Goal: Communication & Community: Answer question/provide support

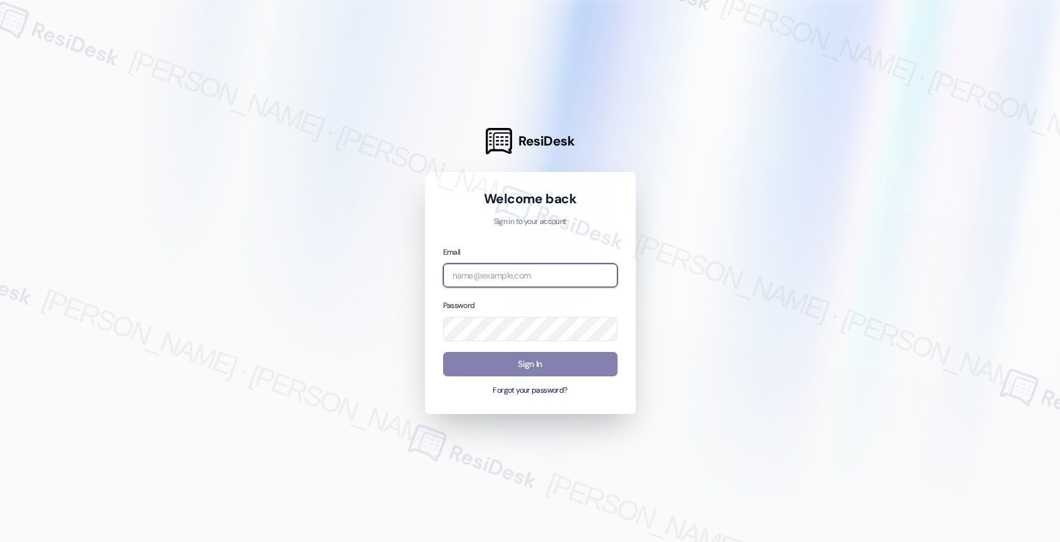
click at [498, 275] on input "email" at bounding box center [530, 276] width 174 height 24
paste input "automated-surveys-birchstone_residential-resen.nine@birchstone_[DOMAIN_NAME]"
type input "automated-surveys-birchstone_residential-resen.nine@birchstone_[DOMAIN_NAME]"
click at [861, 180] on div at bounding box center [530, 271] width 1060 height 542
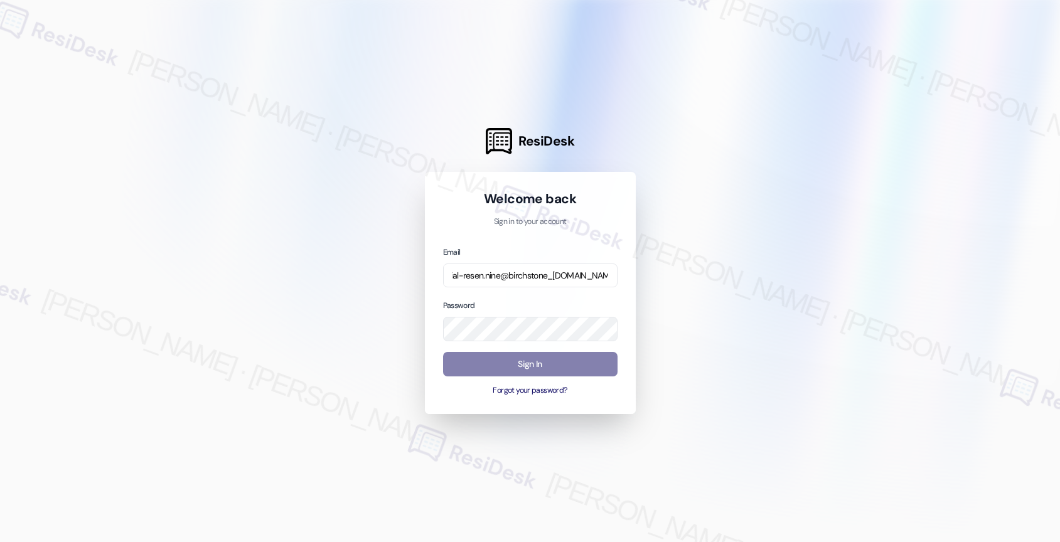
scroll to position [0, 0]
click at [800, 292] on div at bounding box center [530, 271] width 1060 height 542
click at [522, 357] on button "Sign In" at bounding box center [530, 364] width 174 height 24
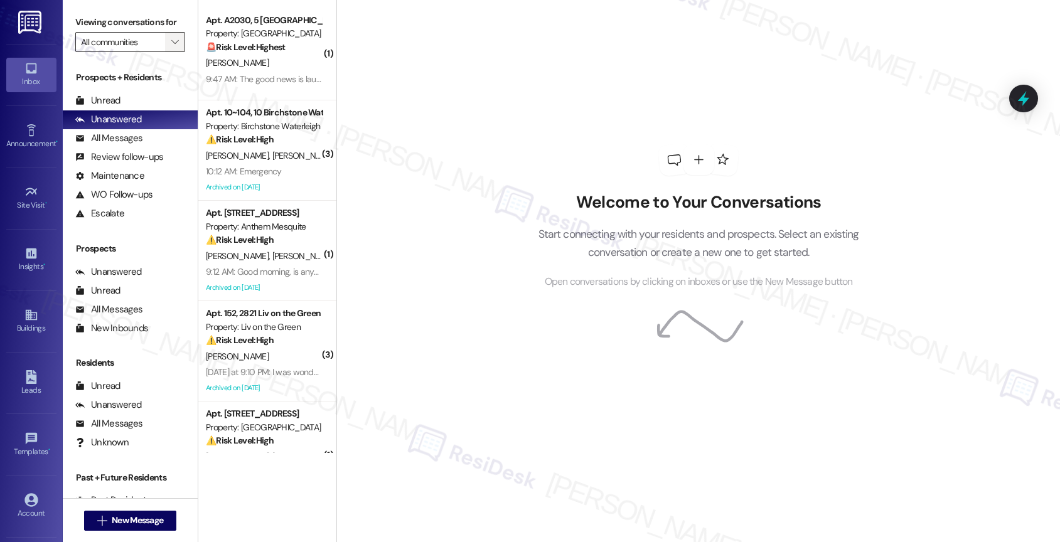
click at [171, 47] on icon "" at bounding box center [174, 42] width 7 height 10
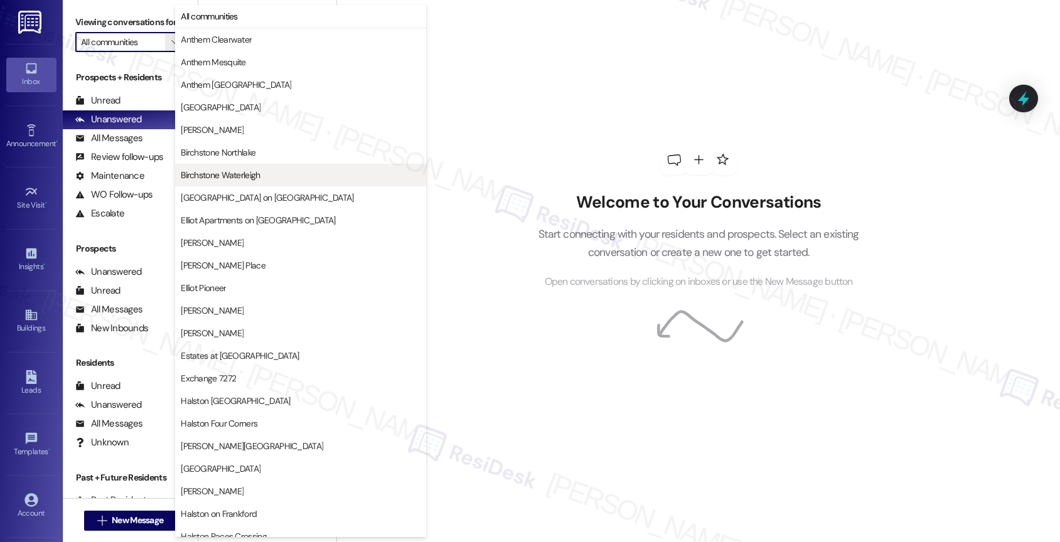
click at [240, 174] on span "Birchstone Waterleigh" at bounding box center [220, 175] width 79 height 13
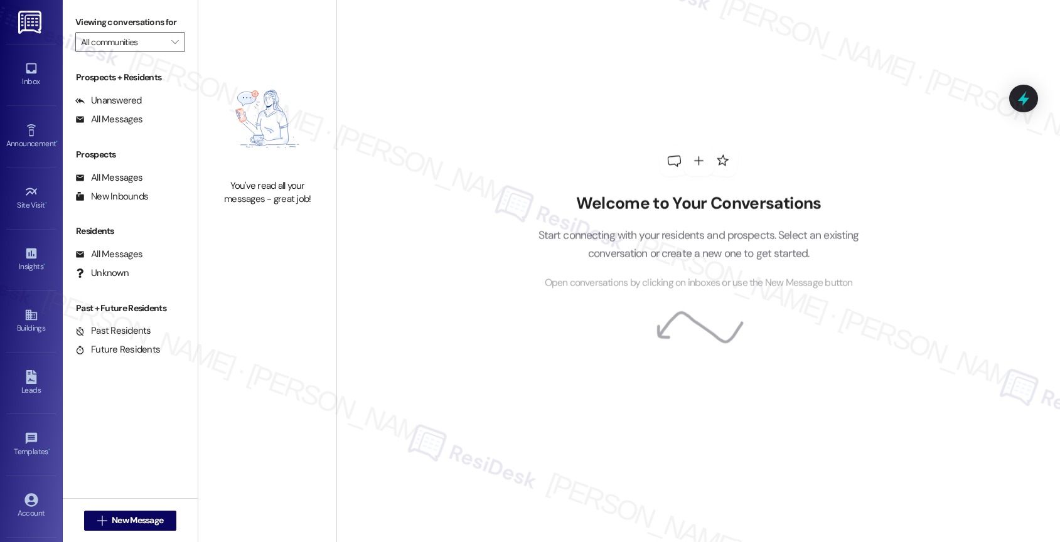
type input "Birchstone Waterleigh"
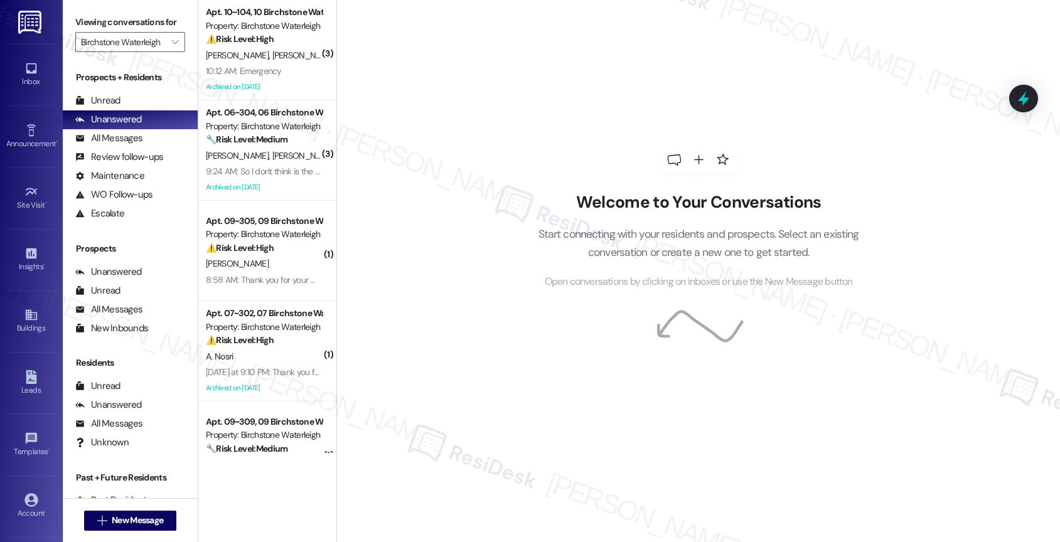
click at [260, 37] on strong "⚠️ Risk Level: High" at bounding box center [240, 38] width 68 height 11
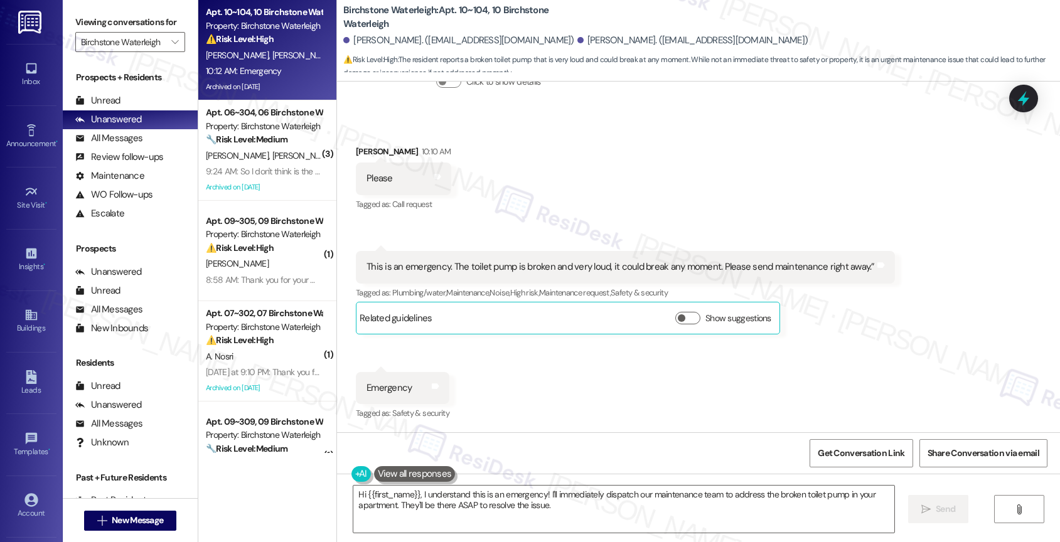
scroll to position [13134, 0]
click at [506, 372] on div "Received via SMS Marisa Barros 10:10 AM Please Tags and notes Tagged as: Call r…" at bounding box center [698, 274] width 723 height 315
click at [430, 492] on textarea "Hi {{first_name}}, I understand this is an emergency! I'll immediately dispatch…" at bounding box center [623, 509] width 541 height 47
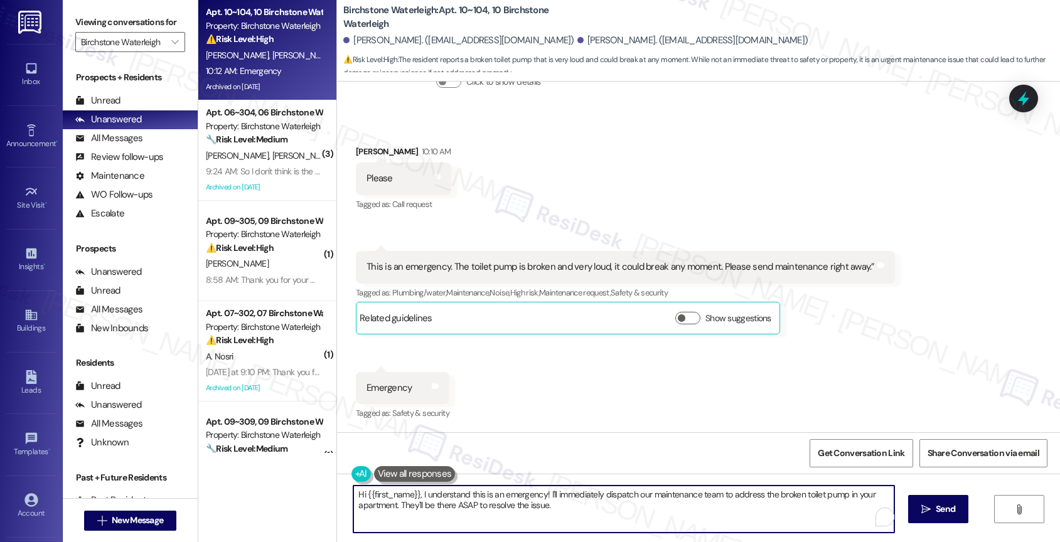
click at [430, 492] on textarea "Hi {{first_name}}, I understand this is an emergency! I'll immediately dispatch…" at bounding box center [623, 509] width 541 height 47
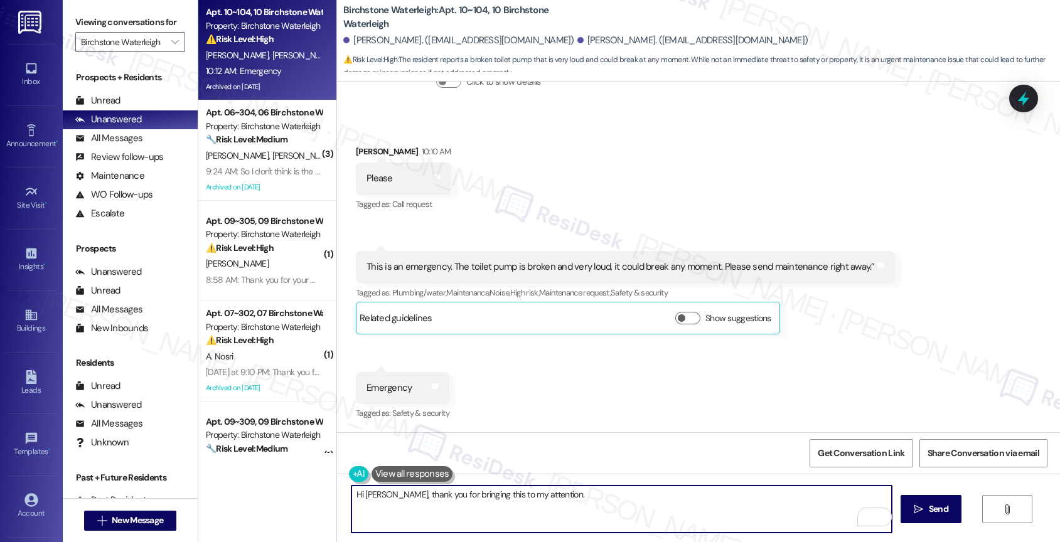
type textarea "Hi Marisa, thank you for bringing this to my attention."
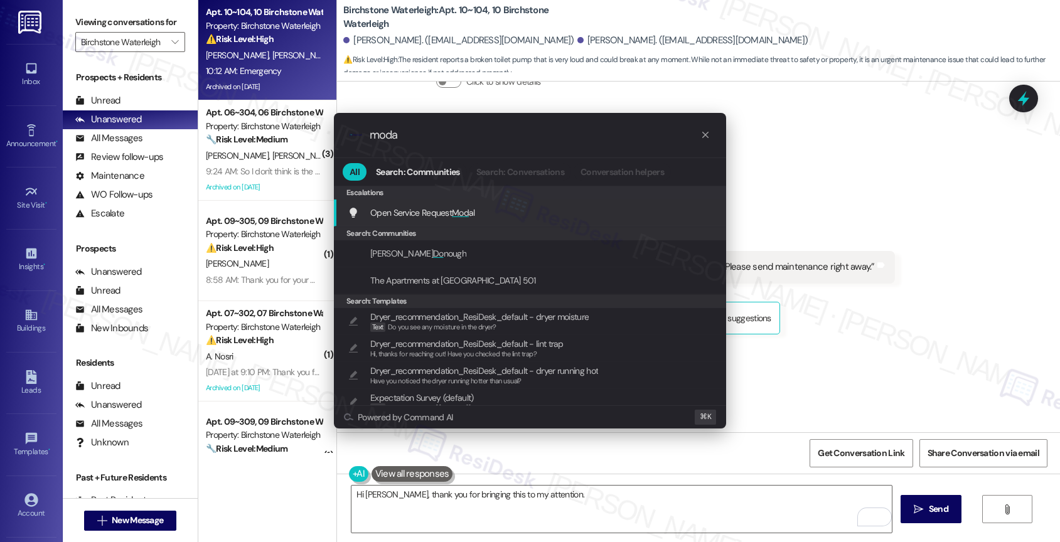
type input "modal"
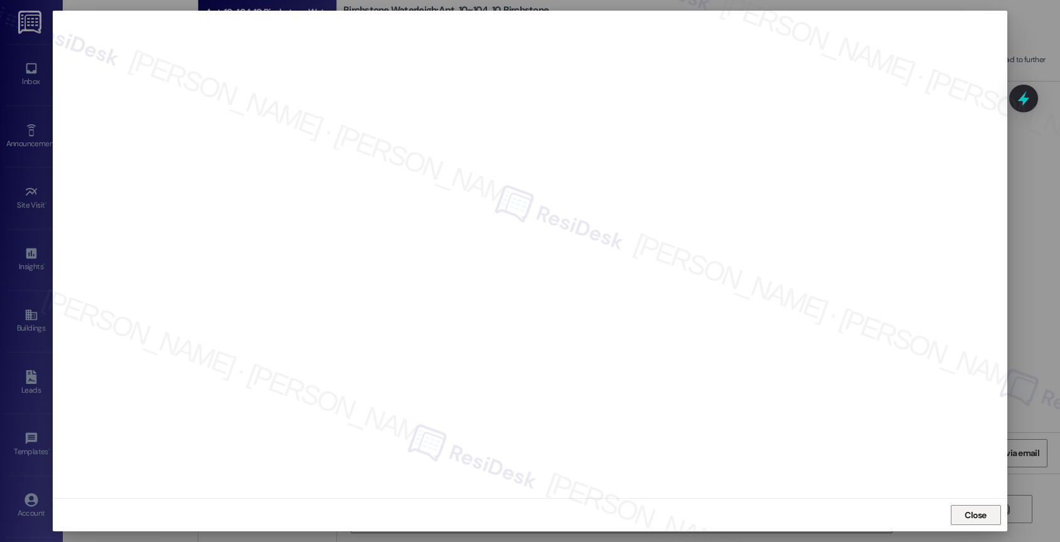
click at [958, 508] on button "Close" at bounding box center [976, 515] width 50 height 20
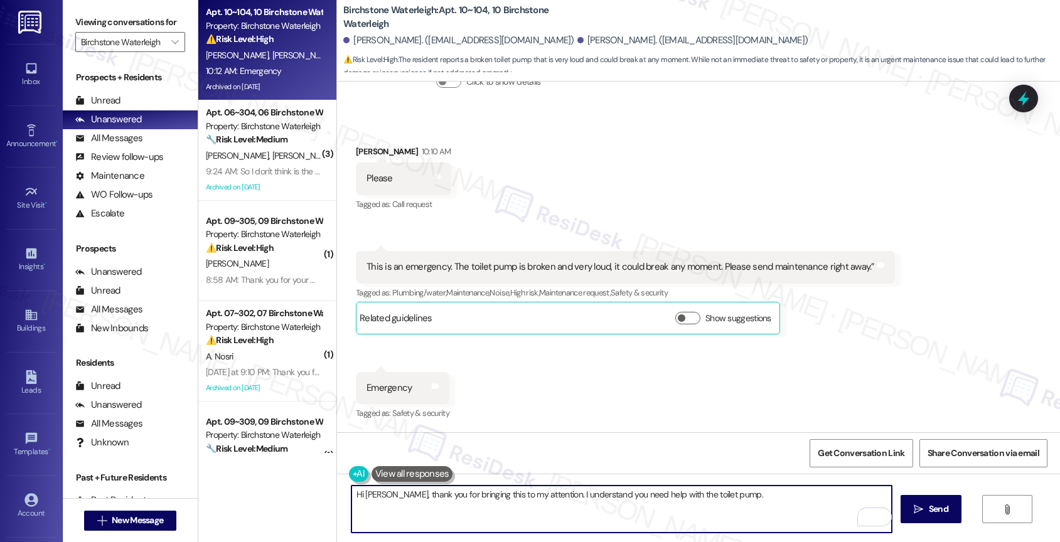
paste textarea "Would you like me to submit a work order on your behalf? Please let me know and…"
click at [808, 510] on textarea "Hi Marisa, thank you for bringing this to my attention. I understand you need h…" at bounding box center [621, 509] width 541 height 47
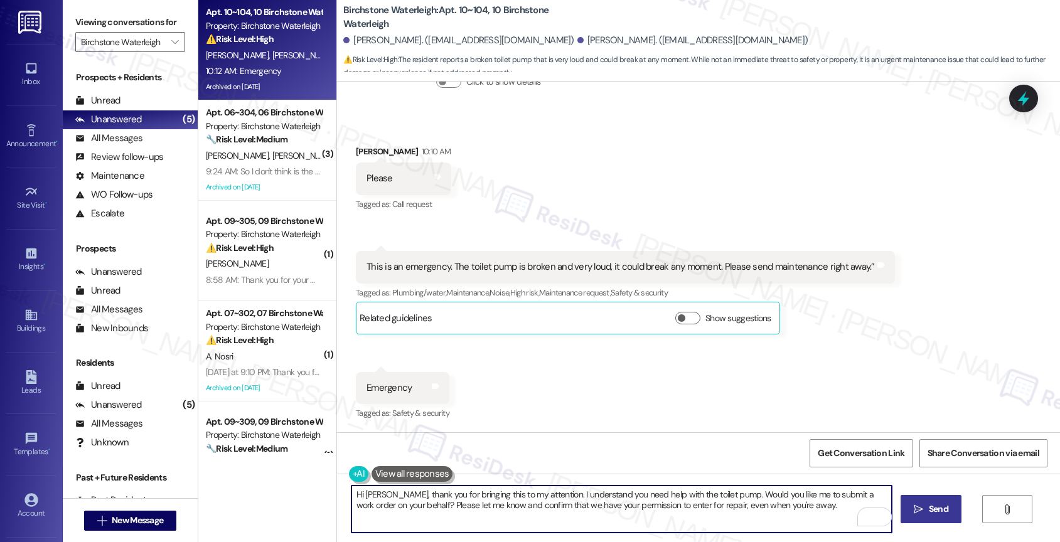
type textarea "Hi Marisa, thank you for bringing this to my attention. I understand you need h…"
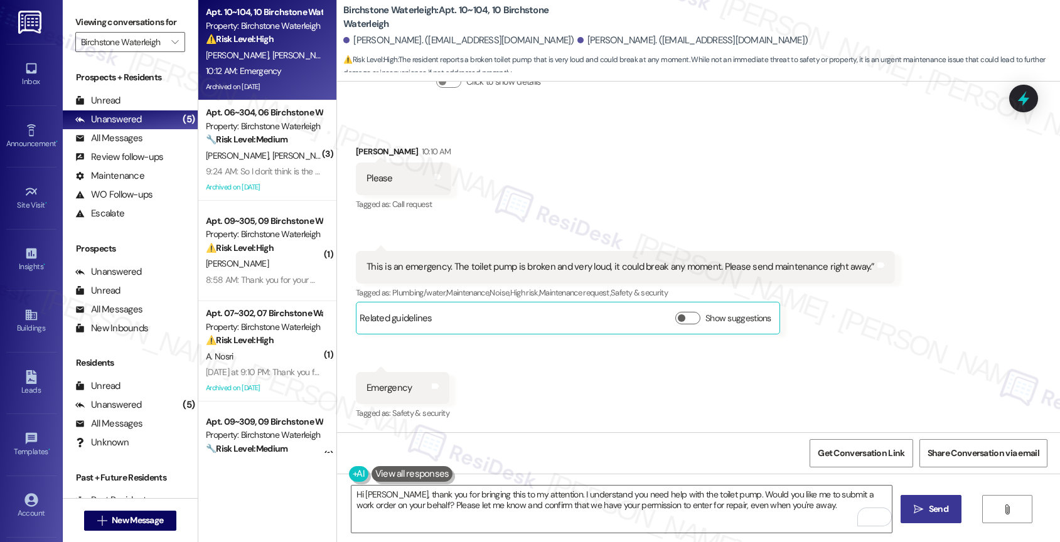
click at [920, 513] on icon "" at bounding box center [918, 510] width 9 height 10
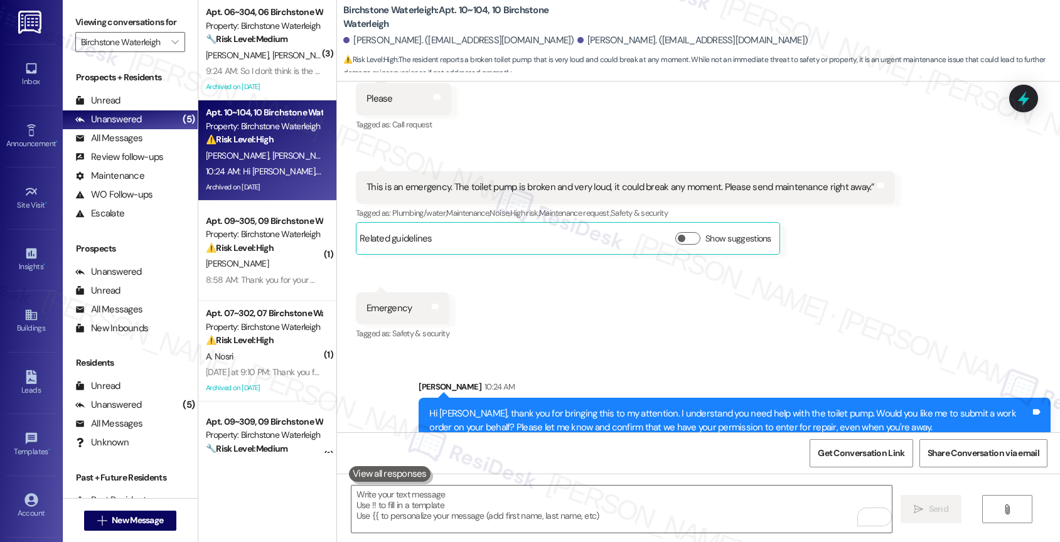
scroll to position [13235, 0]
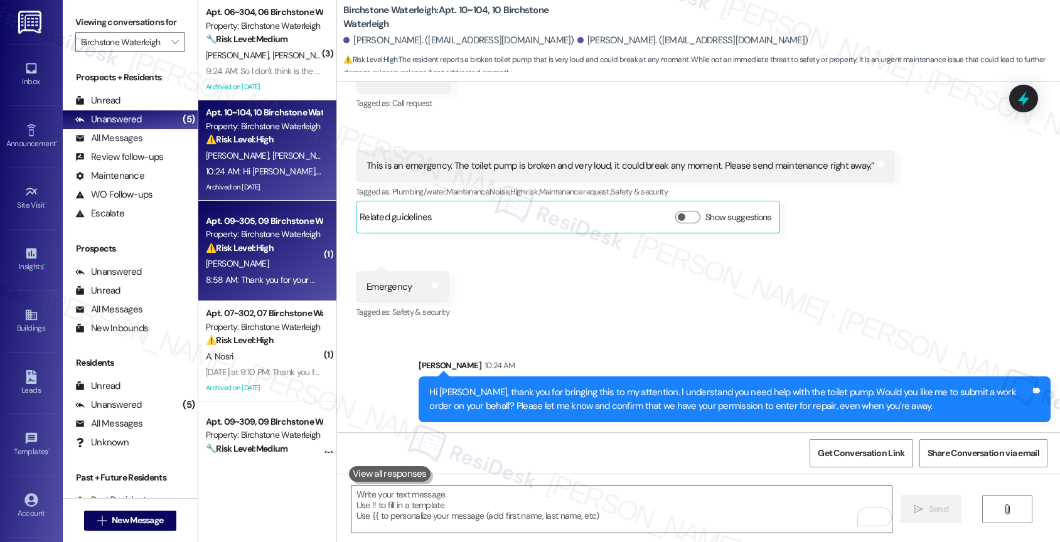
click at [265, 259] on div "R. Costa" at bounding box center [264, 264] width 119 height 16
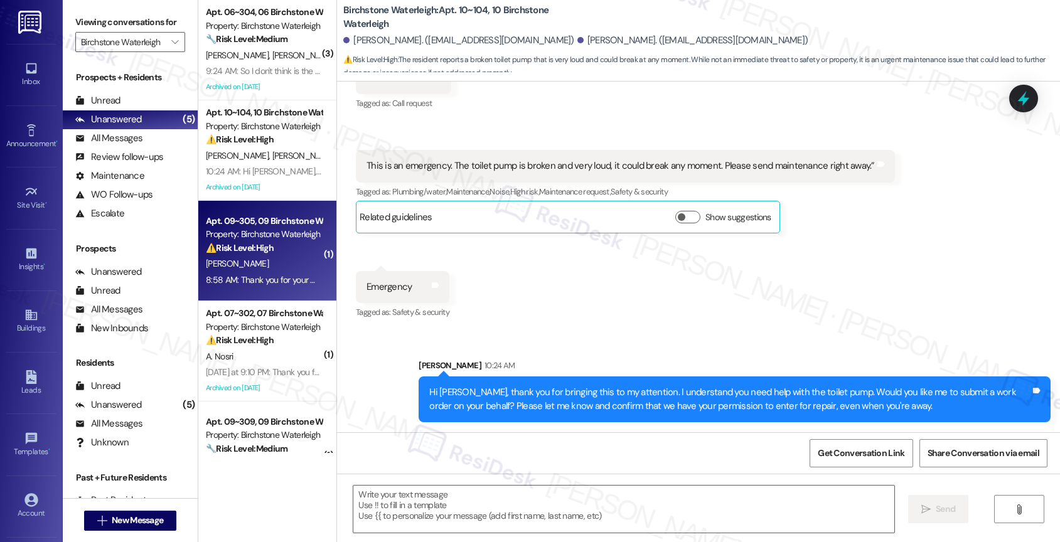
type textarea "Fetching suggested responses. Please feel free to read through the conversation…"
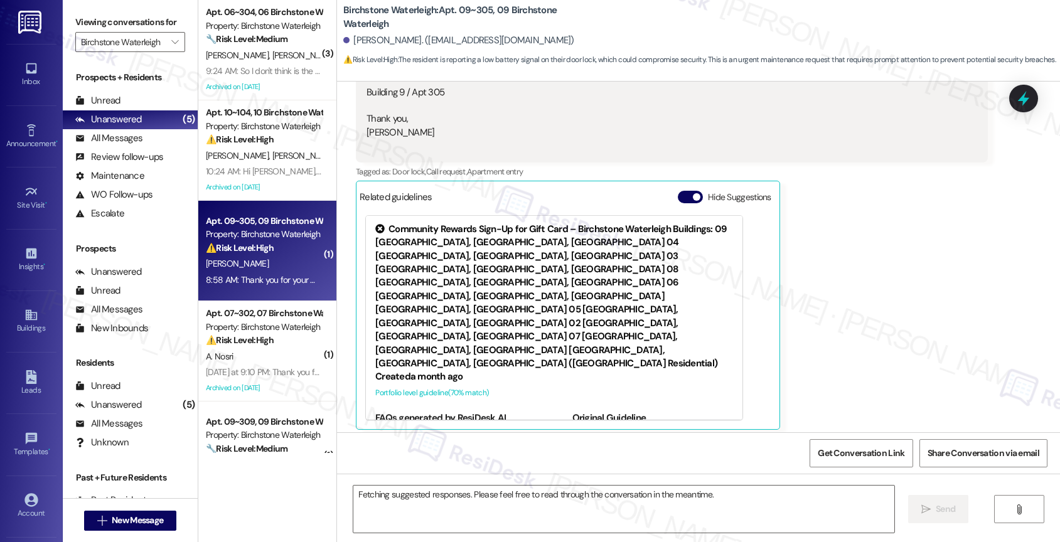
scroll to position [1547, 0]
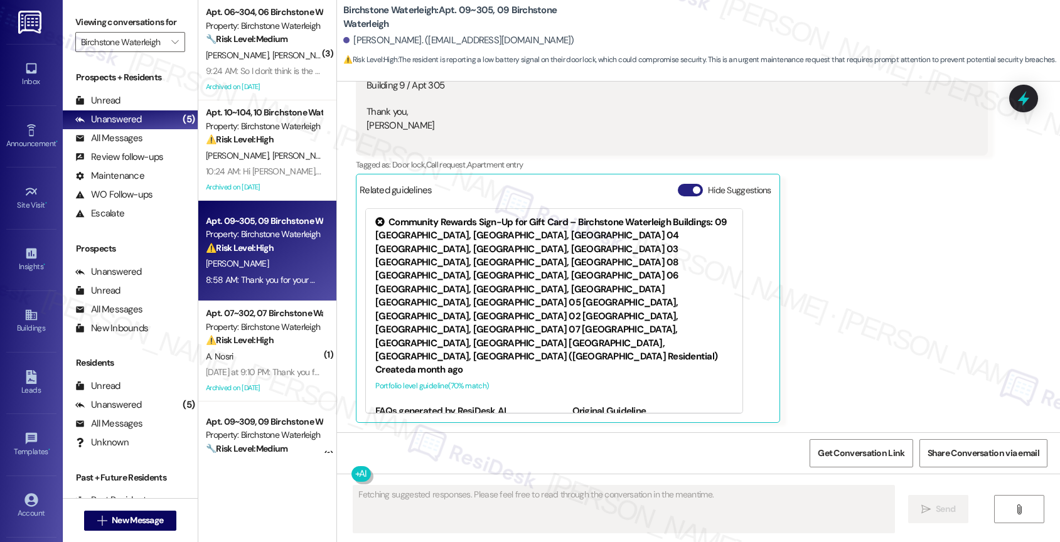
click at [678, 186] on button "Hide Suggestions" at bounding box center [690, 190] width 25 height 13
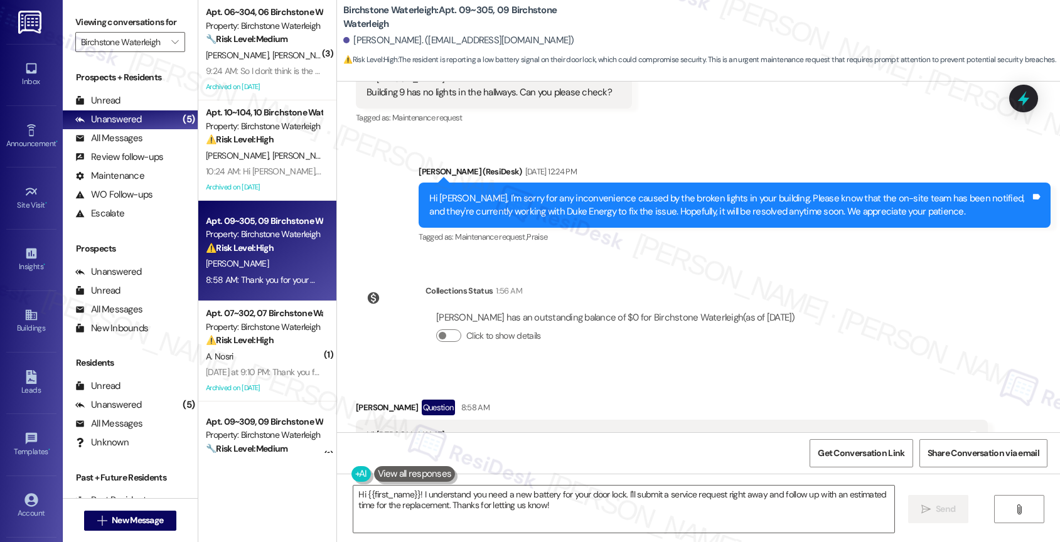
scroll to position [1451, 0]
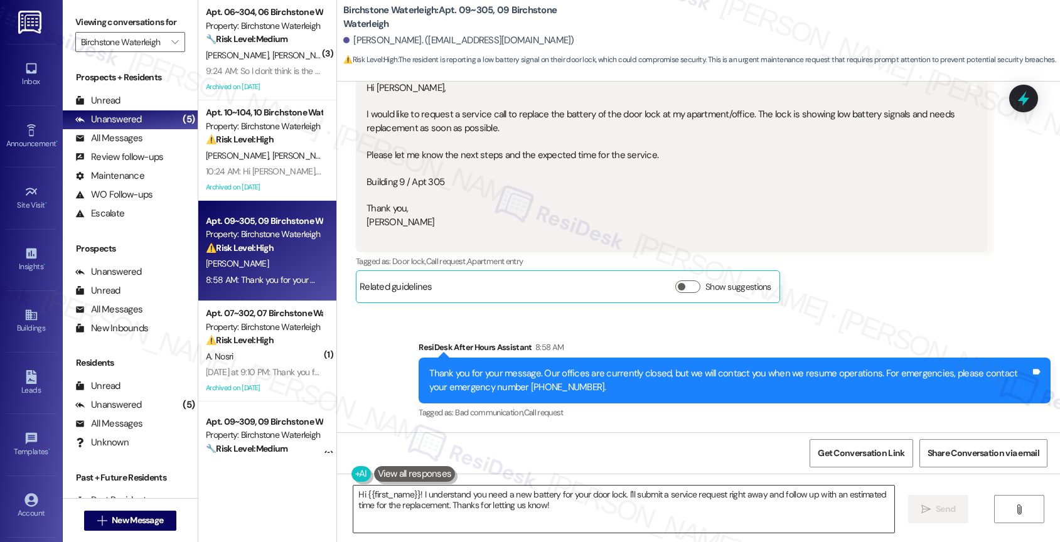
click at [410, 490] on textarea "Hi {{first_name}}! I understand you need a new battery for your door lock. I'll…" at bounding box center [623, 509] width 541 height 47
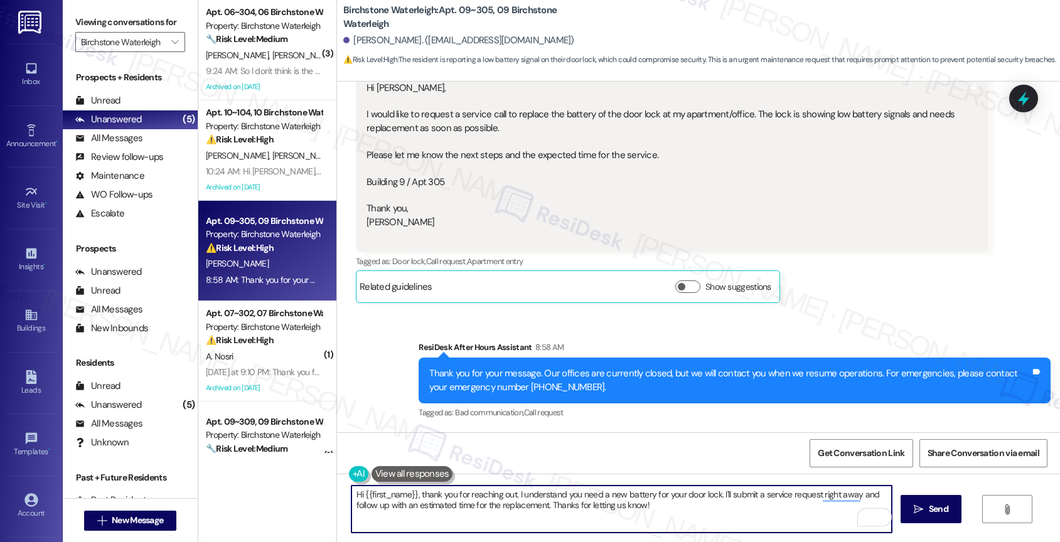
click at [675, 510] on textarea "Hi {{first_name}}, thank you for reaching out. I understand you need a new batt…" at bounding box center [621, 509] width 541 height 47
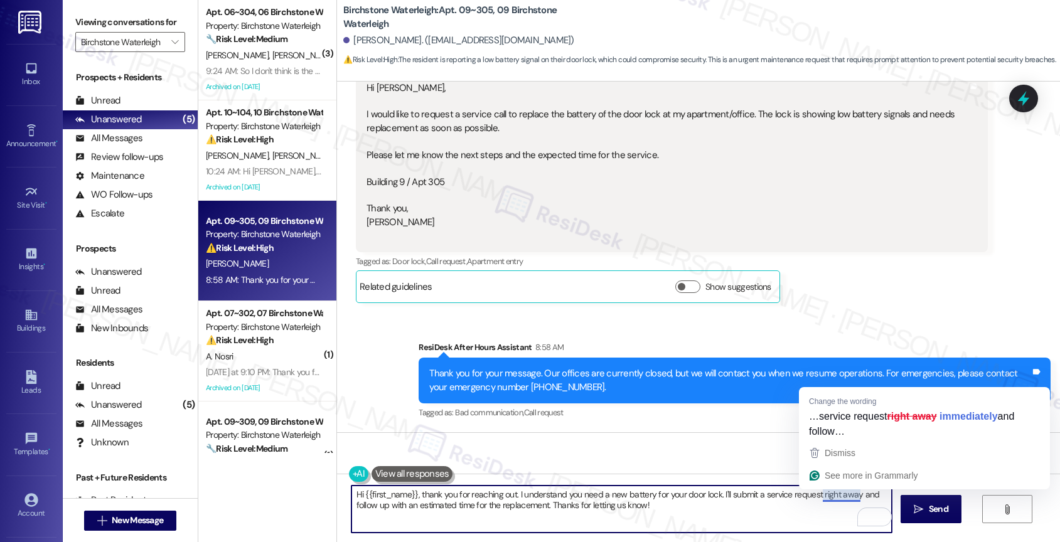
click at [750, 521] on textarea "Hi {{first_name}}, thank you for reaching out. I understand you need a new batt…" at bounding box center [621, 509] width 541 height 47
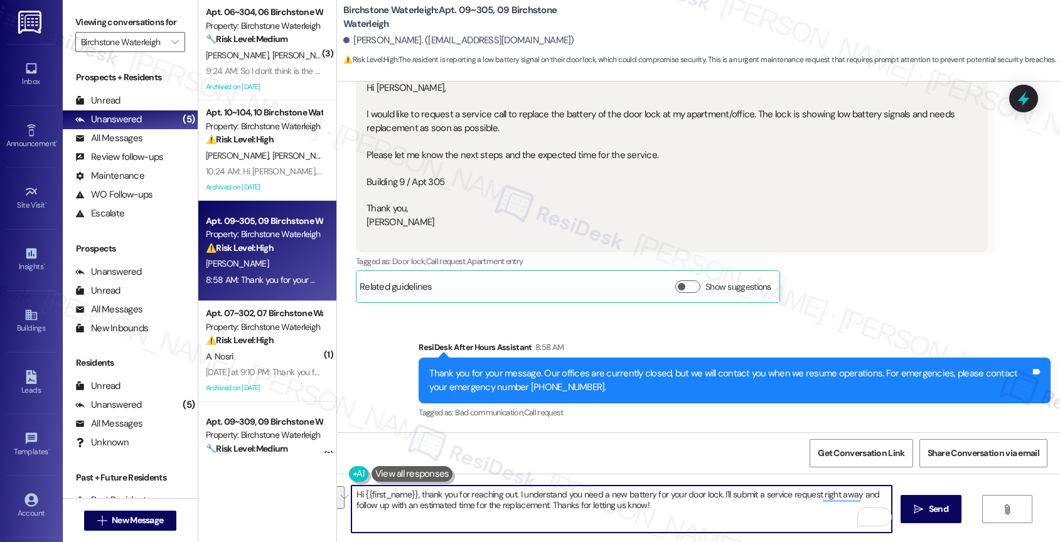
drag, startPoint x: 756, startPoint y: 494, endPoint x: 766, endPoint y: 504, distance: 14.2
click at [766, 504] on textarea "Hi {{first_name}}, thank you for reaching out. I understand you need a new batt…" at bounding box center [621, 509] width 541 height 47
type textarea "Hi {{first_name}}, thank you for reaching out. I understand you need a new batt…"
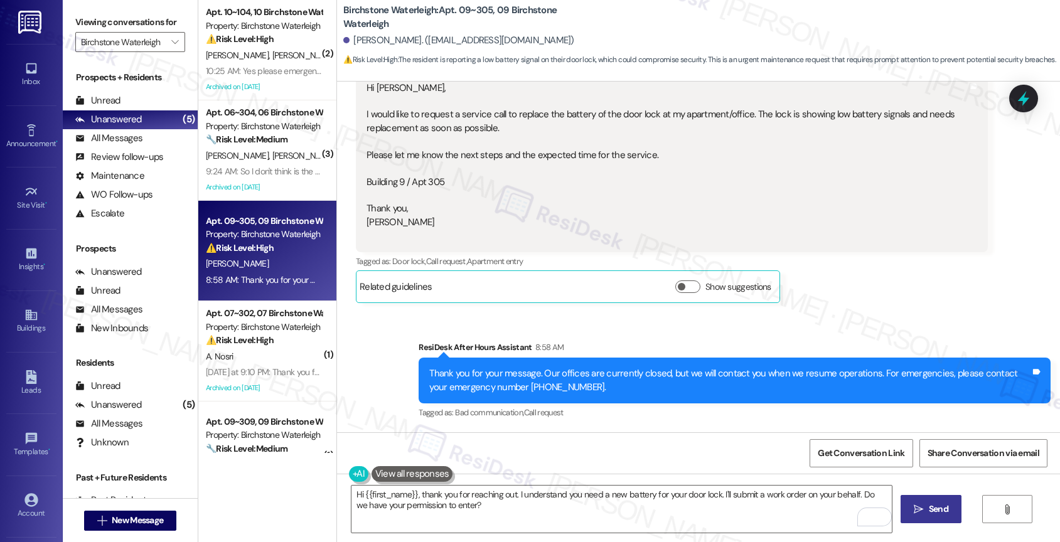
click at [907, 513] on button " Send" at bounding box center [931, 509] width 61 height 28
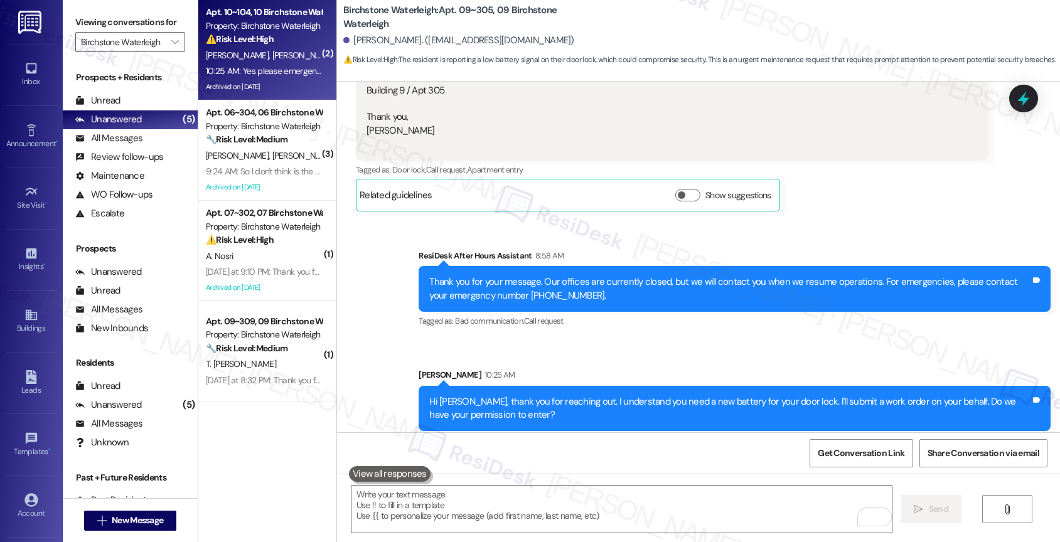
scroll to position [1552, 0]
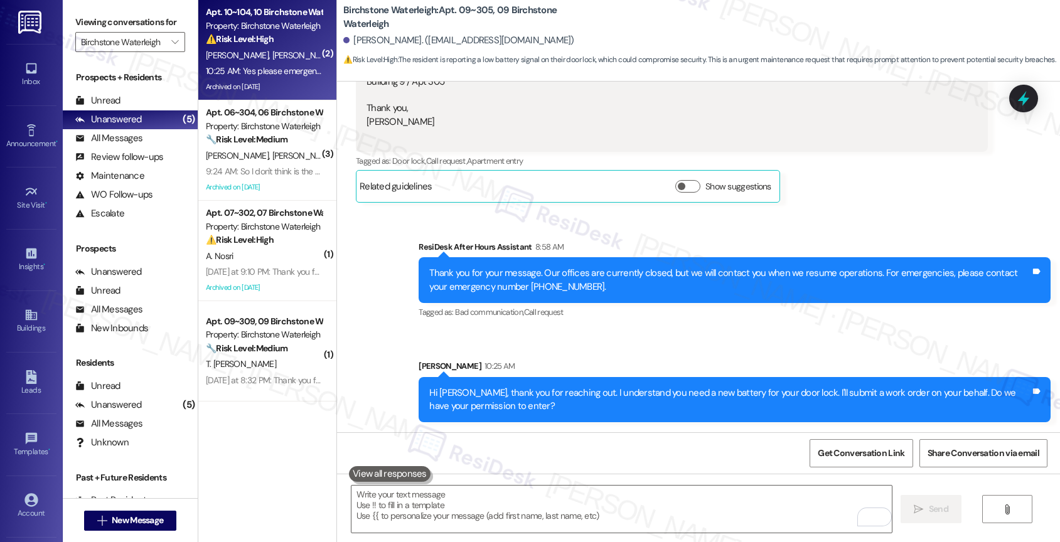
click at [276, 36] on div "⚠️ Risk Level: High The resident reports a broken toilet pump that is very loud…" at bounding box center [264, 39] width 116 height 13
type textarea "Fetching suggested responses. Please feel free to read through the conversation…"
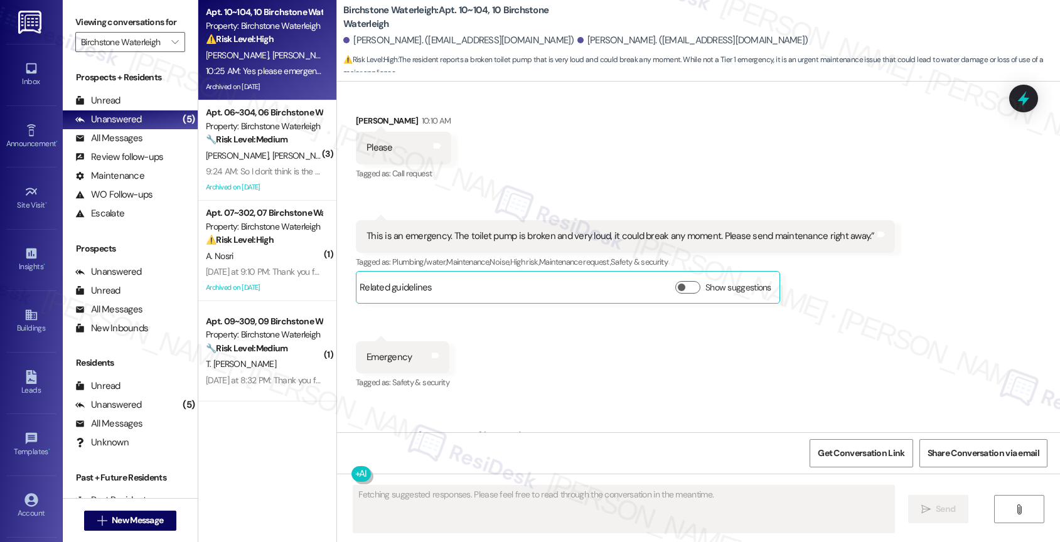
scroll to position [13138, 0]
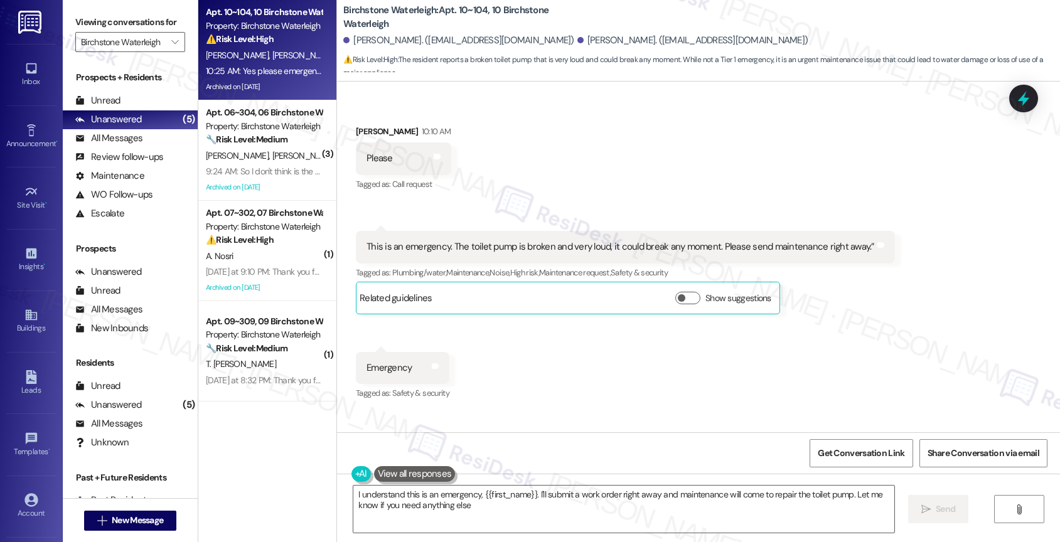
type textarea "I understand this is an emergency, {{first_name}}. I'll submit a work order rig…"
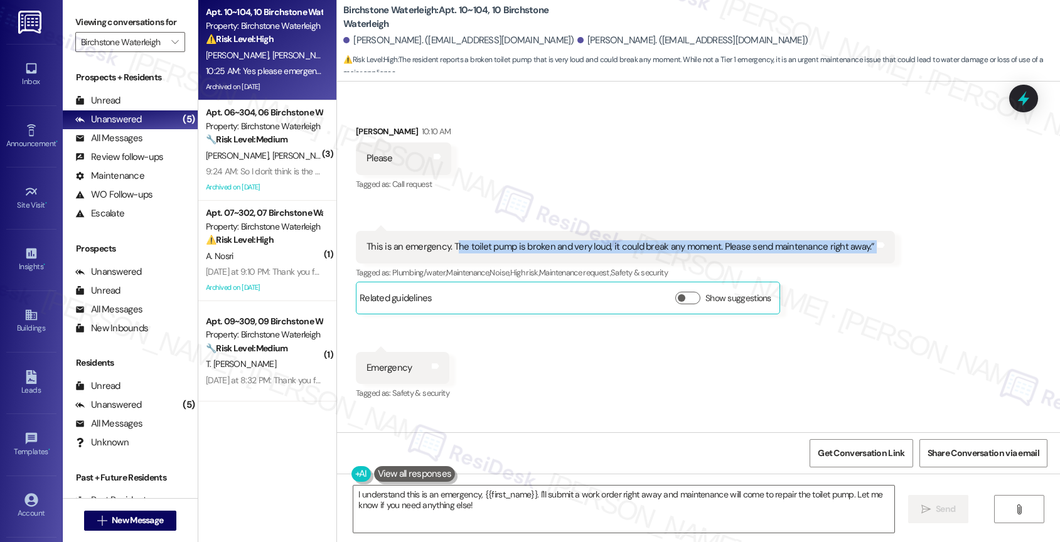
drag, startPoint x: 445, startPoint y: 256, endPoint x: 871, endPoint y: 267, distance: 425.7
click at [871, 263] on div "This is an emergency. The toilet pump is broken and very loud, it could break a…" at bounding box center [625, 247] width 539 height 32
copy div "he toilet pump is broken and very loud, it could break any moment. Please send …"
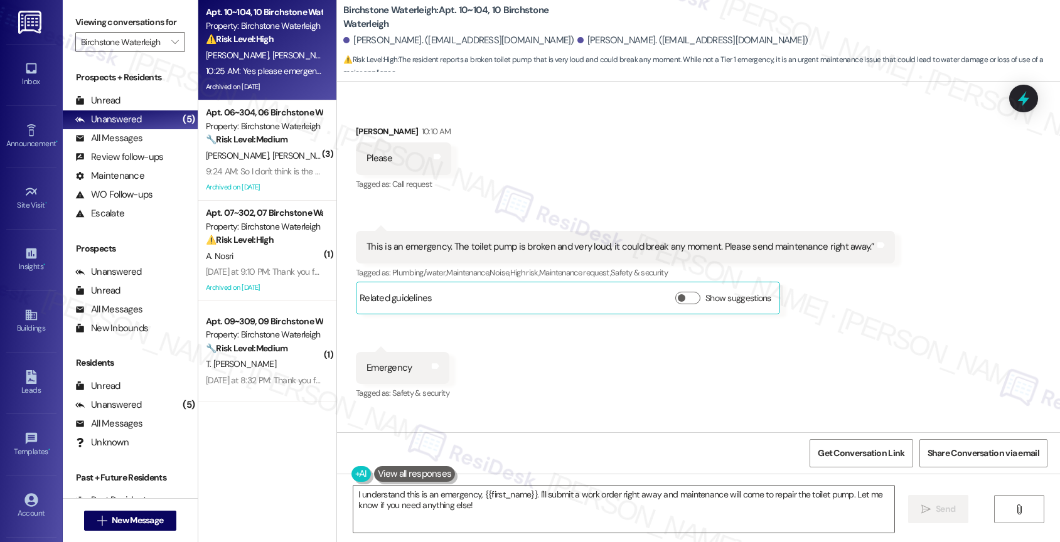
click at [633, 183] on div "Received via SMS Marisa Barros 10:10 AM Please Tags and notes Tagged as: Call r…" at bounding box center [698, 254] width 723 height 315
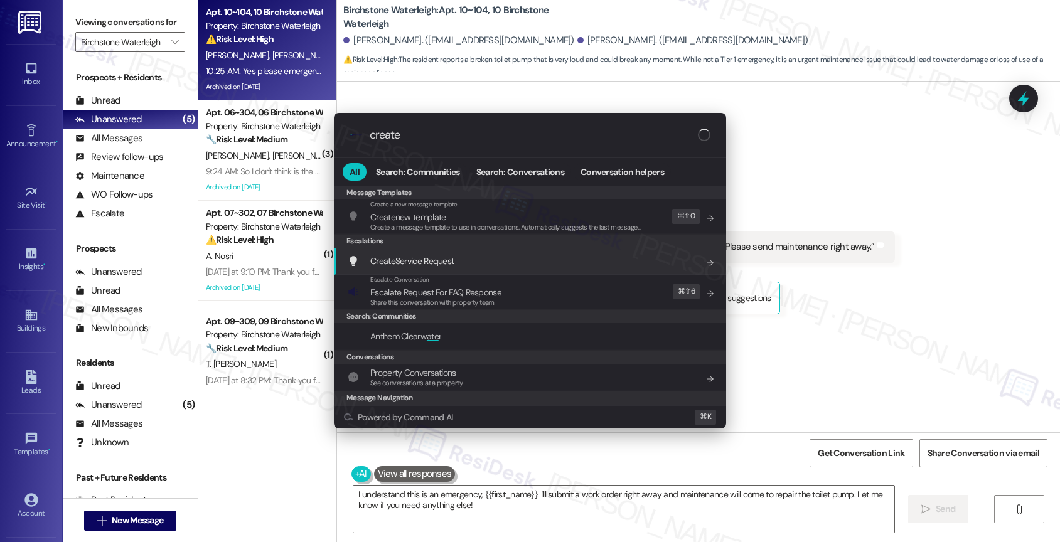
type input "create"
click at [445, 259] on span "Create Service Request" at bounding box center [411, 260] width 83 height 11
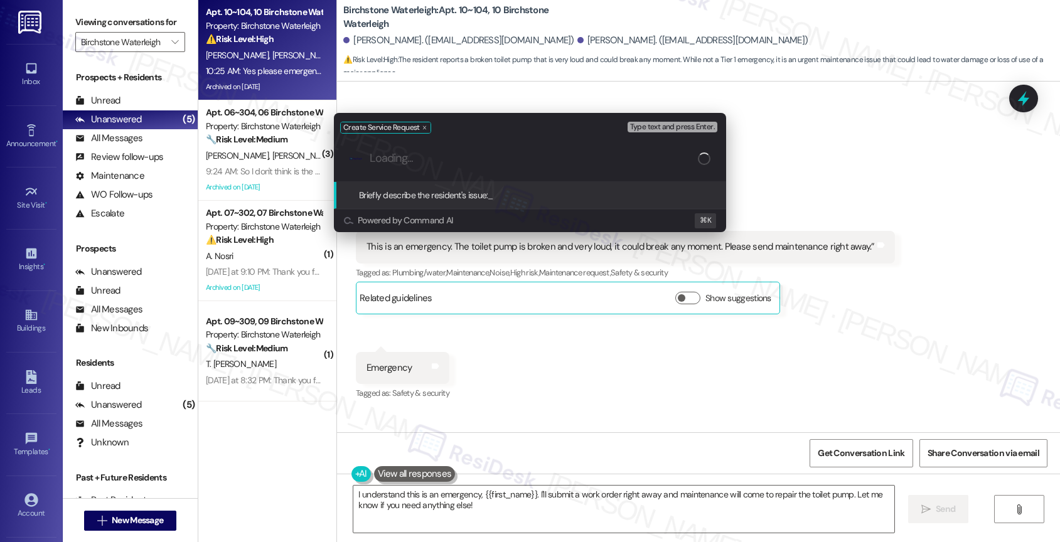
paste input "he toilet pump is broken and very loud, it could break any moment. Please send …"
type input "he toilet pump is broken and very loud, it could break any moment. Please send …"
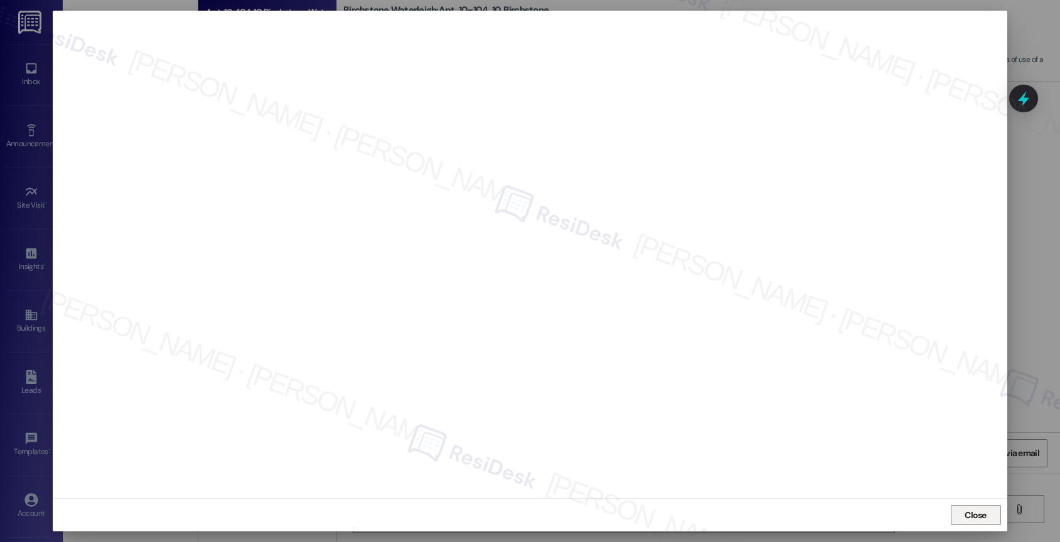
click at [967, 506] on span "Close" at bounding box center [975, 515] width 27 height 19
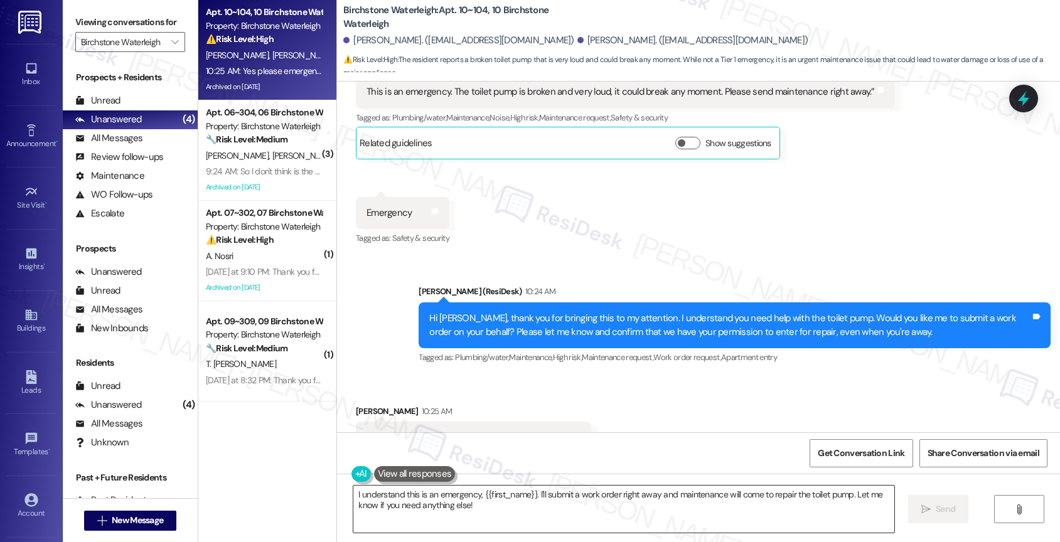
scroll to position [13294, 0]
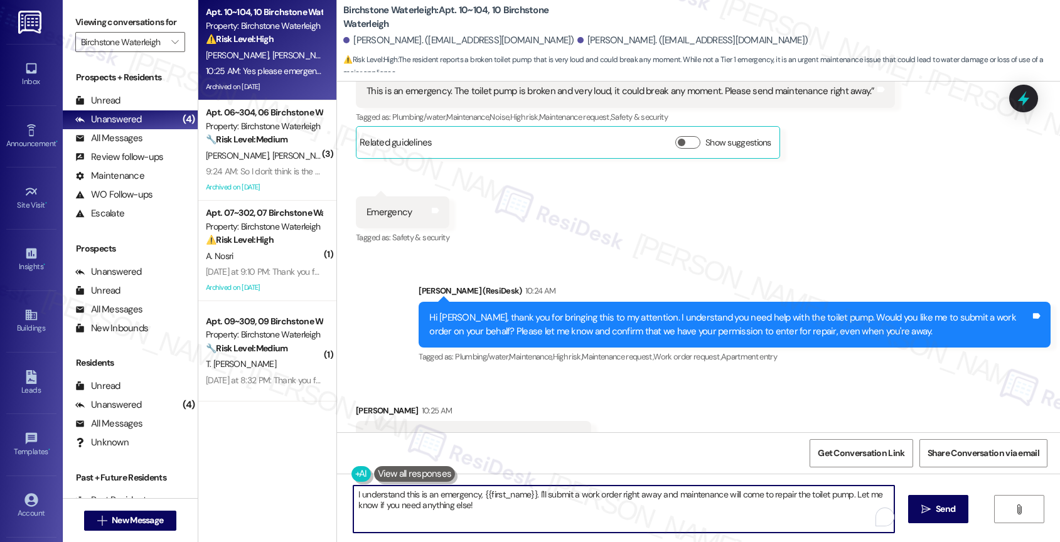
click at [437, 518] on textarea "I understand this is an emergency, {{first_name}}. I'll submit a work order rig…" at bounding box center [623, 509] width 541 height 47
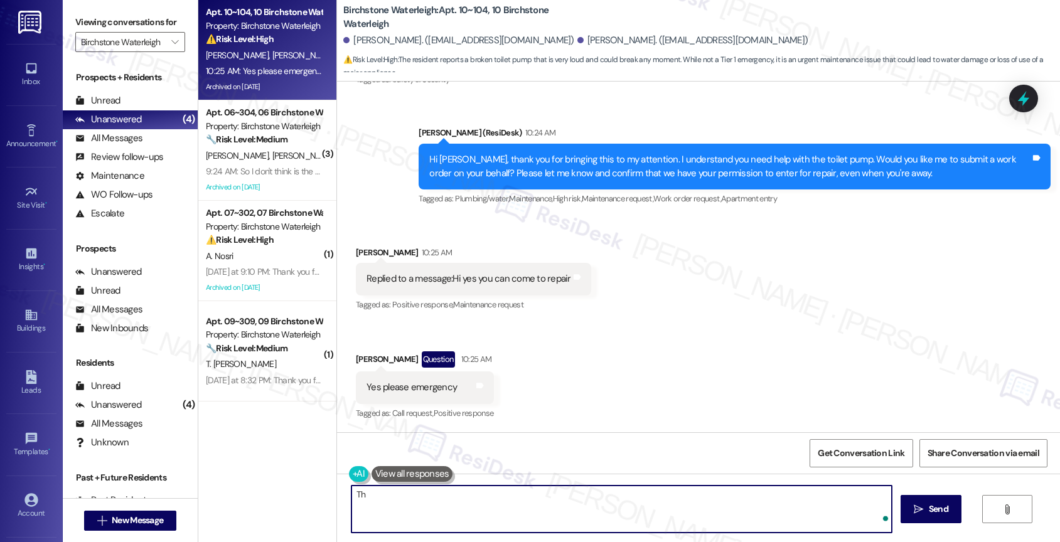
type textarea "T"
type textarea "P"
paste textarea "16136136"
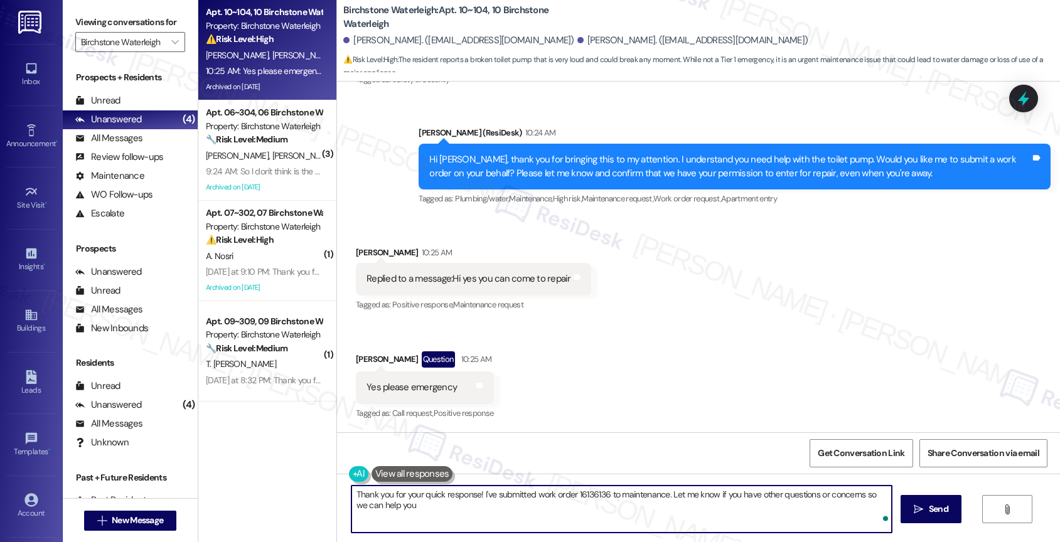
type textarea "Thank you for your quick response! I've submitted work order 16136136 to mainte…"
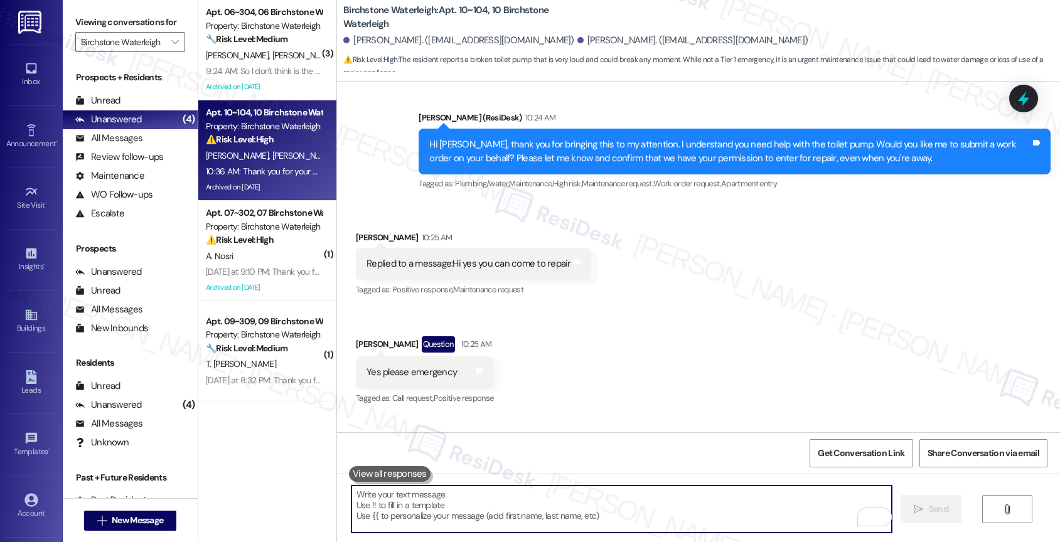
scroll to position [13569, 0]
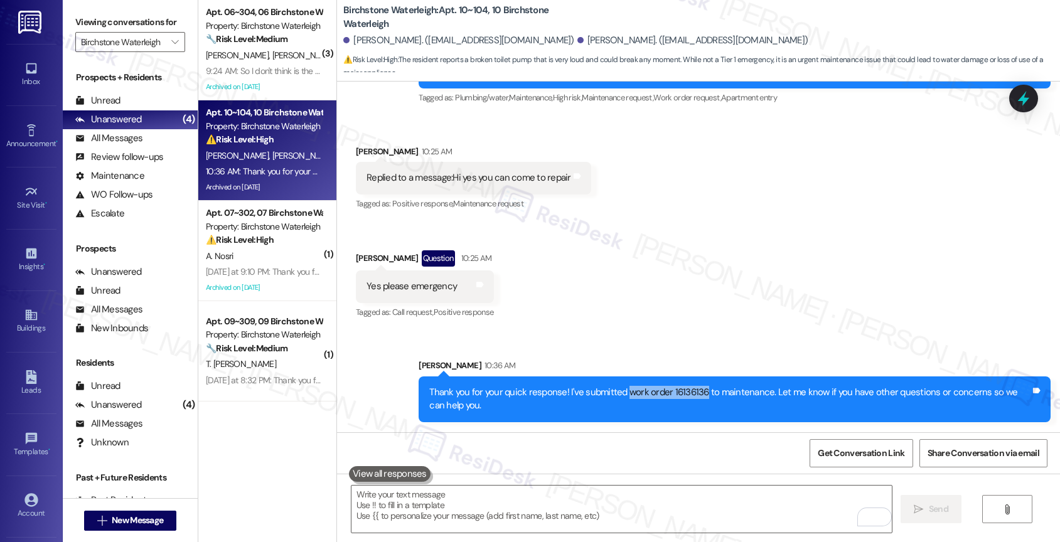
drag, startPoint x: 616, startPoint y: 393, endPoint x: 694, endPoint y: 394, distance: 77.2
click at [694, 394] on div "Thank you for your quick response! I've submitted work order 16136136 to mainte…" at bounding box center [729, 399] width 601 height 27
copy div "work order 16136136"
click at [536, 258] on div "Received via SMS Daniela Fernandes 10:25 AM Replied to a message:Hi yes you can…" at bounding box center [698, 224] width 723 height 215
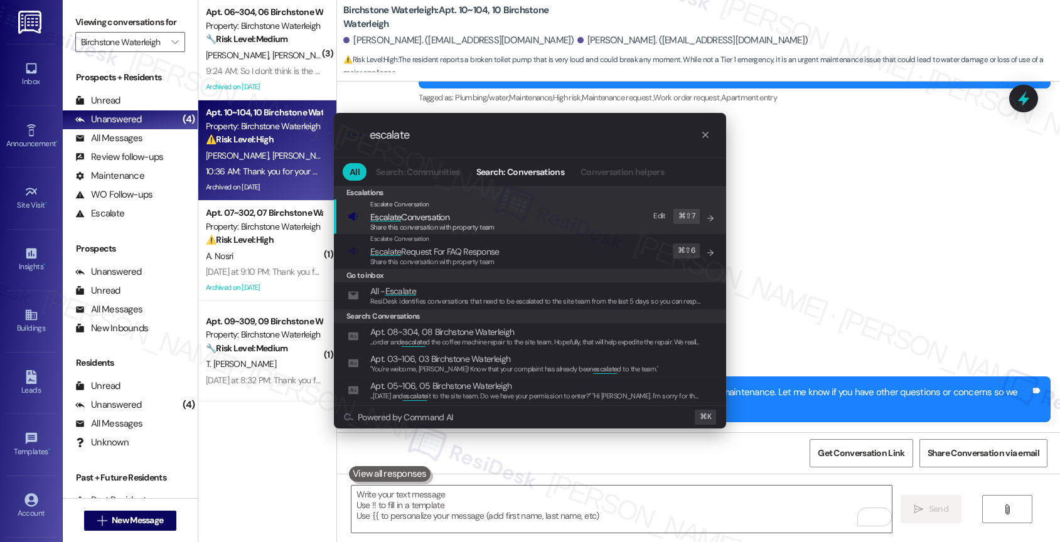
type input "escalate"
click at [456, 220] on span "Escalate Conversation" at bounding box center [432, 217] width 124 height 14
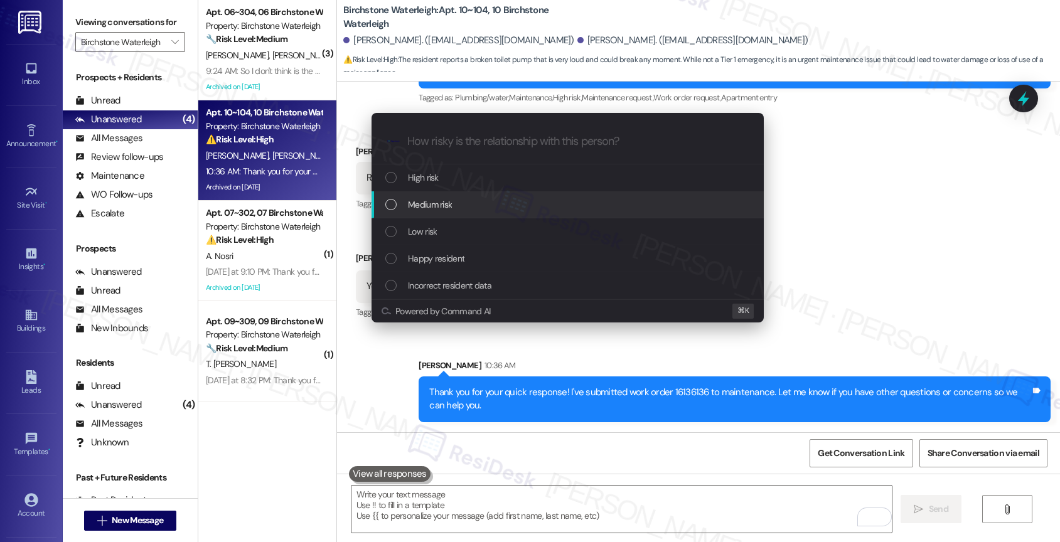
click at [456, 205] on div "Medium risk" at bounding box center [568, 205] width 367 height 14
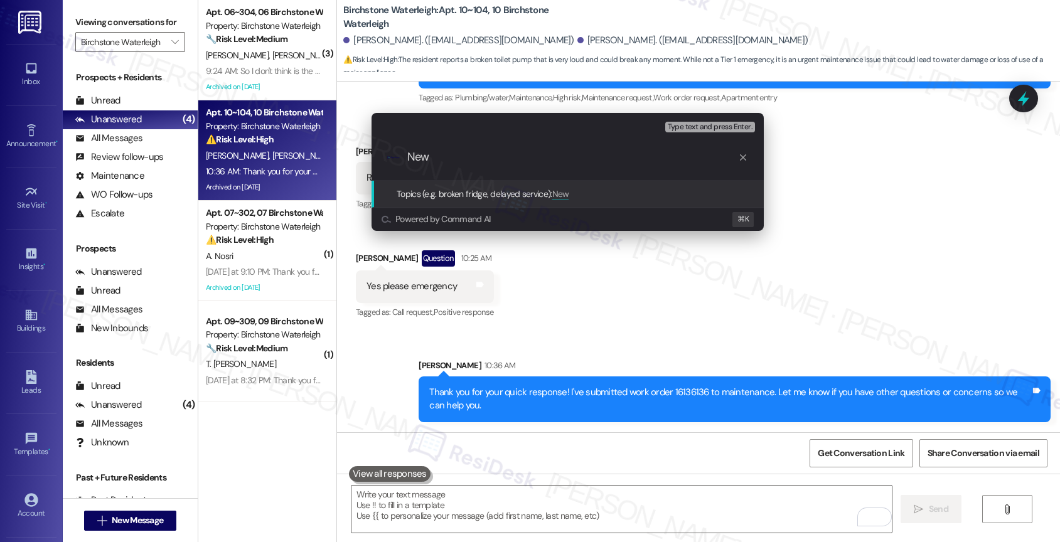
paste input "work order 16136136"
type input "New work order 16136136 filed by ResiDesk"
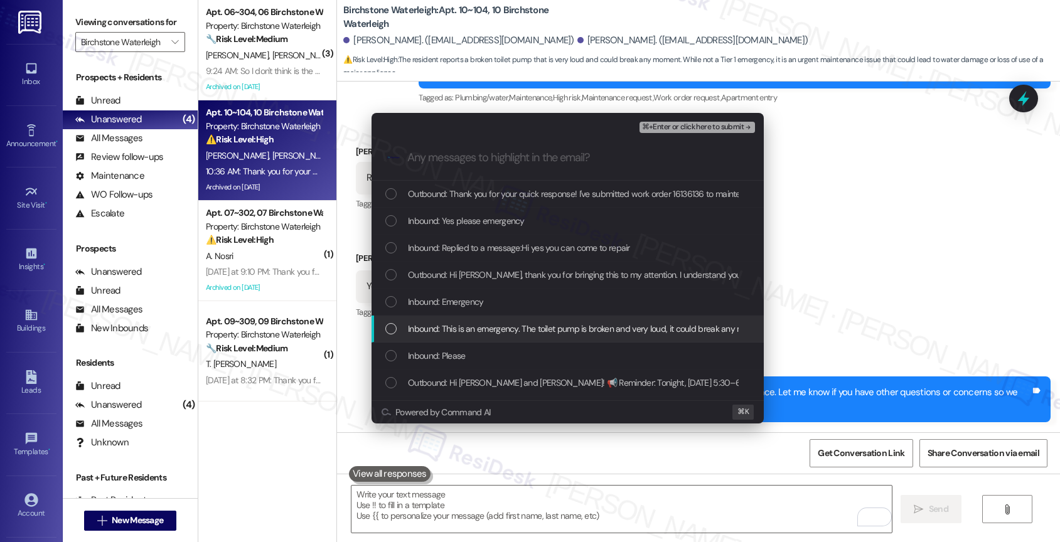
drag, startPoint x: 468, startPoint y: 325, endPoint x: 468, endPoint y: 309, distance: 15.1
click at [468, 325] on span "Inbound: This is an emergency. The toilet pump is broken and very loud, it coul…" at bounding box center [659, 329] width 502 height 14
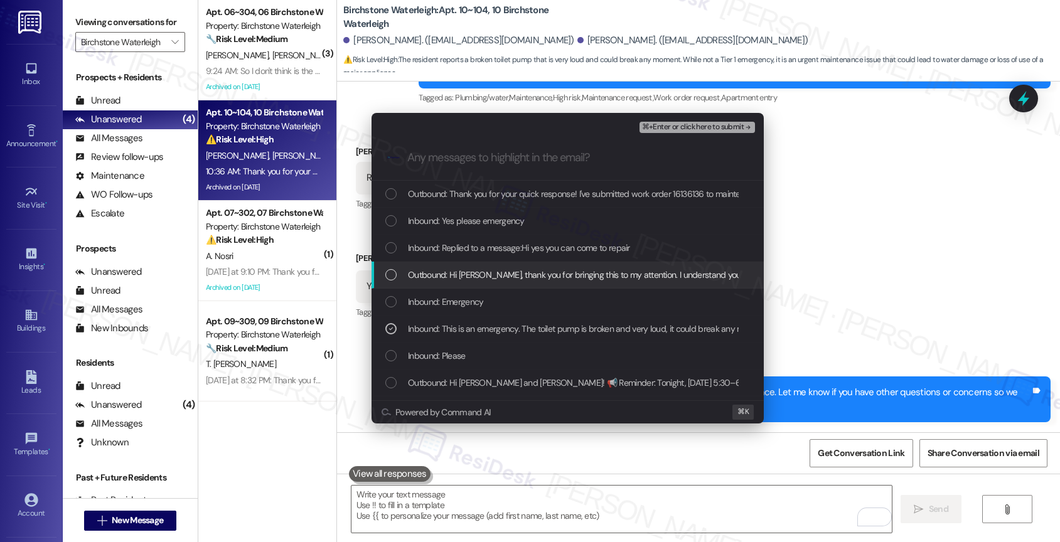
click at [476, 269] on span "Outbound: Hi Marisa, thank you for bringing this to my attention. I understand …" at bounding box center [929, 275] width 1042 height 14
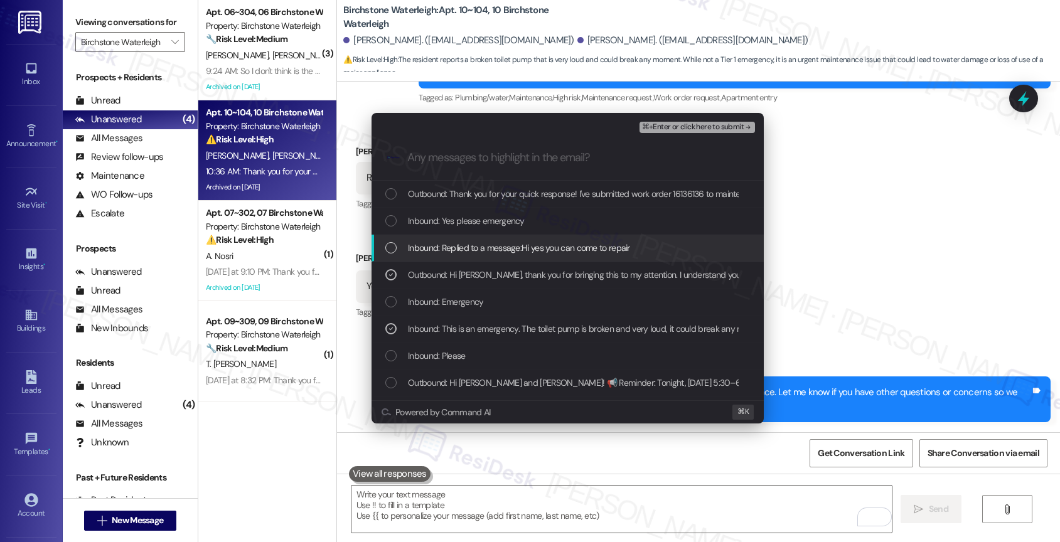
drag, startPoint x: 478, startPoint y: 240, endPoint x: 477, endPoint y: 233, distance: 7.6
click at [478, 240] on div "Inbound: Replied to a message:Hi yes you can come to repair" at bounding box center [568, 248] width 392 height 27
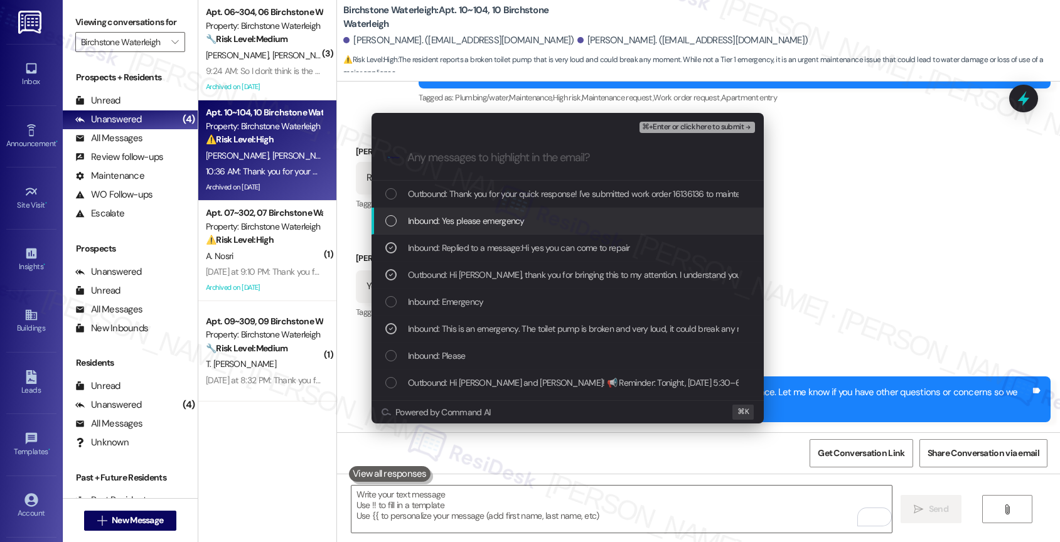
click at [476, 223] on span "Inbound: Yes please emergency" at bounding box center [466, 221] width 117 height 14
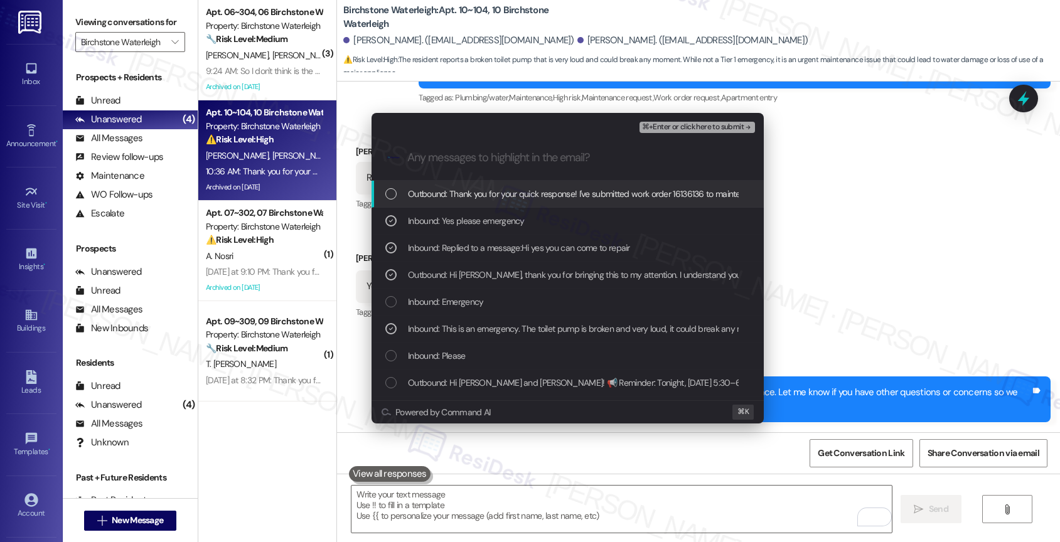
click at [507, 190] on span "Outbound: Thank you for your quick response! I've submitted work order 16136136…" at bounding box center [720, 194] width 625 height 14
click at [731, 124] on span "⌘+Enter or click here to submit" at bounding box center [693, 127] width 102 height 9
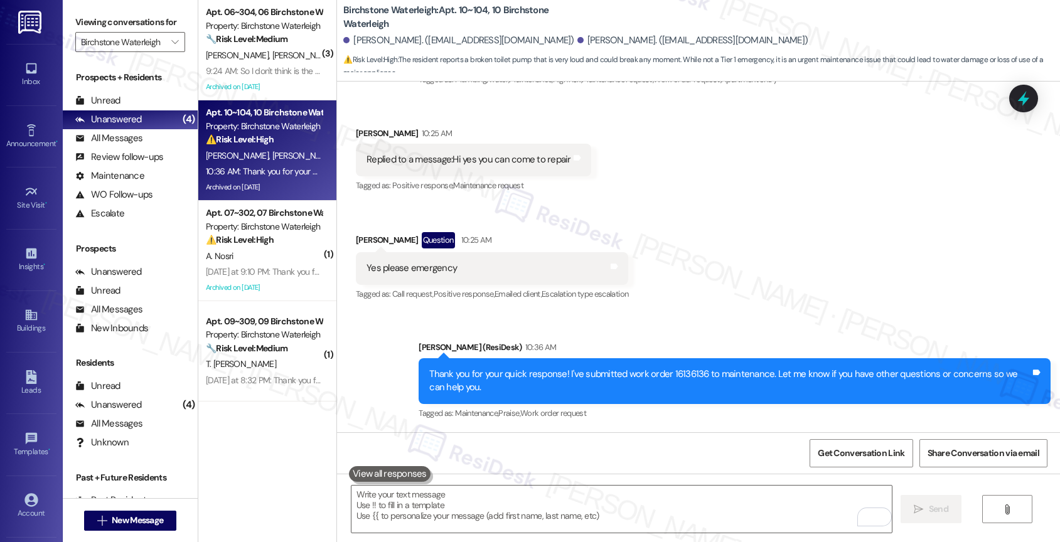
scroll to position [13587, 0]
click at [171, 47] on icon "" at bounding box center [174, 42] width 7 height 10
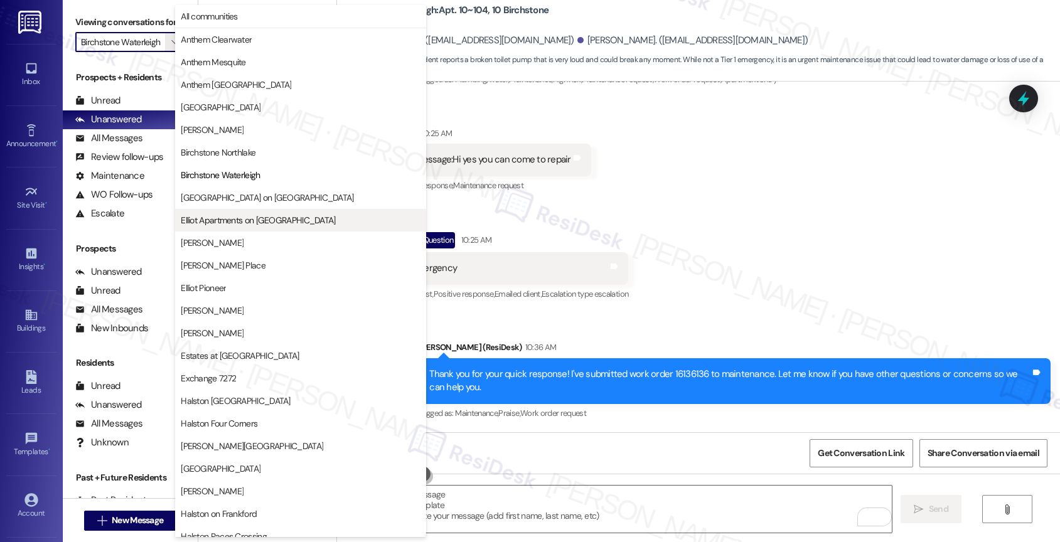
click at [231, 213] on button "Elliot Apartments on [GEOGRAPHIC_DATA]" at bounding box center [300, 220] width 251 height 23
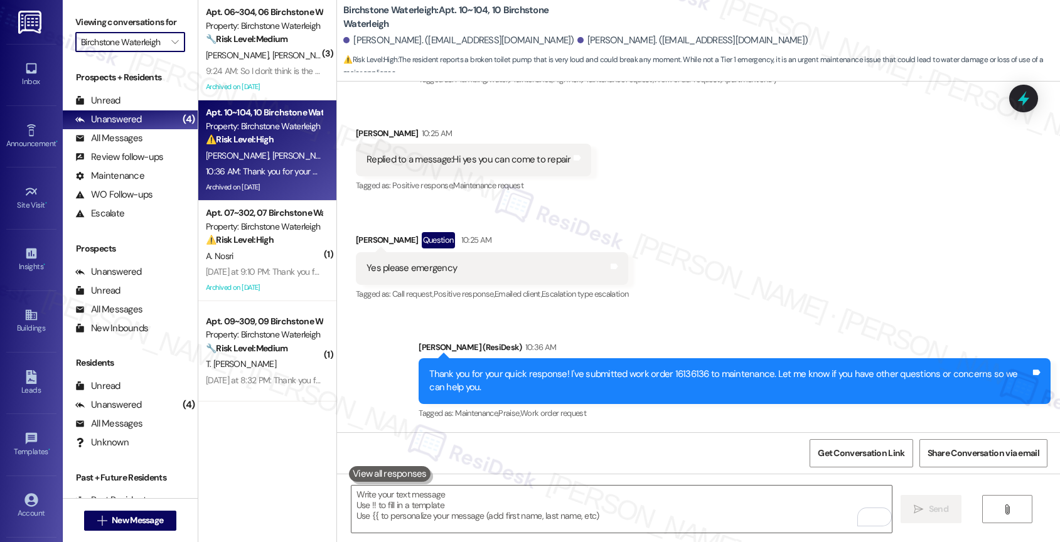
type input "Elliot Apartments on [GEOGRAPHIC_DATA]"
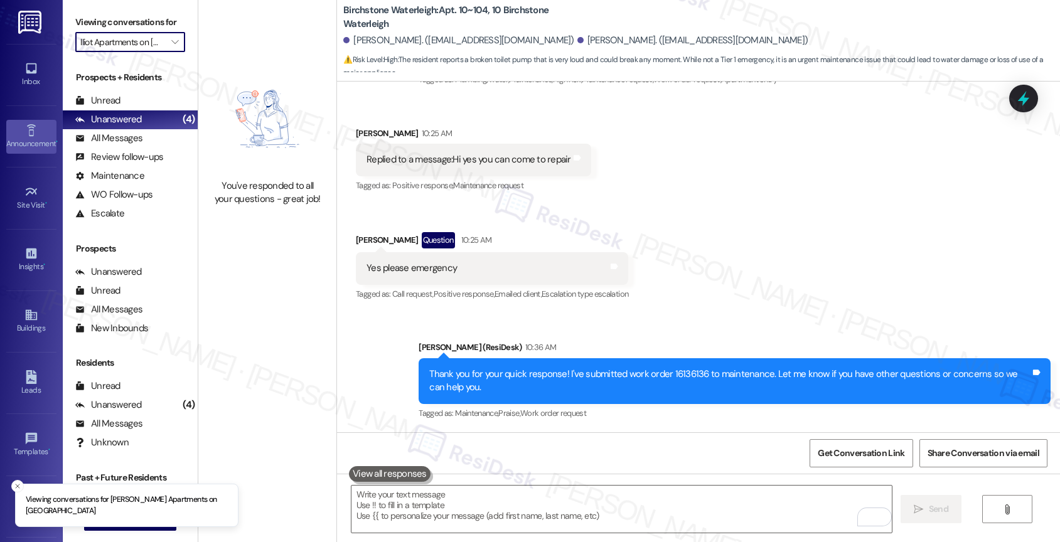
click at [18, 136] on link "Announcement •" at bounding box center [31, 137] width 50 height 34
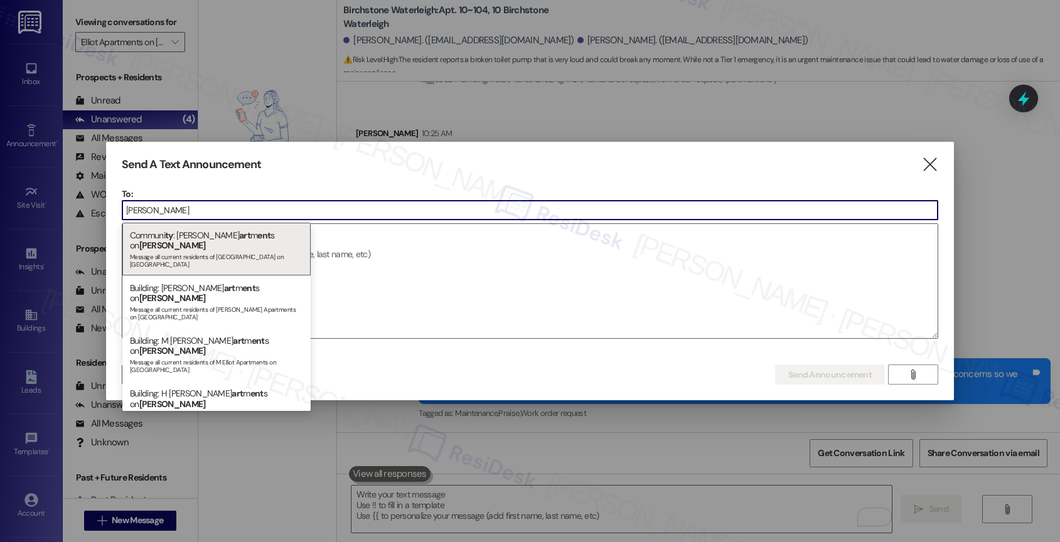
type input "abernathy"
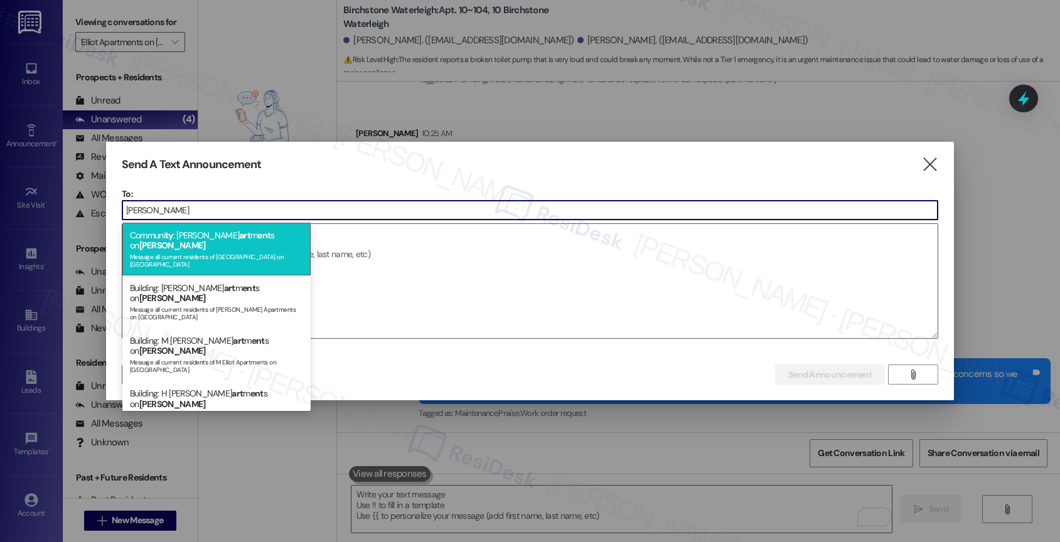
click at [260, 250] on div "Message all current residents of Elliot Apartments on Abernathy" at bounding box center [216, 259] width 173 height 18
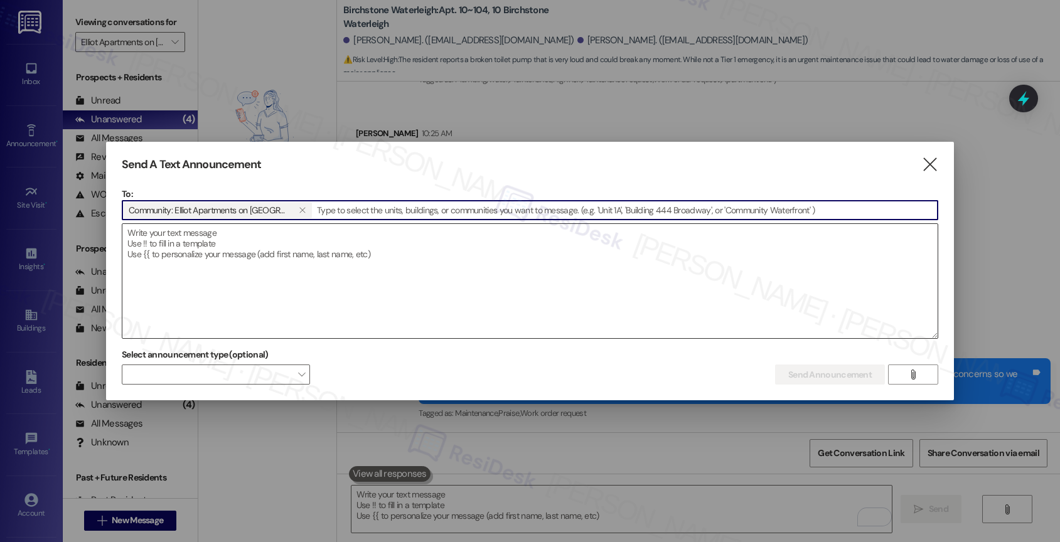
click at [245, 249] on textarea at bounding box center [529, 281] width 815 height 114
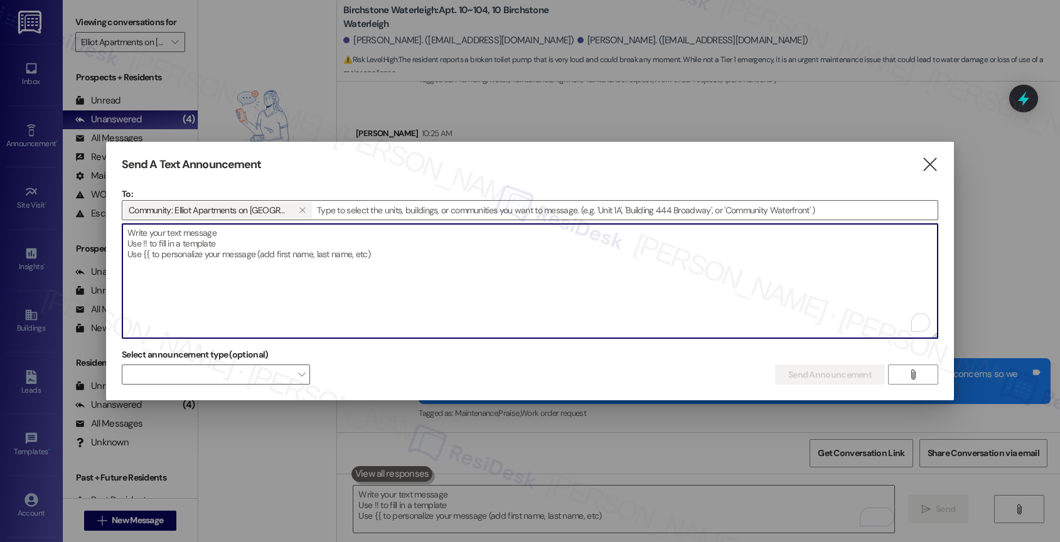
paste textarea "Hi {{first_name}}, 🌟 Hug-A-Building: T’s Time to Shine! 🌟 Join us on Wednesday,…"
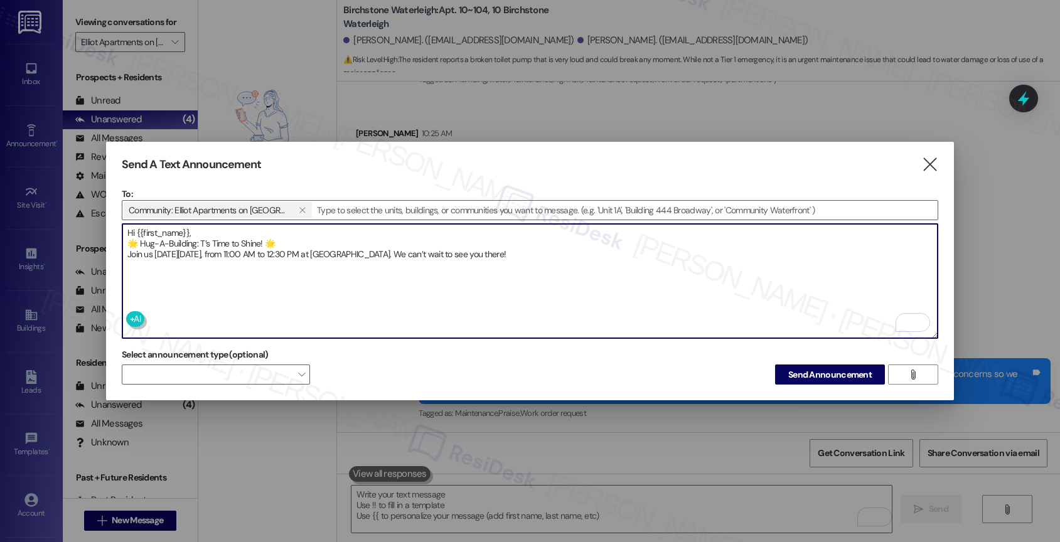
type textarea "Hi {{first_name}}, 🌟 Hug-A-Building: T’s Time to Shine! 🌟 Join us on Wednesday,…"
click at [577, 260] on textarea "Hi {{first_name}}, 🌟 Hug-A-Building: T’s Time to Shine! 🌟 Join us on Wednesday,…" at bounding box center [529, 281] width 815 height 114
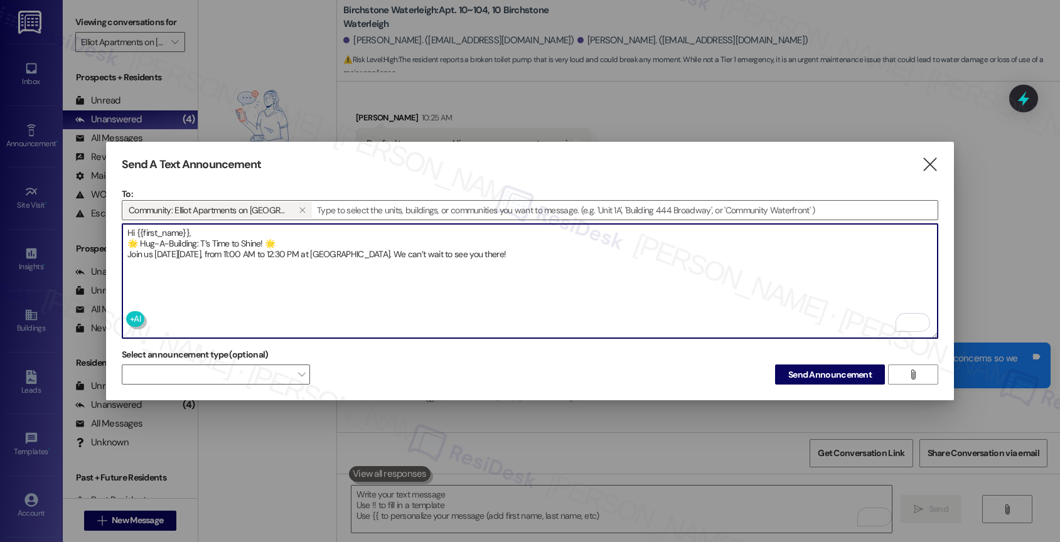
scroll to position [13674, 0]
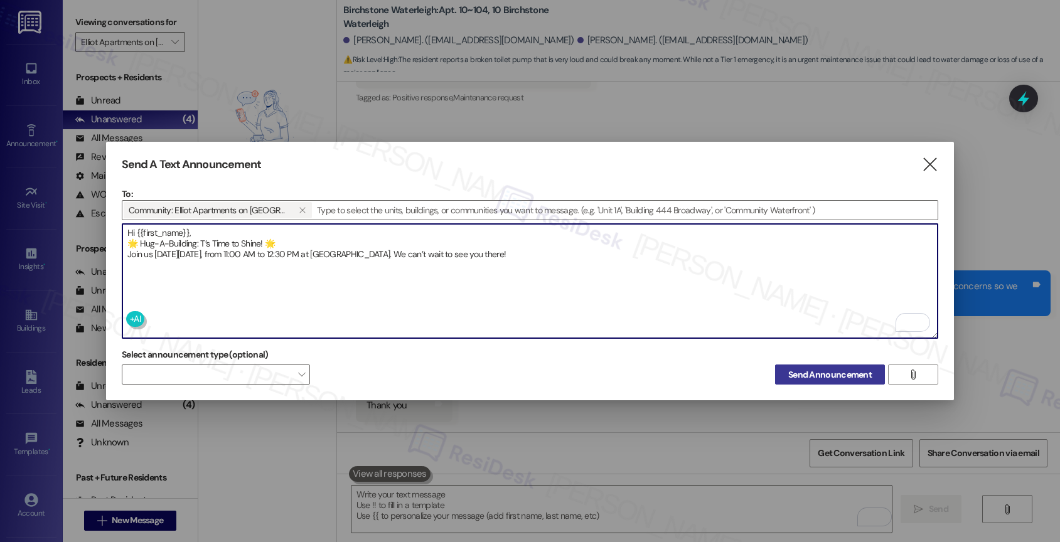
click at [830, 373] on span "Send Announcement" at bounding box center [829, 374] width 83 height 13
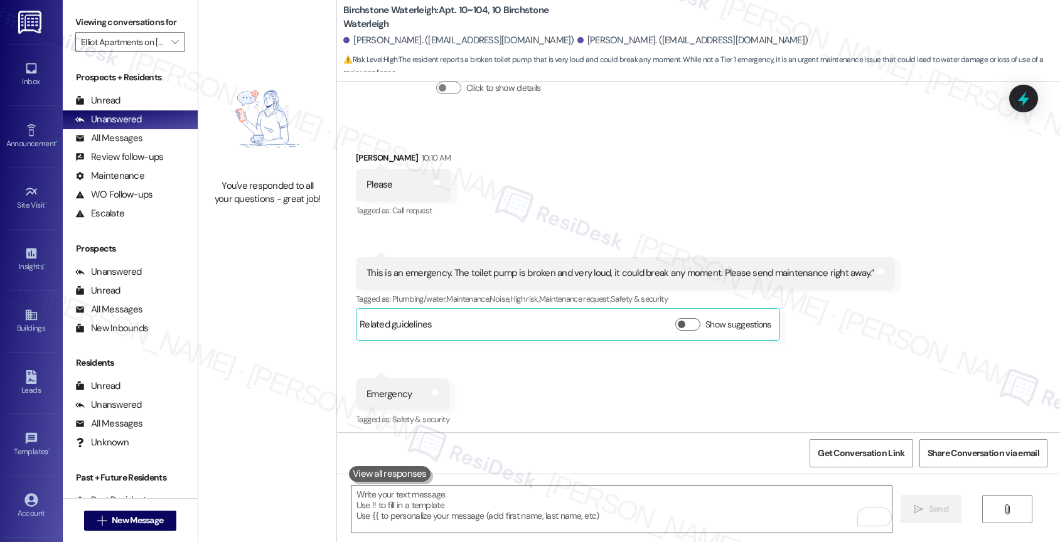
scroll to position [13674, 0]
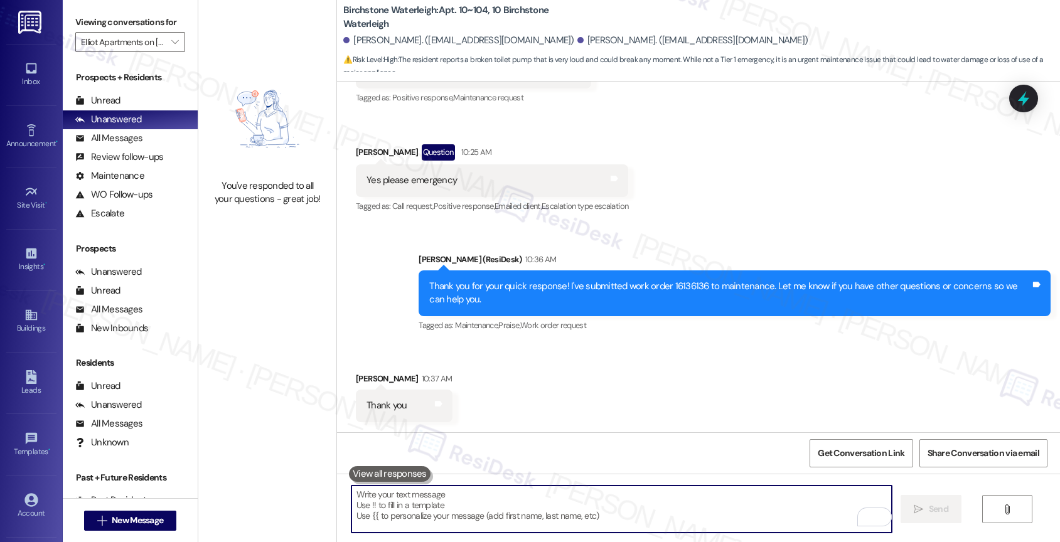
click at [458, 503] on textarea "To enrich screen reader interactions, please activate Accessibility in Grammarl…" at bounding box center [621, 509] width 541 height 47
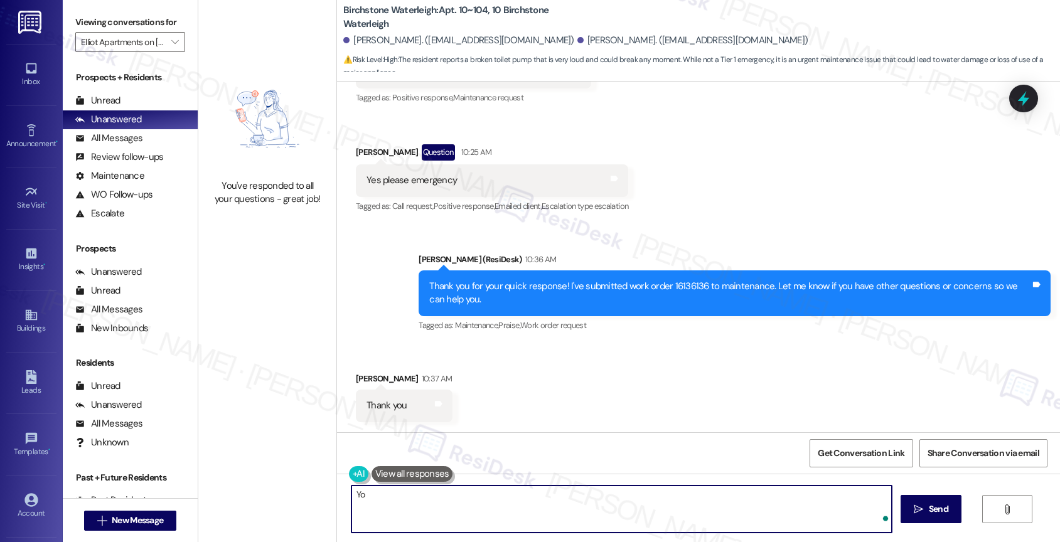
type textarea "Y"
type textarea "My pleasure!"
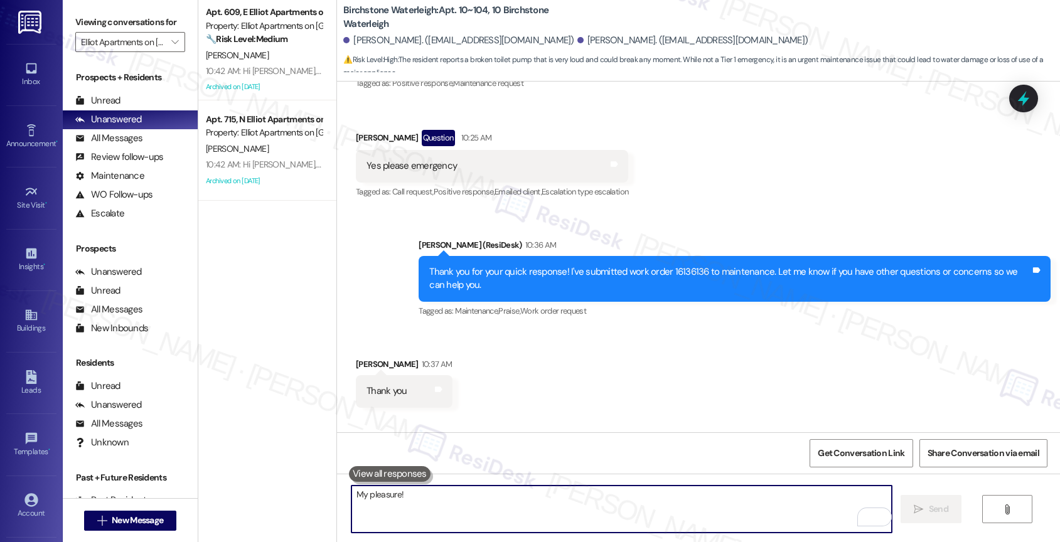
scroll to position [13762, 0]
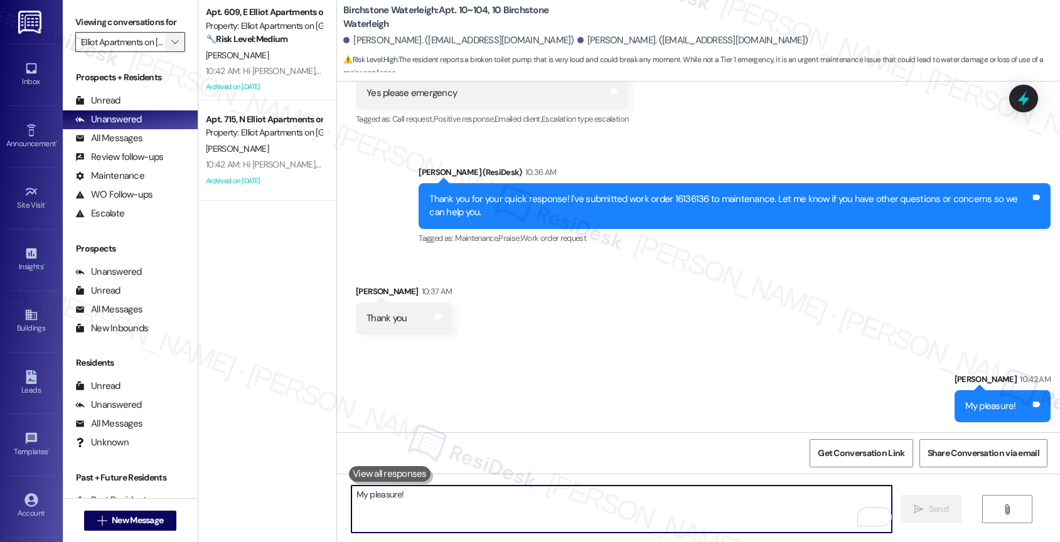
click at [169, 50] on span "" at bounding box center [175, 42] width 12 height 20
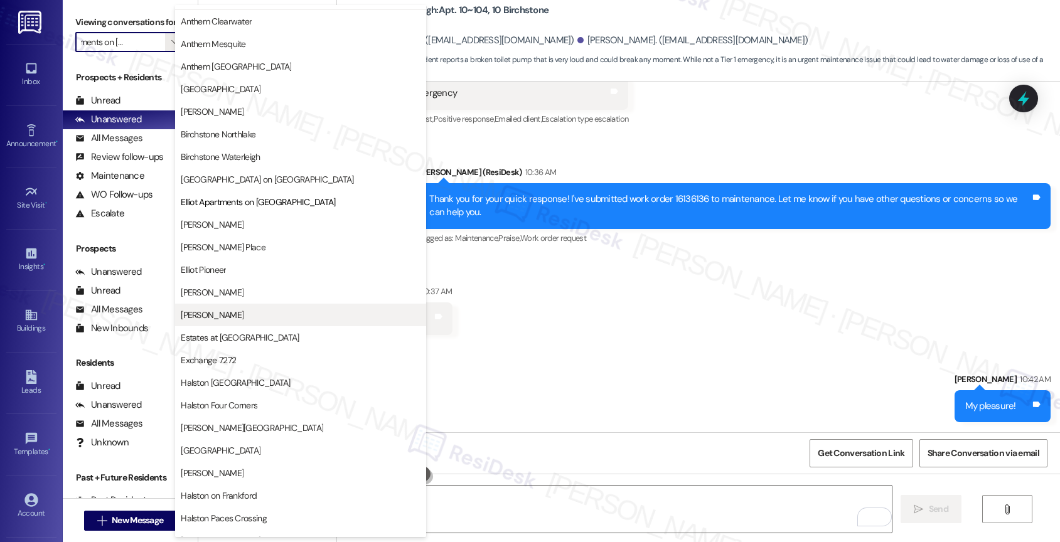
scroll to position [0, 0]
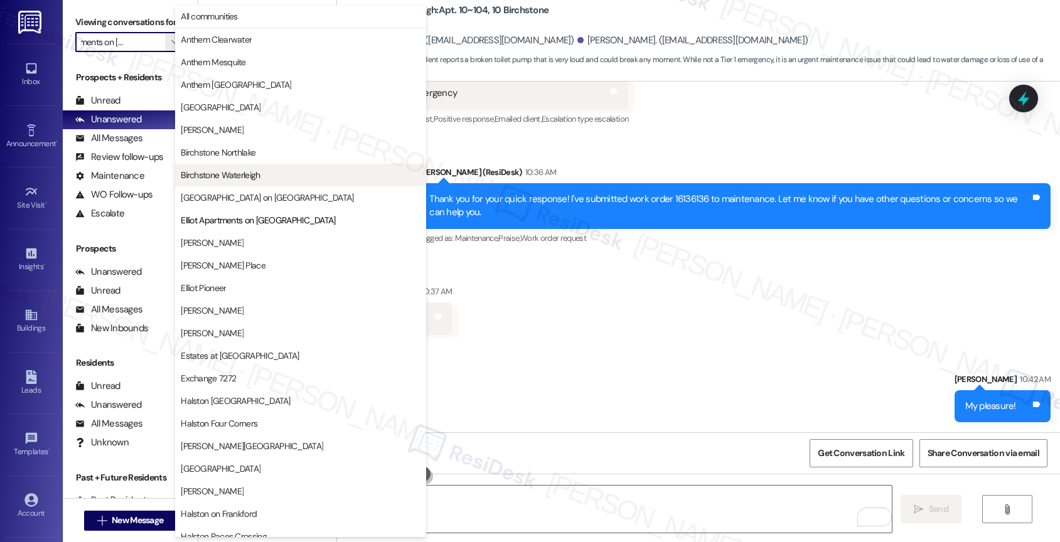
click at [250, 179] on span "Birchstone Waterleigh" at bounding box center [220, 175] width 79 height 13
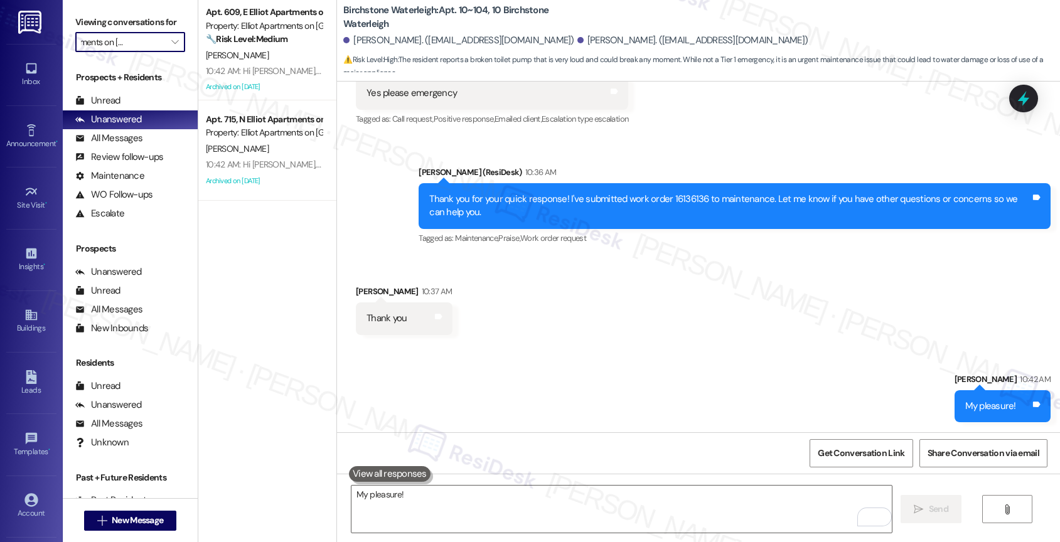
type input "Birchstone Waterleigh"
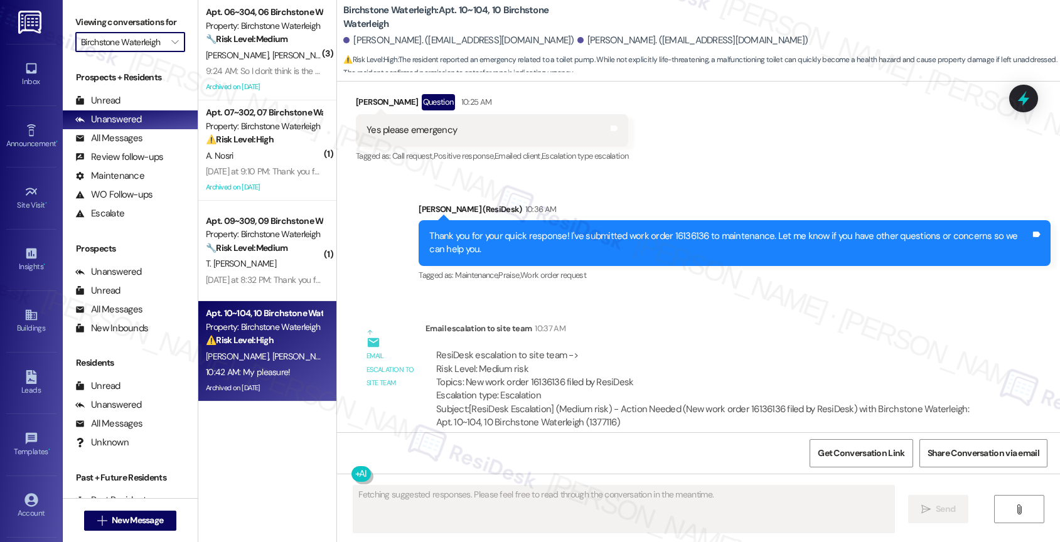
scroll to position [13847, 0]
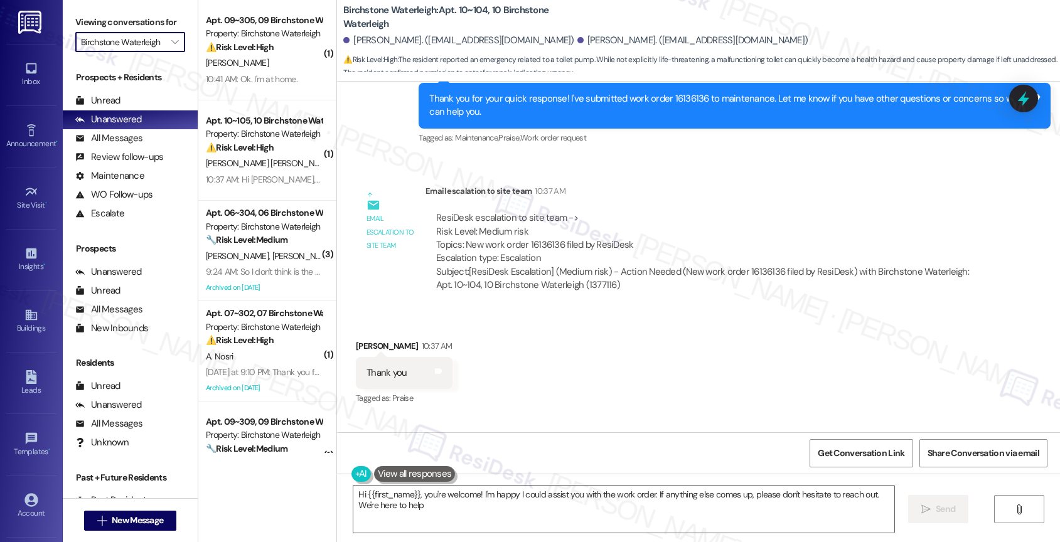
type textarea "Hi {{first_name}}, you're welcome! I'm happy I could assist you with the work o…"
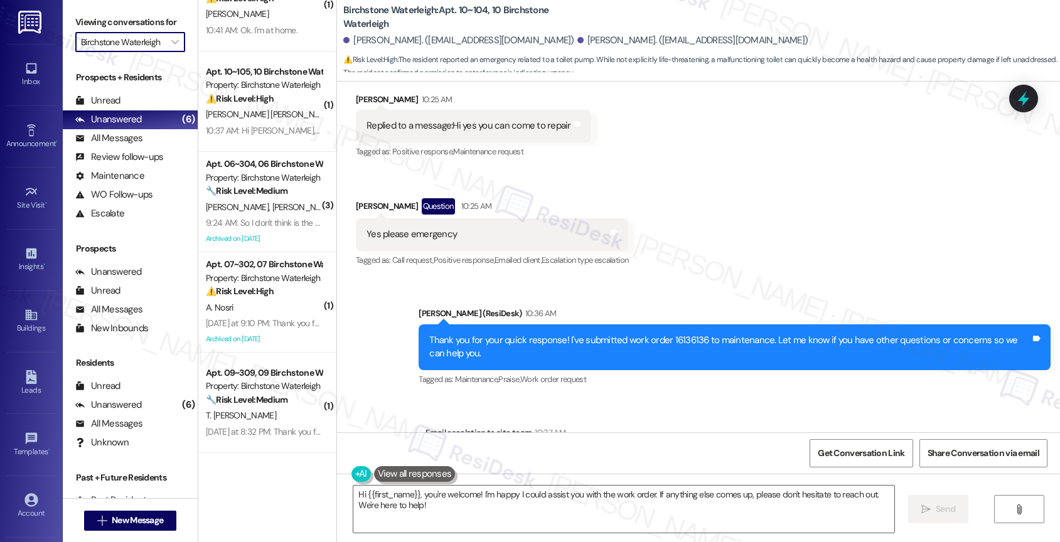
scroll to position [13954, 0]
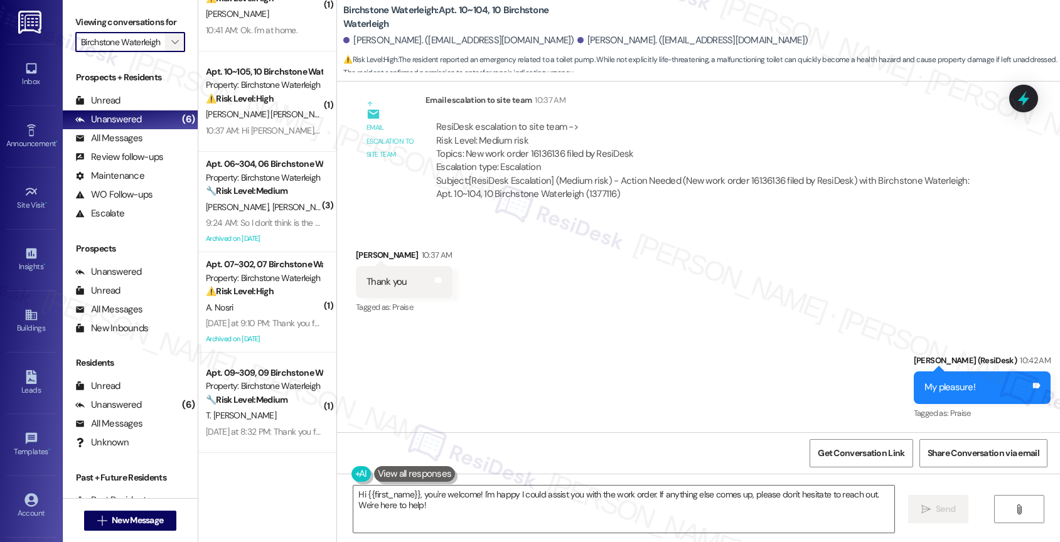
click at [171, 47] on icon "" at bounding box center [174, 42] width 7 height 10
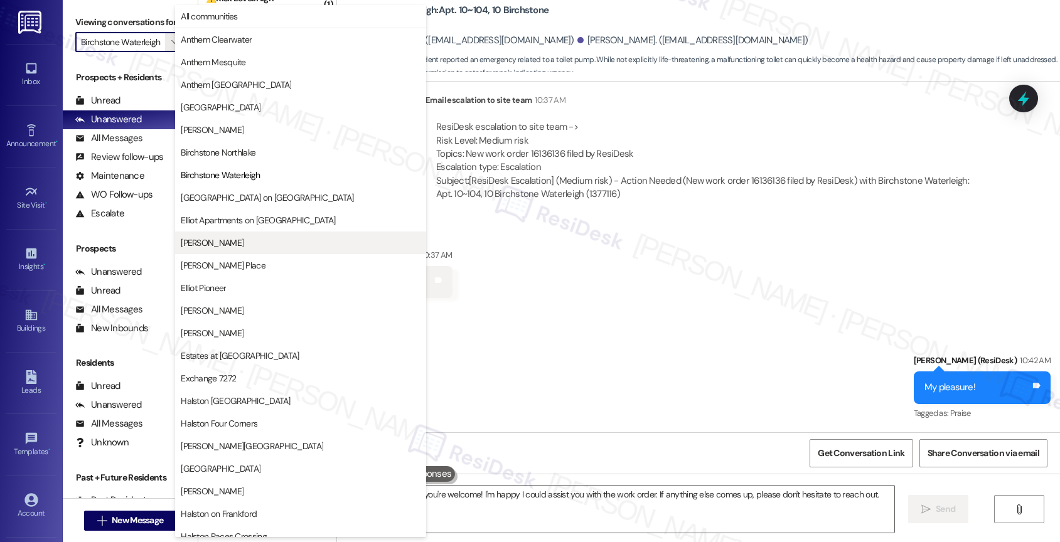
scroll to position [372, 0]
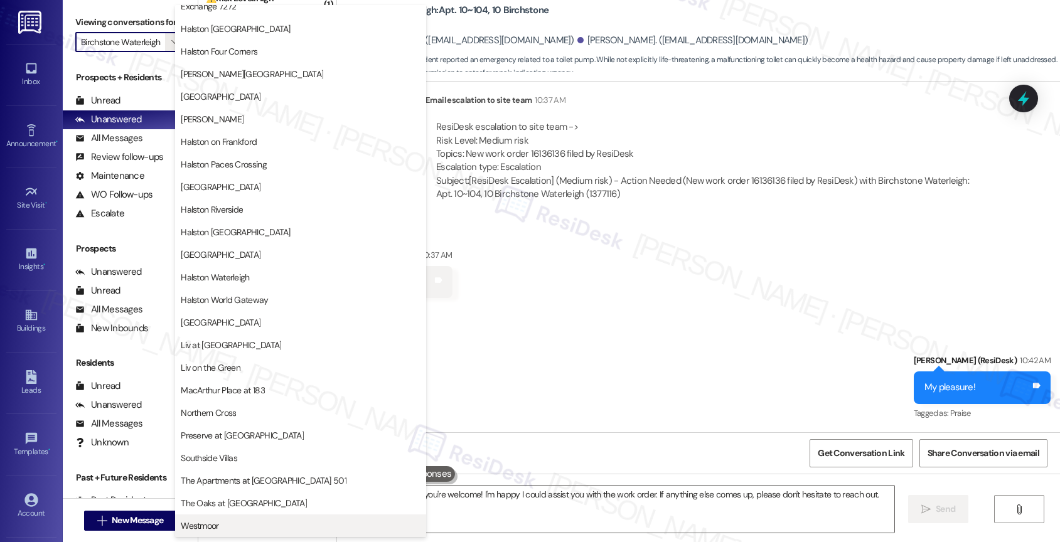
click at [196, 522] on span "Westmoor" at bounding box center [200, 526] width 38 height 13
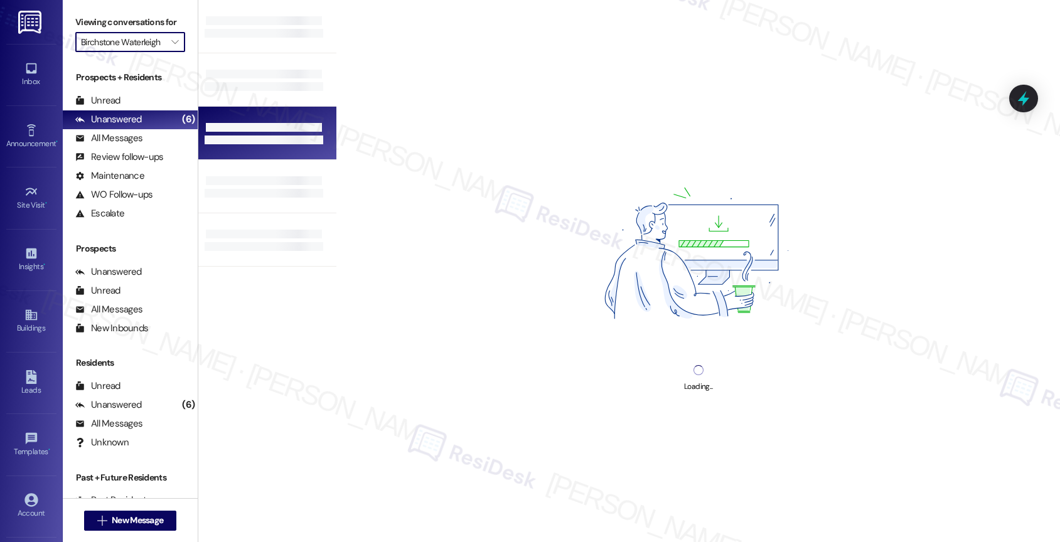
type input "Westmoor"
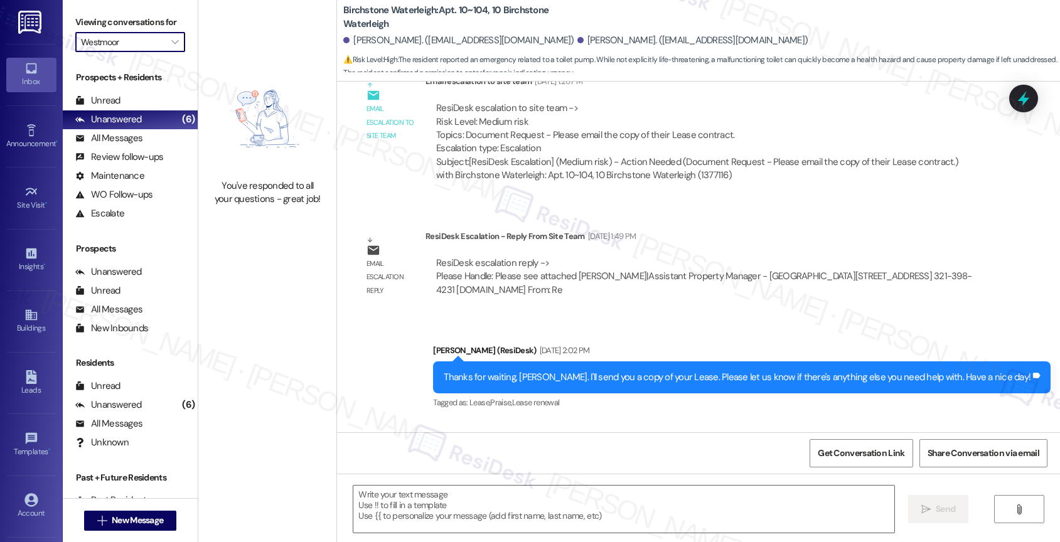
type textarea "Fetching suggested responses. Please feel free to read through the conversation…"
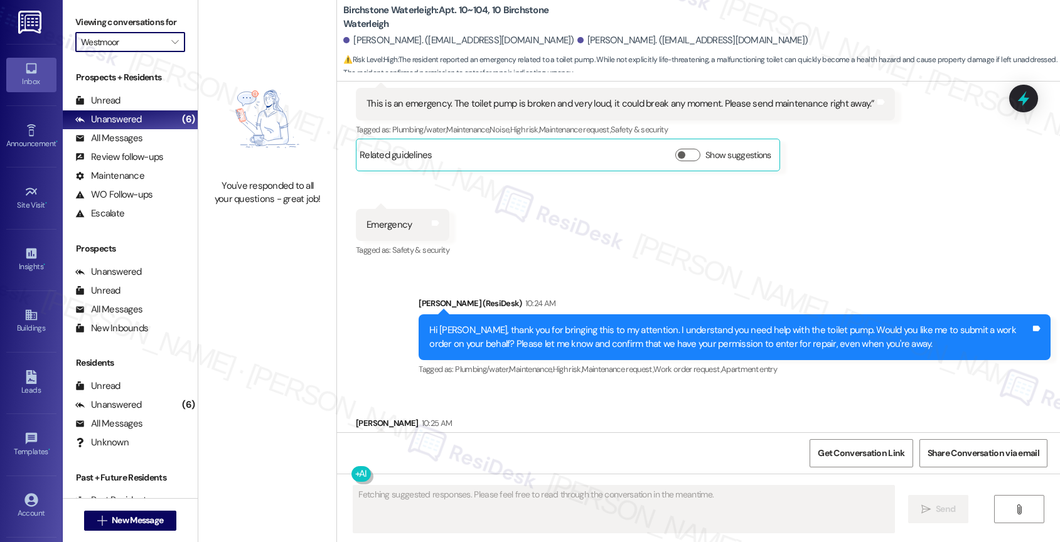
scroll to position [13847, 0]
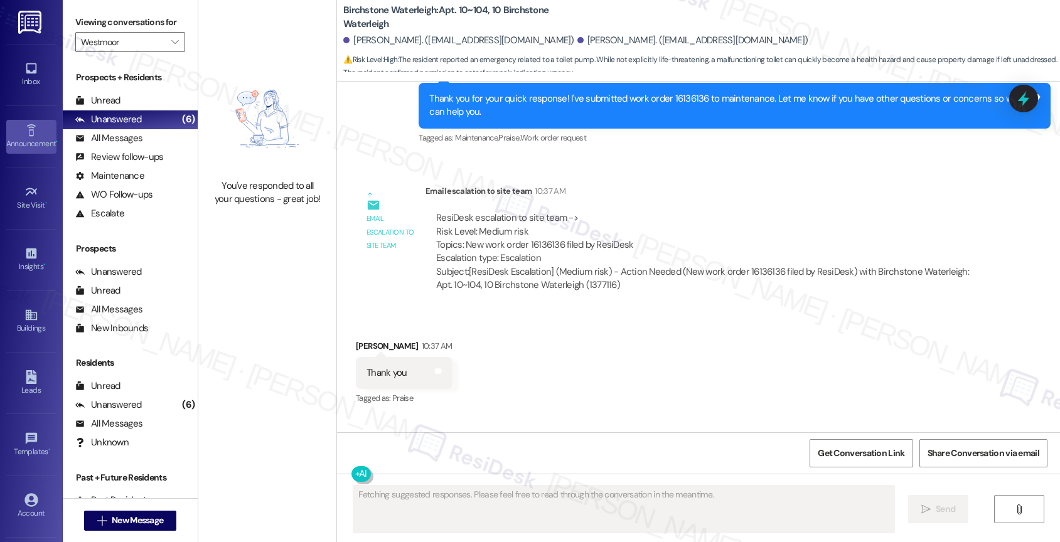
click at [29, 139] on div "Announcement •" at bounding box center [31, 143] width 63 height 13
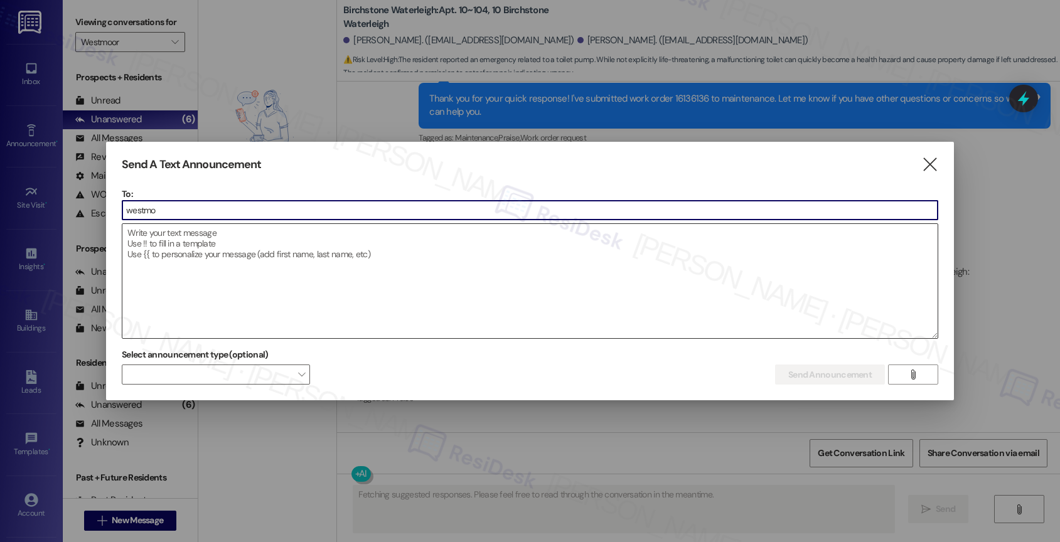
type input "westmoo"
type textarea "Hi [PERSON_NAME],"
type input "westmoor"
type textarea "Hi Marisa, I'm happy to hear that the toilet pump repair is complete! If you ha…"
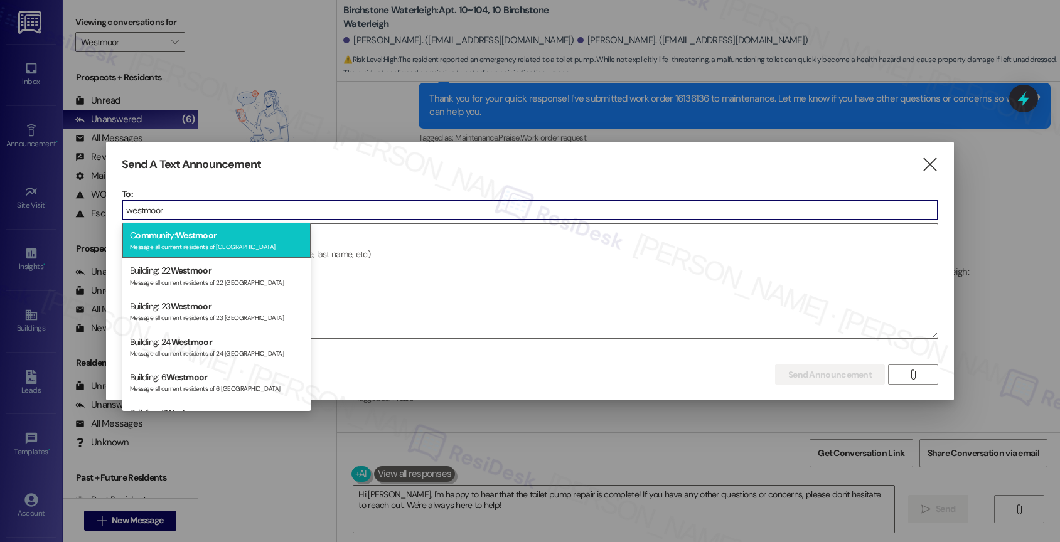
type input "westmoor"
click at [213, 237] on span "Westmoor" at bounding box center [196, 235] width 41 height 11
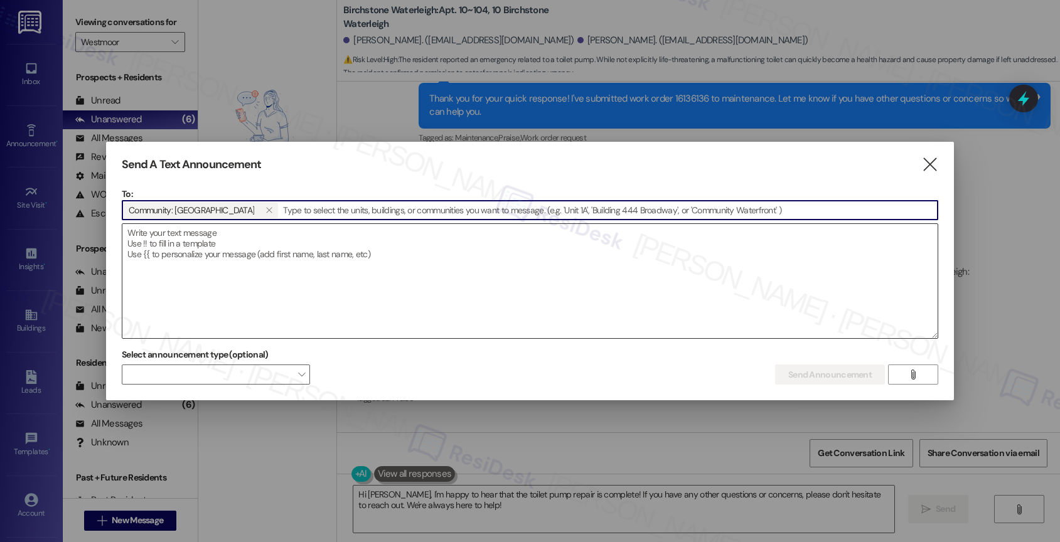
click at [214, 260] on textarea at bounding box center [529, 281] width 815 height 114
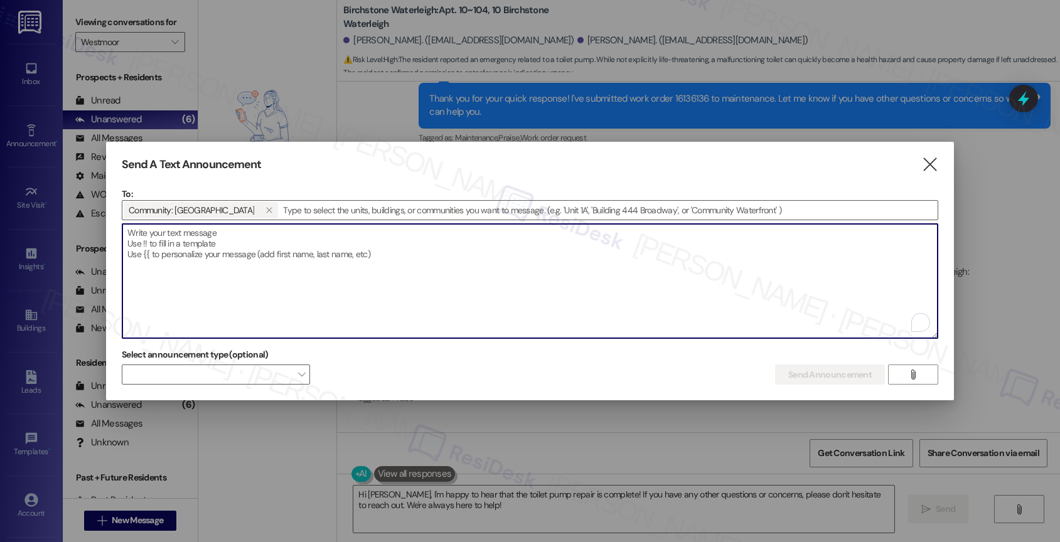
paste textarea "Crime Watch Community Meeting Hi {{first_name}}, 📢 Crime Watch Meeting! Join us…"
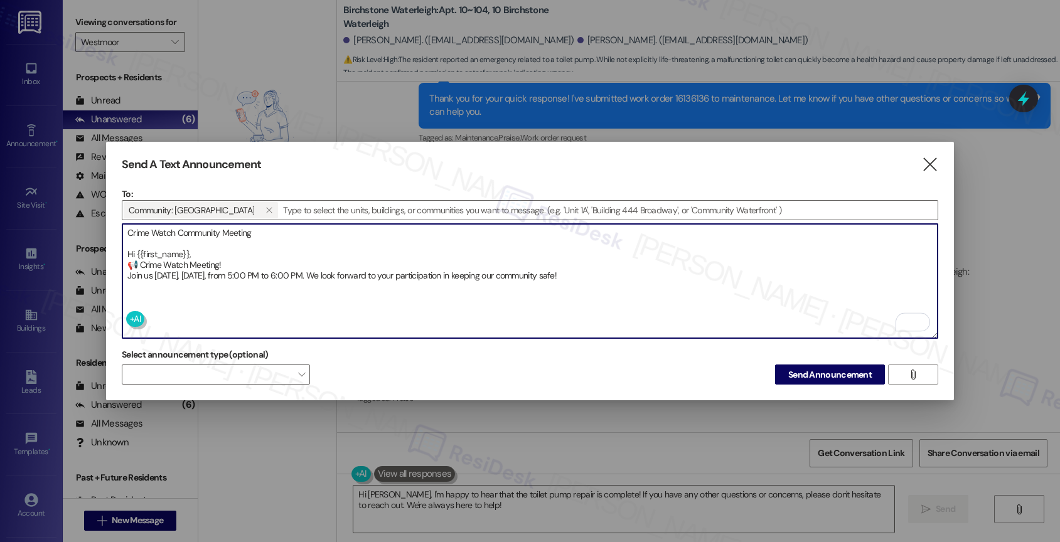
click at [197, 234] on textarea "Crime Watch Community Meeting Hi {{first_name}}, 📢 Crime Watch Meeting! Join us…" at bounding box center [529, 281] width 815 height 114
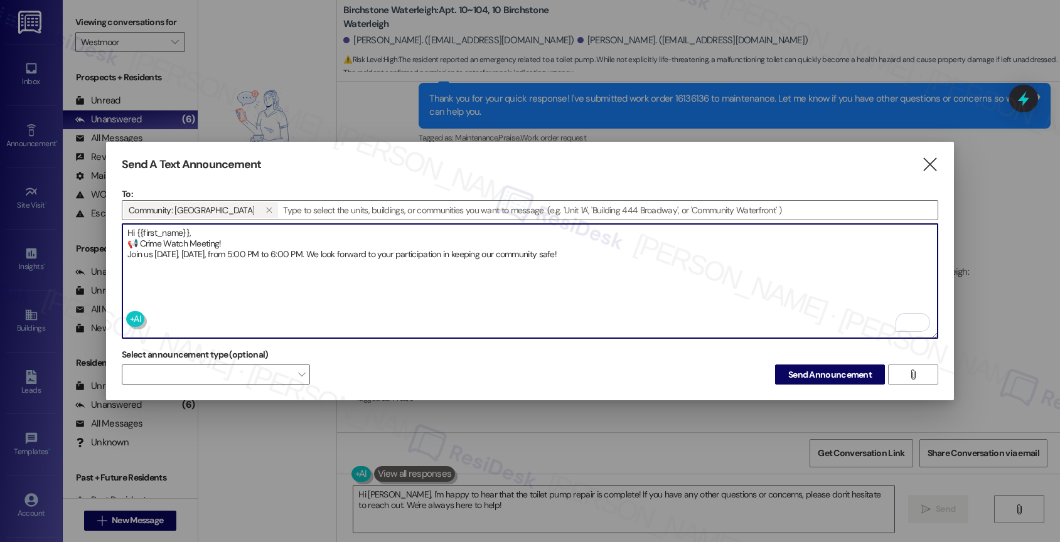
drag, startPoint x: 372, startPoint y: 251, endPoint x: 393, endPoint y: 246, distance: 21.3
click at [372, 251] on textarea "Hi {{first_name}}, 📢 Crime Watch Meeting! Join us tomorrow, Thursday, September…" at bounding box center [529, 281] width 815 height 114
click at [763, 259] on textarea "Hi {{first_name}}, 📢 Crime Watch Meeting! Join us tomorrow, Thursday, September…" at bounding box center [529, 281] width 815 height 114
click at [923, 318] on div "1" at bounding box center [921, 320] width 14 height 14
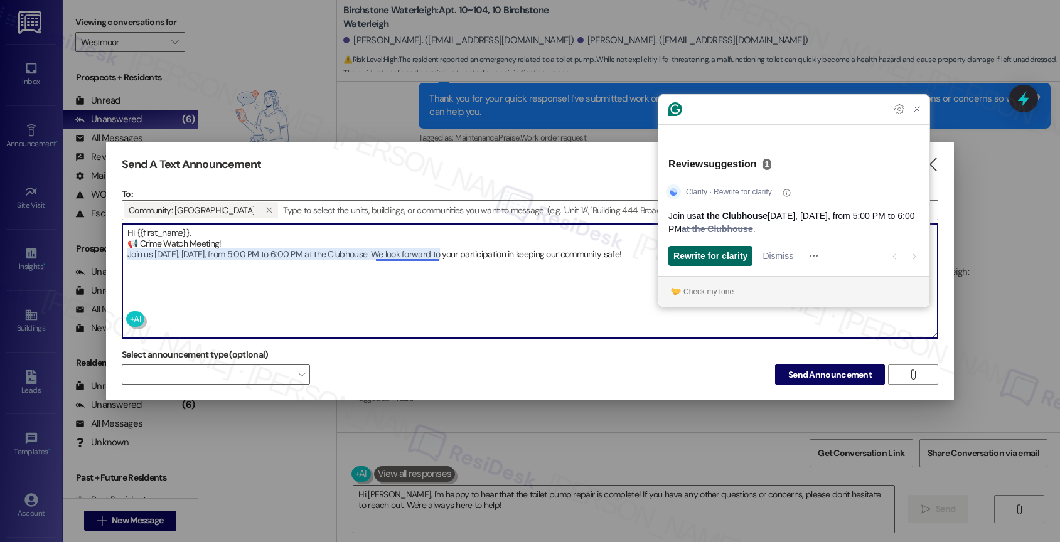
click at [721, 254] on span "Rewrite for clarity" at bounding box center [710, 255] width 74 height 13
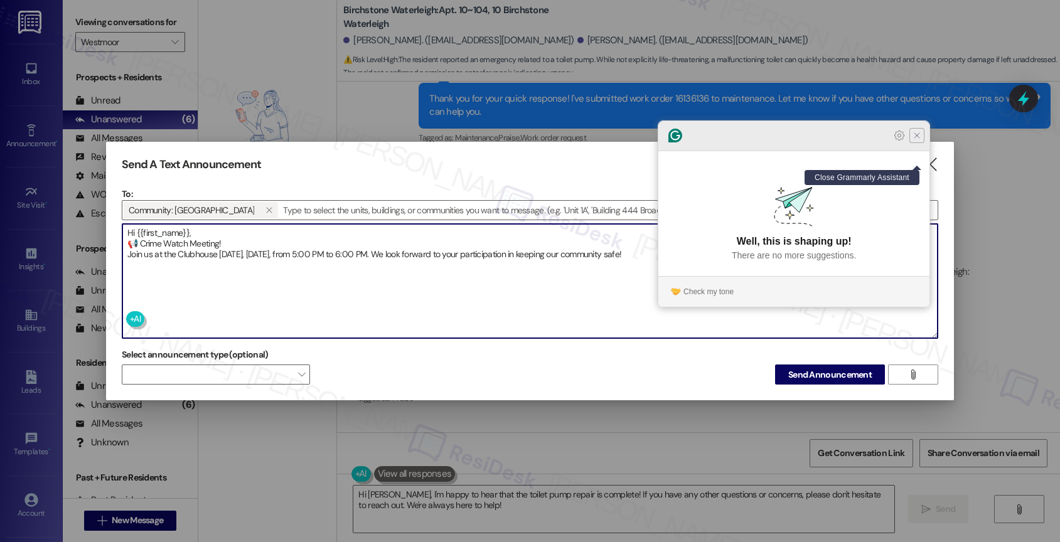
type textarea "Hi {{first_name}}, 📢 Crime Watch Meeting! Join us at the Clubhouse tomorrow, Th…"
click at [918, 138] on icon "Close Grammarly Assistant" at bounding box center [917, 135] width 5 height 5
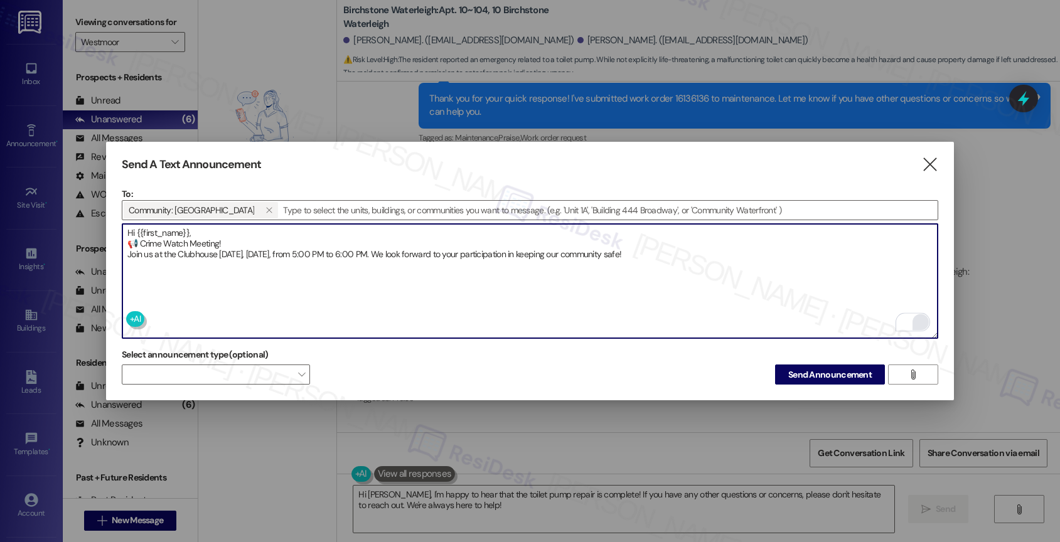
click at [742, 252] on textarea "Hi {{first_name}}, 📢 Crime Watch Meeting! Join us at the Clubhouse tomorrow, Th…" at bounding box center [529, 281] width 815 height 114
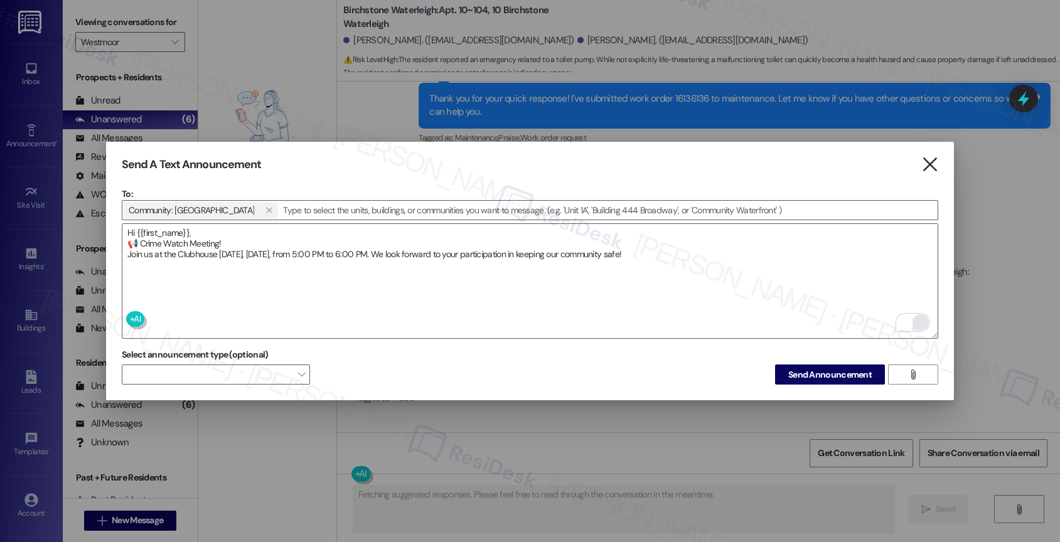
click at [929, 162] on icon "" at bounding box center [929, 164] width 17 height 13
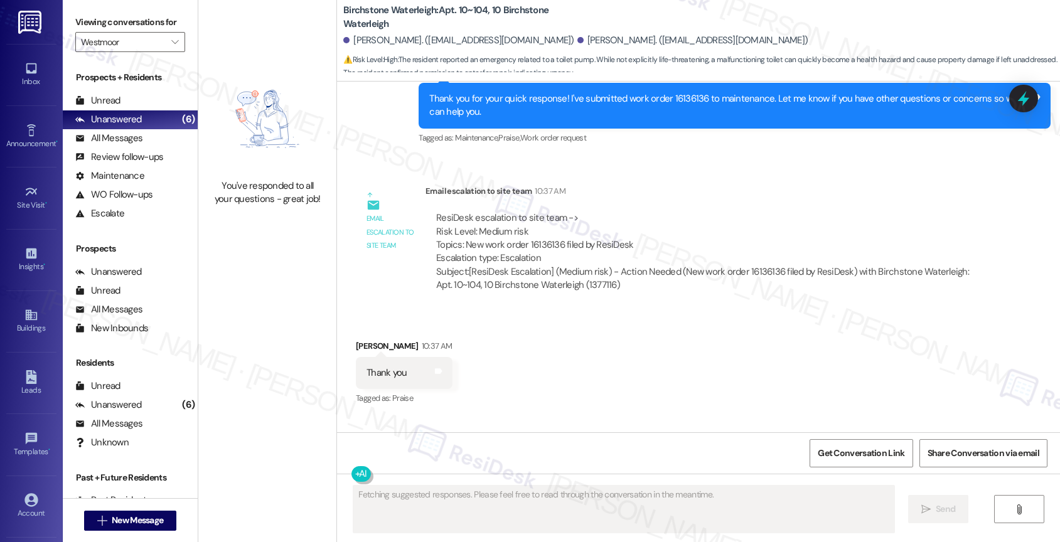
scroll to position [14068, 0]
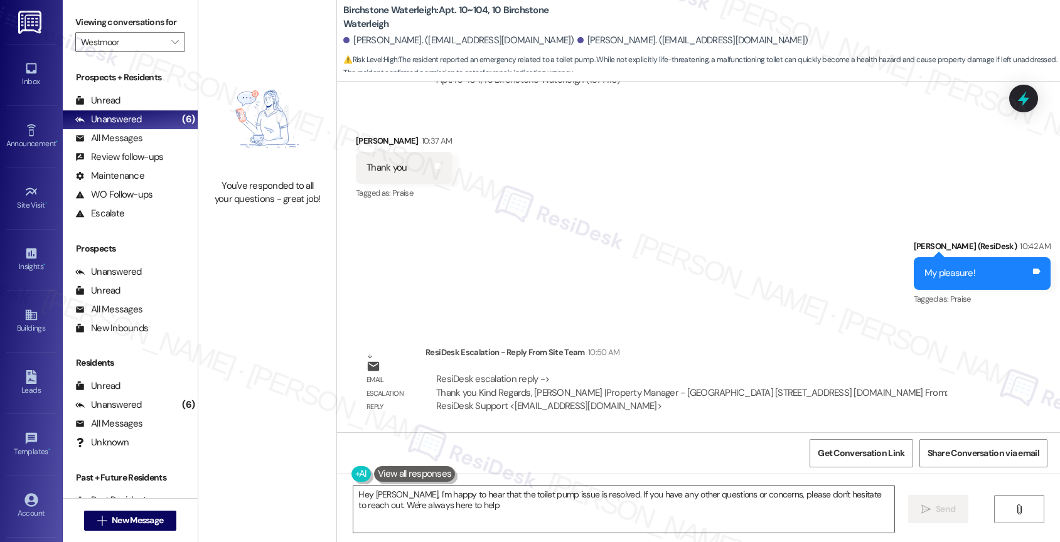
type textarea "Hey Marisa, I'm happy to hear that the toilet pump issue is resolved. If you ha…"
click at [171, 47] on icon "" at bounding box center [174, 42] width 7 height 10
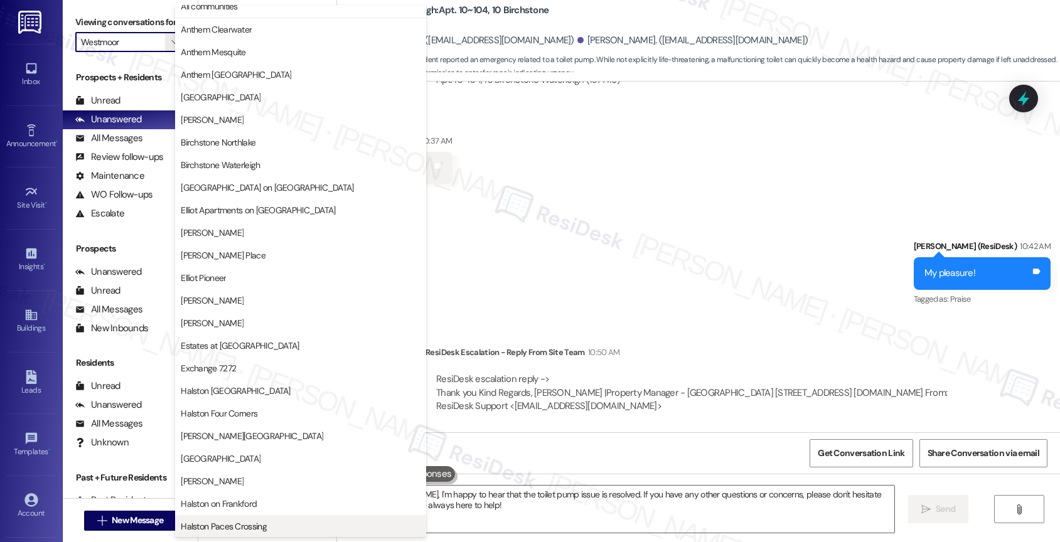
scroll to position [0, 0]
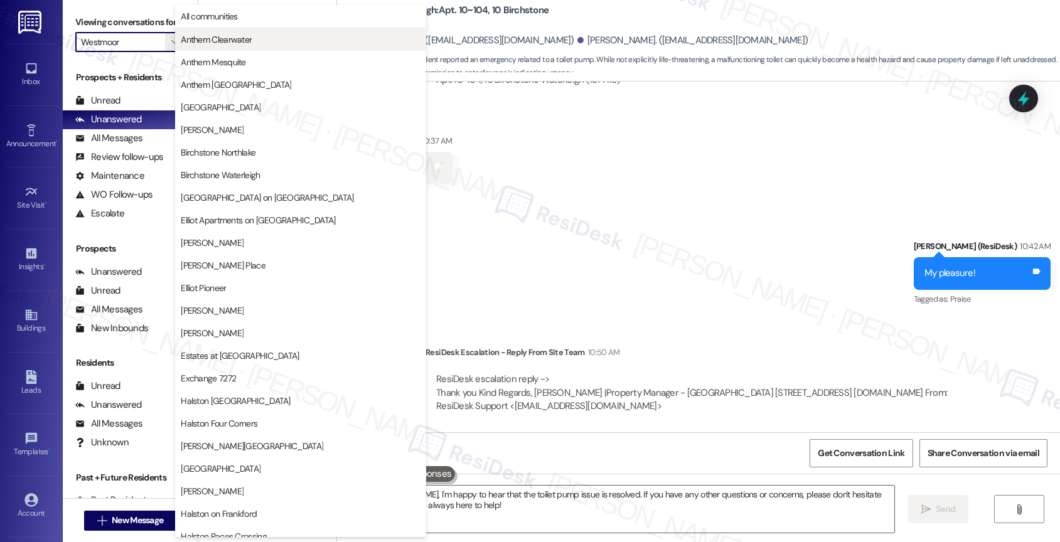
click at [260, 43] on span "Anthem Clearwater" at bounding box center [301, 39] width 240 height 13
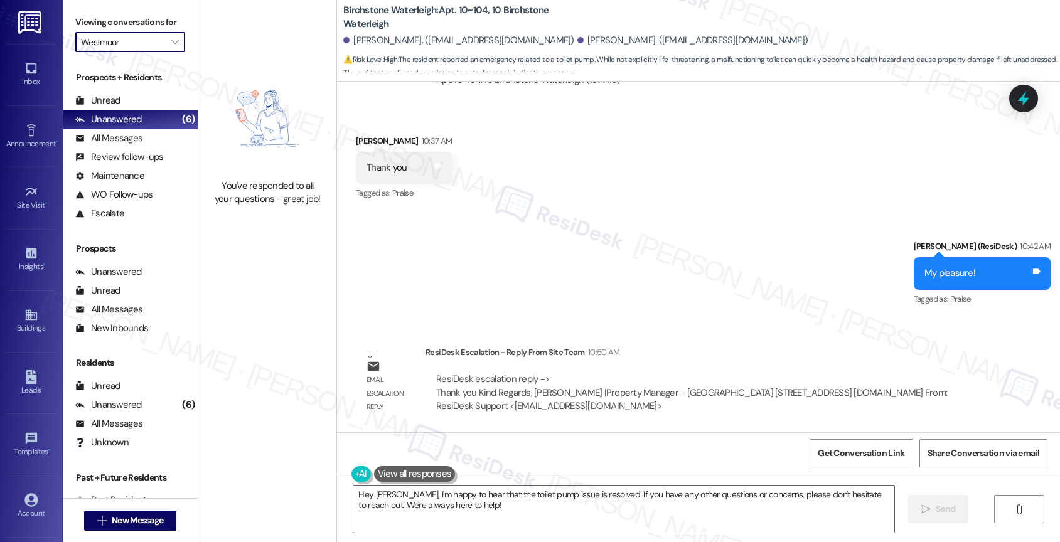
type input "Anthem Clearwater"
click at [19, 144] on div "Announcement •" at bounding box center [31, 143] width 63 height 13
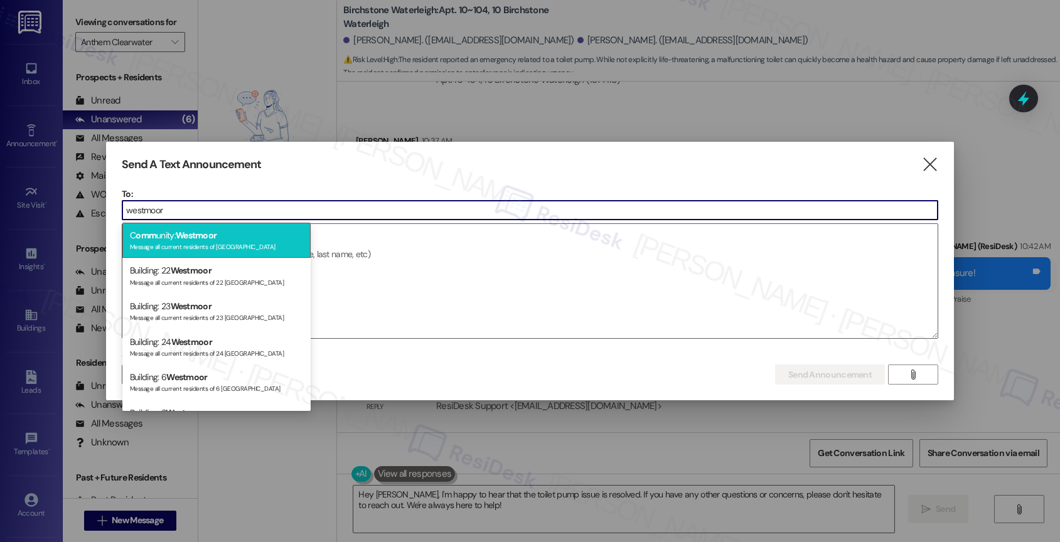
type input "westmoor"
click at [245, 230] on div "C omm unity: Westmoor Message all current residents of Westmoor" at bounding box center [216, 241] width 188 height 36
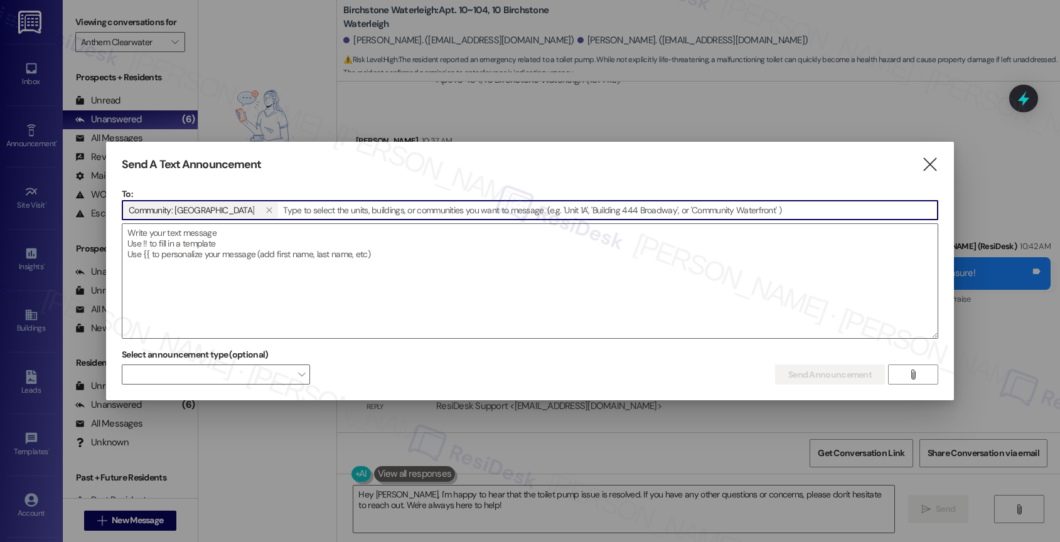
click at [305, 264] on textarea at bounding box center [529, 281] width 815 height 114
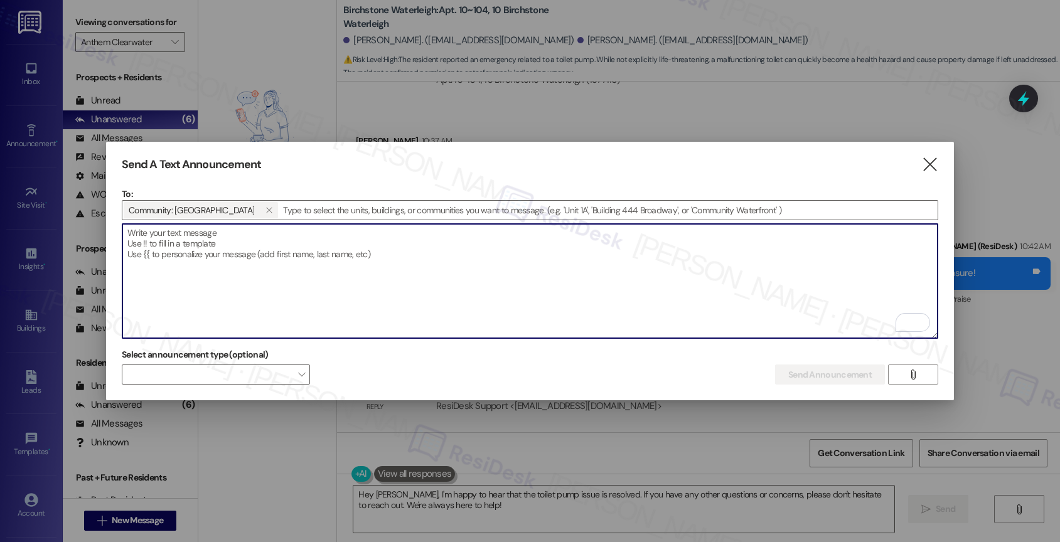
click at [258, 269] on textarea "To enrich screen reader interactions, please activate Accessibility in Grammarl…" at bounding box center [529, 281] width 815 height 114
paste textarea "Hi {{first_name}}, 📢 Crime Watch Meeting! Join us tomorrow, Thursday, September…"
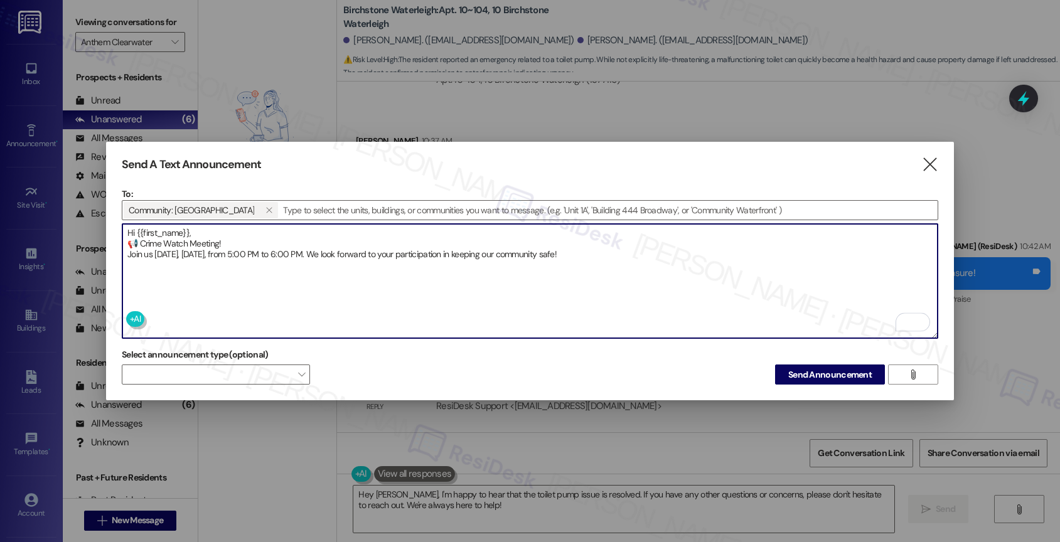
click at [188, 250] on textarea "Hi {{first_name}}, 📢 Crime Watch Meeting! Join us tomorrow, Thursday, September…" at bounding box center [529, 281] width 815 height 114
click at [154, 252] on textarea "Hi {{first_name}}, 📢 Crime Watch Meeting! Join us tomorrow, Thursday, September…" at bounding box center [529, 281] width 815 height 114
click at [790, 257] on textarea "Hi {{first_name}}, 📢 Crime Watch Meeting! Join us at the Clubhouse tomorrow, Th…" at bounding box center [529, 281] width 815 height 114
type textarea "Hi {{first_name}}, 📢 Crime Watch Meeting! Join us at the Clubhouse tomorrow, Th…"
click at [923, 318] on icon "Open Grammarly. 0 Suggestions." at bounding box center [921, 320] width 14 height 14
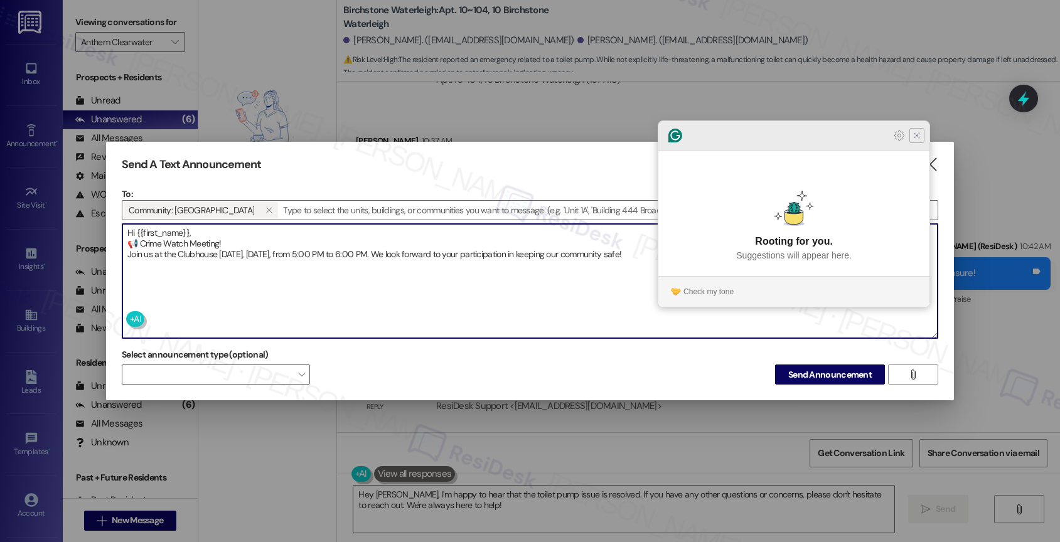
click at [916, 141] on icon "Close Grammarly Assistant" at bounding box center [917, 136] width 10 height 10
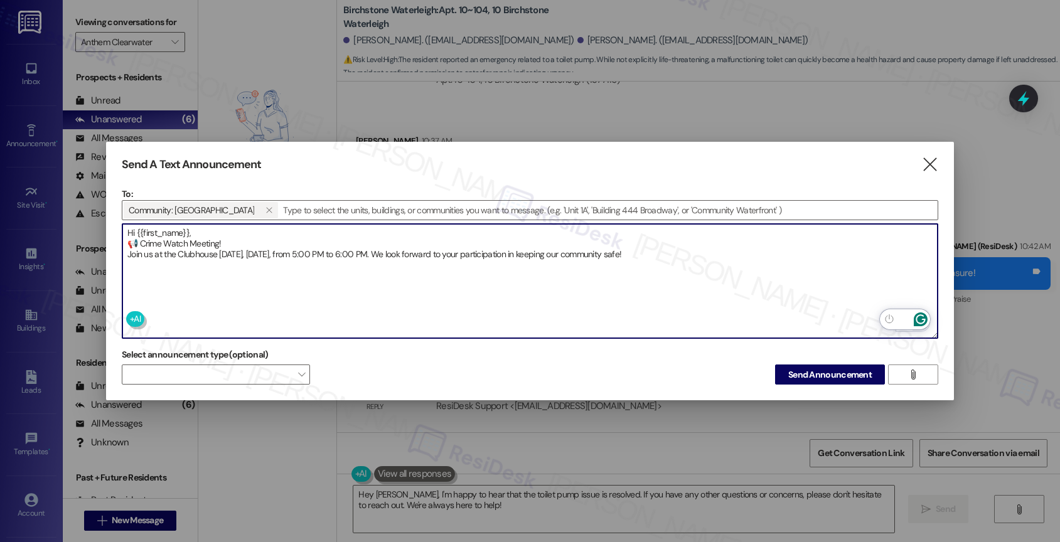
click at [921, 316] on icon "Open Grammarly. 0 Suggestions." at bounding box center [921, 320] width 14 height 14
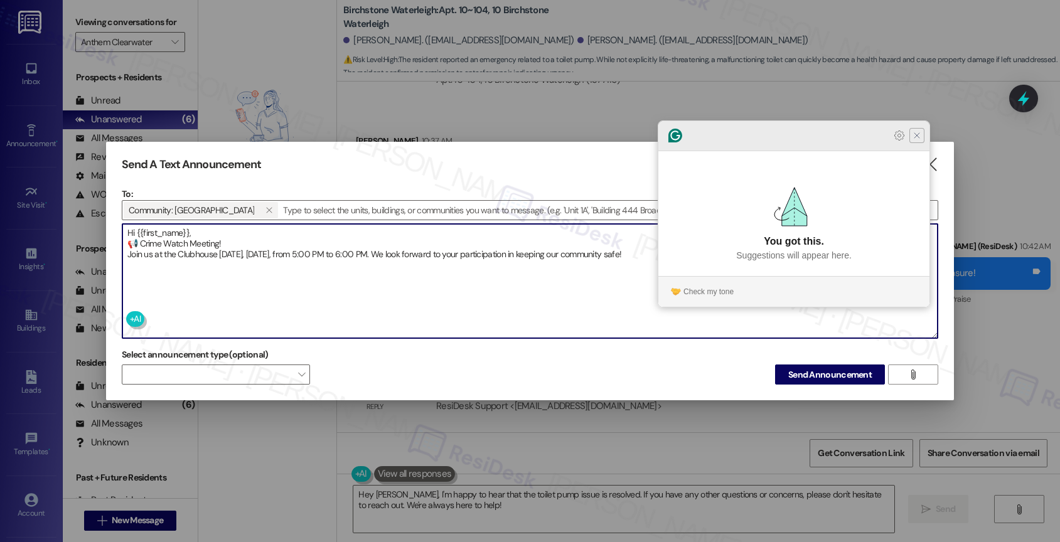
click at [920, 141] on icon "Close Grammarly Assistant" at bounding box center [917, 136] width 10 height 10
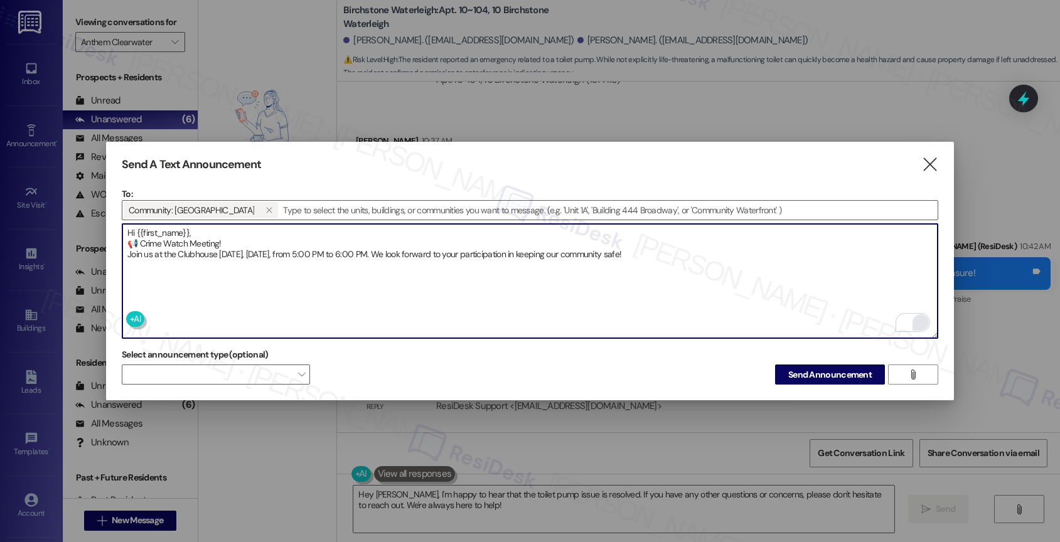
click at [741, 256] on textarea "Hi {{first_name}}, 📢 Crime Watch Meeting! Join us at the Clubhouse tomorrow, Th…" at bounding box center [529, 281] width 815 height 114
click at [717, 252] on textarea "Hi {{first_name}}, 📢 Crime Watch Meeting! Join us at the Clubhouse tomorrow, Th…" at bounding box center [529, 281] width 815 height 114
click at [852, 368] on span "Send Announcement" at bounding box center [829, 374] width 83 height 13
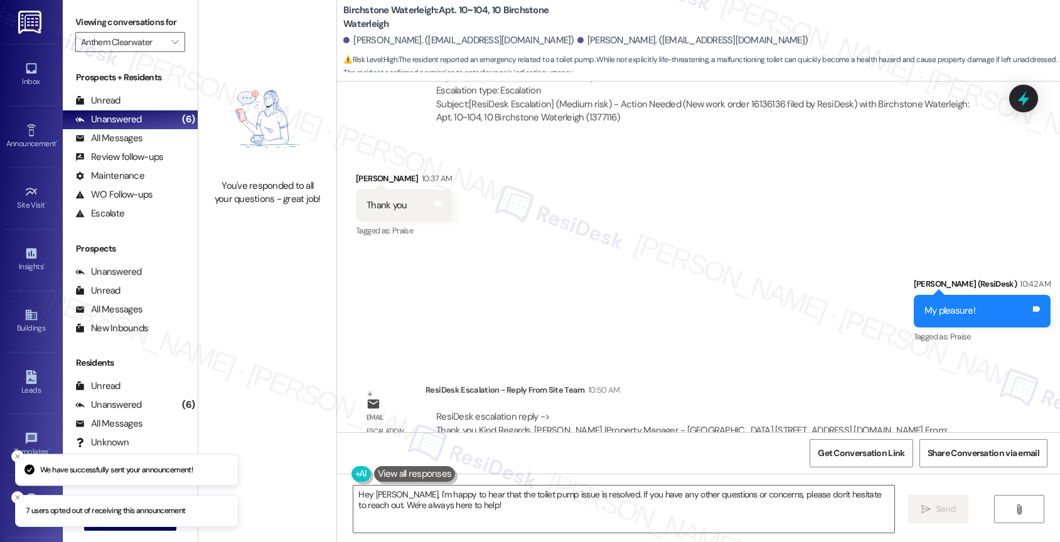
scroll to position [14068, 0]
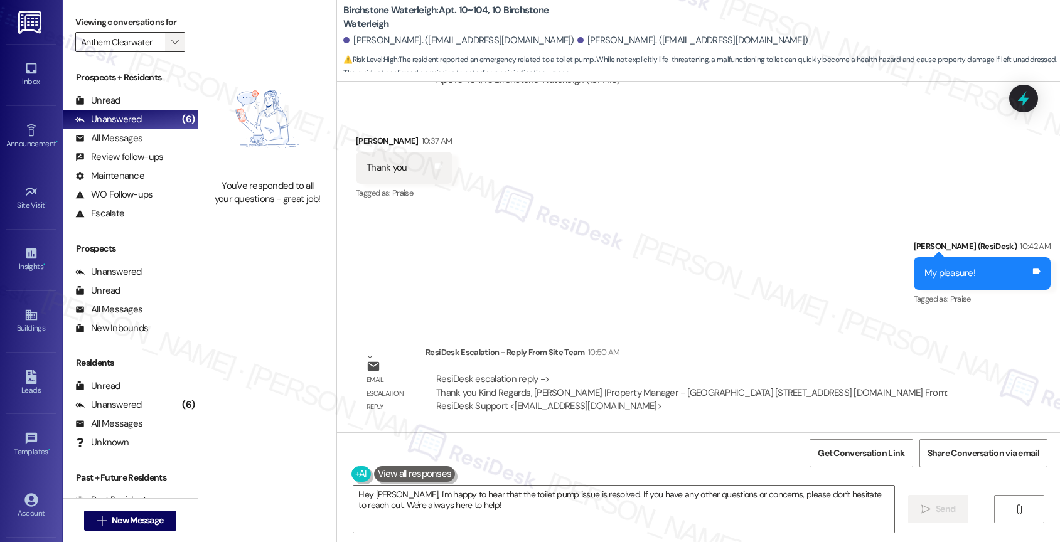
click at [171, 47] on icon "" at bounding box center [174, 42] width 7 height 10
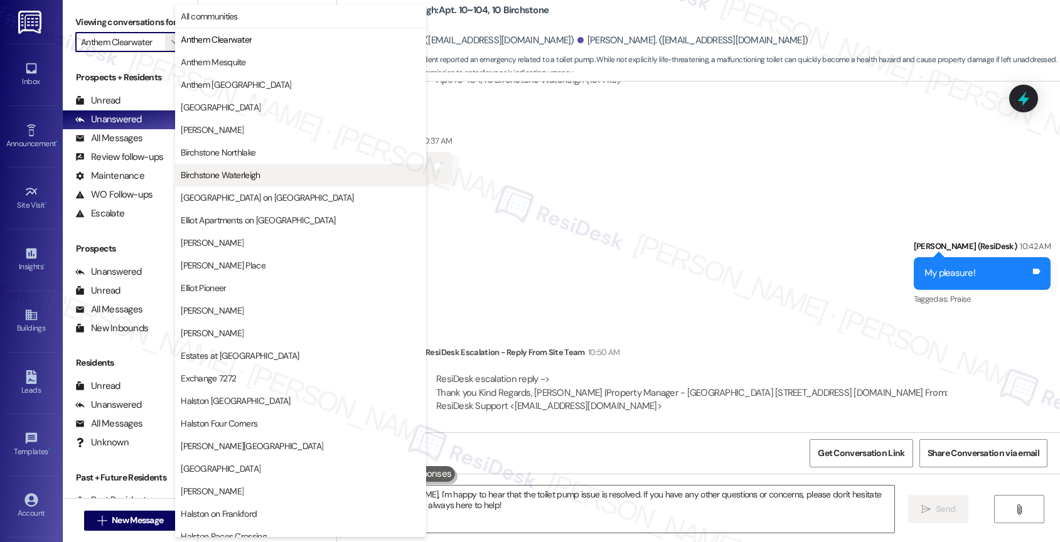
click at [248, 176] on span "Birchstone Waterleigh" at bounding box center [220, 175] width 79 height 13
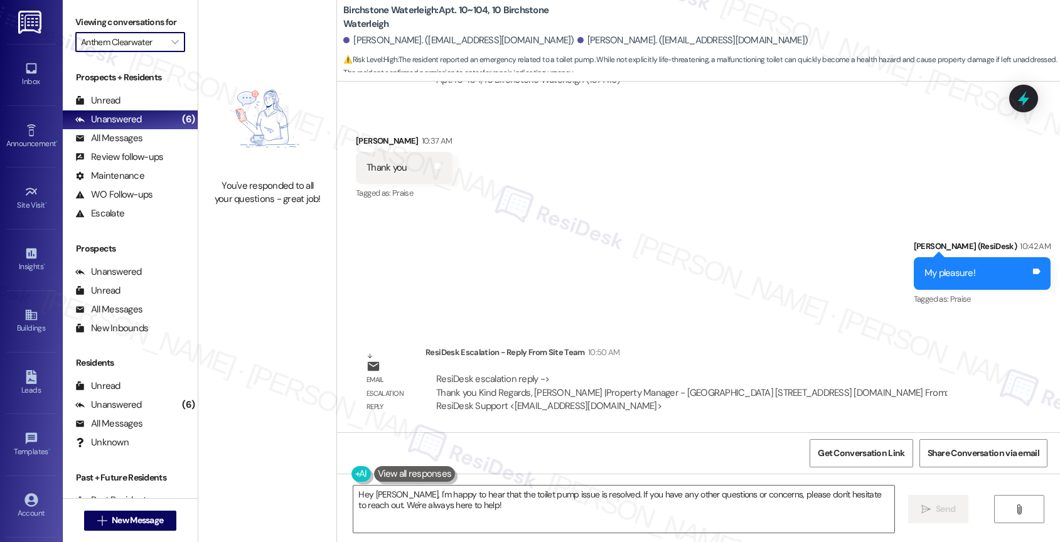
type input "Birchstone Waterleigh"
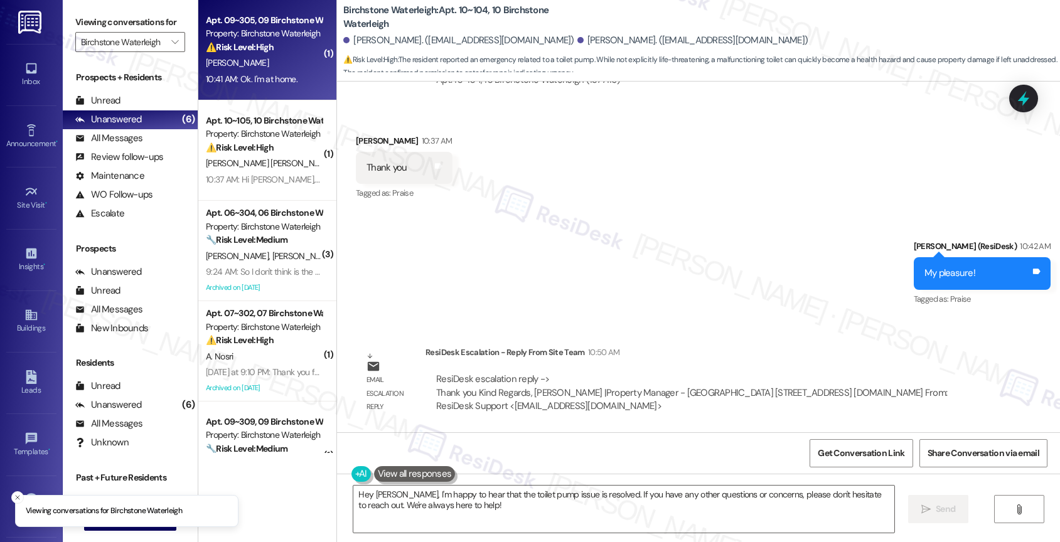
click at [245, 23] on div "Apt. 09~305, 09 Birchstone Waterleigh" at bounding box center [264, 20] width 116 height 13
type textarea "Fetching suggested responses. Please feel free to read through the conversation…"
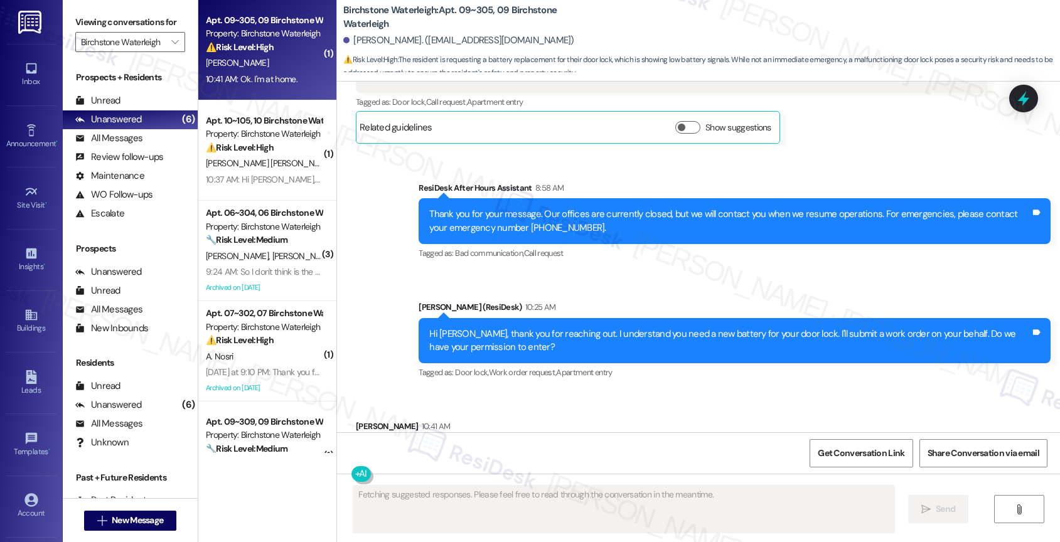
scroll to position [1657, 0]
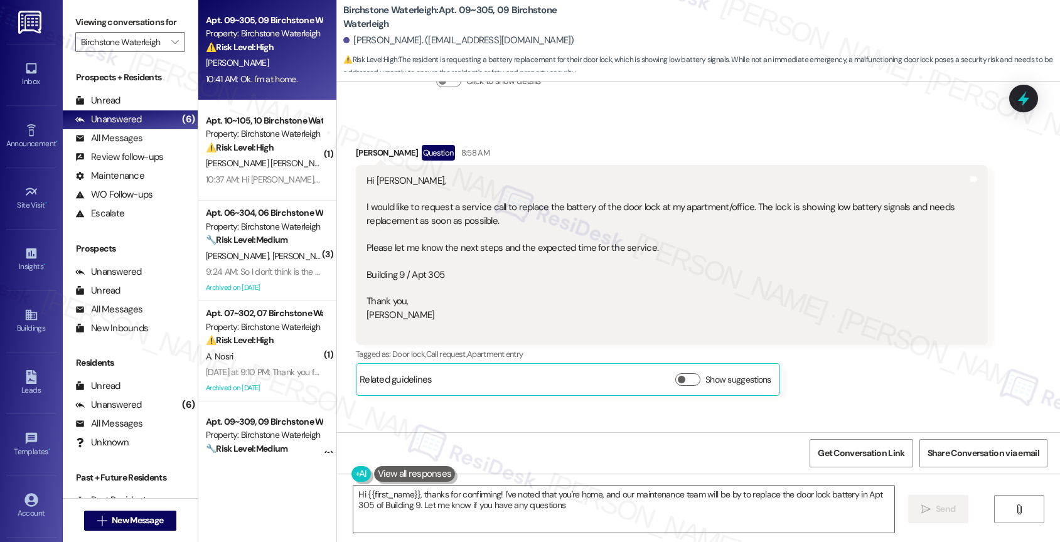
type textarea "Hi {{first_name}}, thanks for confirming! I've noted that you're home, and our …"
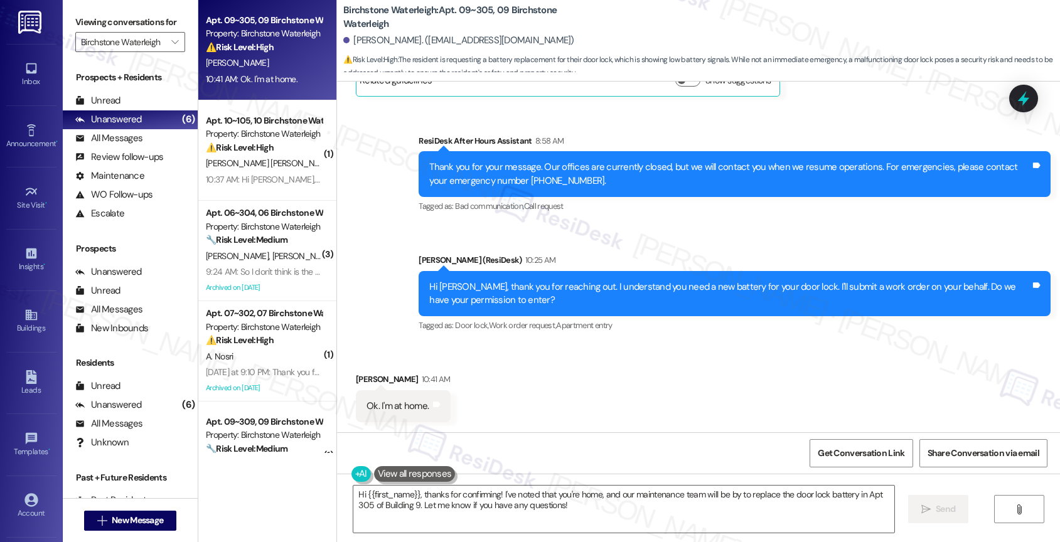
scroll to position [1329, 0]
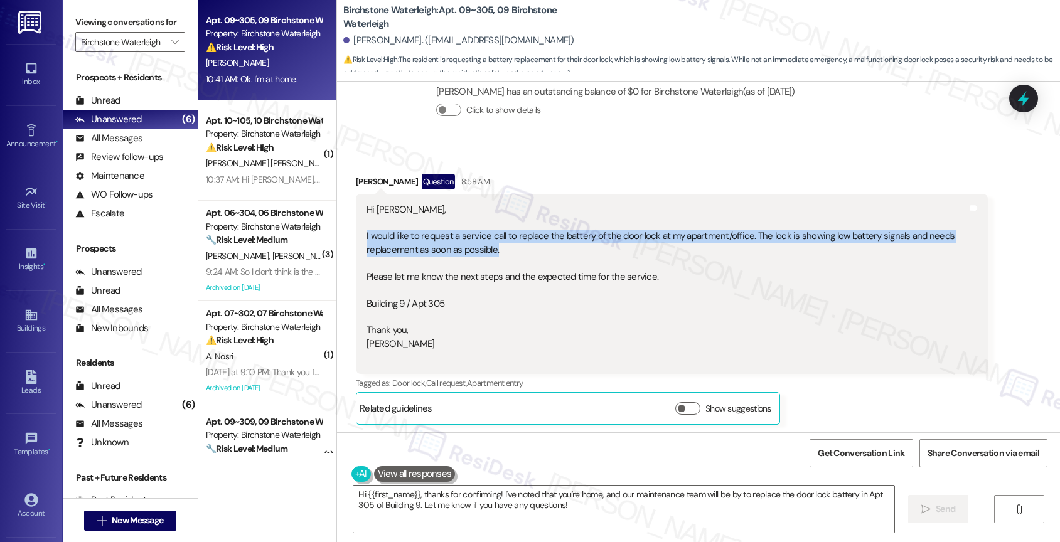
drag, startPoint x: 351, startPoint y: 231, endPoint x: 518, endPoint y: 250, distance: 168.1
click at [518, 250] on div "Hi Jane, I would like to request a service call to replace the battery of the d…" at bounding box center [672, 284] width 632 height 180
copy div "I would like to request a service call to replace the battery of the door lock …"
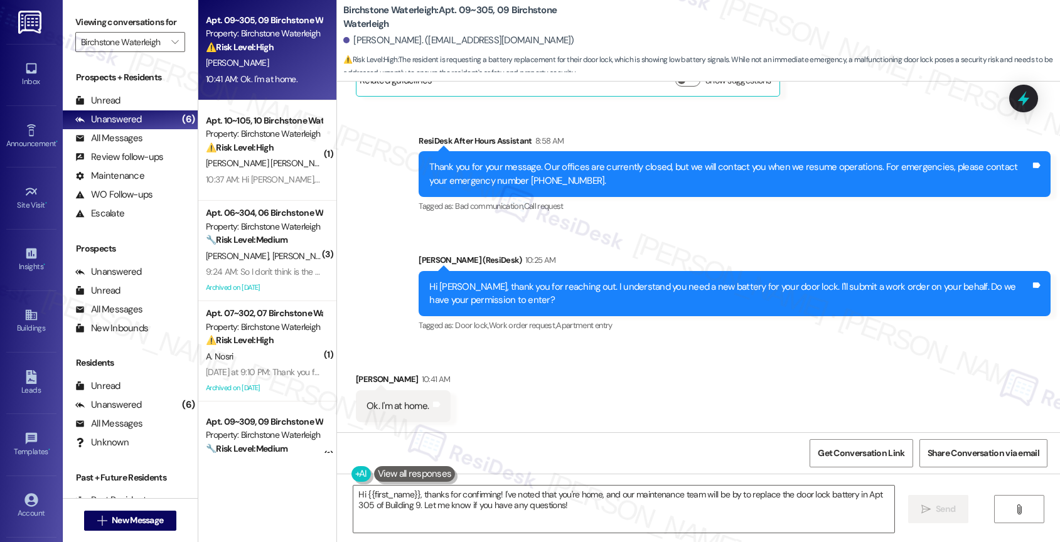
click at [532, 389] on div "Received via SMS Rafael Costa 10:41 AM Ok. I'm at home. Tags and notes" at bounding box center [698, 388] width 723 height 87
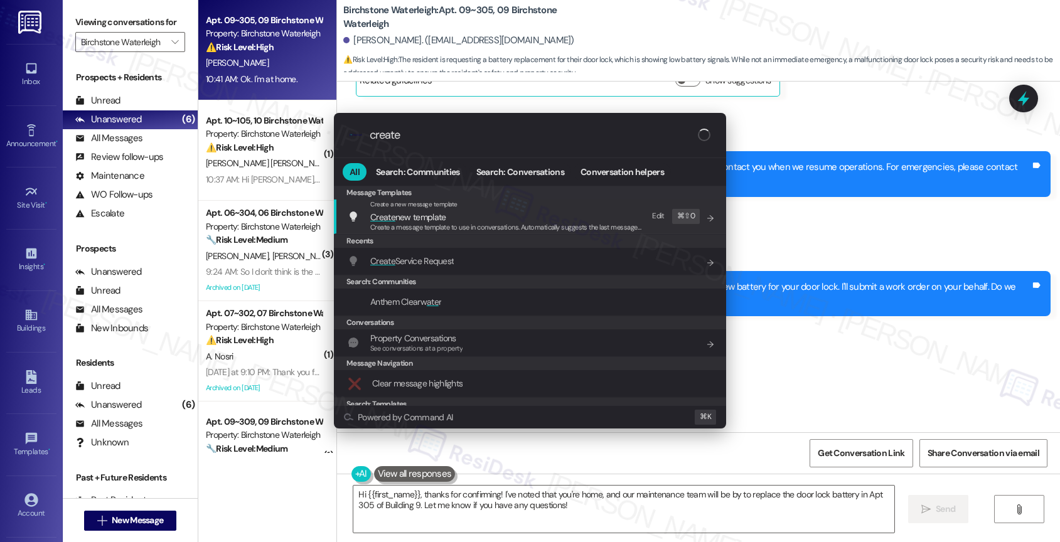
type input "create"
click at [439, 254] on span "Create Service Request" at bounding box center [411, 261] width 83 height 14
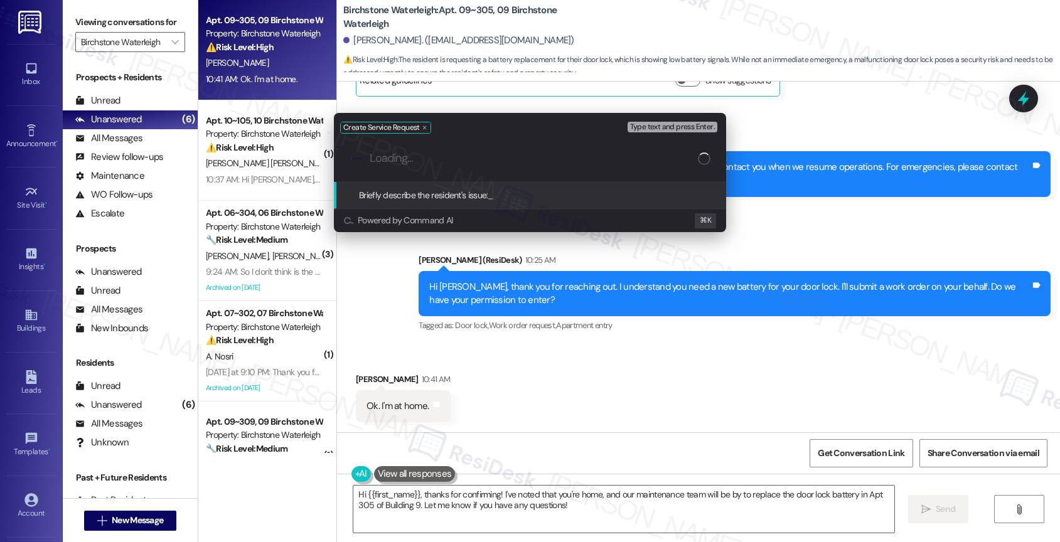
paste input "I would like to request a service call to replace the battery of the door lock …"
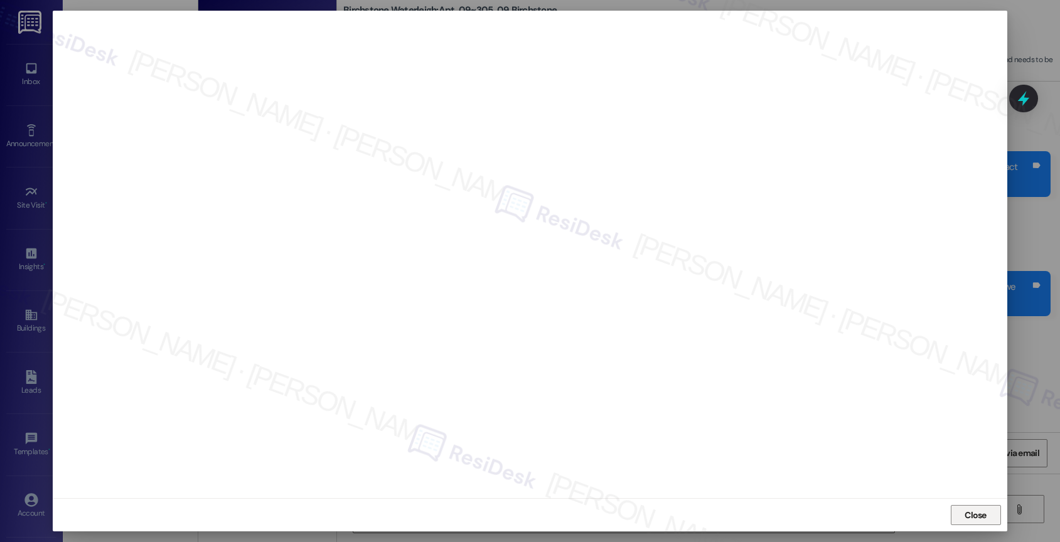
click at [967, 509] on span "Close" at bounding box center [976, 515] width 22 height 13
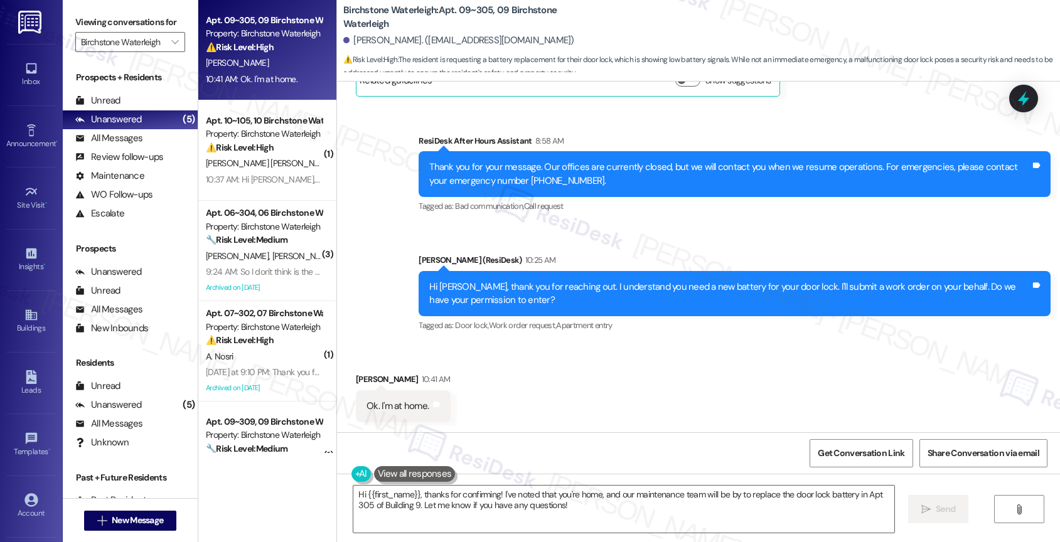
click at [560, 394] on div "Received via SMS Rafael Costa 10:41 AM Ok. I'm at home. Tags and notes" at bounding box center [698, 388] width 723 height 87
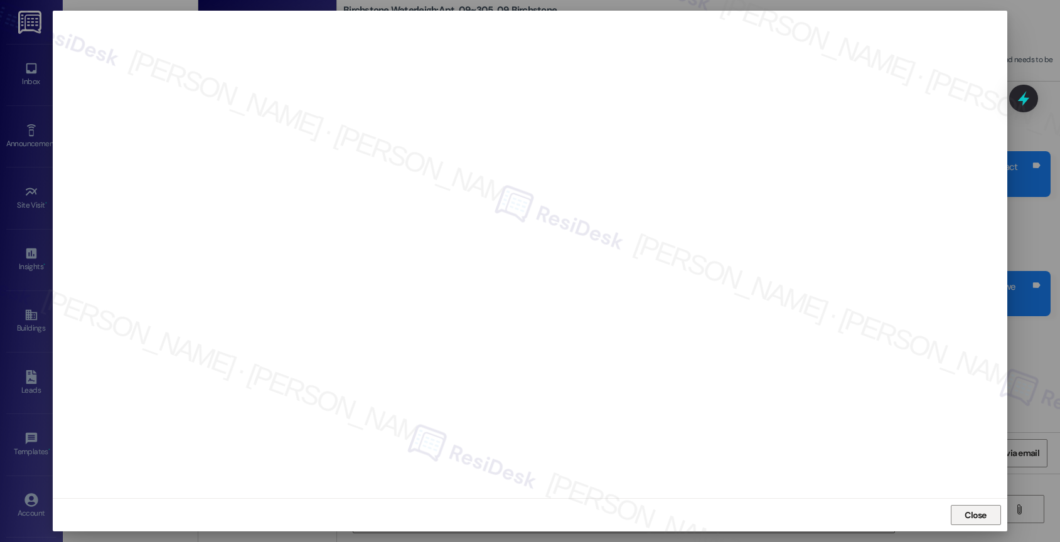
click at [960, 516] on button "Close" at bounding box center [976, 515] width 50 height 20
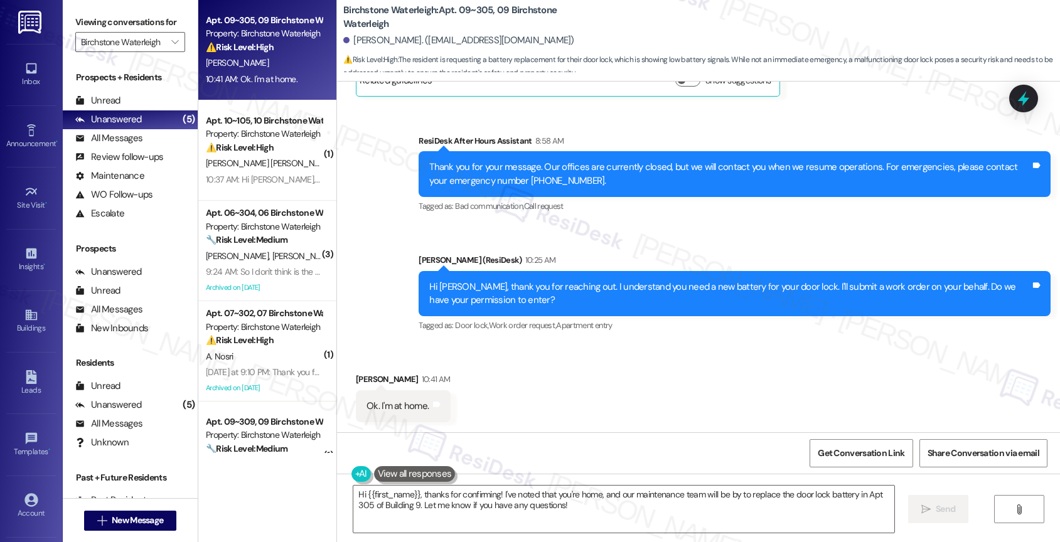
click at [504, 381] on div "Received via SMS Rafael Costa 10:41 AM Ok. I'm at home. Tags and notes" at bounding box center [698, 388] width 723 height 87
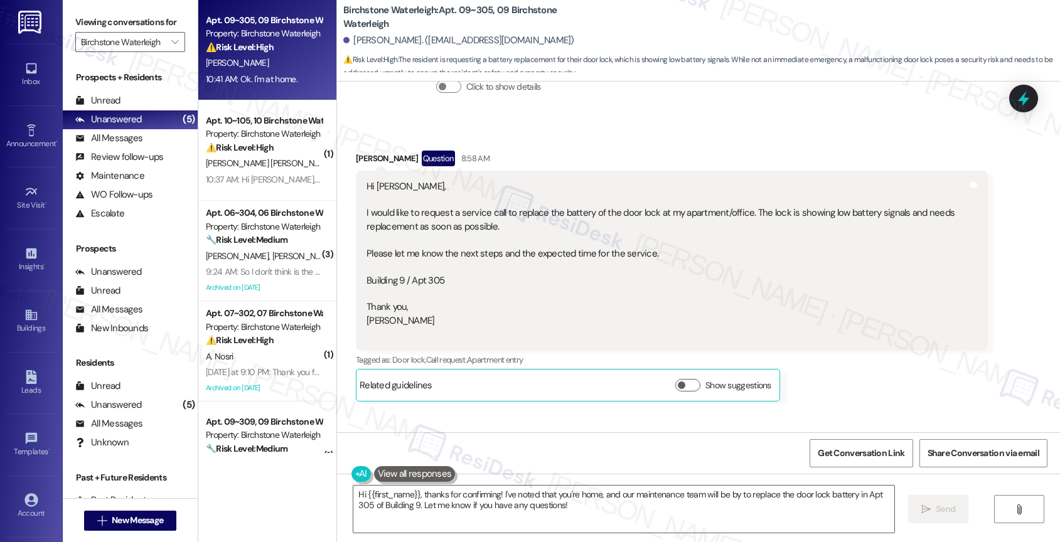
scroll to position [1315, 0]
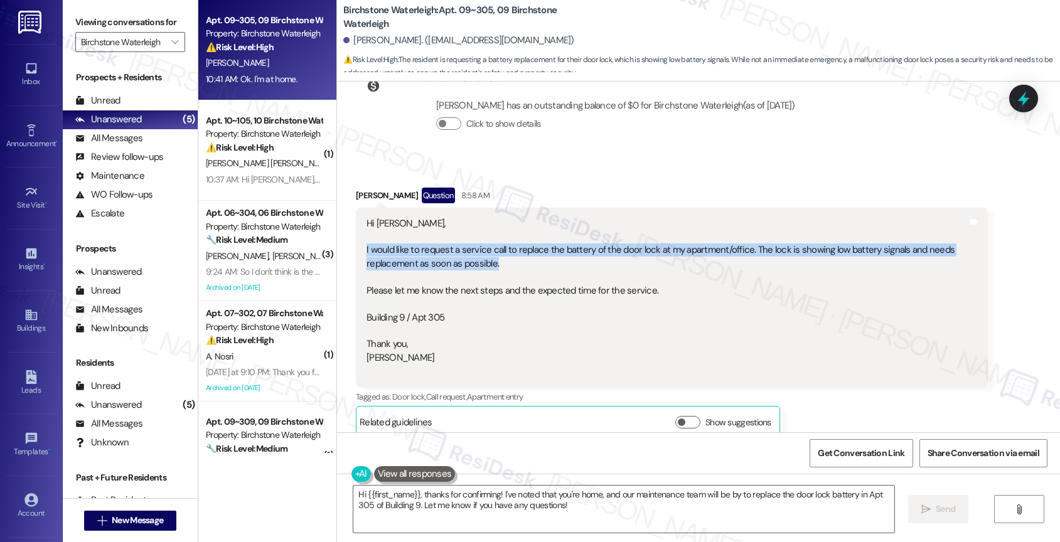
drag, startPoint x: 352, startPoint y: 246, endPoint x: 517, endPoint y: 259, distance: 164.9
click at [517, 259] on div "Hi Jane, I would like to request a service call to replace the battery of the d…" at bounding box center [672, 298] width 632 height 180
copy div "I would like to request a service call to replace the battery of the door lock …"
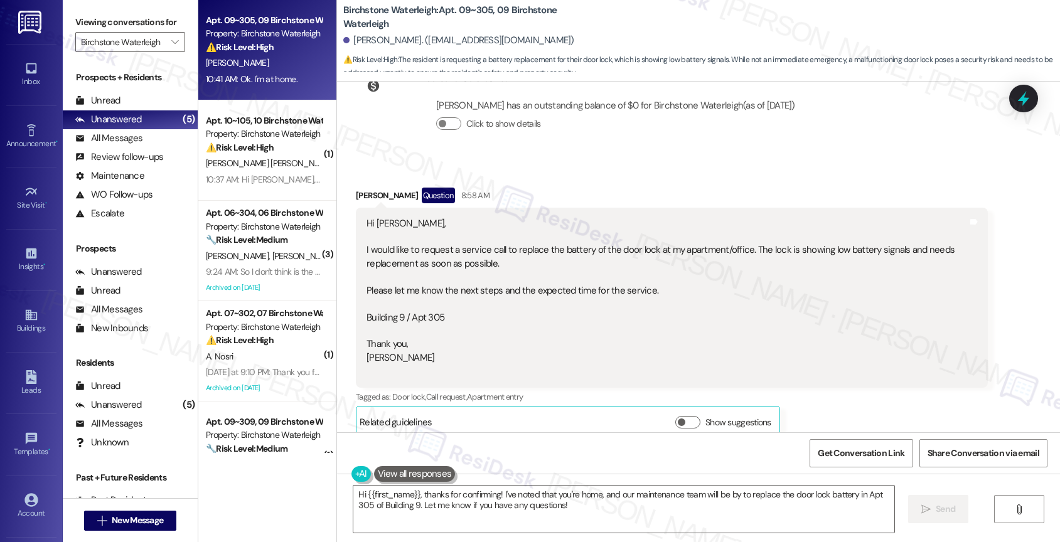
click at [579, 274] on div "Hi Jane, I would like to request a service call to replace the battery of the d…" at bounding box center [667, 297] width 601 height 161
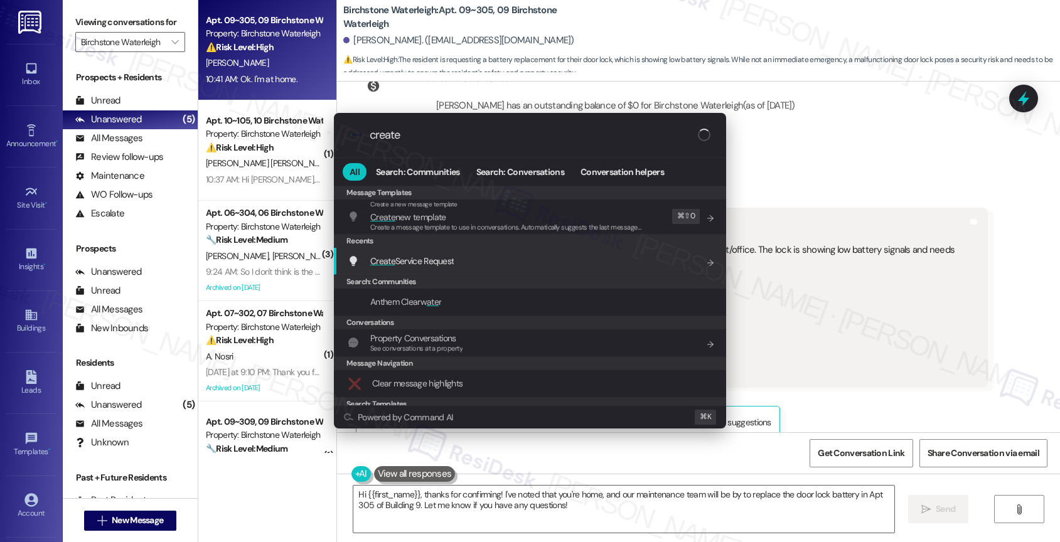
type input "create"
click at [421, 260] on span "Create Service Request" at bounding box center [411, 260] width 83 height 11
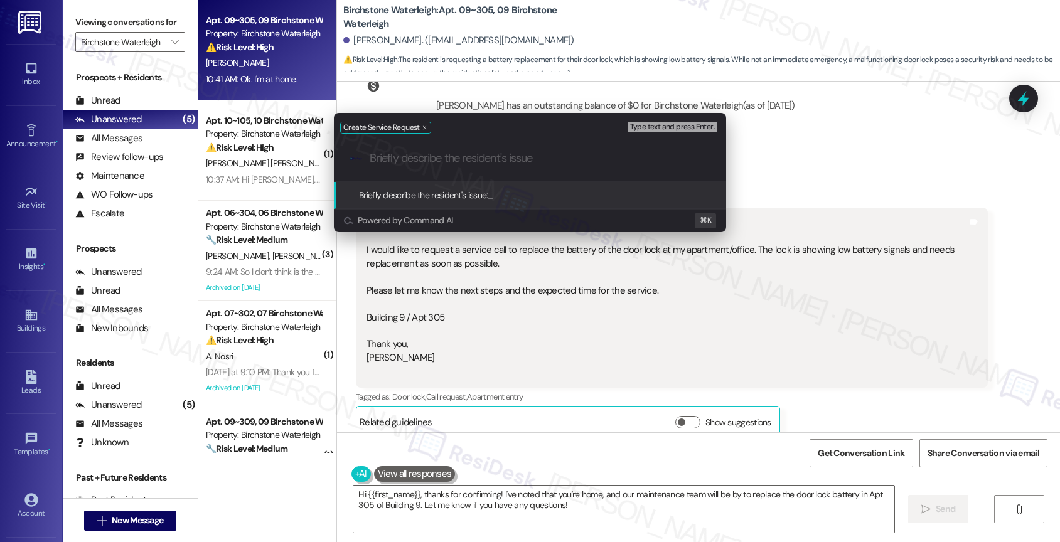
paste input "I would like to request a service call to replace the battery of the door lock …"
type input "I would like to request a service call to replace the battery of the door lock …"
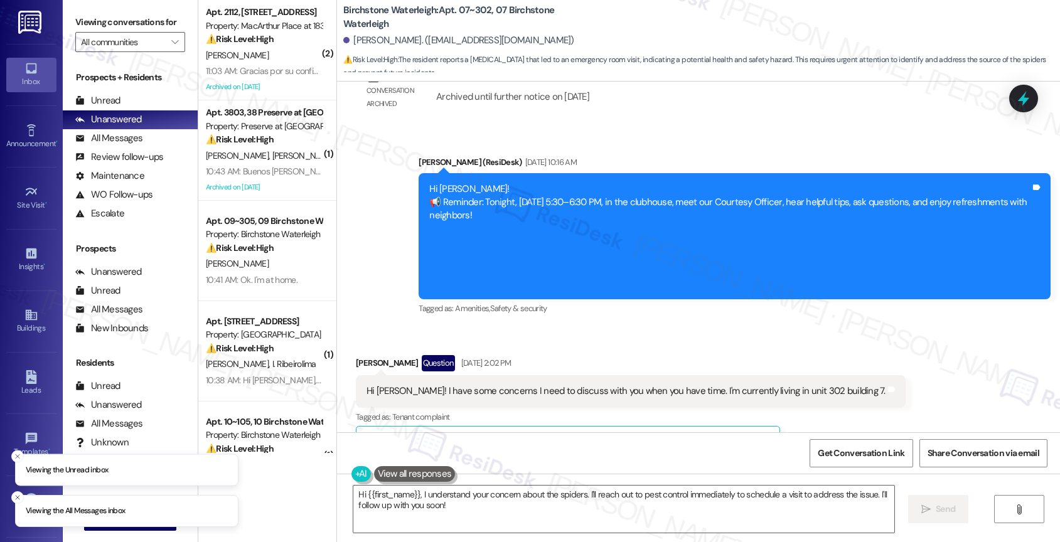
scroll to position [12211, 0]
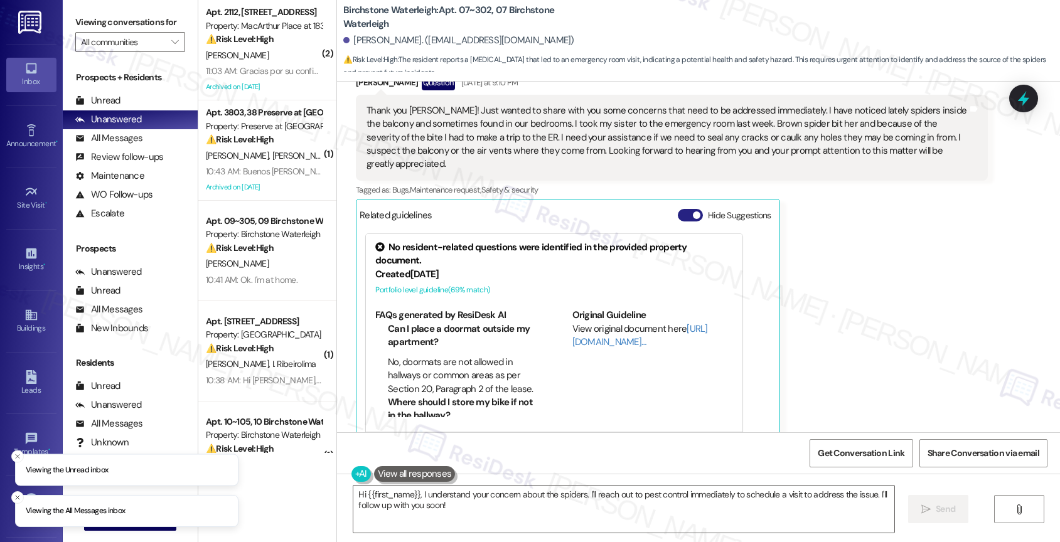
click at [682, 209] on button "Hide Suggestions" at bounding box center [690, 215] width 25 height 13
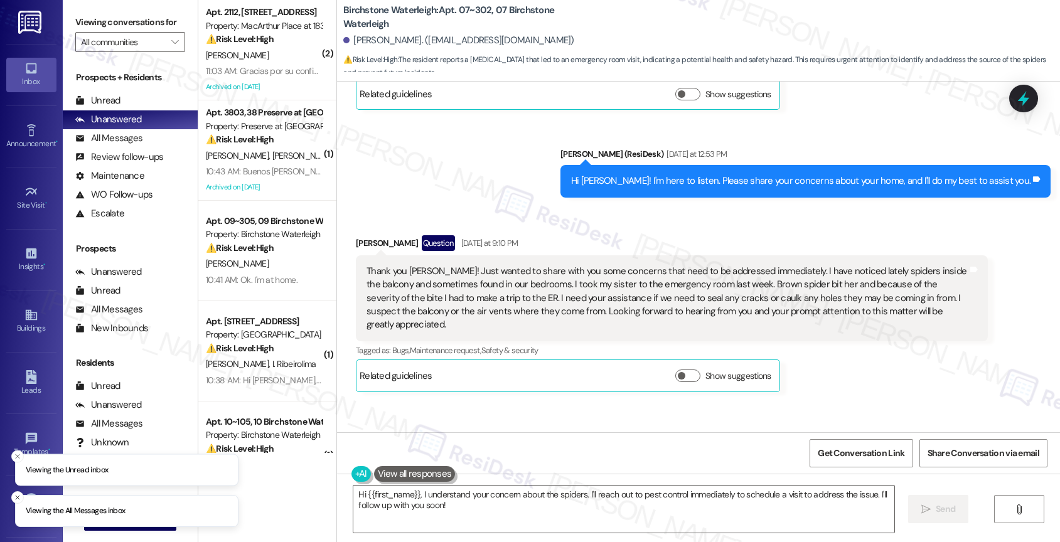
scroll to position [12043, 0]
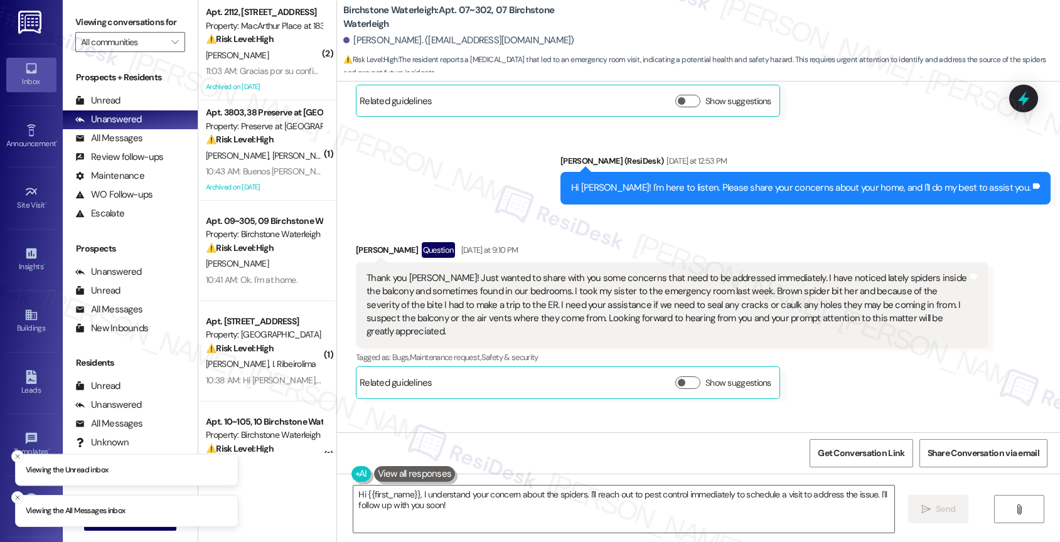
click at [582, 176] on div "Sent via SMS Jane (ResiDesk) Yesterday at 12:53 PM Hi Aziz! I'm here to listen.…" at bounding box center [698, 169] width 723 height 87
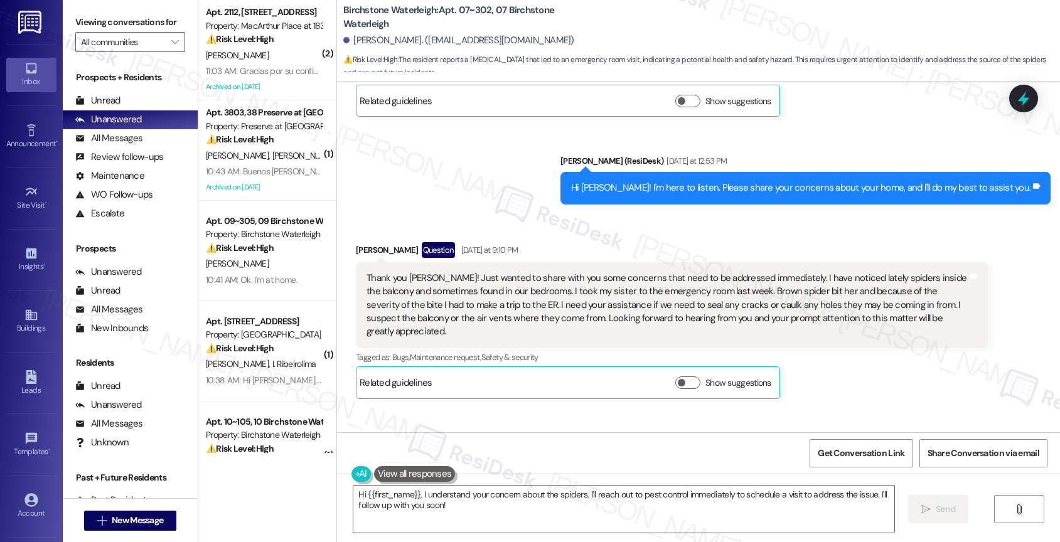
click at [410, 473] on button at bounding box center [415, 474] width 82 height 16
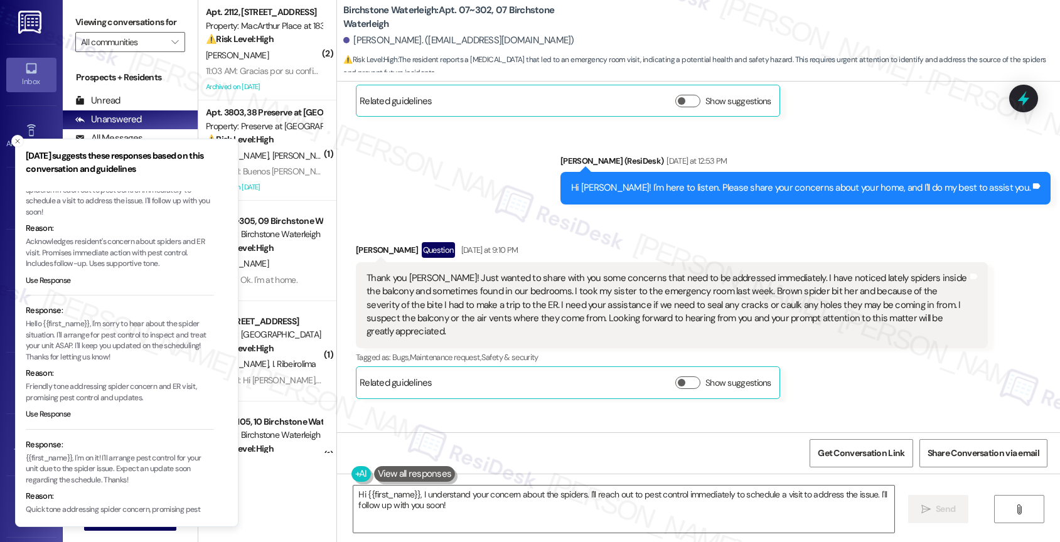
scroll to position [58, 0]
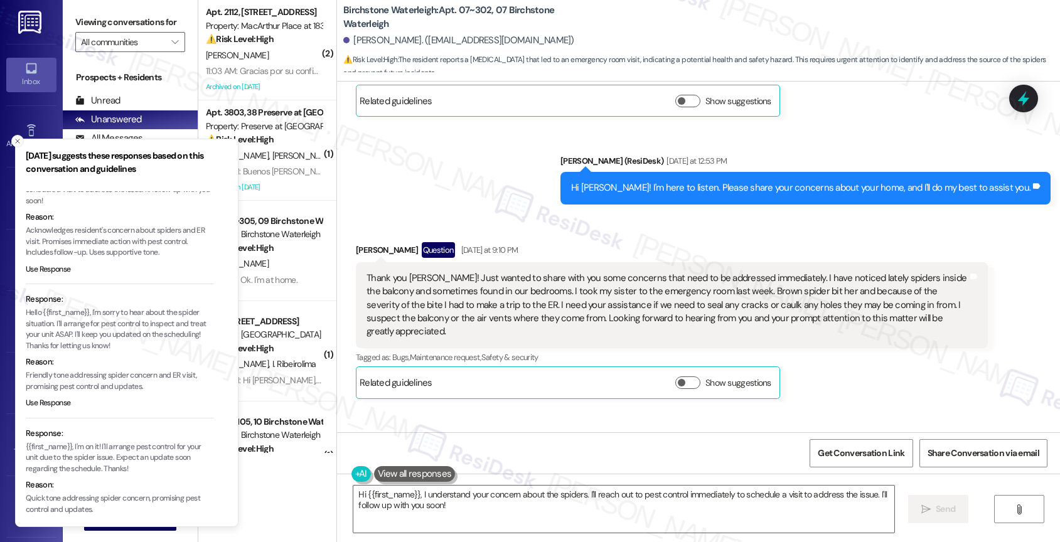
click at [15, 137] on icon "Close toast" at bounding box center [18, 141] width 8 height 8
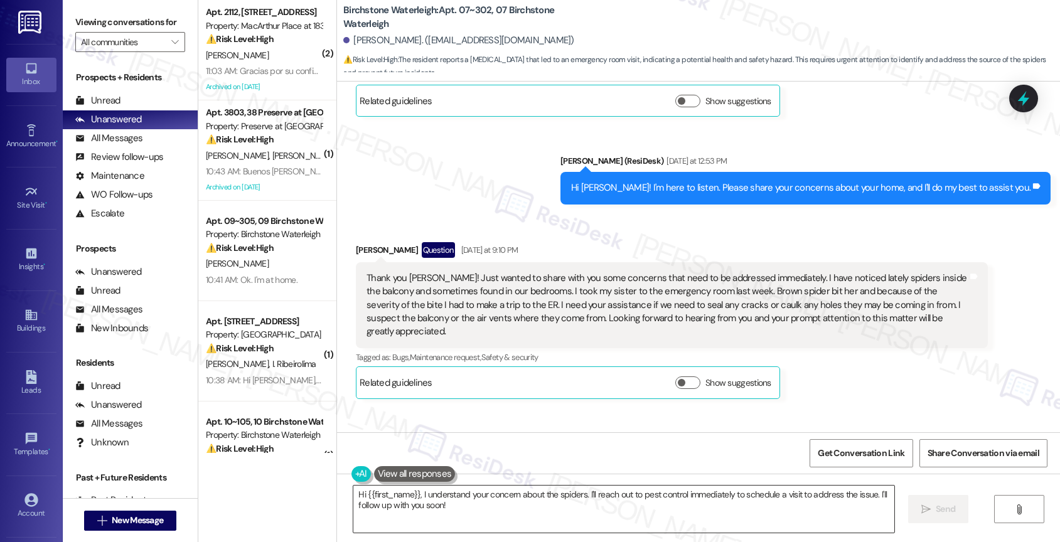
click at [423, 510] on textarea "Hi {{first_name}}, I understand your concern about the spiders. I'll reach out …" at bounding box center [623, 509] width 541 height 47
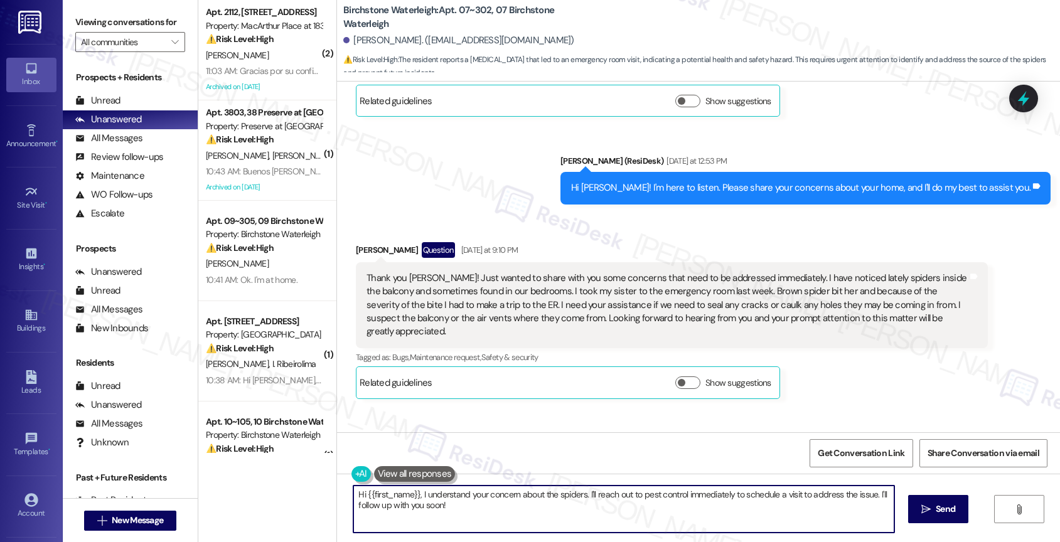
click at [423, 510] on textarea "Hi {{first_name}}, I understand your concern about the spiders. I'll reach out …" at bounding box center [623, 509] width 541 height 47
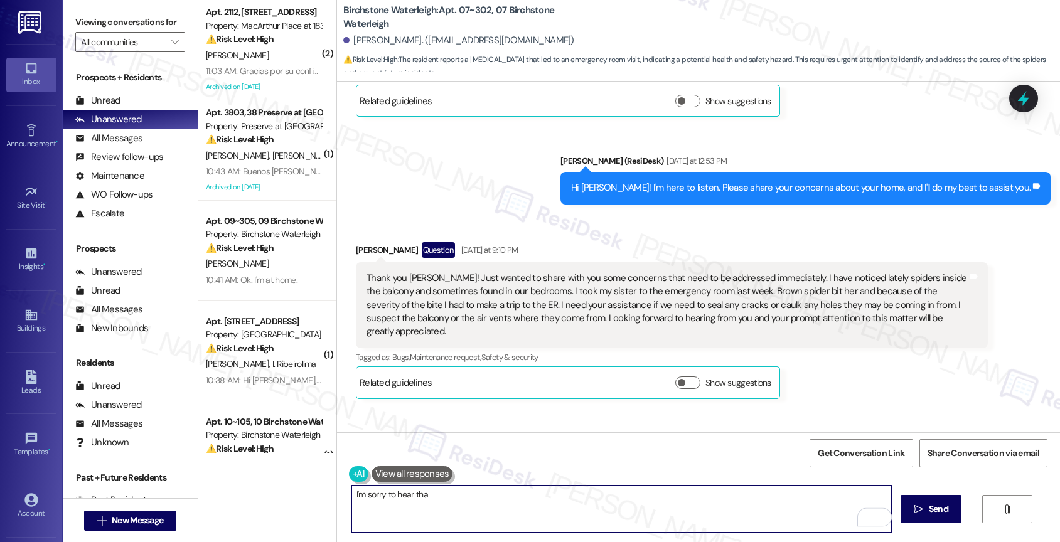
click at [360, 495] on textarea "I'm sorry to hear tha" at bounding box center [621, 509] width 541 height 47
drag, startPoint x: 390, startPoint y: 495, endPoint x: 566, endPoint y: 513, distance: 176.8
click at [566, 513] on textarea "I'm so sorry to hear tha" at bounding box center [621, 509] width 541 height 47
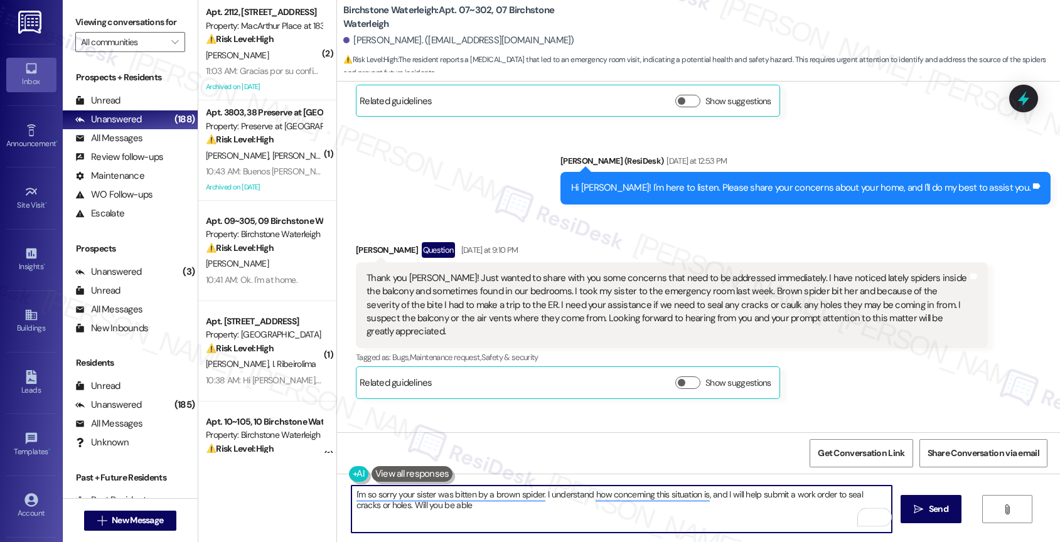
drag, startPoint x: 380, startPoint y: 505, endPoint x: 554, endPoint y: 513, distance: 173.4
click at [554, 513] on textarea "I'm so sorry your sister was bitten by a brown spider. I understand how concern…" at bounding box center [621, 509] width 541 height 47
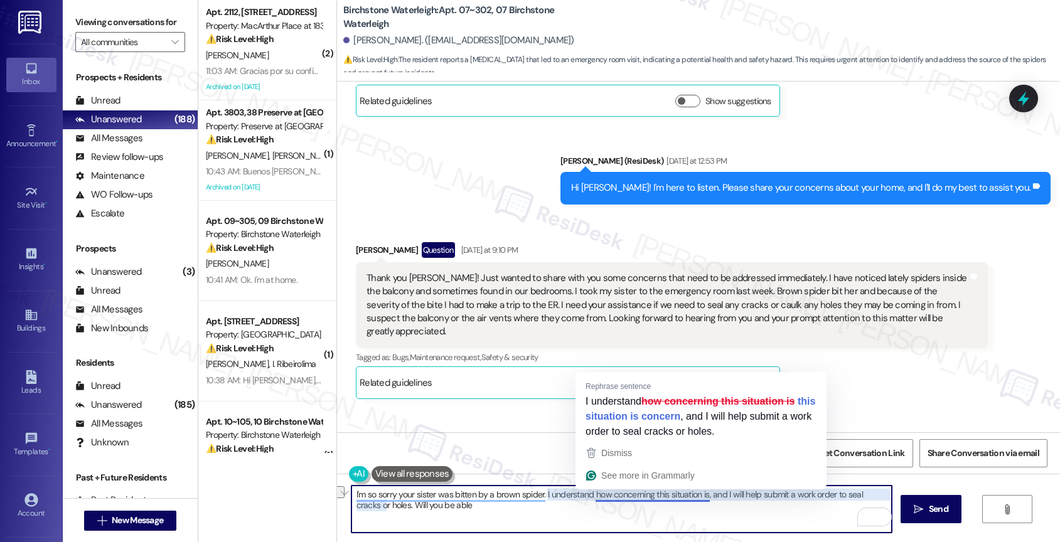
click at [484, 510] on textarea "I'm so sorry your sister was bitten by a brown spider. I understand how concern…" at bounding box center [621, 509] width 541 height 47
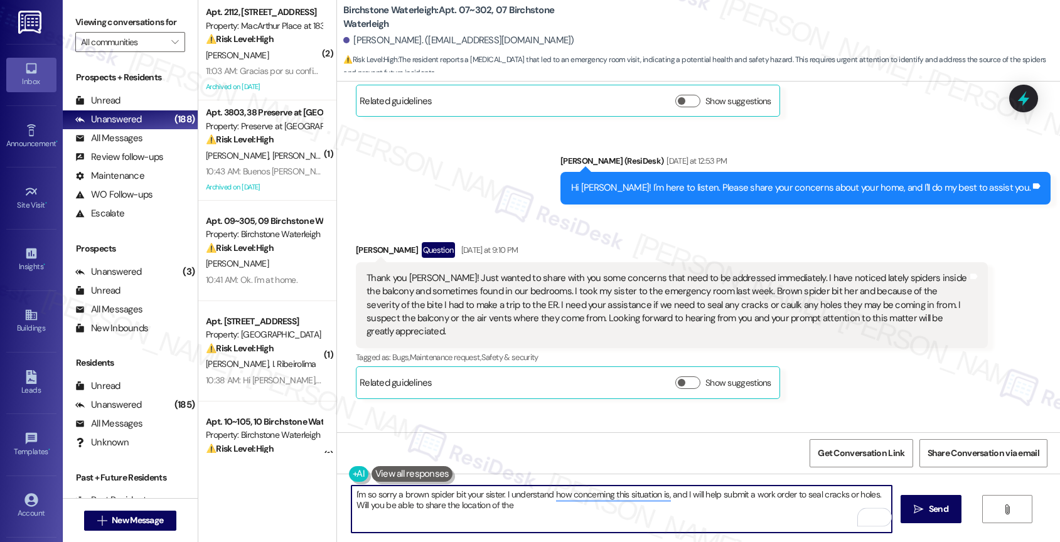
click at [499, 490] on textarea "I'm so sorry a brown spider bit your sister. I understand how concerning this s…" at bounding box center [621, 509] width 541 height 47
click at [600, 514] on textarea "I'm so sorry a brown spider bit your sister. I hope she's fine now. I understan…" at bounding box center [621, 509] width 541 height 47
drag, startPoint x: 407, startPoint y: 504, endPoint x: 621, endPoint y: 514, distance: 213.6
click at [621, 514] on textarea "I'm so sorry a brown spider bit your sister. I hope she's fine now. I understan…" at bounding box center [621, 509] width 541 height 47
click at [874, 517] on icon "Open Grammarly. 0 Suggestions." at bounding box center [872, 517] width 9 height 9
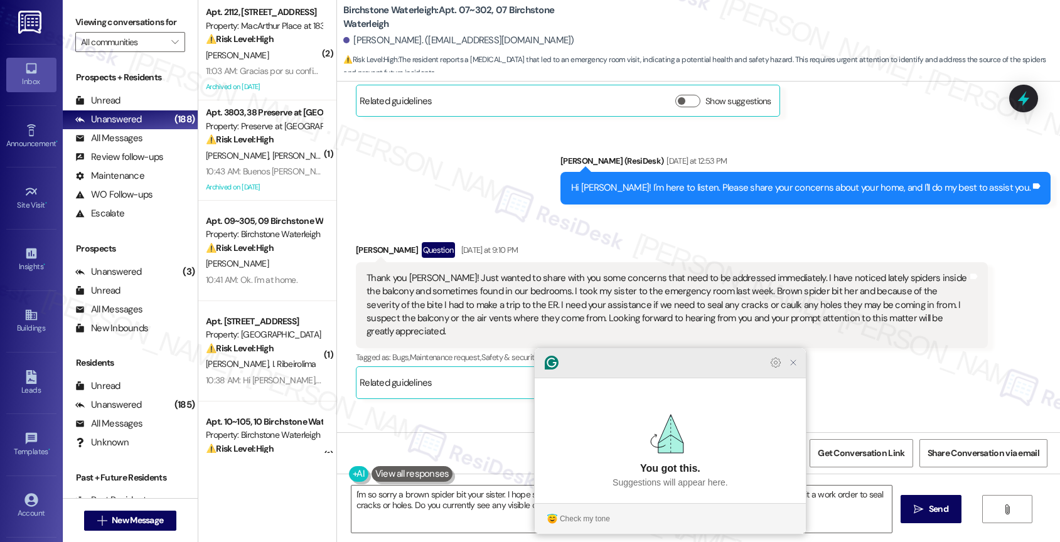
click at [798, 370] on icon "Close Grammarly Assistant" at bounding box center [793, 362] width 15 height 15
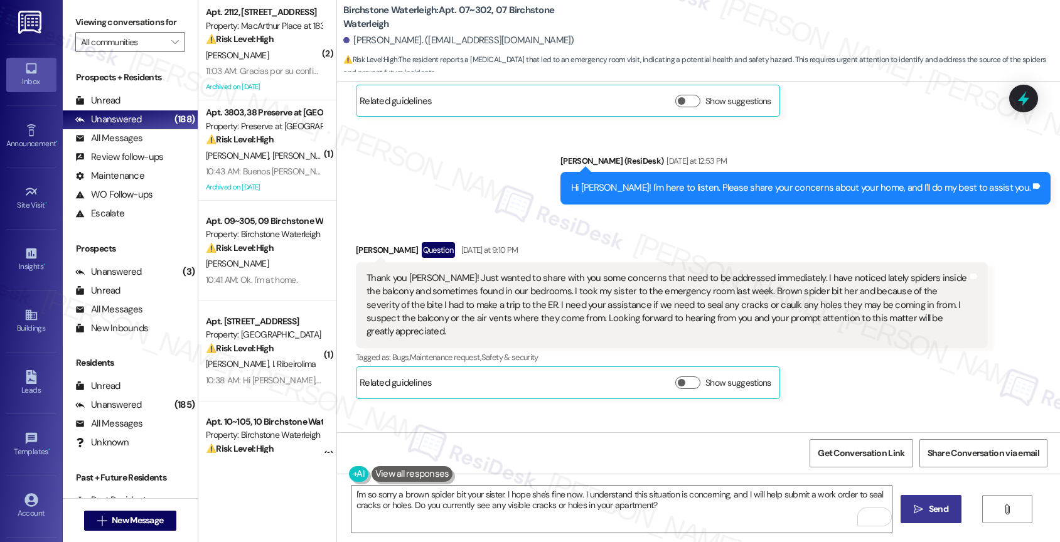
click at [939, 509] on span "Send" at bounding box center [938, 509] width 19 height 13
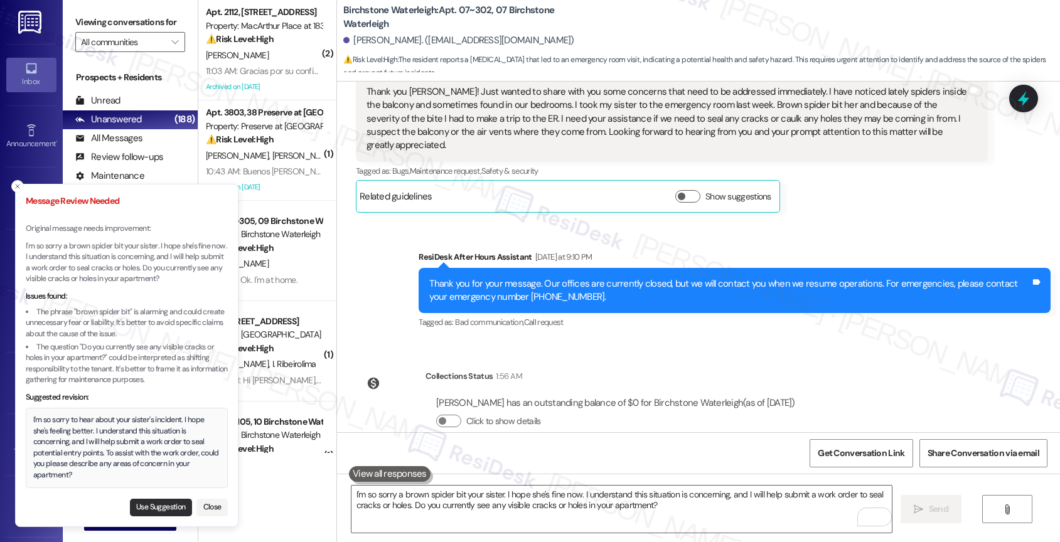
click at [174, 505] on button "Use Suggestion" at bounding box center [161, 508] width 62 height 18
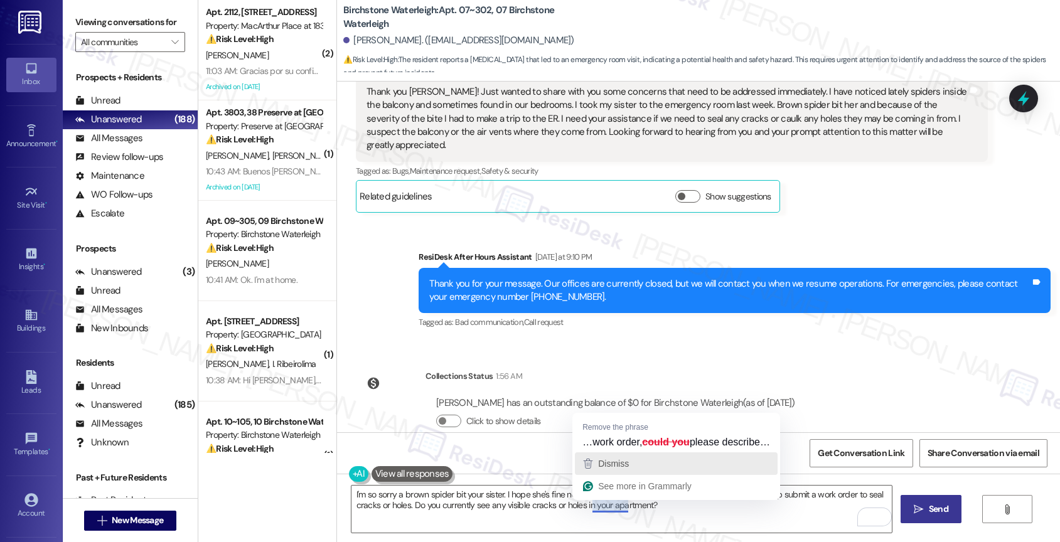
click at [631, 461] on div "Dismiss" at bounding box center [676, 463] width 191 height 19
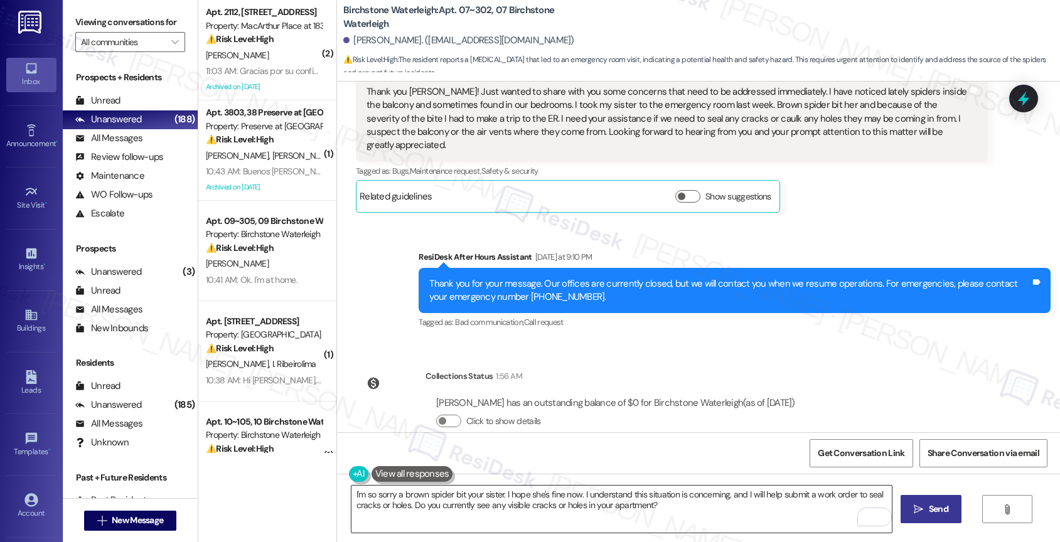
click at [830, 511] on textarea "I'm so sorry to hear about your sister's incident. I hope she's feeling better.…" at bounding box center [621, 509] width 541 height 47
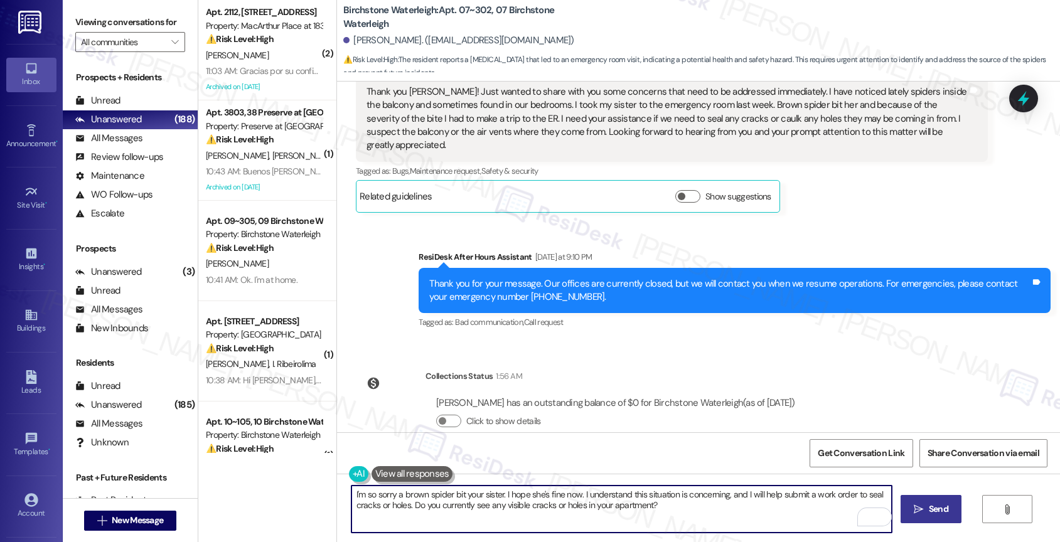
drag, startPoint x: 648, startPoint y: 506, endPoint x: 681, endPoint y: 504, distance: 33.3
click at [681, 504] on textarea "I'm so sorry to hear about your sister's incident. I hope she's feeling better.…" at bounding box center [621, 509] width 541 height 47
drag, startPoint x: 689, startPoint y: 505, endPoint x: 646, endPoint y: 504, distance: 42.7
click at [646, 504] on textarea "I'm so sorry to hear about your sister's incident. I hope she's feeling better.…" at bounding box center [621, 509] width 541 height 47
click at [831, 508] on textarea "I'm so sorry to hear about your sister's incident. I hope she's feeling better.…" at bounding box center [621, 509] width 541 height 47
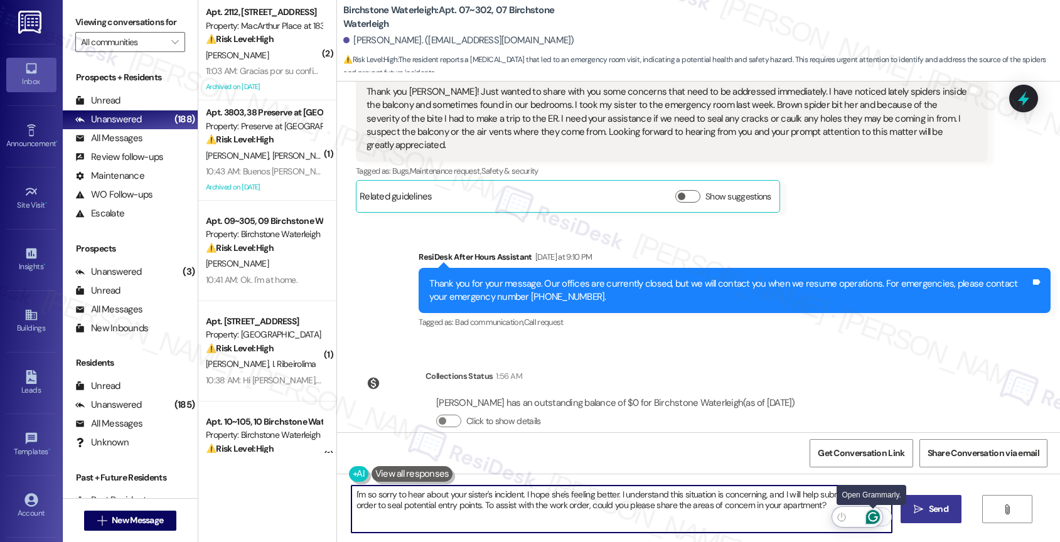
type textarea "I'm so sorry to hear about your sister's incident. I hope she's feeling better.…"
click at [871, 517] on icon "Open Grammarly. 0 Suggestions." at bounding box center [873, 517] width 14 height 14
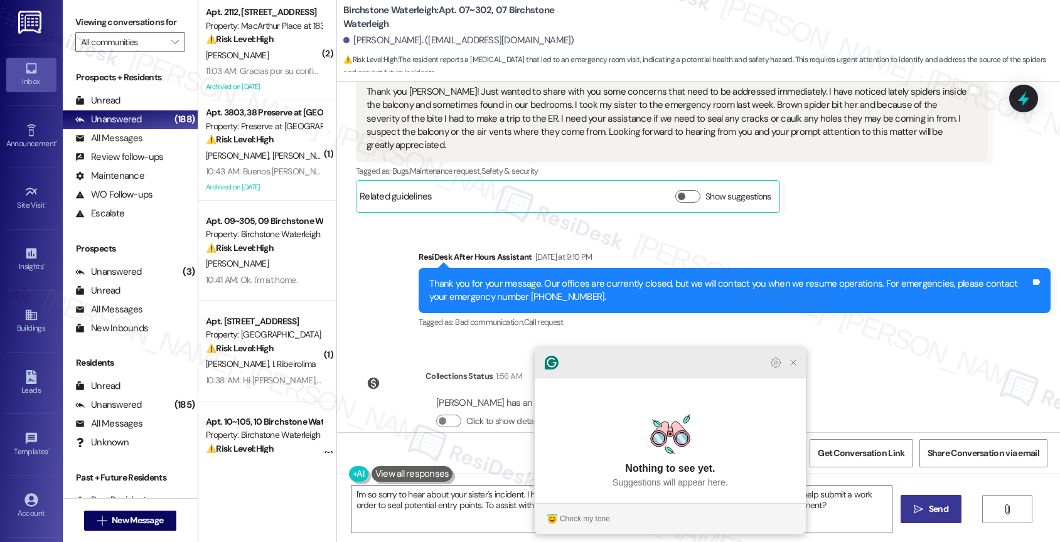
click at [794, 368] on icon "Close Grammarly Assistant" at bounding box center [793, 363] width 10 height 10
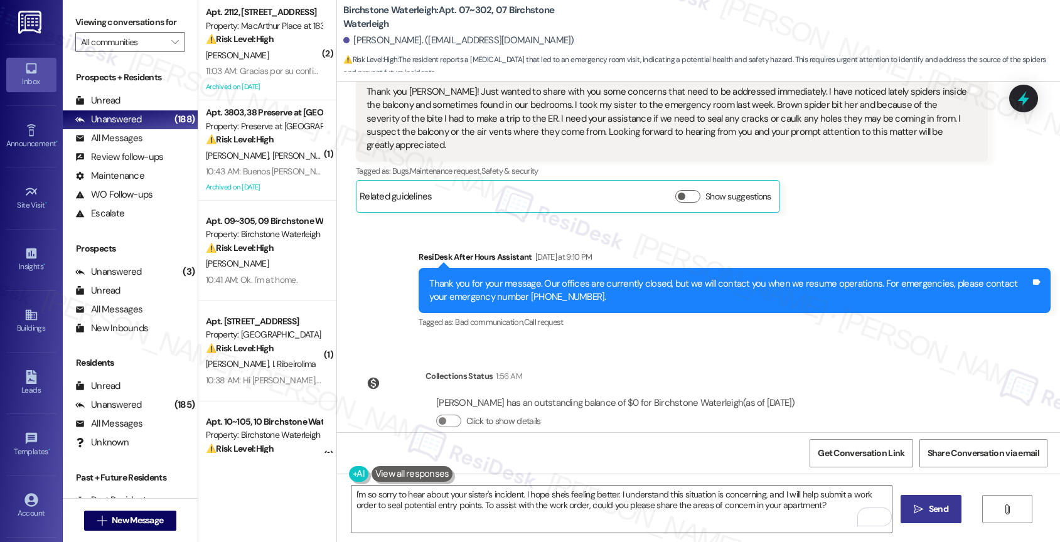
click at [920, 506] on icon "" at bounding box center [918, 510] width 9 height 10
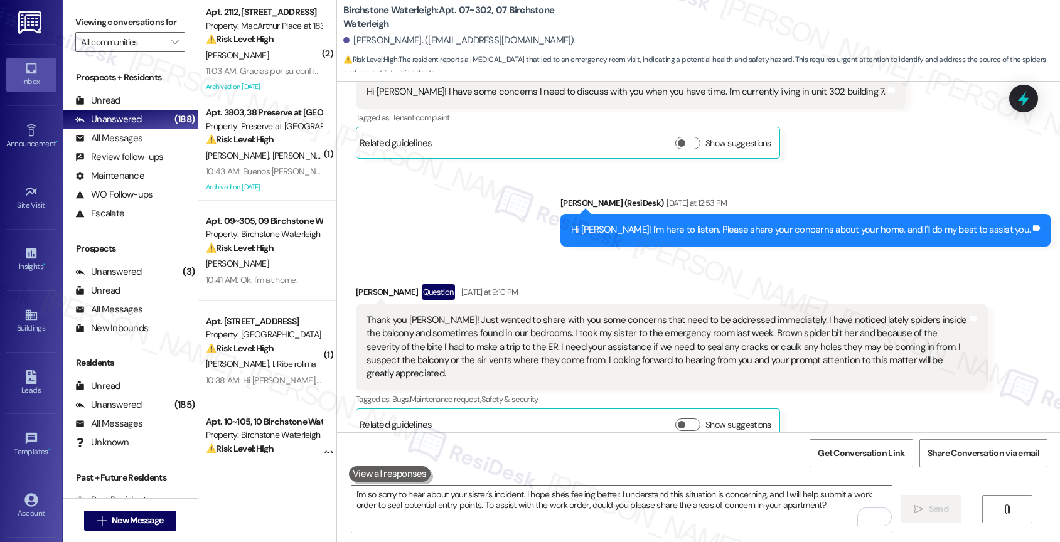
scroll to position [12331, 0]
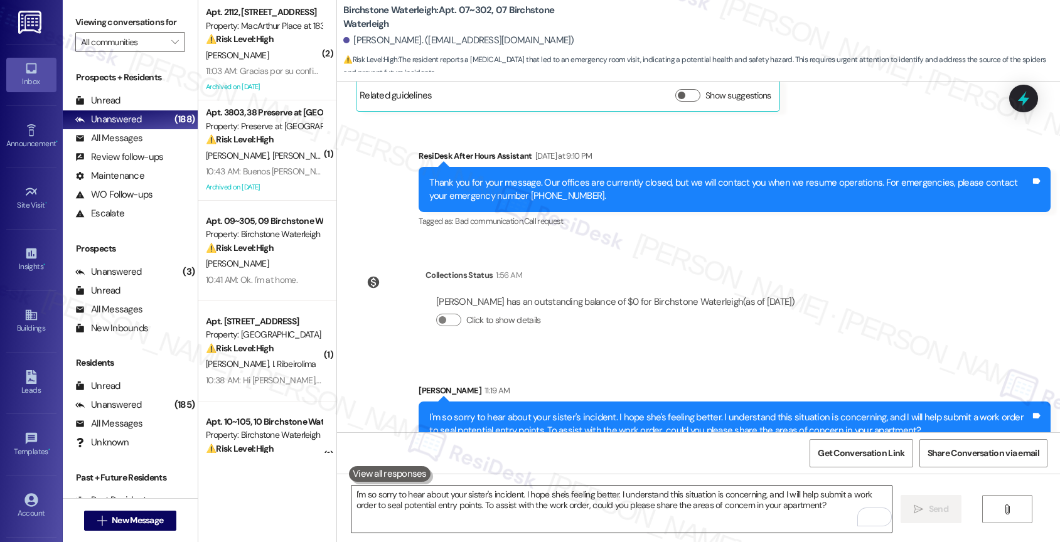
click at [458, 517] on textarea "I'm so sorry to hear about your sister's incident. I hope she's feeling better.…" at bounding box center [621, 509] width 541 height 47
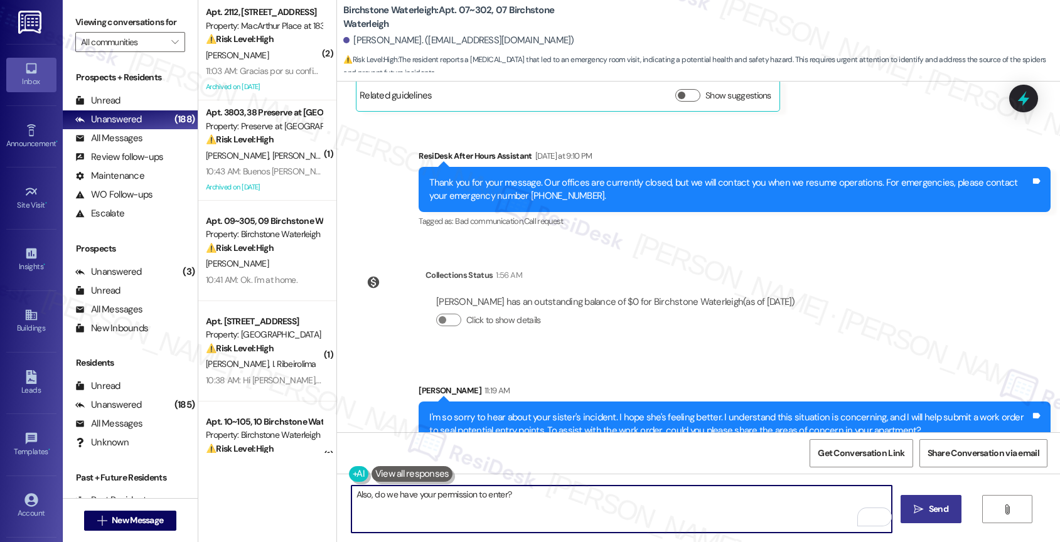
type textarea "Also, do we have your permission to enter?"
click at [929, 507] on span "Send" at bounding box center [938, 509] width 19 height 13
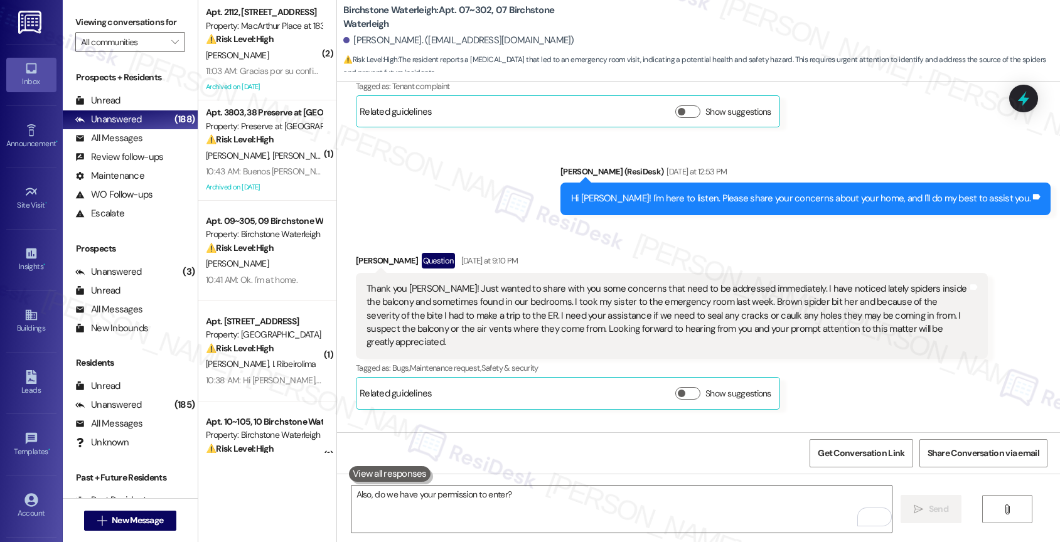
scroll to position [12418, 0]
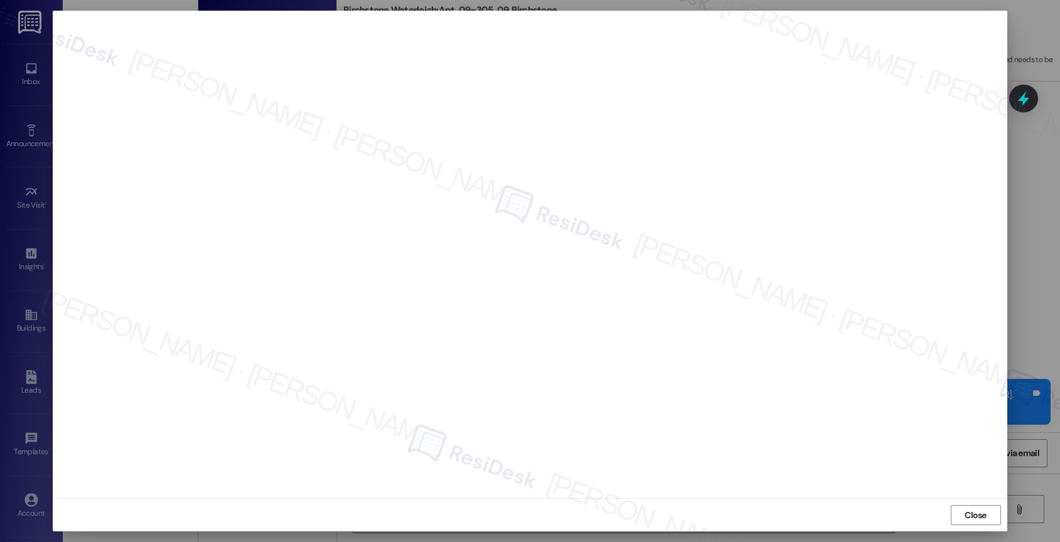
scroll to position [1315, 0]
click at [971, 506] on span "Close" at bounding box center [975, 515] width 27 height 19
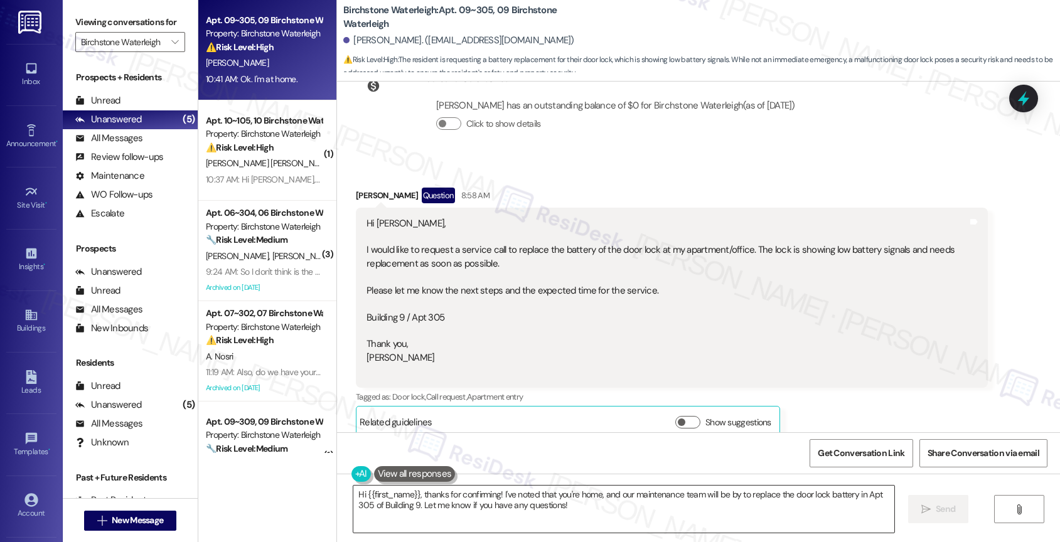
click at [559, 516] on textarea "Hi {{first_name}}, thanks for confirming! I've noted that you're home, and our …" at bounding box center [623, 509] width 541 height 47
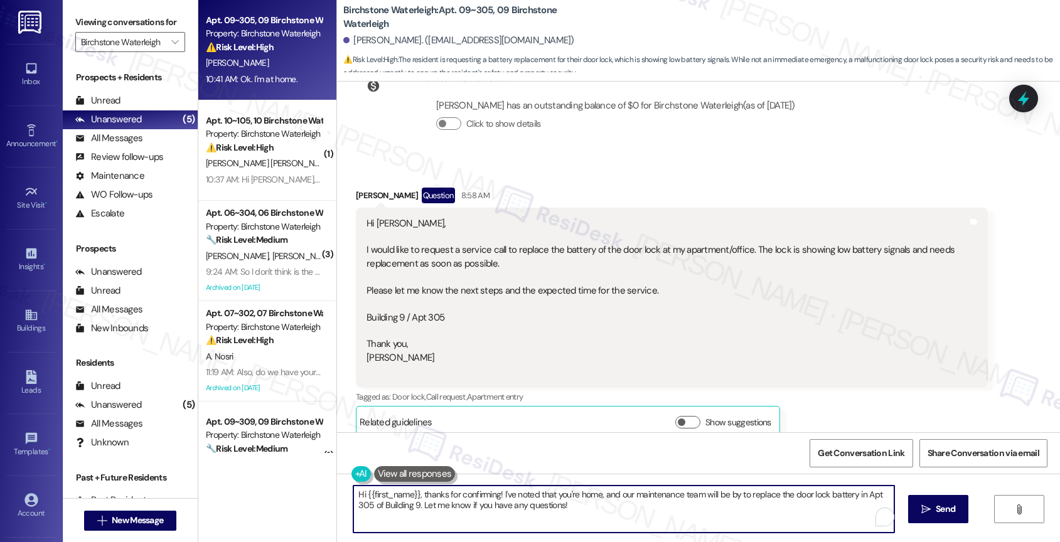
click at [559, 516] on textarea "Hi {{first_name}}, thanks for confirming! I've noted that you're home, and our …" at bounding box center [623, 509] width 541 height 47
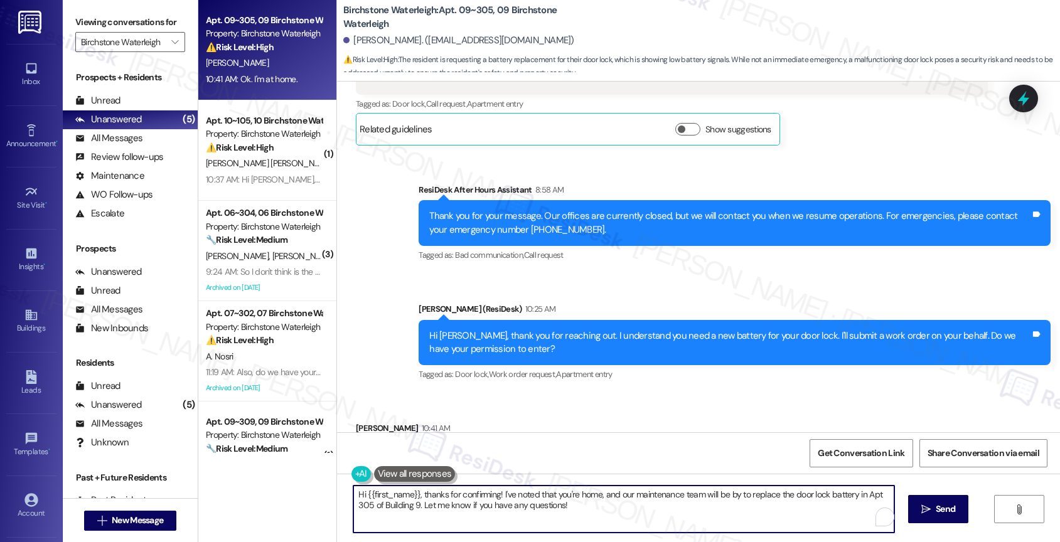
scroll to position [1658, 0]
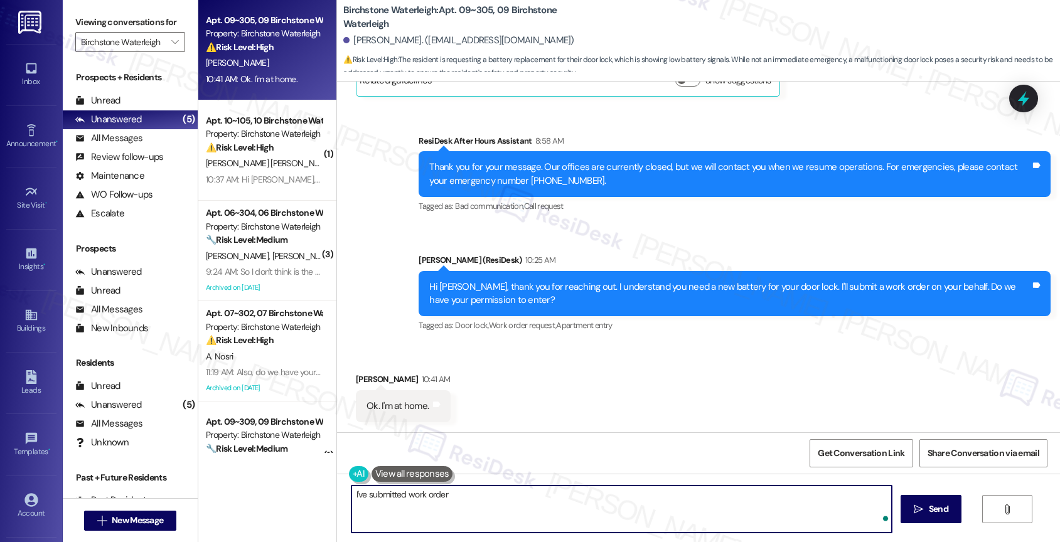
paste textarea "16136393"
click at [351, 502] on textarea "I've submitted work order 16136393 to maintenance." at bounding box center [621, 509] width 541 height 47
click at [351, 491] on textarea "I've submitted work order 16136393 to maintenance." at bounding box center [621, 509] width 541 height 47
click at [710, 498] on textarea "Thank you for your quick response! I've submitted work order 16136393 to mainte…" at bounding box center [621, 509] width 541 height 47
paste textarea "If anything else comes up or you have more questions, feel free to reach out an…"
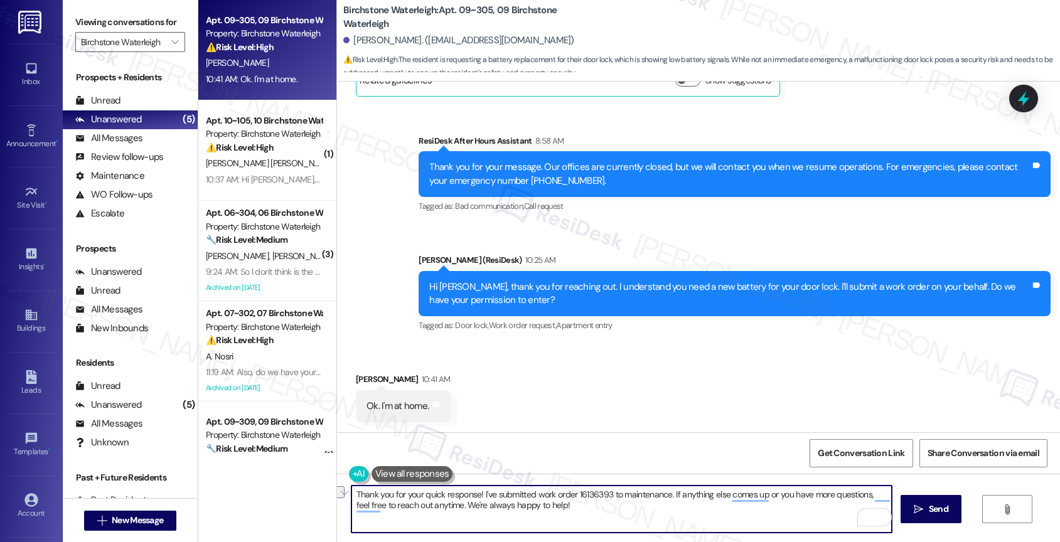
drag, startPoint x: 443, startPoint y: 503, endPoint x: 644, endPoint y: 518, distance: 201.4
click at [644, 518] on textarea "Thank you for your quick response! I've submitted work order 16136393 to mainte…" at bounding box center [621, 509] width 541 height 47
type textarea "Thank you for your quick response! I've submitted work order 16136393 to mainte…"
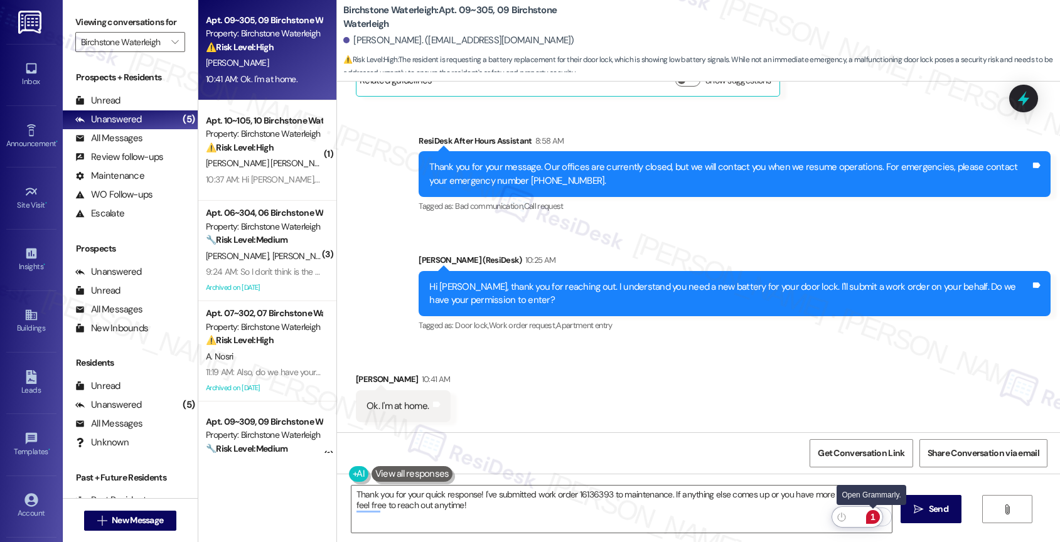
click at [876, 512] on div "1" at bounding box center [873, 517] width 14 height 14
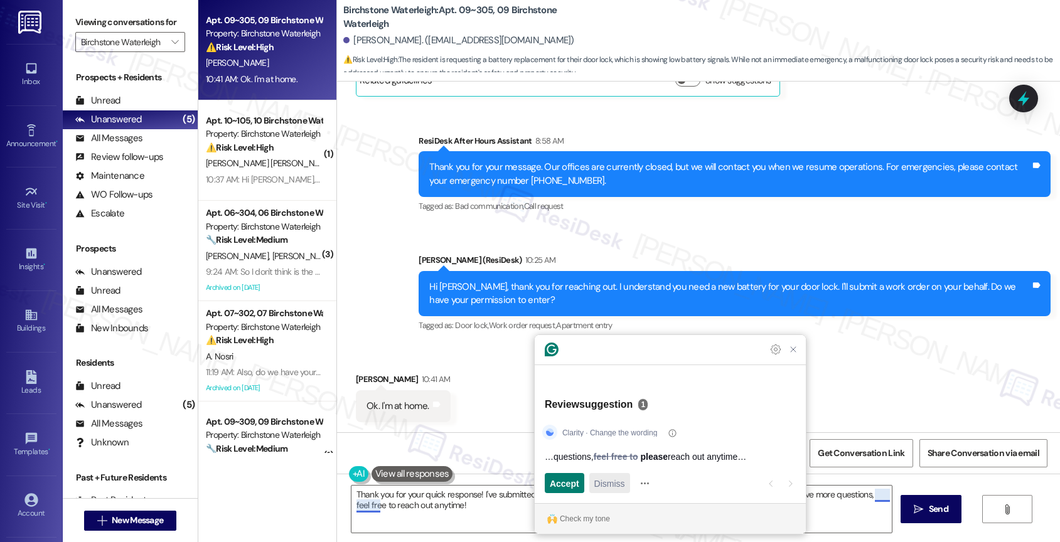
click at [603, 486] on span "Dismiss" at bounding box center [609, 483] width 31 height 13
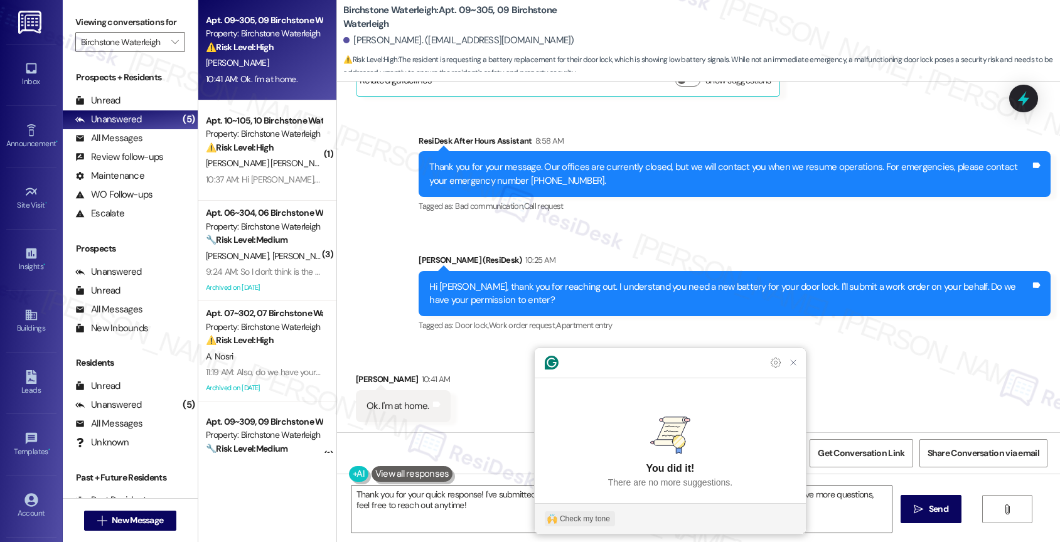
click at [579, 521] on div "Check my tone" at bounding box center [585, 518] width 50 height 11
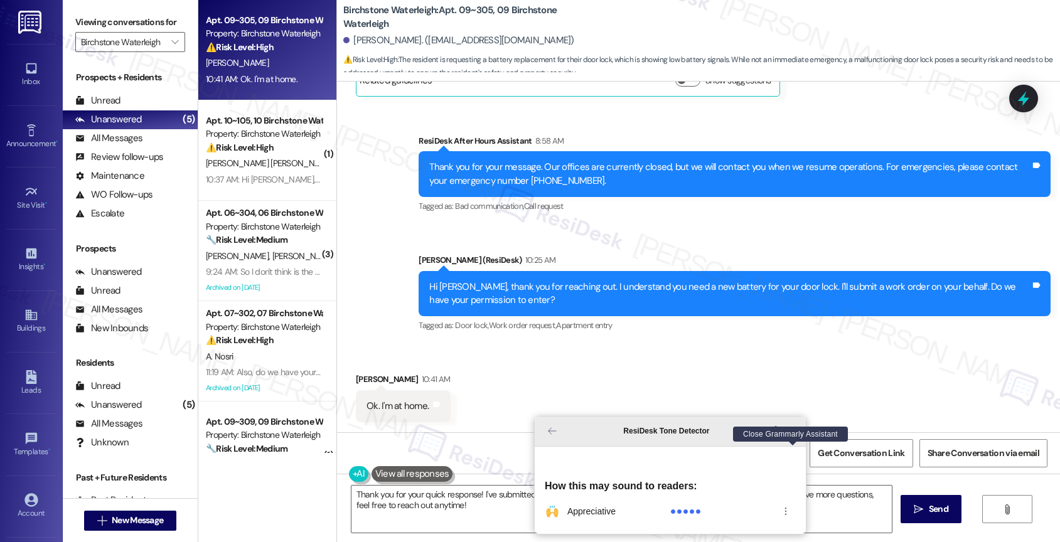
click at [795, 436] on icon "Close Grammarly Assistant" at bounding box center [793, 431] width 10 height 10
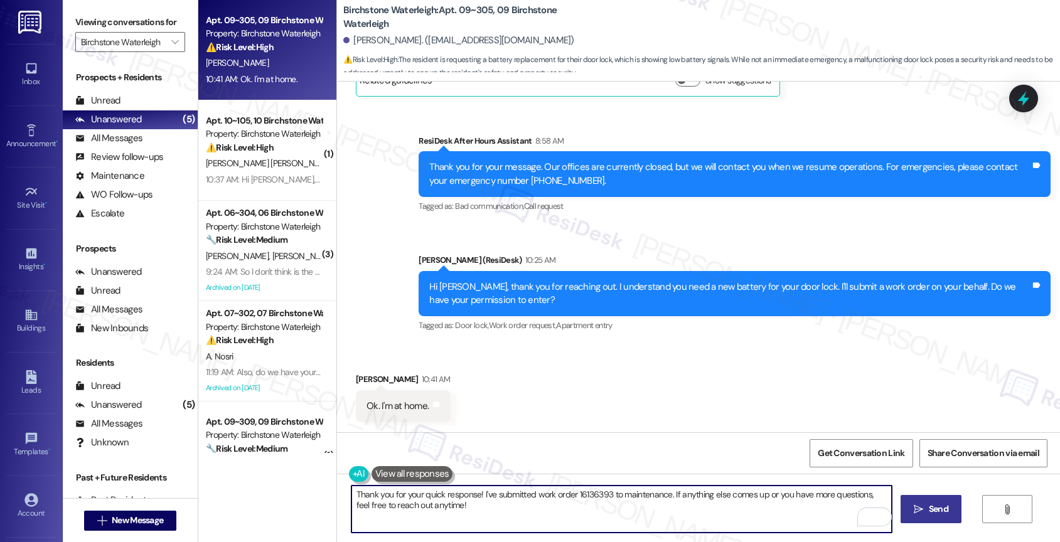
click at [926, 515] on span "Send" at bounding box center [938, 509] width 24 height 13
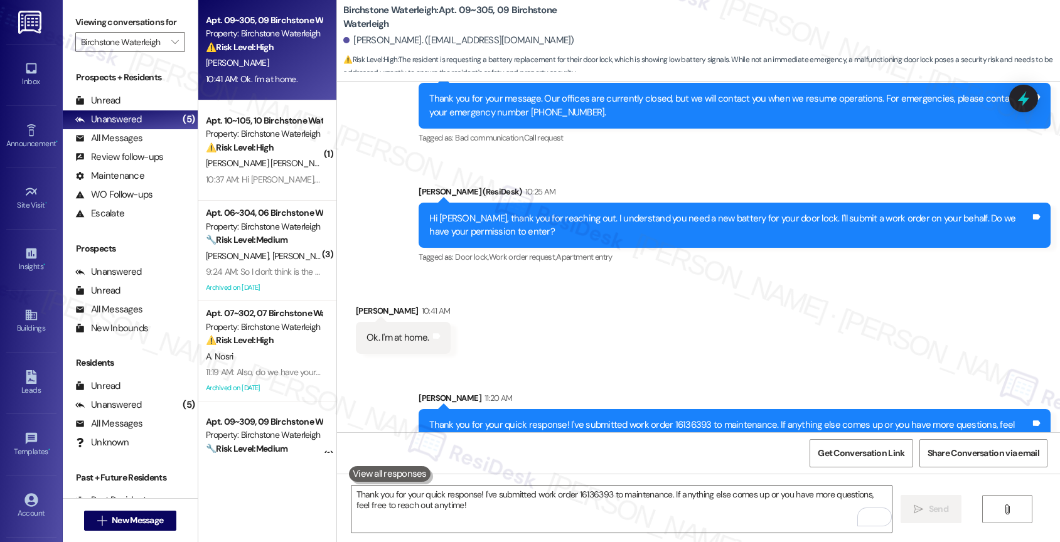
scroll to position [1758, 0]
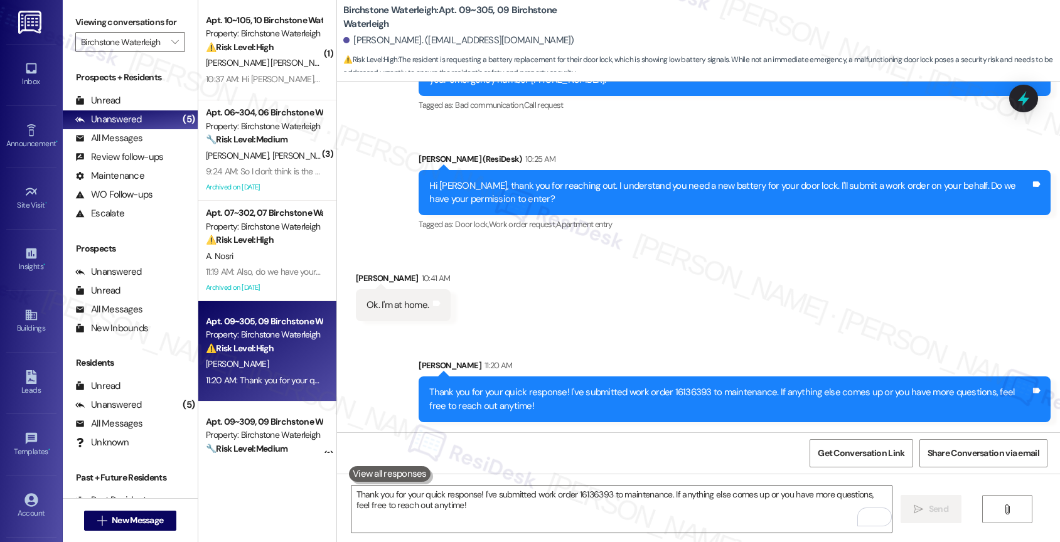
click at [560, 300] on div "Received via SMS Rafael Costa 10:41 AM Ok. I'm at home. Tags and notes" at bounding box center [698, 287] width 723 height 87
drag, startPoint x: 615, startPoint y: 392, endPoint x: 697, endPoint y: 390, distance: 82.2
click at [697, 390] on div "Thank you for your quick response! I've submitted work order 16136393 to mainte…" at bounding box center [729, 399] width 601 height 27
copy div "work order 16136393"
click at [641, 292] on div "Received via SMS Rafael Costa 10:41 AM Ok. I'm at home. Tags and notes" at bounding box center [698, 287] width 723 height 87
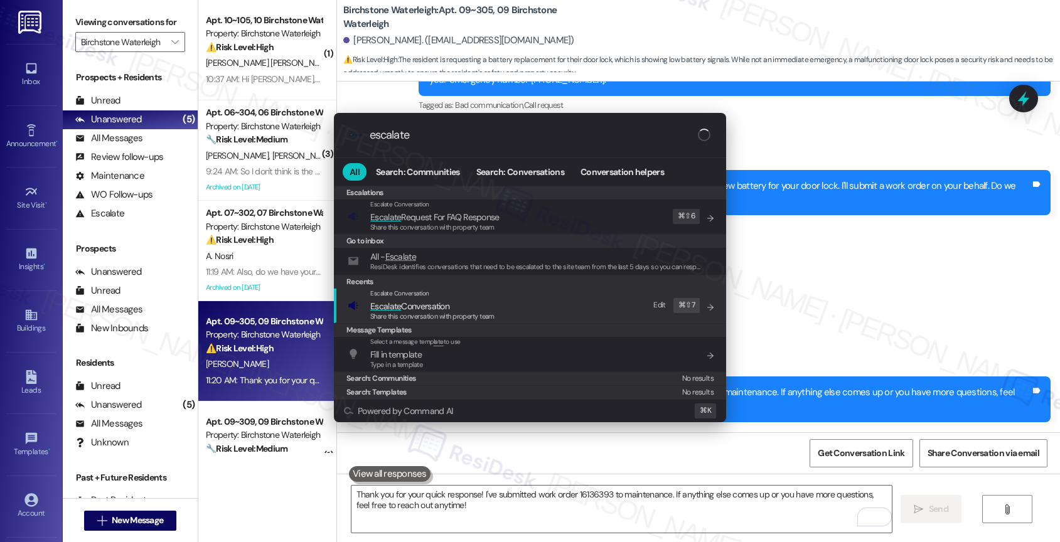
type input "escalate"
click at [426, 311] on span "Escalate Conversation" at bounding box center [409, 306] width 79 height 11
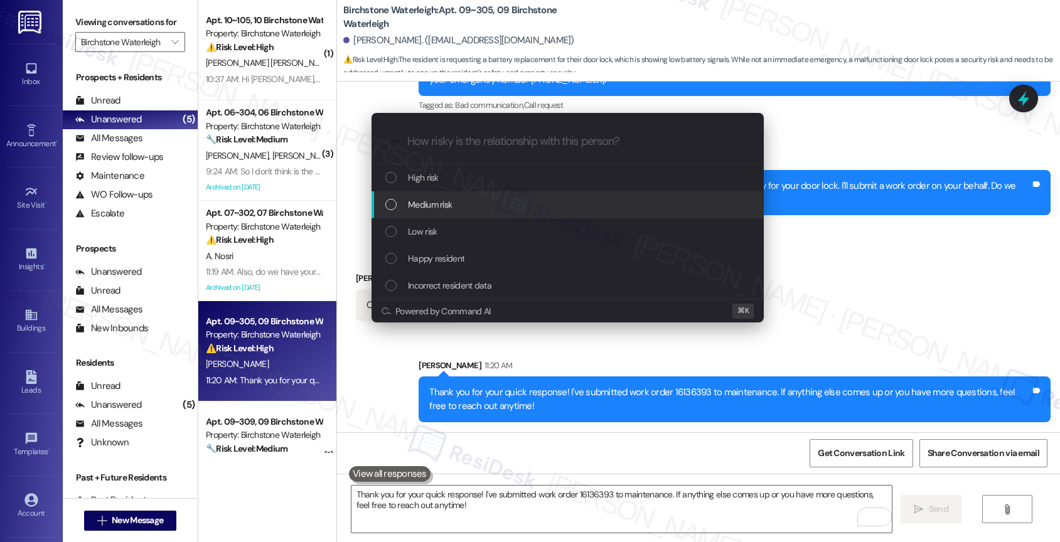
click at [436, 200] on span "Medium risk" at bounding box center [430, 205] width 44 height 14
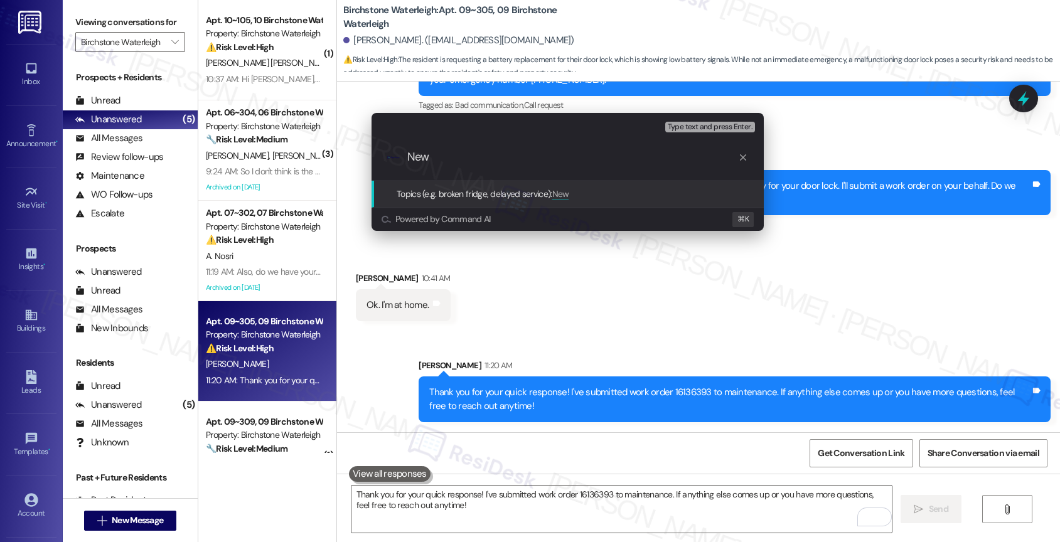
paste input "work order 16136393"
type input "New work order 16136393 filed by ResiDesk"
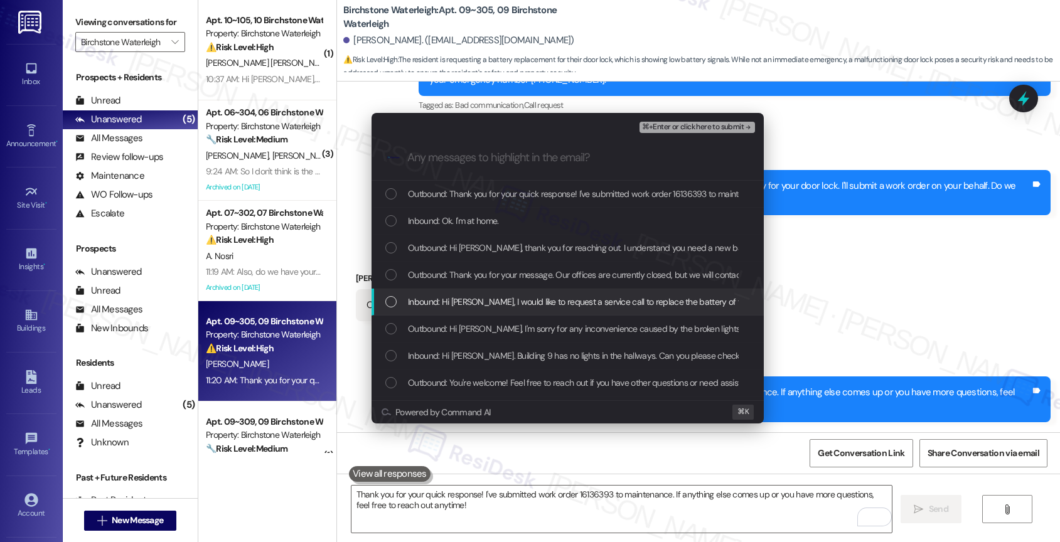
click at [561, 309] on div "Inbound: Hi Jane, I would like to request a service call to replace the battery…" at bounding box center [568, 302] width 392 height 27
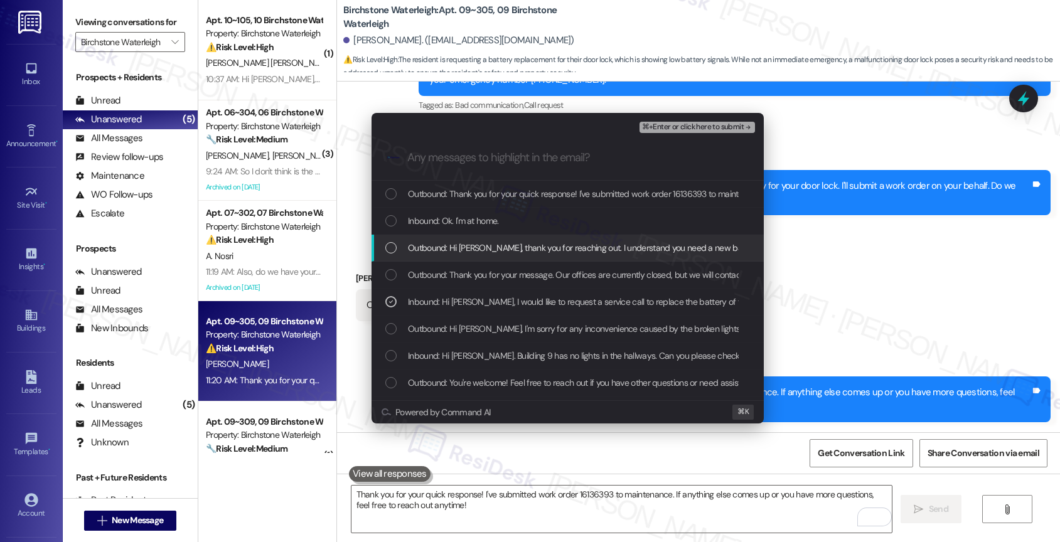
click at [547, 249] on span "Outbound: Hi Rafael, thank you for reaching out. I understand you need a new ba…" at bounding box center [756, 248] width 697 height 14
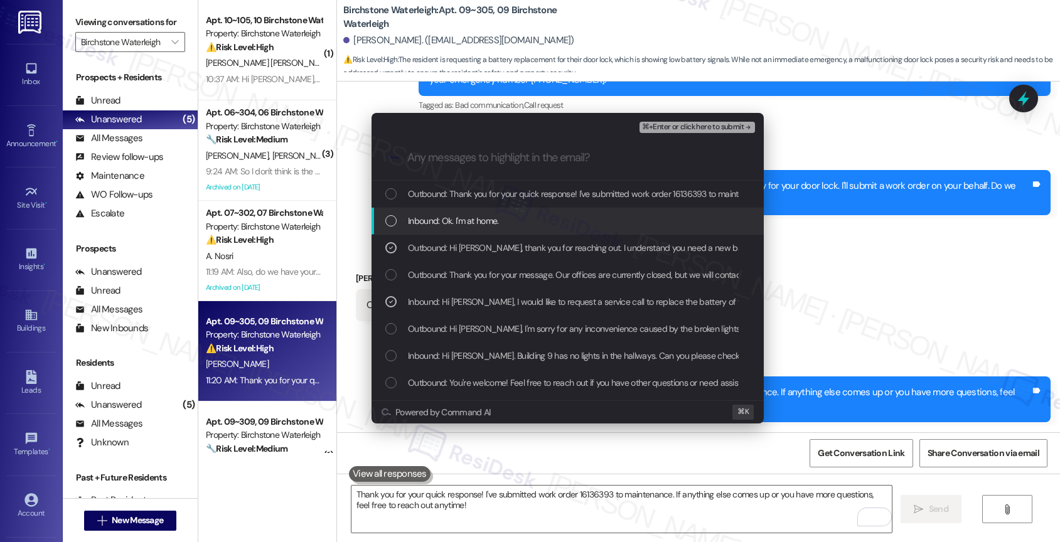
click at [468, 217] on span "Inbound: Ok. I'm at home." at bounding box center [453, 221] width 91 height 14
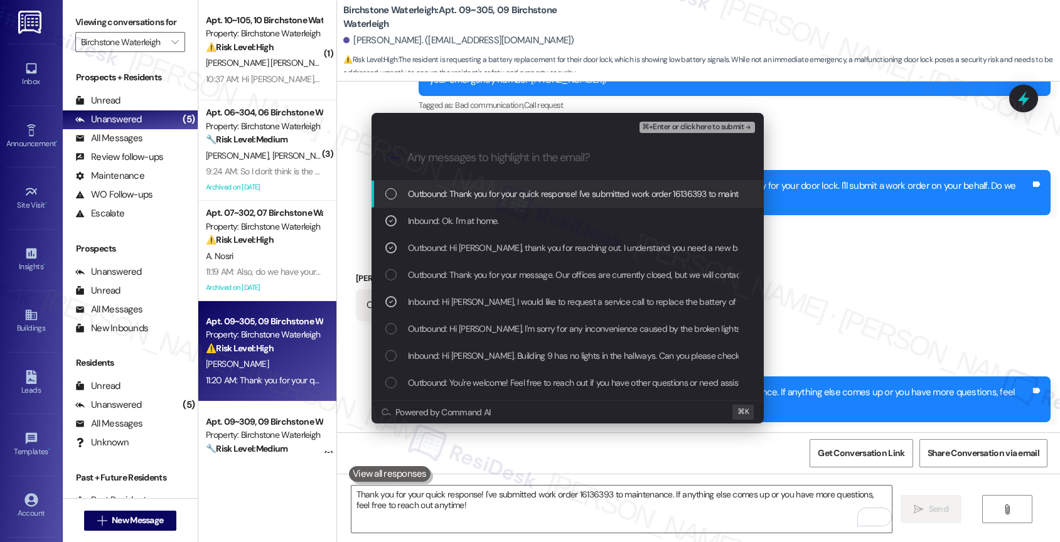
click at [513, 189] on span "Outbound: Thank you for your quick response! I've submitted work order 16136393…" at bounding box center [743, 194] width 671 height 14
click at [724, 124] on span "⌘+Enter or click here to submit" at bounding box center [693, 127] width 102 height 9
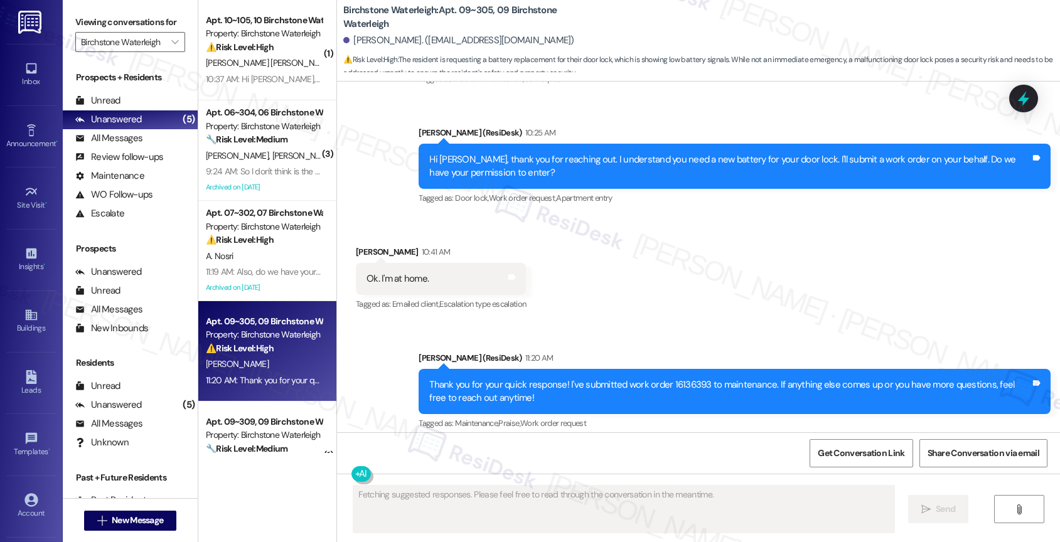
scroll to position [1795, 0]
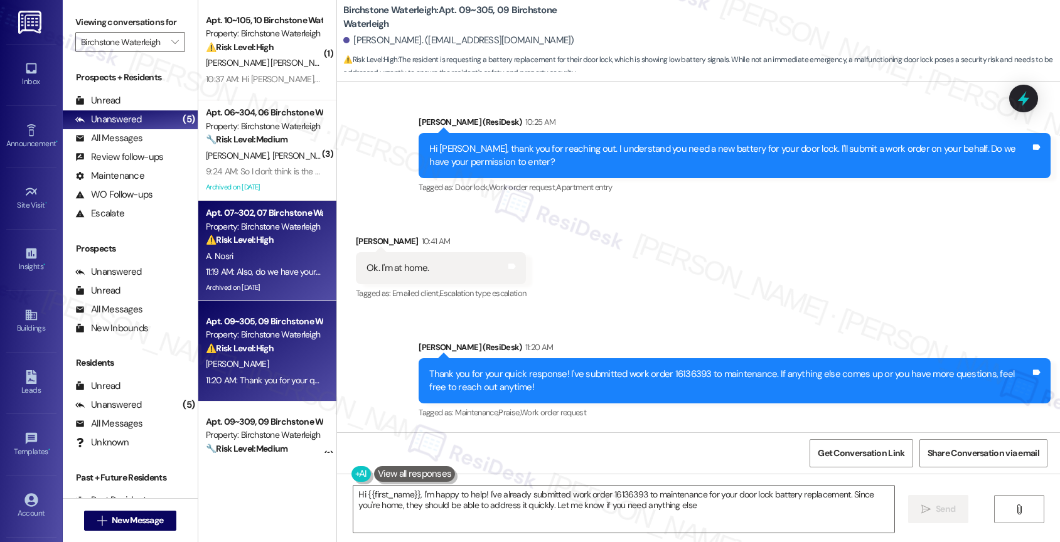
type textarea "Hi {{first_name}}, I'm happy to help! I've already submitted work order 1613639…"
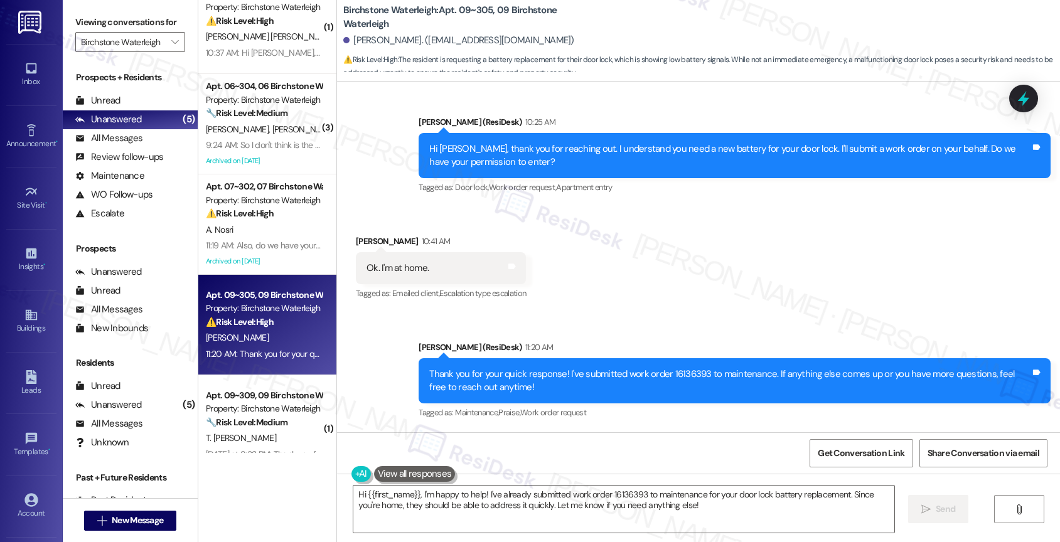
scroll to position [0, 0]
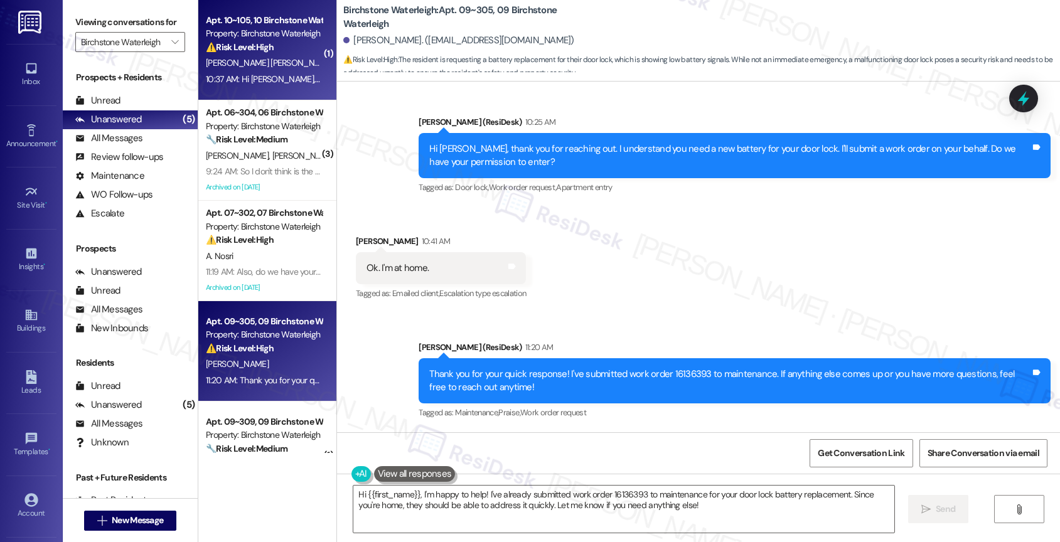
click at [259, 57] on span "[PERSON_NAME] [PERSON_NAME]" at bounding box center [269, 62] width 127 height 11
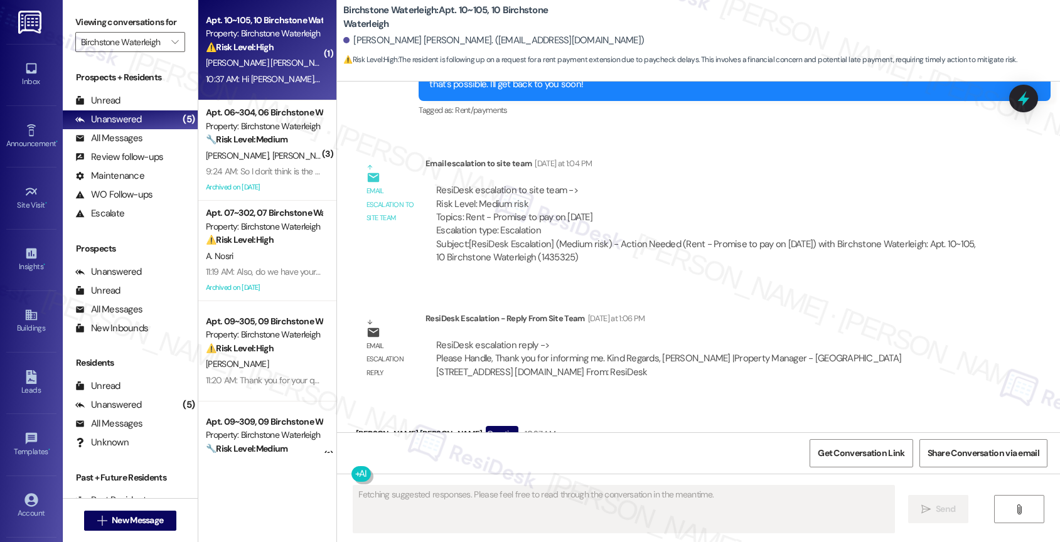
scroll to position [1913, 0]
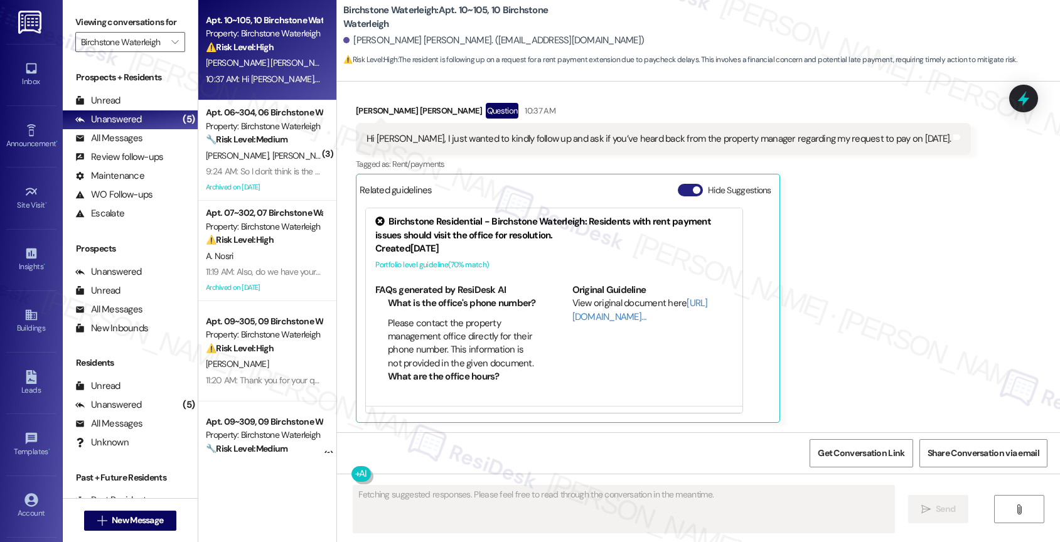
click at [678, 190] on button "Hide Suggestions" at bounding box center [690, 190] width 25 height 13
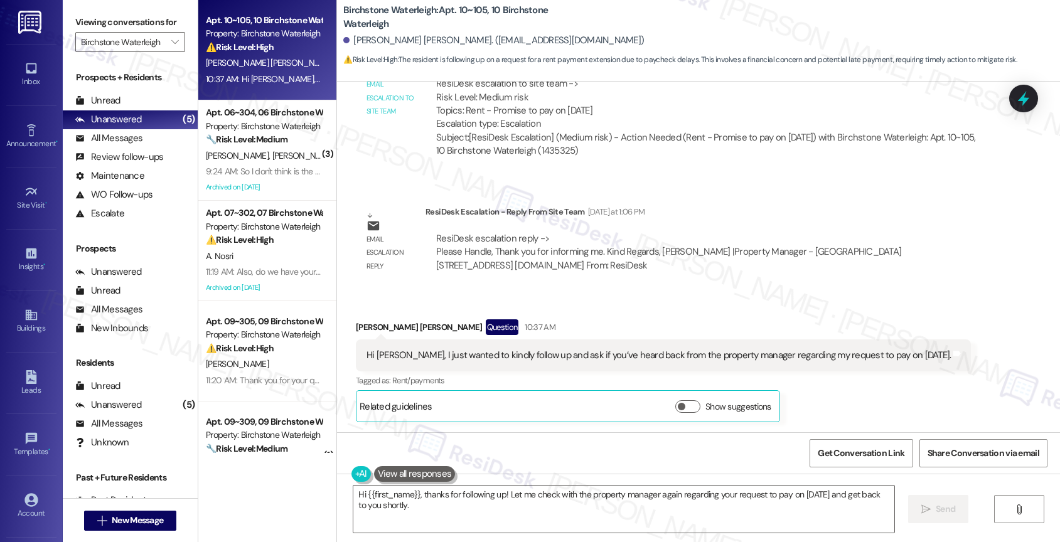
click at [594, 321] on div "Anthony Frassino Gonzalez Question 10:37 AM" at bounding box center [663, 329] width 615 height 20
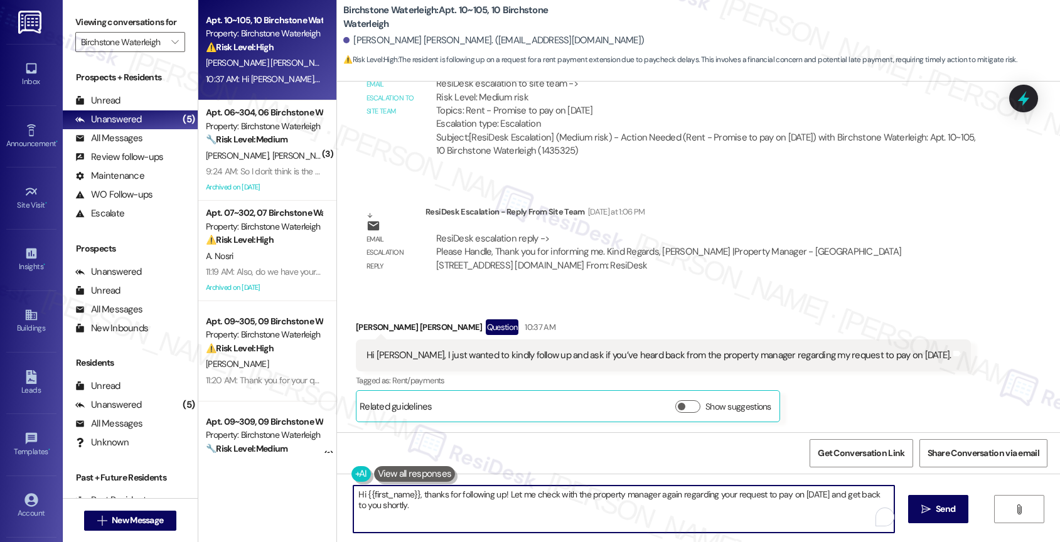
drag, startPoint x: 412, startPoint y: 493, endPoint x: 443, endPoint y: 521, distance: 41.3
click at [443, 521] on textarea "Hi {{first_name}}, thanks for following up! Let me check with the property mana…" at bounding box center [623, 509] width 541 height 47
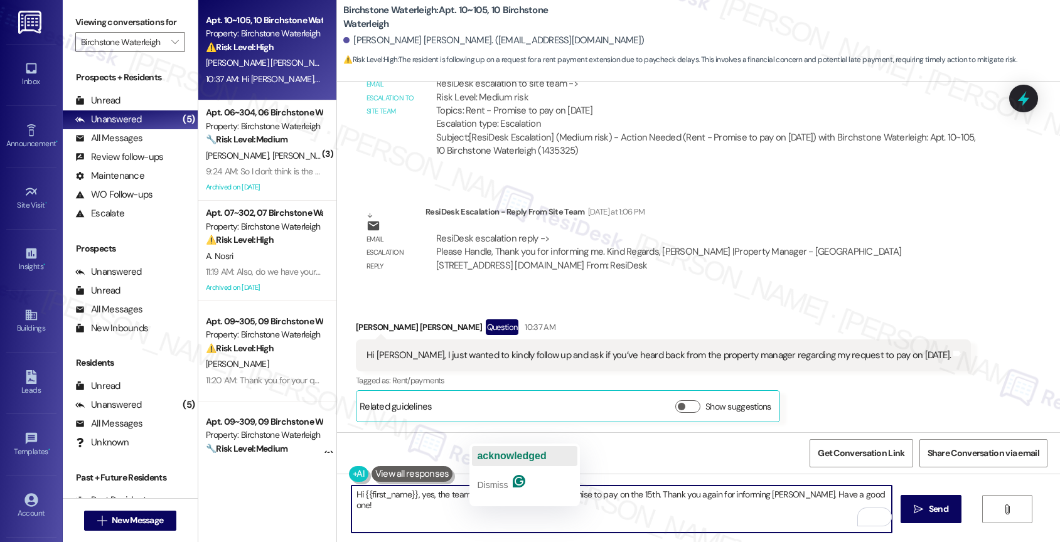
click at [527, 454] on span "acknowledged" at bounding box center [511, 456] width 69 height 11
click at [537, 496] on textarea "Hi {{first_name}}, yes, the team has acknowledgedd your promise to pay on the 1…" at bounding box center [621, 509] width 541 height 47
click at [867, 495] on textarea "Hi {{first_name}}, yes, the team has acknowledged your promise to pay on the 15…" at bounding box center [621, 509] width 541 height 47
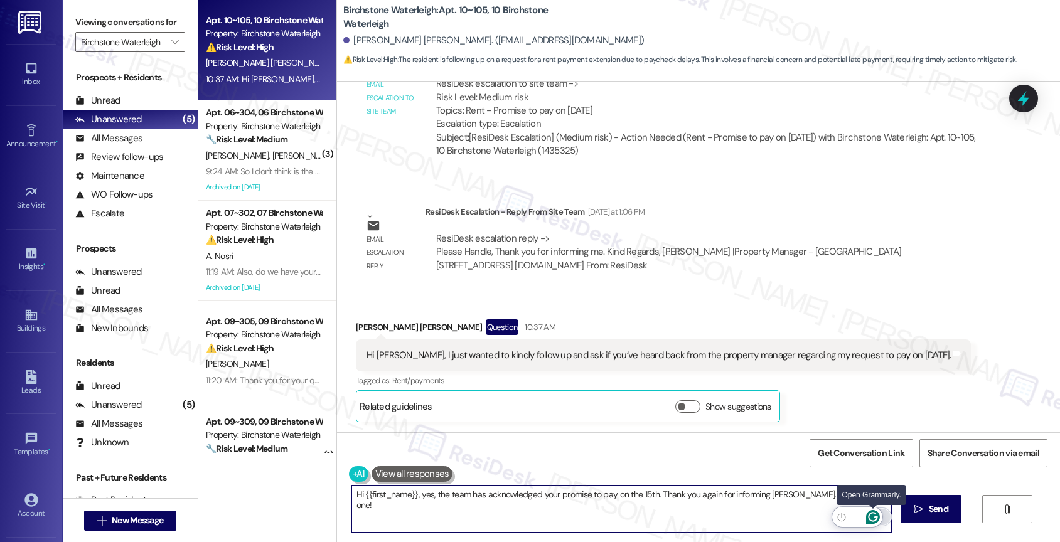
type textarea "Hi {{first_name}}, yes, the team has acknowledged your promise to pay on the 15…"
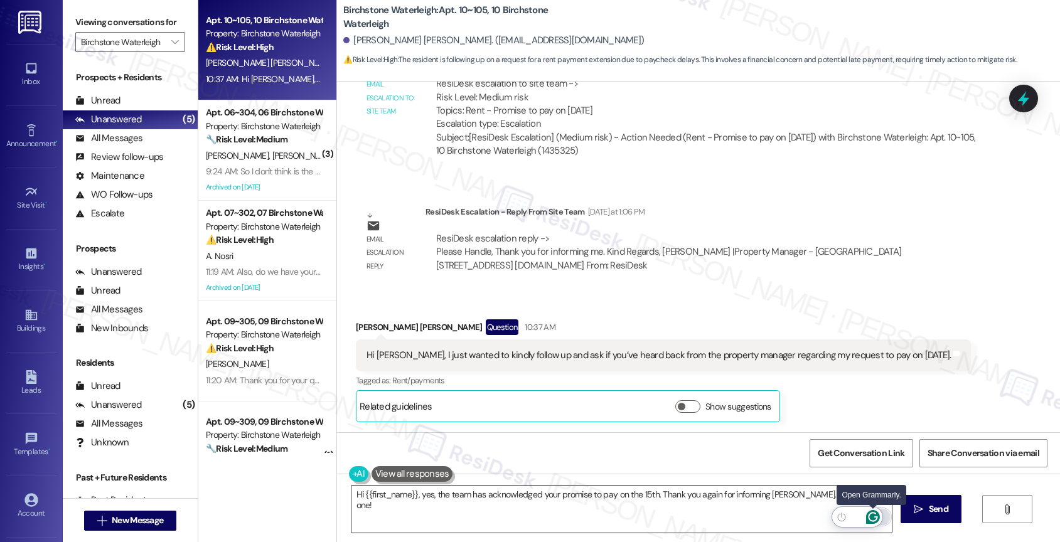
click at [874, 515] on icon "Open Grammarly. 0 Suggestions." at bounding box center [873, 517] width 14 height 14
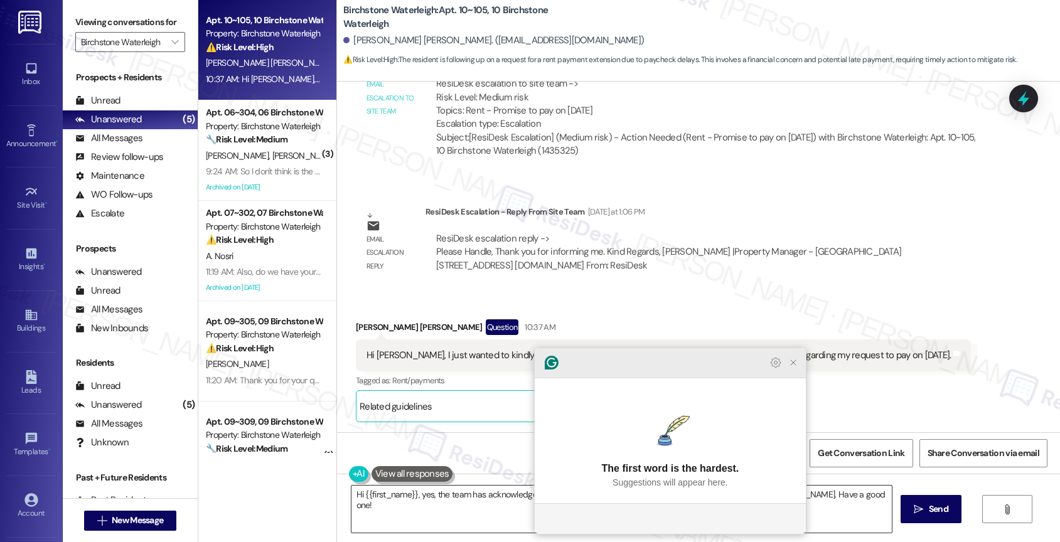
click at [797, 368] on icon "Close Grammarly Assistant" at bounding box center [793, 363] width 10 height 10
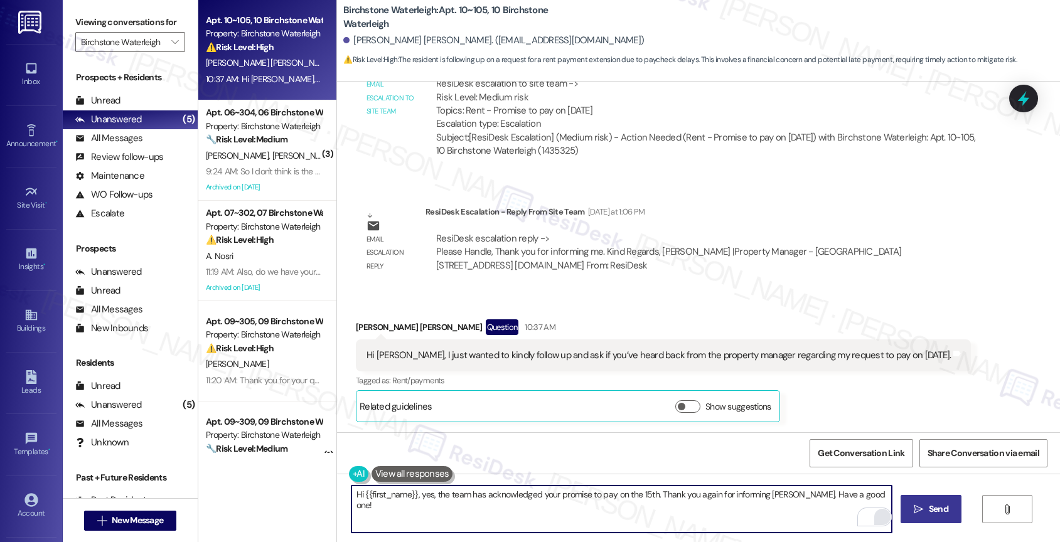
click at [920, 513] on icon "" at bounding box center [918, 510] width 9 height 10
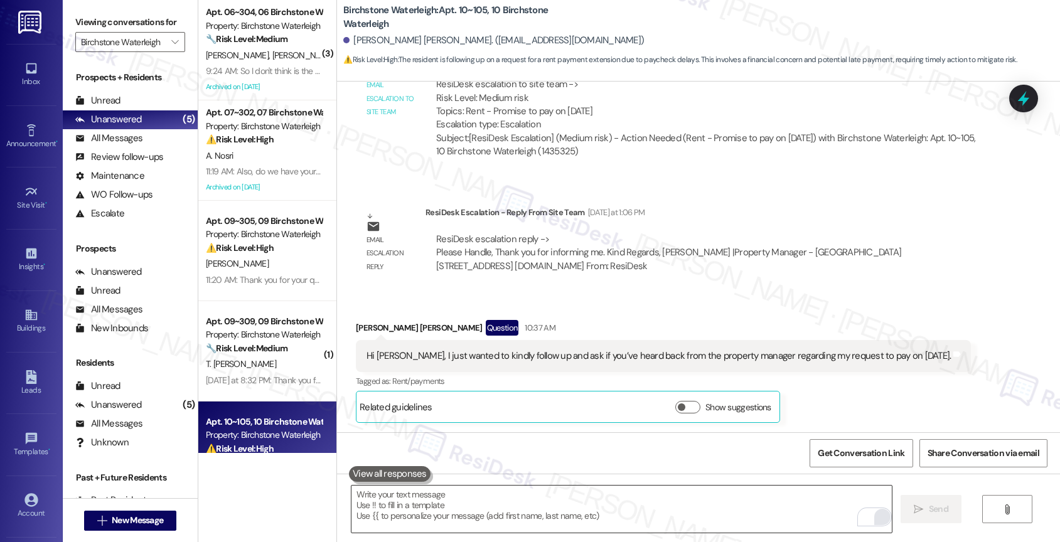
scroll to position [1784, 0]
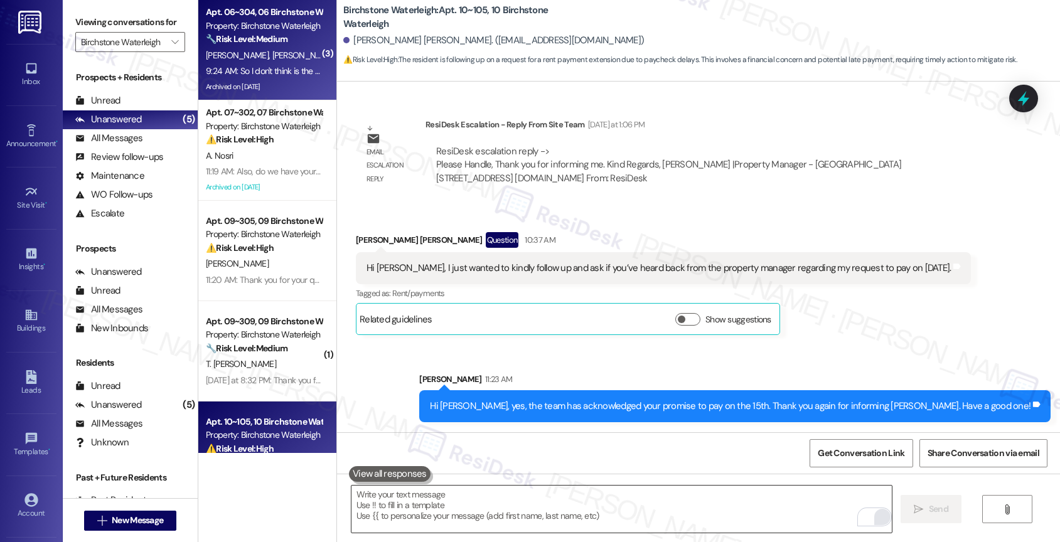
click at [262, 38] on strong "🔧 Risk Level: Medium" at bounding box center [247, 38] width 82 height 11
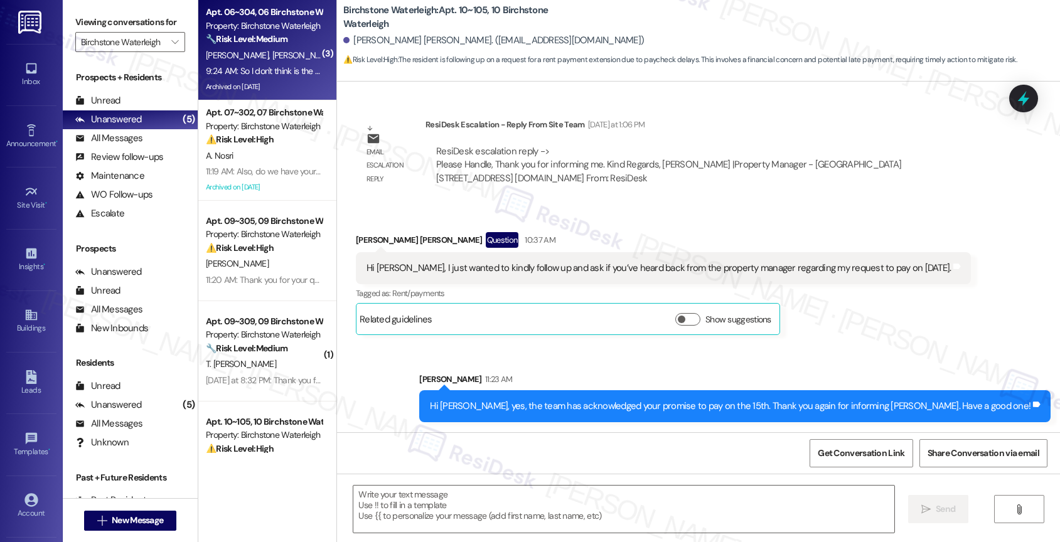
type textarea "Fetching suggested responses. Please feel free to read through the conversation…"
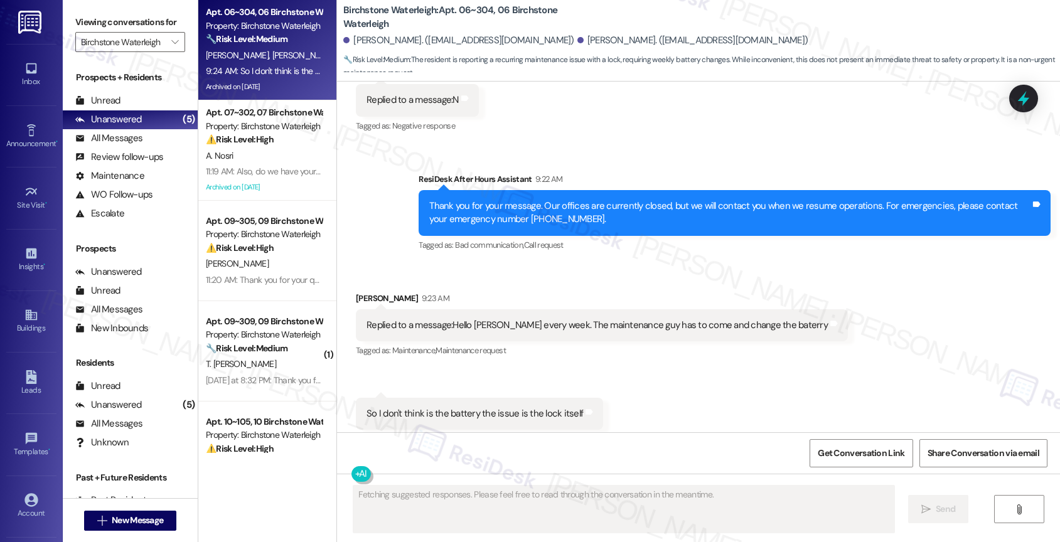
scroll to position [7816, 0]
click at [560, 263] on div "Received via SMS Douglas Spadin 9:23 AM Replied to a message:Hello Jane every w…" at bounding box center [698, 360] width 723 height 195
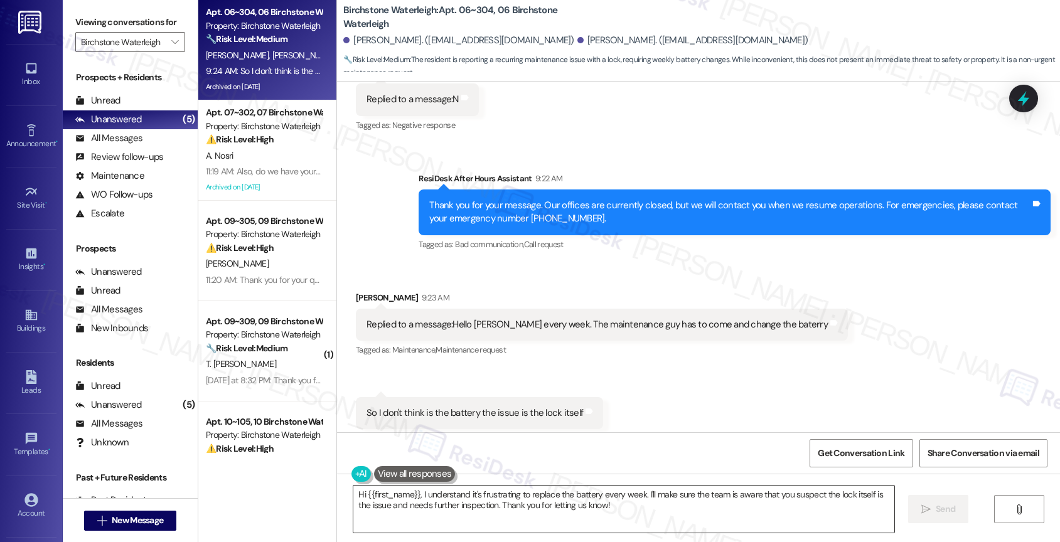
click at [441, 488] on textarea "Hi {{first_name}}, I understand it's frustrating to replace the battery every w…" at bounding box center [623, 509] width 541 height 47
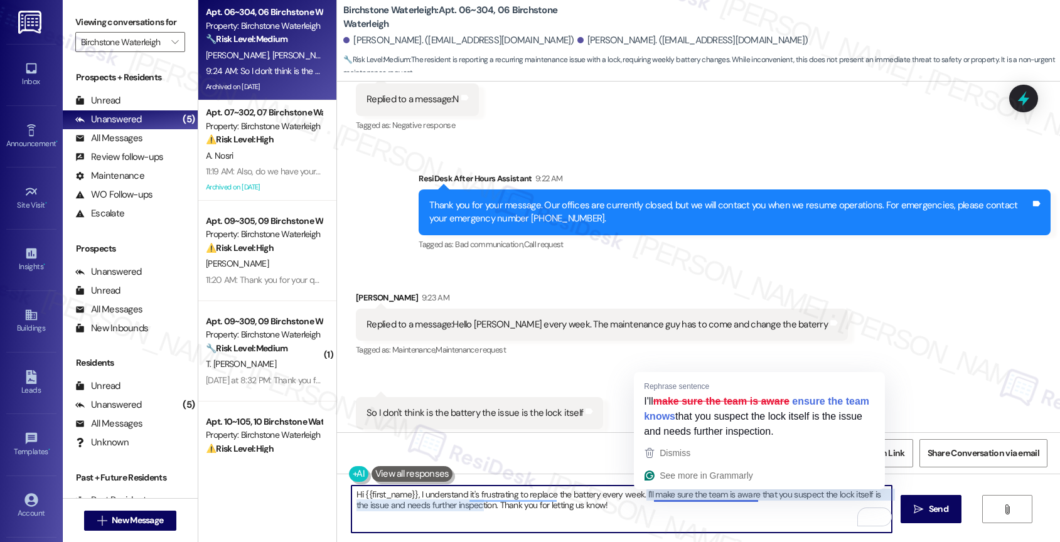
click at [636, 494] on textarea "Hi {{first_name}}, I understand it's frustrating to replace the battery every w…" at bounding box center [621, 509] width 541 height 47
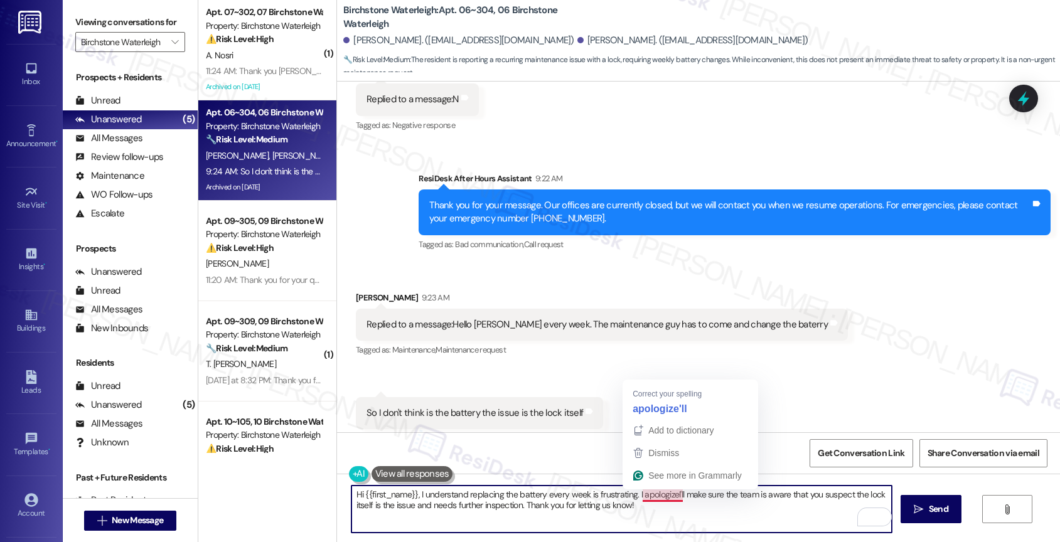
click at [666, 496] on textarea "Hi {{first_name}}, I understand replacing the battery every week is frustrating…" at bounding box center [621, 509] width 541 height 47
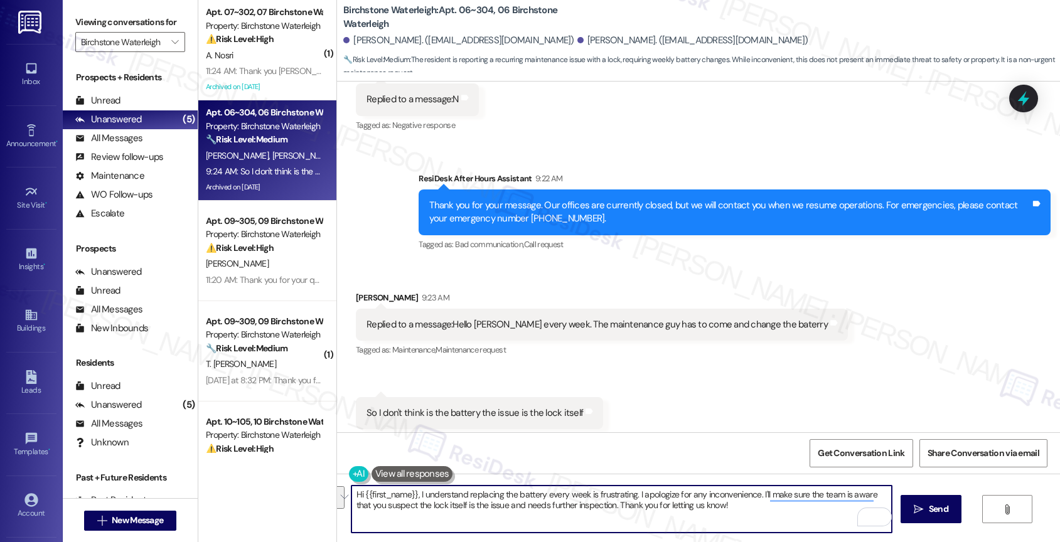
drag, startPoint x: 753, startPoint y: 493, endPoint x: 753, endPoint y: 503, distance: 10.1
click at [753, 503] on textarea "Hi {{first_name}}, I understand replacing the battery every week is frustrating…" at bounding box center [621, 509] width 541 height 47
click at [758, 508] on textarea "Hi {{first_name}}, I understand replacing the battery every week is frustrating…" at bounding box center [621, 509] width 541 height 47
click at [741, 515] on textarea "Hi {{first_name}}, I understand replacing the battery every week is frustrating…" at bounding box center [621, 509] width 541 height 47
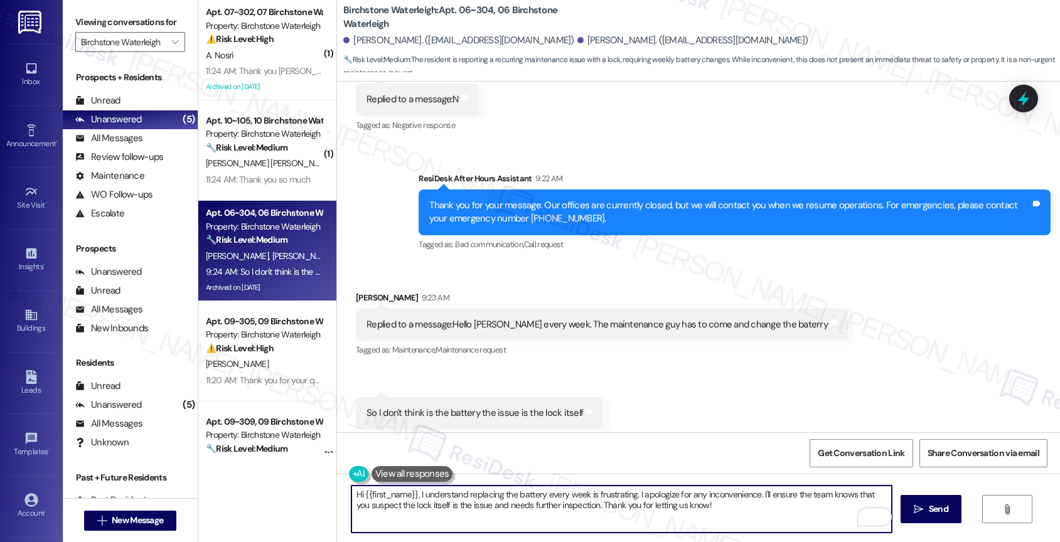
drag, startPoint x: 578, startPoint y: 506, endPoint x: 756, endPoint y: 520, distance: 178.8
click at [756, 520] on textarea "Hi {{first_name}}, I understand replacing the battery every week is frustrating…" at bounding box center [621, 509] width 541 height 47
click at [599, 507] on textarea "Hi {{first_name}}, I understand replacing the battery every week is frustrating…" at bounding box center [621, 509] width 541 height 47
type textarea "Hi {{first_name}}, I understand replacing the battery every week is frustrating…"
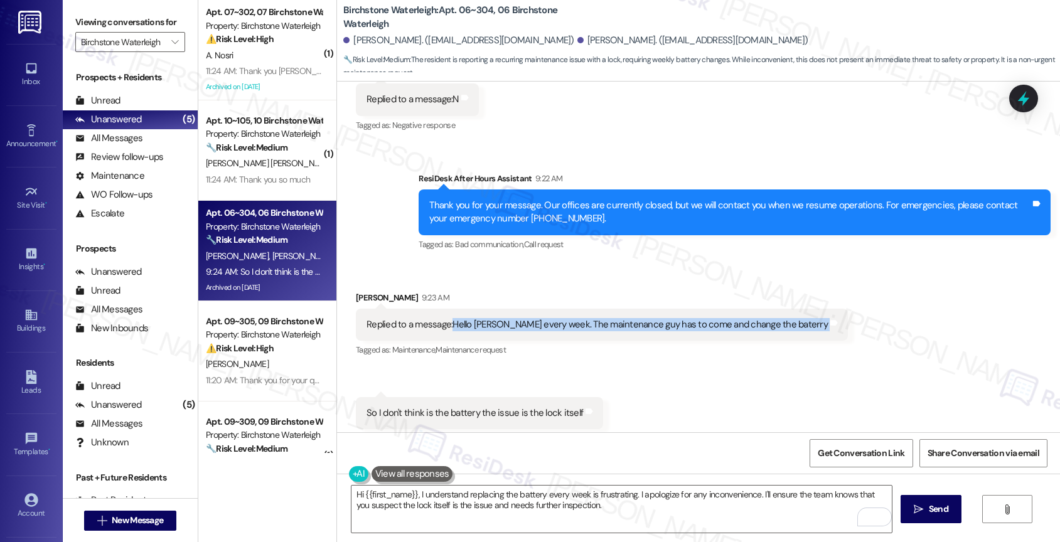
drag, startPoint x: 443, startPoint y: 296, endPoint x: 812, endPoint y: 299, distance: 368.5
click at [812, 299] on div "Received via SMS Douglas Spadin 9:23 AM Replied to a message:Hello Jane every w…" at bounding box center [698, 360] width 723 height 195
copy div "Hello Jane every week. The maintenance guy has to come and change the baterry T…"
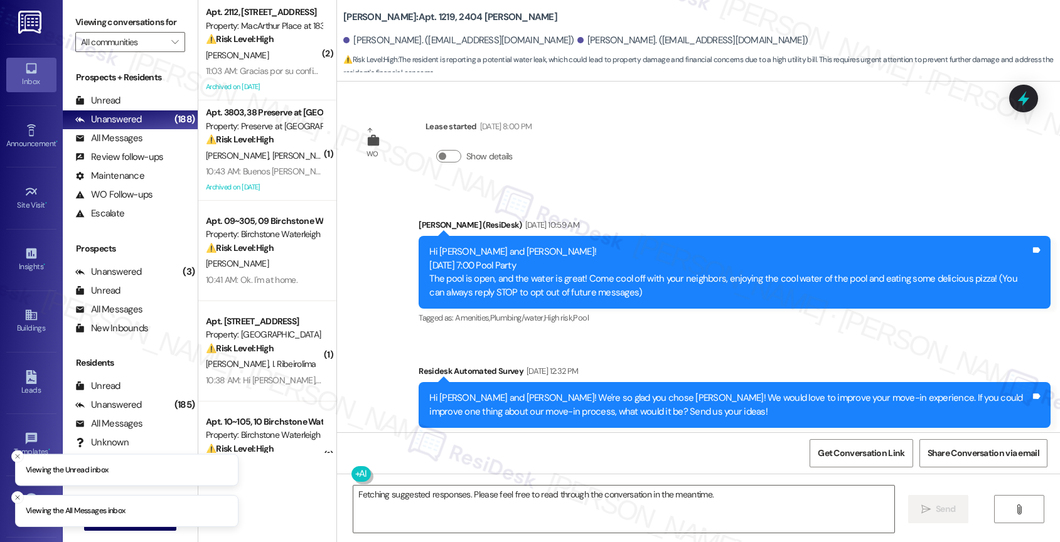
scroll to position [2361, 0]
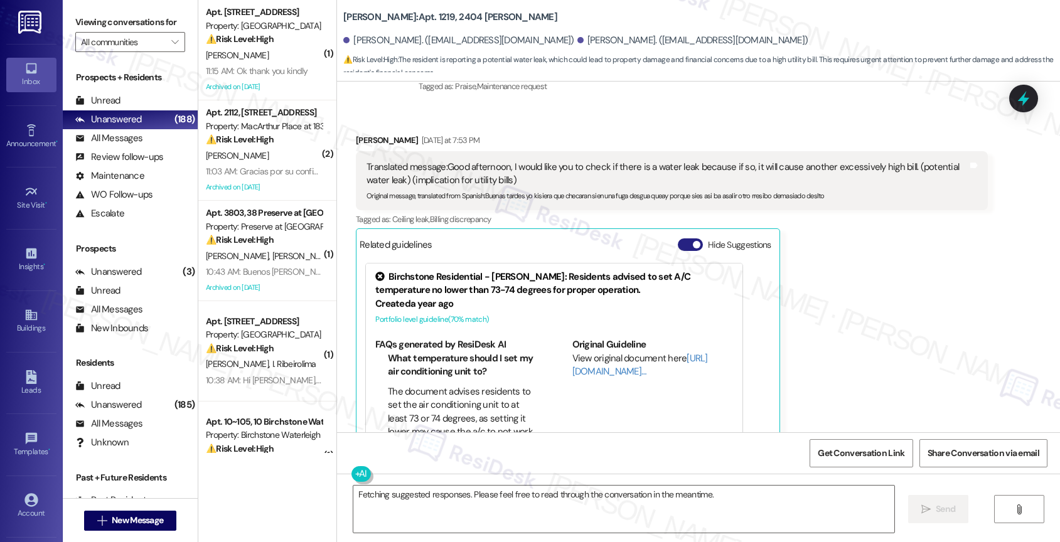
click at [693, 241] on span "button" at bounding box center [697, 245] width 8 height 8
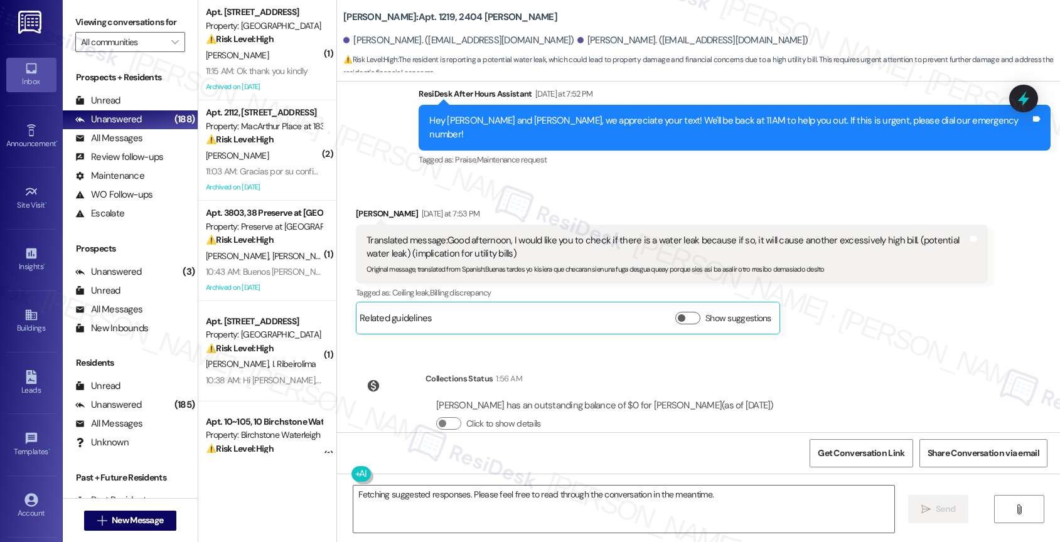
scroll to position [1974, 0]
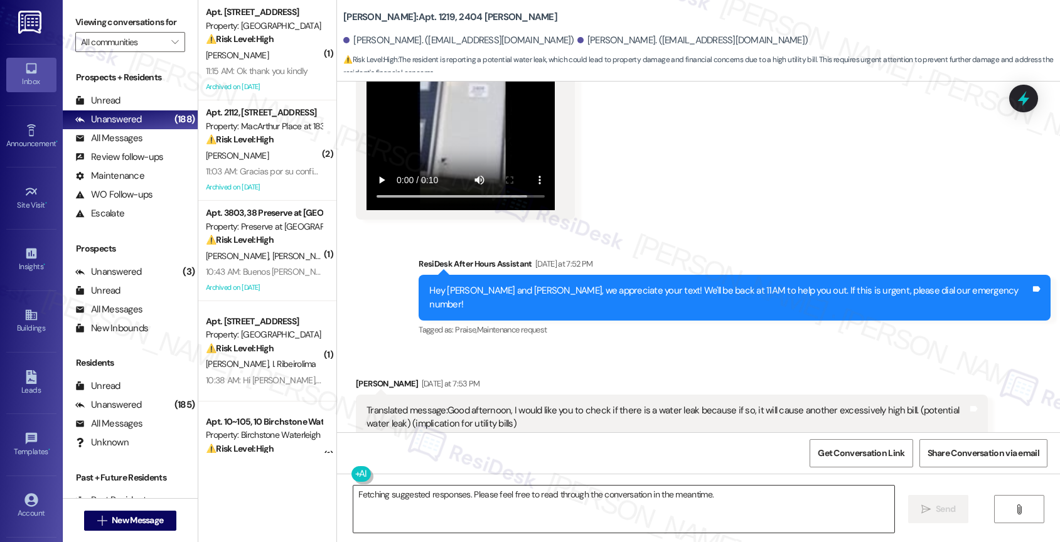
click at [446, 510] on textarea "Fetching suggested responses. Please feel free to read through the conversation…" at bounding box center [623, 509] width 541 height 47
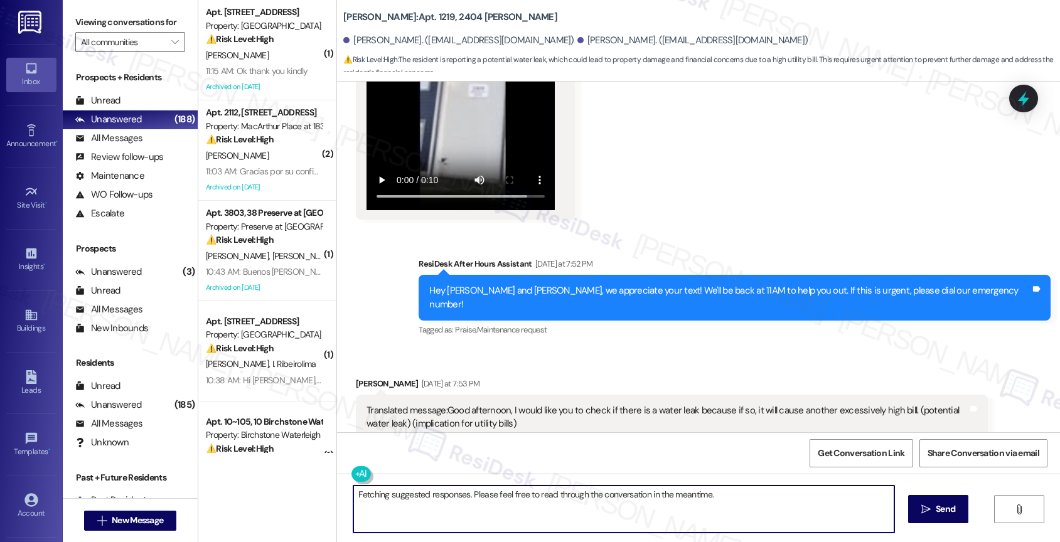
click at [446, 510] on textarea "Fetching suggested responses. Please feel free to read through the conversation…" at bounding box center [623, 509] width 541 height 47
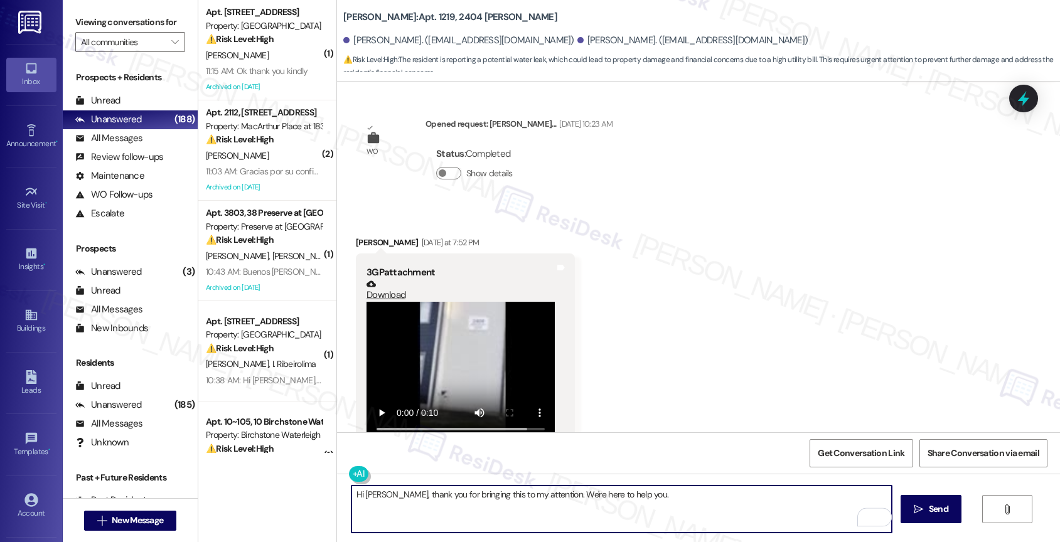
scroll to position [1894, 0]
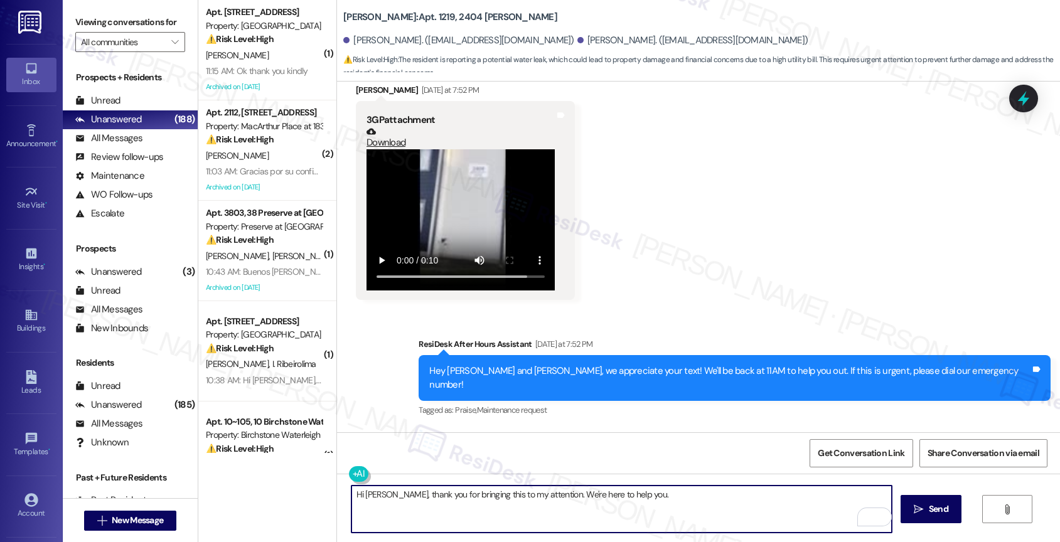
drag, startPoint x: 534, startPoint y: 495, endPoint x: 733, endPoint y: 504, distance: 199.8
click at [733, 504] on textarea "Hi [PERSON_NAME], thank you for bringing this to my attention. We're here to he…" at bounding box center [621, 509] width 541 height 47
type textarea "Hi [PERSON_NAME], thank you for bringing this to my attention. Can I please hav…"
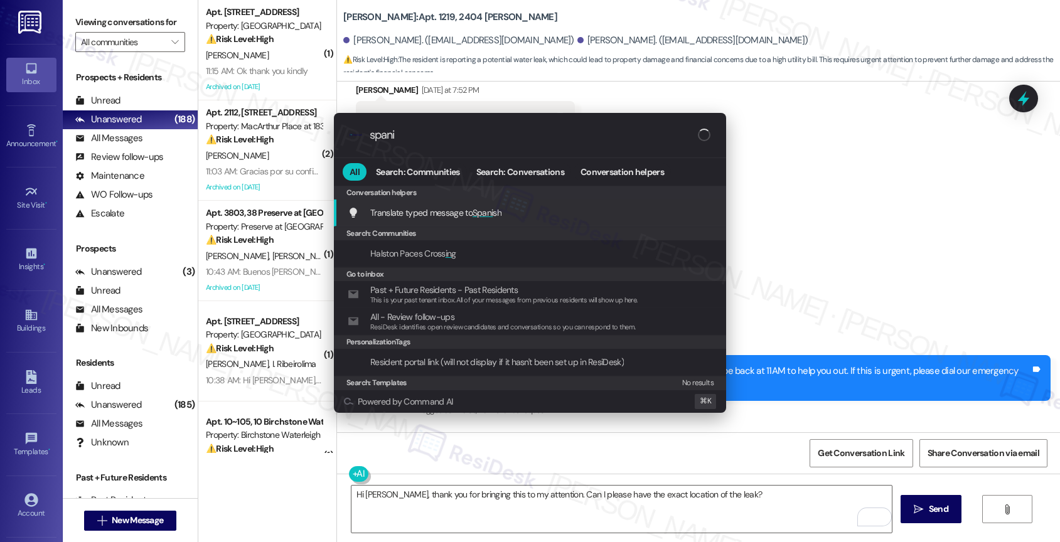
type input "spanis"
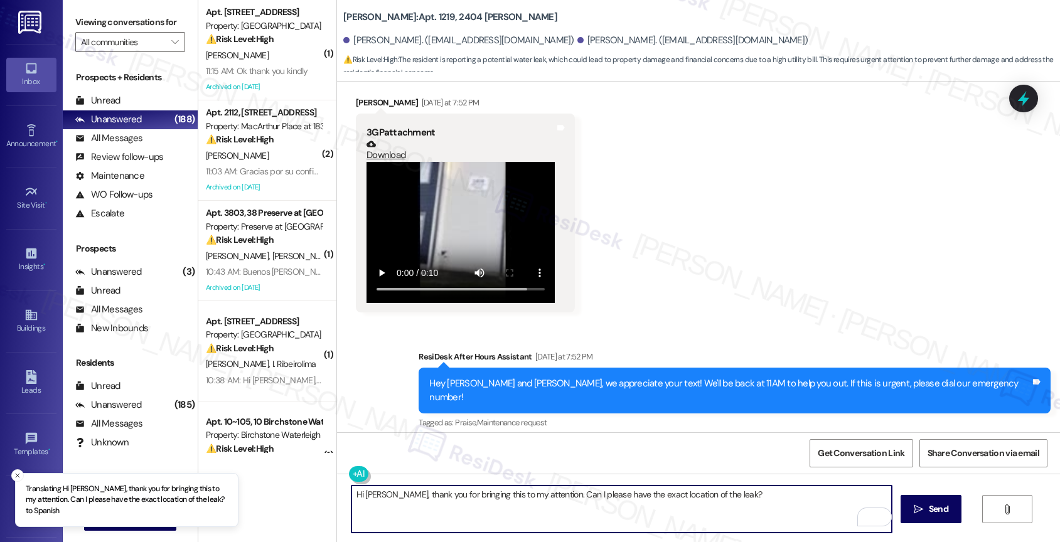
scroll to position [1879, 0]
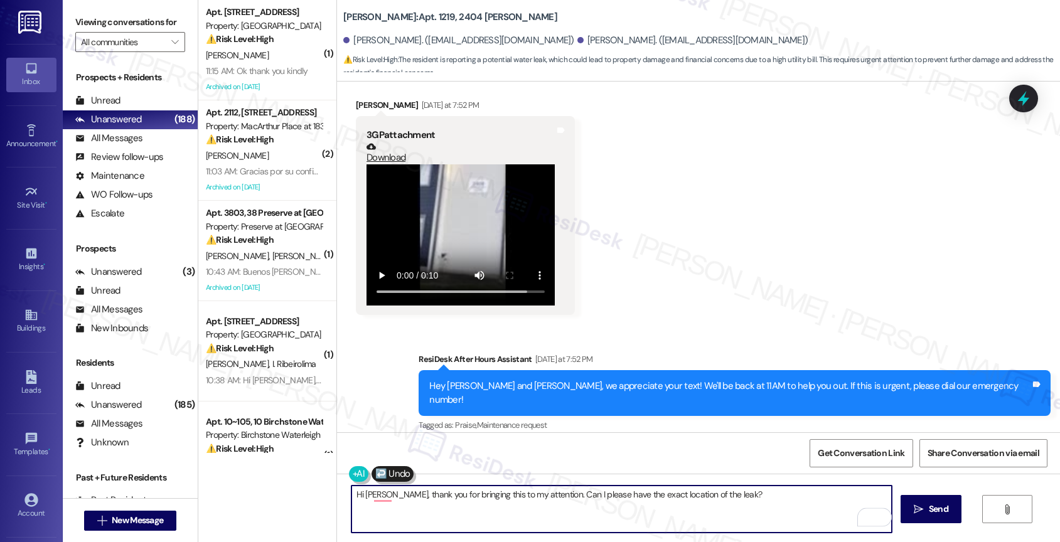
drag, startPoint x: 693, startPoint y: 495, endPoint x: 736, endPoint y: 515, distance: 47.4
click at [736, 515] on textarea "[PERSON_NAME], gracias por hacérmelo saber. ¿Puedo tener la ubicación exacta de…" at bounding box center [621, 509] width 541 height 47
type textarea "[PERSON_NAME], gracias por hacérmelo saber. ¿Puedo tener la ubicación exacta de…"
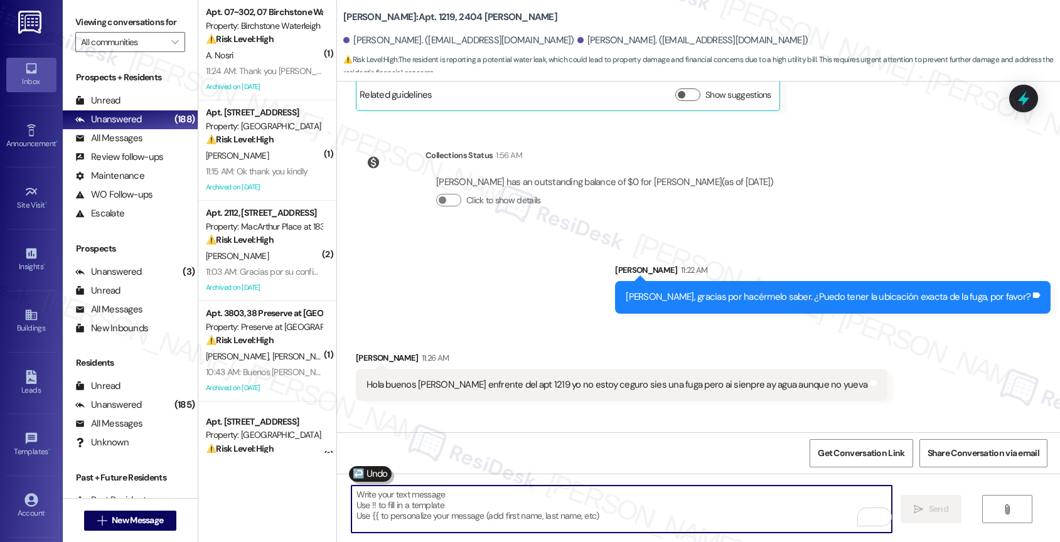
scroll to position [2407, 0]
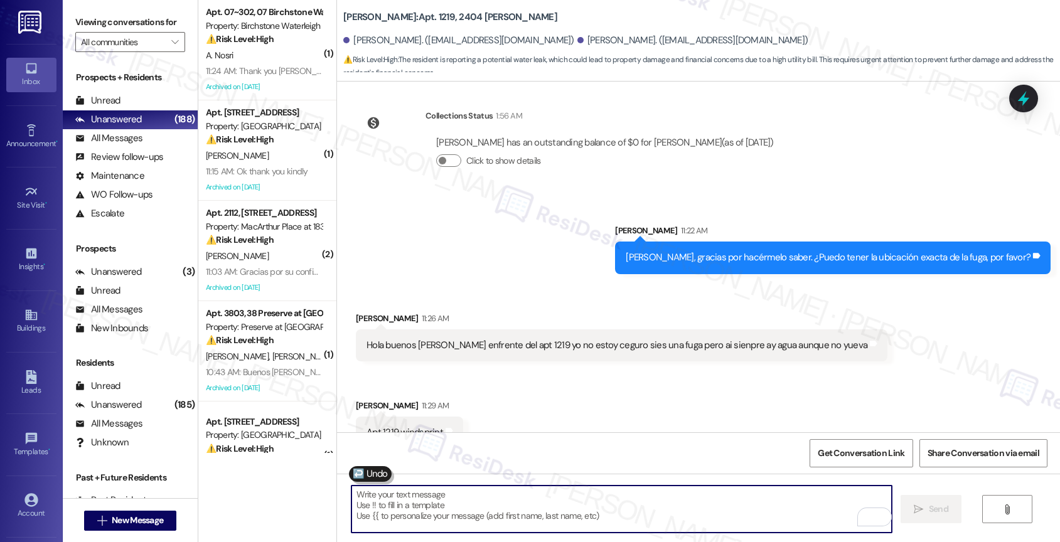
click at [475, 248] on div "Sent via SMS [PERSON_NAME] 11:22 AM [PERSON_NAME], gracias por hacérmelo saber.…" at bounding box center [698, 239] width 723 height 87
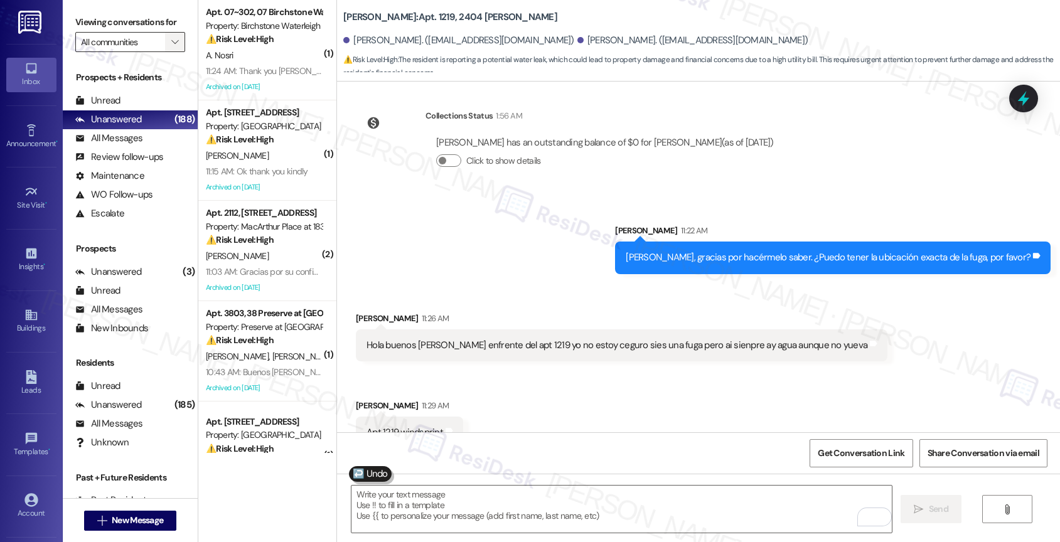
click at [171, 47] on icon "" at bounding box center [174, 42] width 7 height 10
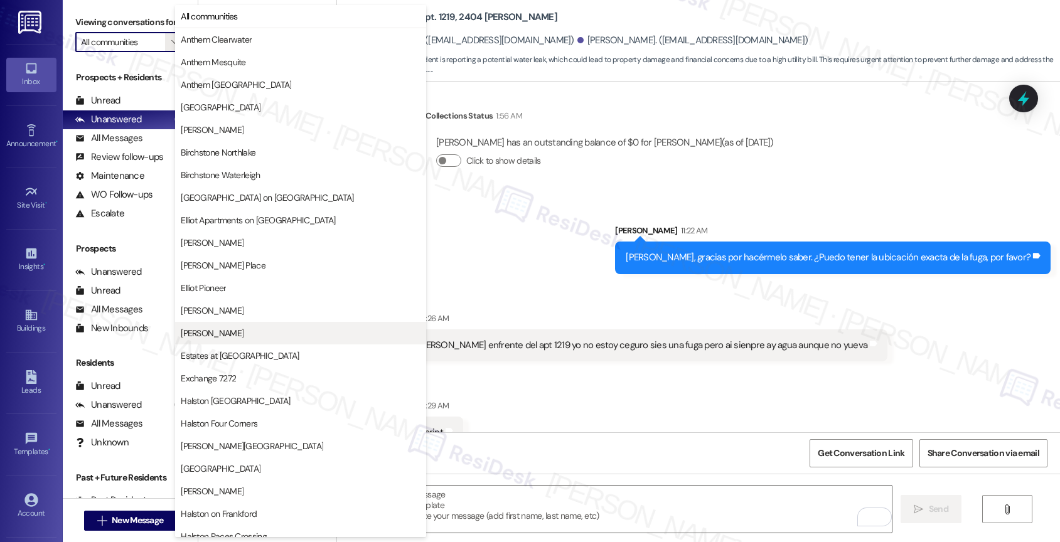
click at [257, 330] on span "[PERSON_NAME]" at bounding box center [301, 333] width 240 height 13
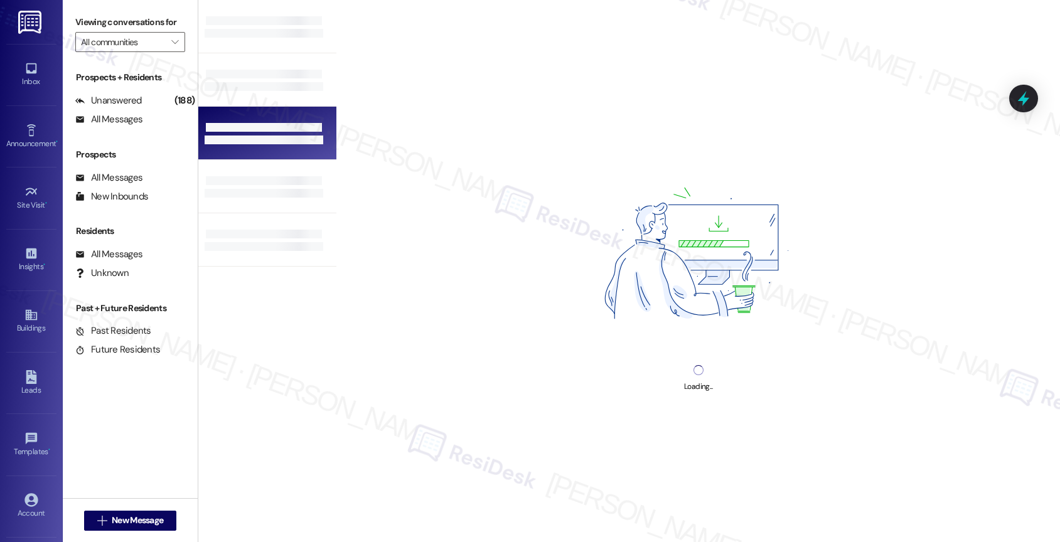
type input "[PERSON_NAME]"
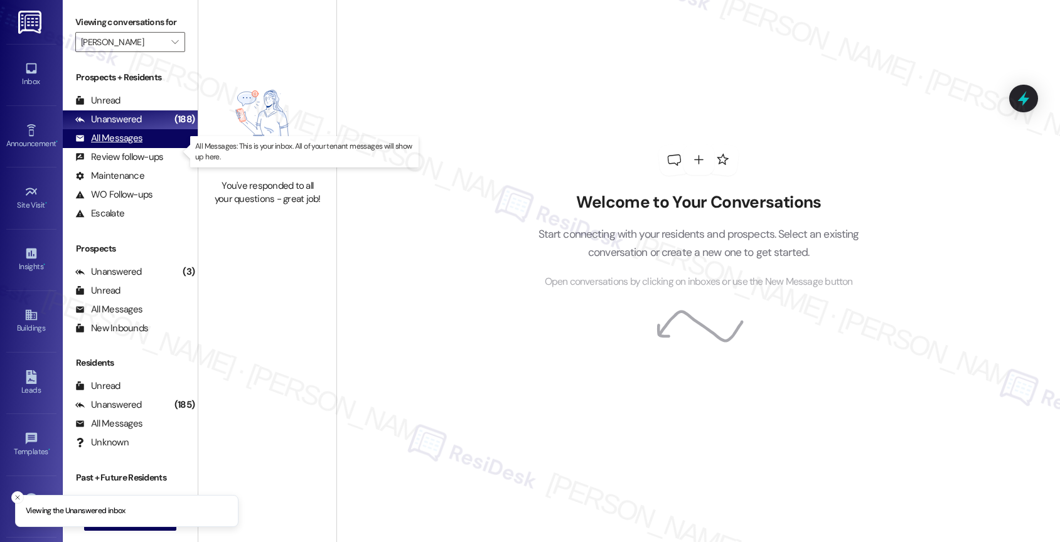
click at [153, 148] on div "All Messages (undefined)" at bounding box center [130, 138] width 135 height 19
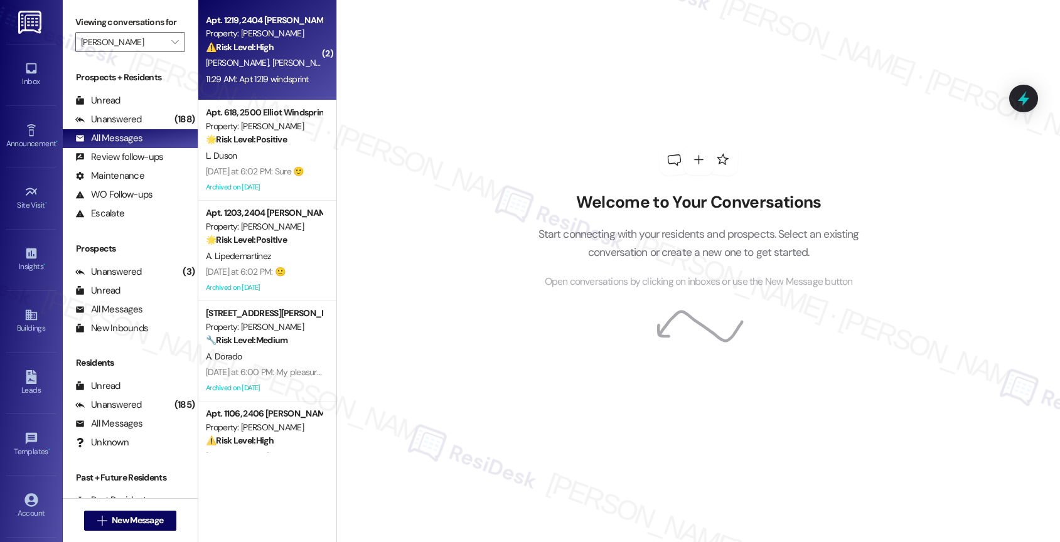
click at [262, 49] on strong "⚠️ Risk Level: High" at bounding box center [240, 46] width 68 height 11
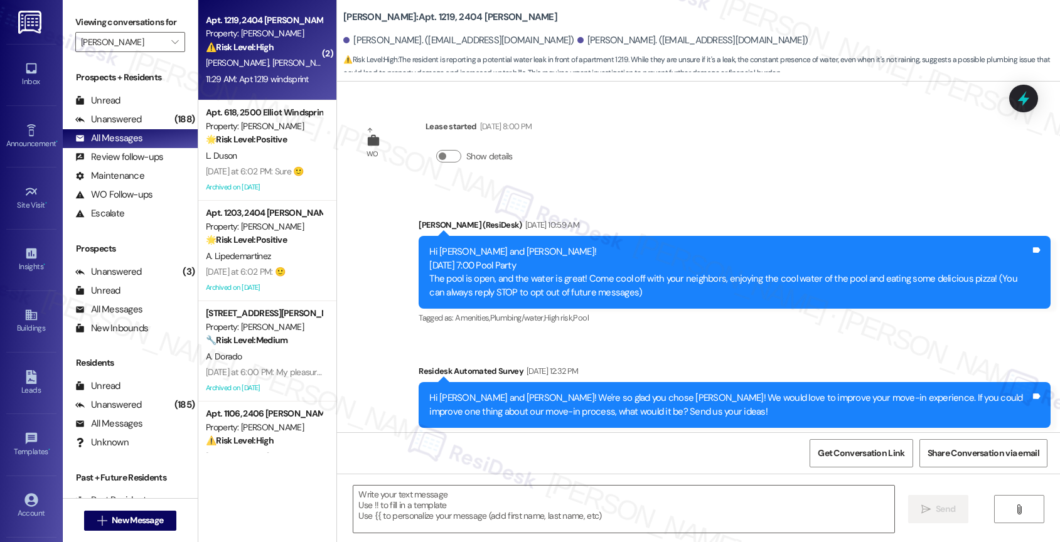
scroll to position [2743, 0]
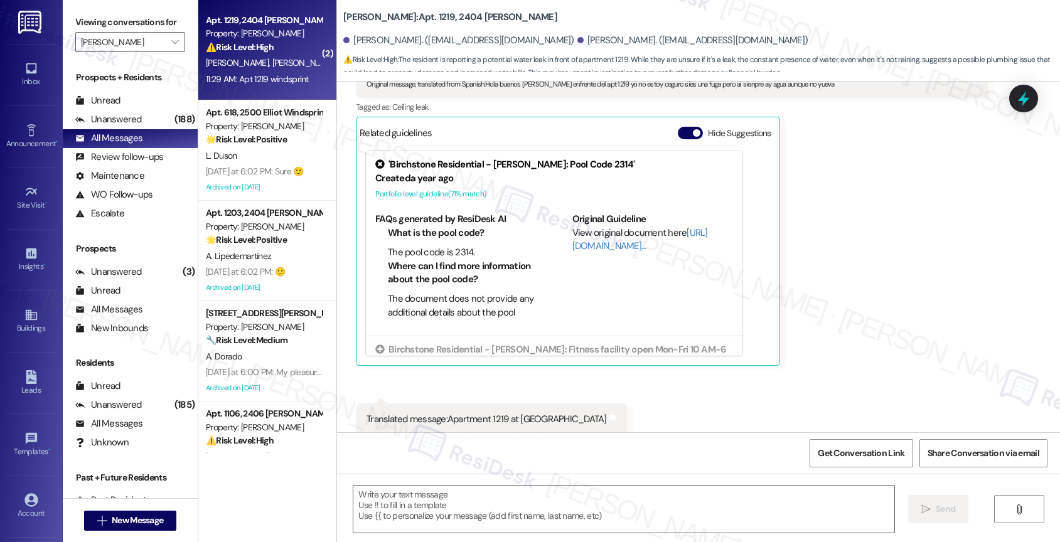
type textarea "Fetching suggested responses. Please feel free to read through the conversation…"
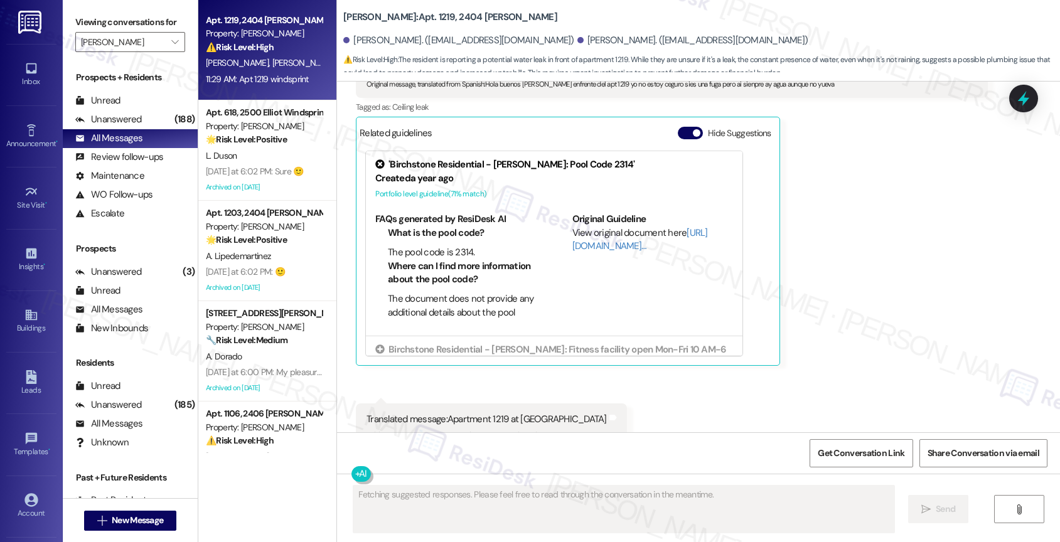
click at [264, 153] on div "L. Duson" at bounding box center [264, 156] width 119 height 16
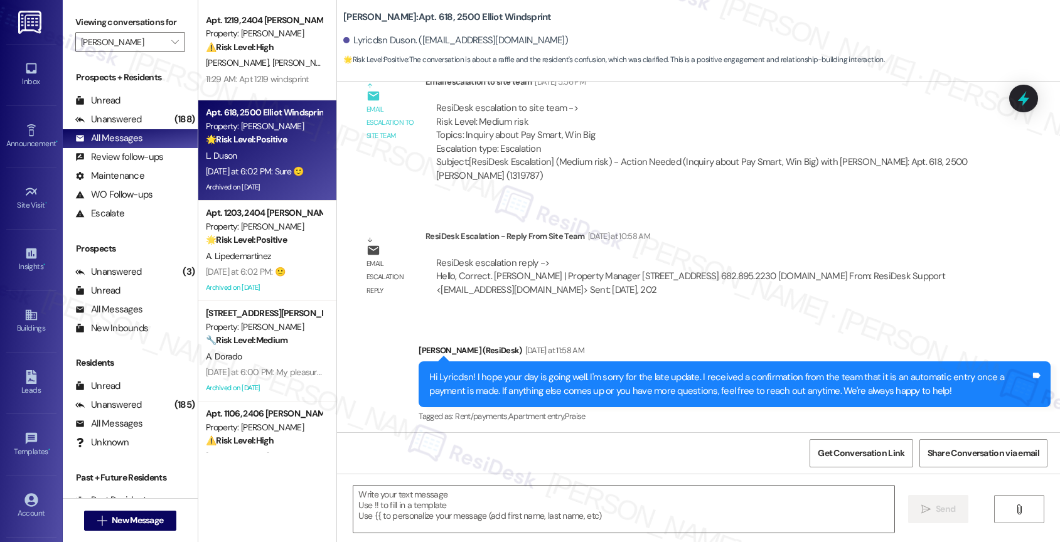
type textarea "Fetching suggested responses. Please feel free to read through the conversation…"
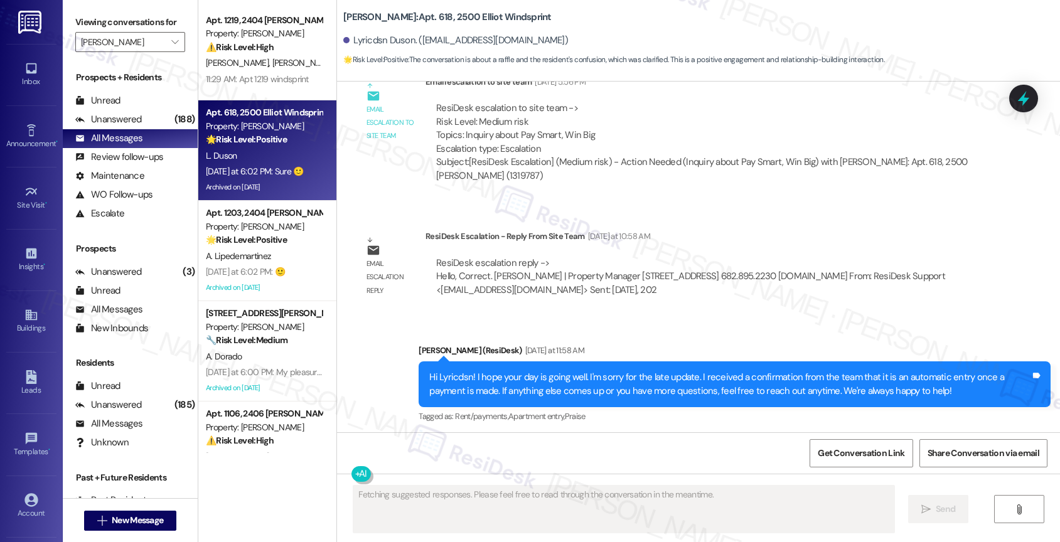
scroll to position [20666, 0]
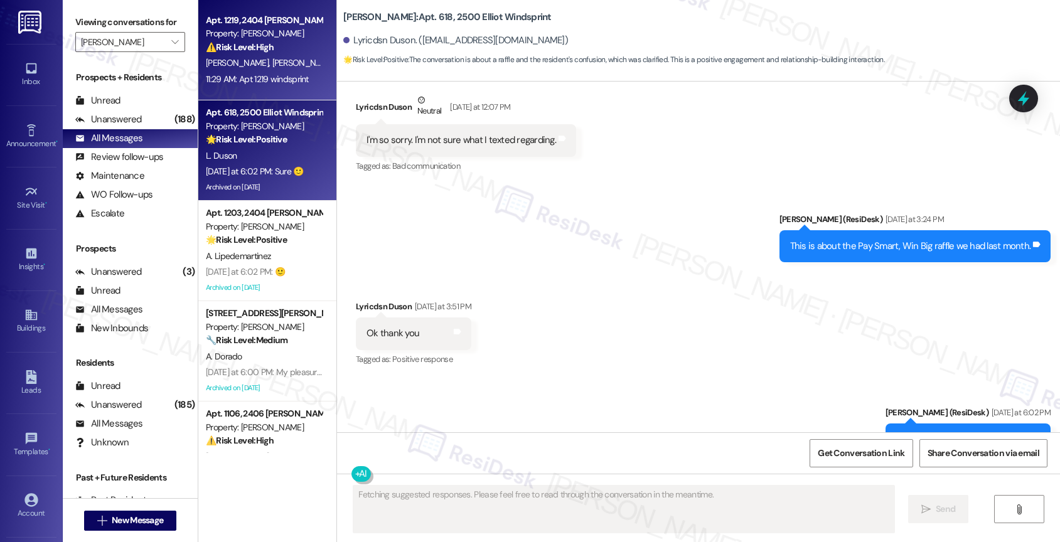
click at [260, 53] on div "⚠️ Risk Level: High The resident is reporting a potential water leak in front o…" at bounding box center [264, 47] width 116 height 13
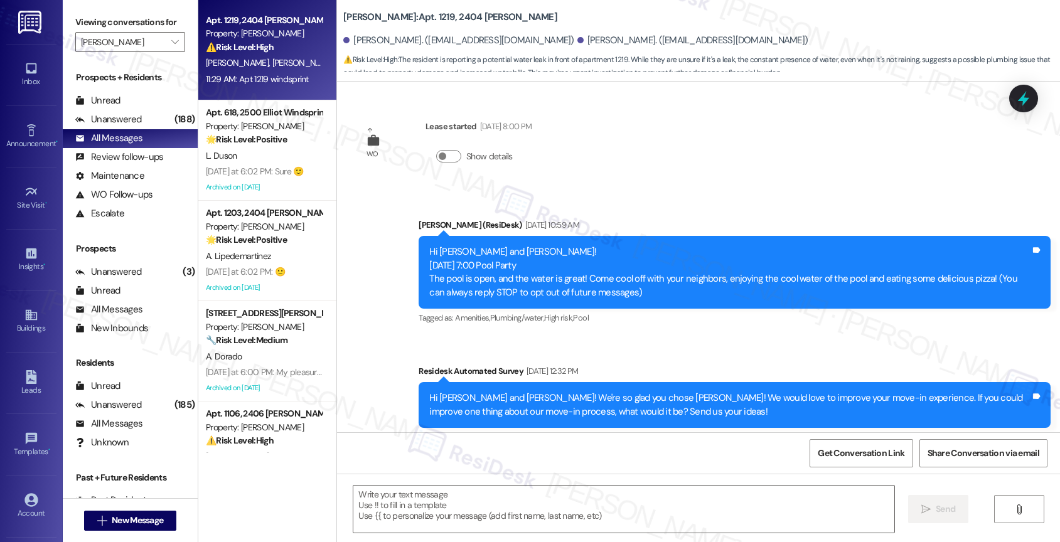
scroll to position [2743, 0]
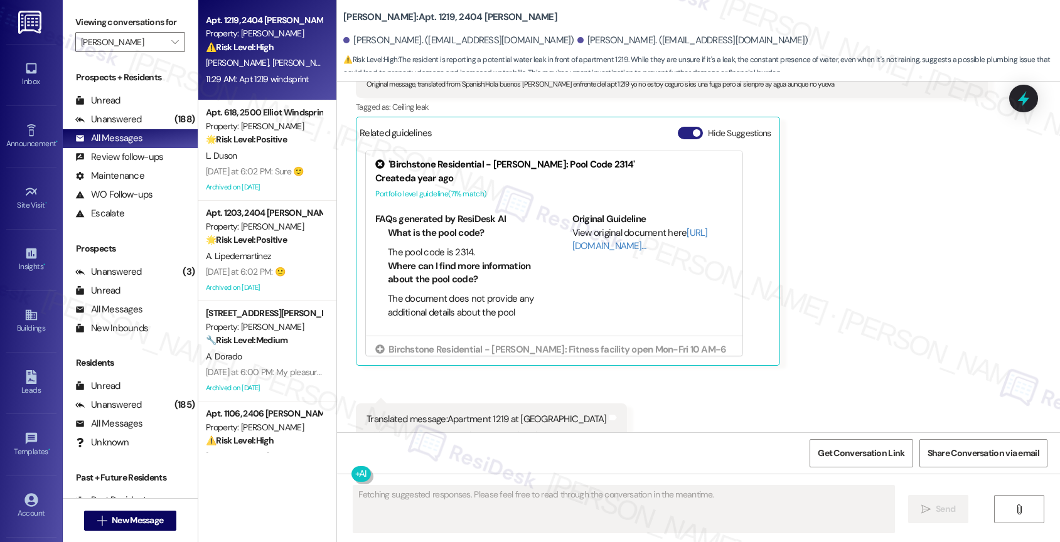
click at [678, 127] on button "Hide Suggestions" at bounding box center [690, 133] width 25 height 13
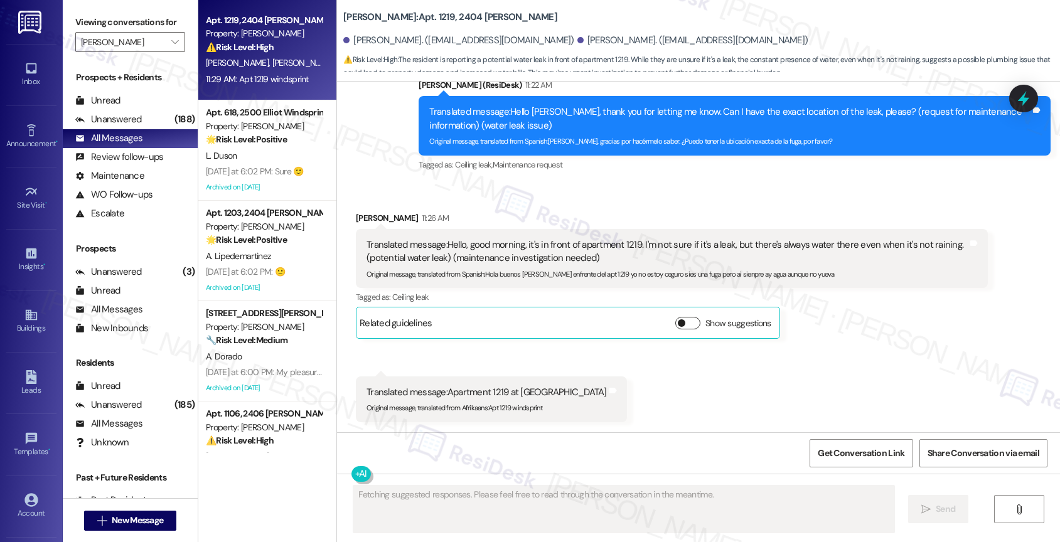
scroll to position [2526, 0]
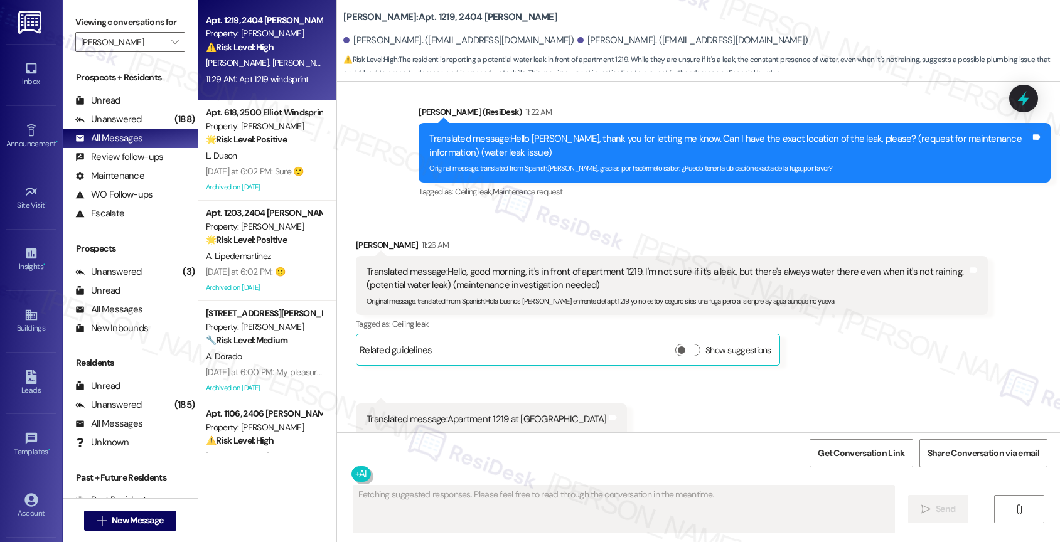
click at [525, 177] on div "Sent via SMS Sarah (ResiDesk) 11:22 AM Translated message: Hello Jose, thank yo…" at bounding box center [734, 153] width 651 height 114
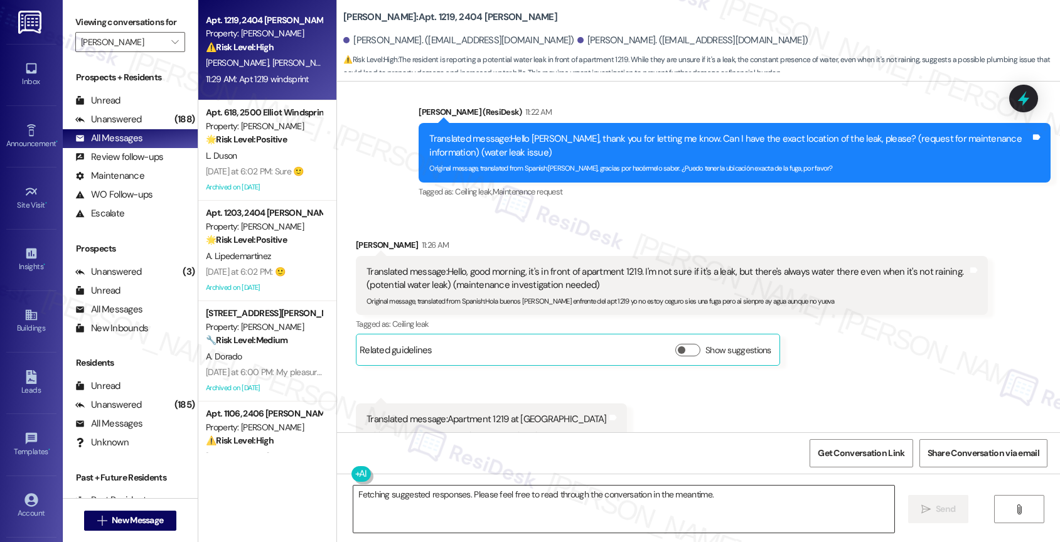
click at [436, 507] on textarea "Fetching suggested responses. Please feel free to read through the conversation…" at bounding box center [623, 509] width 541 height 47
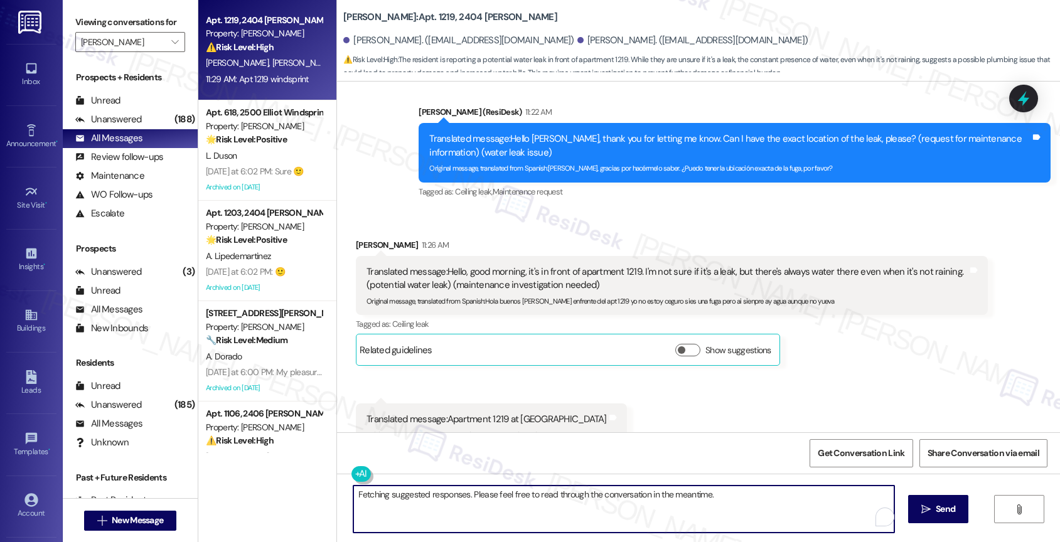
click at [436, 507] on textarea "Fetching suggested responses. Please feel free to read through the conversation…" at bounding box center [623, 509] width 541 height 47
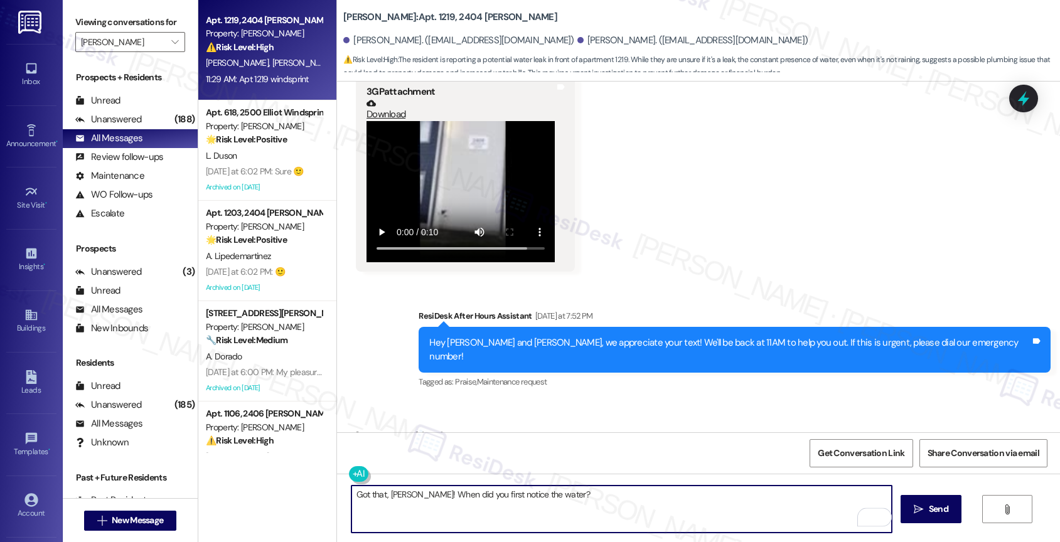
scroll to position [1865, 0]
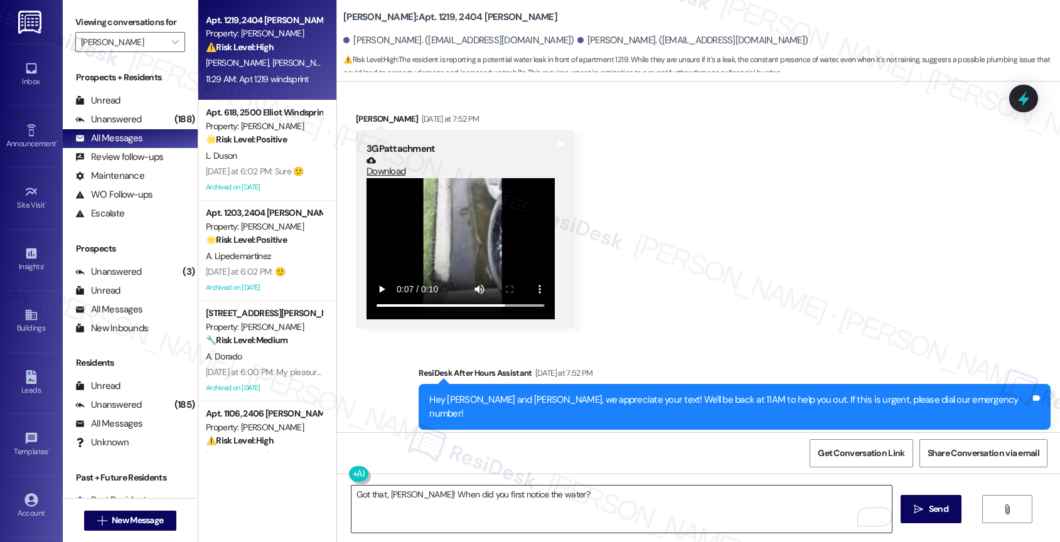
drag, startPoint x: 550, startPoint y: 490, endPoint x: 517, endPoint y: 493, distance: 34.0
click at [550, 490] on textarea "Got that, Jose! When did you first notice the water?" at bounding box center [621, 509] width 541 height 47
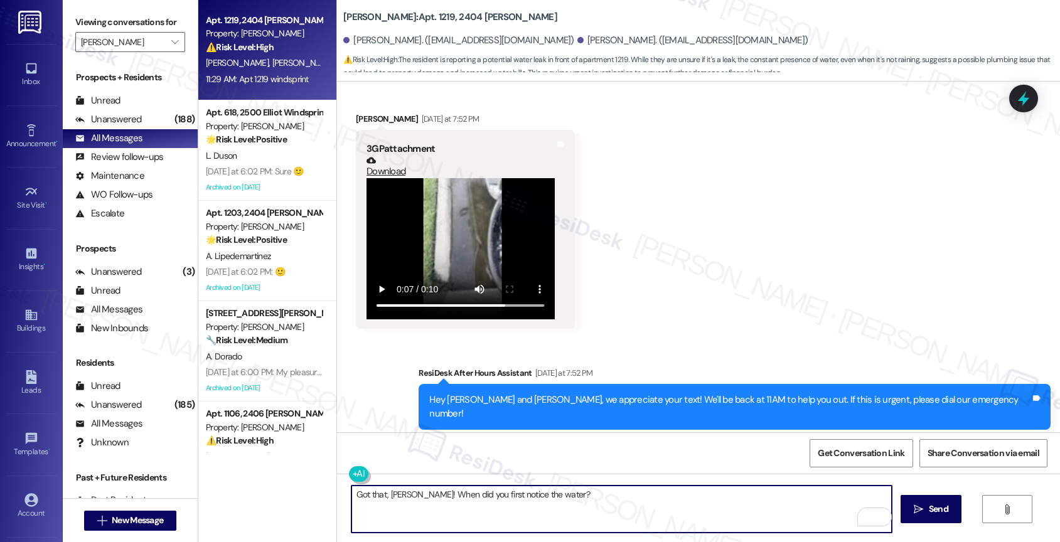
click at [527, 492] on textarea "Got that, Jose! When did you first notice the water?" at bounding box center [621, 509] width 541 height 47
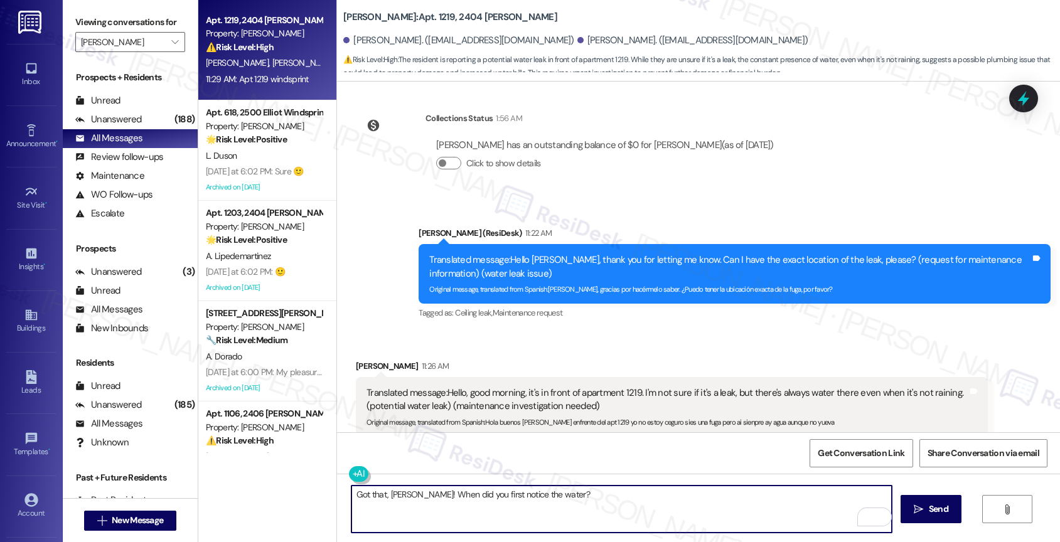
scroll to position [2526, 0]
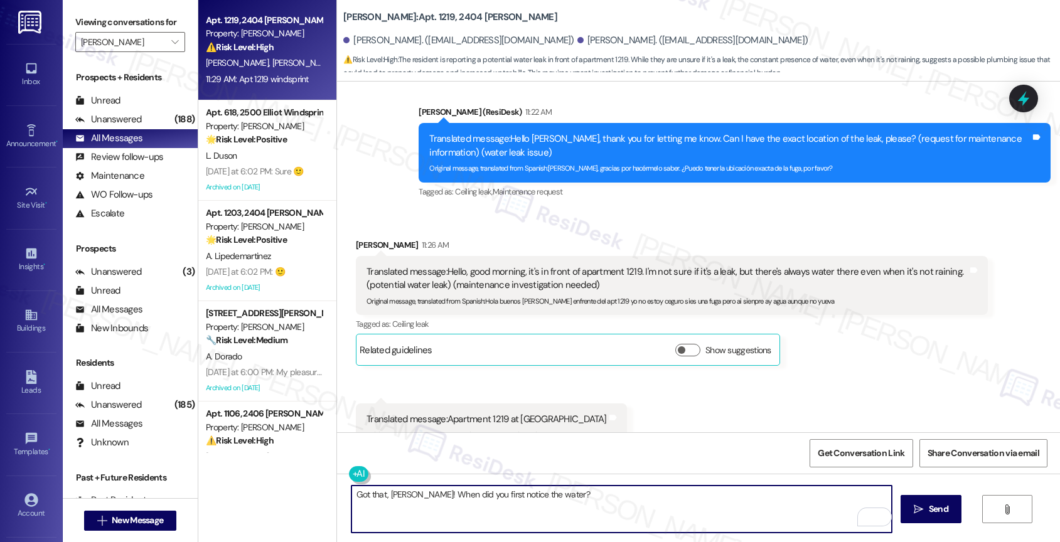
click at [552, 501] on textarea "Got that, Jose! When did you first notice the water?" at bounding box center [621, 509] width 541 height 47
click at [599, 493] on textarea "Got that, Jose! When did you first notice this issue?" at bounding box center [621, 509] width 541 height 47
type textarea "Got that, Jose! When did you first notice this issue?"
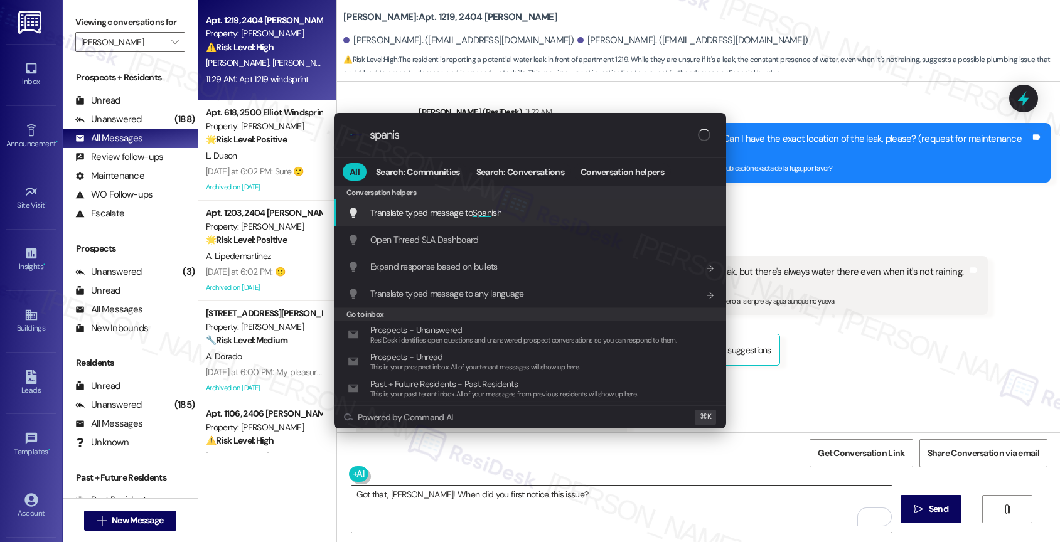
type input "spanish"
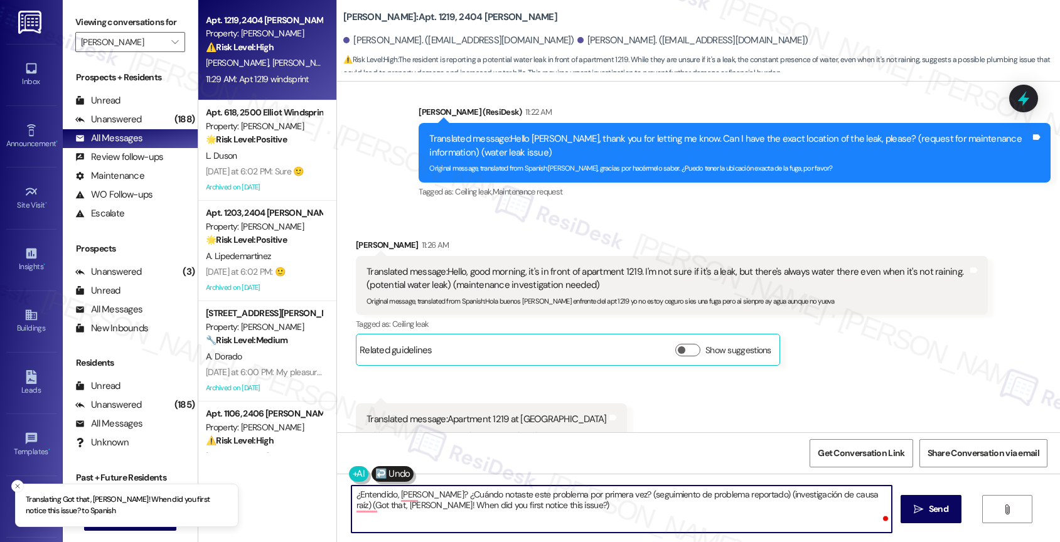
drag, startPoint x: 599, startPoint y: 496, endPoint x: 603, endPoint y: 519, distance: 23.6
click at [603, 519] on textarea "¿Entendido, Jose? ¿Cuándo notaste este problema por primera vez? (seguimiento d…" at bounding box center [621, 509] width 541 height 47
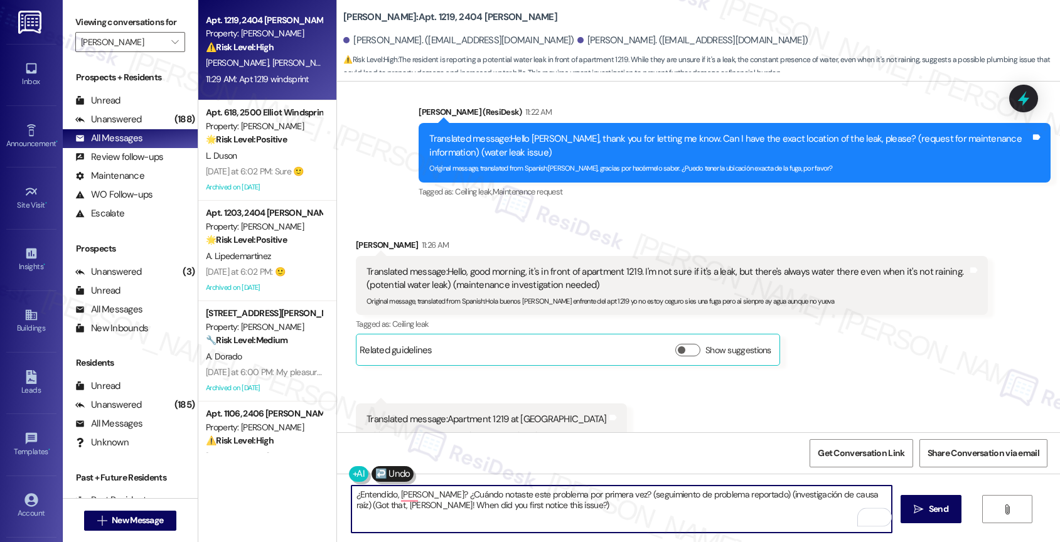
drag, startPoint x: 599, startPoint y: 499, endPoint x: 604, endPoint y: 524, distance: 25.6
click at [604, 524] on textarea "¿Entendido, Jose? ¿Cuándo notaste este problema por primera vez? (seguimiento d…" at bounding box center [621, 509] width 541 height 47
drag, startPoint x: 598, startPoint y: 496, endPoint x: 603, endPoint y: 511, distance: 16.1
click at [603, 511] on textarea "¿Entendido, Jose? ¿Cuándo notaste este problema por primera vez? (seguimiento d…" at bounding box center [621, 509] width 541 height 47
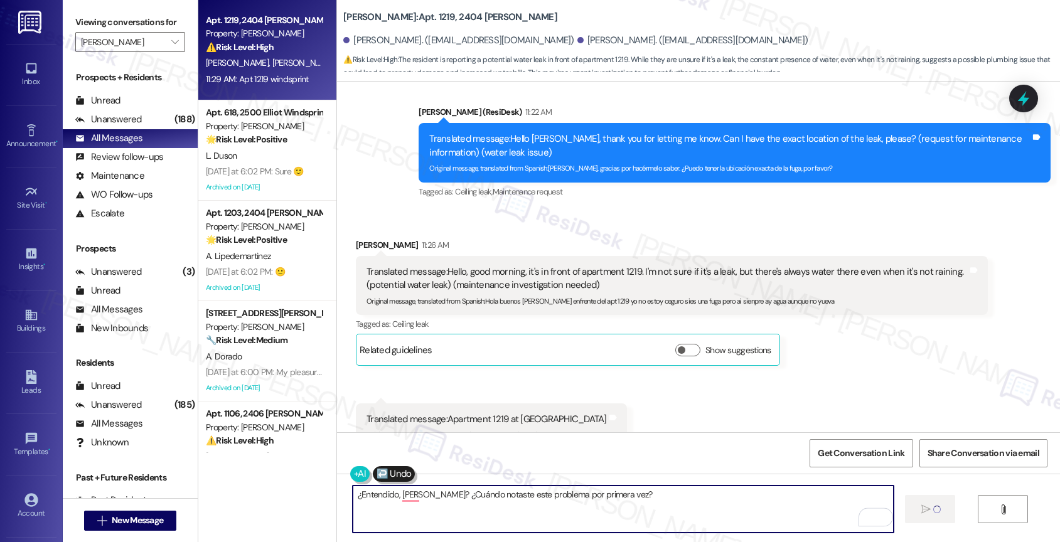
type textarea "¿Entendido, Jose? ¿Cuándo notaste este problema por primera vez?"
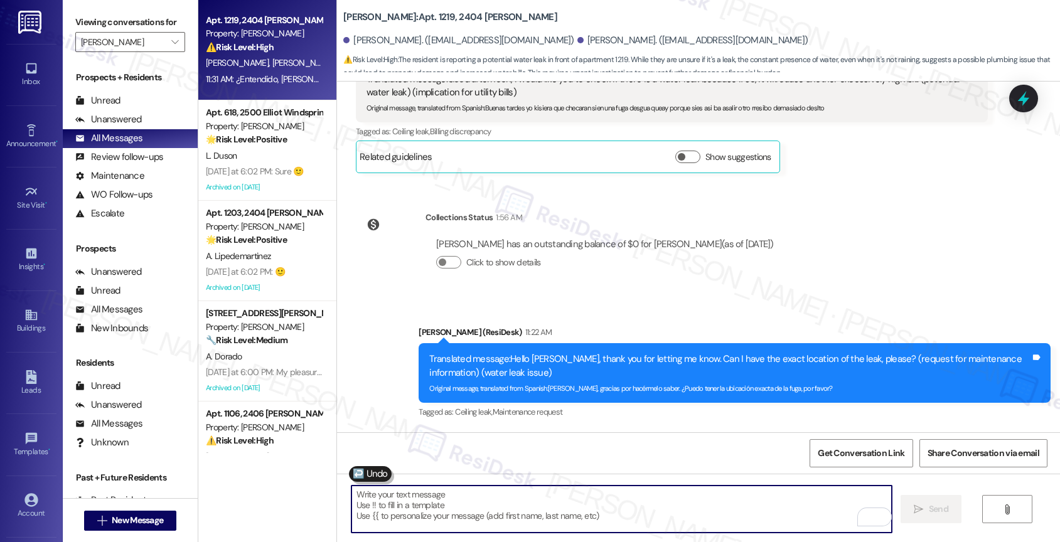
scroll to position [2613, 0]
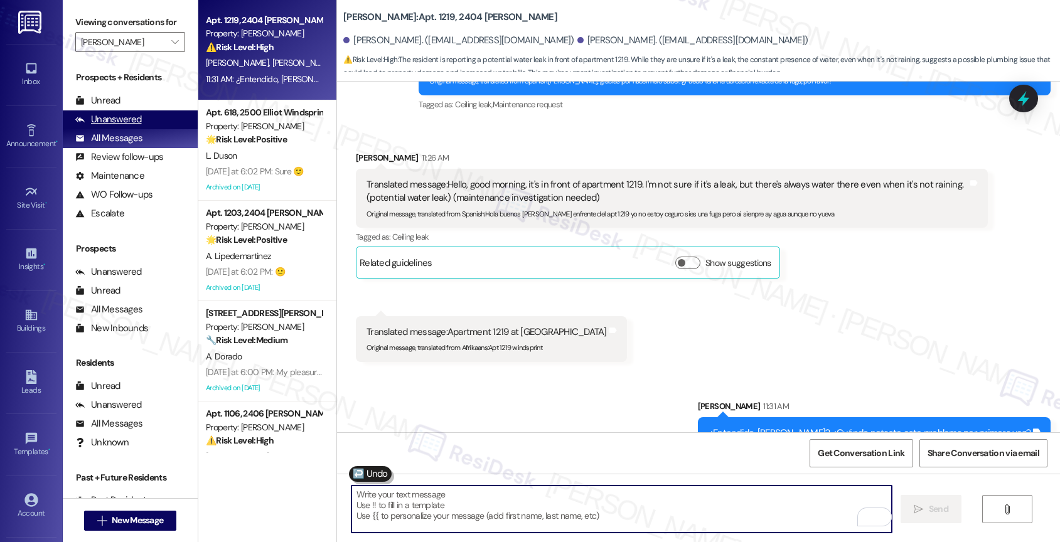
click at [137, 126] on div "Unanswered" at bounding box center [108, 119] width 67 height 13
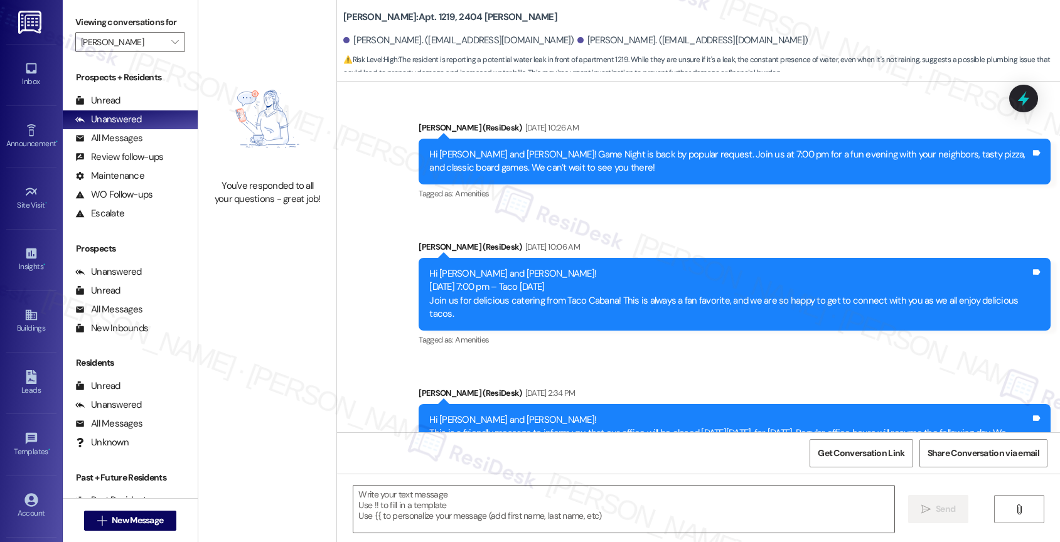
type textarea "Fetching suggested responses. Please feel free to read through the conversation…"
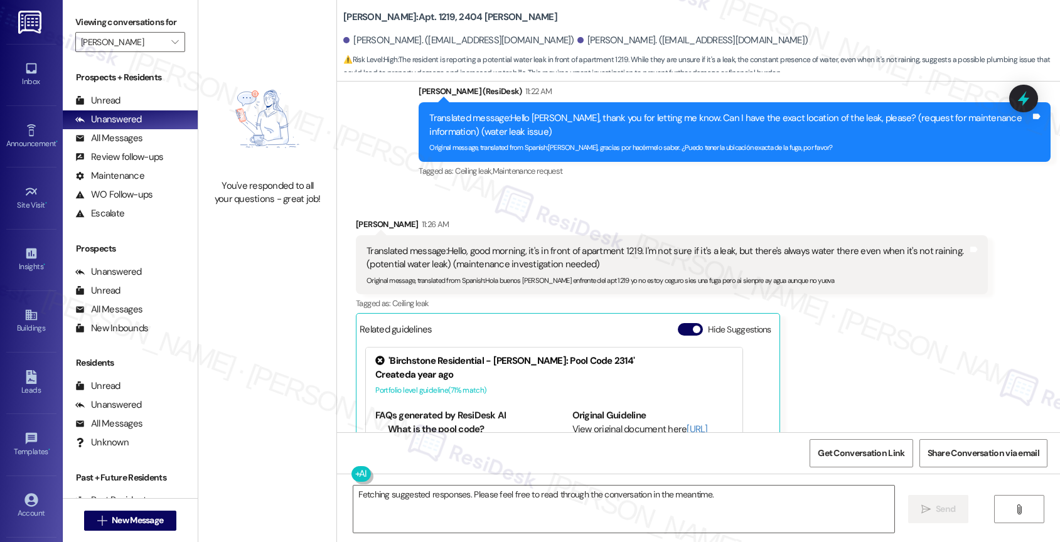
scroll to position [2518, 0]
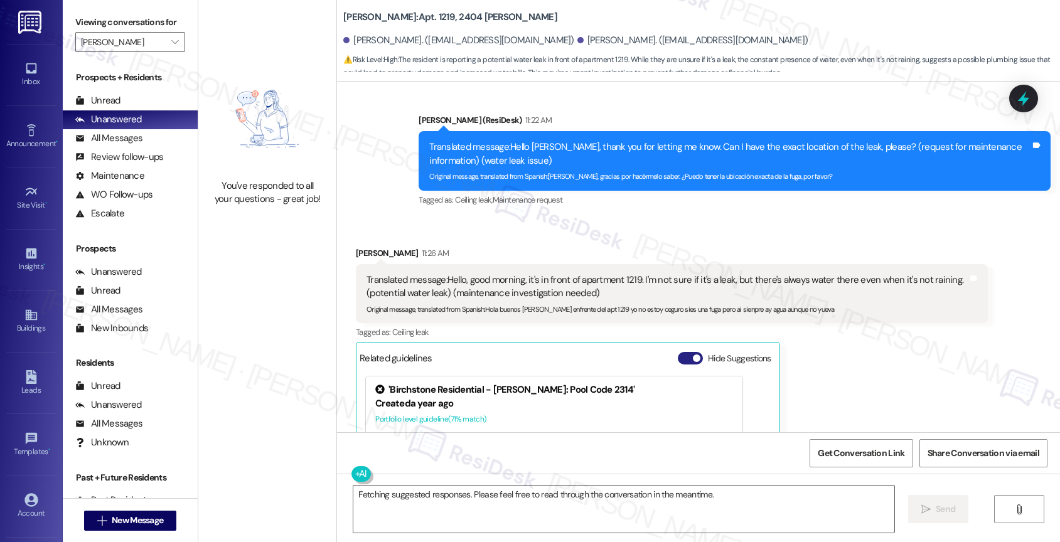
click at [678, 352] on button "Hide Suggestions" at bounding box center [690, 358] width 25 height 13
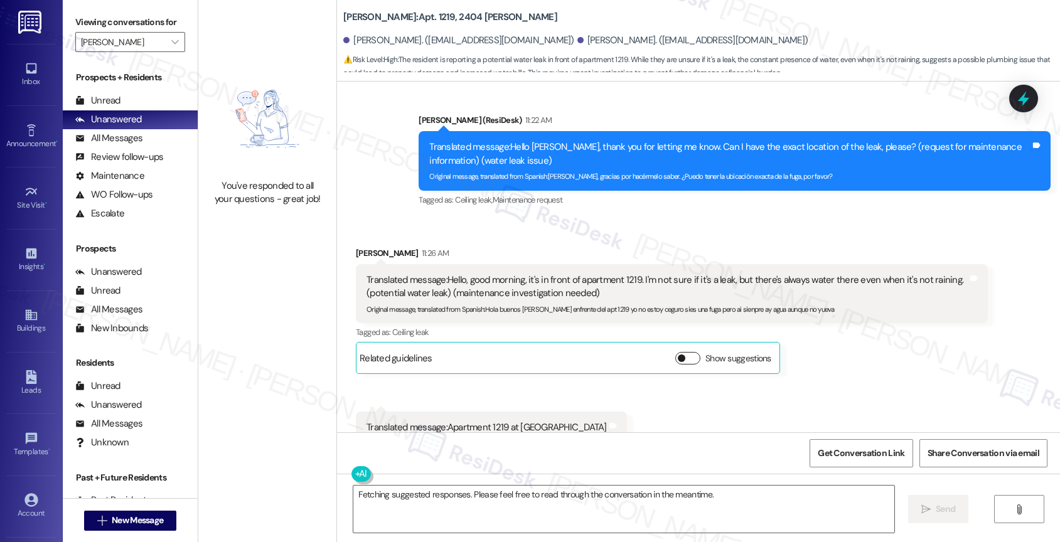
scroll to position [2645, 0]
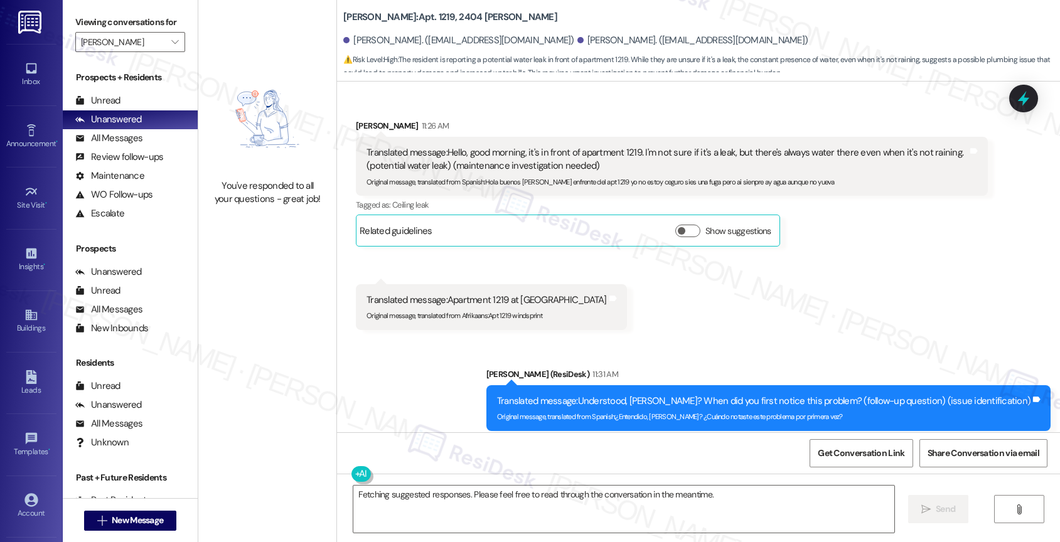
click at [682, 281] on div "Received via SMS Jose Ventura 11:26 AM Translated message: Hello, good morning,…" at bounding box center [698, 215] width 723 height 249
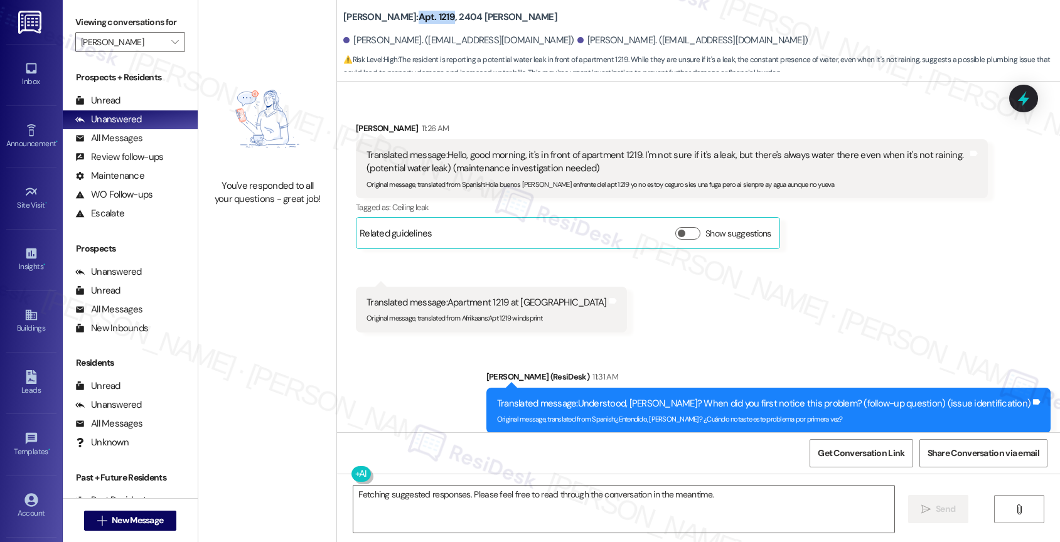
drag, startPoint x: 407, startPoint y: 13, endPoint x: 441, endPoint y: 13, distance: 33.3
click at [441, 13] on b "Elliot Windsprint: Apt. 1219, 2404 Elliot Windsprint" at bounding box center [450, 17] width 214 height 13
copy b "Apt. 1219"
click at [662, 288] on div "Received via SMS Jose Ventura 11:26 AM Translated message: Hello, good morning,…" at bounding box center [698, 218] width 723 height 249
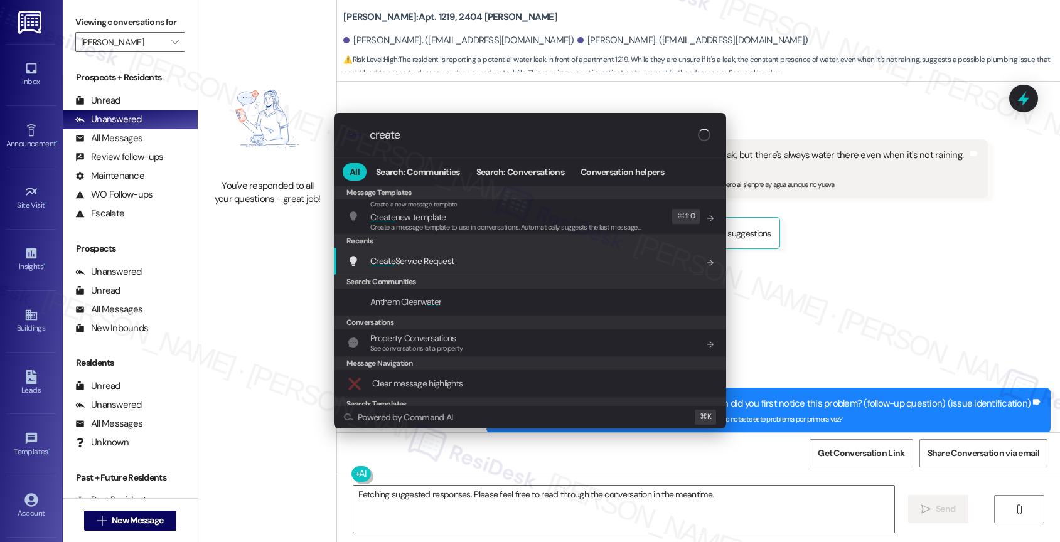
type input "create"
click at [458, 259] on div "Create Service Request Add shortcut" at bounding box center [531, 261] width 367 height 14
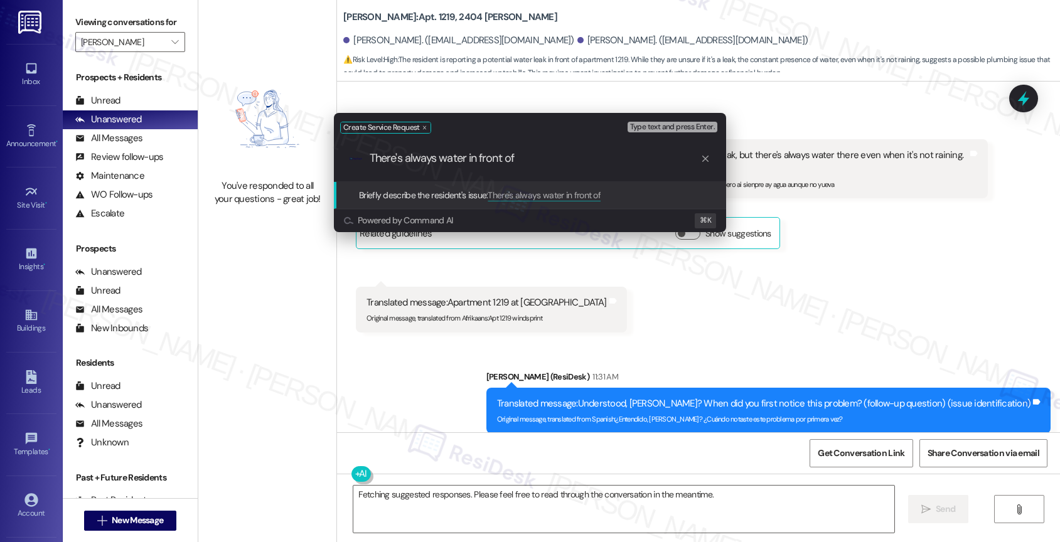
paste input "Apt. 1219"
type input "There's always water in front of Apt. 1219, even when it's not raining, water i…"
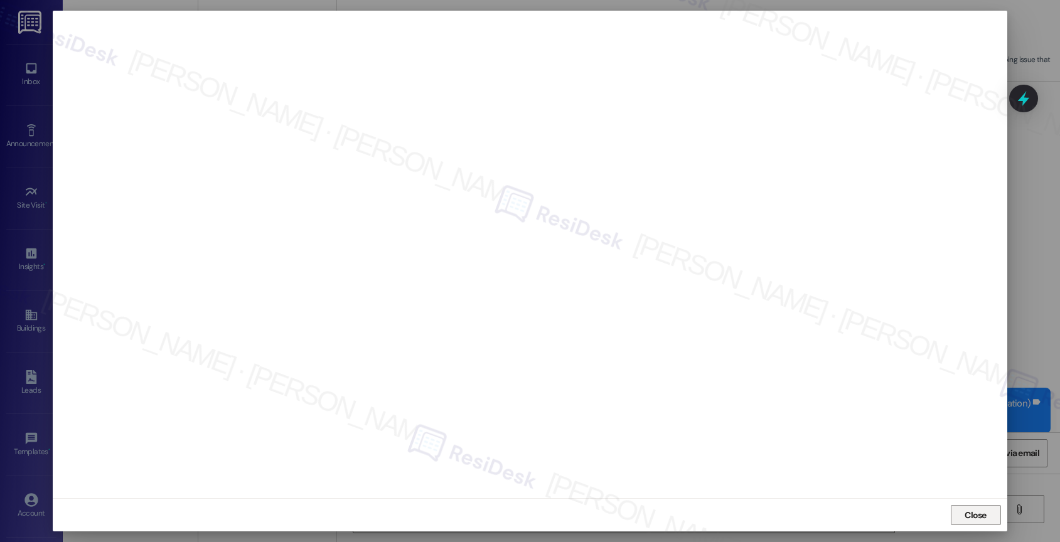
click at [972, 510] on span "Close" at bounding box center [976, 515] width 22 height 13
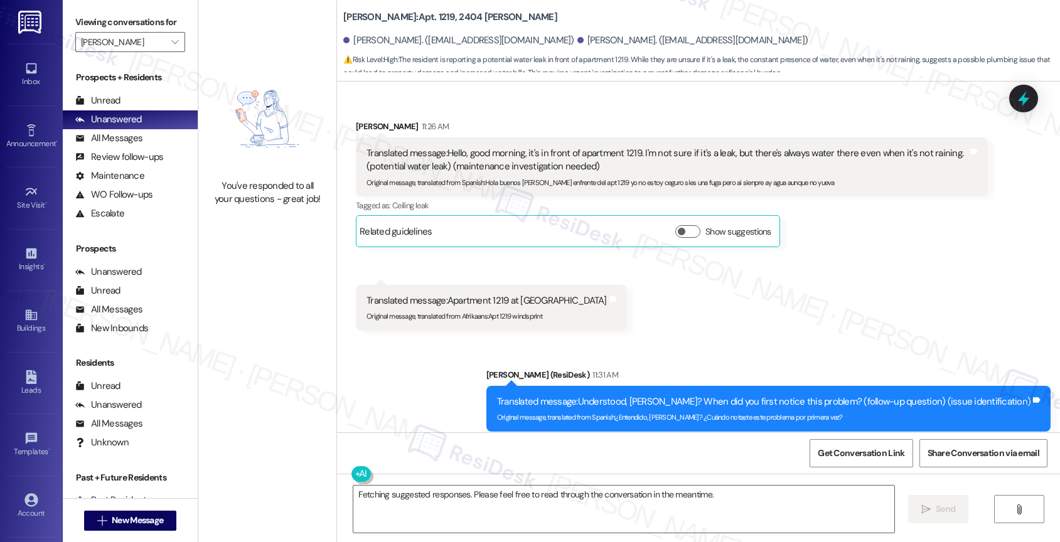
scroll to position [2645, 0]
click at [408, 507] on textarea "Fetching suggested responses. Please feel free to read through the conversation…" at bounding box center [623, 509] width 541 height 47
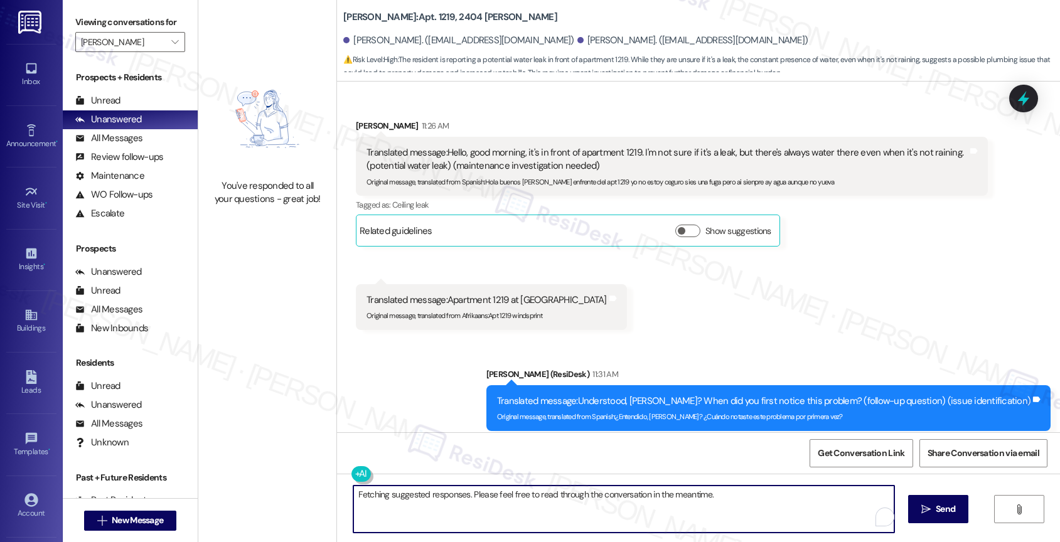
click at [408, 507] on textarea "Fetching suggested responses. Please feel free to read through the conversation…" at bounding box center [623, 509] width 541 height 47
paste textarea "16136471"
type textarea "By the way, I've submitted work order 16136471 to maintenance. Feel free to sha…"
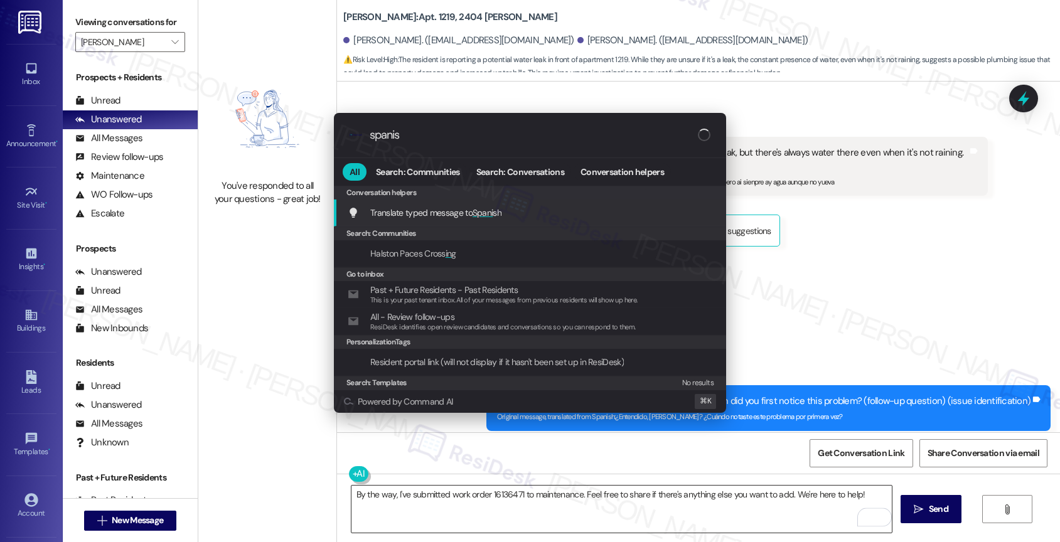
type input "spanish"
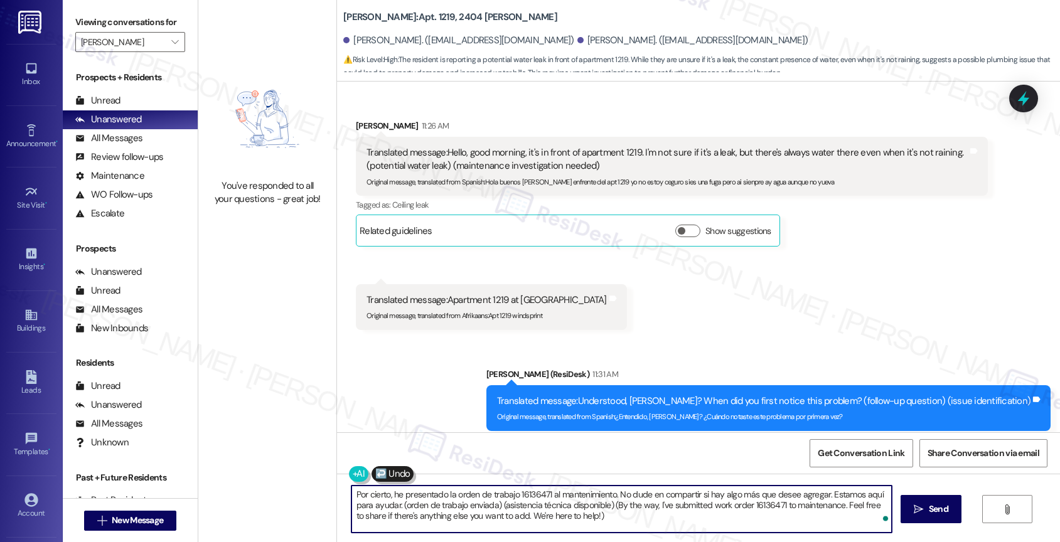
drag, startPoint x: 394, startPoint y: 507, endPoint x: 608, endPoint y: 524, distance: 214.1
click at [645, 524] on textarea "Por cierto, he presentado la orden de trabajo 16136471 al mantenimiento. No dud…" at bounding box center [621, 509] width 541 height 47
drag, startPoint x: 596, startPoint y: 523, endPoint x: 395, endPoint y: 506, distance: 201.0
click at [395, 506] on textarea "Por cierto, he presentado la orden de trabajo 16136471 al mantenimiento. No dud…" at bounding box center [621, 509] width 541 height 47
type textarea "Por cierto, he presentado la orden de trabajo 16136471 al mantenimiento. No dud…"
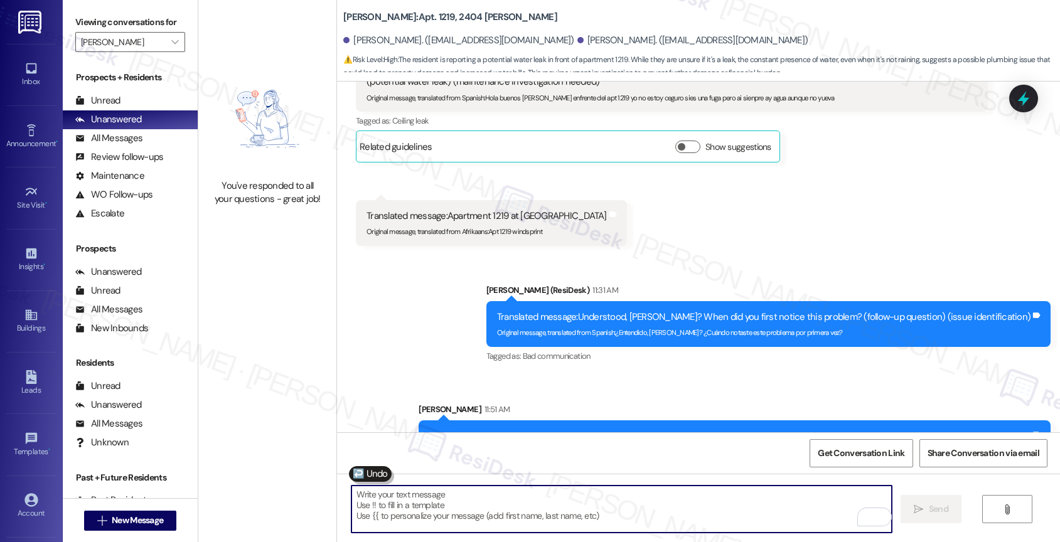
scroll to position [2746, 0]
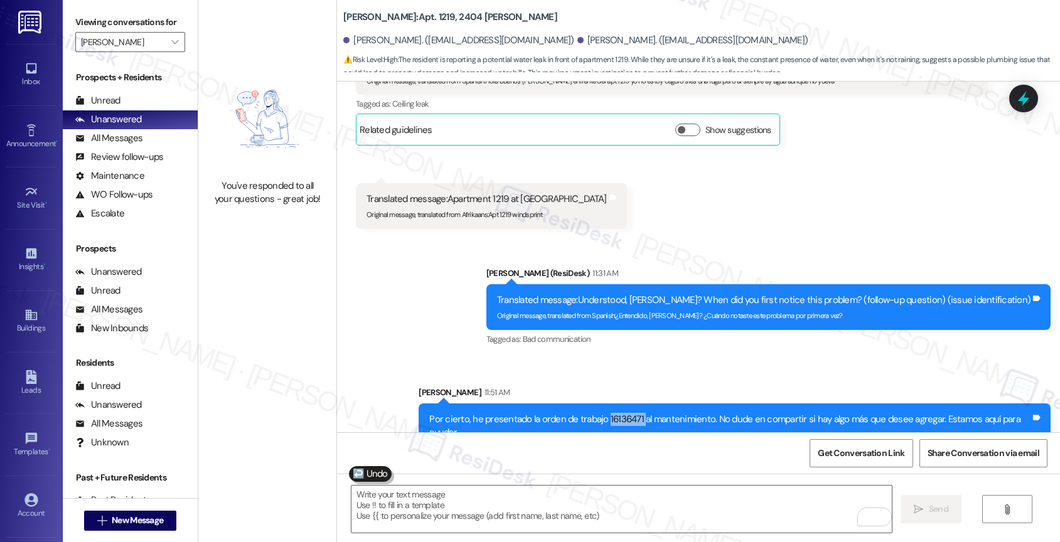
drag, startPoint x: 632, startPoint y: 390, endPoint x: 608, endPoint y: 361, distance: 37.9
click at [596, 413] on div "Por cierto, he presentado la orden de trabajo 16136471 al mantenimiento. No dud…" at bounding box center [729, 426] width 601 height 27
copy div "16136471"
click at [448, 244] on div "Sent via SMS Sarah (ResiDesk) 11:31 AM Translated message: Understood, Jose? Wh…" at bounding box center [698, 349] width 723 height 220
click at [446, 287] on div "Sent via SMS Sarah (ResiDesk) 11:31 AM Translated message: Understood, Jose? Wh…" at bounding box center [698, 349] width 723 height 220
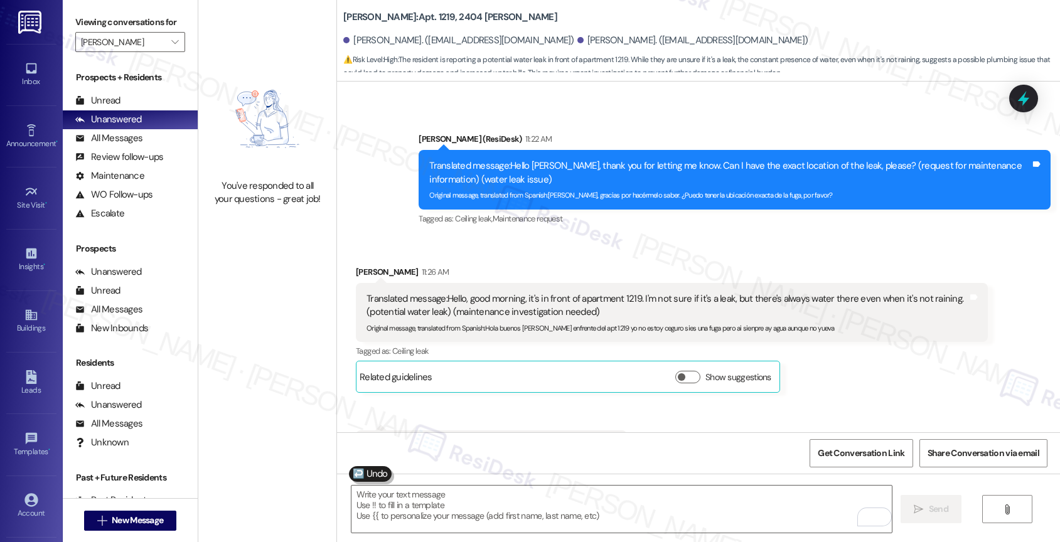
scroll to position [2390, 0]
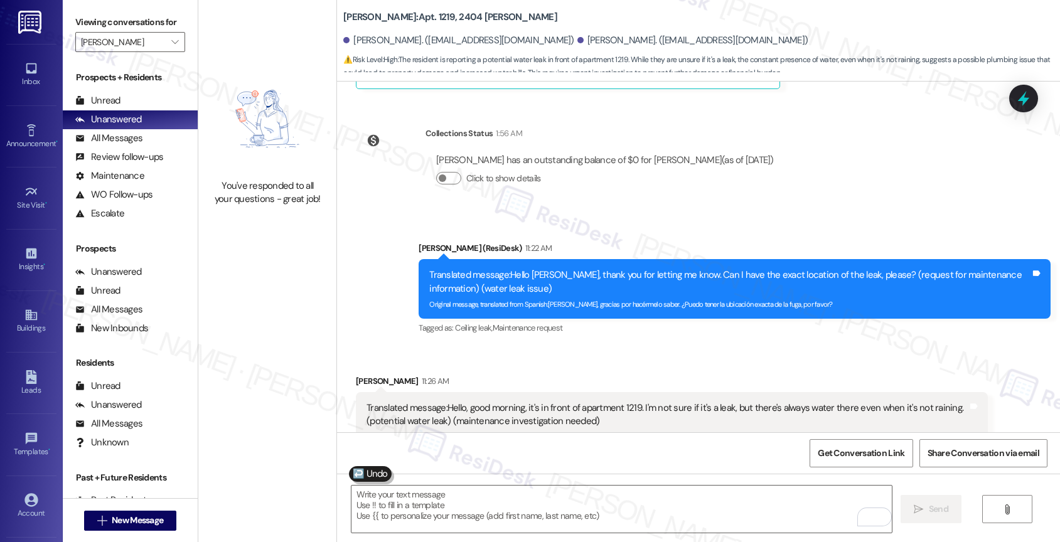
click at [385, 346] on div "Received via SMS Jose Ventura 11:26 AM Translated message: Hello, good morning,…" at bounding box center [698, 470] width 723 height 249
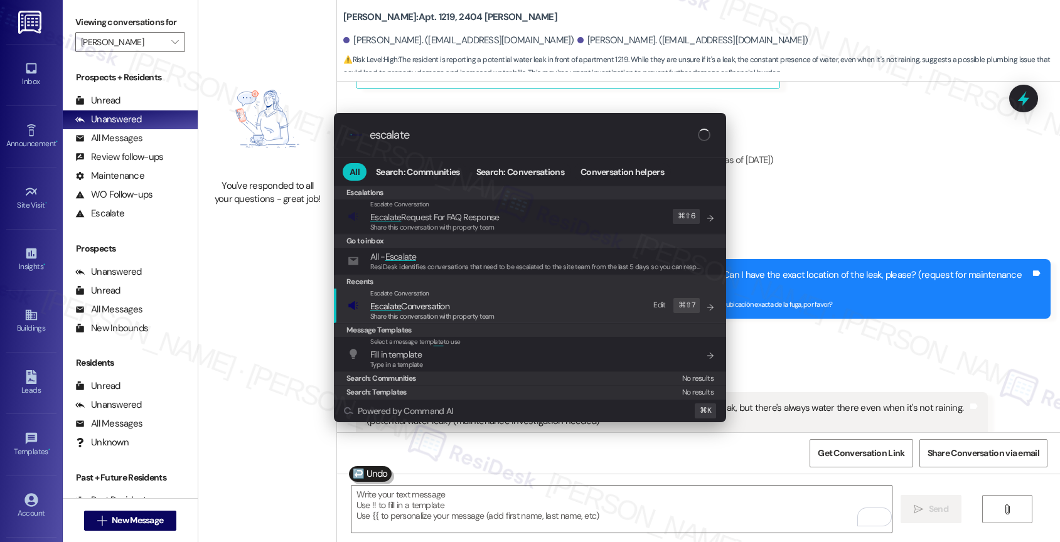
type input "escalate"
click at [375, 303] on span "Escalate" at bounding box center [385, 306] width 31 height 11
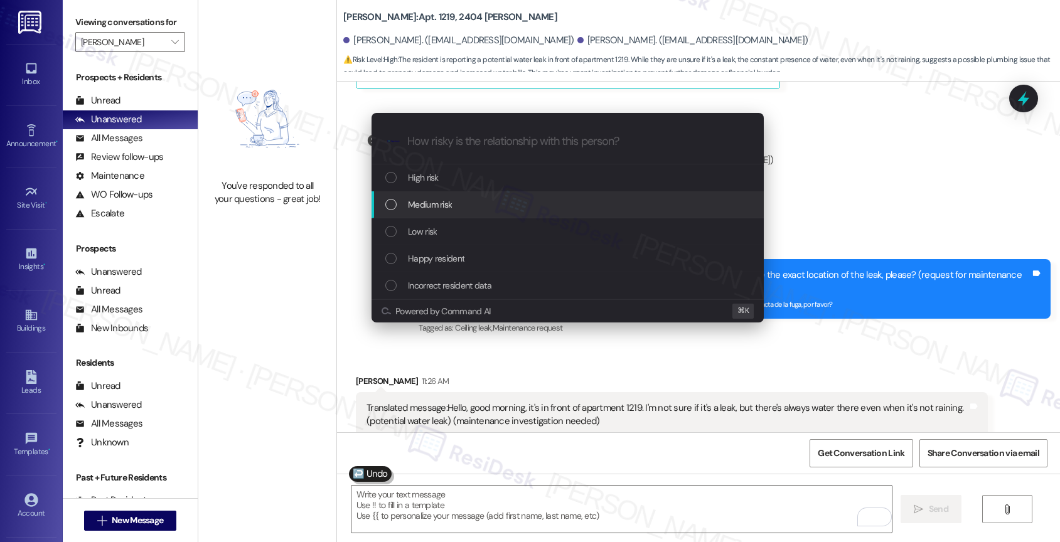
click at [428, 207] on span "Medium risk" at bounding box center [430, 205] width 44 height 14
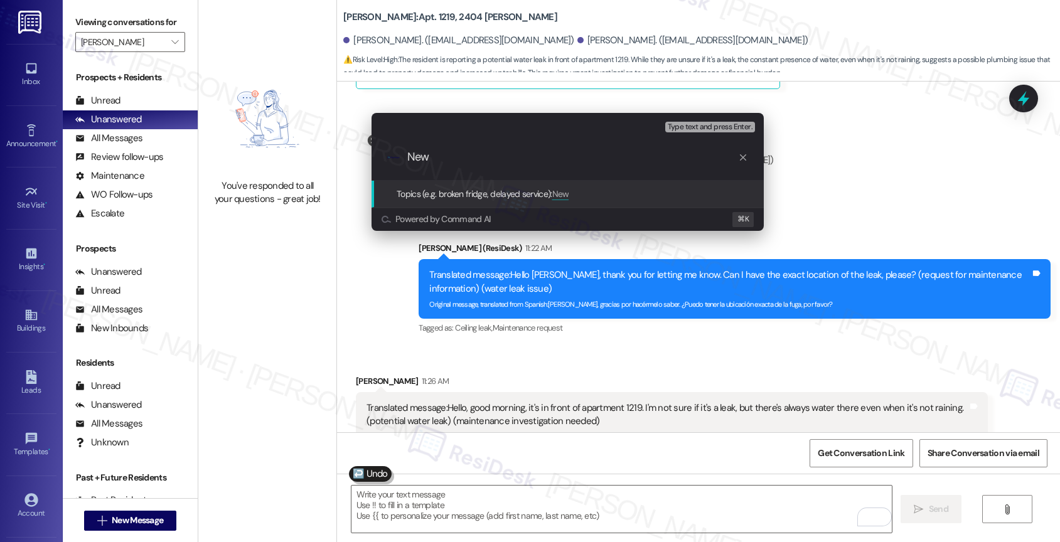
paste input "16136471"
click at [429, 159] on input "New 16136471" at bounding box center [572, 157] width 331 height 13
click at [603, 156] on input "New WO 16136471" at bounding box center [572, 157] width 331 height 13
type input "New WO 16136471 filed by ResiDesk"
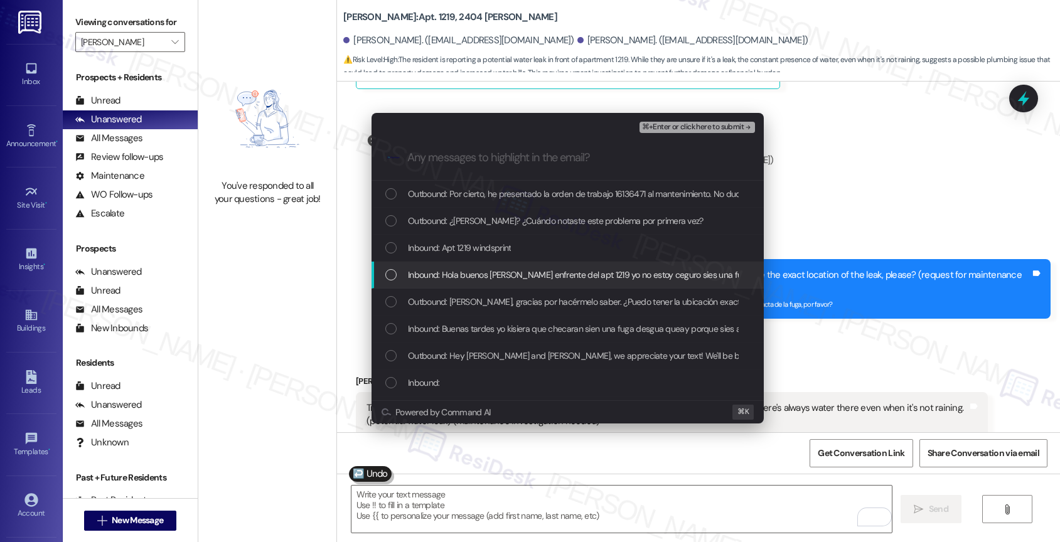
click at [476, 273] on span "Inbound: Hola buenos dias es enfrente del apt 1219 yo no estoy ceguro sies una …" at bounding box center [656, 275] width 497 height 14
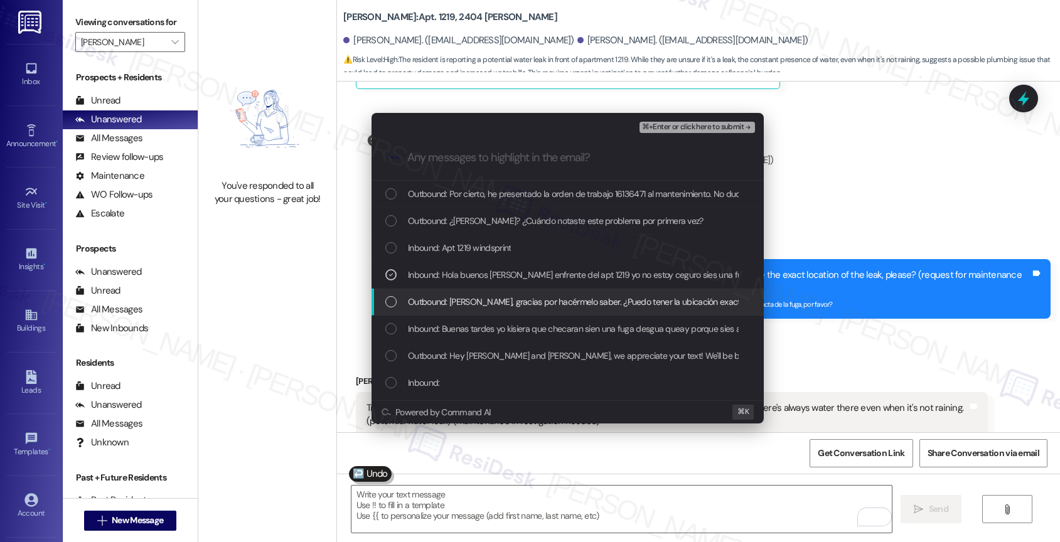
click at [464, 303] on span "Outbound: Hola Jose, gracias por hacérmelo saber. ¿Puedo tener la ubicación exa…" at bounding box center [616, 302] width 416 height 14
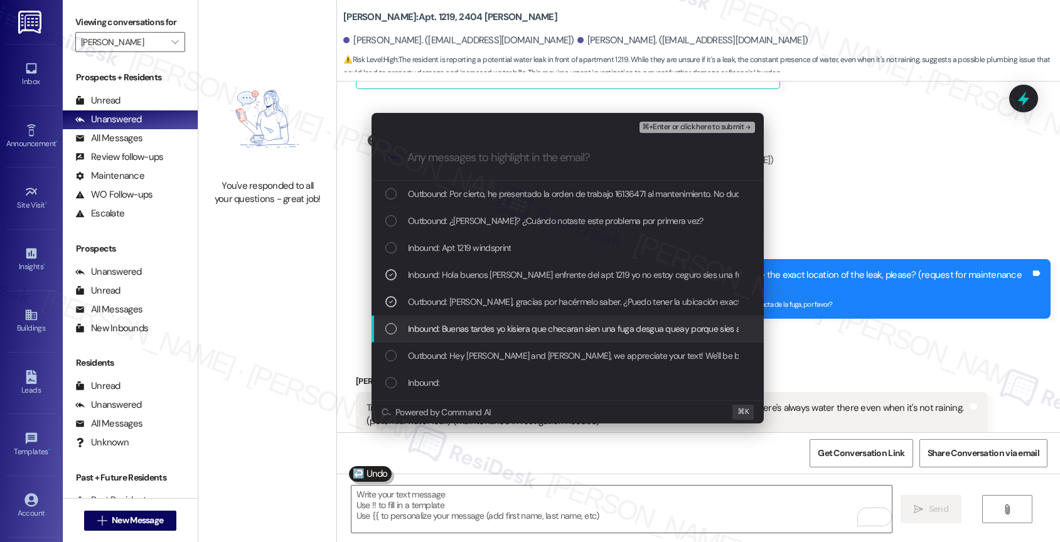
click at [465, 327] on span "Inbound: Buenas tardes yo kisiera que checaran sien una fuga desgua queay porqu…" at bounding box center [649, 329] width 483 height 14
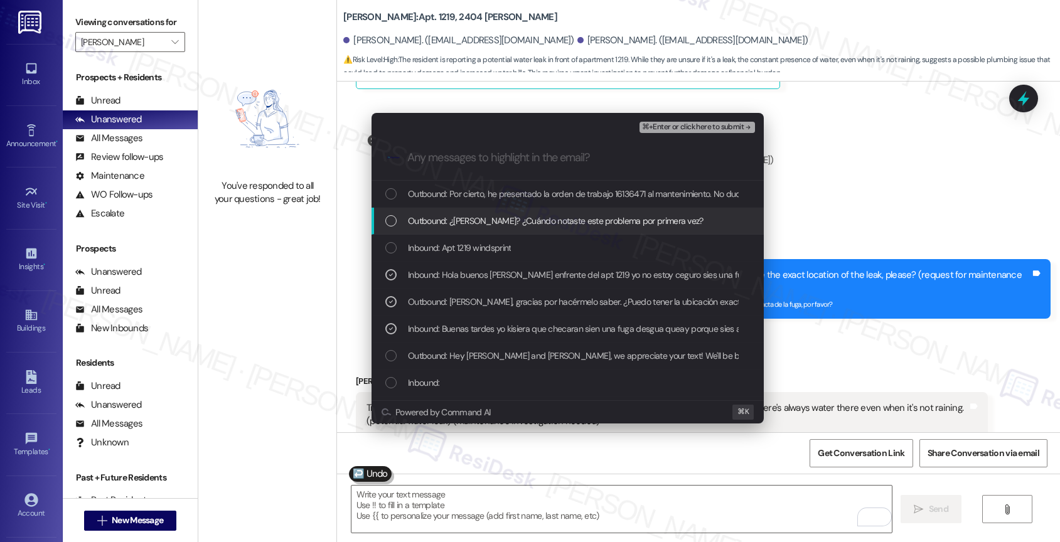
click at [475, 217] on span "Outbound: ¿Entendido, Jose? ¿Cuándo notaste este problema por primera vez?" at bounding box center [556, 221] width 296 height 14
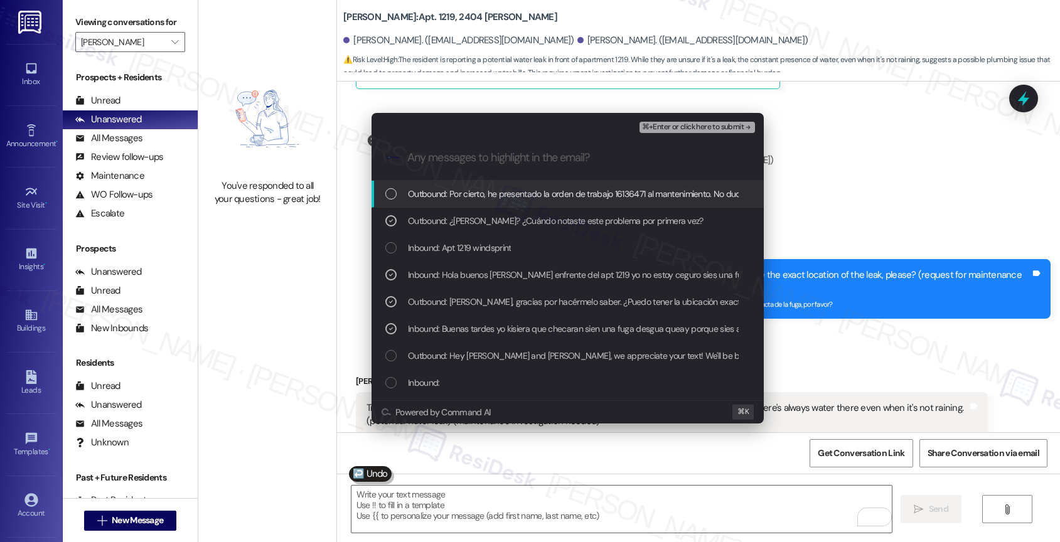
click at [486, 192] on span "Outbound: Por cierto, he presentado la orden de trabajo 16136471 al mantenimien…" at bounding box center [716, 194] width 617 height 14
click at [697, 129] on span "⌘+Enter or click here to submit" at bounding box center [693, 127] width 102 height 9
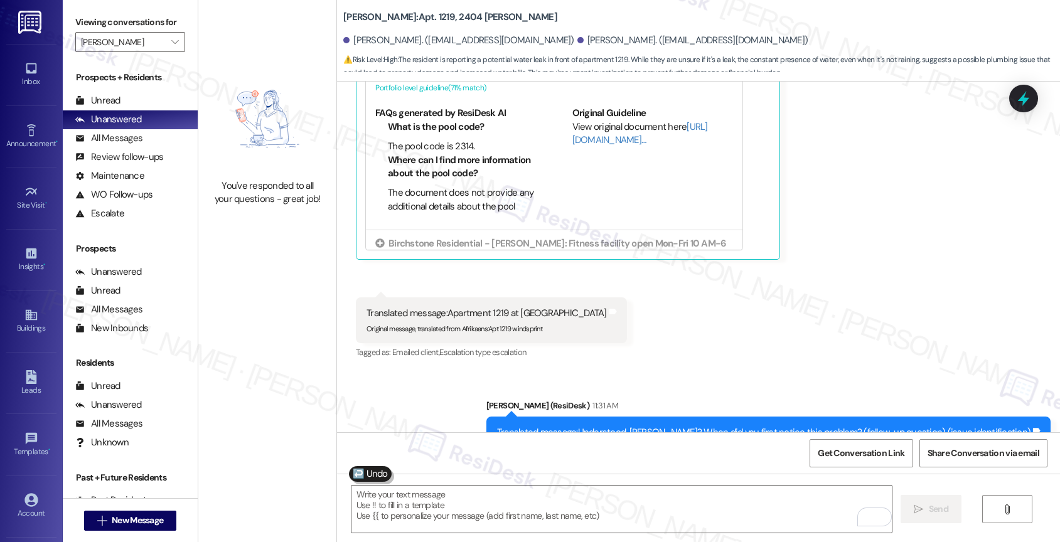
scroll to position [2653, 0]
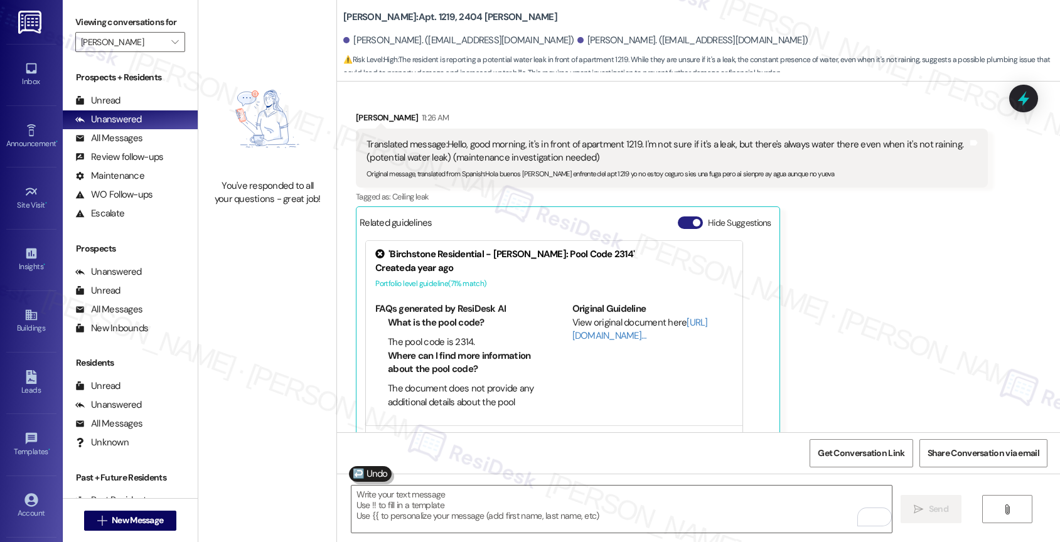
click at [678, 217] on button "Hide Suggestions" at bounding box center [690, 223] width 25 height 13
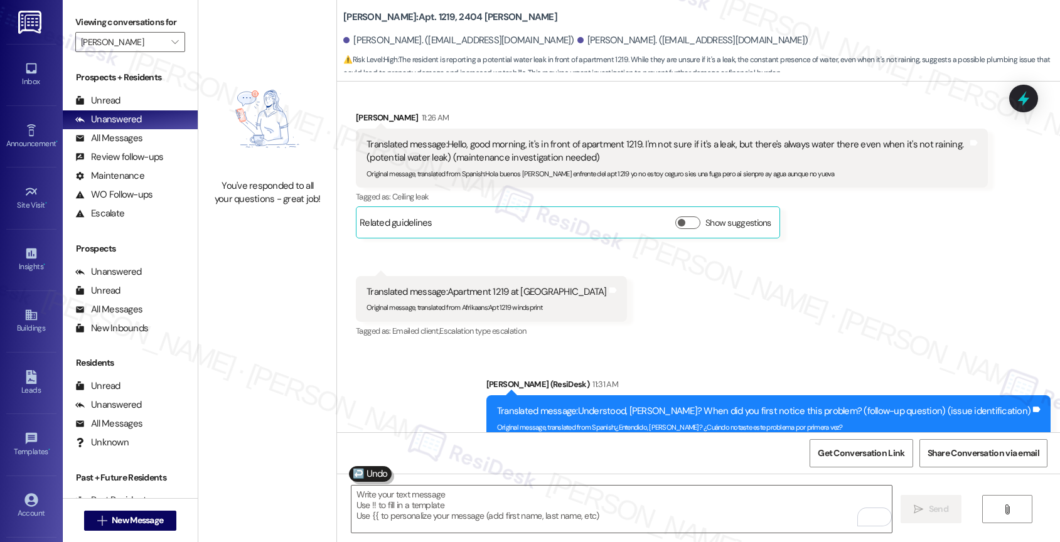
scroll to position [2796, 0]
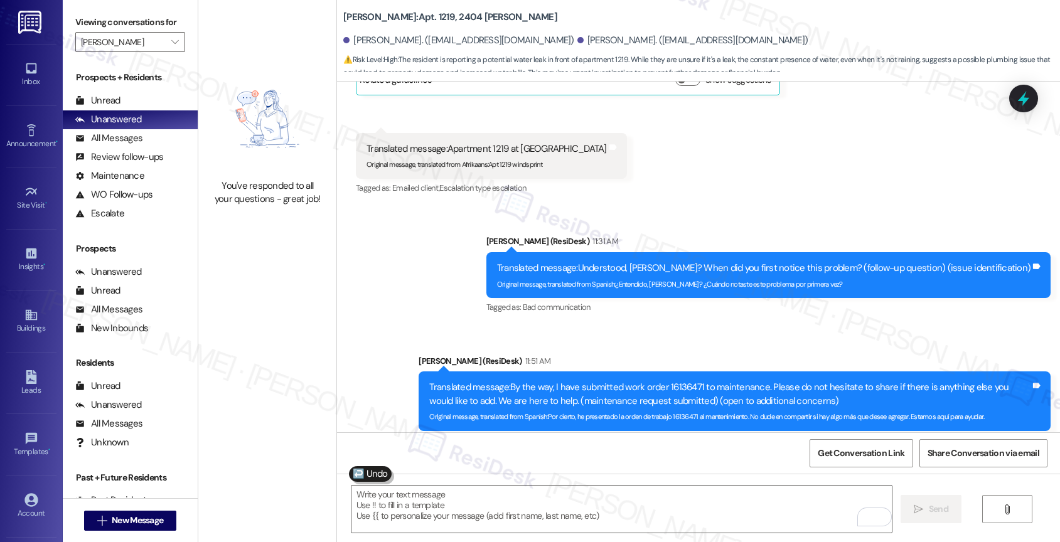
click at [463, 262] on div "Sent via SMS Sarah (ResiDesk) 11:31 AM Translated message: Understood, Jose? Wh…" at bounding box center [698, 333] width 723 height 252
click at [171, 47] on icon "" at bounding box center [174, 42] width 7 height 10
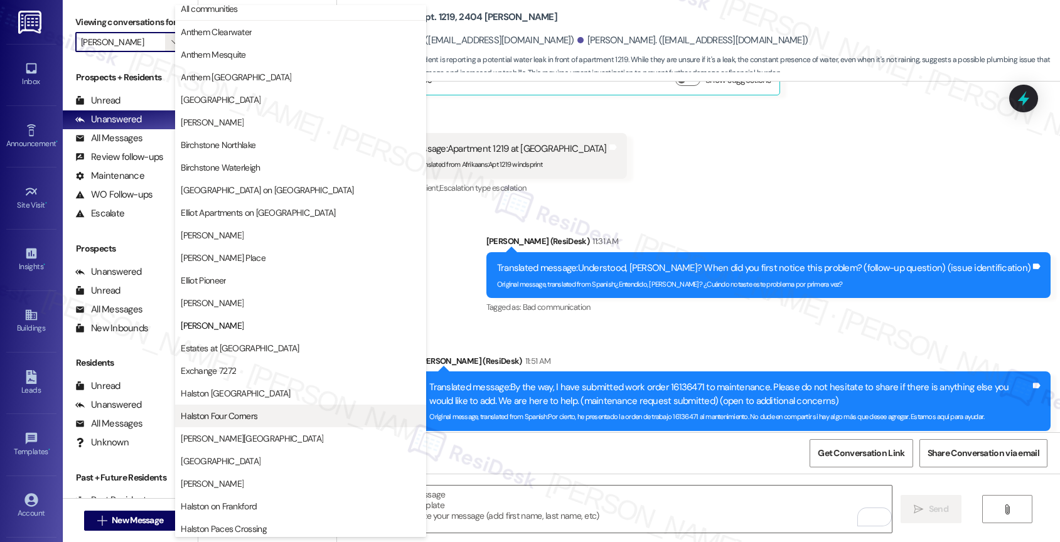
scroll to position [0, 0]
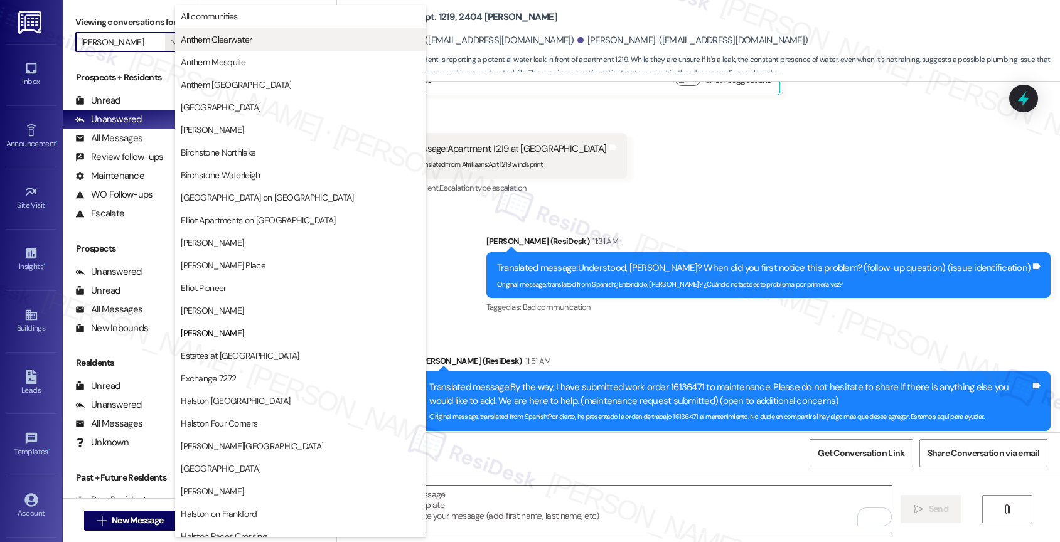
click at [277, 40] on span "Anthem Clearwater" at bounding box center [301, 39] width 240 height 13
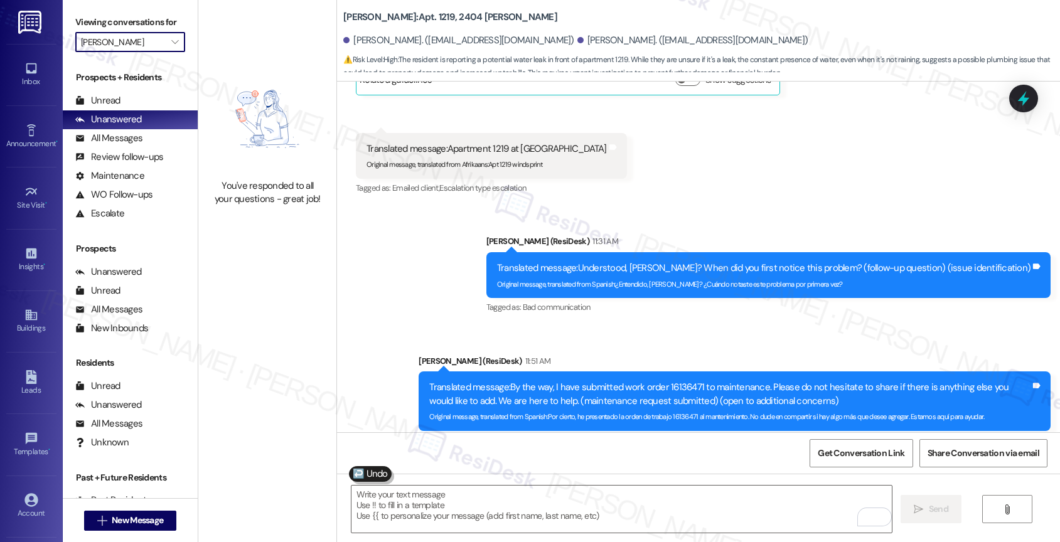
type input "Anthem Clearwater"
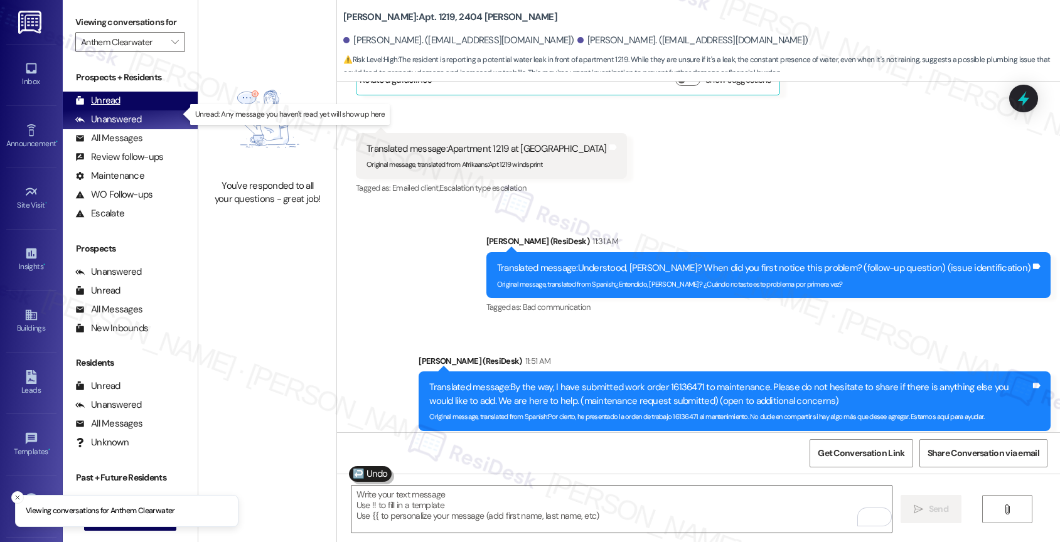
click at [132, 108] on div "Unread (0)" at bounding box center [130, 101] width 135 height 19
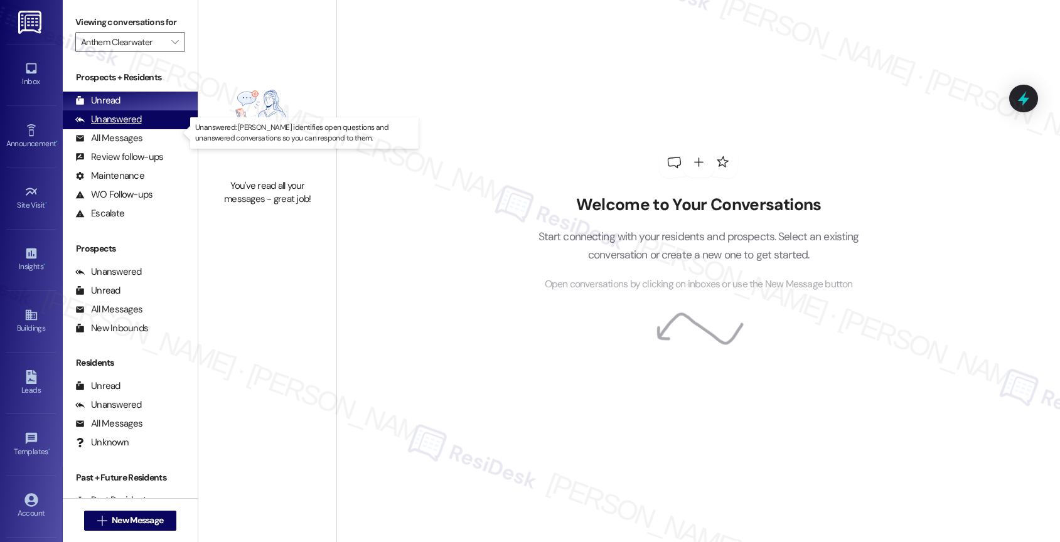
click at [128, 126] on div "Unanswered" at bounding box center [108, 119] width 67 height 13
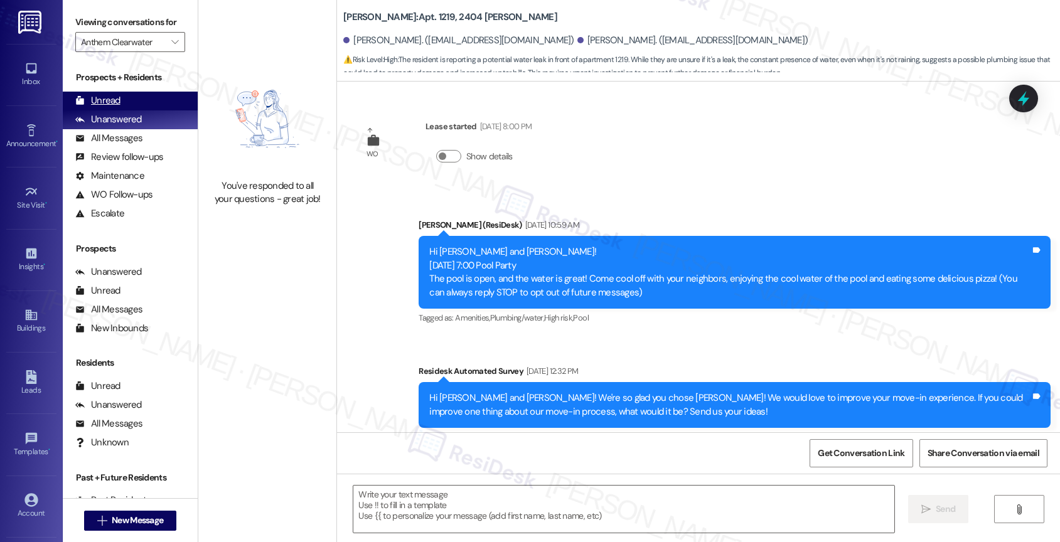
scroll to position [3168, 0]
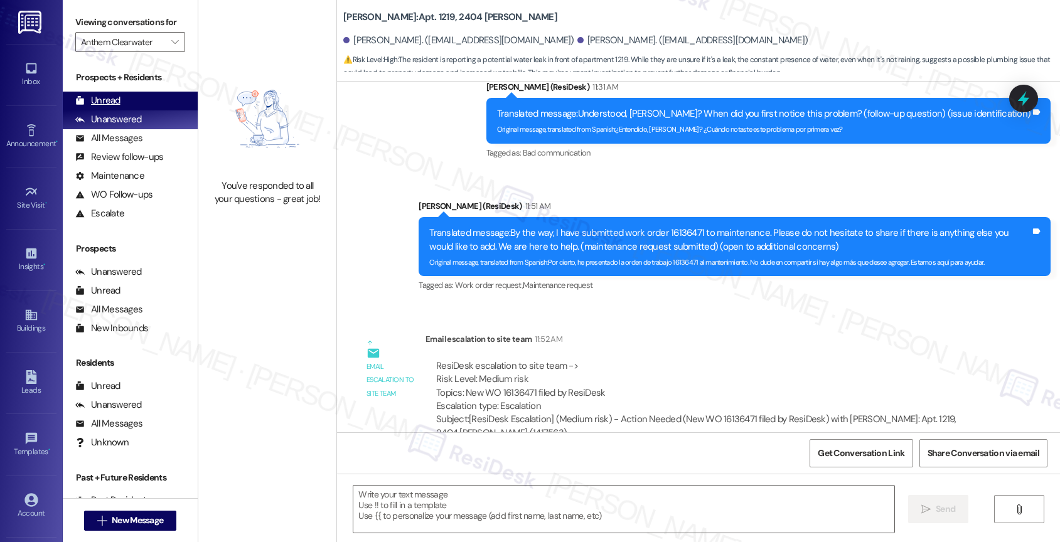
type textarea "Fetching suggested responses. Please feel free to read through the conversation…"
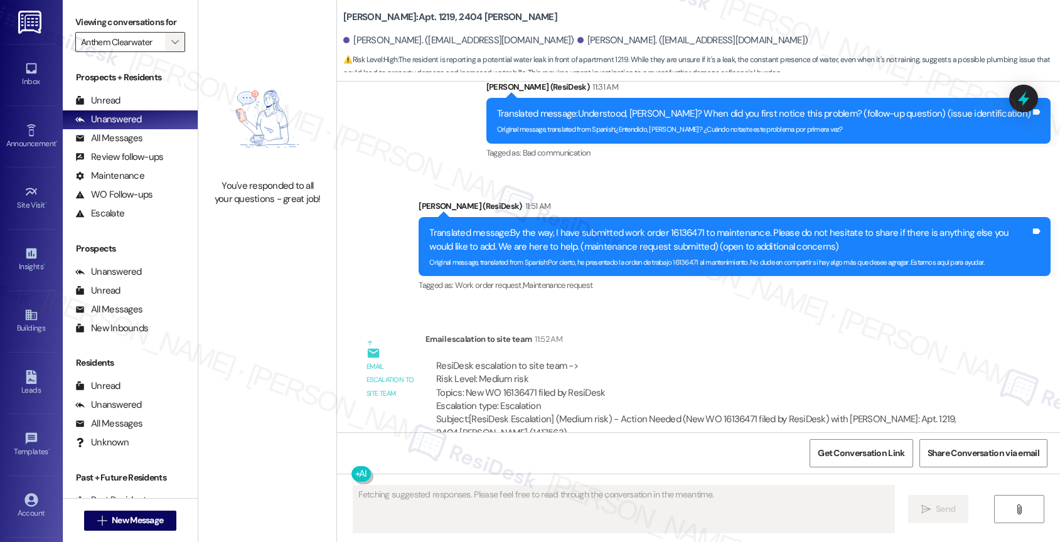
click at [171, 47] on icon "" at bounding box center [174, 42] width 7 height 10
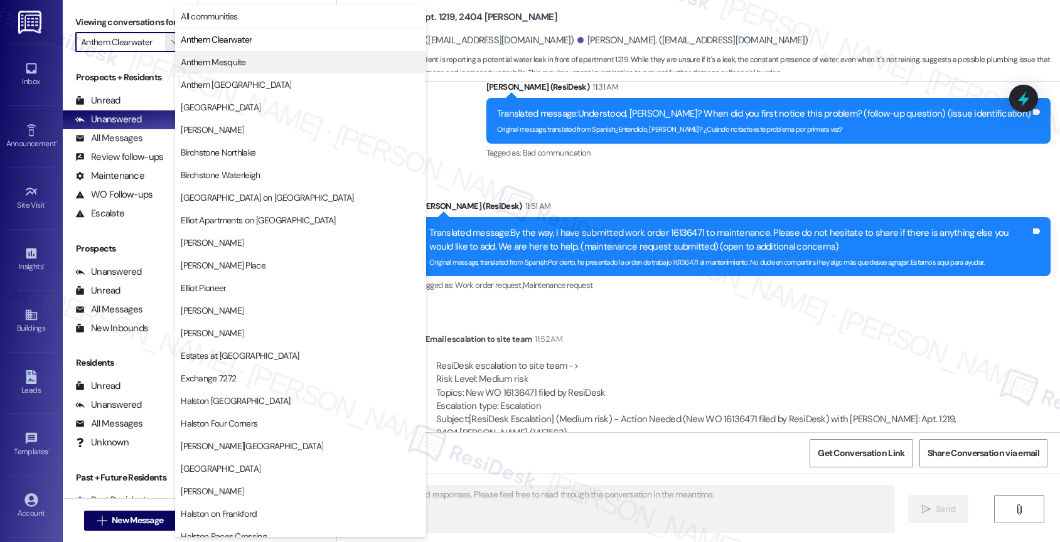
click at [210, 58] on span "Anthem Mesquite" at bounding box center [213, 62] width 65 height 13
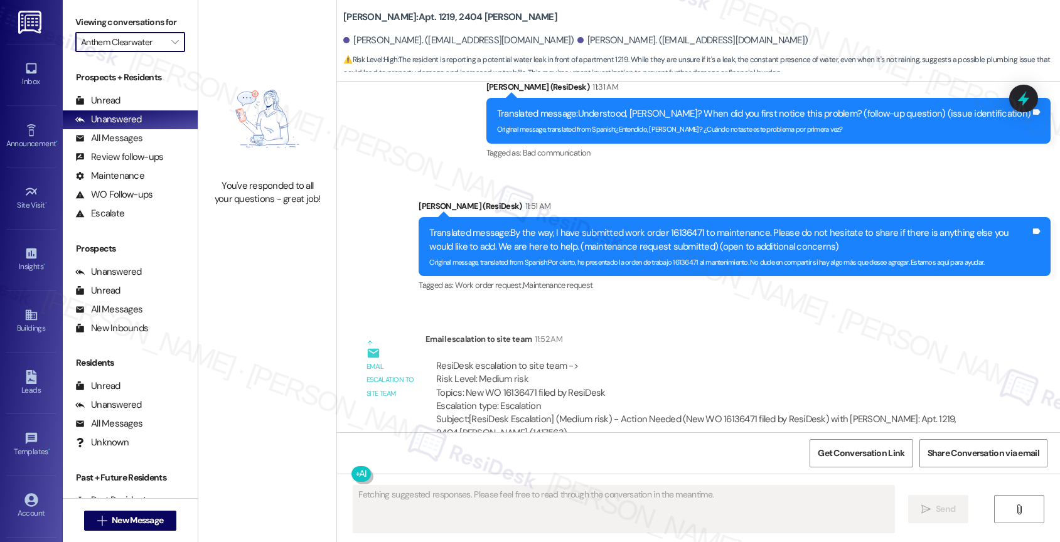
type input "Anthem Mesquite"
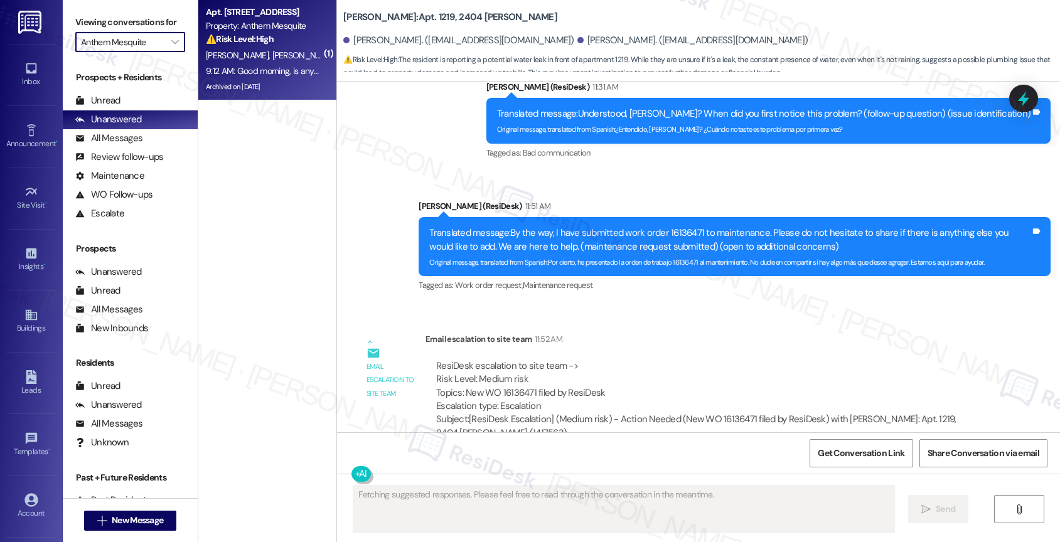
click at [280, 63] on div "R. Robbins L. Armstrong" at bounding box center [264, 56] width 119 height 16
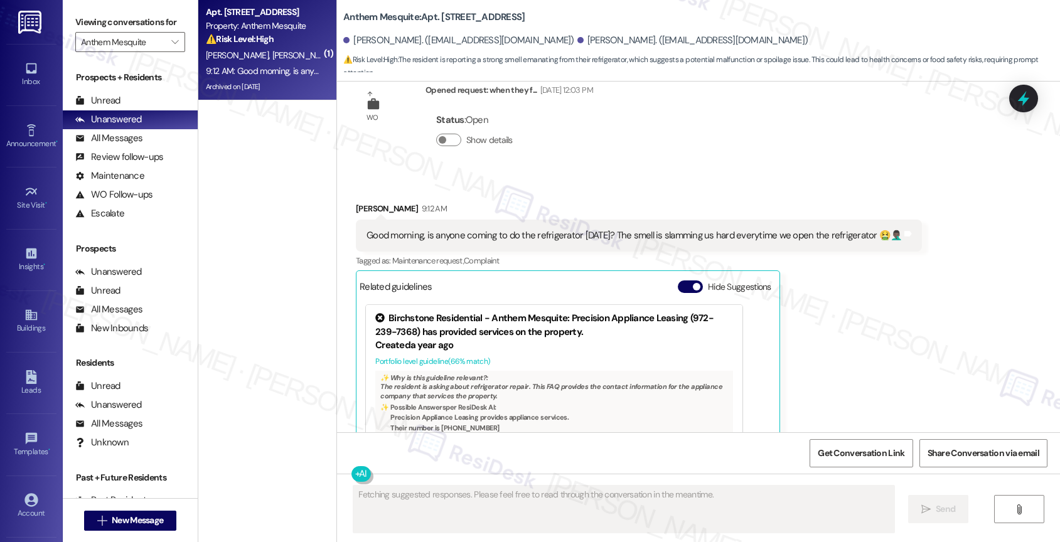
scroll to position [3902, 0]
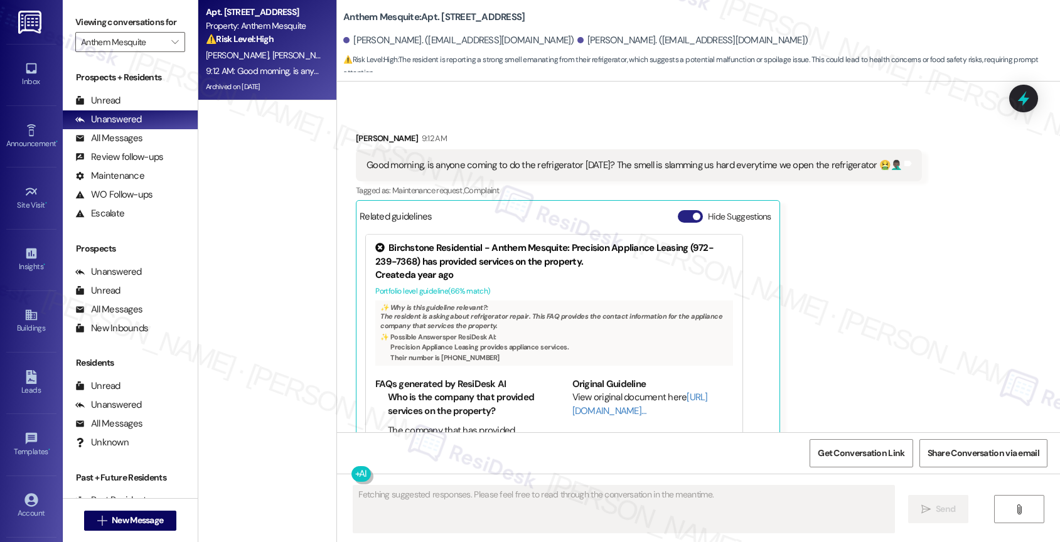
click at [678, 210] on button "Hide Suggestions" at bounding box center [690, 216] width 25 height 13
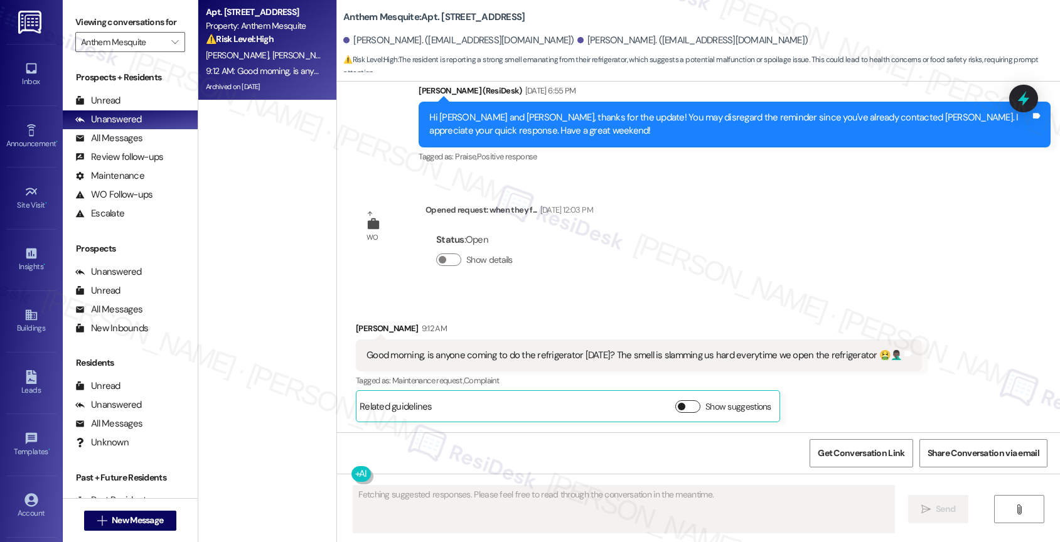
scroll to position [3685, 0]
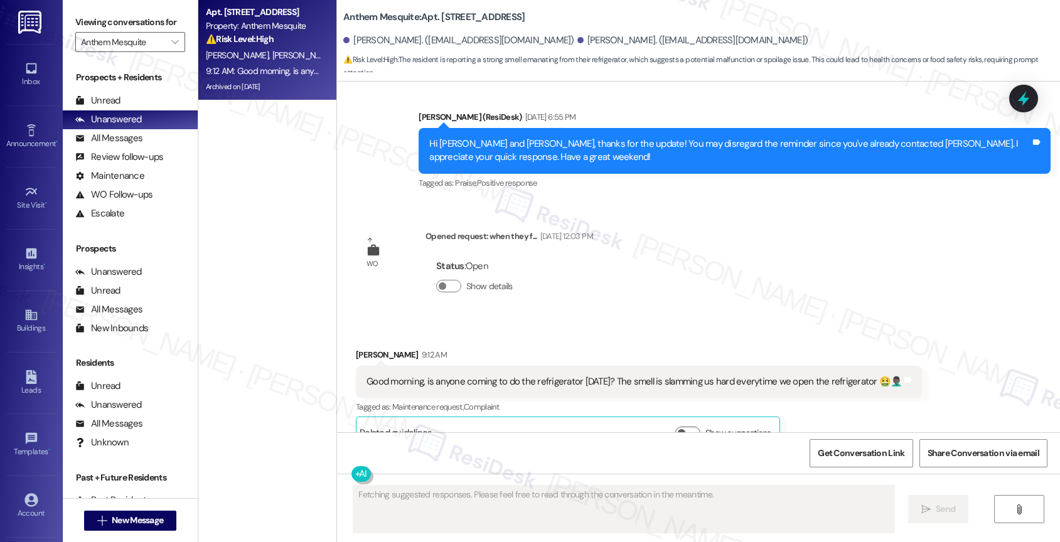
click at [545, 285] on div "WO Opened request: when they f... Sep 08, 2025 at 12:03 PM Status : Open Show d…" at bounding box center [474, 270] width 256 height 100
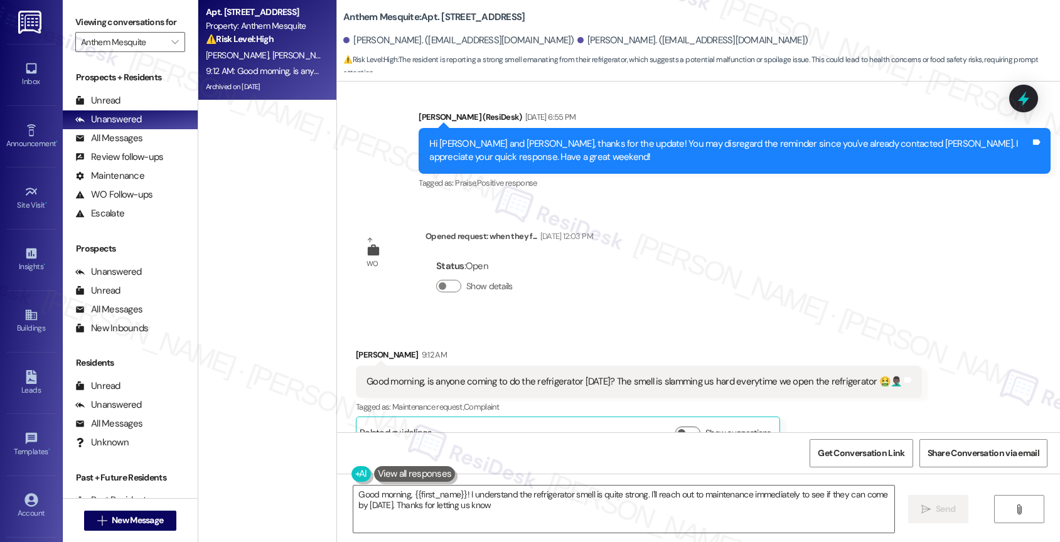
type textarea "Good morning, {{first_name}}! I understand the refrigerator smell is quite stro…"
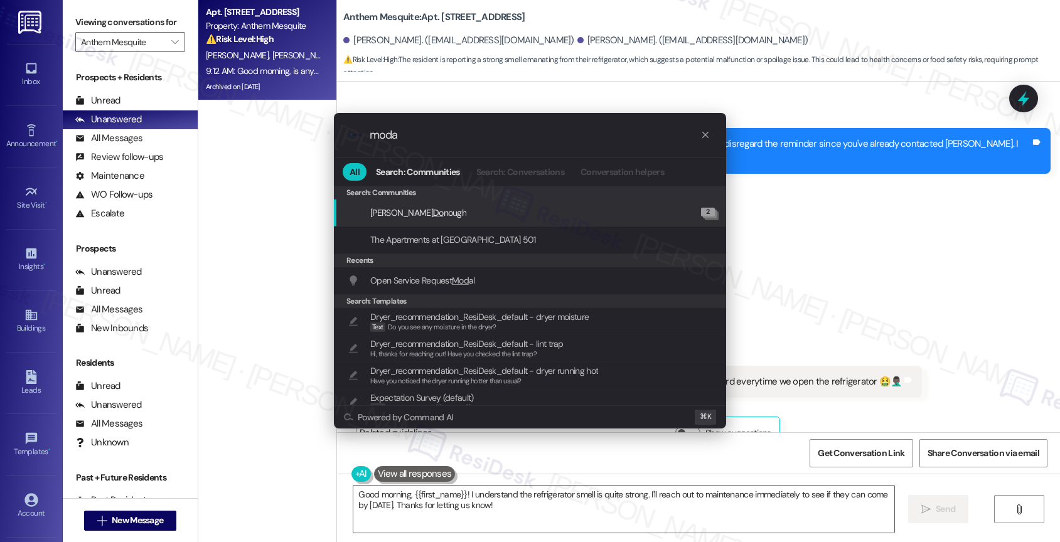
type input "modal"
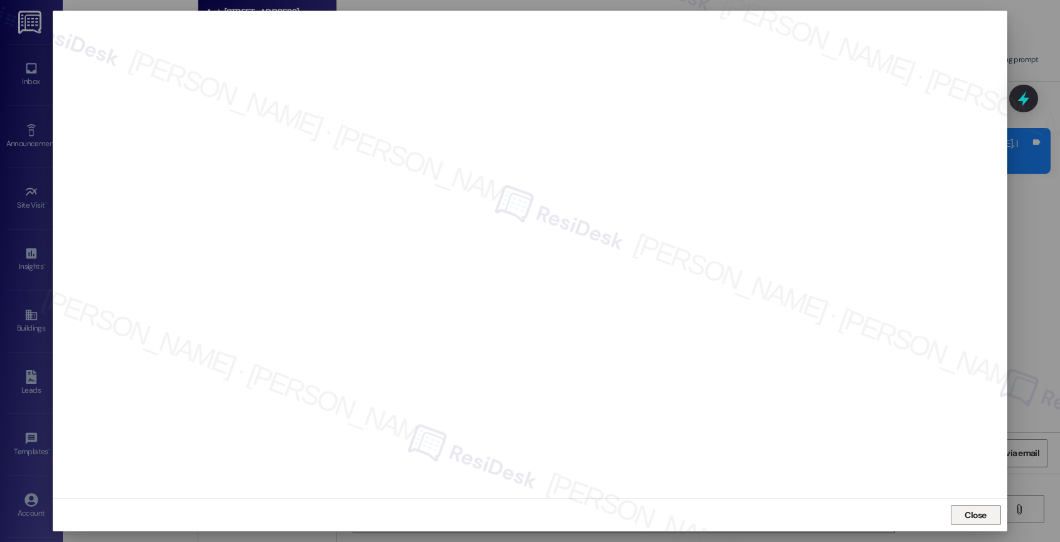
click at [977, 514] on span "Close" at bounding box center [976, 515] width 22 height 13
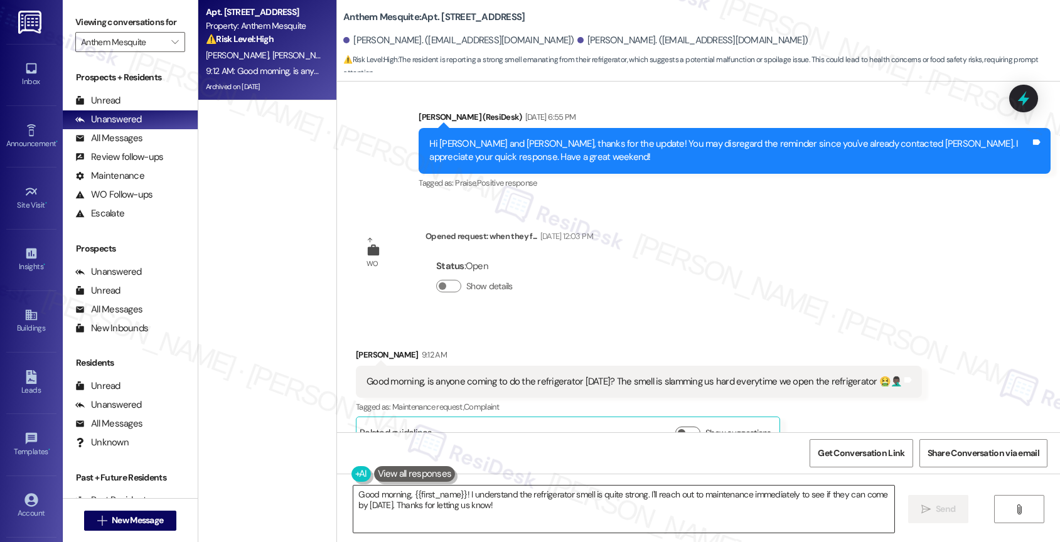
click at [464, 488] on textarea "Good morning, {{first_name}}! I understand the refrigerator smell is quite stro…" at bounding box center [623, 509] width 541 height 47
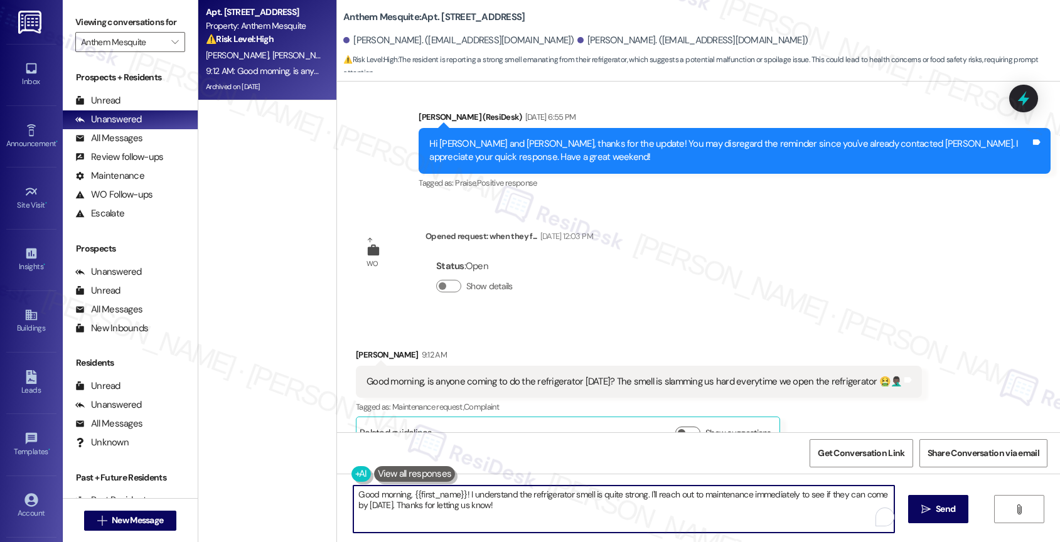
click at [464, 488] on textarea "Good morning, {{first_name}}! I understand the refrigerator smell is quite stro…" at bounding box center [623, 509] width 541 height 47
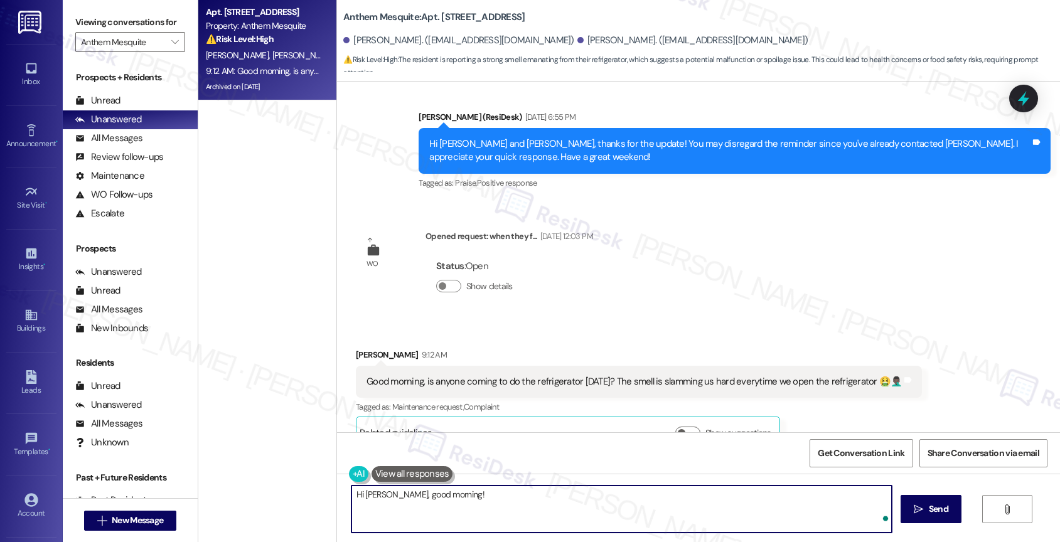
type textarea "Hi Roderic, good morning!"
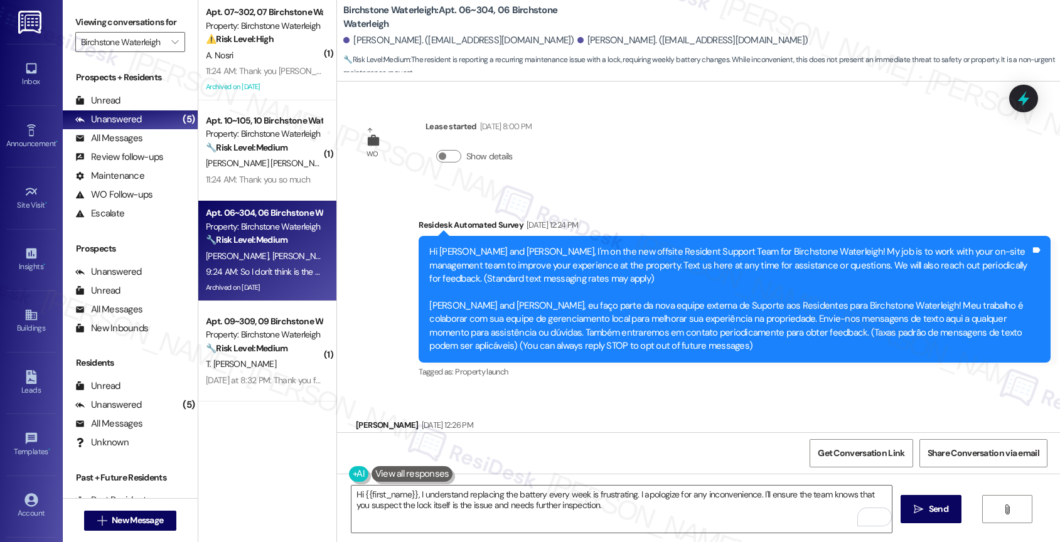
scroll to position [7816, 0]
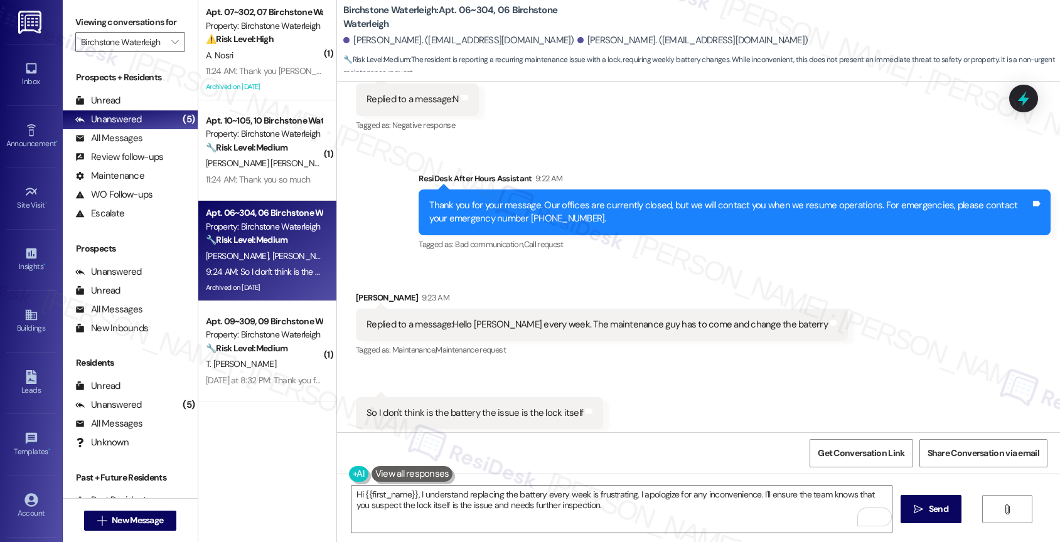
click at [498, 282] on div "Received via SMS [PERSON_NAME] 9:23 AM Replied to a message:Hello [PERSON_NAME]…" at bounding box center [601, 325] width 511 height 87
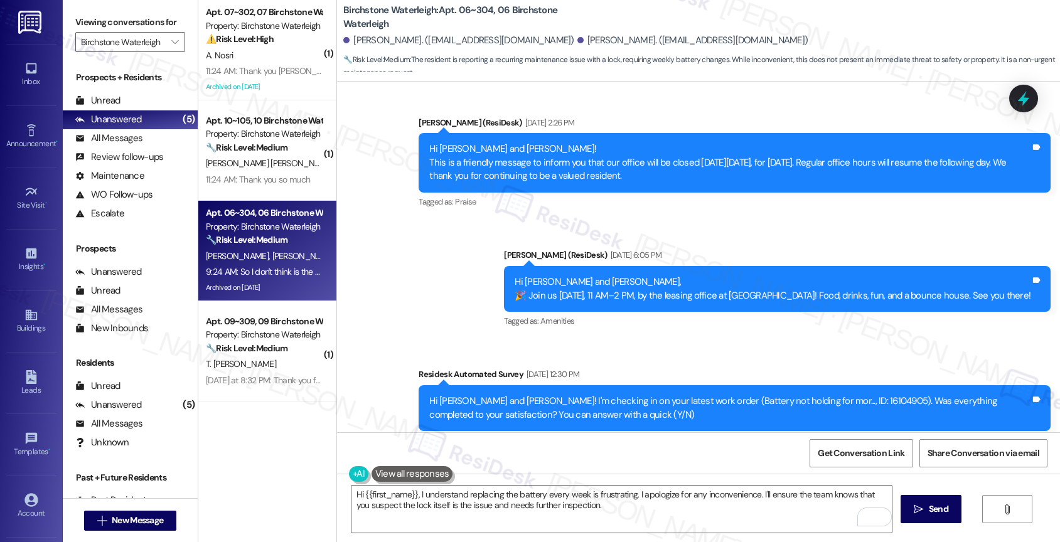
scroll to position [5868, 0]
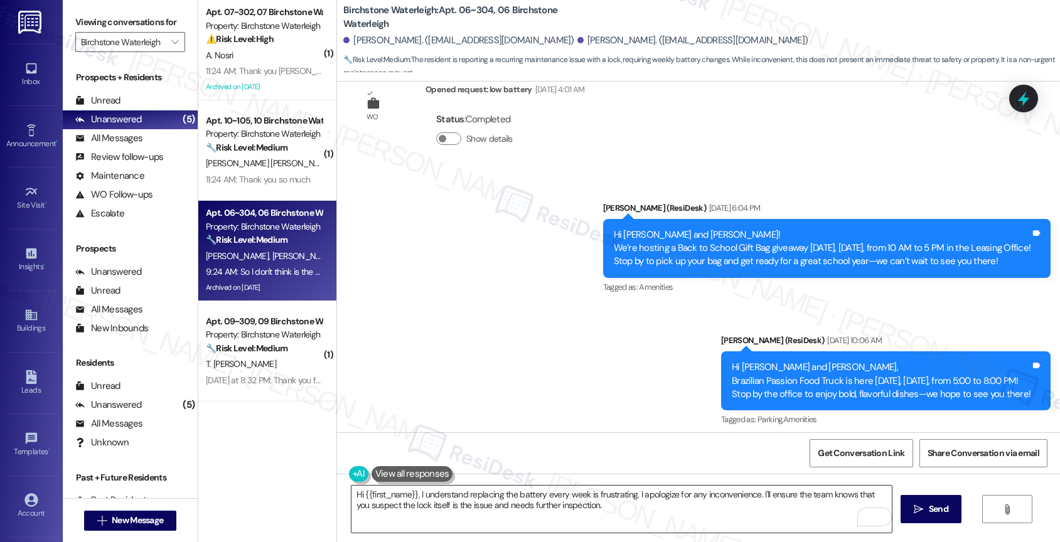
drag, startPoint x: 410, startPoint y: 494, endPoint x: 485, endPoint y: 494, distance: 74.7
click at [410, 493] on textarea "Hi {{first_name}}, I understand replacing the battery every week is frustrating…" at bounding box center [621, 509] width 541 height 47
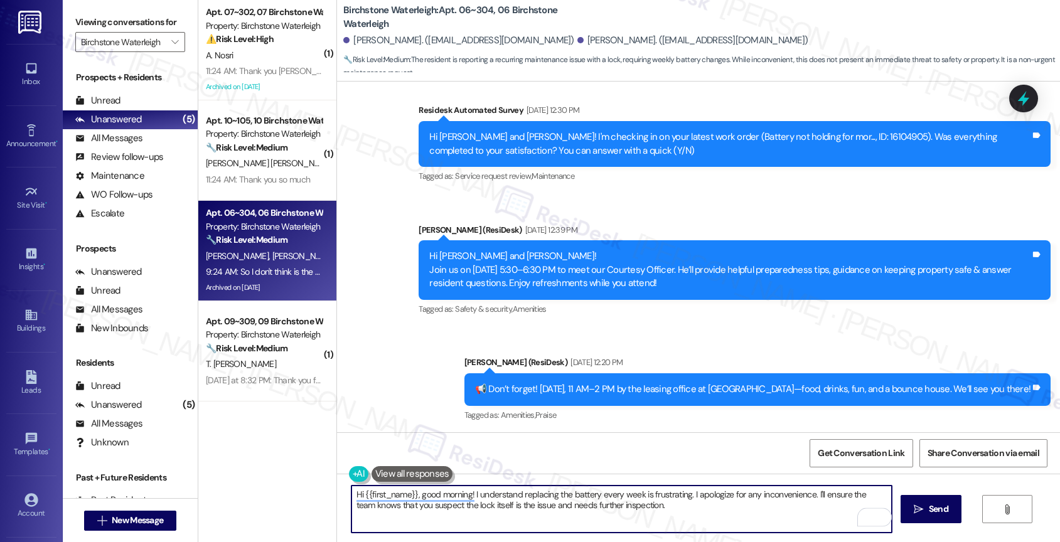
scroll to position [7816, 0]
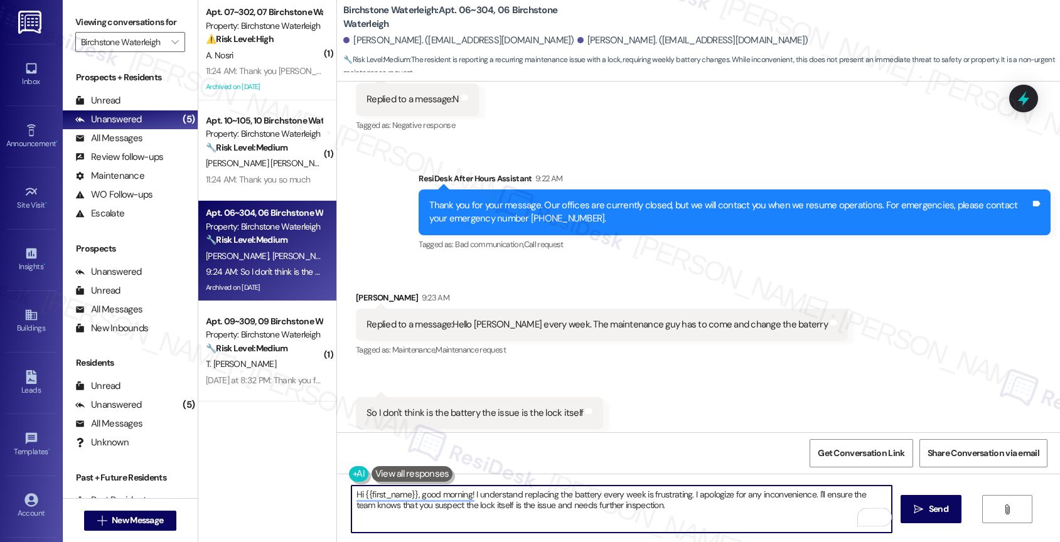
click at [703, 515] on textarea "Hi {{first_name}}, good morning! I understand replacing the battery every week …" at bounding box center [621, 509] width 541 height 47
click at [650, 511] on textarea "Hi {{first_name}}, good morning! I understand replacing the battery every week …" at bounding box center [621, 509] width 541 height 47
drag, startPoint x: 808, startPoint y: 493, endPoint x: 813, endPoint y: 510, distance: 18.3
click at [813, 510] on textarea "Hi {{first_name}}, good morning! I understand replacing the battery every week …" at bounding box center [621, 509] width 541 height 47
click at [679, 511] on textarea "Hi {{first_name}}, good morning! I understand replacing the battery every week …" at bounding box center [621, 509] width 541 height 47
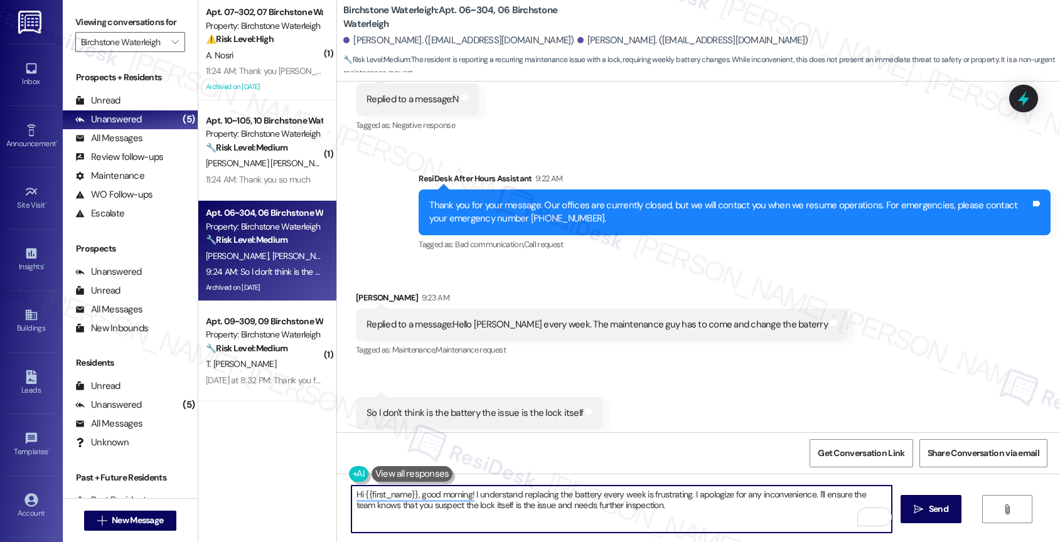
paste textarea "Does the lock fully stop working when the battery dies, or does it give you a w…"
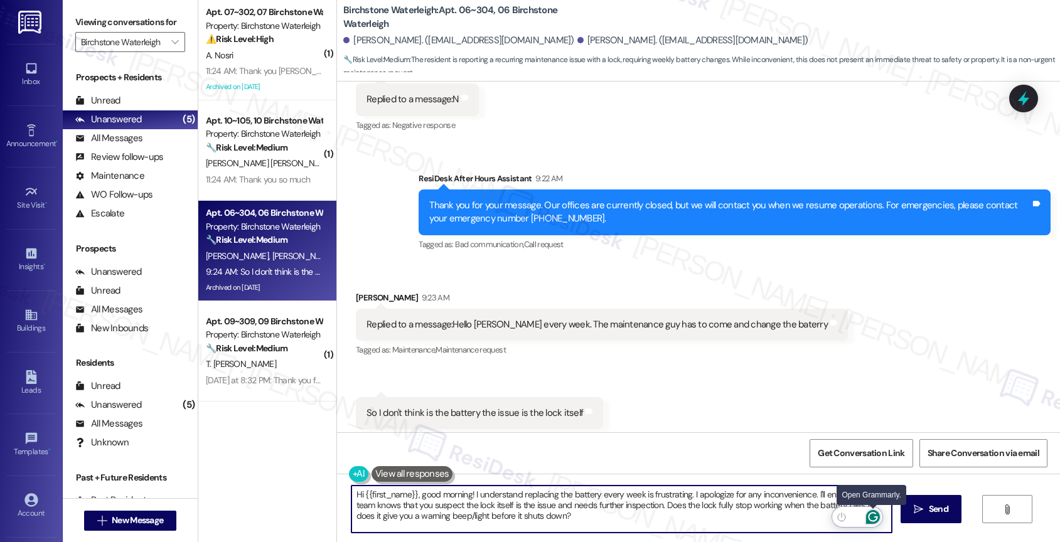
type textarea "Hi {{first_name}}, good morning! I understand replacing the battery every week …"
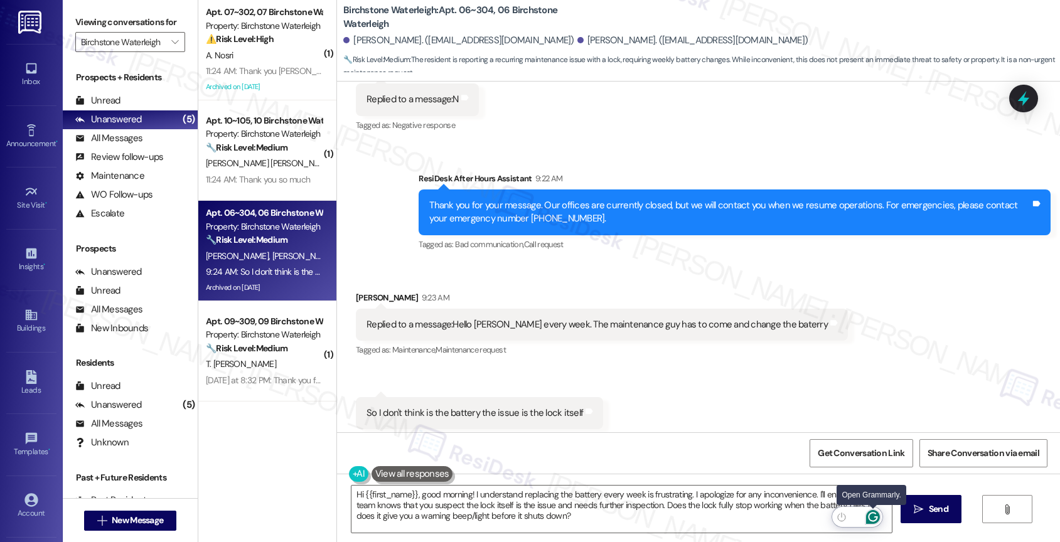
click at [877, 514] on icon "Open Grammarly. 0 Suggestions." at bounding box center [873, 517] width 14 height 14
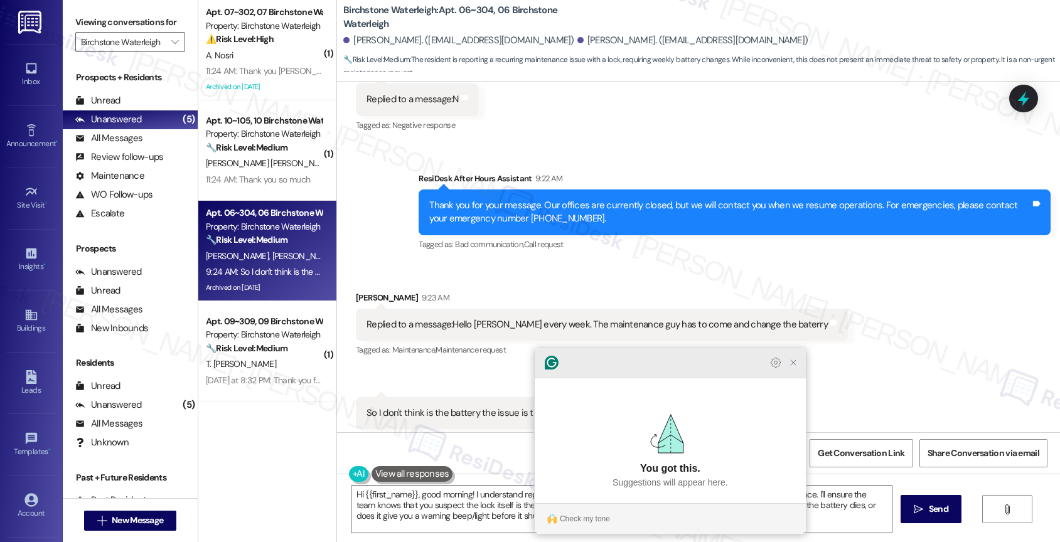
click at [793, 368] on icon "Close Grammarly Assistant" at bounding box center [793, 363] width 10 height 10
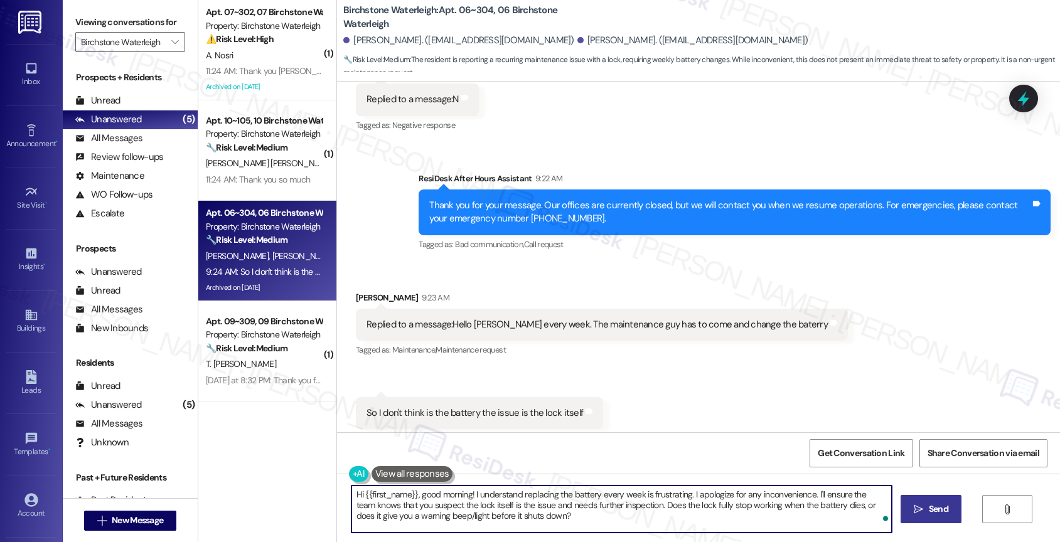
click at [929, 506] on span "Send" at bounding box center [938, 509] width 19 height 13
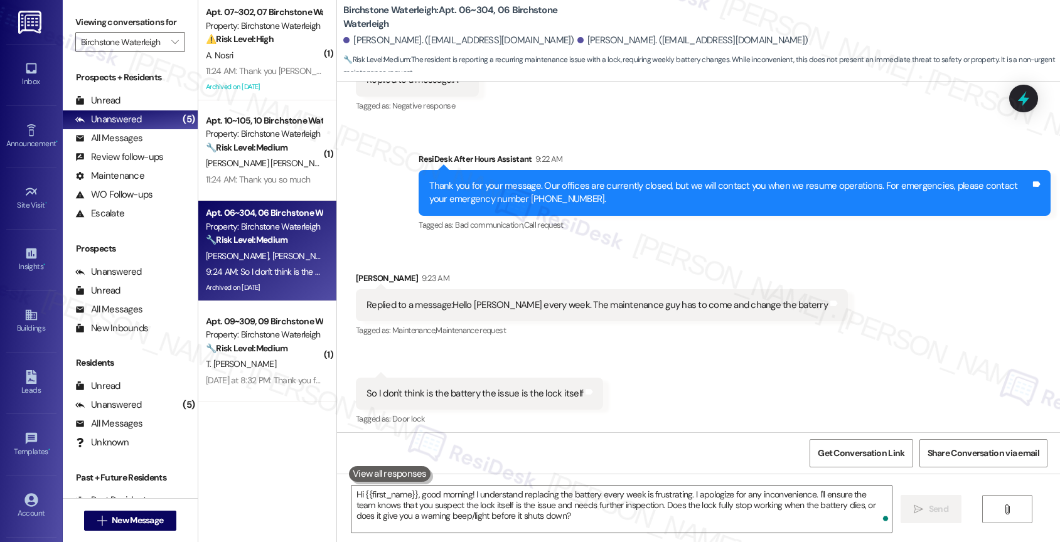
scroll to position [7930, 0]
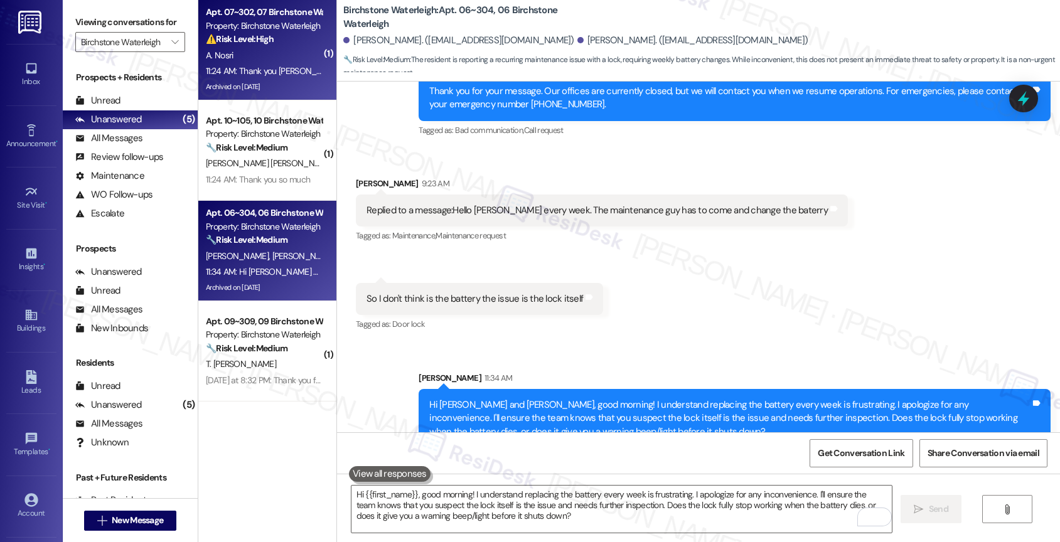
click at [290, 48] on div "A. Nosri" at bounding box center [264, 56] width 119 height 16
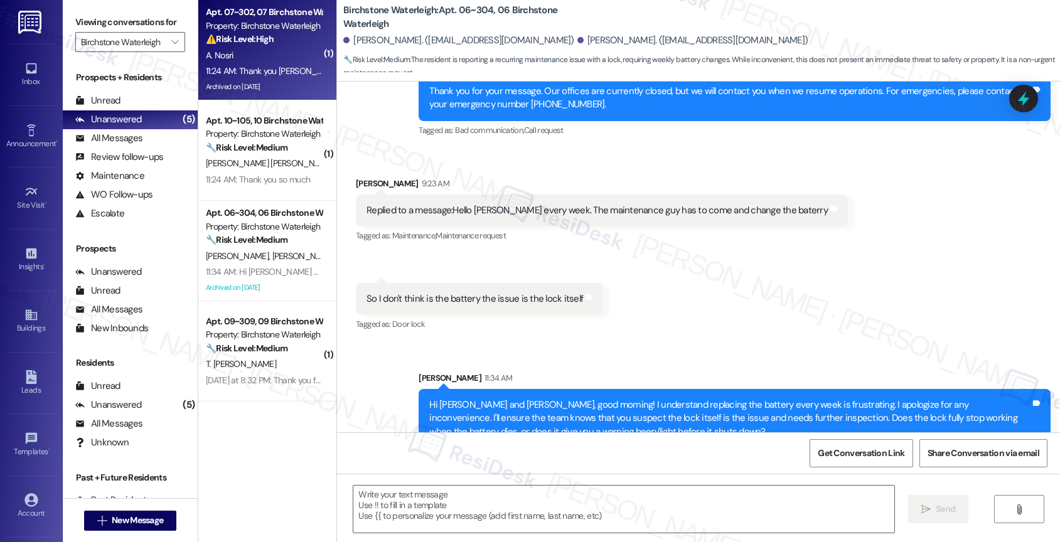
type textarea "Fetching suggested responses. Please feel free to read through the conversation…"
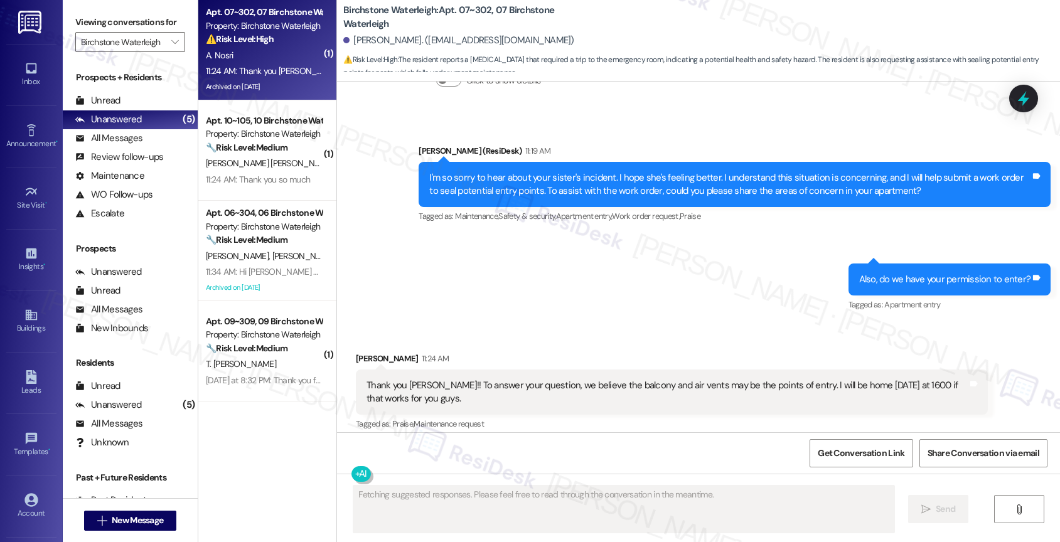
scroll to position [12805, 0]
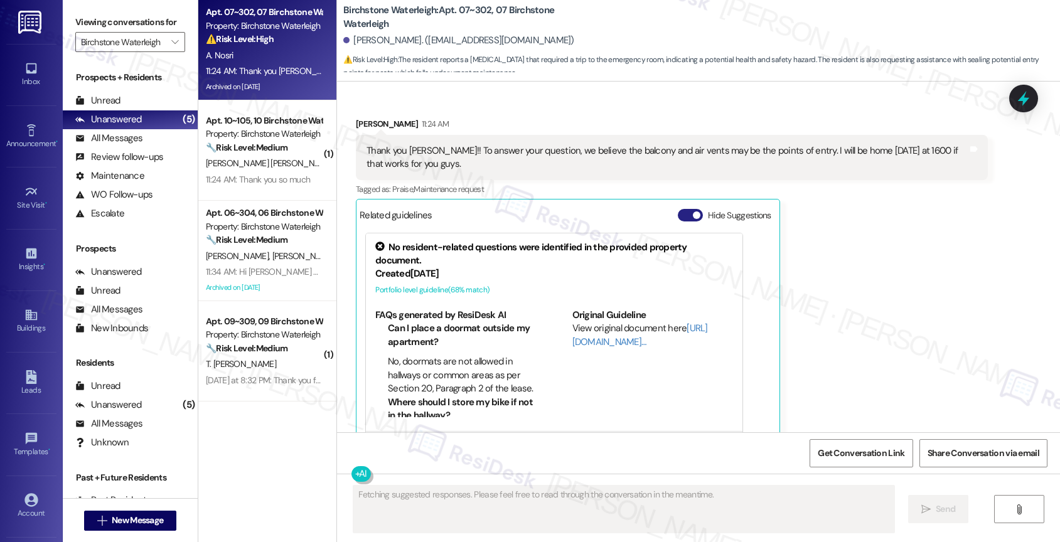
click at [678, 209] on button "Hide Suggestions" at bounding box center [690, 215] width 25 height 13
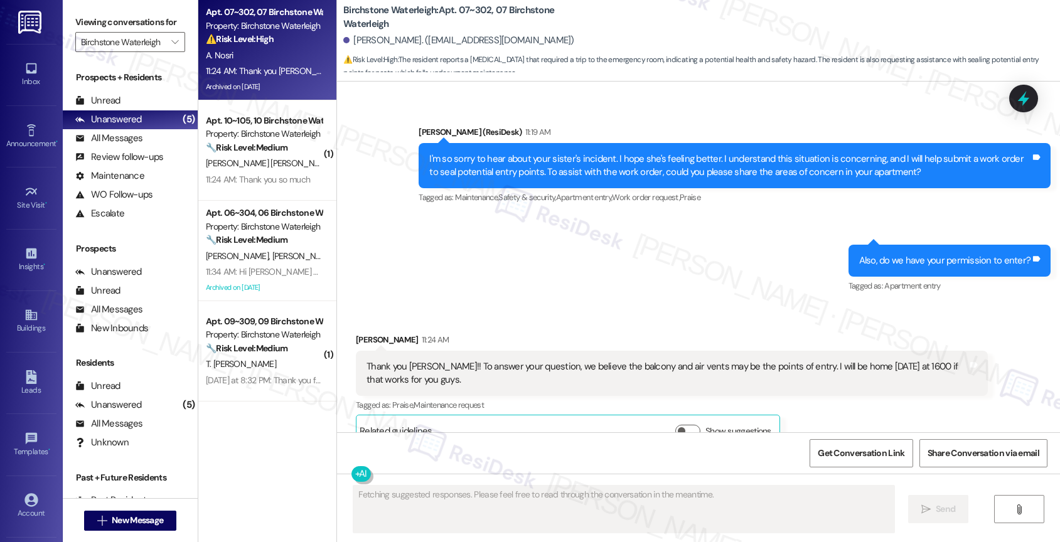
click at [485, 249] on div "Sent via SMS [PERSON_NAME] (ResiDesk) 11:19 AM I'm so sorry to hear about your …" at bounding box center [698, 201] width 723 height 208
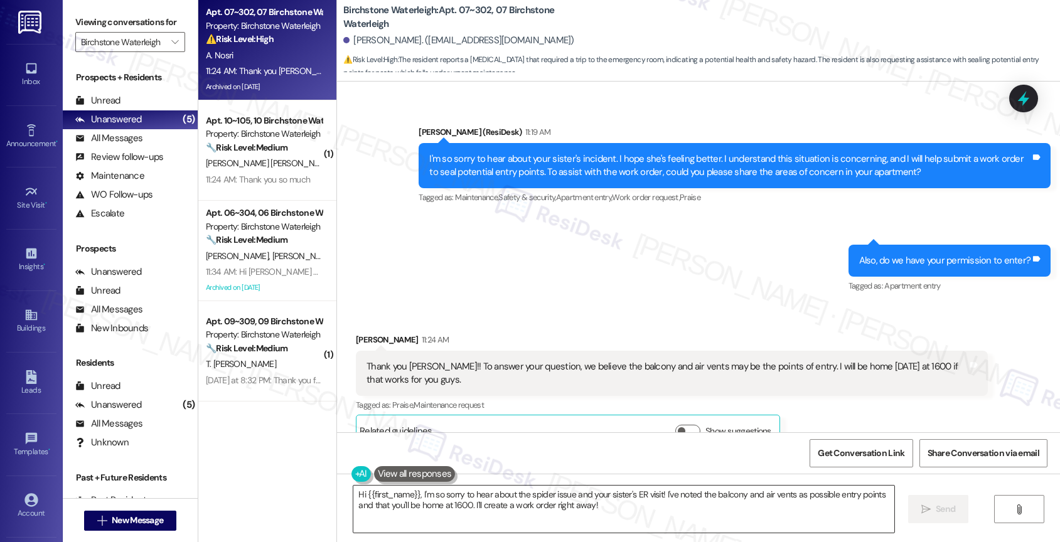
click at [435, 496] on textarea "Hi {{first_name}}, I'm so sorry to hear about the spider issue and your sister'…" at bounding box center [623, 509] width 541 height 47
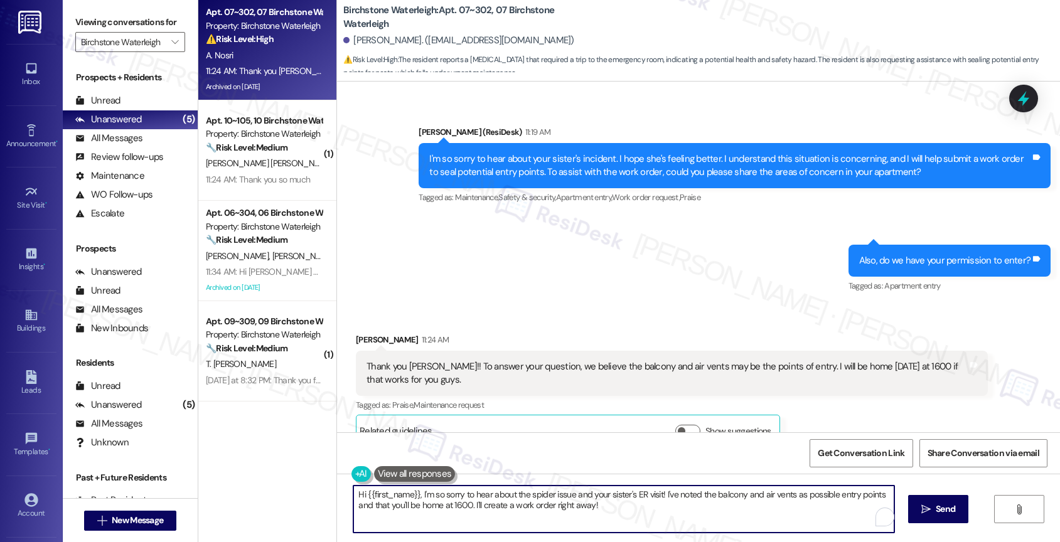
click at [435, 496] on textarea "Hi {{first_name}}, I'm so sorry to hear about the spider issue and your sister'…" at bounding box center [623, 509] width 541 height 47
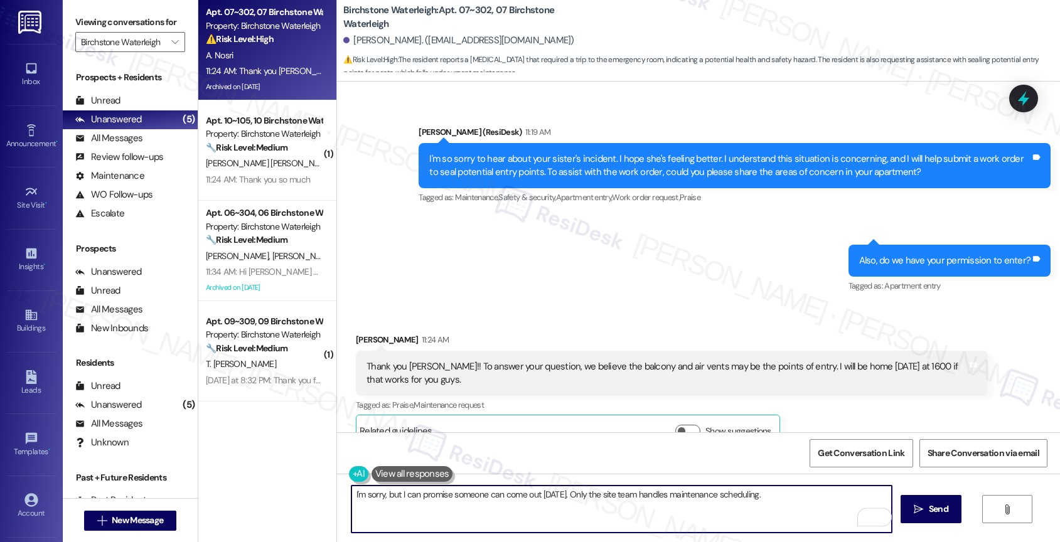
click at [776, 493] on textarea "I'm sorry, but I can promise someone can come out [DATE]. Only the site team ha…" at bounding box center [621, 509] width 541 height 47
type textarea "I'm sorry, but I can promise someone can come out [DATE]. Only the site team ha…"
click at [877, 517] on div "1" at bounding box center [873, 517] width 14 height 14
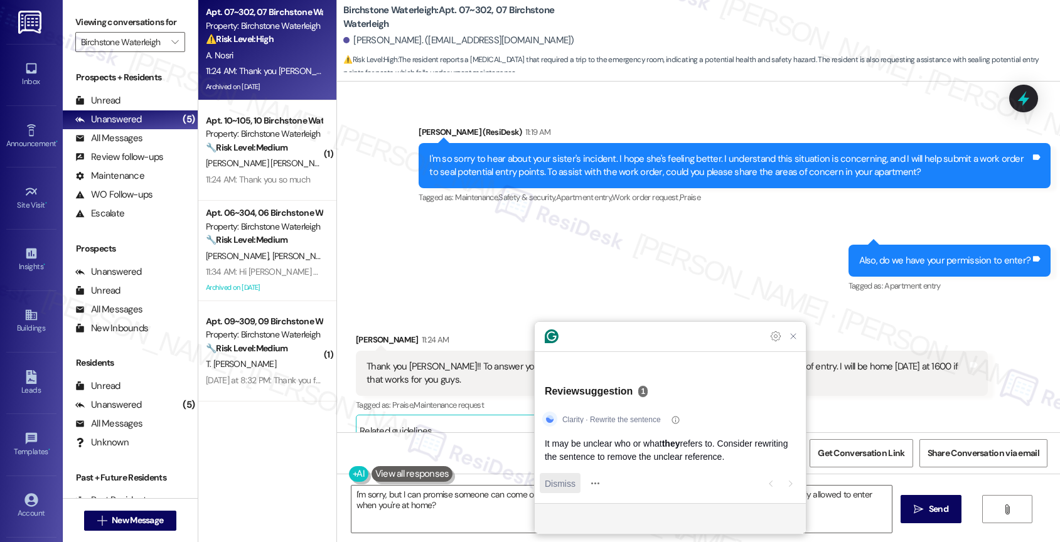
click at [579, 483] on button "Dismiss" at bounding box center [560, 483] width 41 height 20
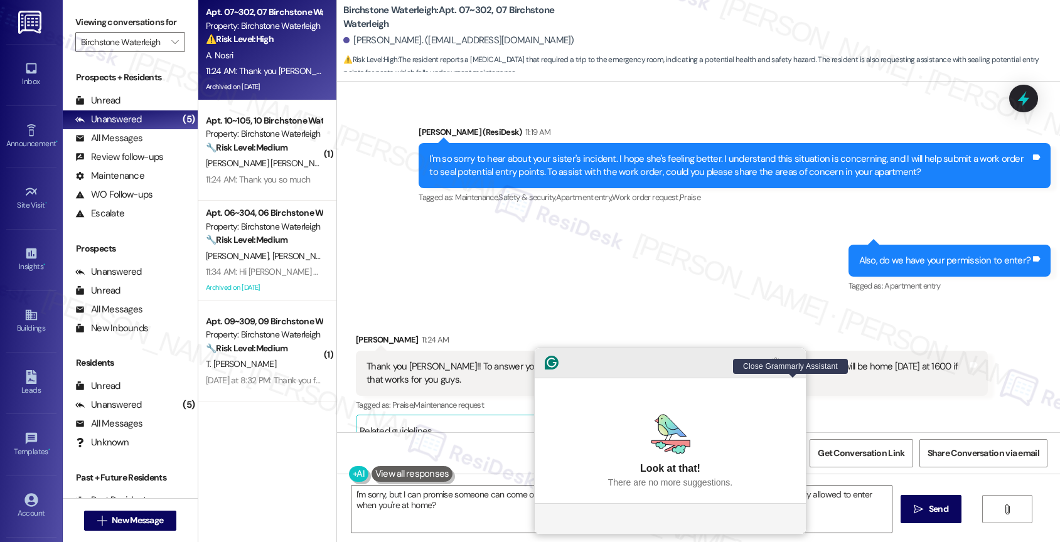
click at [793, 368] on icon "Close Grammarly Assistant" at bounding box center [793, 363] width 10 height 10
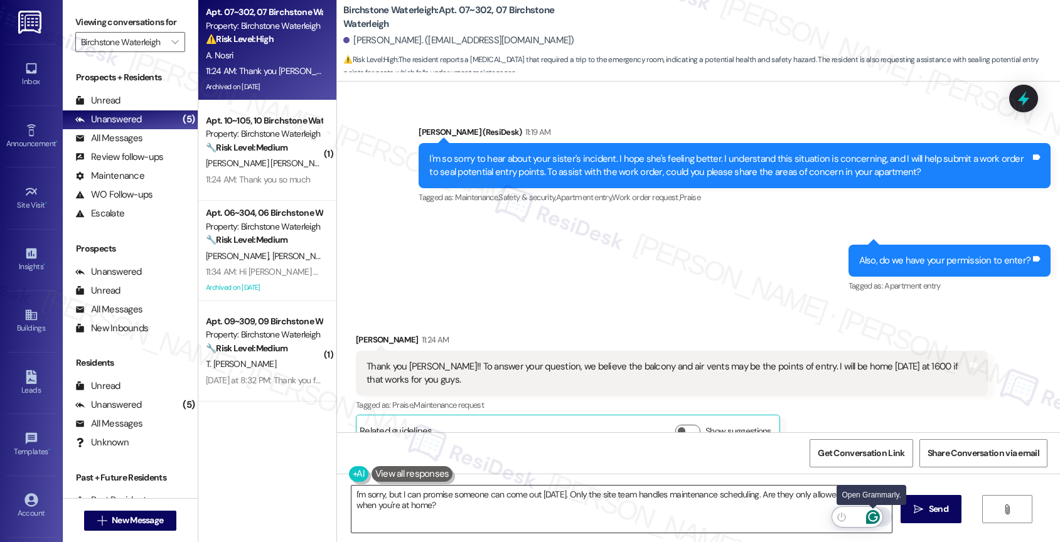
click at [874, 515] on icon "Open Grammarly. 0 Suggestions." at bounding box center [873, 517] width 14 height 14
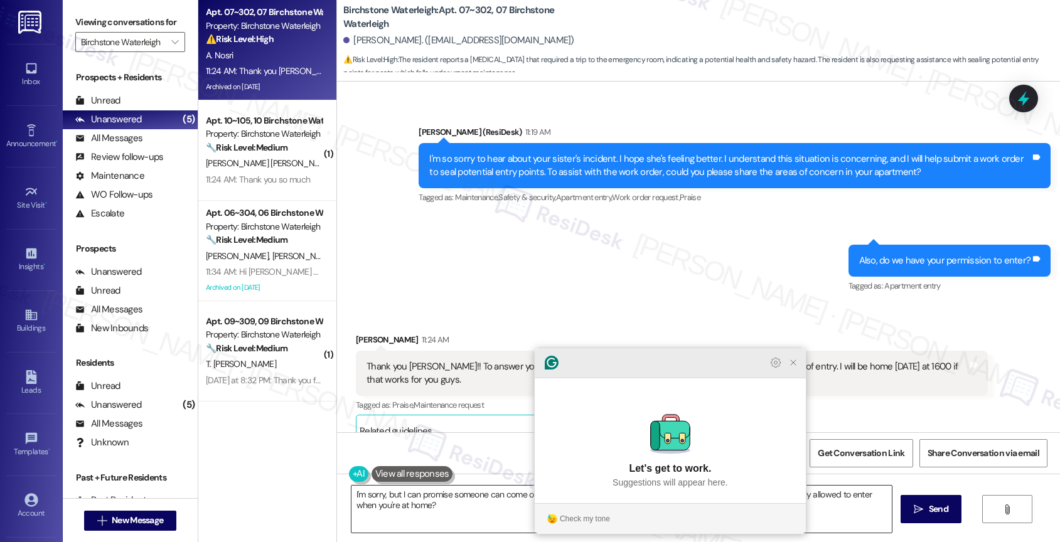
click at [795, 368] on icon "Close Grammarly Assistant" at bounding box center [793, 363] width 10 height 10
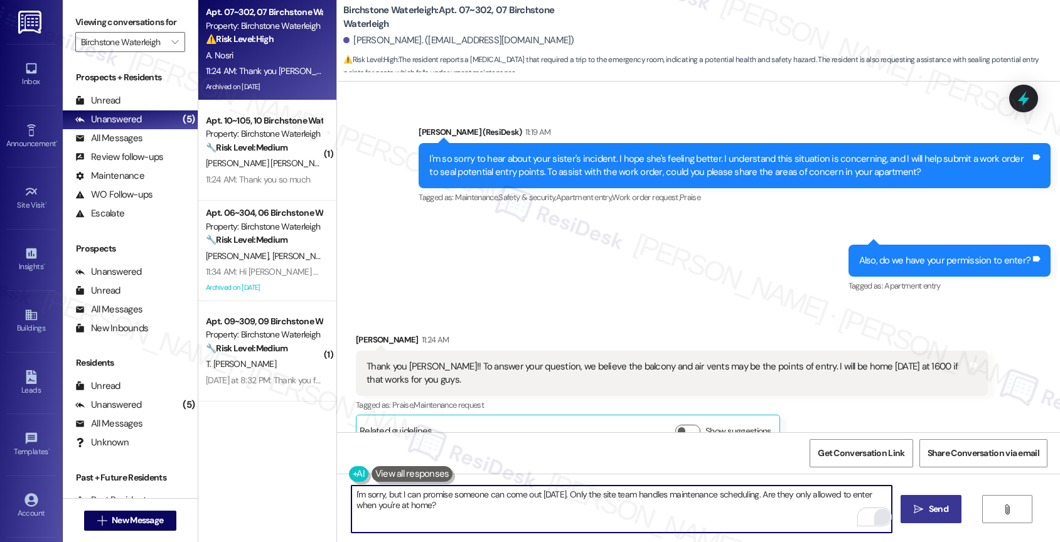
click at [940, 506] on span "Send" at bounding box center [938, 509] width 19 height 13
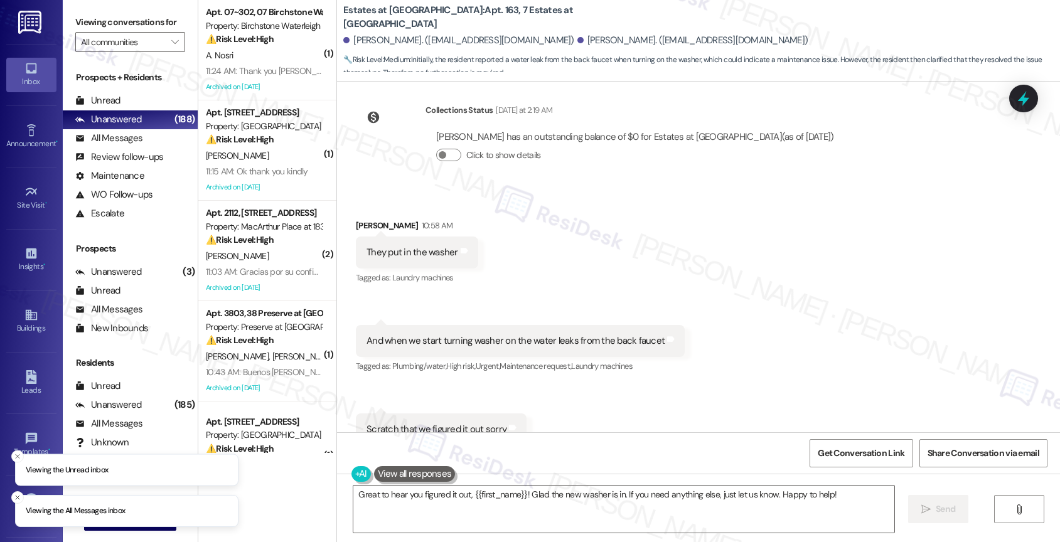
scroll to position [5220, 0]
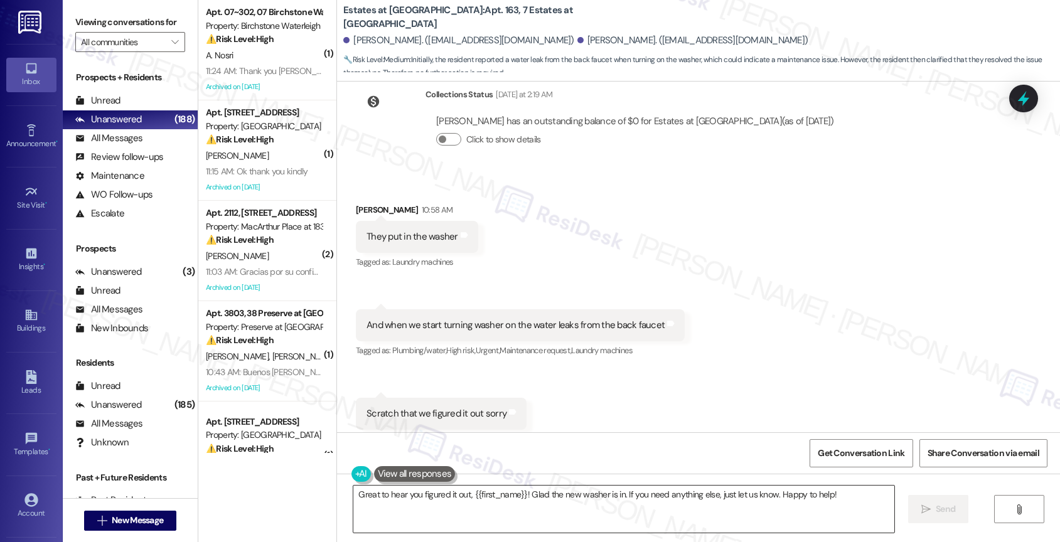
click at [460, 500] on textarea "Great to hear you figured it out, {{first_name}}! Glad the new washer is in. If…" at bounding box center [623, 509] width 541 height 47
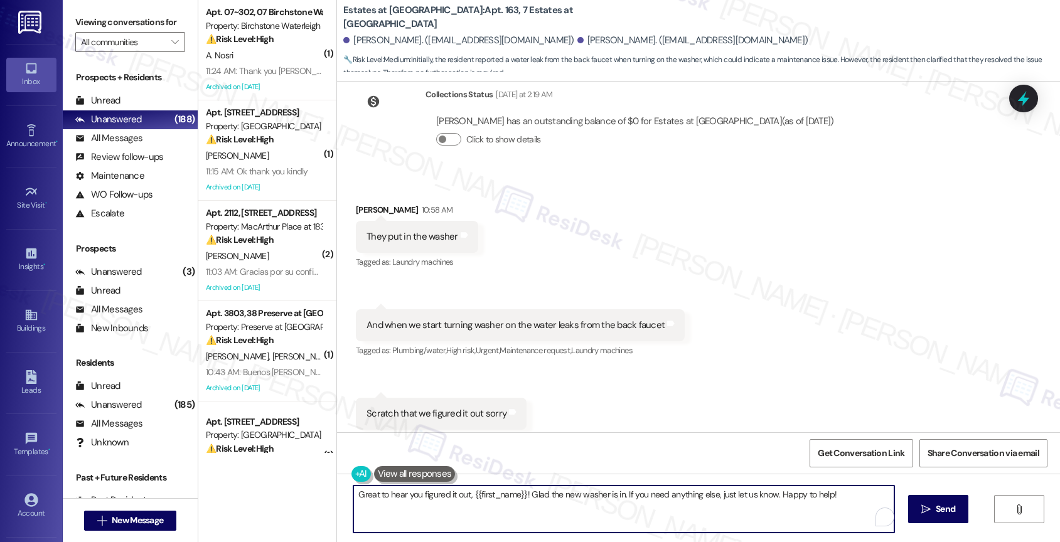
click at [460, 500] on textarea "Great to hear you figured it out, {{first_name}}! Glad the new washer is in. If…" at bounding box center [623, 509] width 541 height 47
click at [591, 508] on textarea "Great to hear you figured it out, {{first_name}}! Glad the new washer is in. If…" at bounding box center [621, 509] width 541 height 47
drag, startPoint x: 462, startPoint y: 491, endPoint x: 505, endPoint y: 493, distance: 42.7
click at [505, 493] on textarea "Great to hear you figured it out, {{first_name}}! Glad the new washer is in. If…" at bounding box center [621, 509] width 541 height 47
click at [516, 494] on textarea "Great to hear you figured it out, {{first_name}}! Glad the new washer is in. If…" at bounding box center [621, 509] width 541 height 47
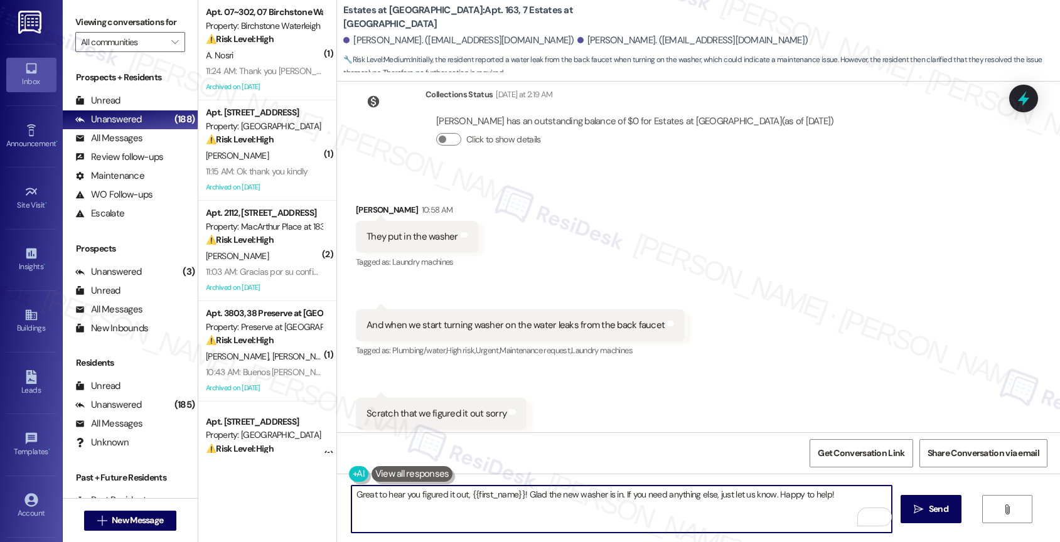
click at [516, 494] on textarea "Great to hear you figured it out, {{first_name}}! Glad the new washer is in. If…" at bounding box center [621, 509] width 541 height 47
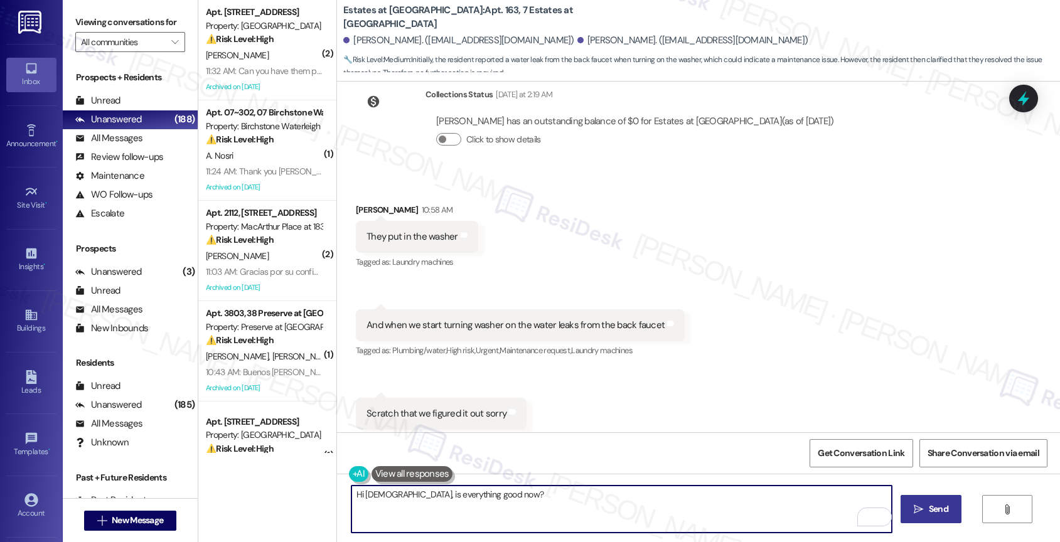
type textarea "Hi [DEMOGRAPHIC_DATA], is everything good now?"
click at [914, 507] on icon "" at bounding box center [918, 510] width 9 height 10
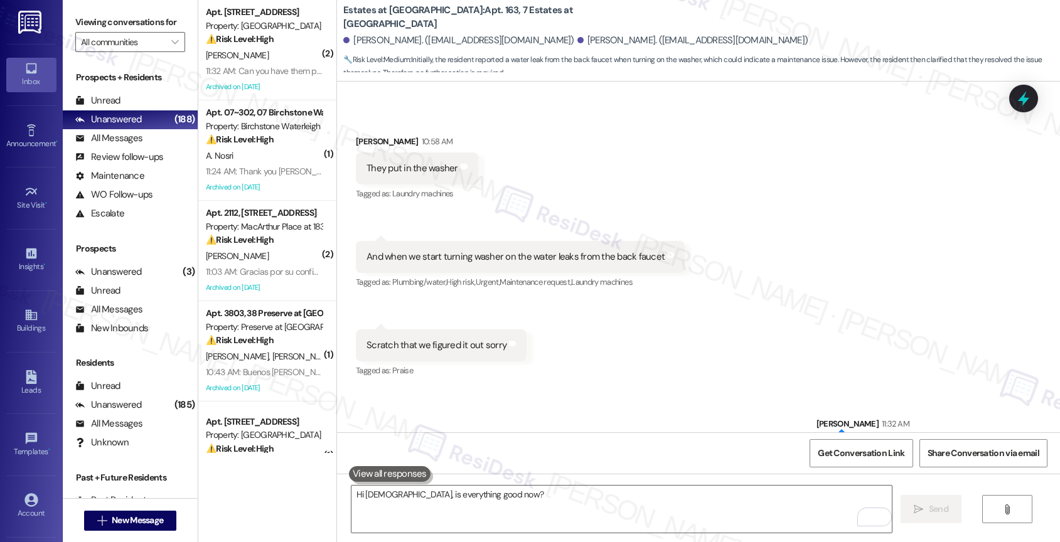
scroll to position [5307, 0]
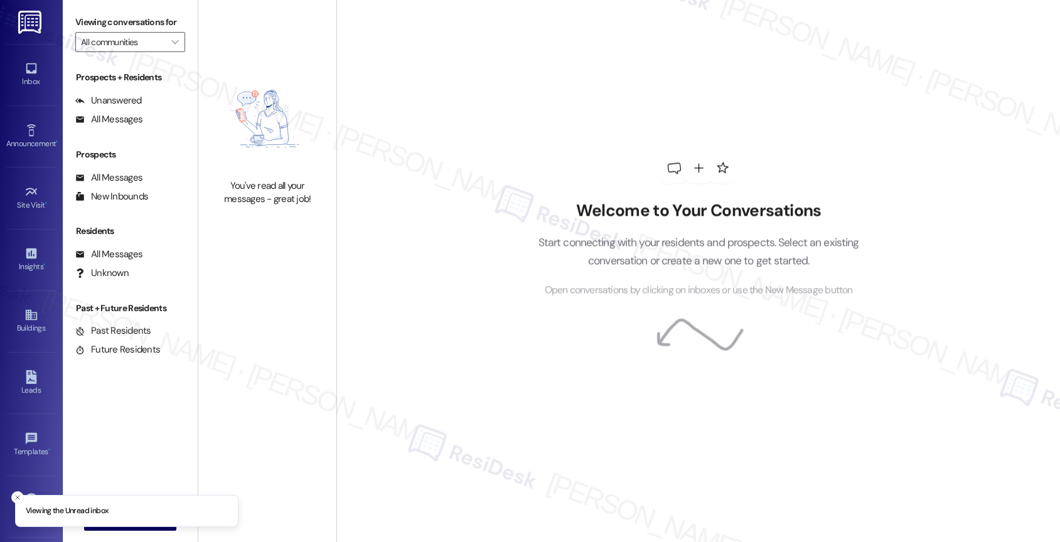
type input "Birchstone Waterleigh"
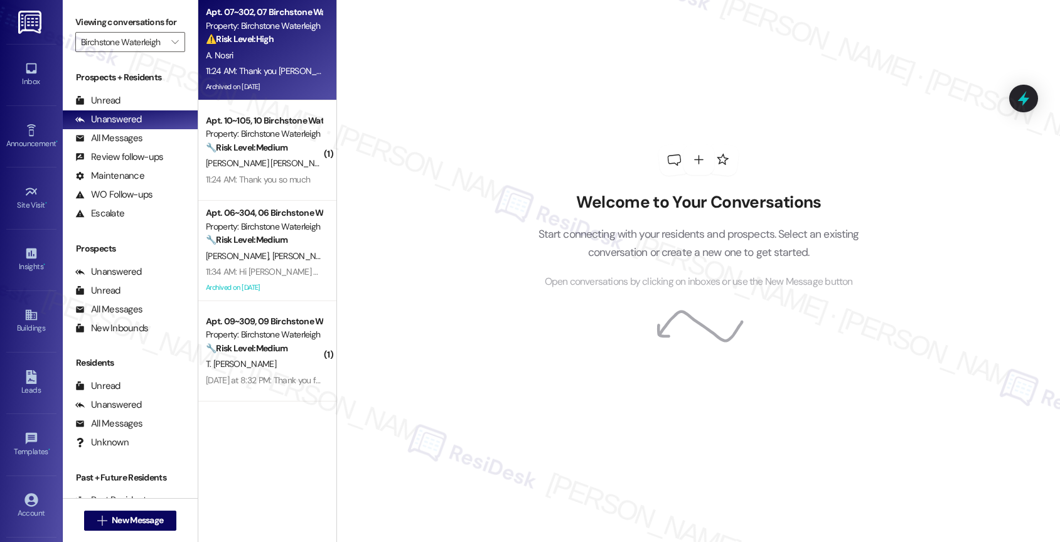
click at [274, 48] on div "A. Nosri" at bounding box center [264, 56] width 119 height 16
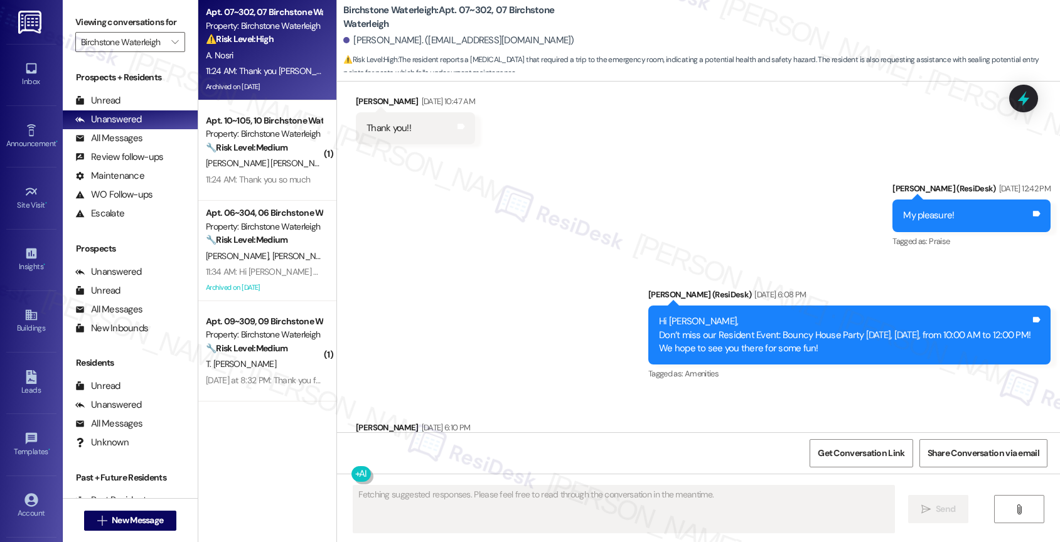
scroll to position [12805, 0]
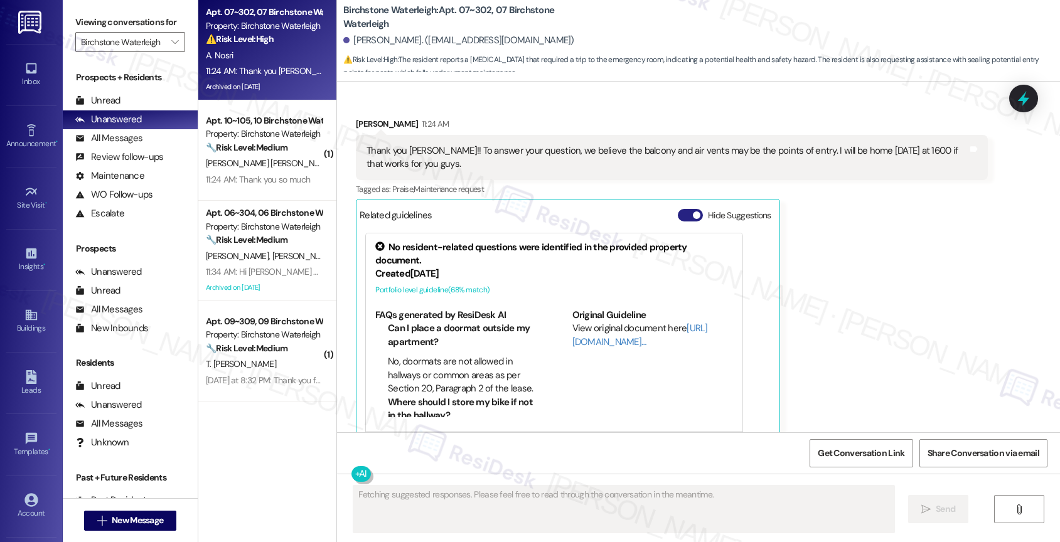
click at [681, 209] on button "Hide Suggestions" at bounding box center [690, 215] width 25 height 13
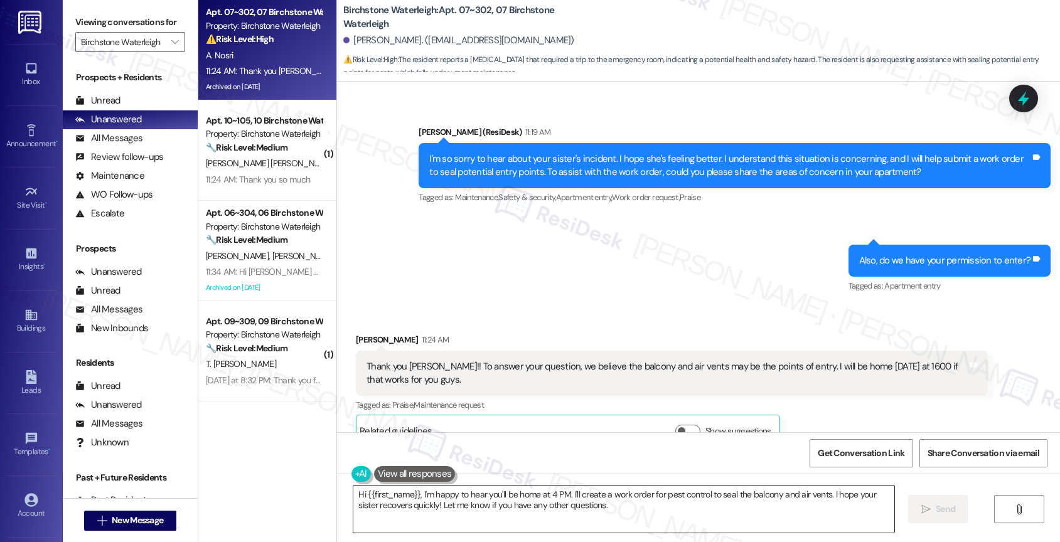
click at [461, 508] on textarea "Hi {{first_name}}, I'm happy to hear you'll be home at 4 PM. I'll create a work…" at bounding box center [623, 509] width 541 height 47
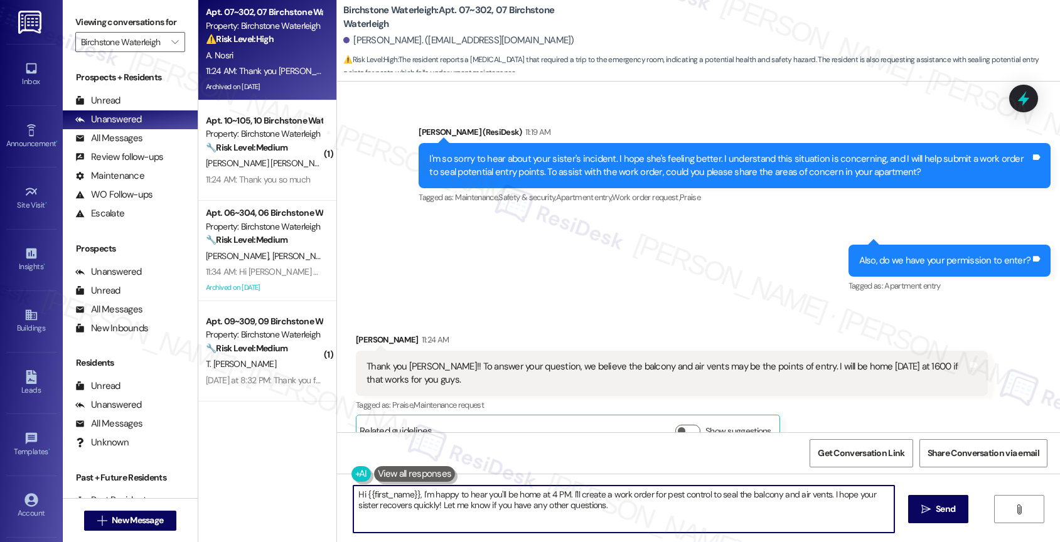
click at [461, 508] on textarea "Hi {{first_name}}, I'm happy to hear you'll be home at 4 PM. I'll create a work…" at bounding box center [623, 509] width 541 height 47
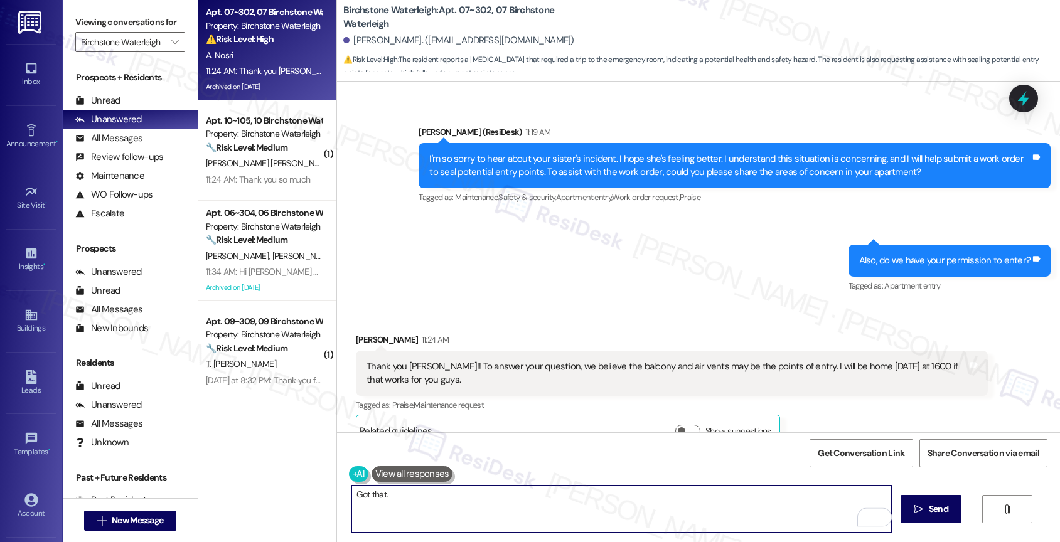
click at [416, 493] on textarea "Got that." at bounding box center [621, 509] width 541 height 47
drag, startPoint x: 743, startPoint y: 495, endPoint x: 849, endPoint y: 494, distance: 106.1
click at [849, 494] on textarea "Got that. I'm unable to promise someone can come out [DATE]. Do you prefer to b…" at bounding box center [621, 509] width 541 height 47
drag, startPoint x: 354, startPoint y: 496, endPoint x: 321, endPoint y: 492, distance: 33.5
click at [321, 492] on div "Apt. 07~302, 07 Birchstone Waterleigh Property: Birchstone Waterleigh ⚠️ Risk L…" at bounding box center [629, 271] width 862 height 542
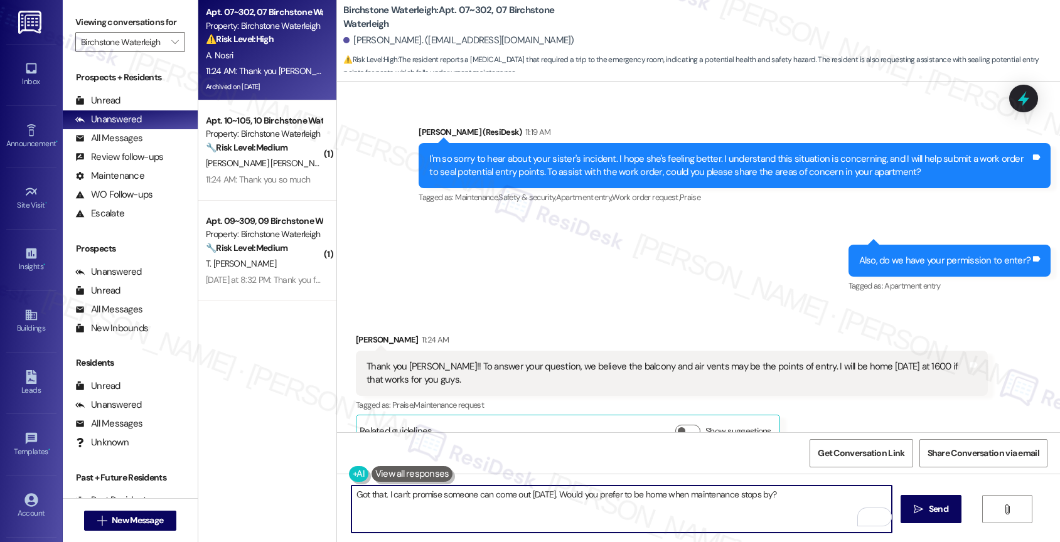
click at [544, 495] on textarea "Got that. I can't promise someone can come out [DATE]. Would you prefer to be h…" at bounding box center [621, 509] width 541 height 47
click at [623, 512] on textarea "Got that. I can't promise someone can come out [DATE] becasue the site team han…" at bounding box center [621, 509] width 541 height 47
click at [534, 519] on textarea "I got that. I can't promise someone can come out [DATE] because the site team h…" at bounding box center [621, 509] width 541 height 47
drag, startPoint x: 353, startPoint y: 495, endPoint x: 318, endPoint y: 497, distance: 34.6
click at [319, 496] on div "Apt. 07~302, 07 Birchstone Waterleigh Property: Birchstone Waterleigh ⚠️ Risk L…" at bounding box center [629, 271] width 862 height 542
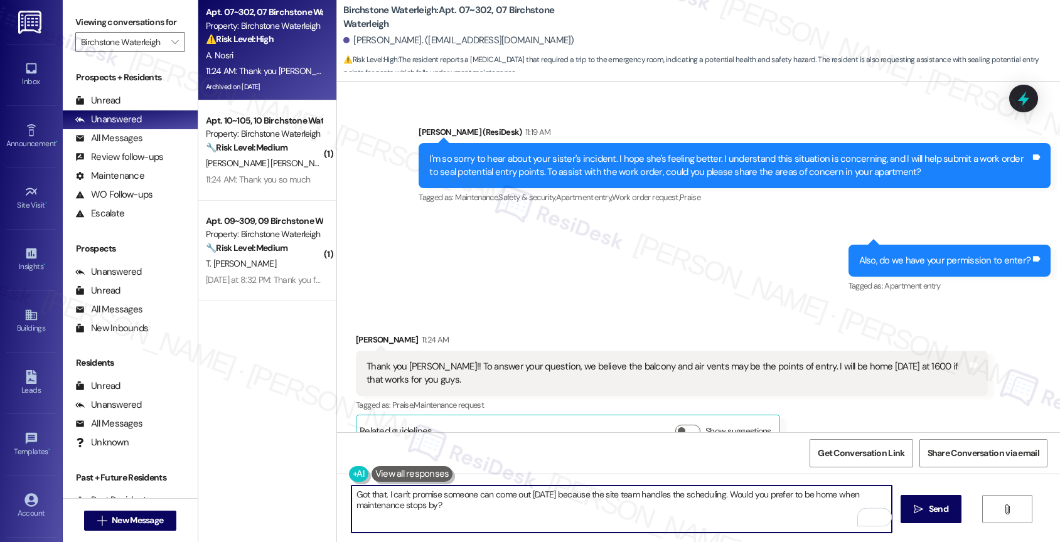
click at [576, 510] on textarea "Got that. I can't promise someone can come out [DATE] because the site team han…" at bounding box center [621, 509] width 541 height 47
type textarea "Got that. I can't promise someone can come out [DATE] because the site team han…"
click at [874, 515] on icon "Open Grammarly. 0 Suggestions." at bounding box center [873, 517] width 14 height 14
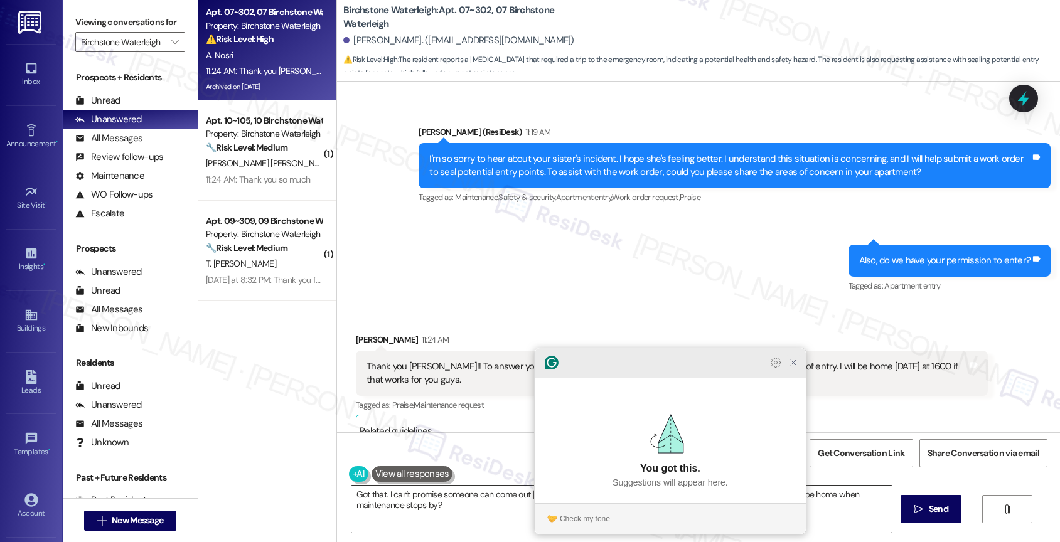
click at [798, 368] on icon "Close Grammarly Assistant" at bounding box center [793, 363] width 10 height 10
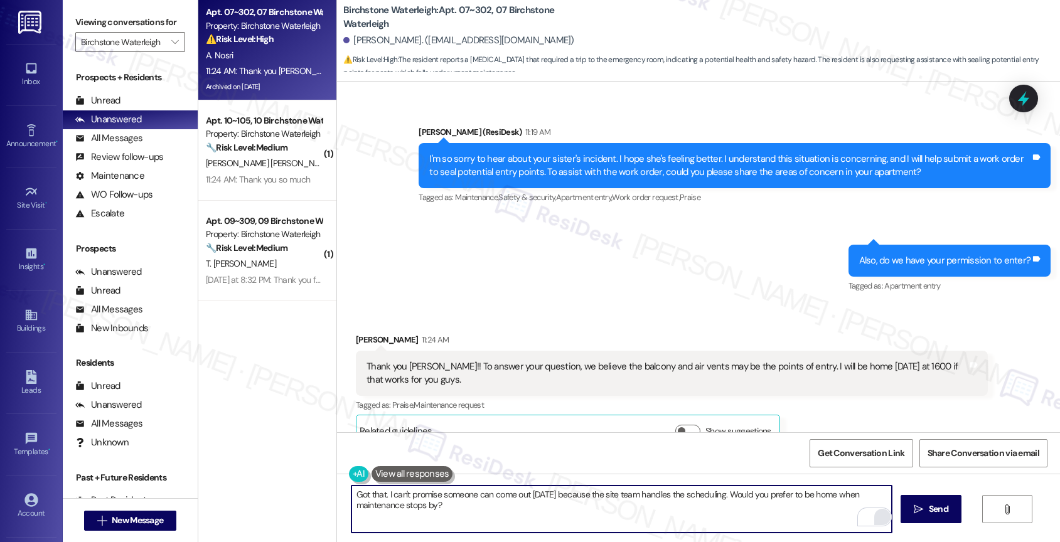
click at [488, 517] on textarea "Got that. I can't promise someone can come out [DATE] because the site team han…" at bounding box center [621, 509] width 541 height 47
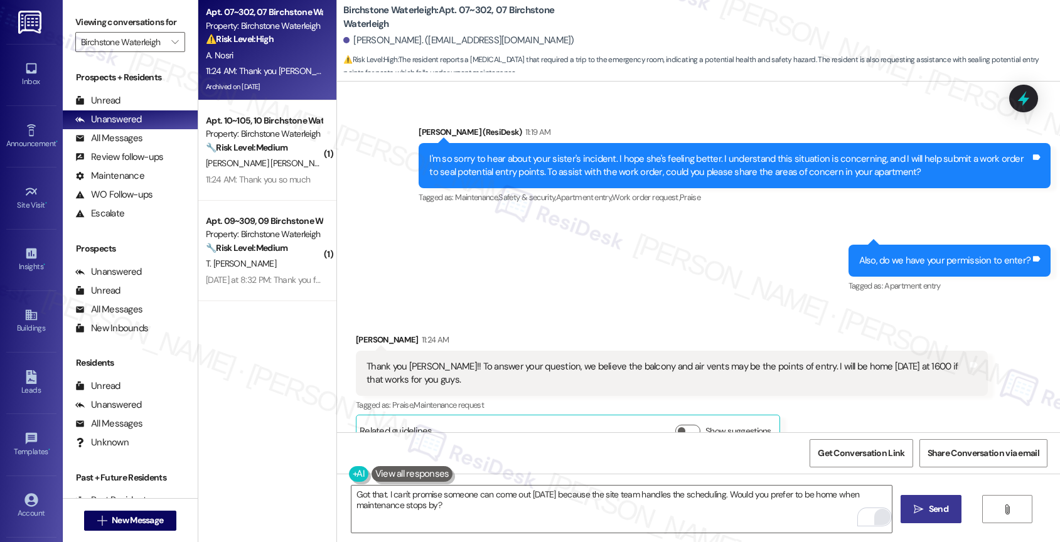
click at [921, 515] on span " Send" at bounding box center [931, 509] width 40 height 13
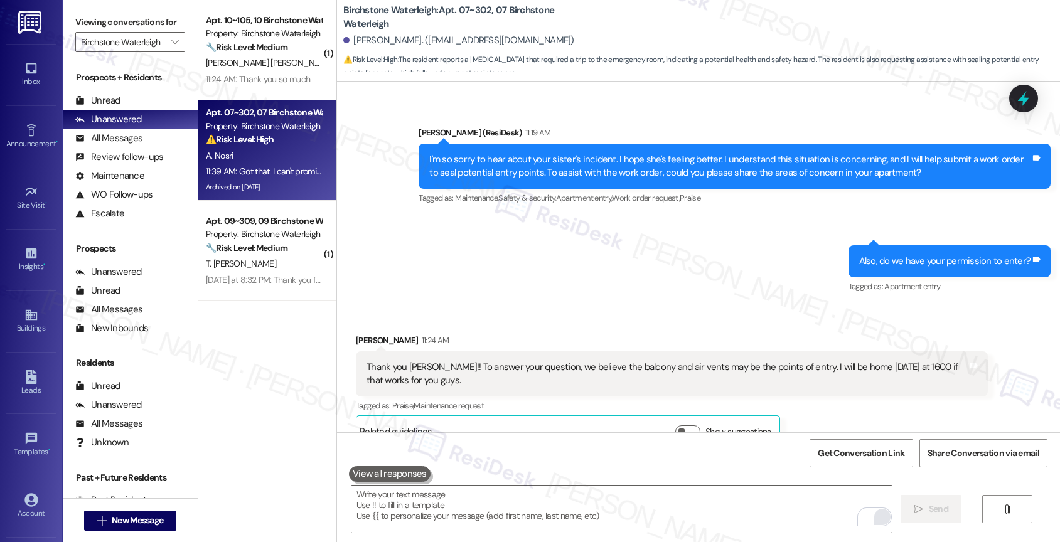
scroll to position [12690, 0]
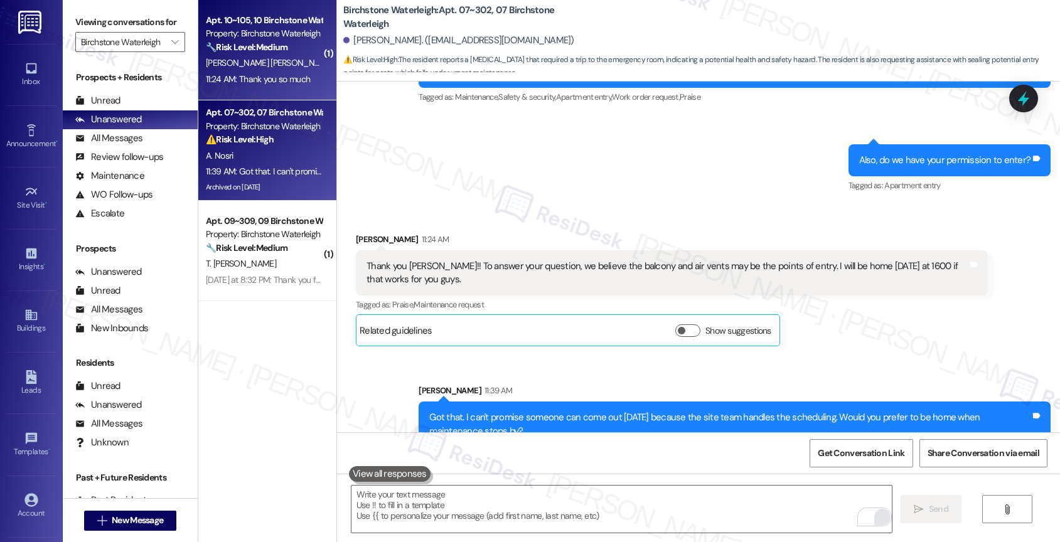
click at [209, 62] on span "[PERSON_NAME] [PERSON_NAME]" at bounding box center [269, 62] width 127 height 11
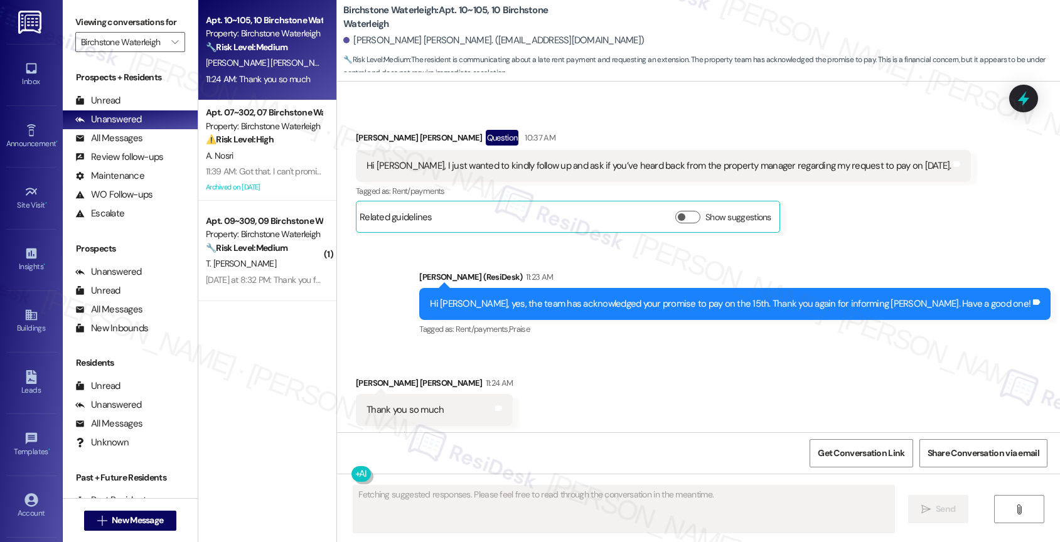
scroll to position [1909, 0]
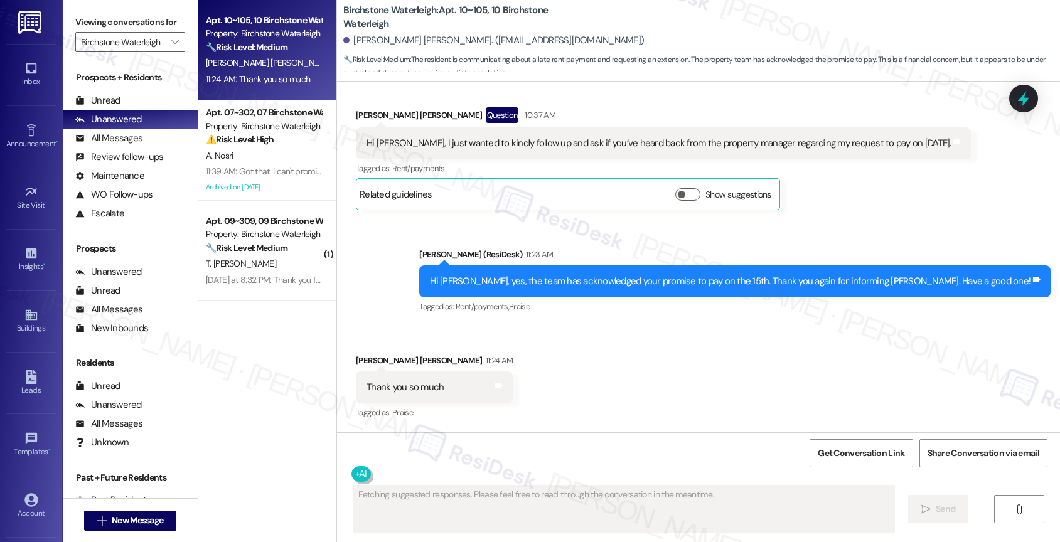
click at [458, 276] on div "Sent via SMS [PERSON_NAME] (ResiDesk) 11:23 AM Hi [PERSON_NAME], yes, the team …" at bounding box center [698, 273] width 723 height 106
click at [559, 385] on div "Received via SMS [PERSON_NAME] [PERSON_NAME] 11:24 AM Thank you so much Tags an…" at bounding box center [698, 379] width 723 height 106
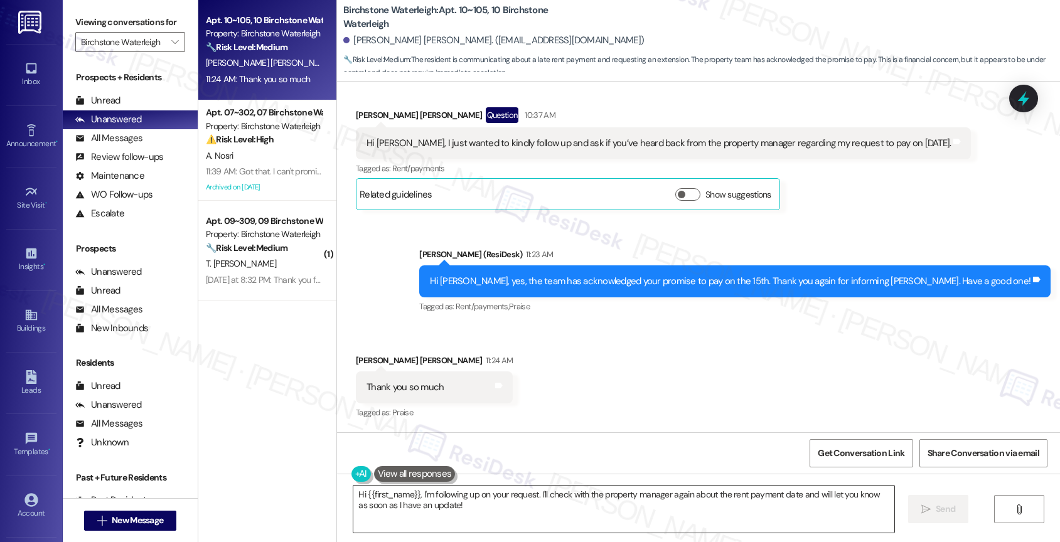
click at [444, 517] on textarea "Hi {{first_name}}, I'm following up on your request. I'll check with the proper…" at bounding box center [623, 509] width 541 height 47
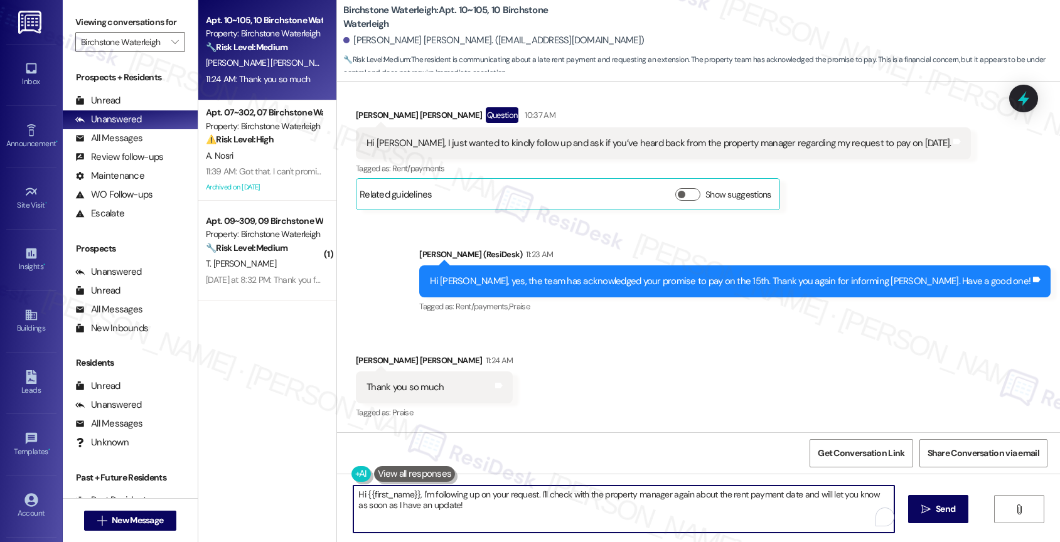
click at [444, 517] on textarea "Hi {{first_name}}, I'm following up on your request. I'll check with the proper…" at bounding box center [623, 509] width 541 height 47
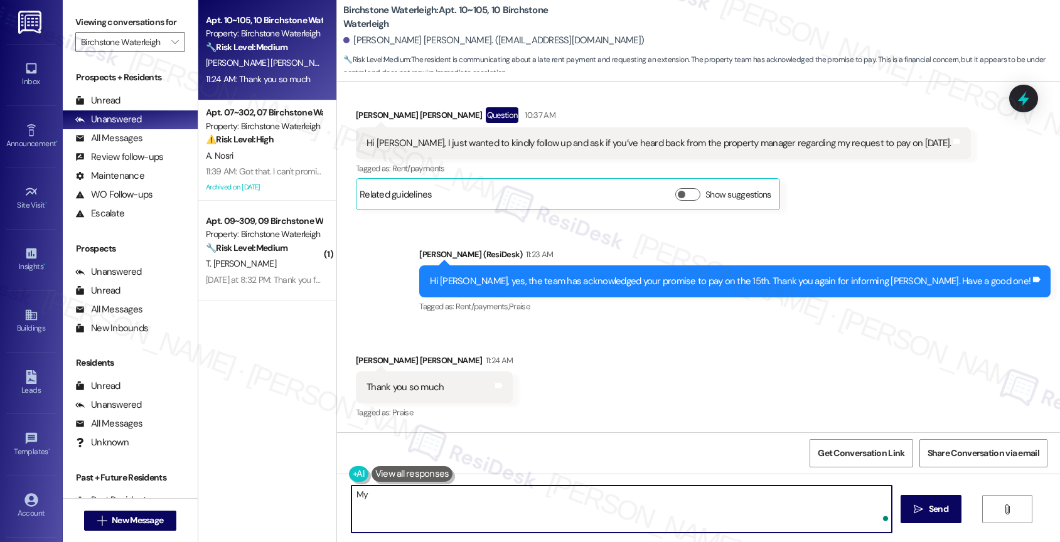
type textarea "M"
type textarea "You're welcome."
click at [370, 493] on textarea "You're welcome." at bounding box center [621, 509] width 541 height 47
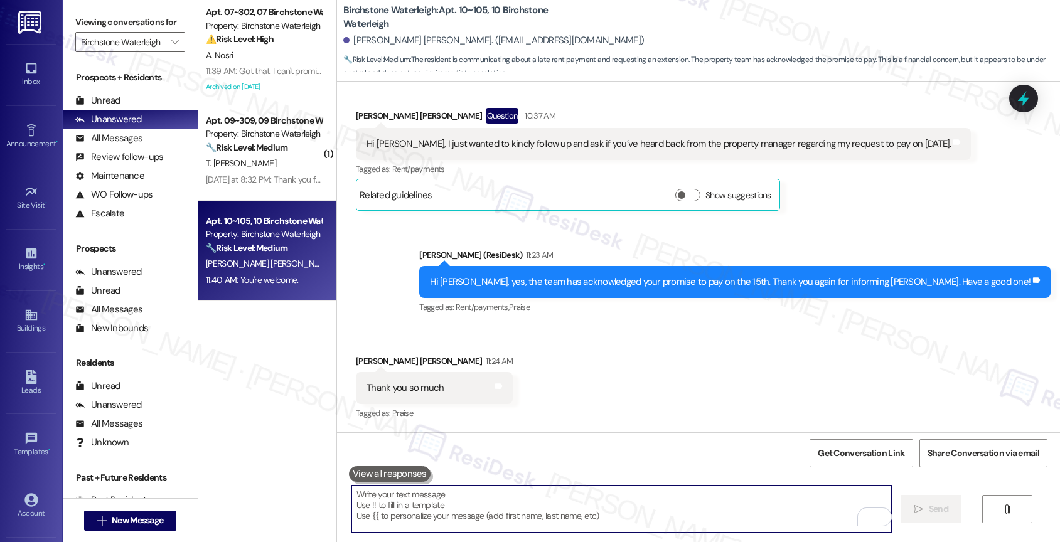
scroll to position [1996, 0]
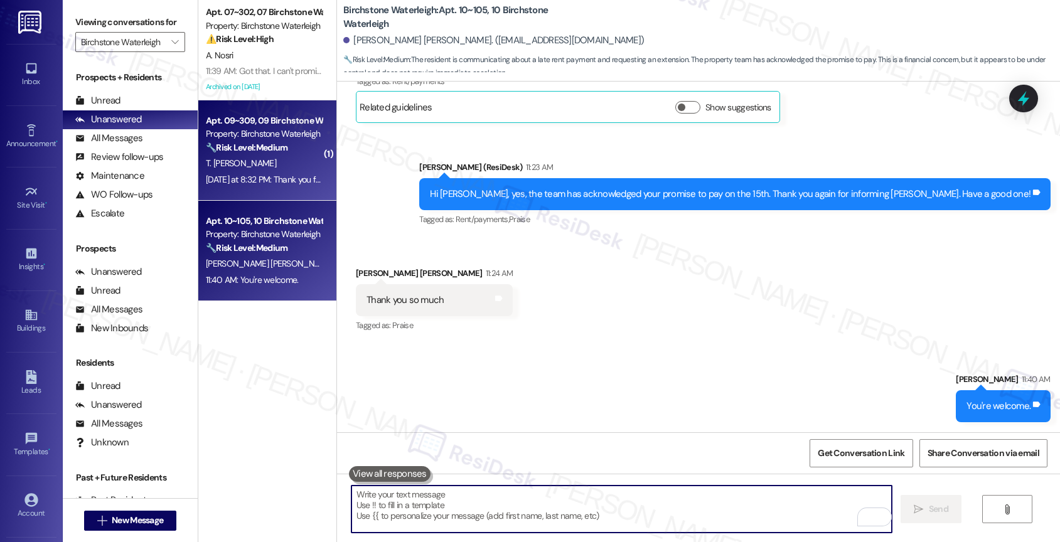
click at [268, 152] on strong "🔧 Risk Level: Medium" at bounding box center [247, 147] width 82 height 11
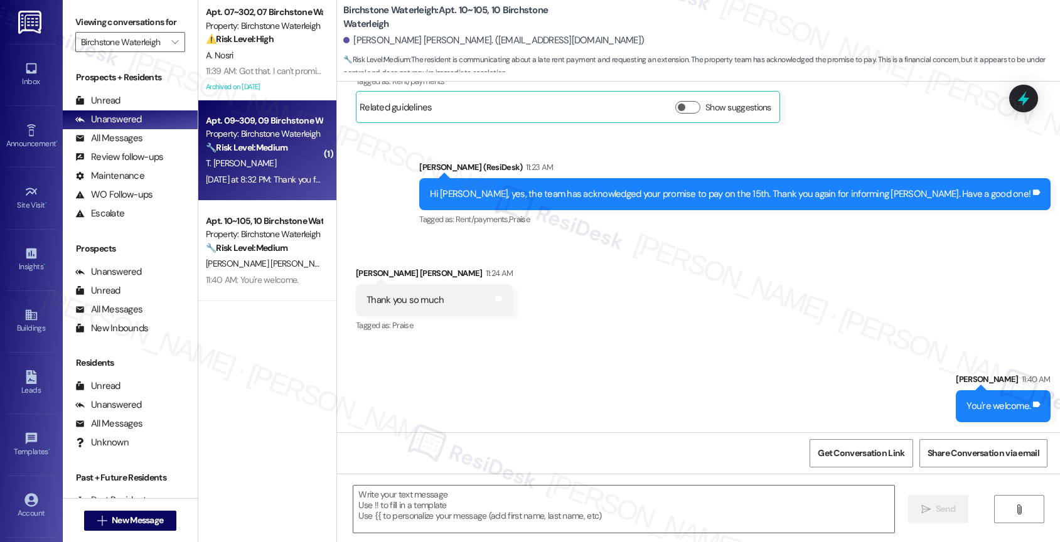
type textarea "Fetching suggested responses. Please feel free to read through the conversation…"
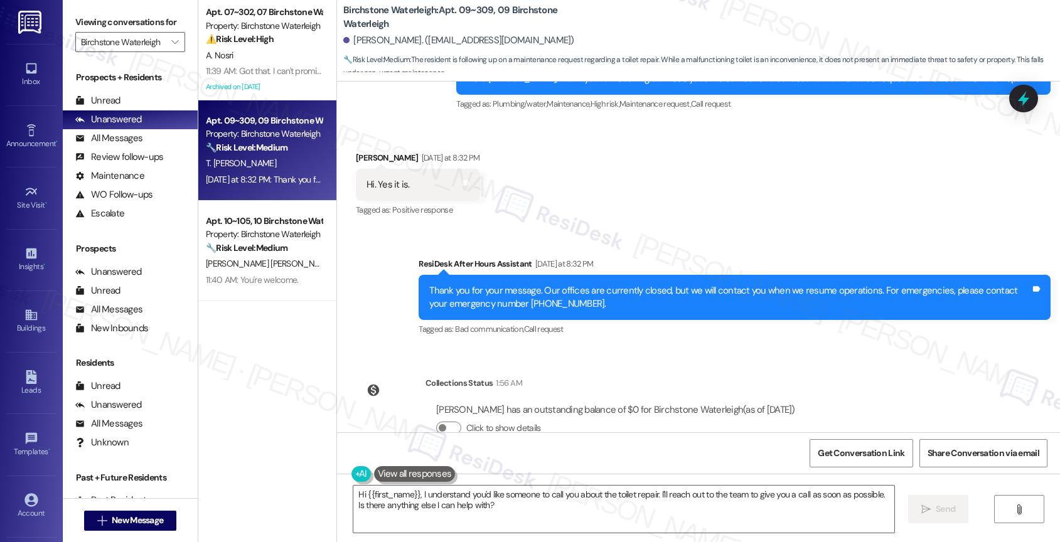
scroll to position [5609, 0]
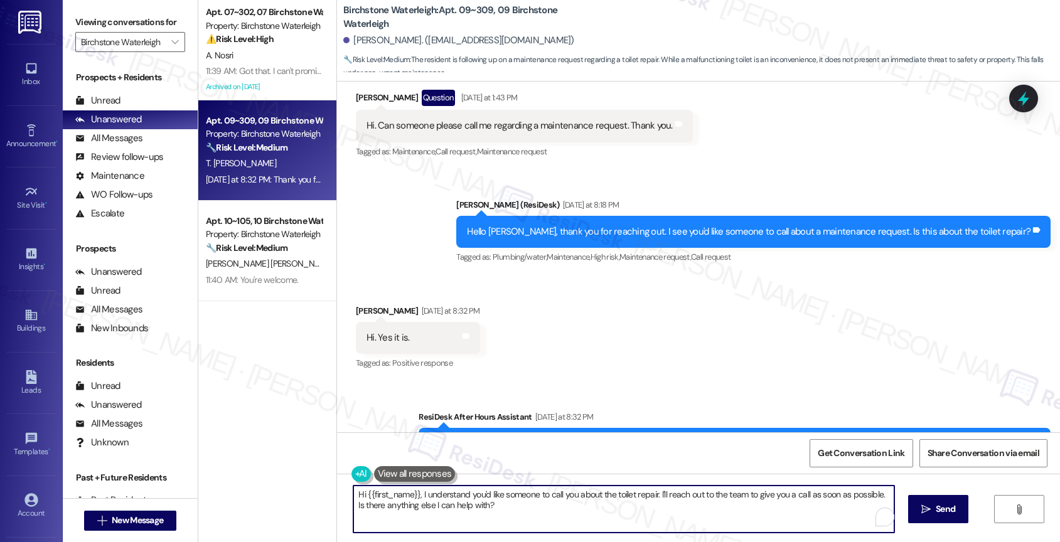
click at [412, 500] on textarea "Hi {{first_name}}, I understand you'd like someone to call you about the toilet…" at bounding box center [623, 509] width 541 height 47
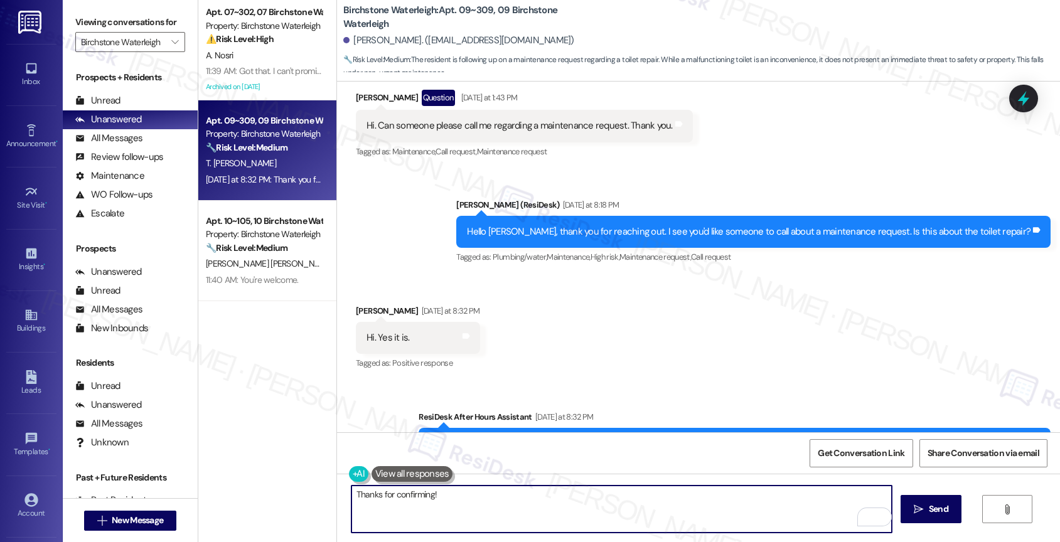
scroll to position [5577, 0]
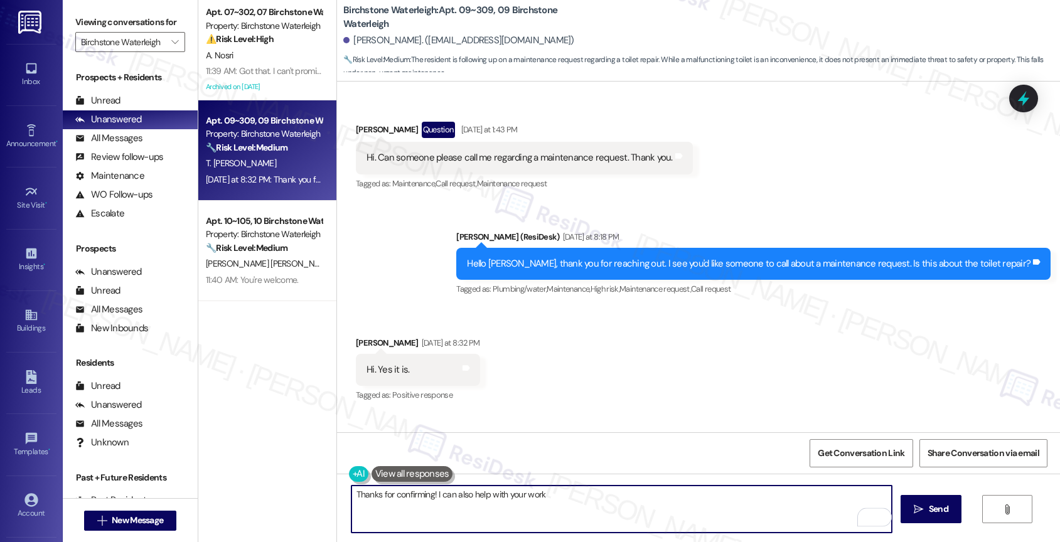
click at [432, 493] on textarea "Thanks for confirming! I can also help with your work" at bounding box center [621, 509] width 541 height 47
click at [505, 490] on textarea "Thanks for confirming! I can also help with your work" at bounding box center [621, 509] width 541 height 47
drag, startPoint x: 582, startPoint y: 502, endPoint x: 428, endPoint y: 495, distance: 154.5
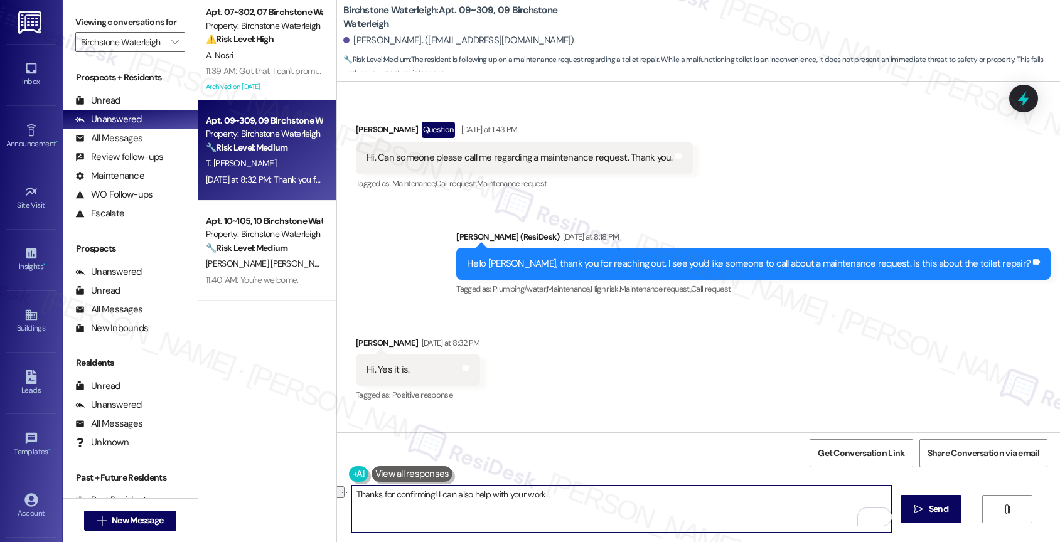
click at [428, 495] on textarea "Thanks for confirming! I can also help with your work" at bounding box center [621, 509] width 541 height 47
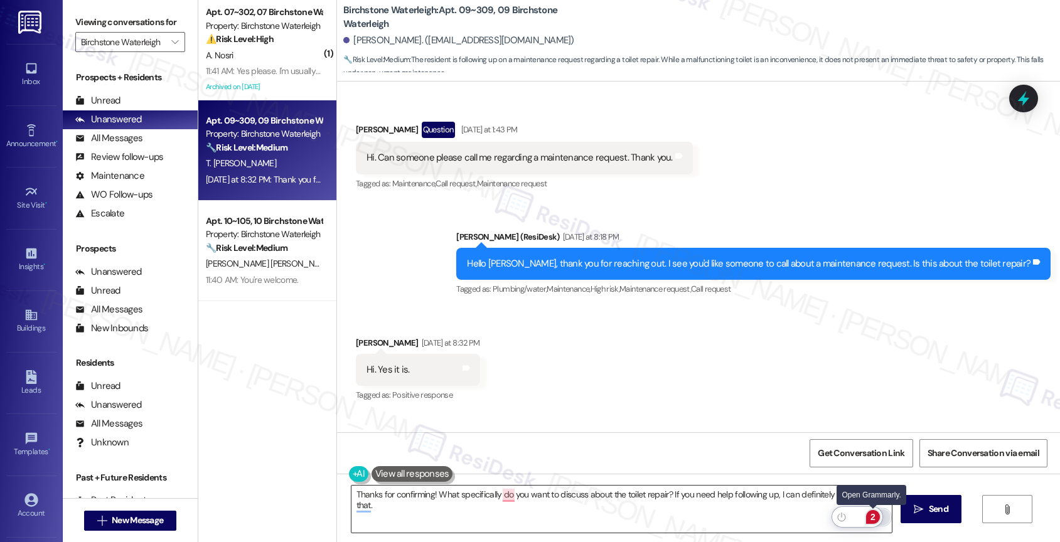
click at [872, 513] on div "2" at bounding box center [873, 517] width 14 height 14
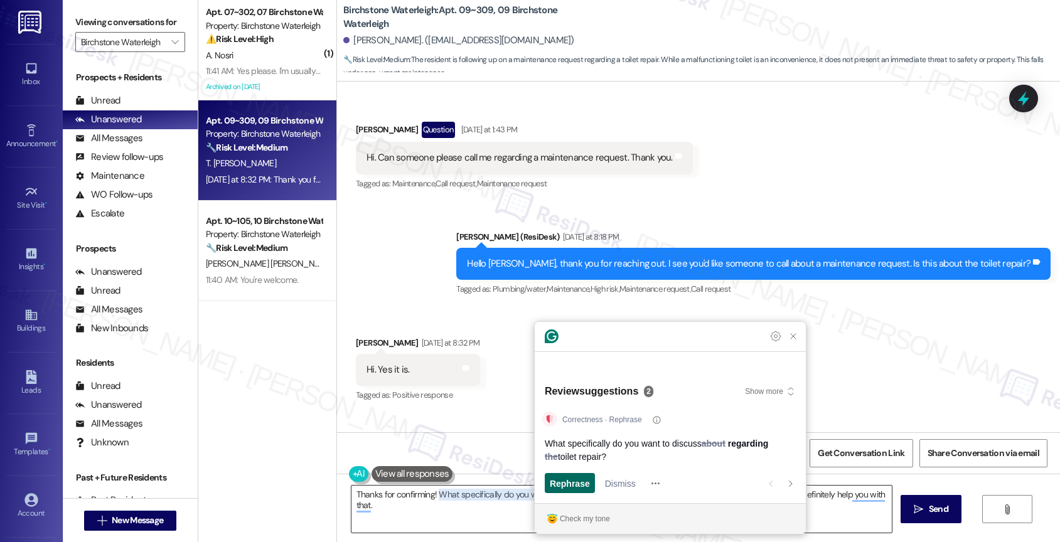
click at [572, 478] on span "Rephrase" at bounding box center [570, 483] width 40 height 13
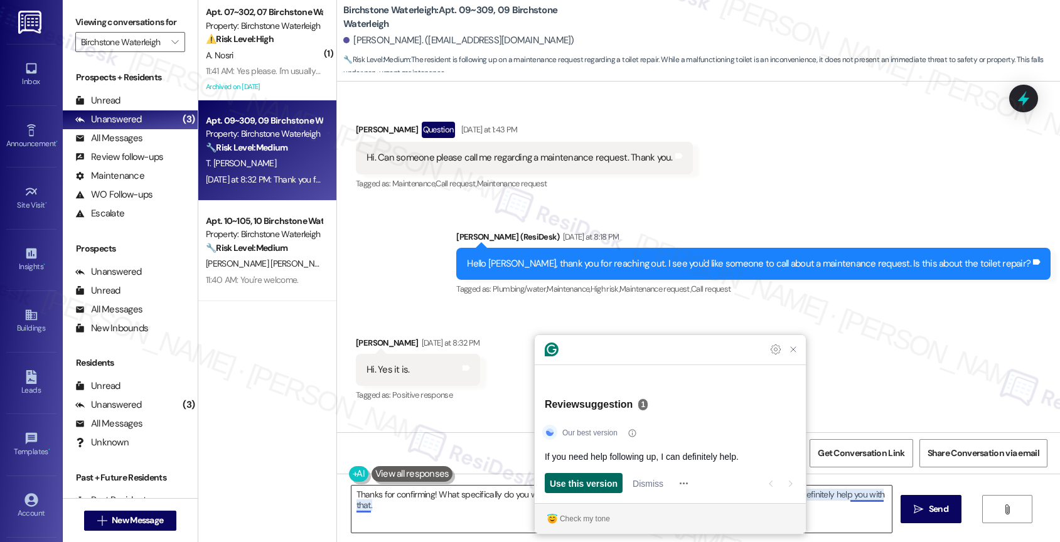
click at [571, 483] on span "Use this version" at bounding box center [584, 483] width 68 height 13
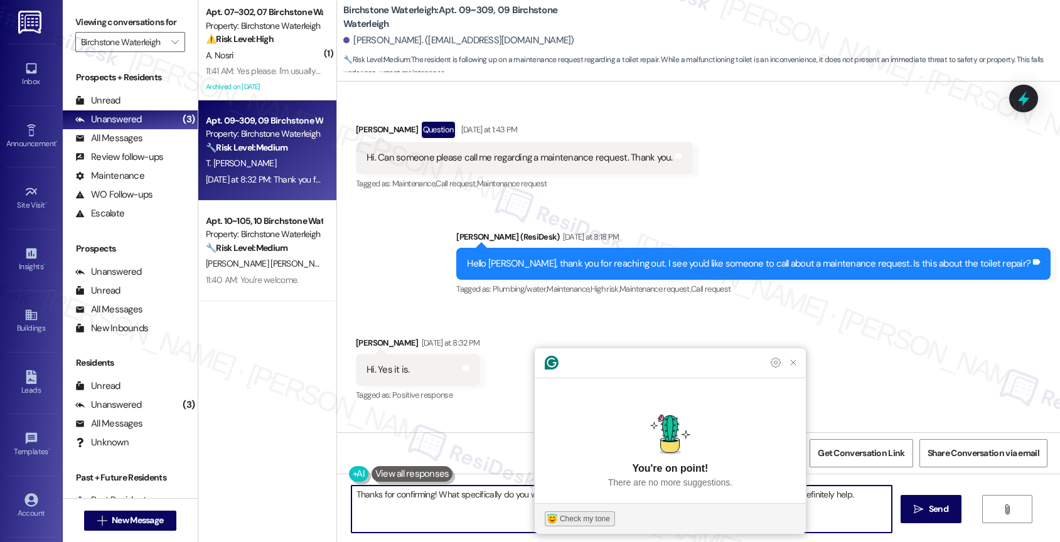
type textarea "Thanks for confirming! What specifically do you want to discuss regarding toile…"
click at [574, 515] on div "Check my tone" at bounding box center [585, 518] width 50 height 11
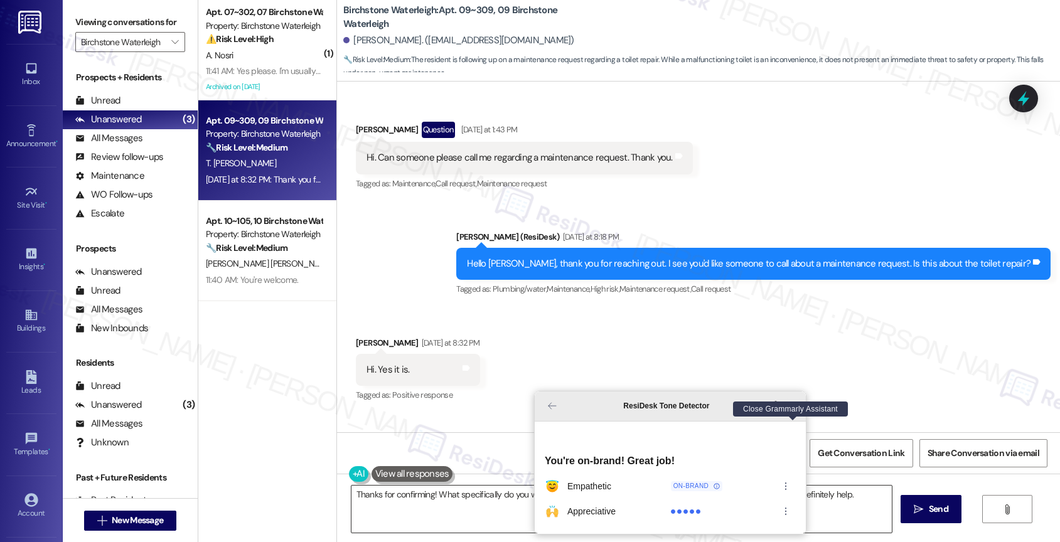
click at [795, 411] on icon "Close Grammarly Assistant" at bounding box center [793, 406] width 10 height 10
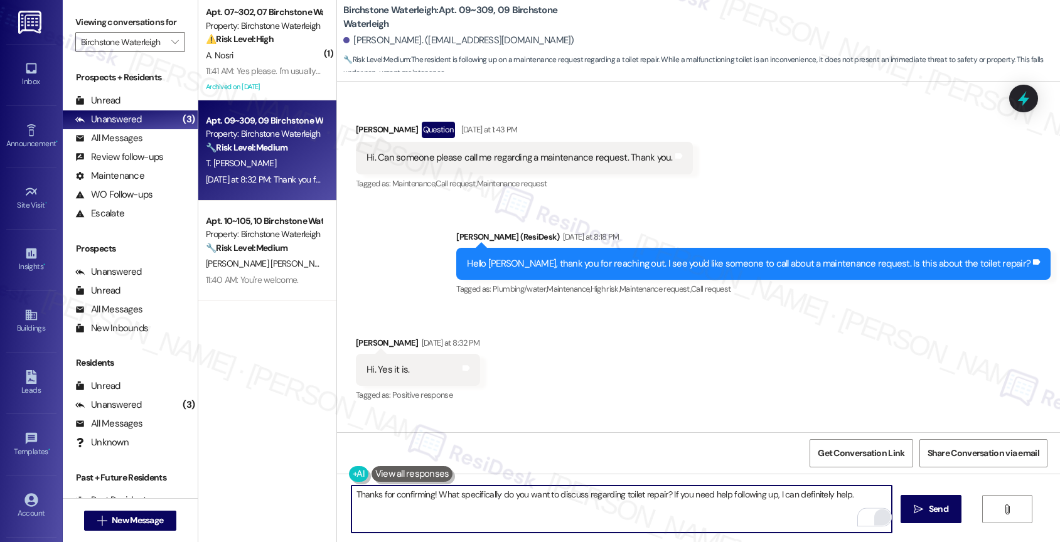
scroll to position [5795, 0]
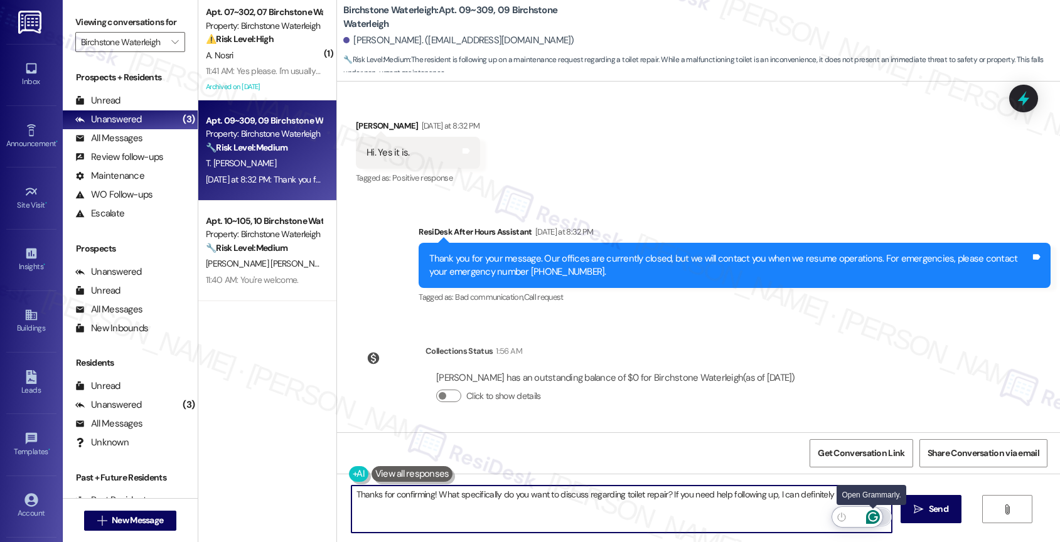
click at [876, 514] on icon "Open Grammarly. 0 Suggestions." at bounding box center [872, 517] width 9 height 9
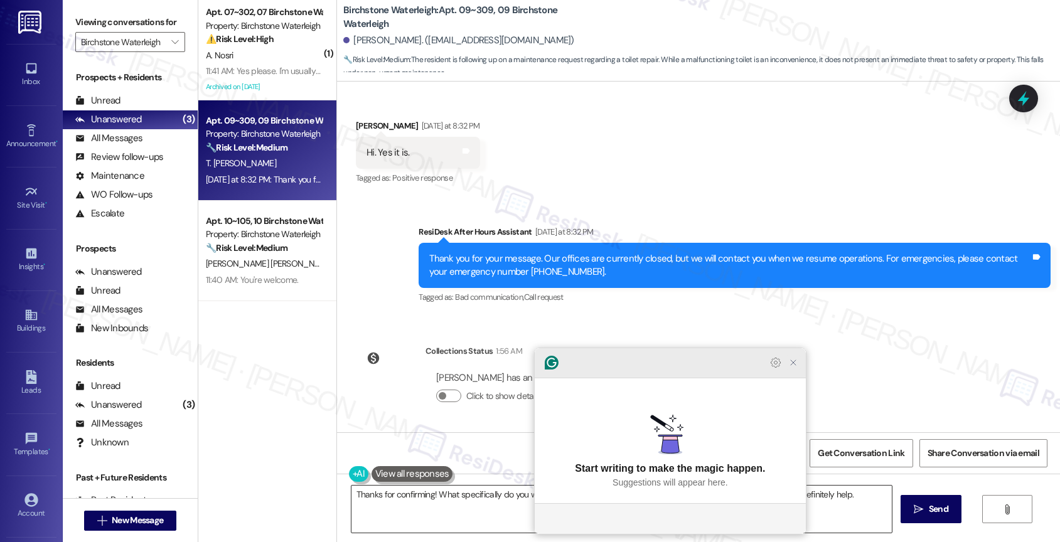
click at [797, 368] on icon "Close Grammarly Assistant" at bounding box center [793, 363] width 10 height 10
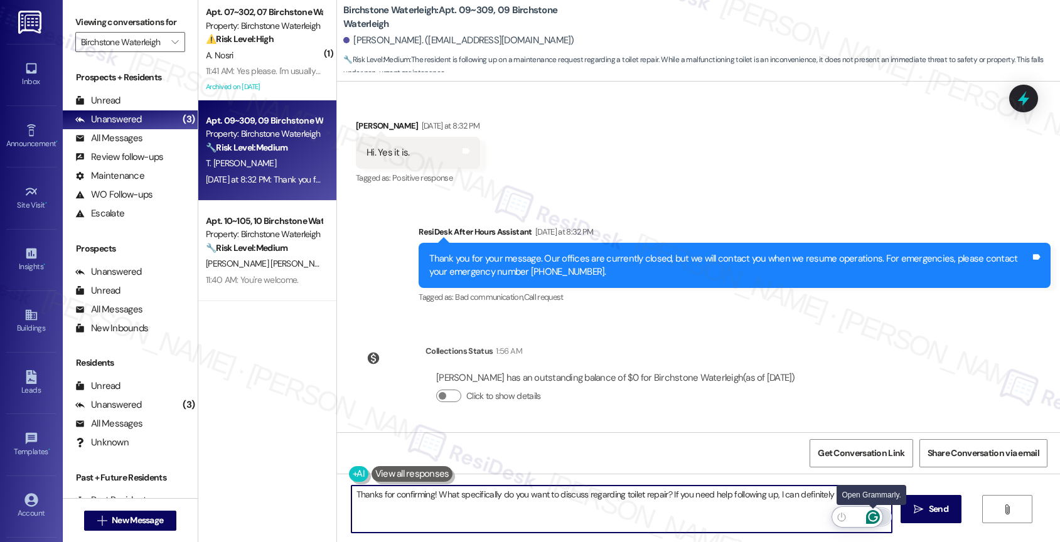
click at [874, 513] on icon "Open Grammarly. 0 Suggestions." at bounding box center [872, 517] width 9 height 9
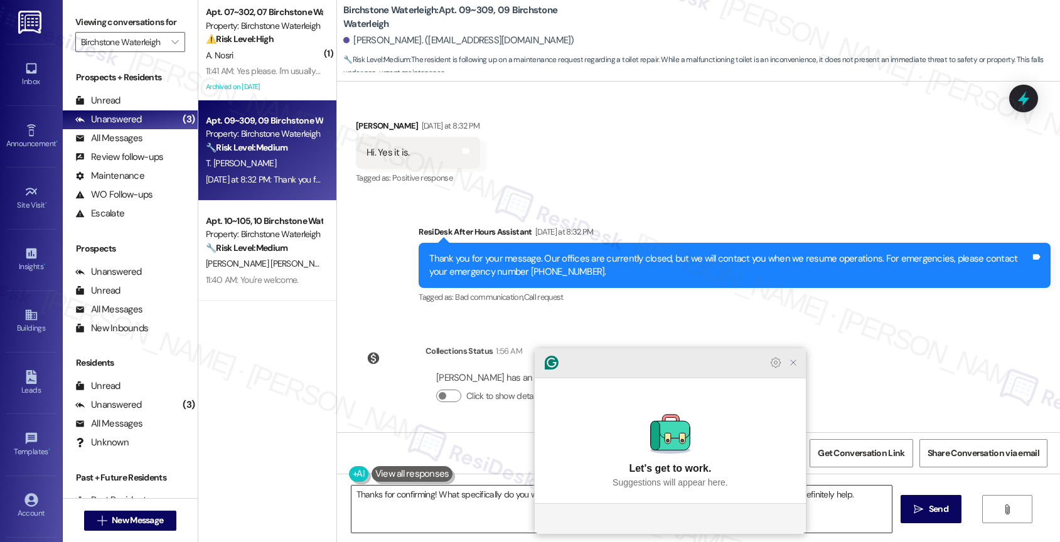
click at [791, 368] on icon "Close Grammarly Assistant" at bounding box center [793, 363] width 10 height 10
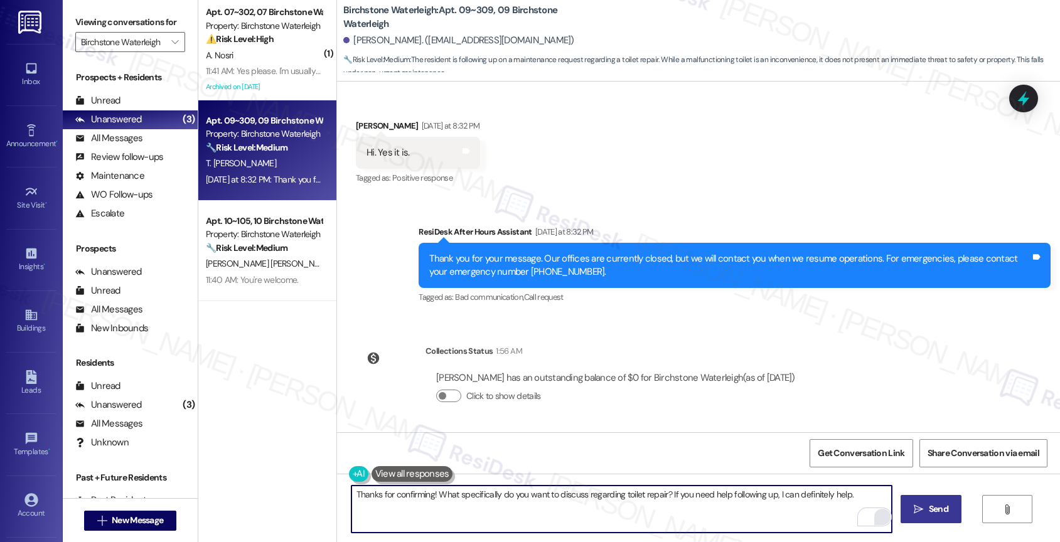
click at [921, 501] on button " Send" at bounding box center [931, 509] width 61 height 28
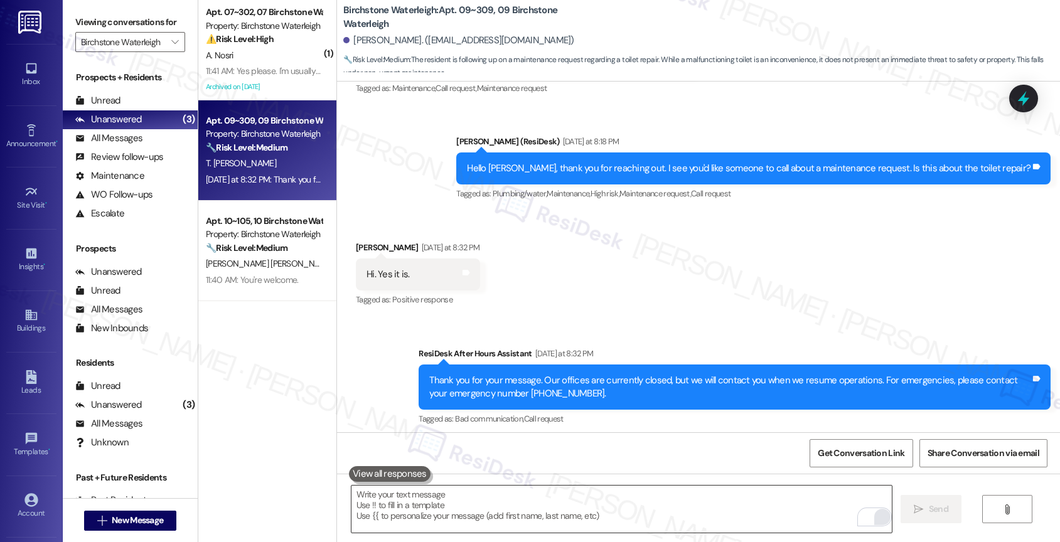
scroll to position [5560, 0]
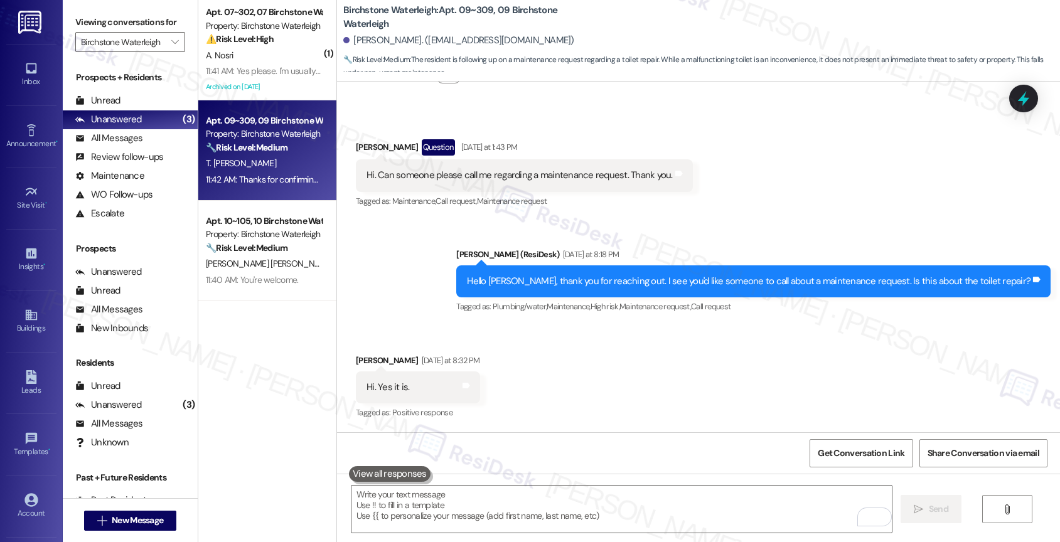
scroll to position [5883, 0]
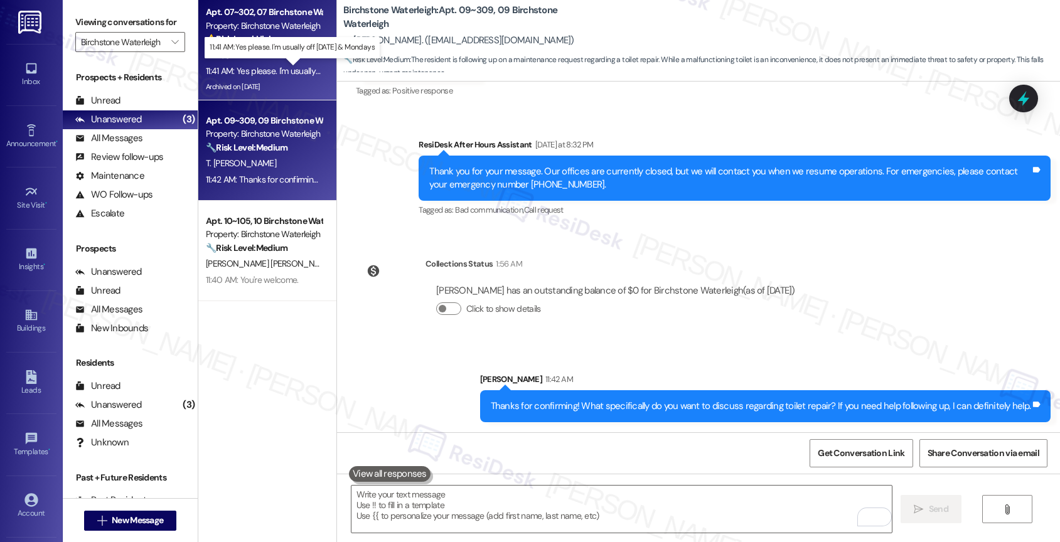
click at [289, 69] on div "11:41 AM: Yes please. I'm usually off [DATE] & Mondays 11:41 AM: Yes please. I'…" at bounding box center [301, 70] width 191 height 11
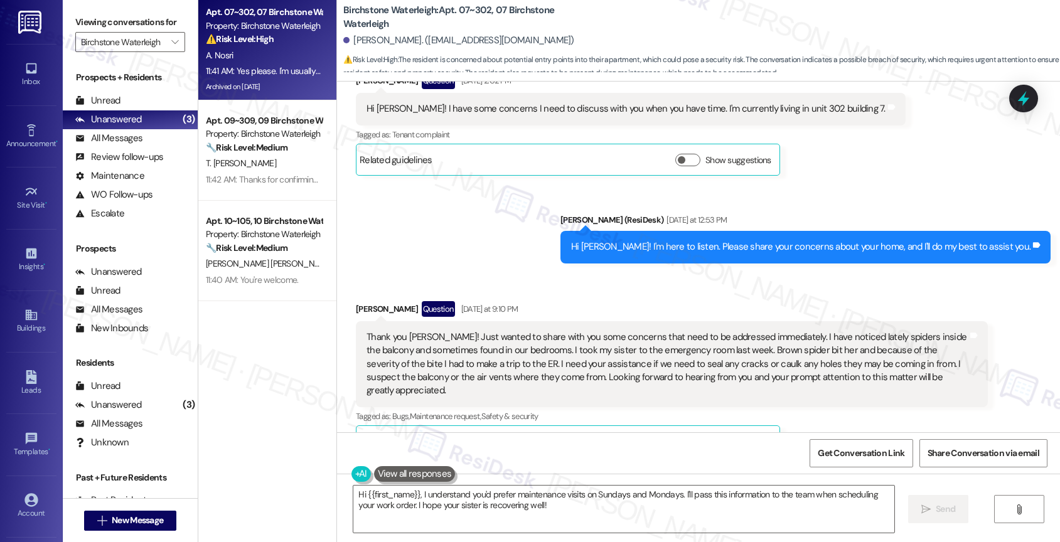
scroll to position [11999, 0]
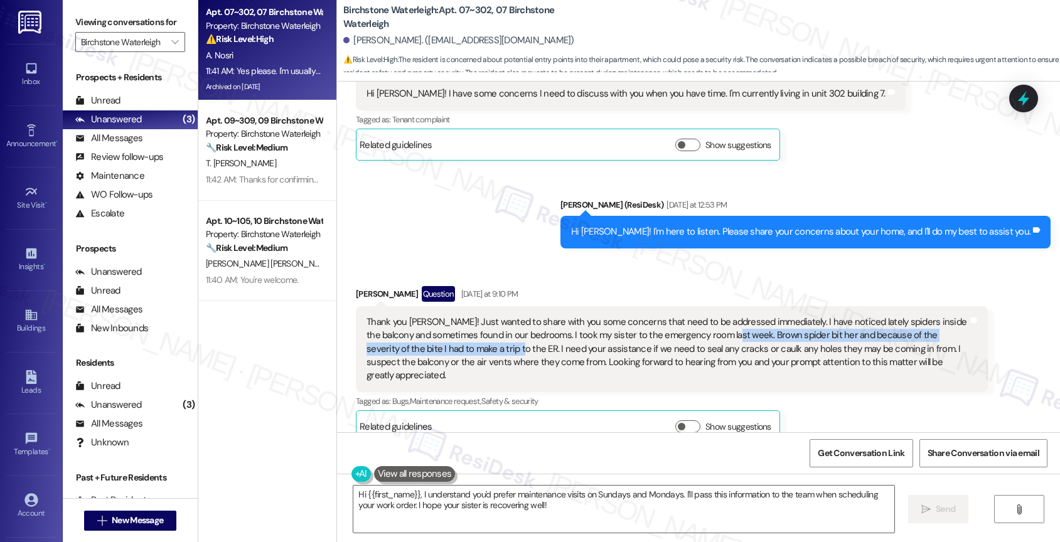
drag, startPoint x: 692, startPoint y: 319, endPoint x: 439, endPoint y: 338, distance: 253.0
click at [439, 338] on div "Thank you [PERSON_NAME]! Just wanted to share with you some concerns that need …" at bounding box center [667, 349] width 601 height 67
copy div "Brown spider bit her and because of the severity of the bite I had to make a tr…"
click at [530, 212] on div "Sent via SMS [PERSON_NAME] (ResiDesk) [DATE] at 12:53 PM Hi [PERSON_NAME]! I'm …" at bounding box center [698, 213] width 723 height 87
click at [476, 502] on textarea "Hi {{first_name}}, I understand you'd prefer maintenance visits on Sundays and …" at bounding box center [623, 509] width 541 height 47
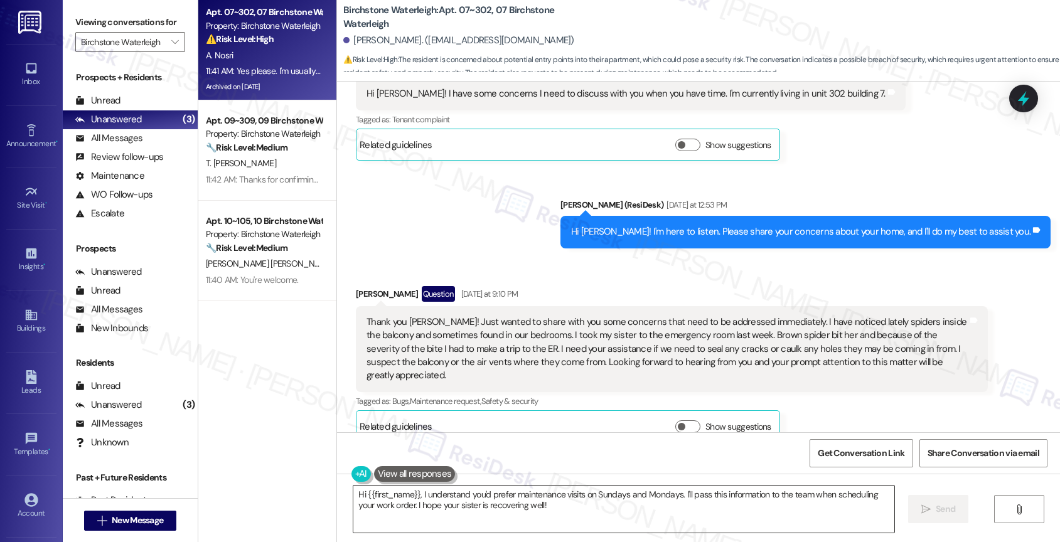
click at [476, 502] on textarea "Hi {{first_name}}, I understand you'd prefer maintenance visits on Sundays and …" at bounding box center [623, 509] width 541 height 47
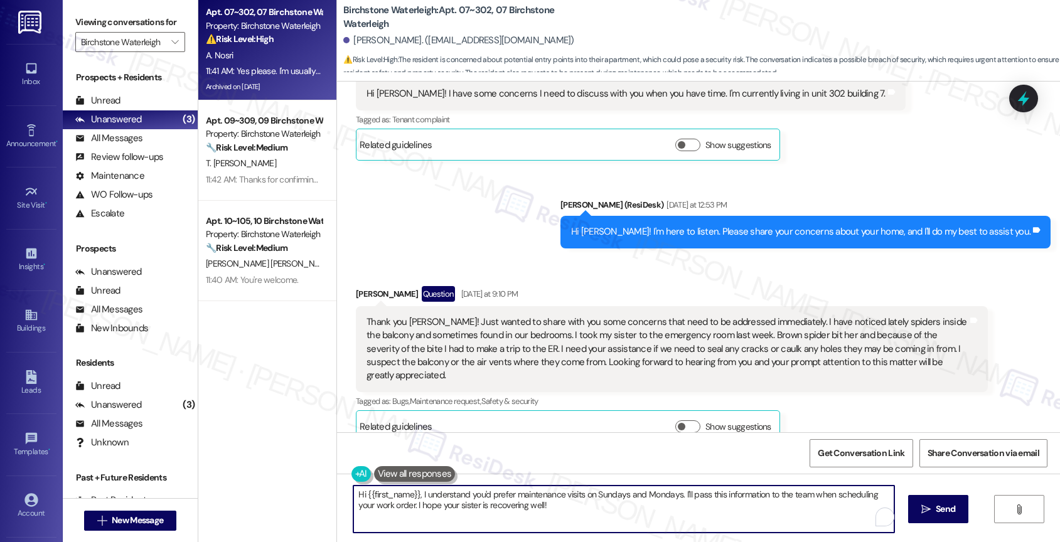
click at [476, 502] on textarea "Hi {{first_name}}, I understand you'd prefer maintenance visits on Sundays and …" at bounding box center [623, 509] width 541 height 47
paste textarea "Brown spider bit her and because of the severity of the bite I had to make a tr…"
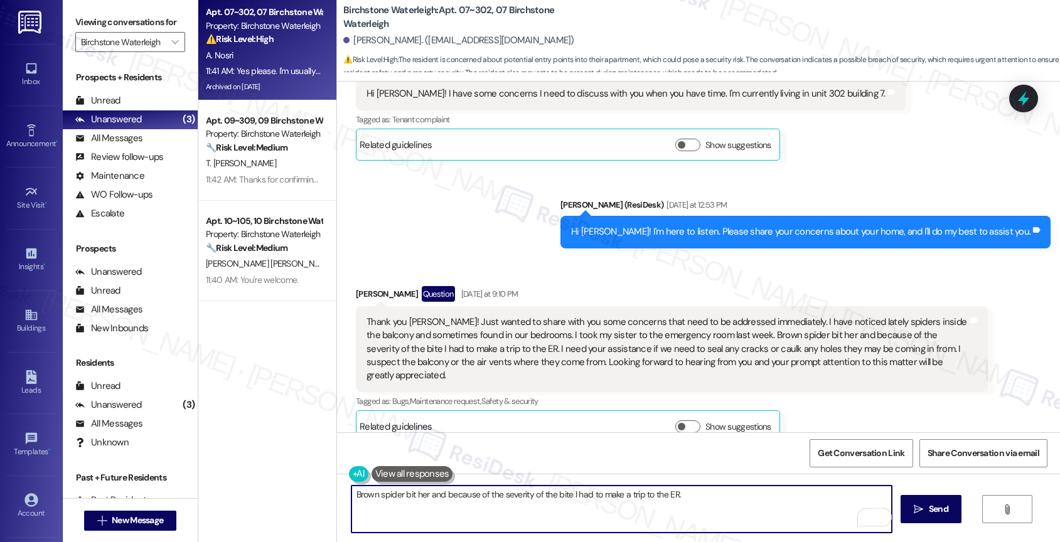
click at [419, 496] on textarea "Brown spider bit her and because of the severity of the bite I had to make a tr…" at bounding box center [621, 509] width 541 height 47
click at [713, 493] on textarea "Brown spider bit my sister and because of the severity of the bite I had to mak…" at bounding box center [621, 509] width 541 height 47
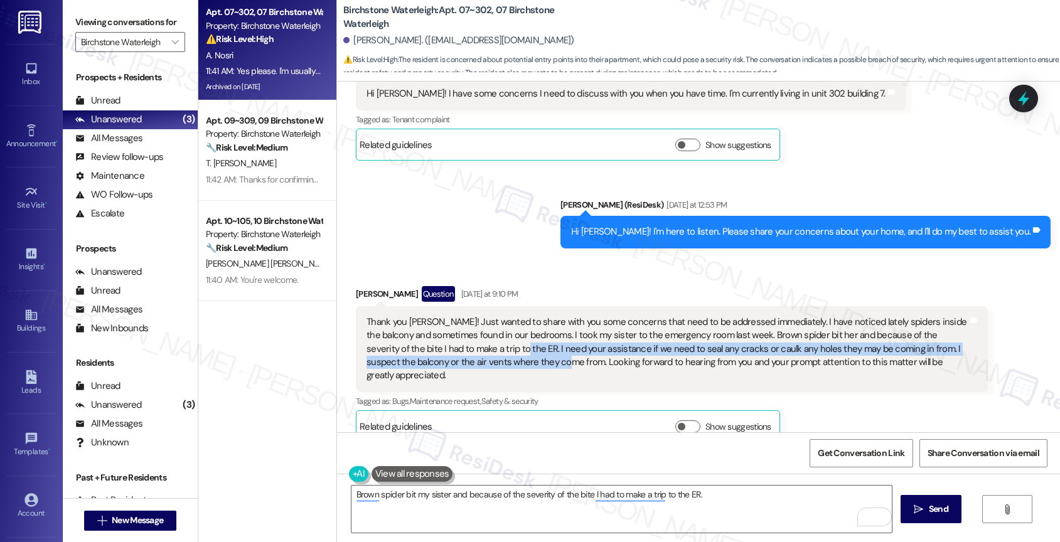
drag, startPoint x: 441, startPoint y: 335, endPoint x: 474, endPoint y: 346, distance: 35.3
click at [474, 346] on div "Thank you [PERSON_NAME]! Just wanted to share with you some concerns that need …" at bounding box center [667, 349] width 601 height 67
copy div "I need your assistance if we need to seal any cracks or caulk any holes they ma…"
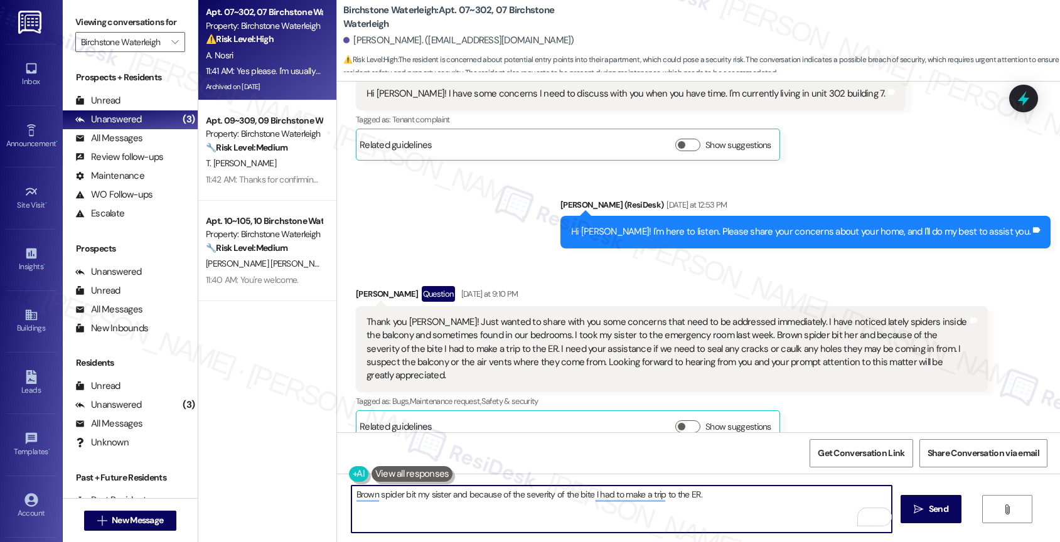
click at [727, 500] on textarea "Brown spider bit my sister and because of the severity of the bite I had to mak…" at bounding box center [621, 509] width 541 height 47
paste textarea "I need your assistance if we need to seal any cracks or caulk any holes they ma…"
type textarea "Brown spider bit my sister and because of the severity of the bite I had to mak…"
drag, startPoint x: 753, startPoint y: 512, endPoint x: 338, endPoint y: 487, distance: 416.2
click at [345, 487] on div "Brown spider bit my sister and because of the severity of the bite I had to mak…" at bounding box center [616, 509] width 542 height 48
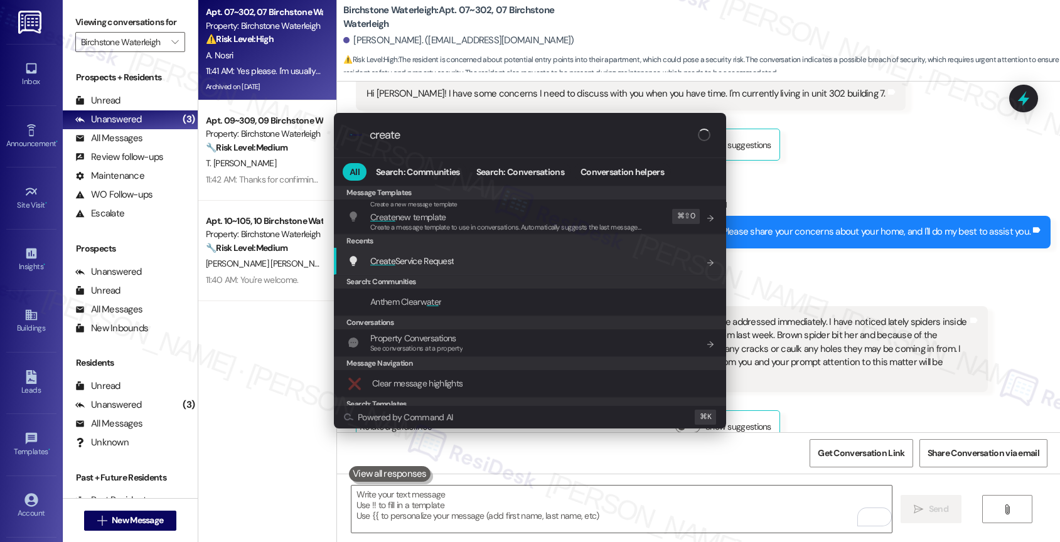
type input "create"
click at [424, 251] on div "Create Service Request Add shortcut" at bounding box center [530, 261] width 392 height 27
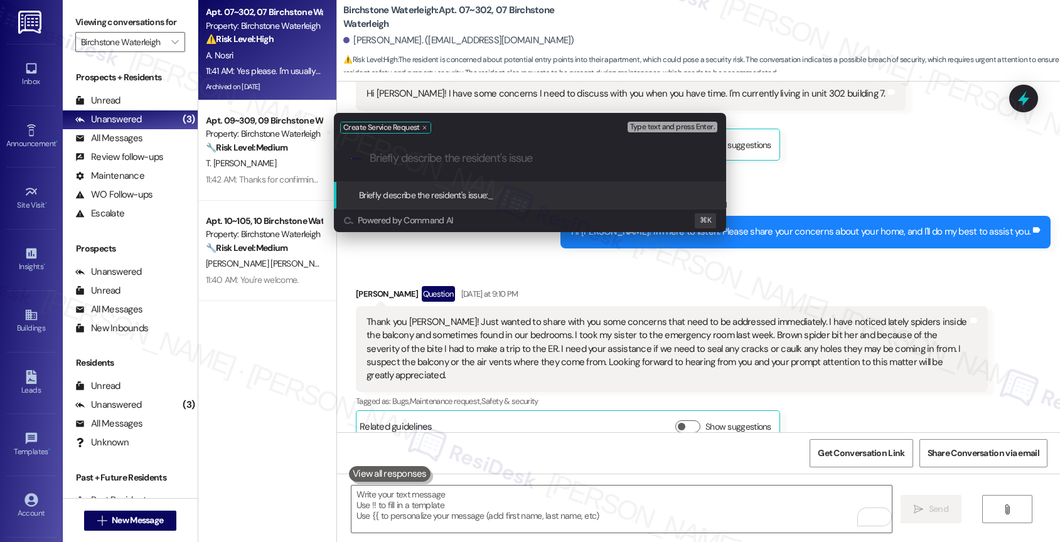
paste input "Brown spider bit my sister and because of the severity of the bite I had to mak…"
type input "Brown spider bit my sister and because of the severity of the bite I had to mak…"
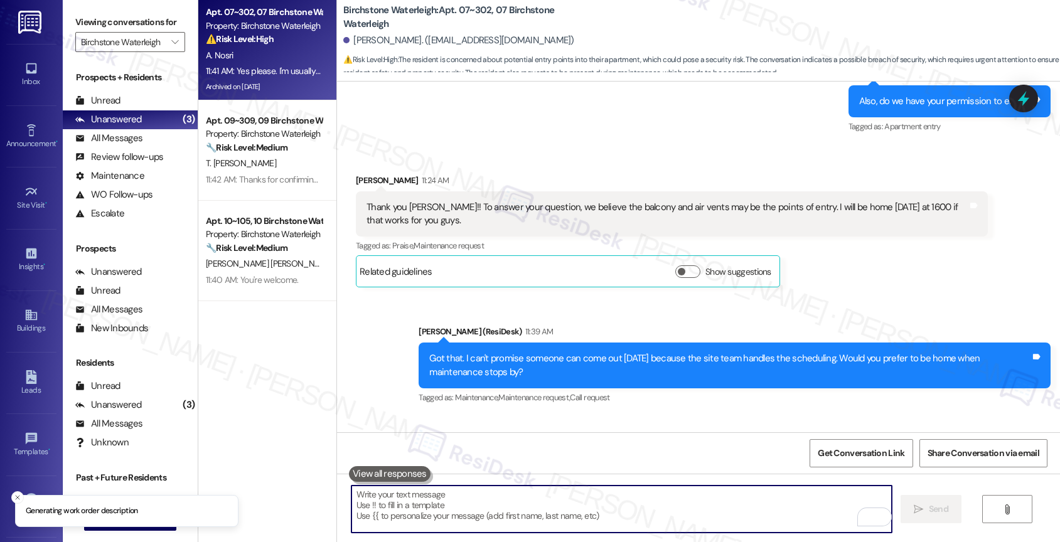
scroll to position [12817, 0]
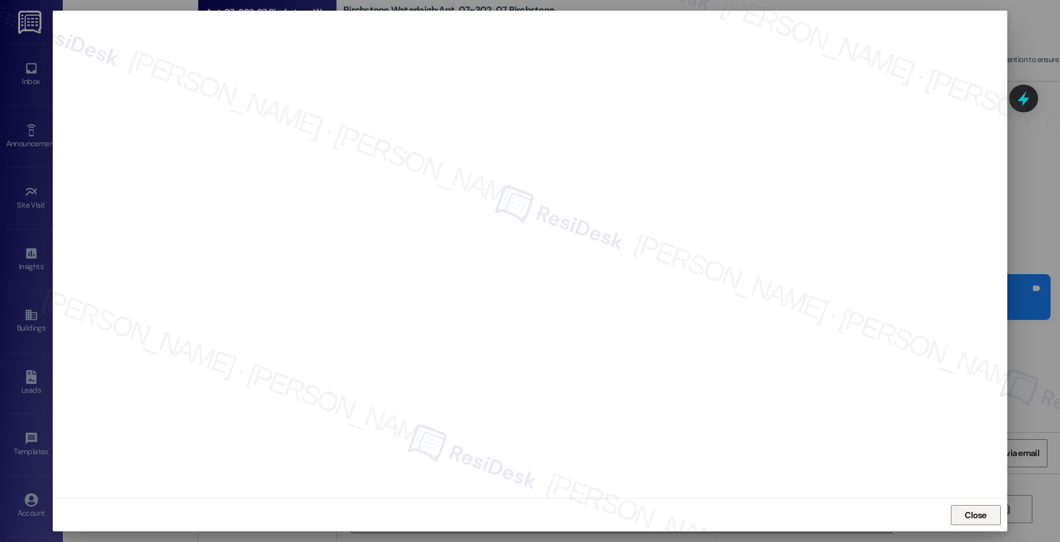
click at [976, 513] on span "Close" at bounding box center [976, 515] width 22 height 13
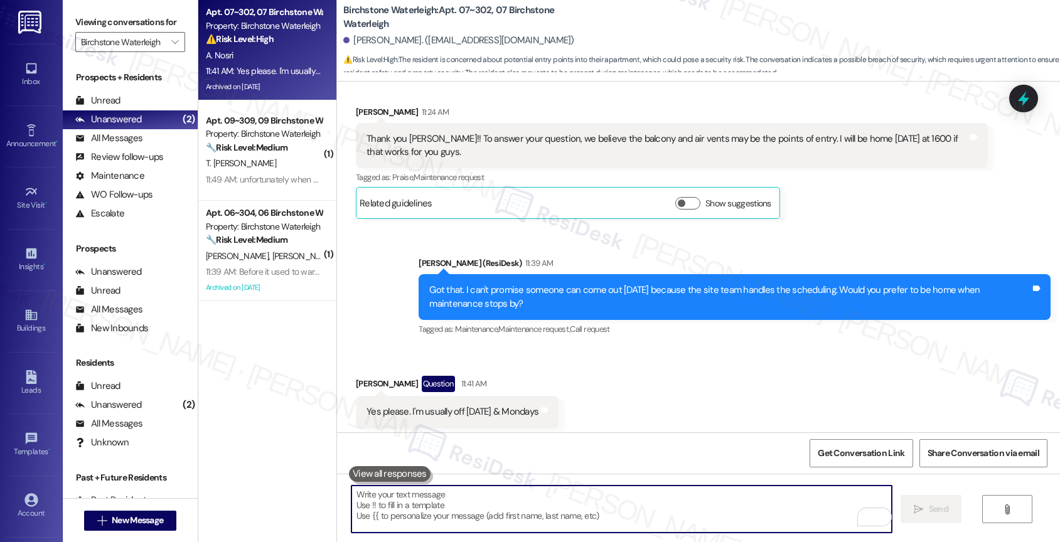
click at [407, 503] on textarea "To enrich screen reader interactions, please activate Accessibility in Grammarl…" at bounding box center [621, 509] width 541 height 47
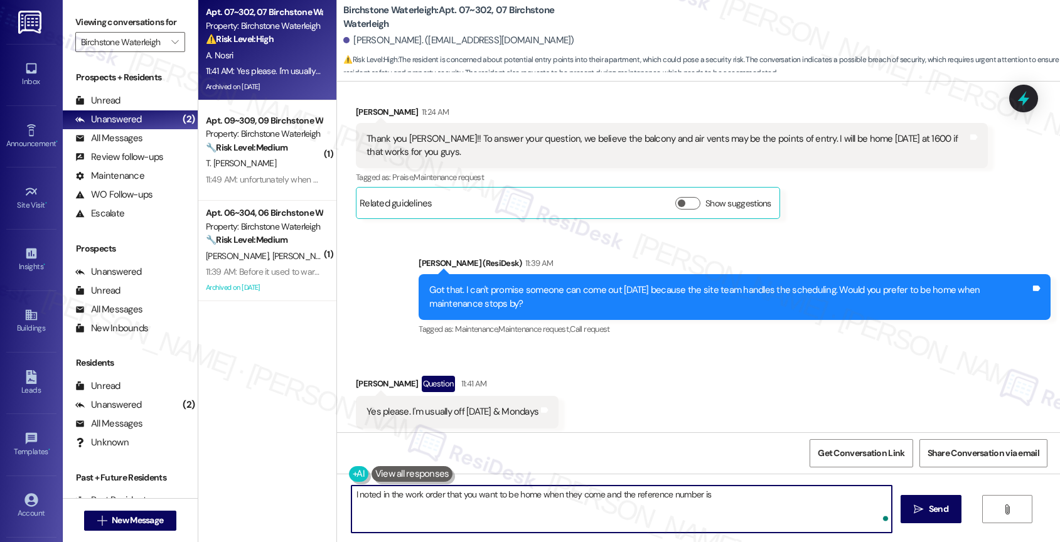
paste textarea "16136473"
click at [351, 496] on textarea "I noted in the work order that you want to be home when they come and the refer…" at bounding box center [621, 509] width 541 height 47
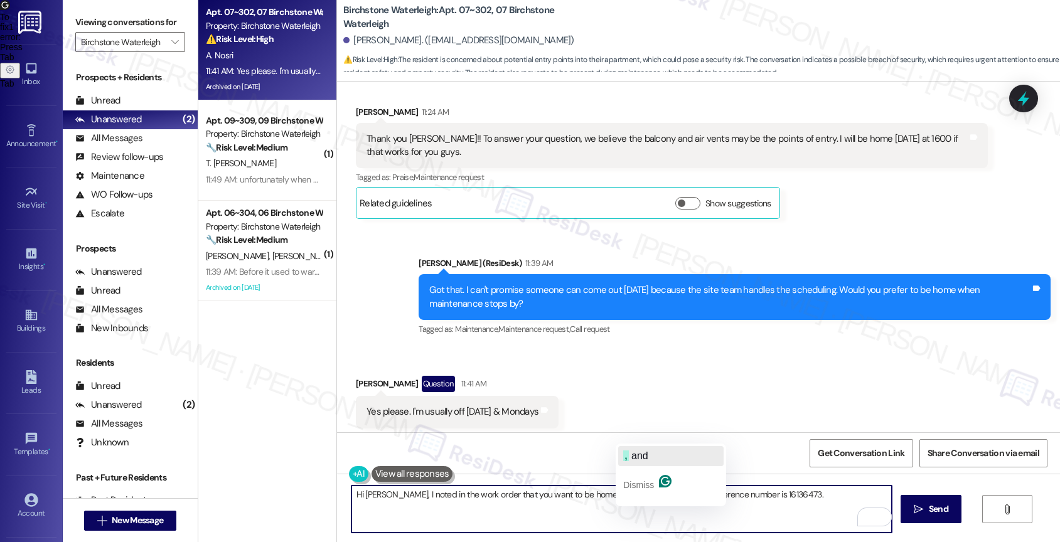
click at [646, 456] on span "and" at bounding box center [639, 456] width 17 height 11
drag, startPoint x: 368, startPoint y: 494, endPoint x: 329, endPoint y: 490, distance: 39.2
click at [337, 490] on div "Hi Aziz, I noted in the work order that you want to be home when they come, and…" at bounding box center [698, 521] width 723 height 94
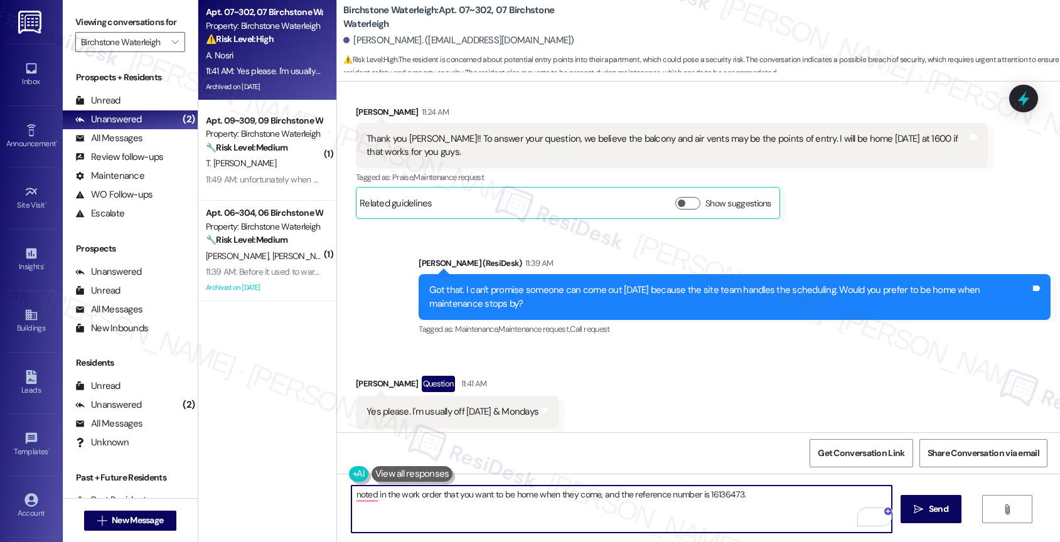
click at [351, 493] on textarea "noted in the work order that you want to be home when they come, and the refere…" at bounding box center [621, 509] width 541 height 47
click at [793, 507] on textarea "I noted in the work order that you want to be home when they come. The referenc…" at bounding box center [621, 509] width 541 height 47
paste textarea "Feel free to let us know if you have other questions or concerns so we can assi…"
click at [534, 514] on textarea "I noted in the work order that you want to be home when they come. The referenc…" at bounding box center [621, 509] width 541 height 47
type textarea "I noted in the work order that you want to be home when they come. The referenc…"
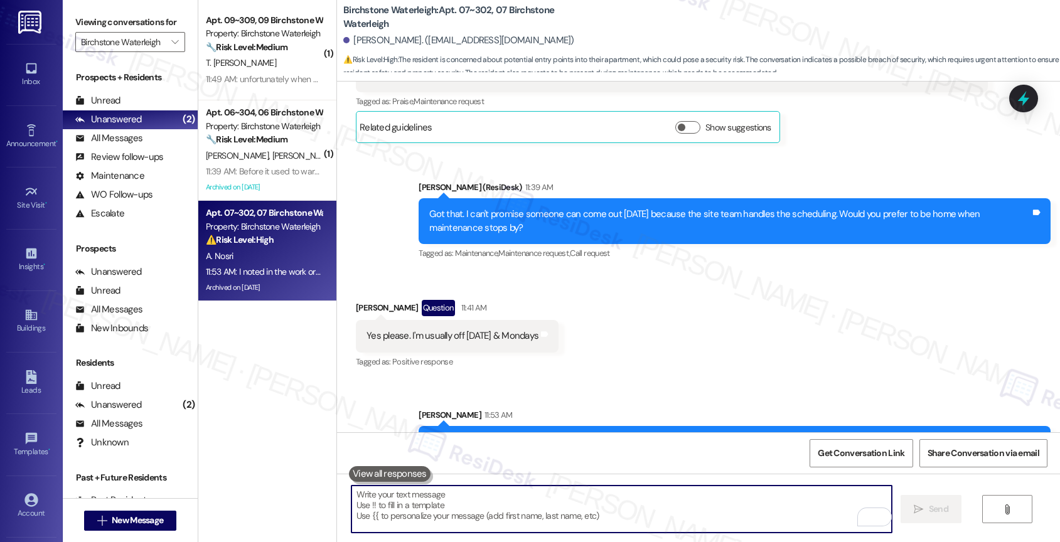
scroll to position [12917, 0]
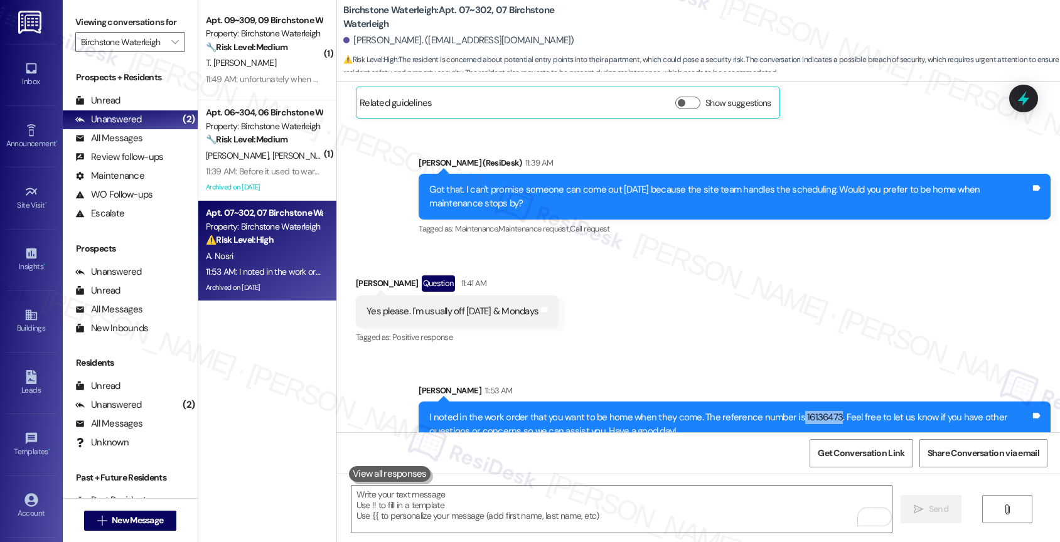
drag, startPoint x: 822, startPoint y: 391, endPoint x: 786, endPoint y: 390, distance: 35.8
click at [786, 411] on div "I noted in the work order that you want to be home when they come. The referenc…" at bounding box center [729, 424] width 601 height 27
copy div "16136473"
click at [655, 282] on div "Received via SMS Aziz Nosri Question 11:41 AM Yes please. I'm usually off Sunda…" at bounding box center [698, 301] width 723 height 109
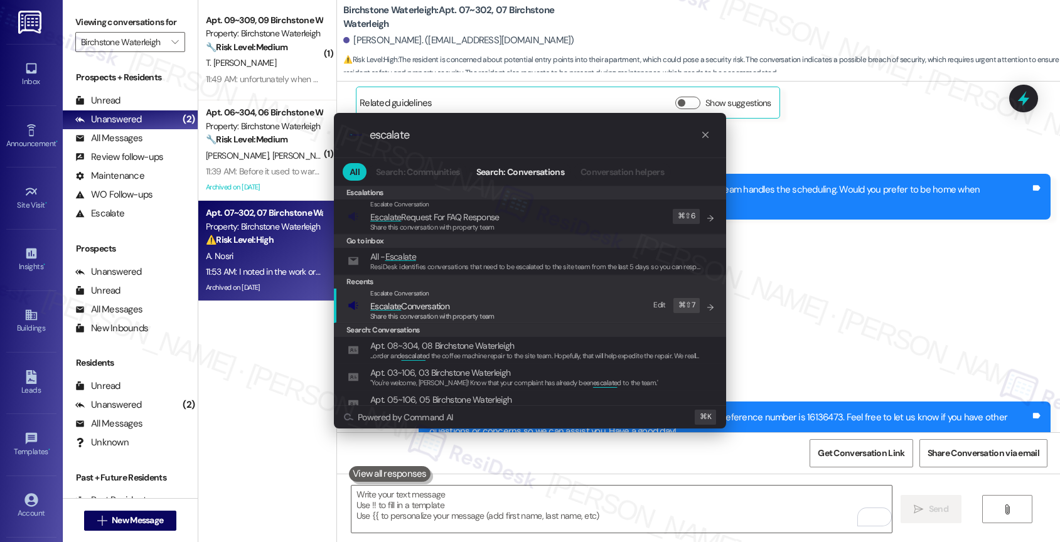
type input "escalate"
click at [411, 314] on span "Share this conversation with property team" at bounding box center [432, 316] width 124 height 9
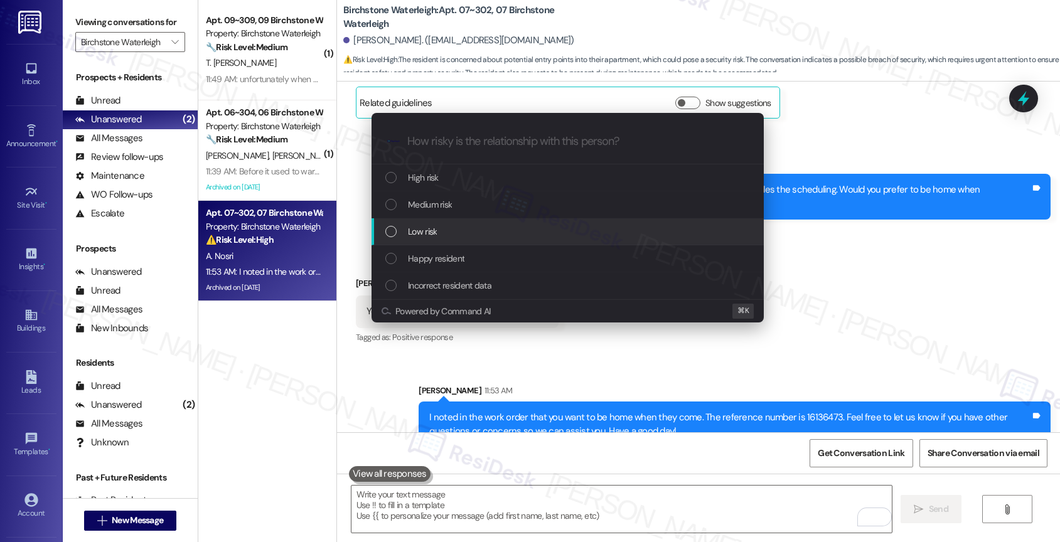
click at [435, 225] on span "Low risk" at bounding box center [422, 232] width 29 height 14
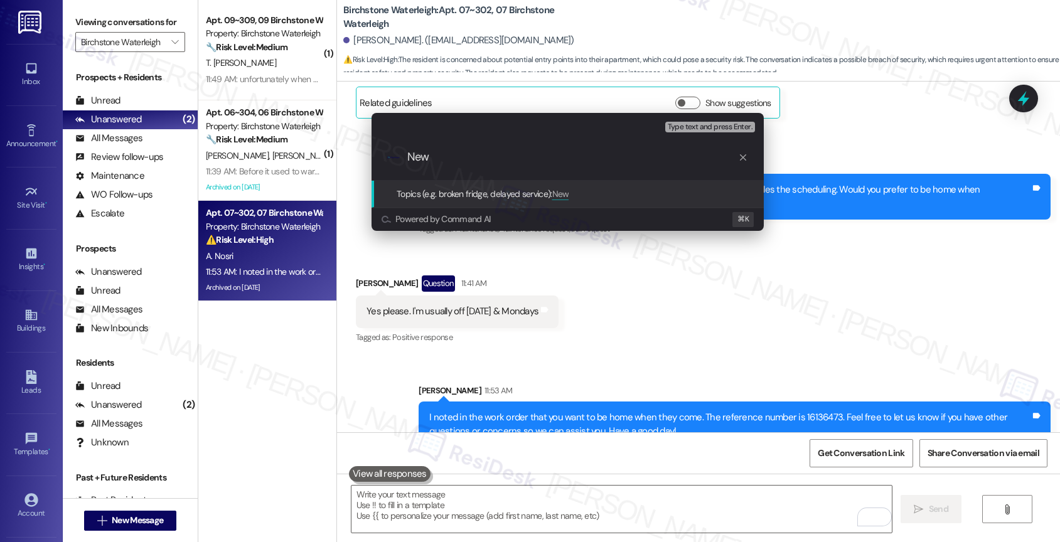
paste input "16136473"
click at [431, 158] on input "New 16136473" at bounding box center [572, 157] width 331 height 13
click at [555, 158] on input "New WO 16136473" at bounding box center [572, 157] width 331 height 13
type input "New WO 16136473 filed by ResiDesk"
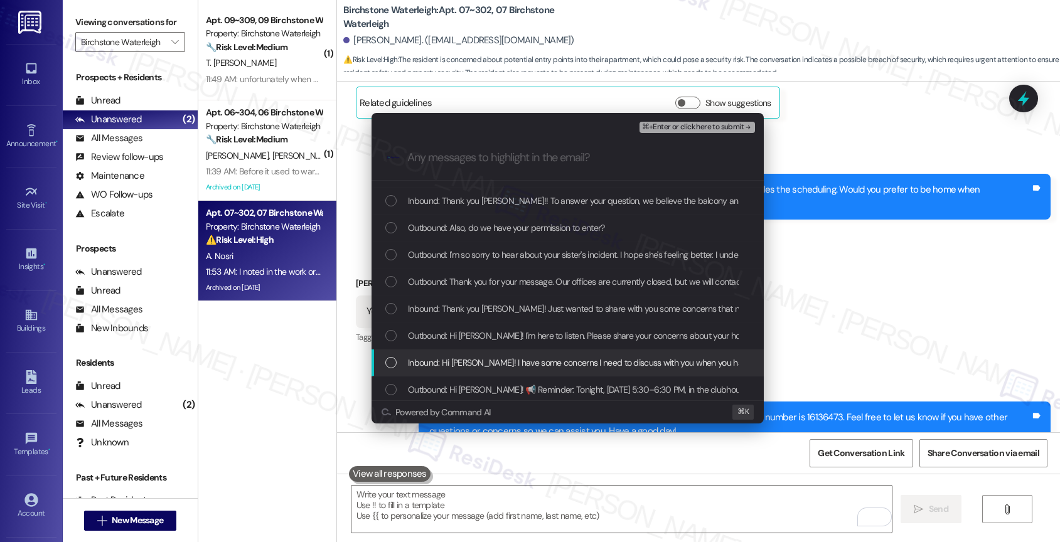
scroll to position [75, 0]
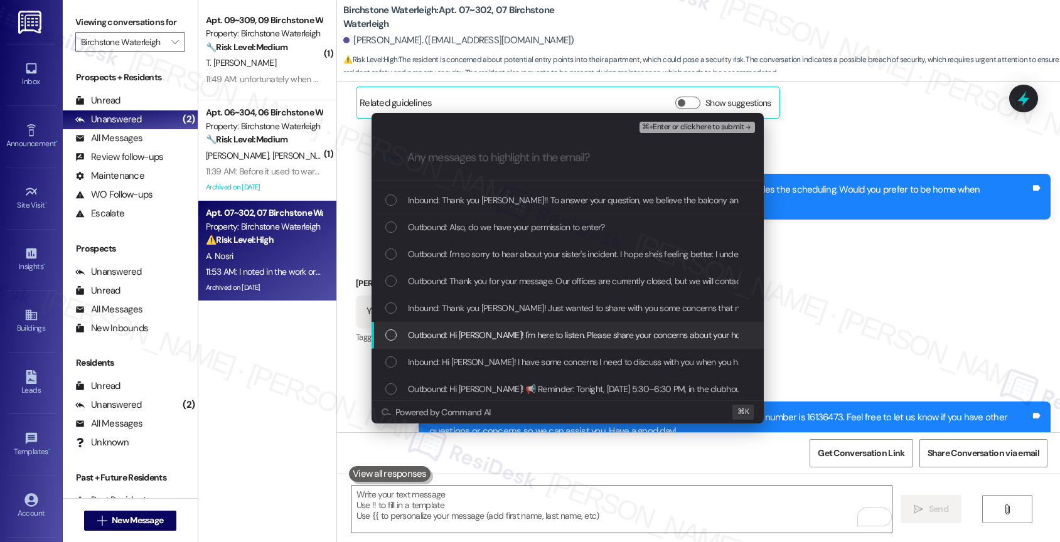
click at [485, 328] on span "Outbound: Hi Aziz! I'm here to listen. Please share your concerns about your ho…" at bounding box center [639, 335] width 462 height 14
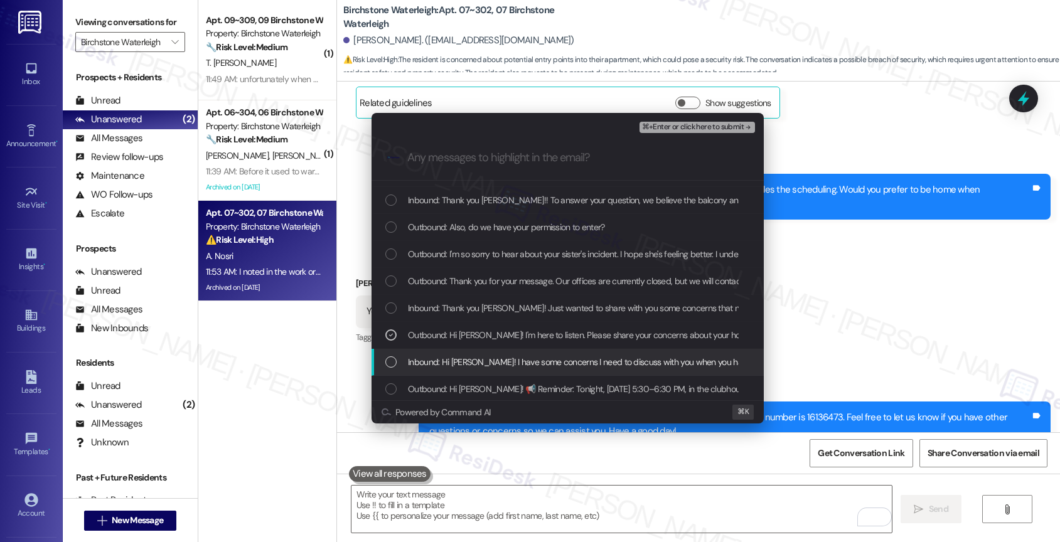
click at [483, 358] on span "Inbound: Hi Jane! I have some concerns I need to discuss with you when you have…" at bounding box center [661, 362] width 506 height 14
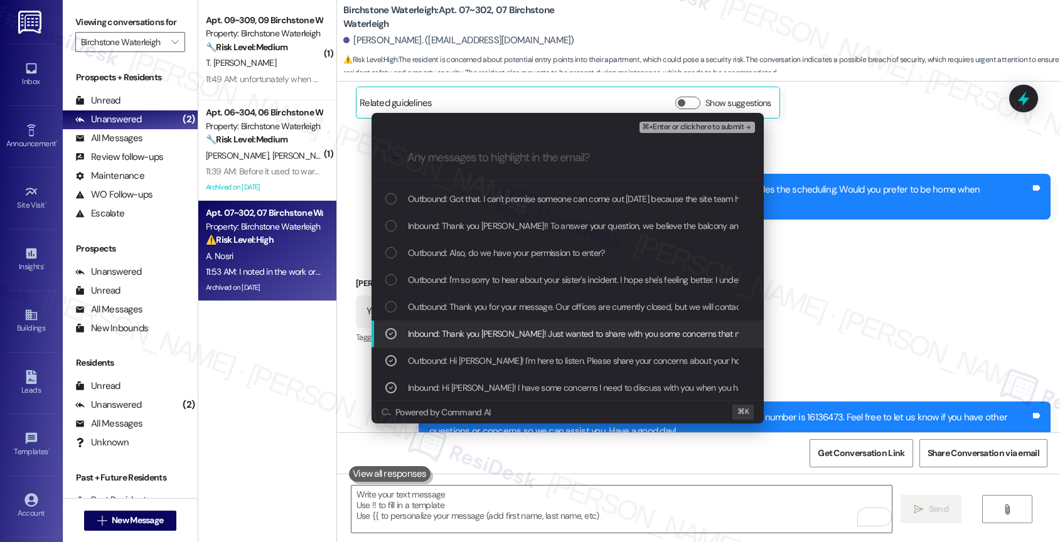
scroll to position [46, 0]
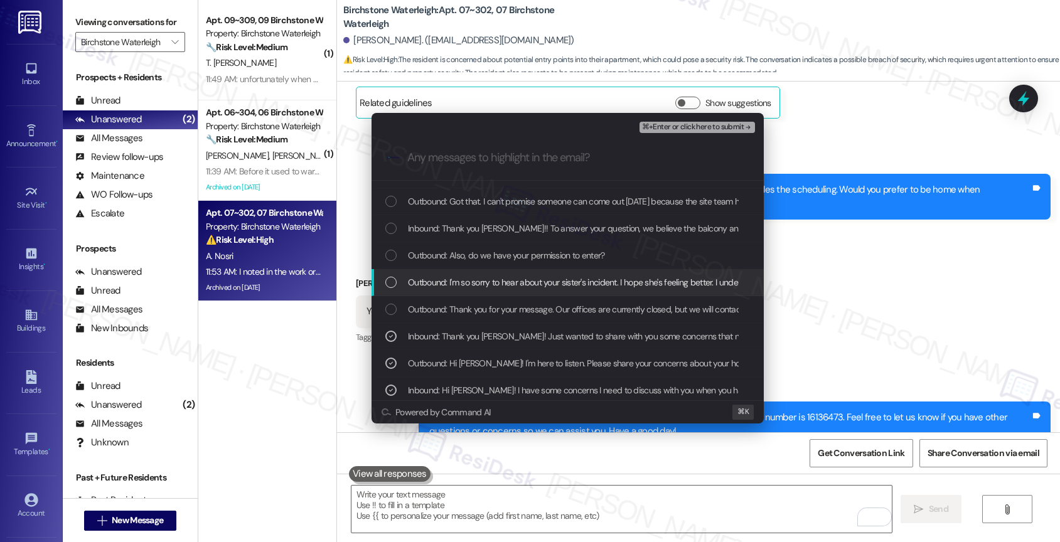
click at [491, 280] on span "Outbound: I'm so sorry to hear about your sister's incident. I hope she's feeli…" at bounding box center [922, 283] width 1029 height 14
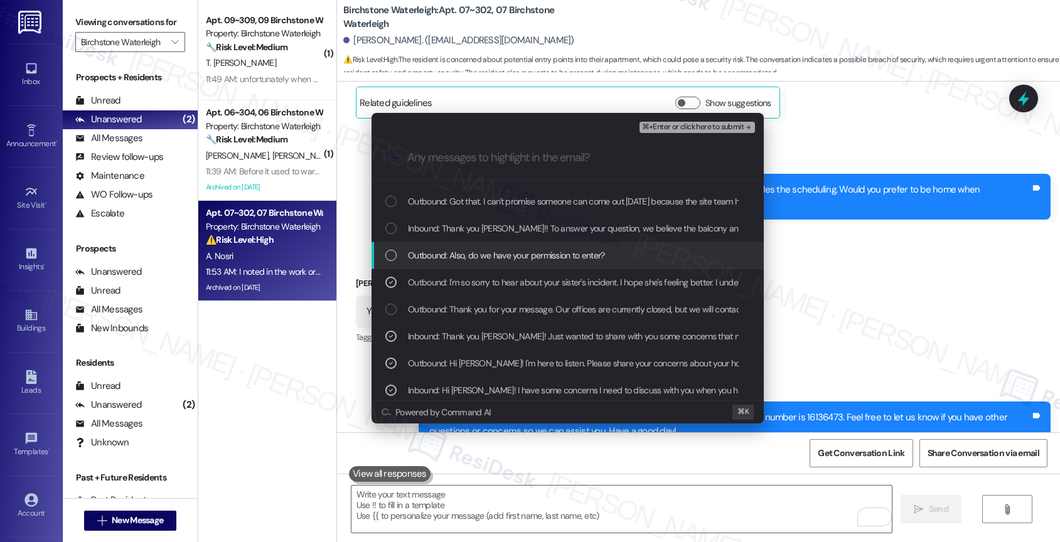
click at [491, 255] on span "Outbound: Also, do we have your permission to enter?" at bounding box center [506, 256] width 197 height 14
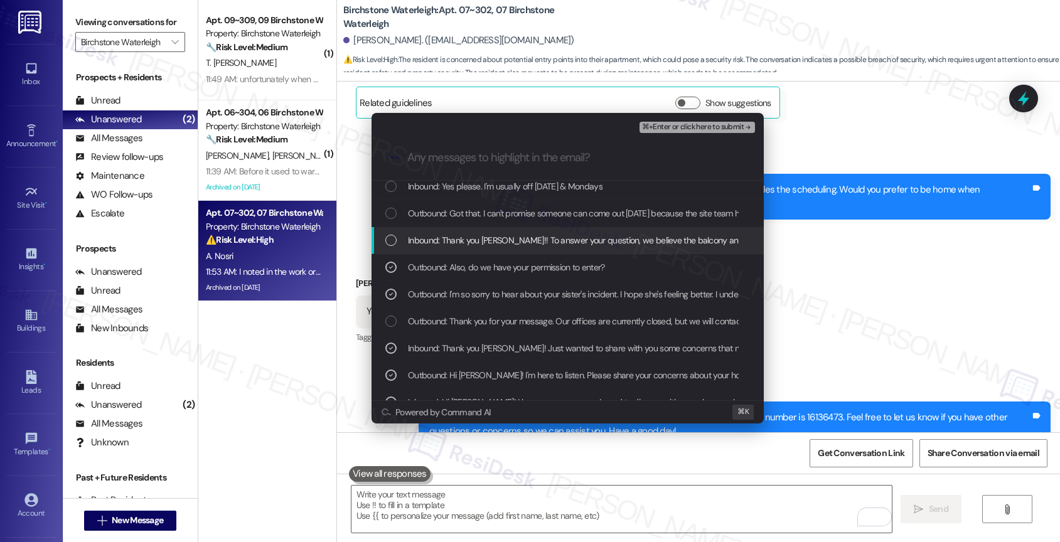
scroll to position [21, 0]
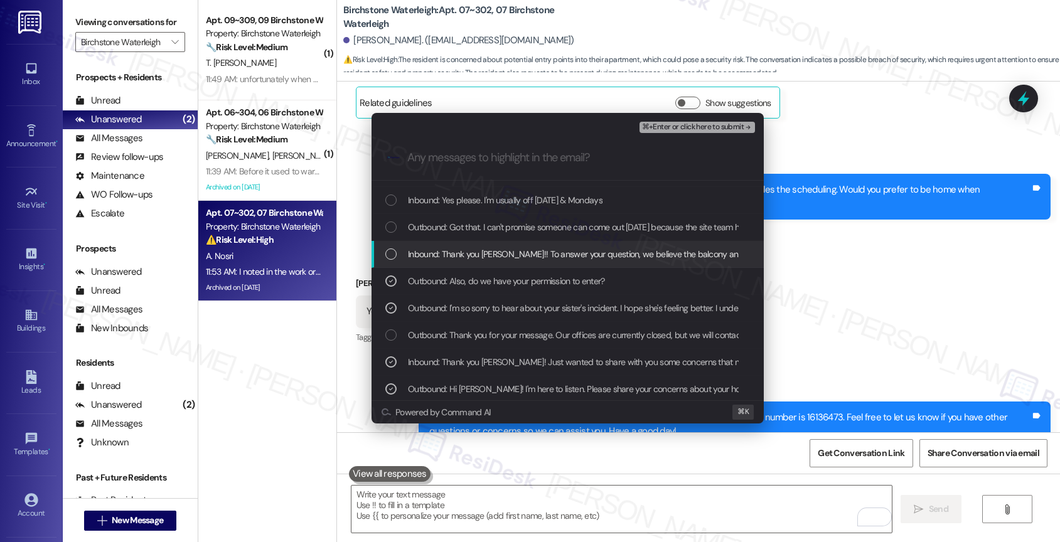
click at [488, 259] on span "Inbound: Thank you Jane!! To answer your question, we believe the balcony and a…" at bounding box center [743, 254] width 670 height 14
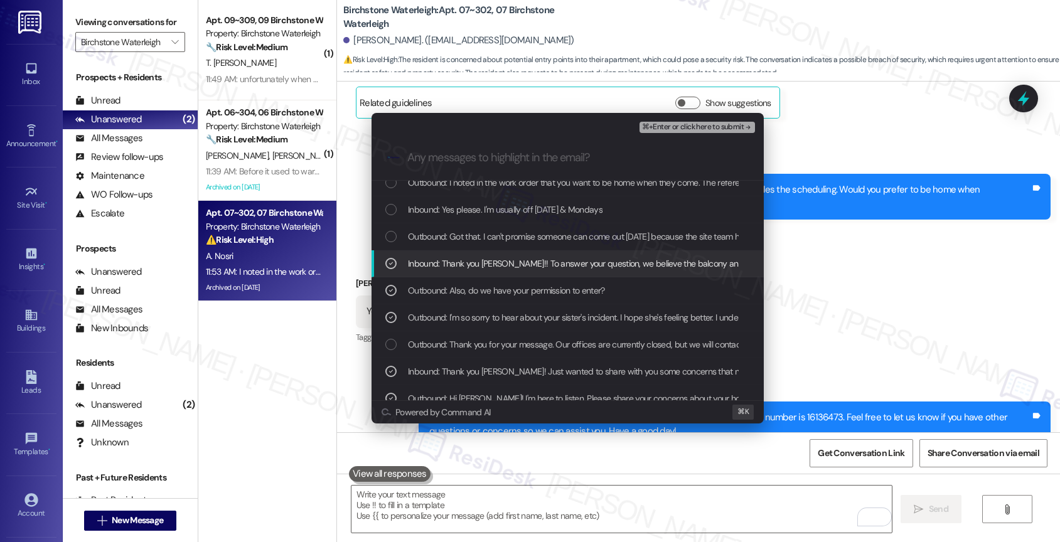
scroll to position [0, 0]
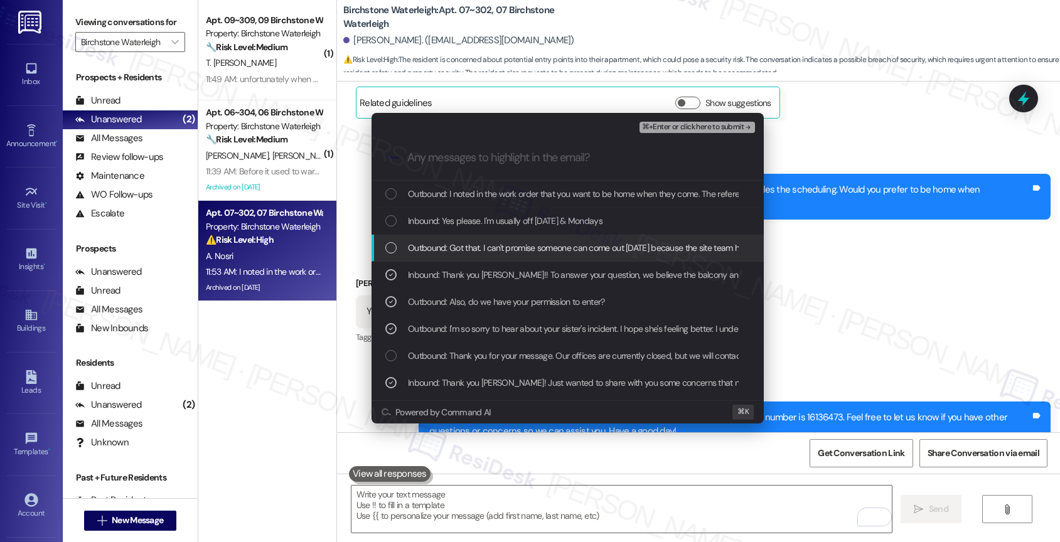
click at [488, 254] on span "Outbound: Got that. I can't promise someone can come out today because the site…" at bounding box center [724, 248] width 632 height 14
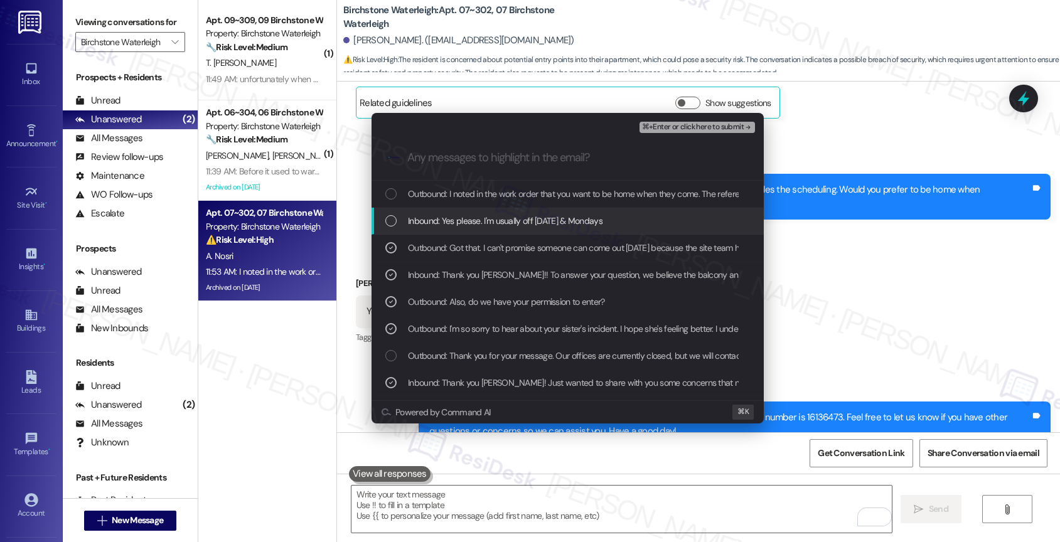
click at [486, 225] on span "Inbound: Yes please. I'm usually off Sunday & Mondays" at bounding box center [505, 221] width 195 height 14
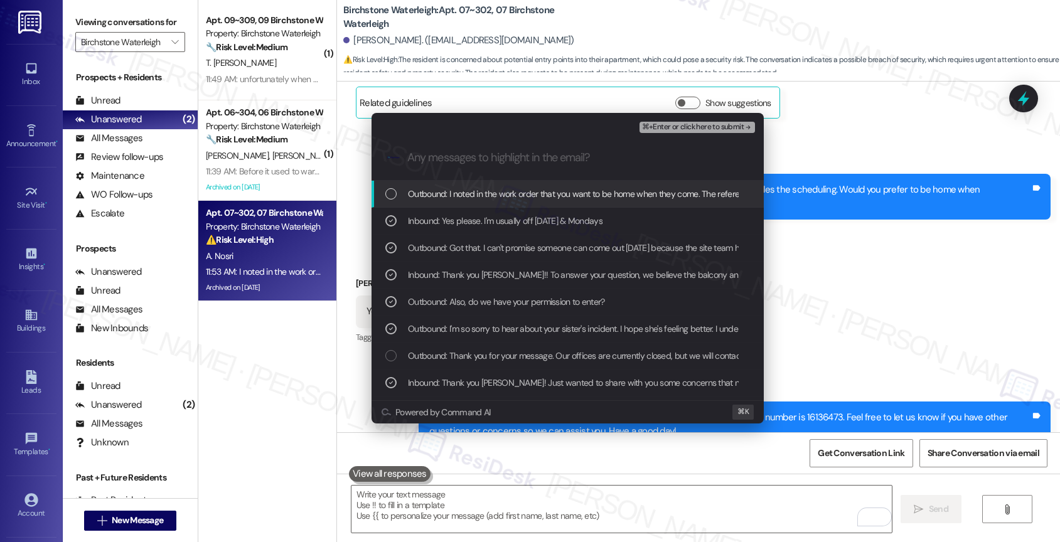
click at [500, 201] on span "Outbound: I noted in the work order that you want to be home when they come. Th…" at bounding box center [806, 194] width 797 height 14
click at [554, 200] on span "Outbound: I noted in the work order that you want to be home when they come. Th…" at bounding box center [806, 194] width 797 height 14
click at [660, 199] on span "Outbound: I noted in the work order that you want to be home when they come. Th…" at bounding box center [806, 194] width 797 height 14
click at [739, 124] on span "⌘+Enter or click here to submit" at bounding box center [693, 127] width 102 height 9
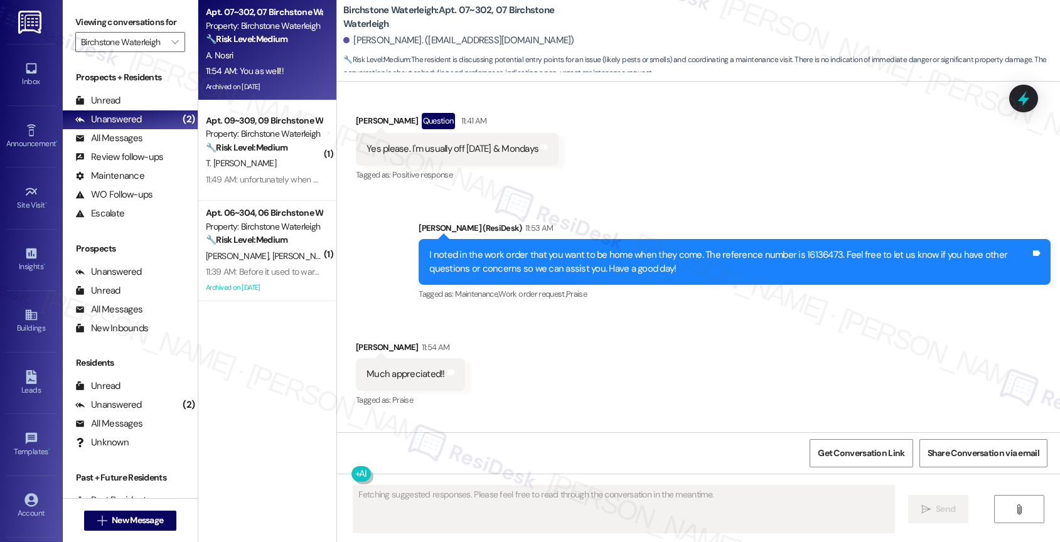
scroll to position [13130, 0]
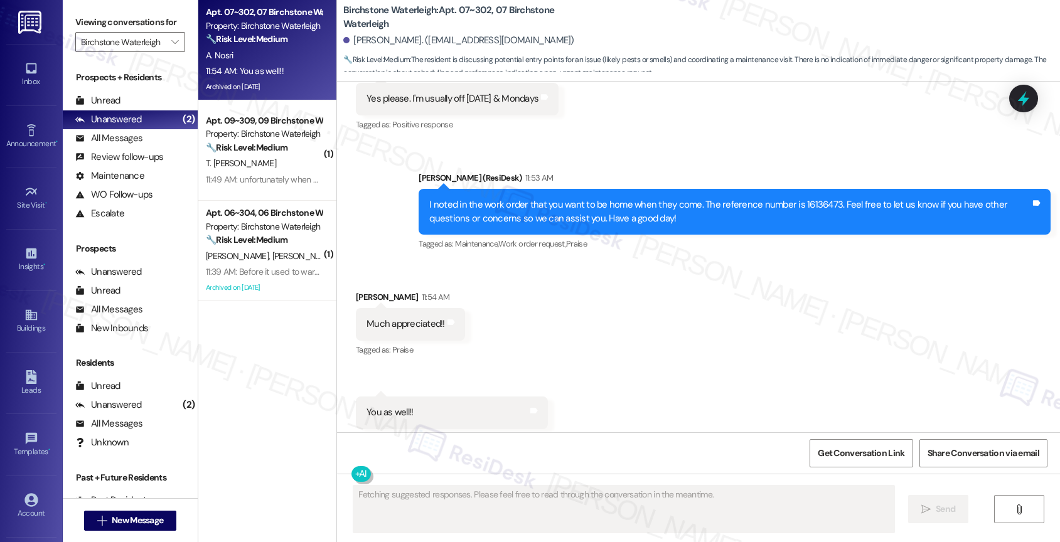
click at [561, 348] on div "Received via SMS Aziz Nosri 11:54 AM Much appreciated!! Tags and notes Tagged a…" at bounding box center [698, 359] width 723 height 195
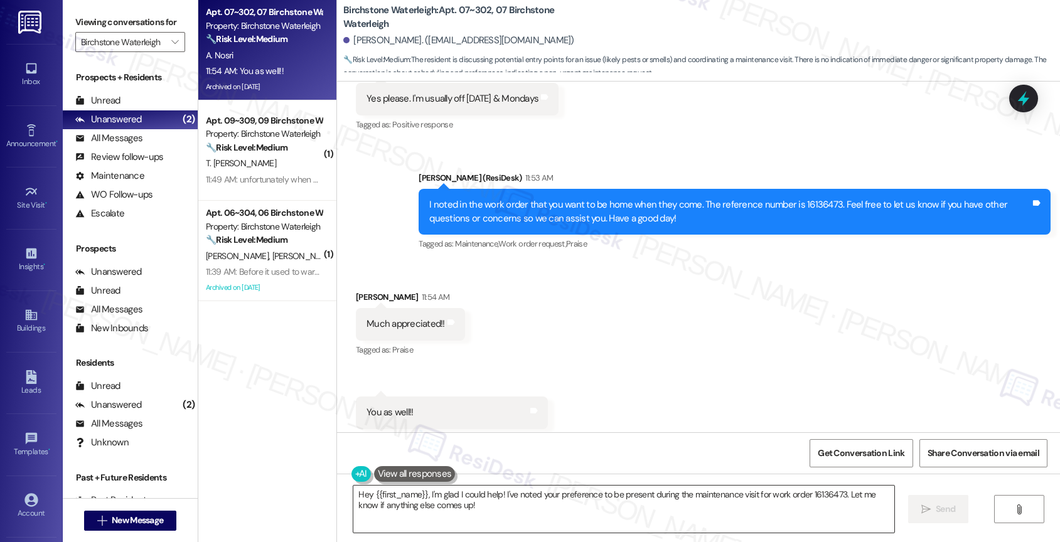
click at [437, 503] on textarea "Hey {{first_name}}, I'm glad I could help! I've noted your preference to be pre…" at bounding box center [623, 509] width 541 height 47
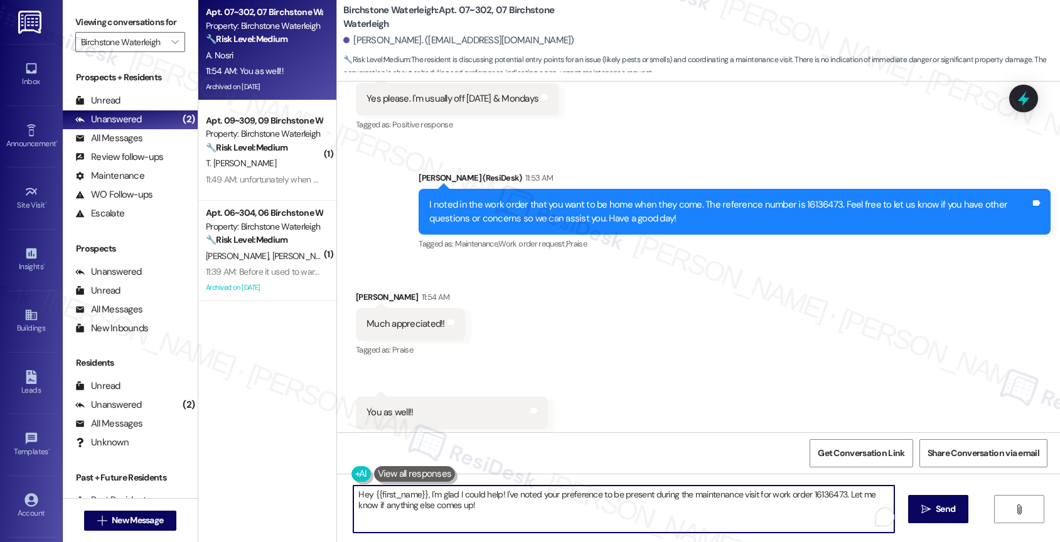
click at [437, 503] on textarea "Hey {{first_name}}, I'm glad I could help! I've noted your preference to be pre…" at bounding box center [623, 509] width 541 height 47
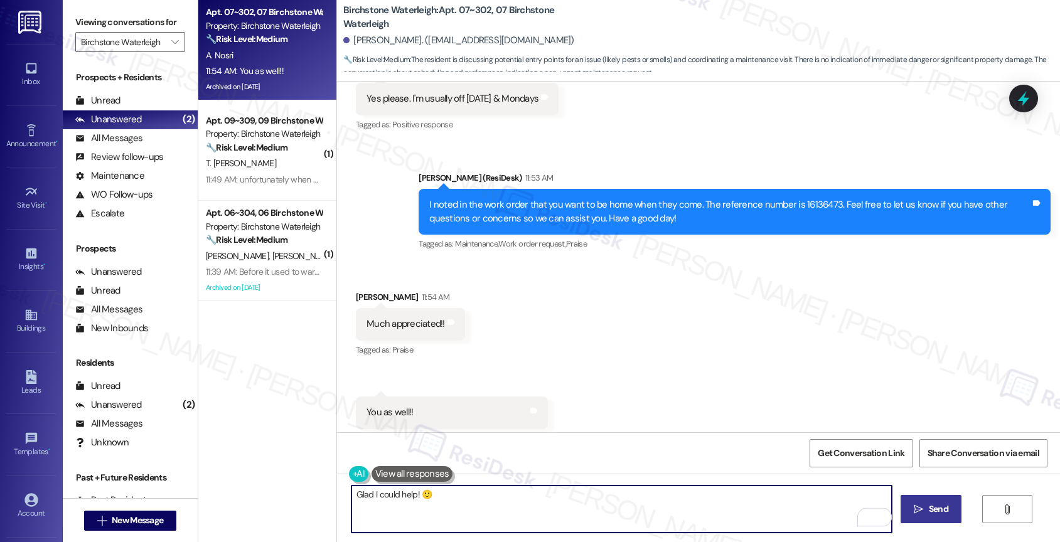
type textarea "Glad I could help! 🙂"
click at [947, 508] on span "Send" at bounding box center [938, 509] width 24 height 13
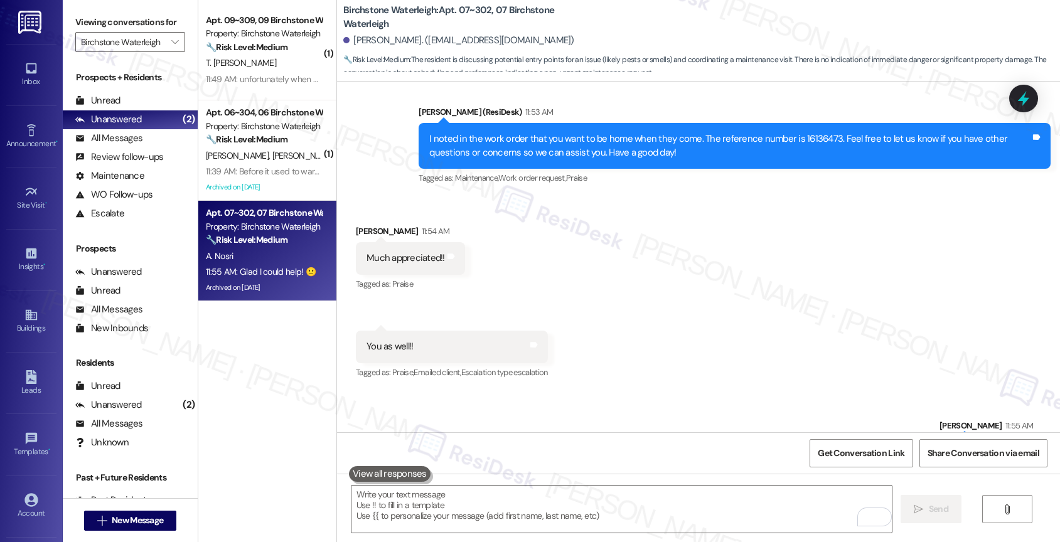
scroll to position [13218, 0]
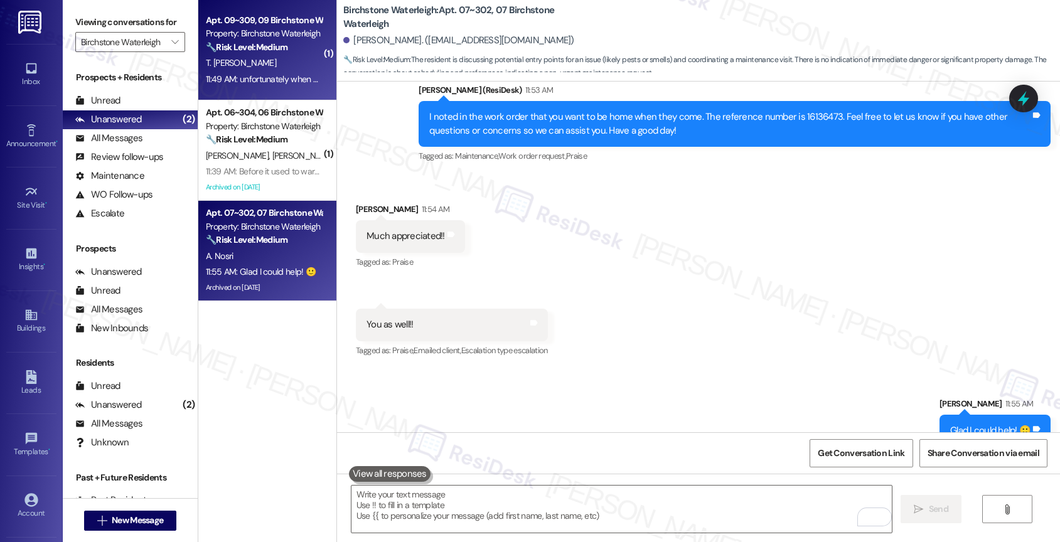
click at [235, 87] on div "11:49 AM: unfortunately when maintenance called me to arrange a time to come by…" at bounding box center [264, 80] width 119 height 16
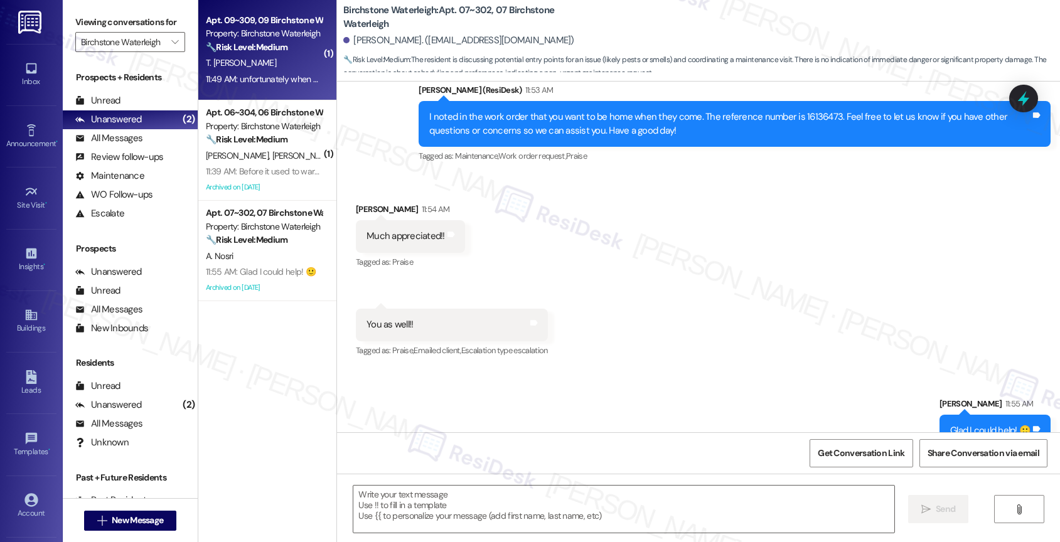
type textarea "Fetching suggested responses. Please feel free to read through the conversation…"
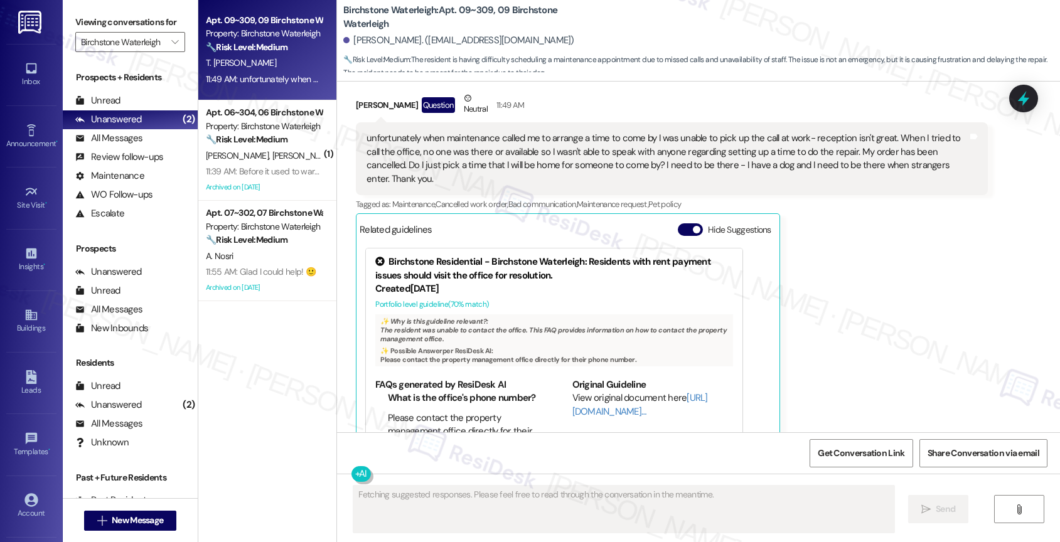
scroll to position [6296, 0]
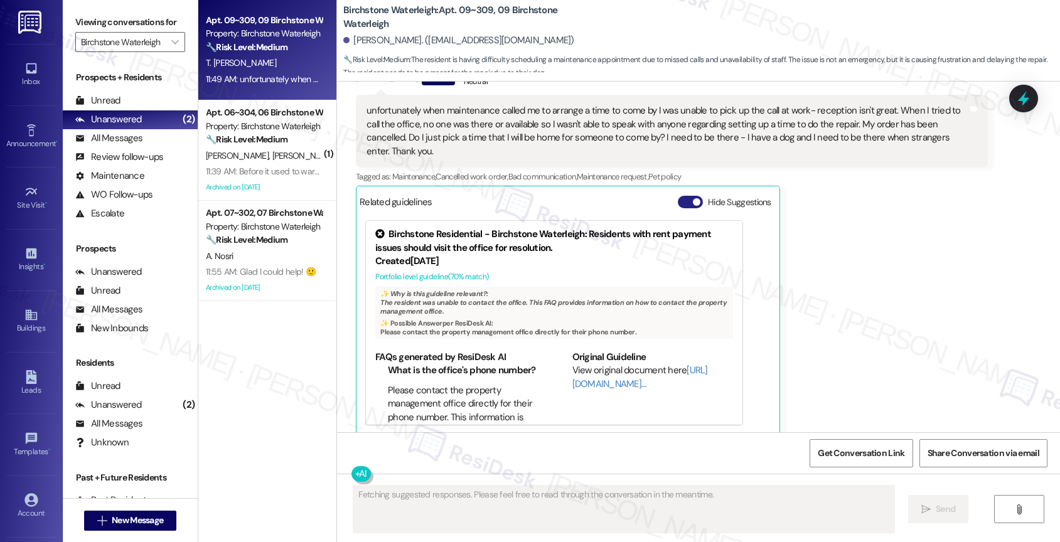
click at [678, 196] on button "Hide Suggestions" at bounding box center [690, 202] width 25 height 13
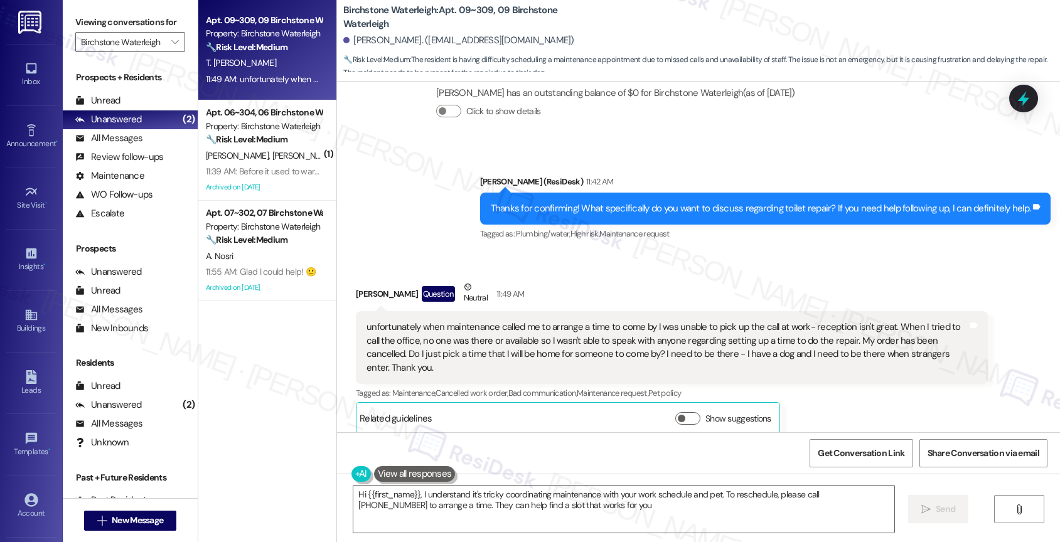
type textarea "Hi {{first_name}}, I understand it's tricky coordinating maintenance with your …"
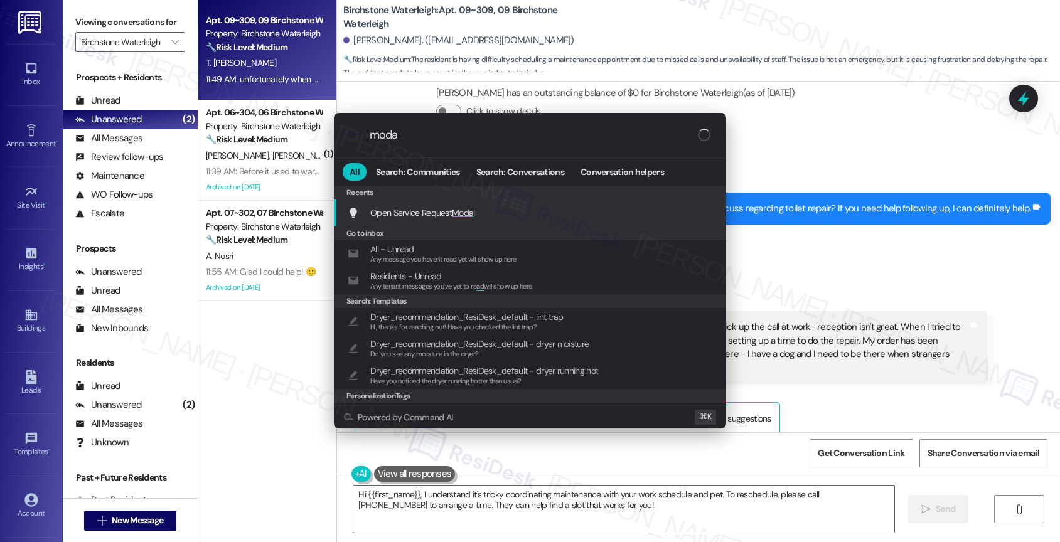
type input "modal"
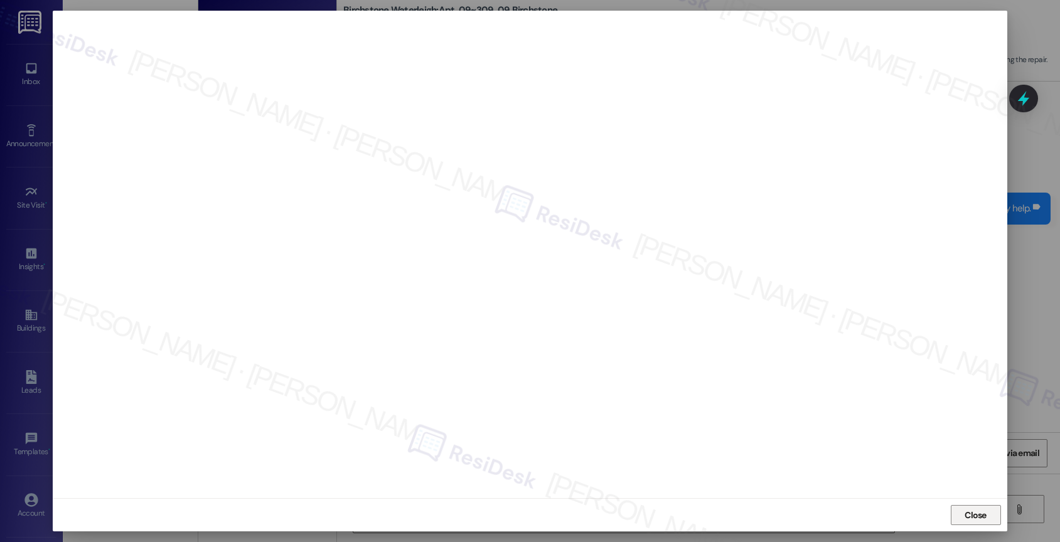
click at [985, 517] on span "Close" at bounding box center [976, 515] width 22 height 13
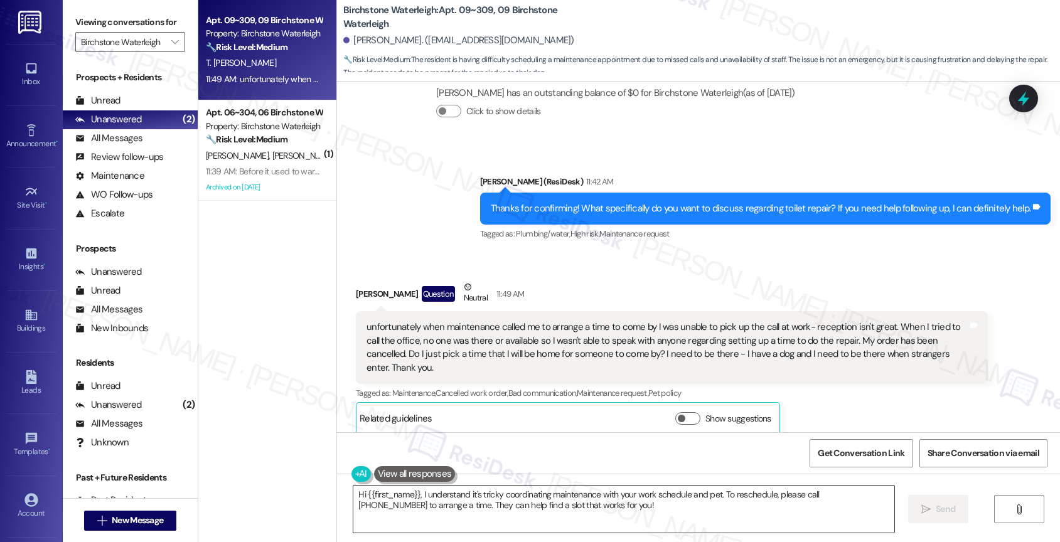
click at [477, 496] on textarea "Hi {{first_name}}, I understand it's tricky coordinating maintenance with your …" at bounding box center [623, 509] width 541 height 47
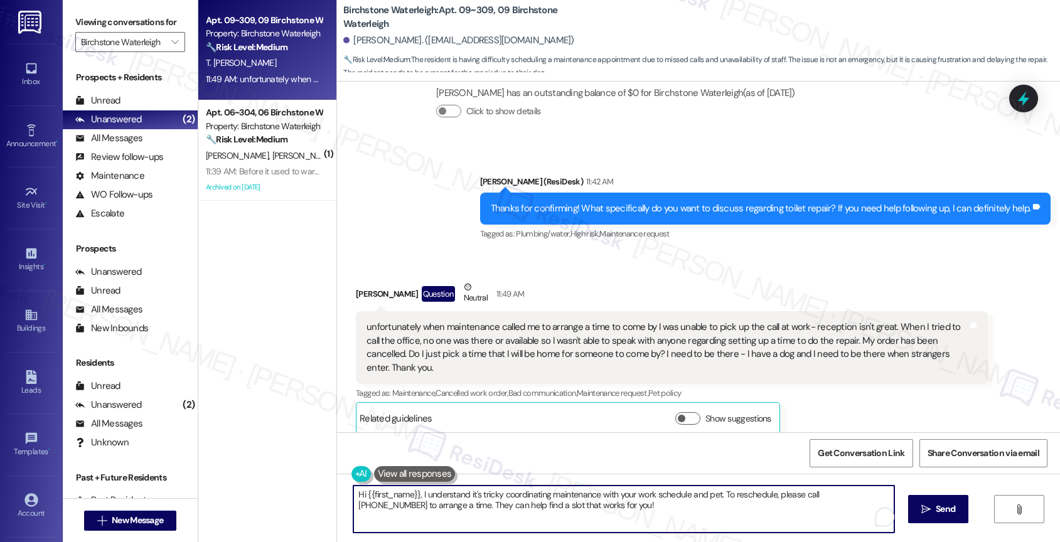
click at [477, 496] on textarea "Hi {{first_name}}, I understand it's tricky coordinating maintenance with your …" at bounding box center [623, 509] width 541 height 47
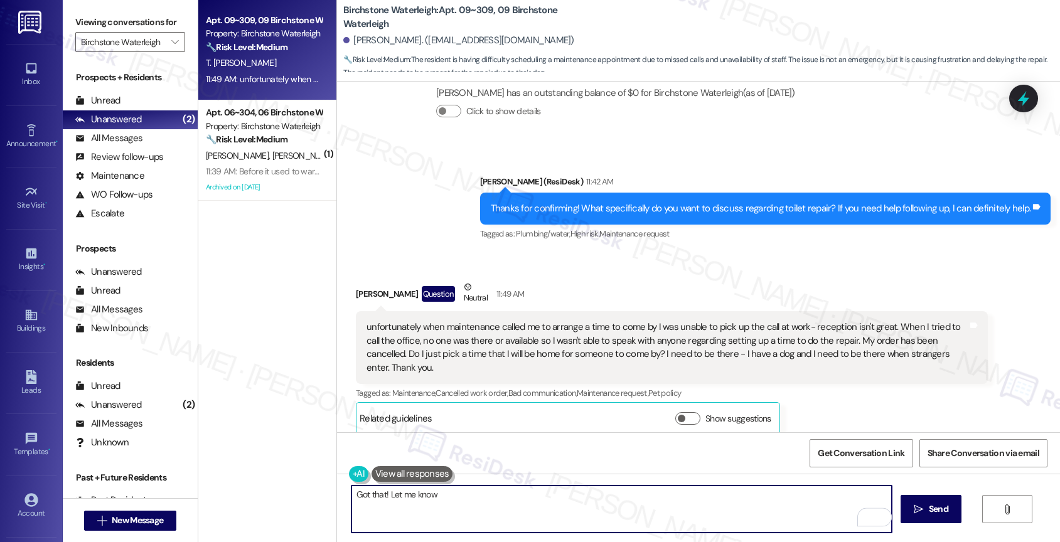
drag, startPoint x: 380, startPoint y: 491, endPoint x: 518, endPoint y: 495, distance: 137.5
click at [518, 495] on textarea "Got that! Let me know" at bounding box center [621, 509] width 541 height 47
click at [439, 503] on textarea "Got that!" at bounding box center [621, 509] width 541 height 47
type textarea "Got that! When is the best time for them to come out? I can help submit a new w…"
click at [874, 517] on div "1" at bounding box center [873, 517] width 14 height 14
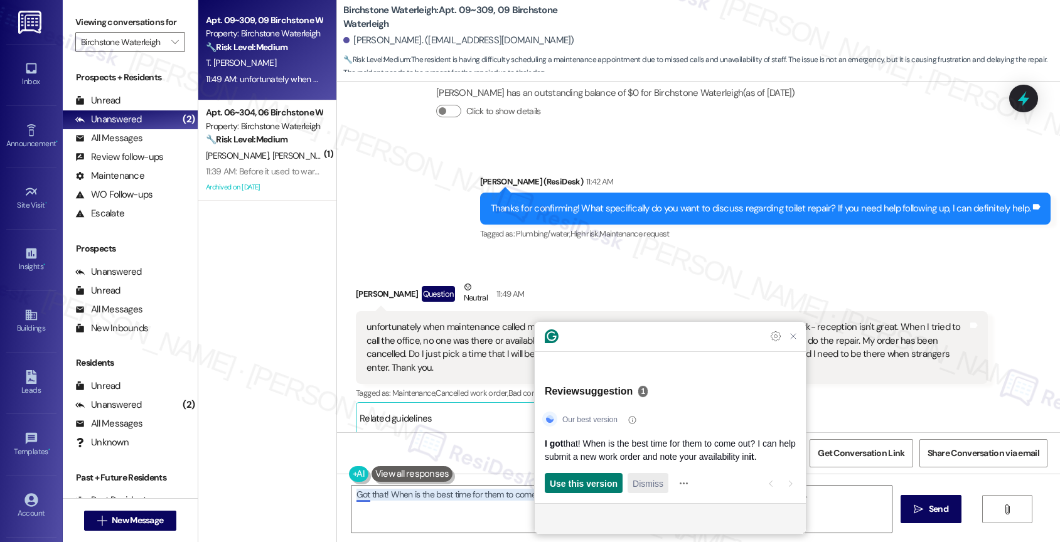
click at [659, 481] on span "Dismiss" at bounding box center [648, 483] width 31 height 13
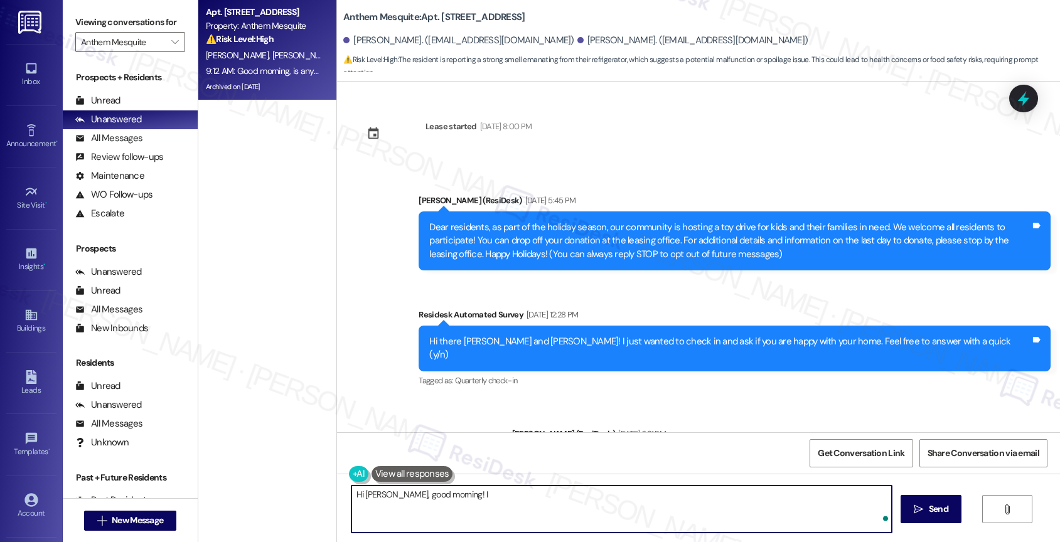
scroll to position [3685, 0]
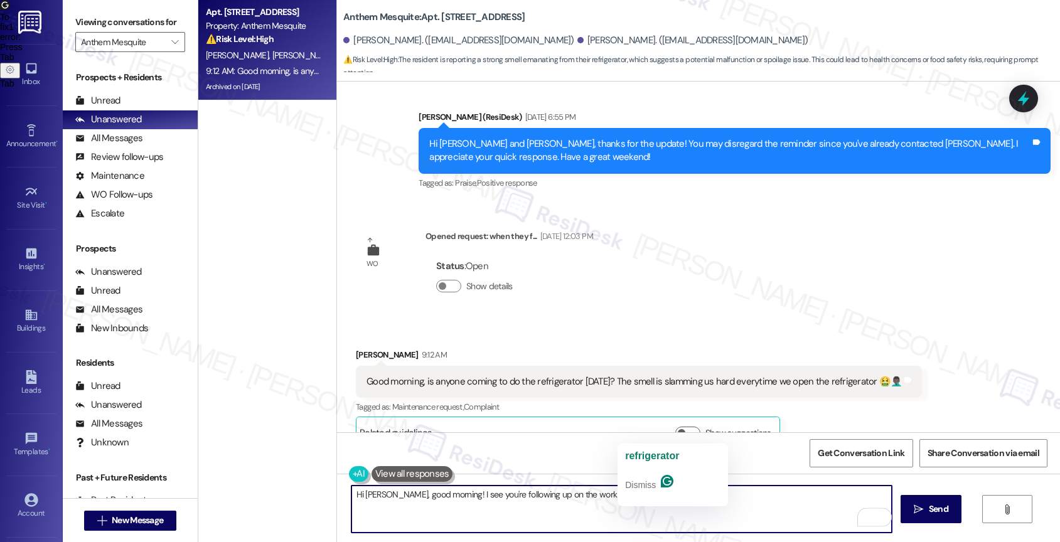
click at [741, 499] on textarea "Hi [PERSON_NAME], good morning! I see you're following up on the work order for…" at bounding box center [621, 509] width 541 height 47
paste textarea "Although there may be more urgent requests that are given priority at the momen…"
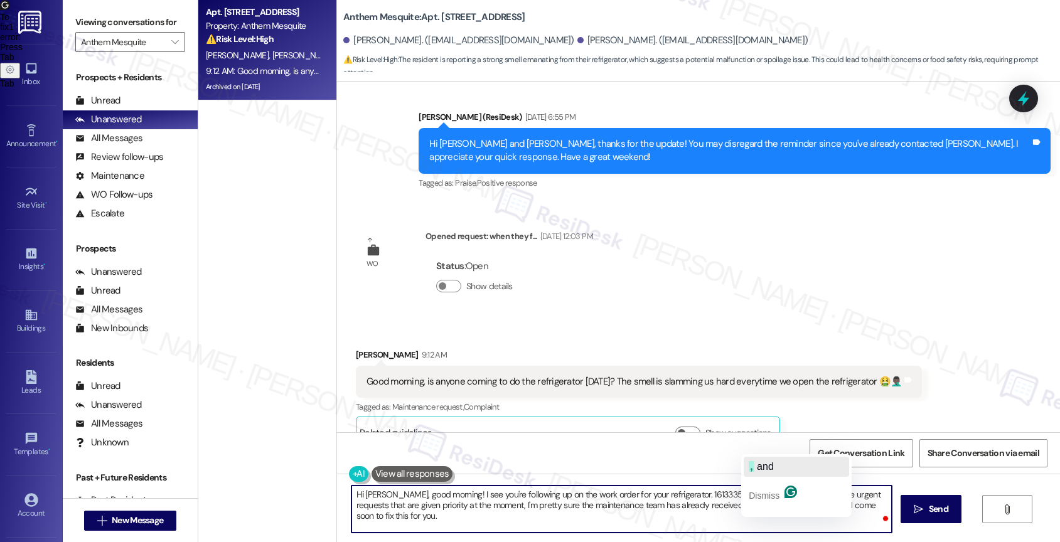
click at [779, 461] on button ", and" at bounding box center [796, 467] width 105 height 20
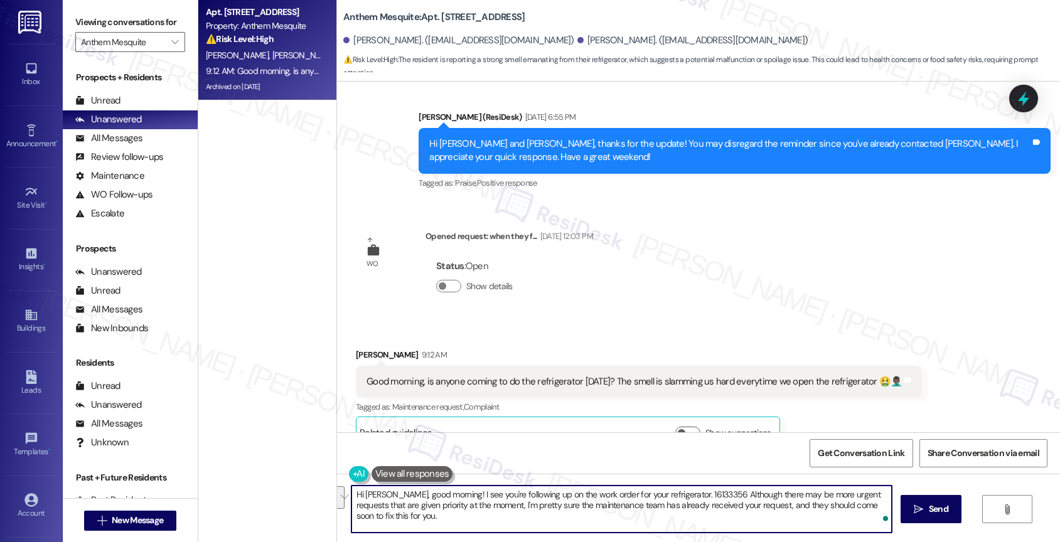
drag, startPoint x: 750, startPoint y: 507, endPoint x: 753, endPoint y: 515, distance: 8.2
click at [753, 515] on textarea "Hi [PERSON_NAME], good morning! I see you're following up on the work order for…" at bounding box center [621, 509] width 541 height 47
drag, startPoint x: 707, startPoint y: 493, endPoint x: 668, endPoint y: 493, distance: 38.9
click at [668, 493] on textarea "Hi [PERSON_NAME], good morning! I see you're following up on the work order for…" at bounding box center [621, 509] width 541 height 47
click at [468, 518] on textarea "Hi [PERSON_NAME], good morning! I see you're following up on the work order for…" at bounding box center [621, 509] width 541 height 47
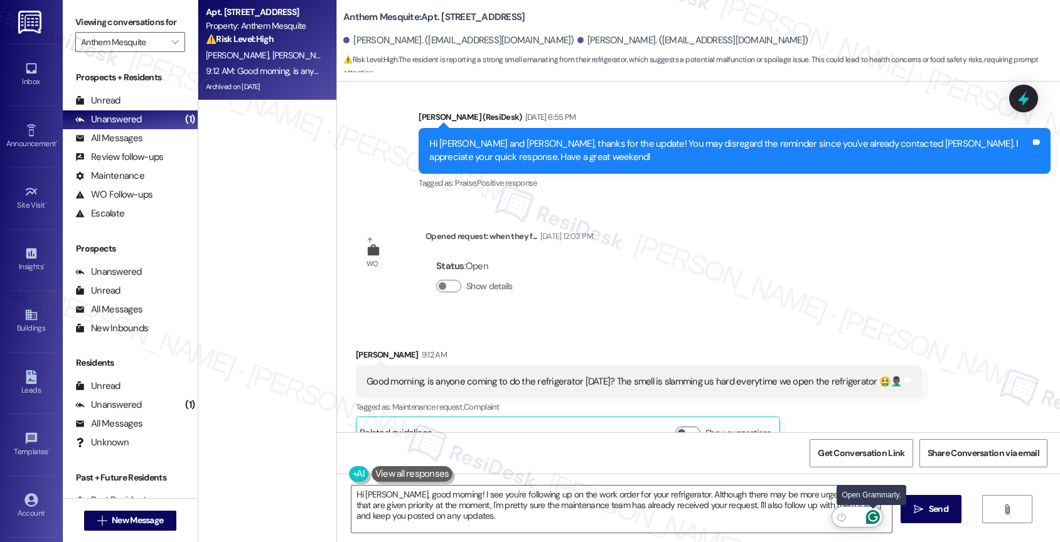
click at [876, 515] on icon "Open Grammarly. 0 Suggestions." at bounding box center [872, 517] width 9 height 9
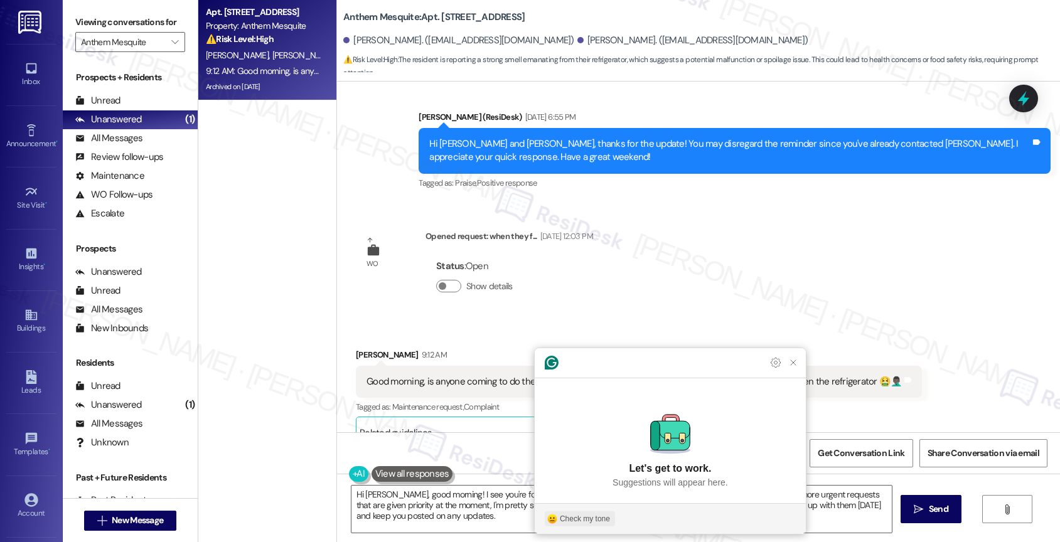
click at [577, 516] on div "Check my tone" at bounding box center [585, 518] width 50 height 11
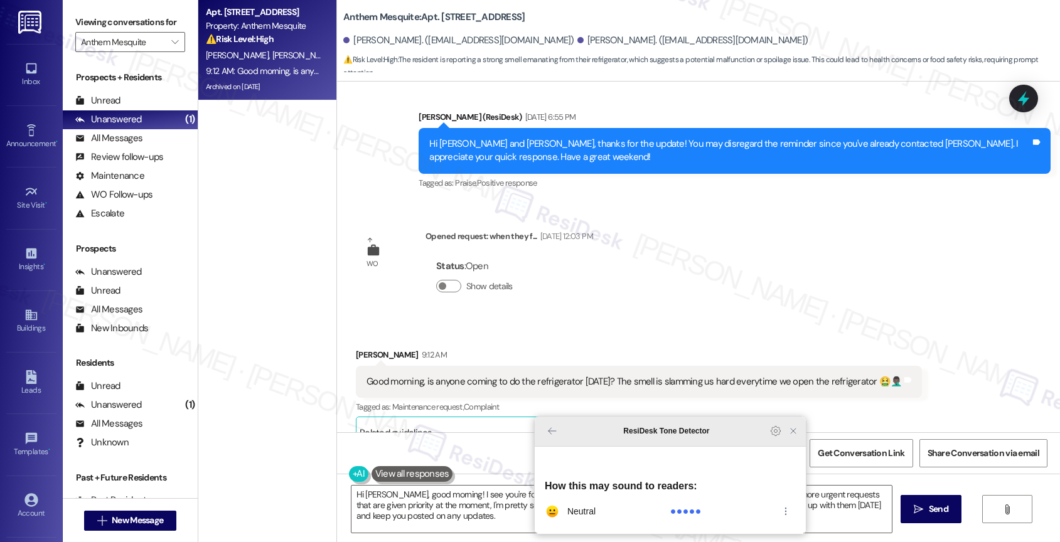
click at [790, 436] on icon "Close Grammarly Assistant" at bounding box center [793, 431] width 10 height 10
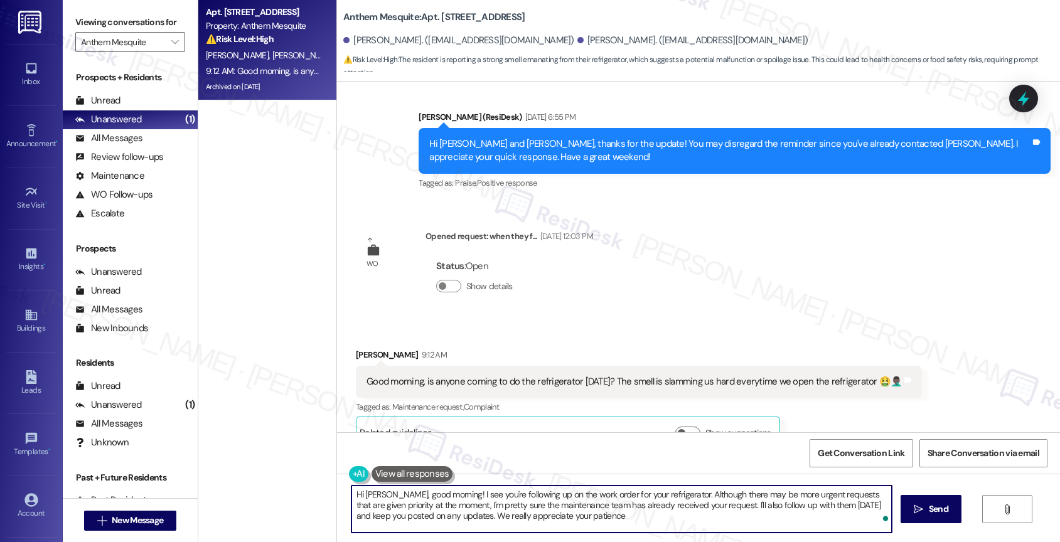
type textarea "Hi [PERSON_NAME], good morning! I see you're following up on the work order for…"
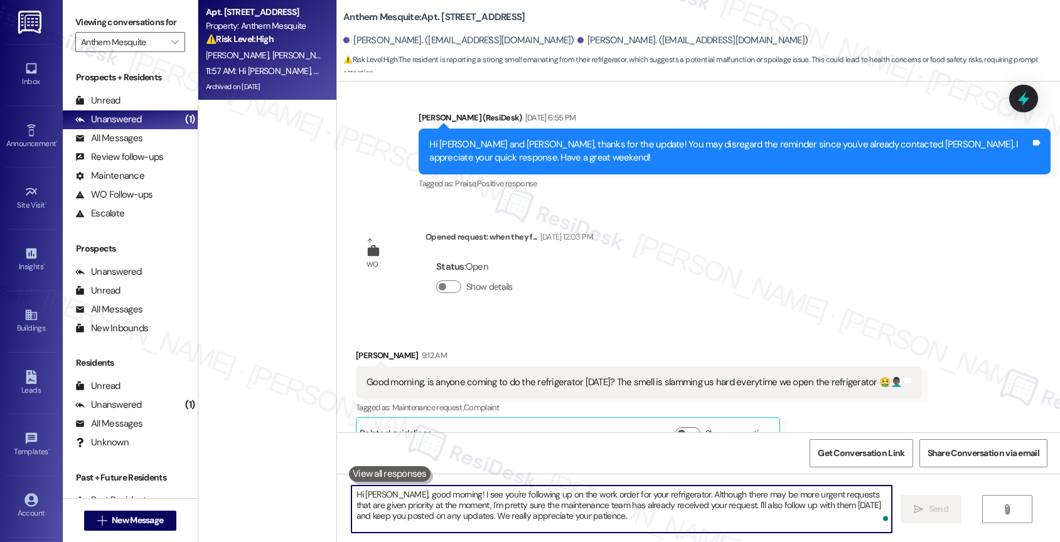
scroll to position [3799, 0]
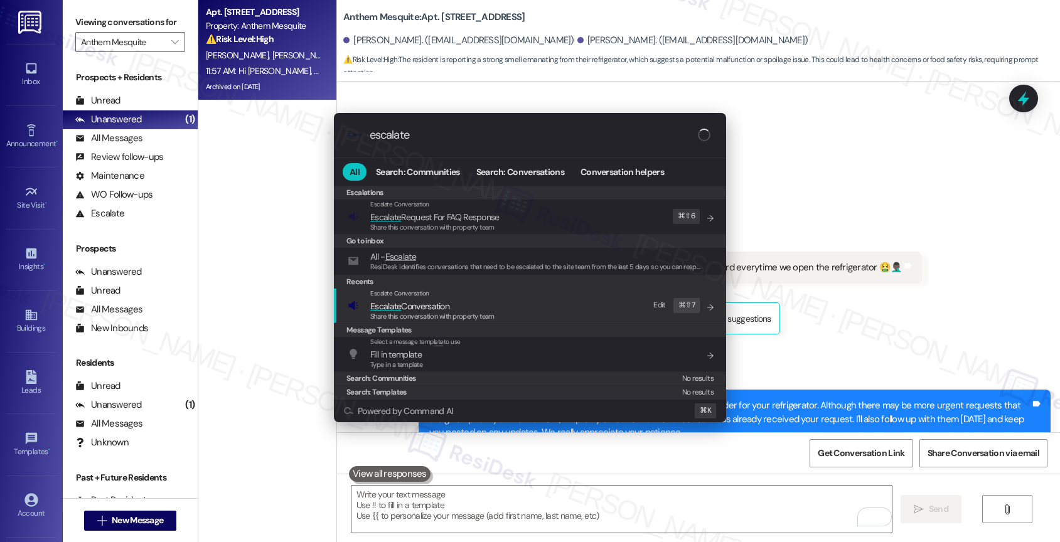
type input "escalate"
click at [441, 306] on span "Escalate Conversation" at bounding box center [409, 306] width 79 height 11
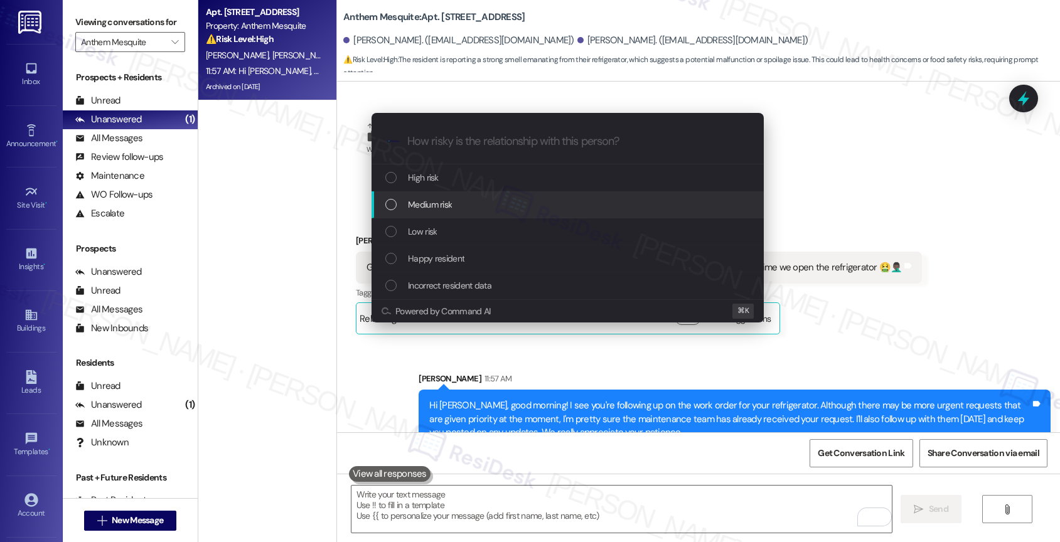
click at [433, 196] on div "Medium risk" at bounding box center [568, 204] width 392 height 27
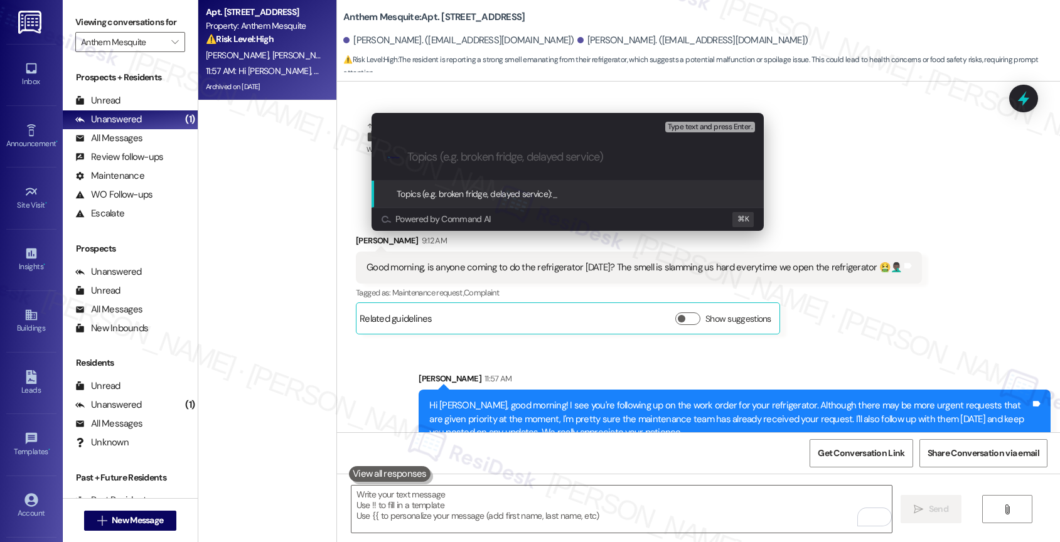
click at [443, 153] on input "Topics (e.g. broken fridge, delayed service)" at bounding box center [577, 157] width 341 height 13
paste input "16133356"
type input "Following up on WO 16133356"
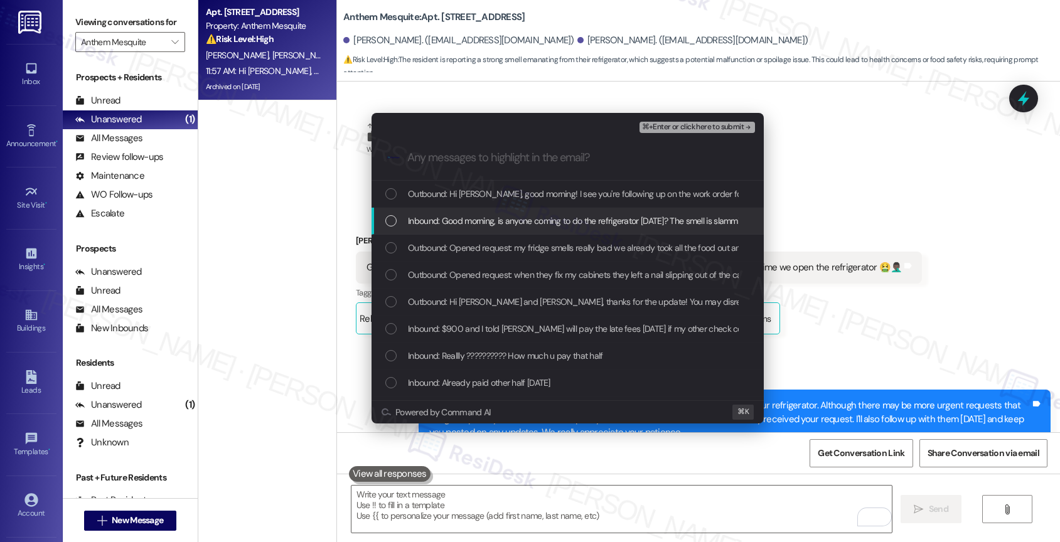
click at [493, 217] on span "Inbound: Good morning, is anyone coming to do the refrigerator today? The smell…" at bounding box center [669, 221] width 522 height 14
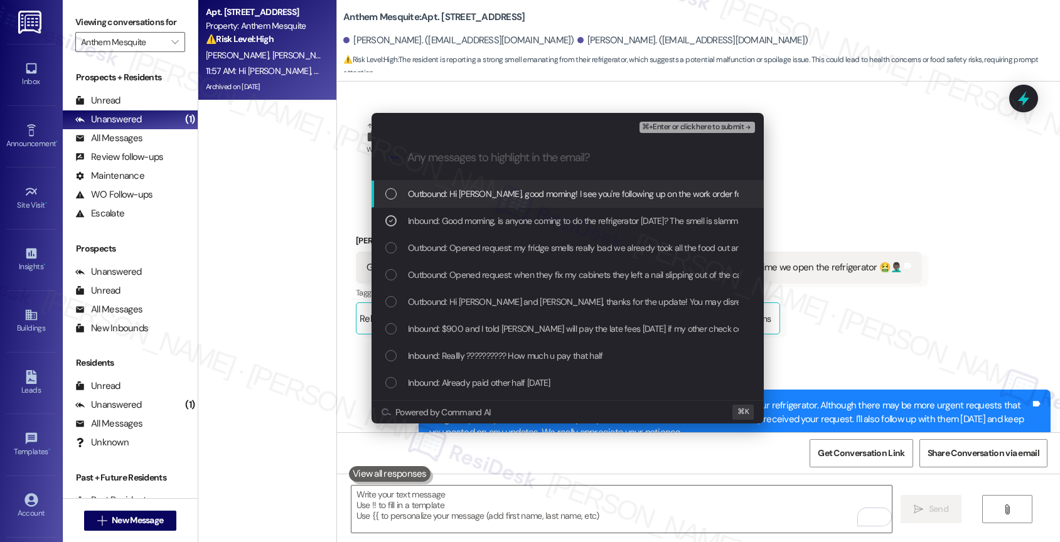
click at [706, 125] on span "⌘+Enter or click here to submit" at bounding box center [693, 127] width 102 height 9
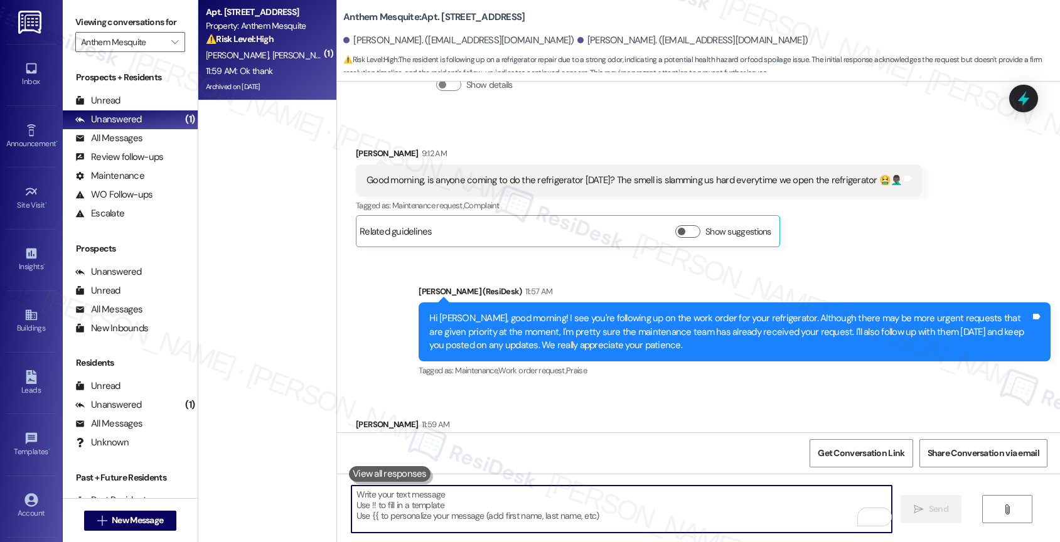
scroll to position [3924, 0]
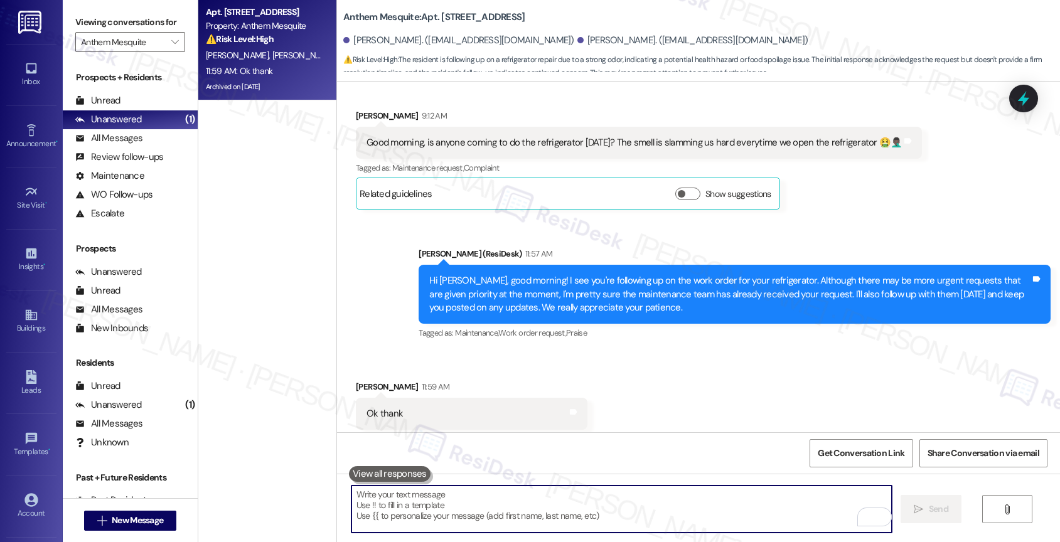
click at [432, 502] on textarea "To enrich screen reader interactions, please activate Accessibility in Grammarl…" at bounding box center [621, 509] width 541 height 47
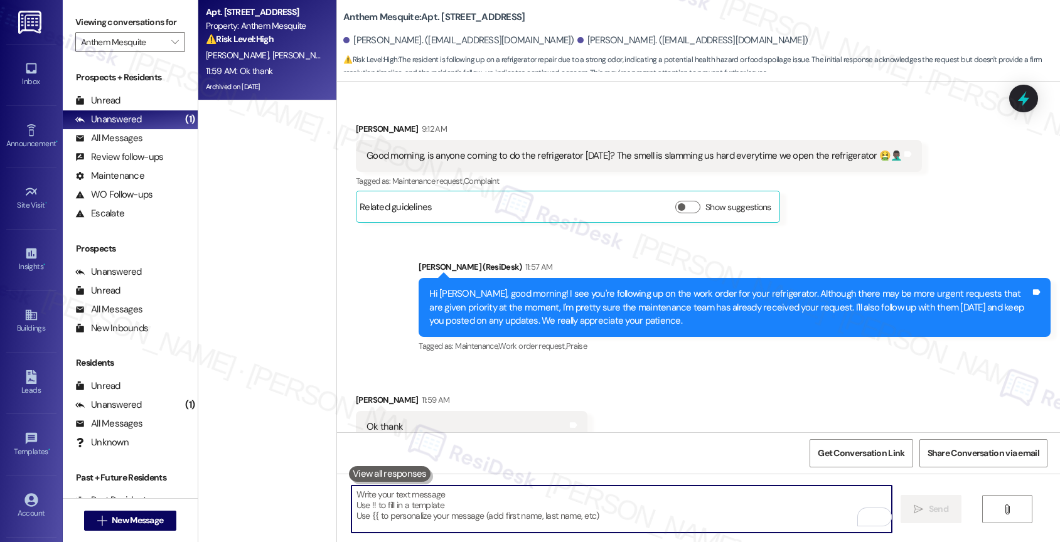
scroll to position [3910, 0]
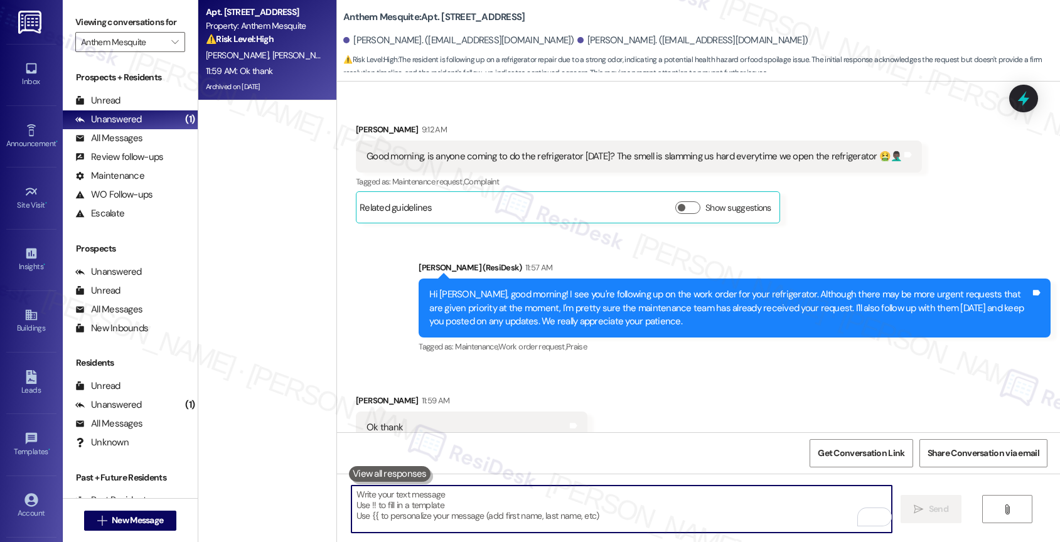
click at [422, 502] on textarea "To enrich screen reader interactions, please activate Accessibility in Grammarl…" at bounding box center [621, 509] width 541 height 47
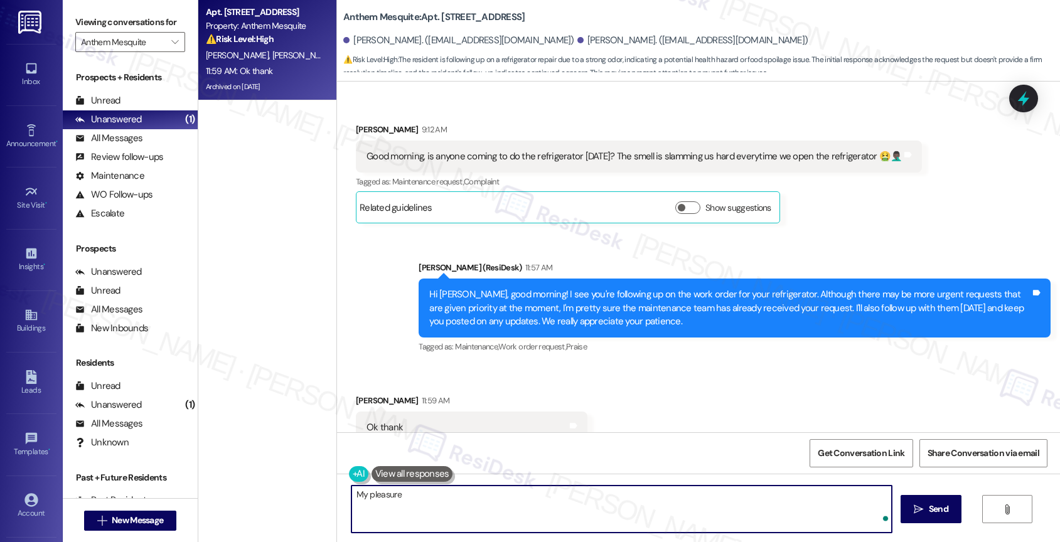
type textarea "My pleasure!"
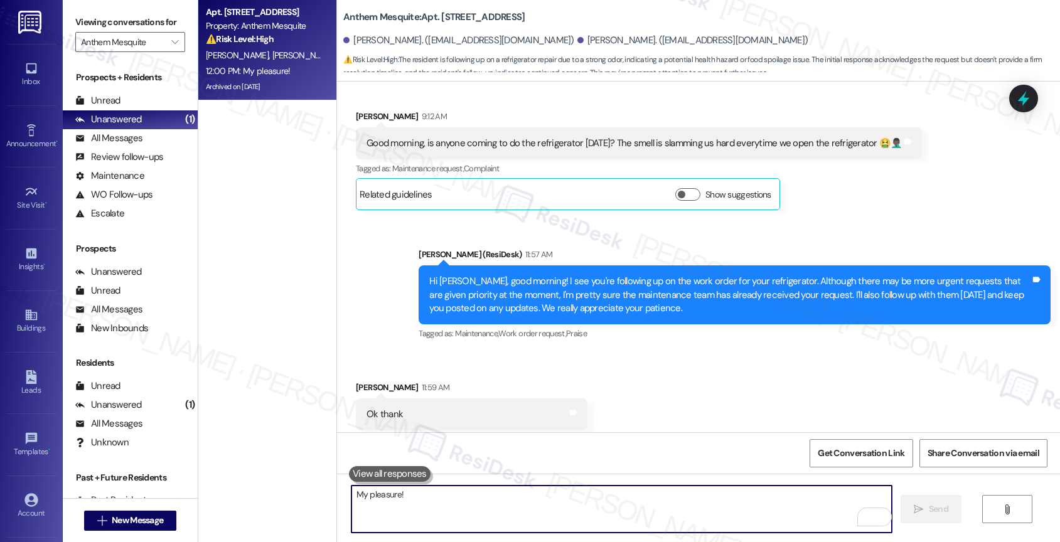
scroll to position [4011, 0]
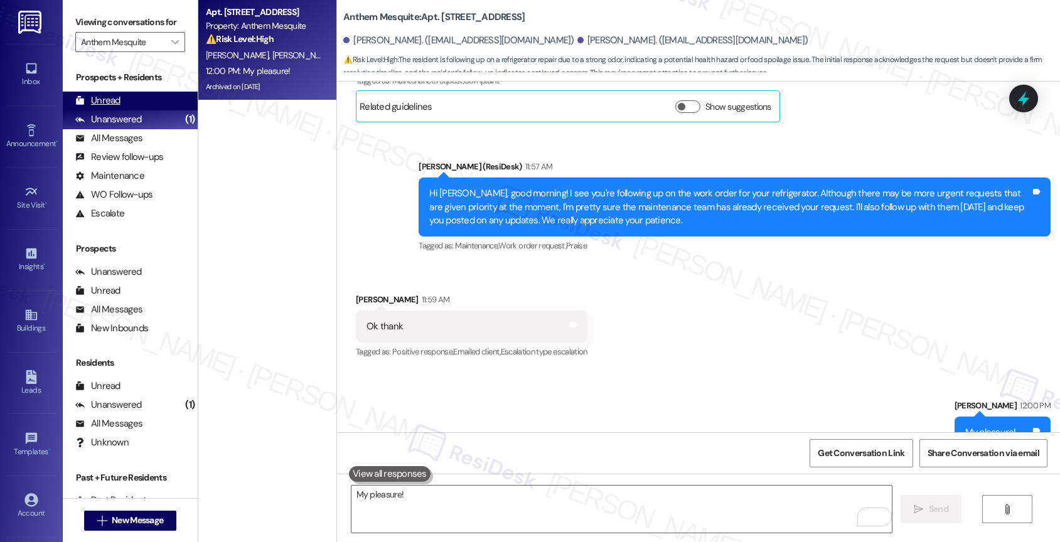
click at [132, 110] on div "Unread (0)" at bounding box center [130, 101] width 135 height 19
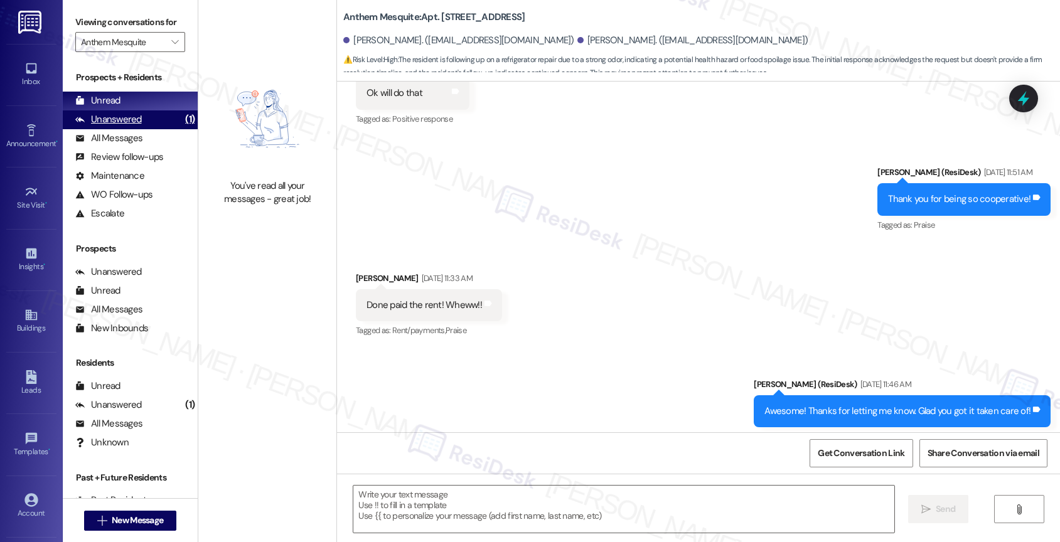
type textarea "Fetching suggested responses. Please feel free to read through the conversation…"
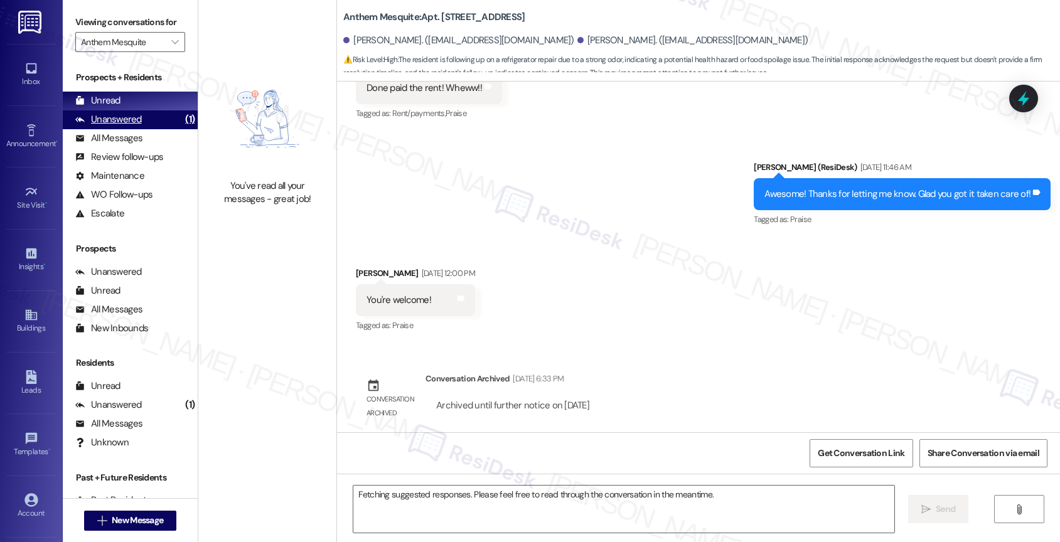
click at [151, 127] on div "Unanswered (1)" at bounding box center [130, 119] width 135 height 19
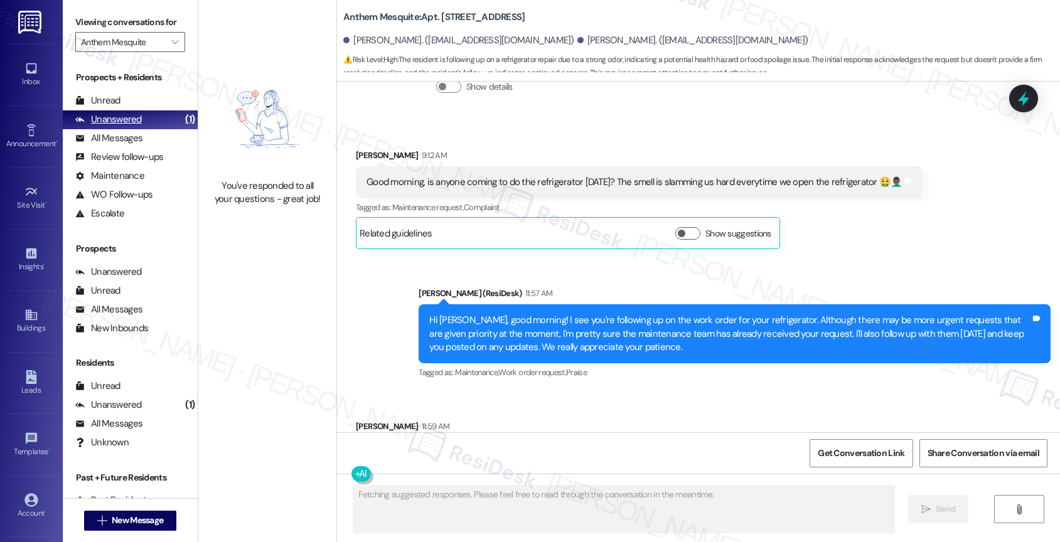
scroll to position [3924, 0]
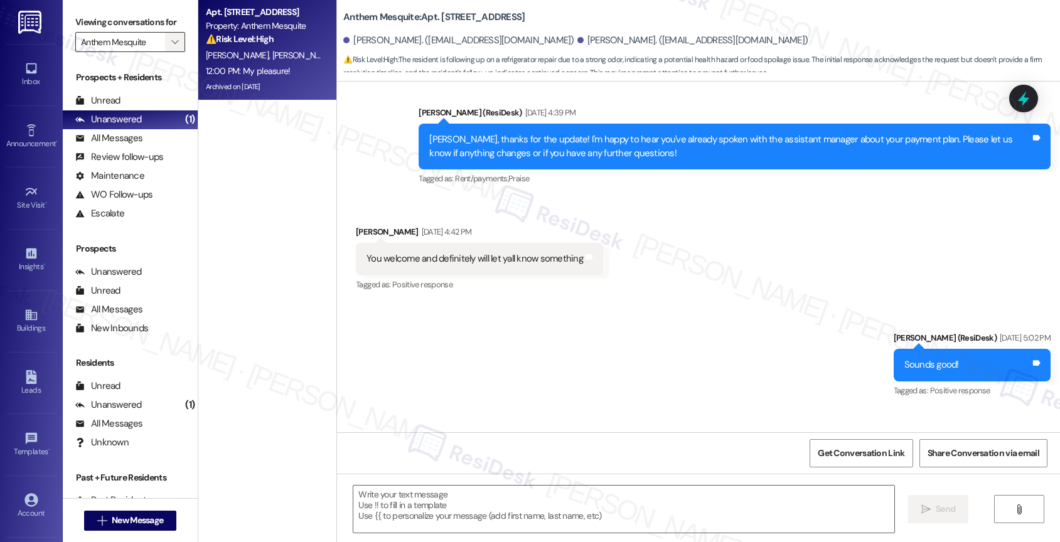
click at [171, 47] on icon "" at bounding box center [174, 42] width 7 height 10
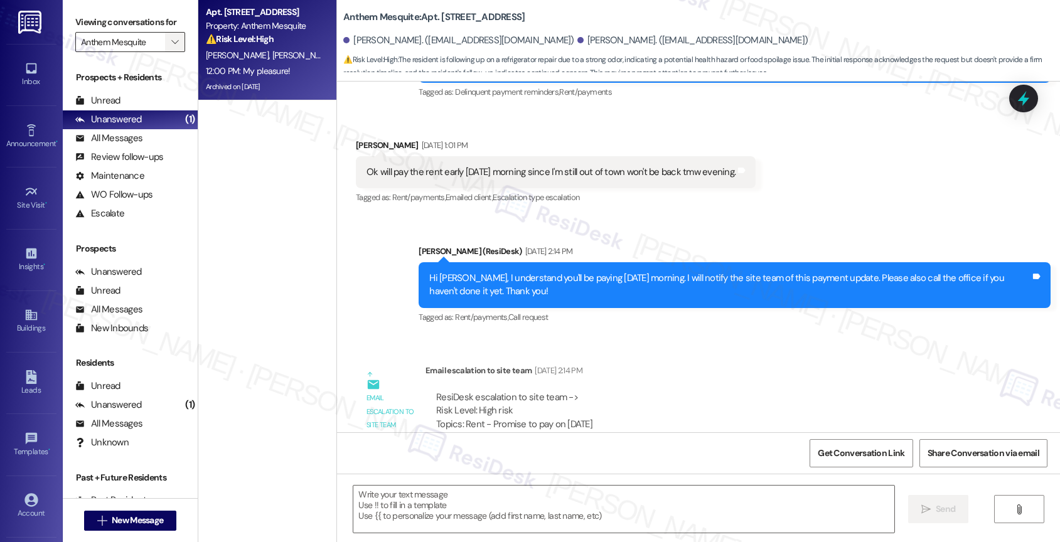
type textarea "Fetching suggested responses. Please feel free to read through the conversation…"
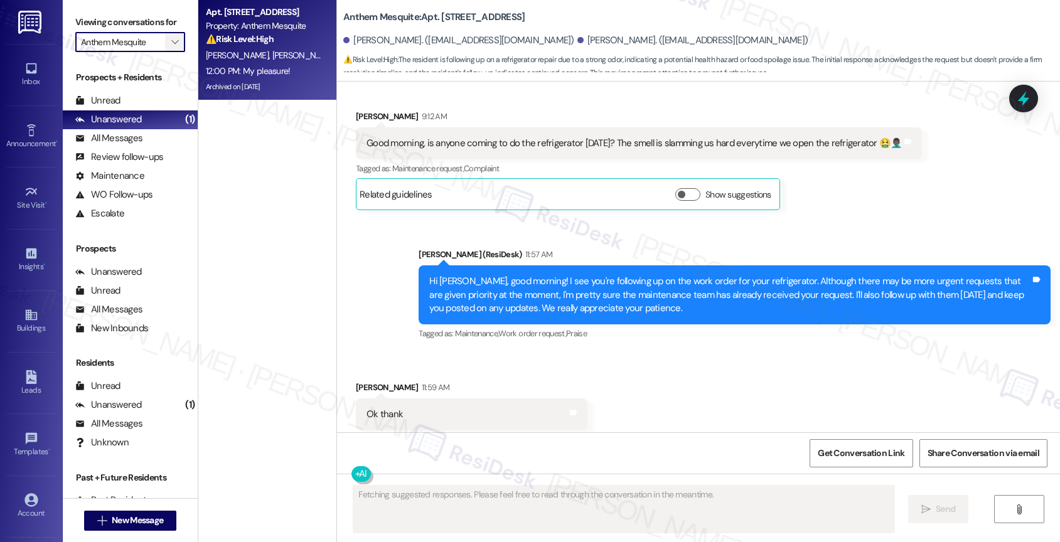
click at [171, 47] on icon "" at bounding box center [174, 42] width 7 height 10
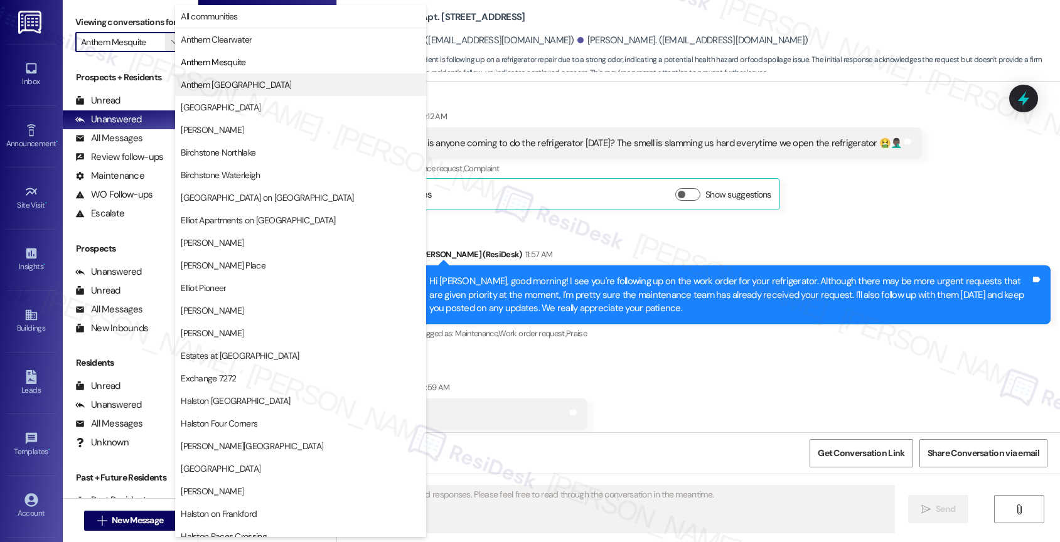
click at [226, 89] on span "Anthem [GEOGRAPHIC_DATA]" at bounding box center [236, 84] width 110 height 13
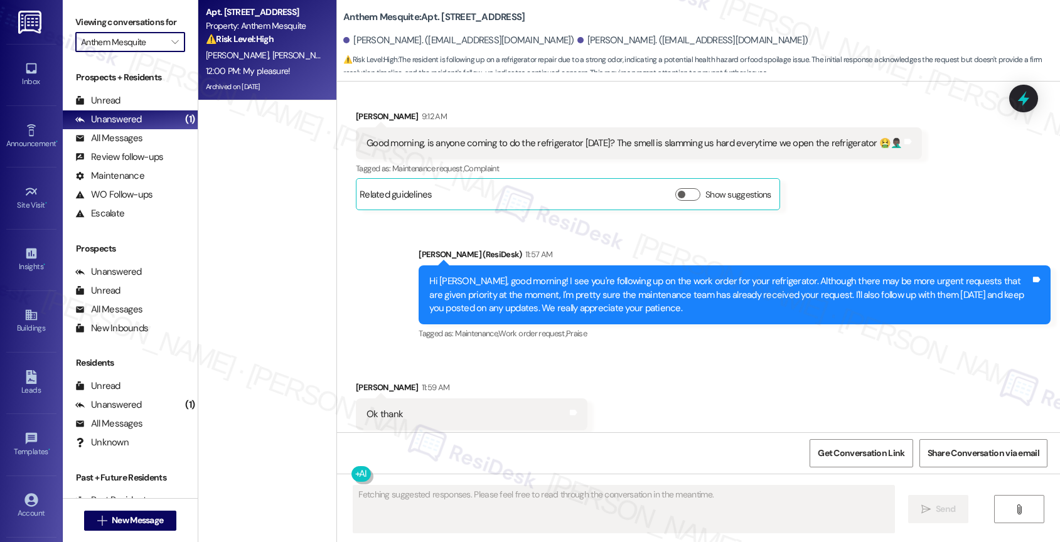
type input "Anthem [GEOGRAPHIC_DATA]"
click at [272, 55] on span "A. Shahin" at bounding box center [303, 55] width 63 height 11
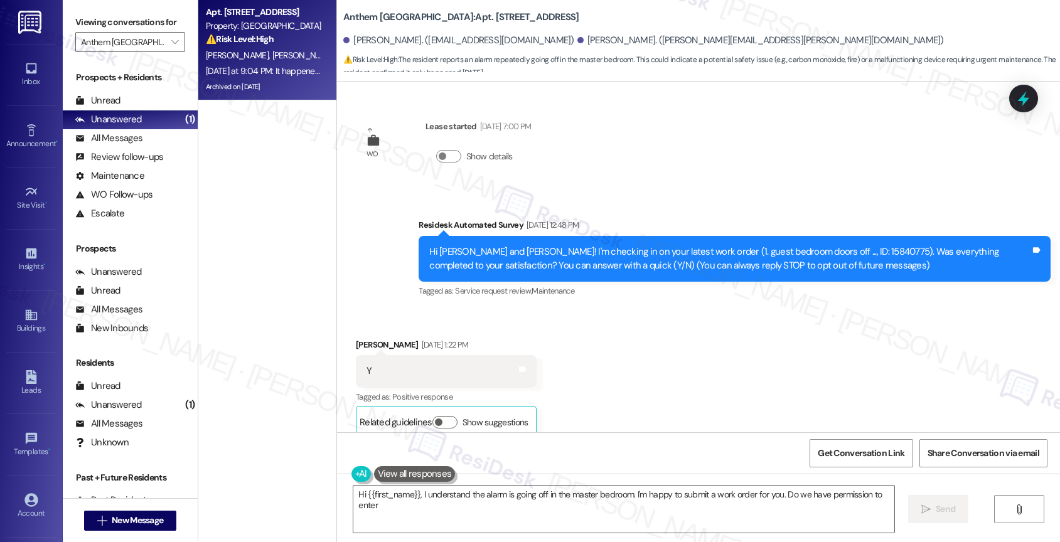
type textarea "Hi {{first_name}}, I understand the alarm is going off in the master bedroom. I…"
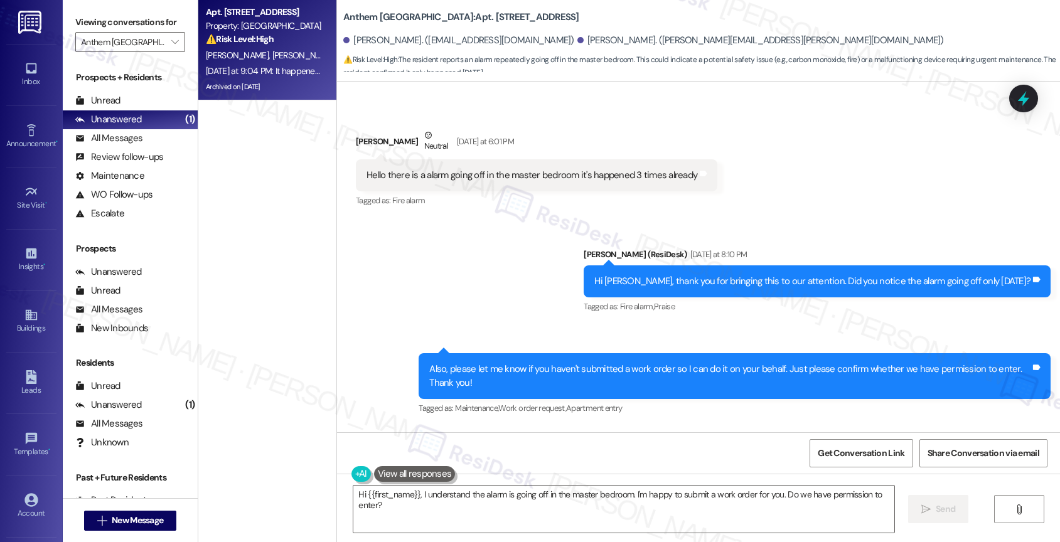
scroll to position [11977, 0]
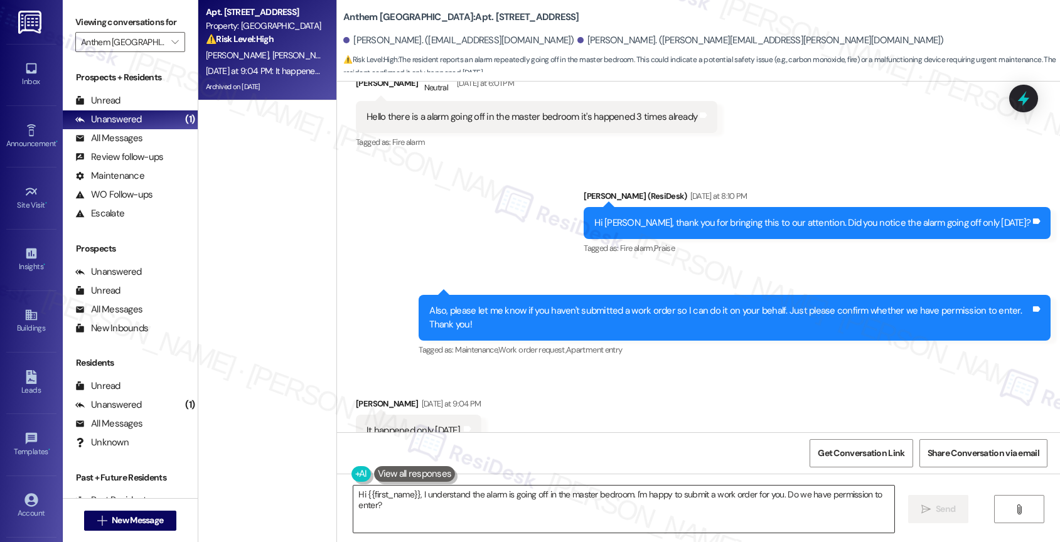
click at [421, 504] on textarea "Hi {{first_name}}, I understand the alarm is going off in the master bedroom. I…" at bounding box center [623, 509] width 541 height 47
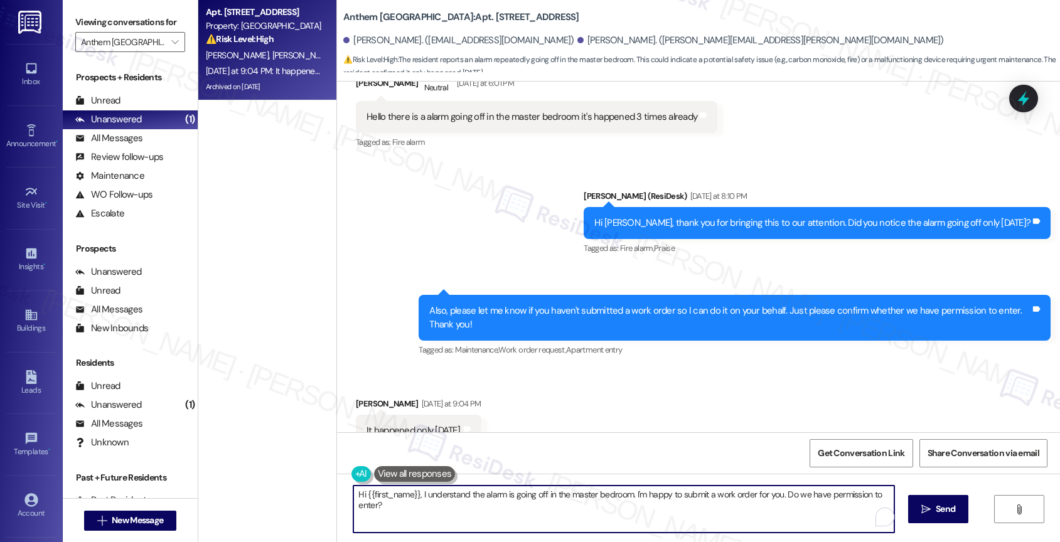
click at [421, 504] on textarea "Hi {{first_name}}, I understand the alarm is going off in the master bedroom. I…" at bounding box center [623, 509] width 541 height 47
click at [421, 518] on textarea "Hi {{first_name}}, I understand the alarm is going off in the master bedroom. I…" at bounding box center [621, 509] width 541 height 47
click at [412, 491] on textarea "Hi {{first_name}}, I understand the alarm is going off in the master bedroom. I…" at bounding box center [621, 509] width 541 height 47
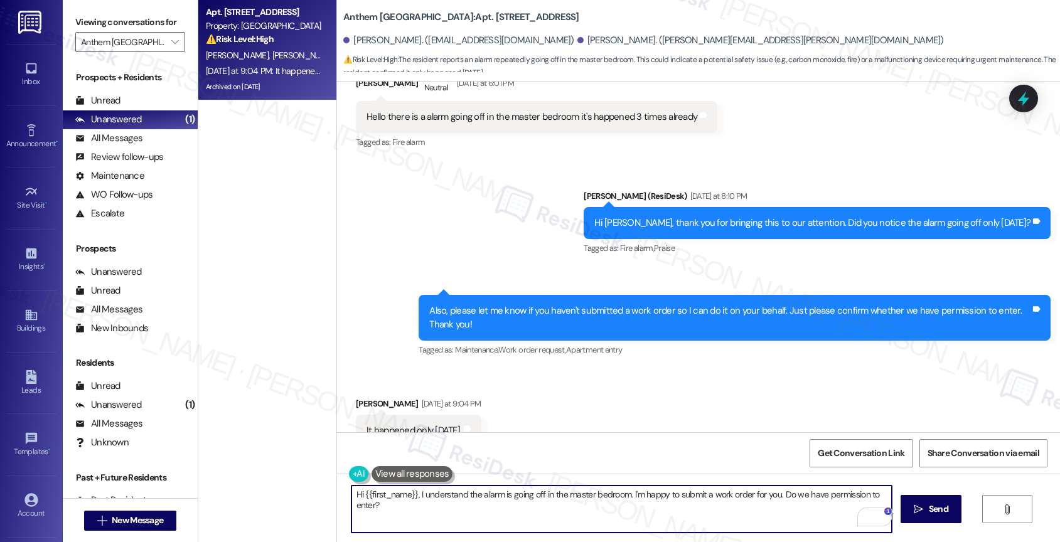
click at [412, 491] on textarea "Hi {{first_name}}, I understand the alarm is going off in the master bedroom. I…" at bounding box center [621, 509] width 541 height 47
drag, startPoint x: 435, startPoint y: 496, endPoint x: 734, endPoint y: 501, distance: 299.4
click at [734, 501] on textarea "Good morning, Tsabika. Is there still a need for me to submit a work order" at bounding box center [621, 509] width 541 height 47
drag, startPoint x: 472, startPoint y: 499, endPoint x: 286, endPoint y: 488, distance: 186.1
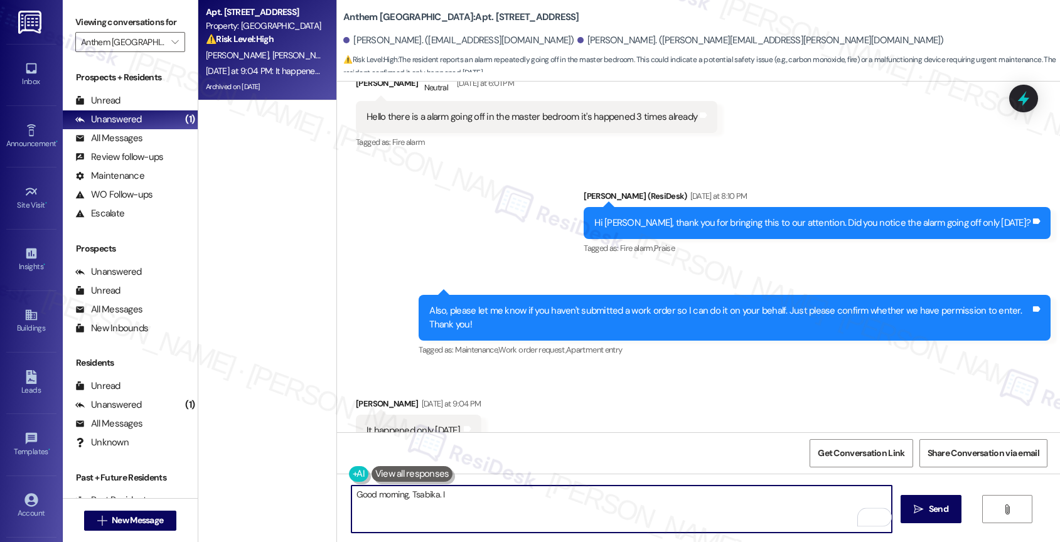
click at [286, 488] on div "Apt. 0723, 7 Anthem Town East Property: Anthem Town East ⚠️ Risk Level: High Th…" at bounding box center [629, 271] width 862 height 542
drag, startPoint x: 369, startPoint y: 494, endPoint x: 542, endPoint y: 503, distance: 172.9
click at [542, 503] on textarea "Got it. And I want to ask again" at bounding box center [621, 509] width 541 height 47
drag, startPoint x: 704, startPoint y: 496, endPoint x: 766, endPoint y: 500, distance: 61.6
click at [764, 500] on textarea "Got it. I also want to ask again if we have your pe" at bounding box center [621, 509] width 541 height 47
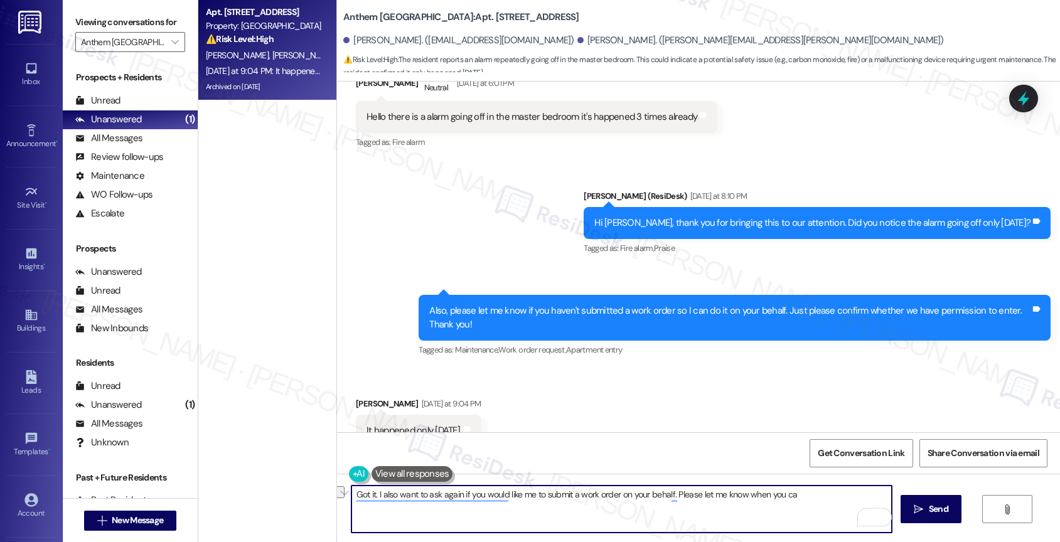
drag, startPoint x: 800, startPoint y: 496, endPoint x: 693, endPoint y: 493, distance: 106.7
click at [693, 493] on textarea "Got it. I also want to ask again if you would like me to submit a work order on…" at bounding box center [621, 509] width 541 height 47
type textarea "Got it. I also want to ask again if you would like me to submit a work order on…"
click at [875, 515] on icon "Open Grammarly. 0 Suggestions." at bounding box center [872, 517] width 9 height 9
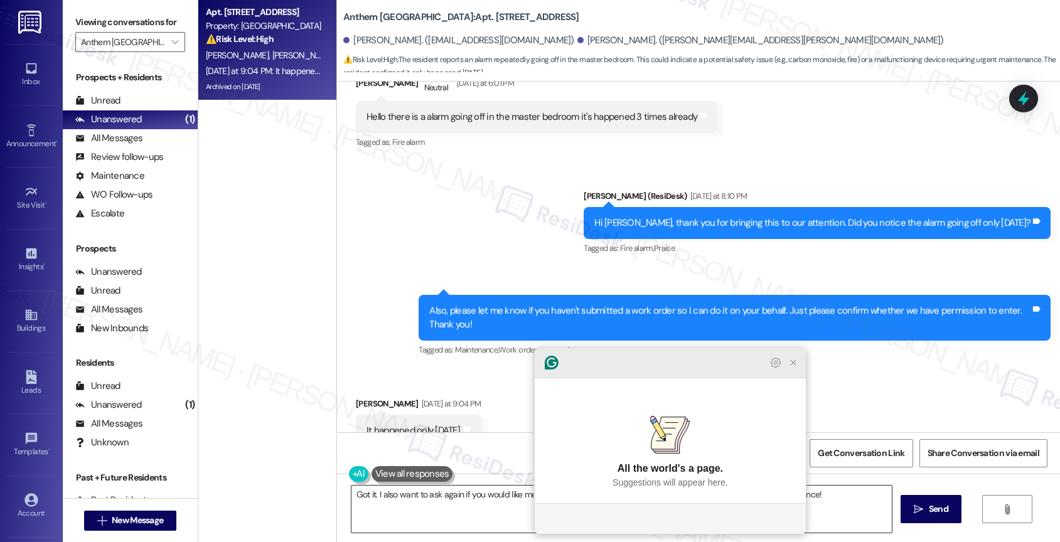
click at [791, 368] on icon "Close Grammarly Assistant" at bounding box center [793, 363] width 10 height 10
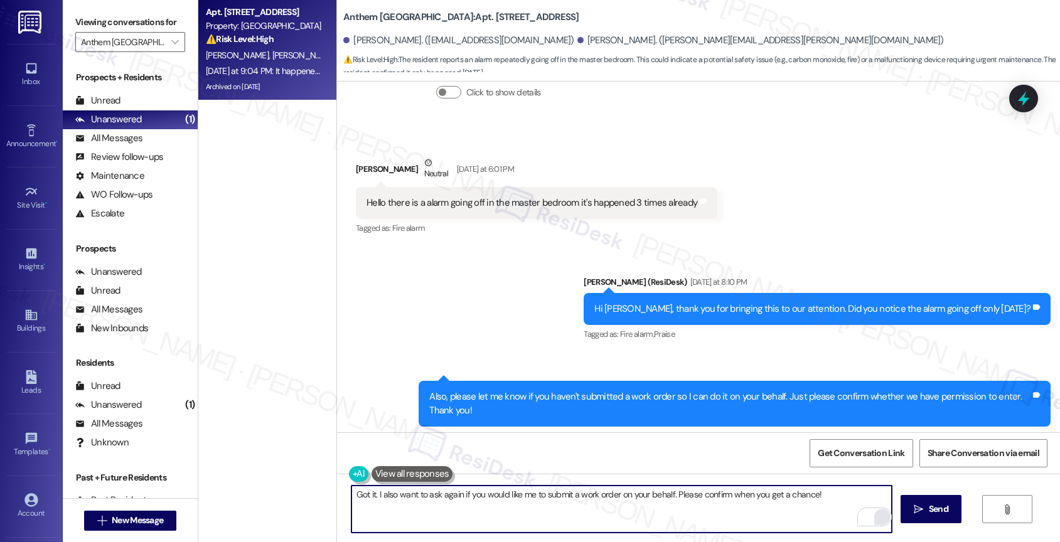
scroll to position [12078, 0]
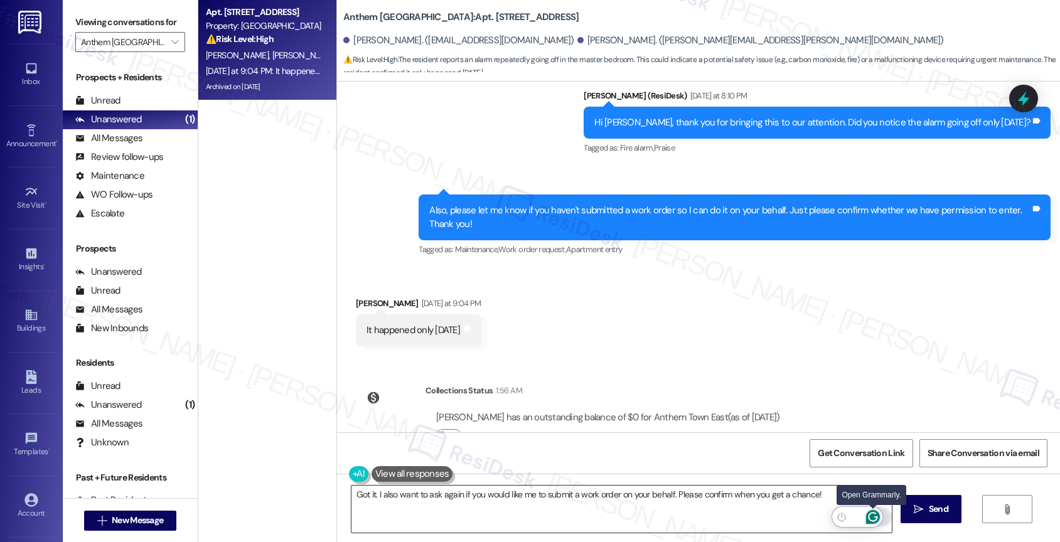
click at [872, 514] on icon "Open Grammarly. 0 Suggestions." at bounding box center [873, 517] width 14 height 14
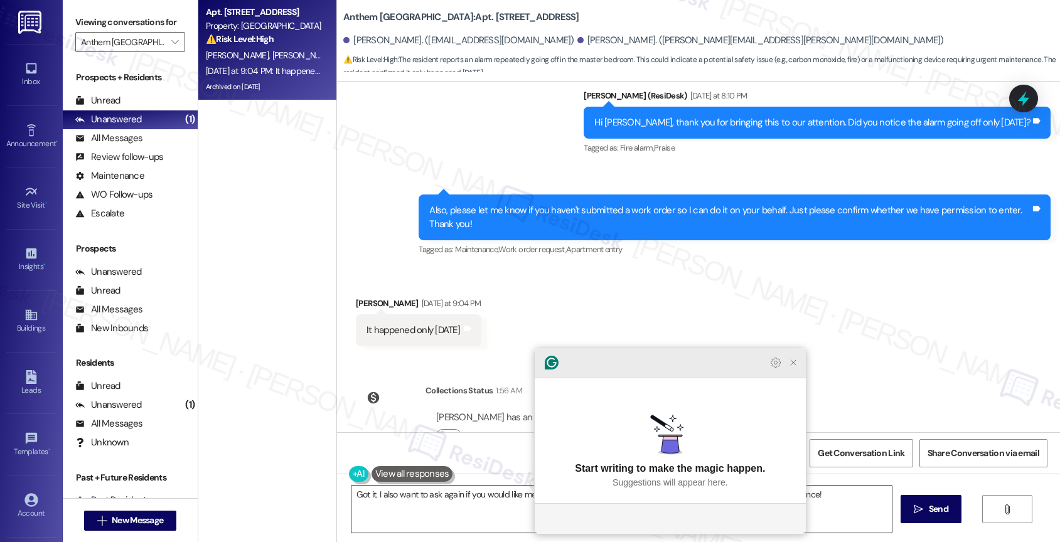
click at [791, 368] on icon "Close Grammarly Assistant" at bounding box center [793, 363] width 10 height 10
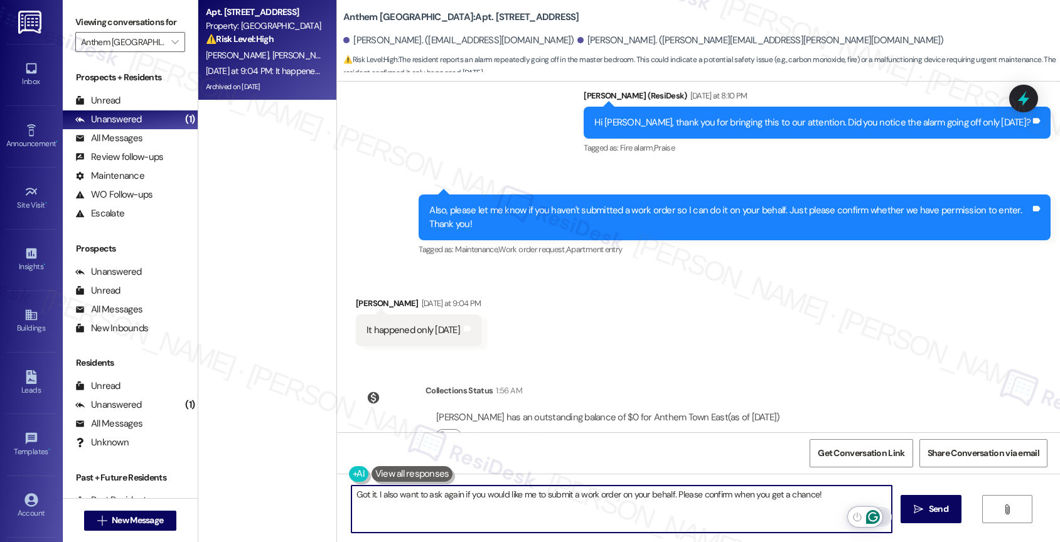
click at [874, 516] on icon "Open Grammarly. 0 Suggestions." at bounding box center [873, 517] width 14 height 14
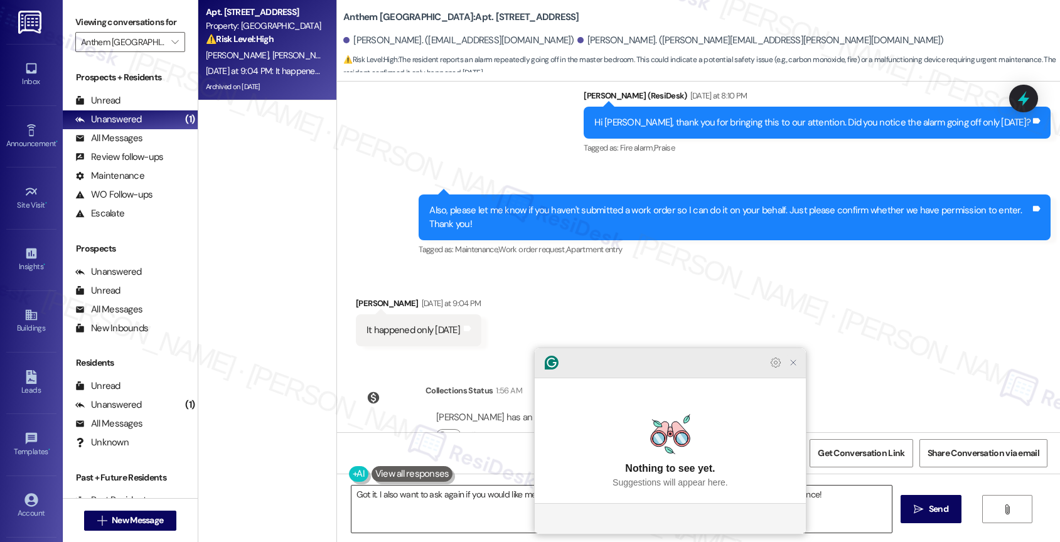
click at [792, 368] on icon "Close Grammarly Assistant" at bounding box center [793, 363] width 10 height 10
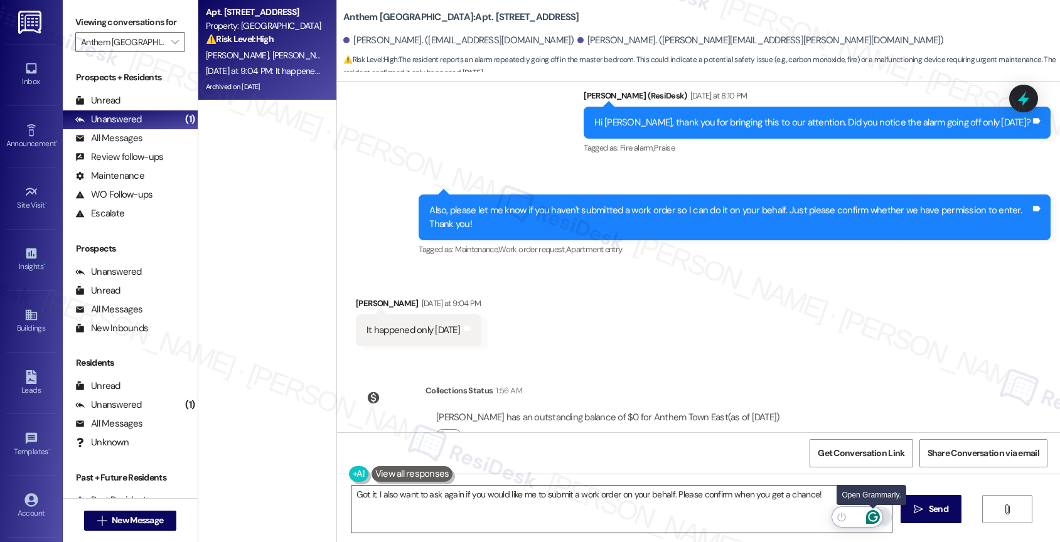
click at [872, 512] on icon "Open Grammarly. 0 Suggestions." at bounding box center [873, 517] width 14 height 14
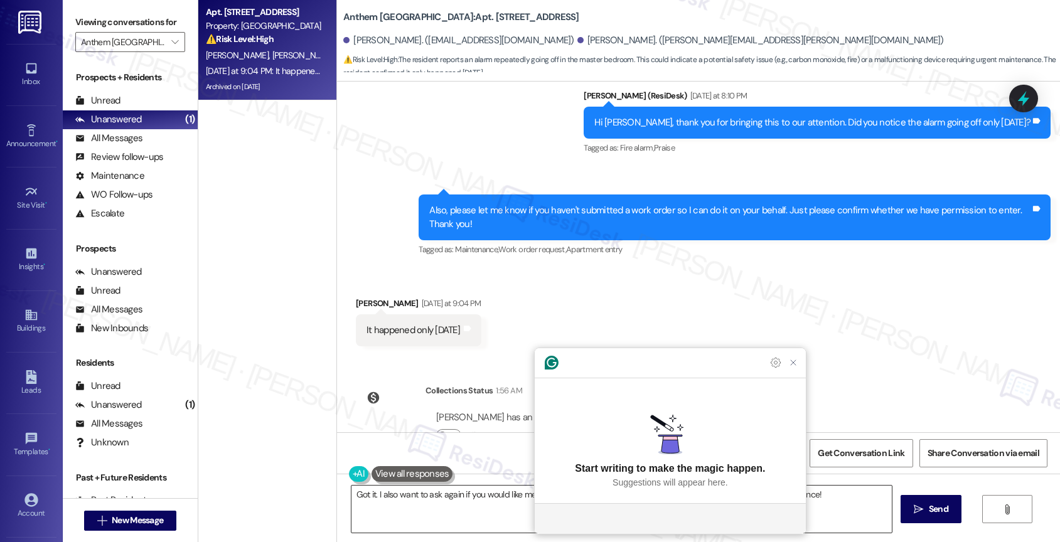
click at [668, 481] on p "Suggestions will appear here." at bounding box center [670, 482] width 115 height 13
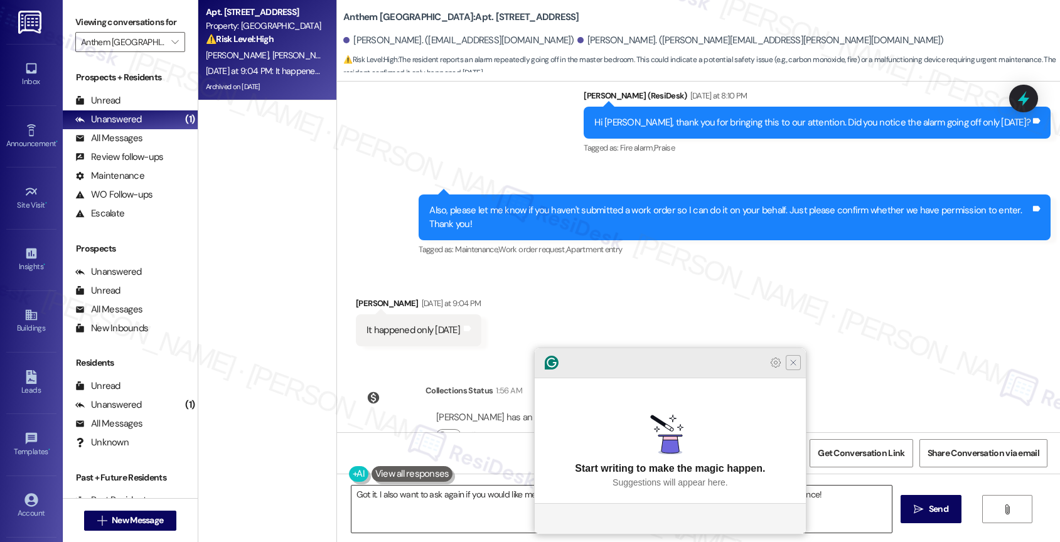
click at [790, 368] on icon "Close Grammarly Assistant" at bounding box center [793, 363] width 10 height 10
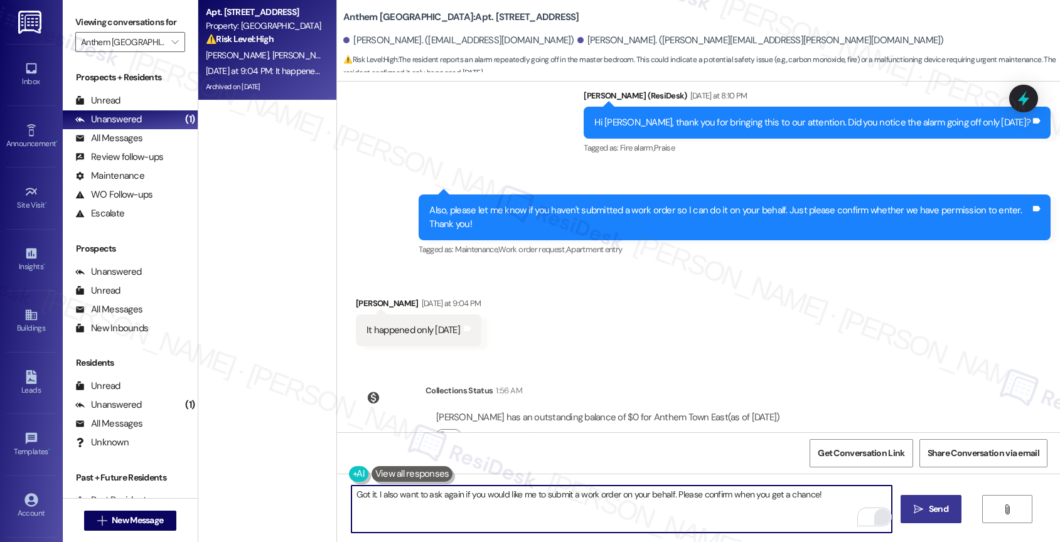
click at [933, 513] on span "Send" at bounding box center [938, 509] width 19 height 13
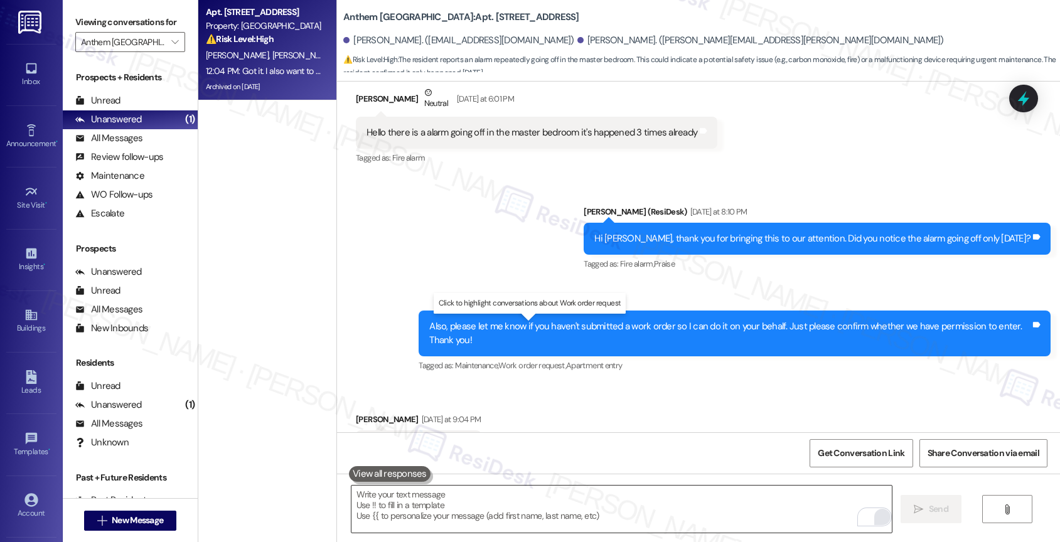
scroll to position [12165, 0]
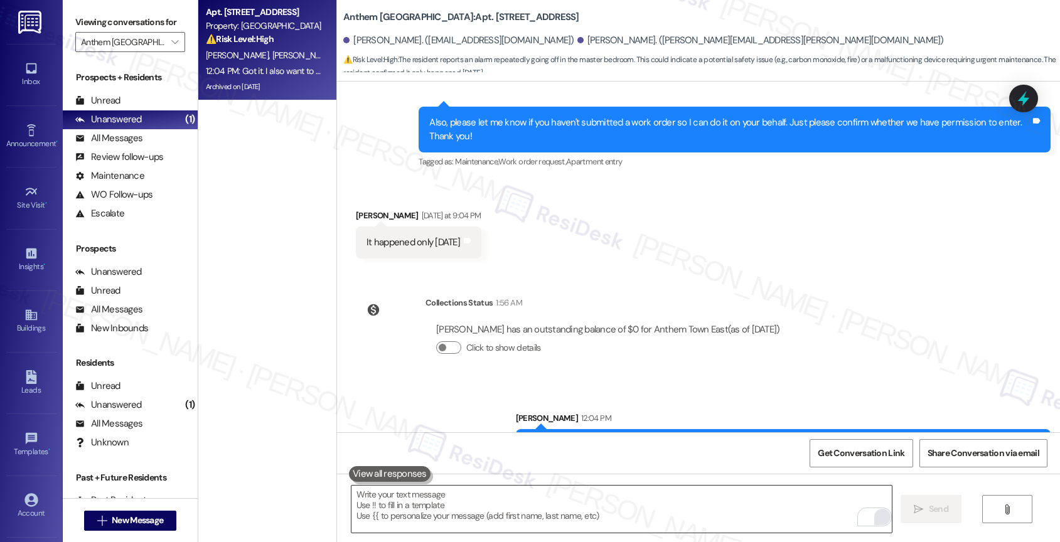
click at [619, 190] on div "Received via SMS Tsabika Shahin Yesterday at 9:04 PM It happened only today Tag…" at bounding box center [698, 224] width 723 height 87
click at [169, 52] on span "" at bounding box center [175, 42] width 12 height 20
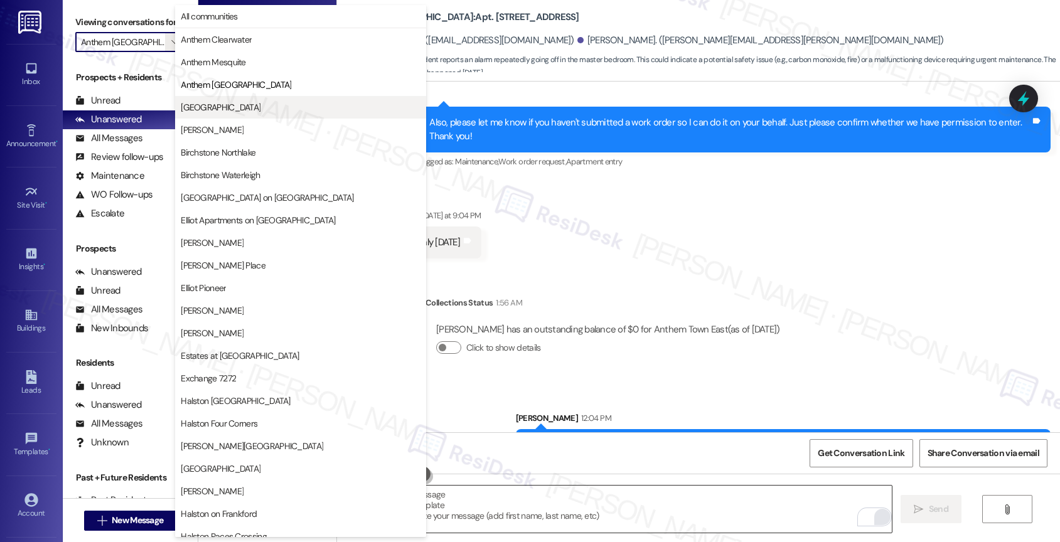
click at [223, 109] on span "[GEOGRAPHIC_DATA]" at bounding box center [221, 107] width 80 height 13
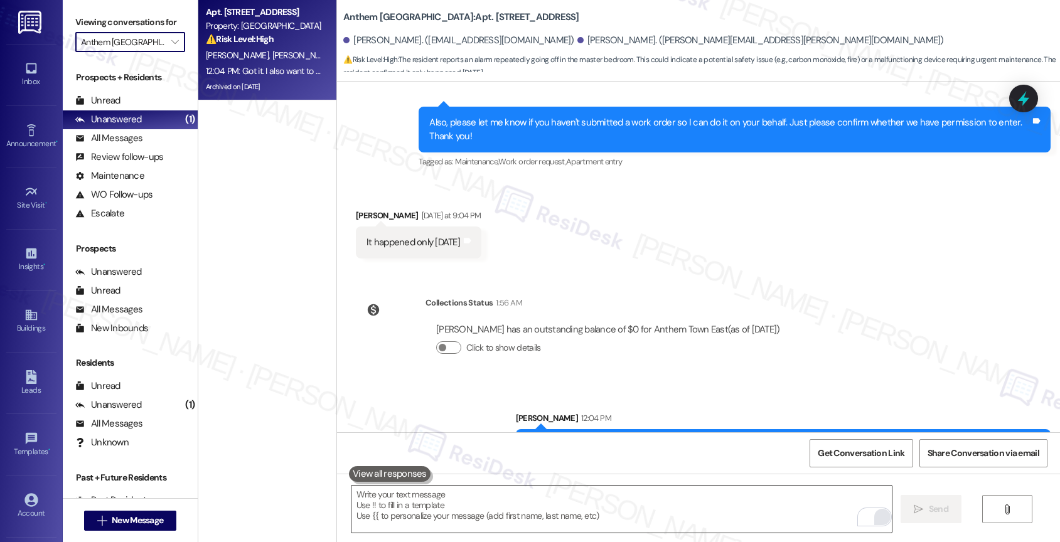
type input "[GEOGRAPHIC_DATA]"
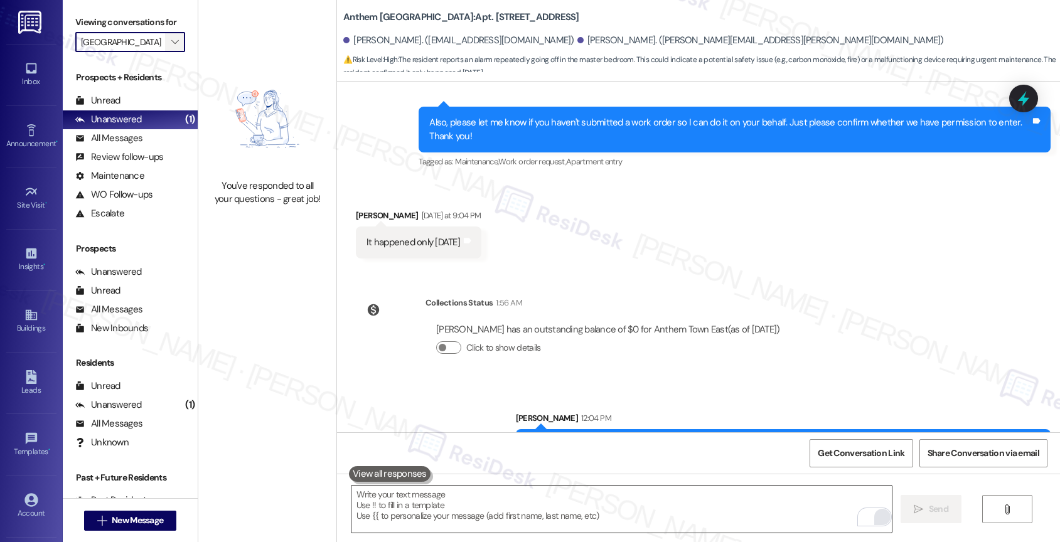
click at [171, 52] on button "" at bounding box center [175, 42] width 20 height 20
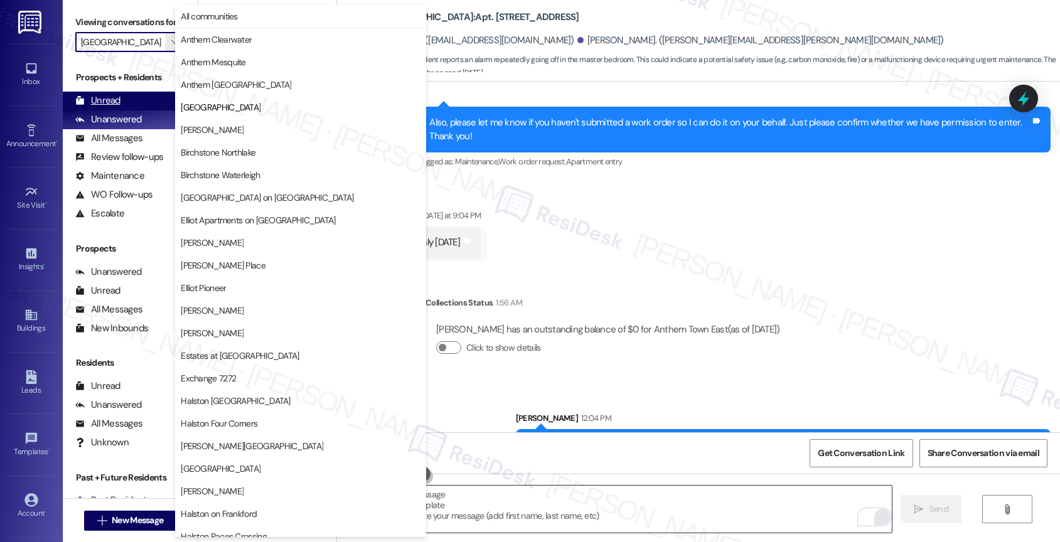
click at [128, 110] on div "Unread (0)" at bounding box center [130, 101] width 135 height 19
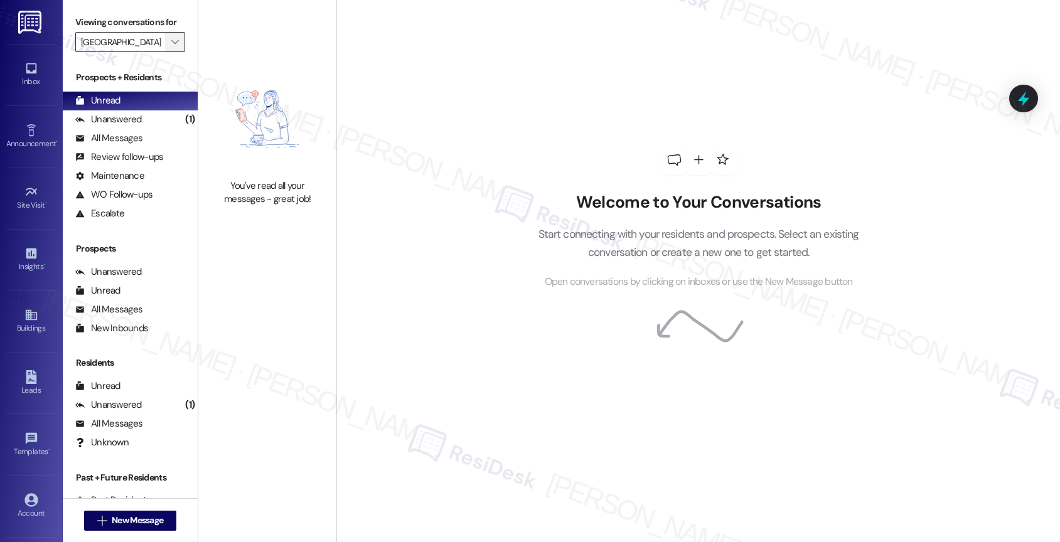
click at [171, 47] on icon "" at bounding box center [174, 42] width 7 height 10
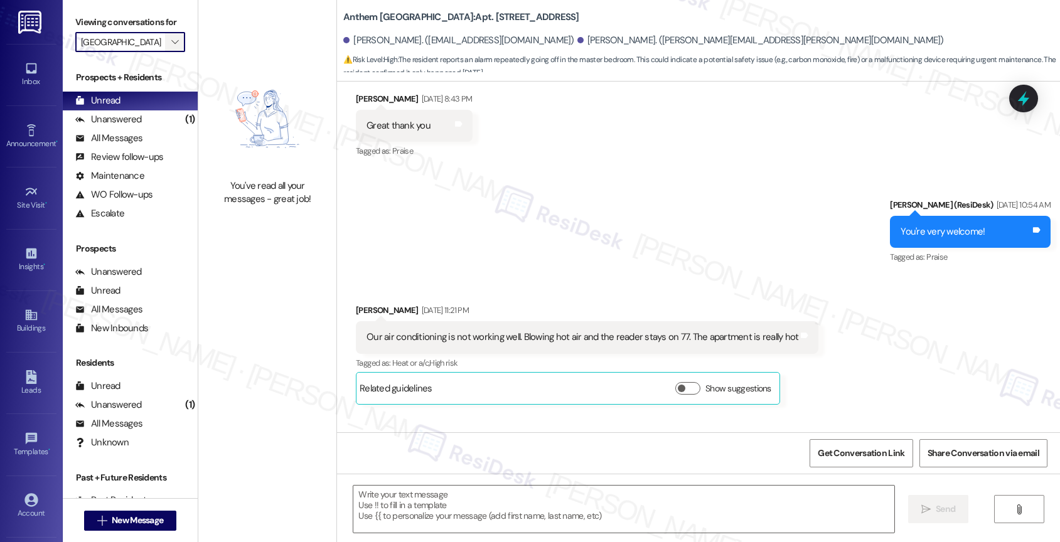
type textarea "Fetching suggested responses. Please feel free to read through the conversation…"
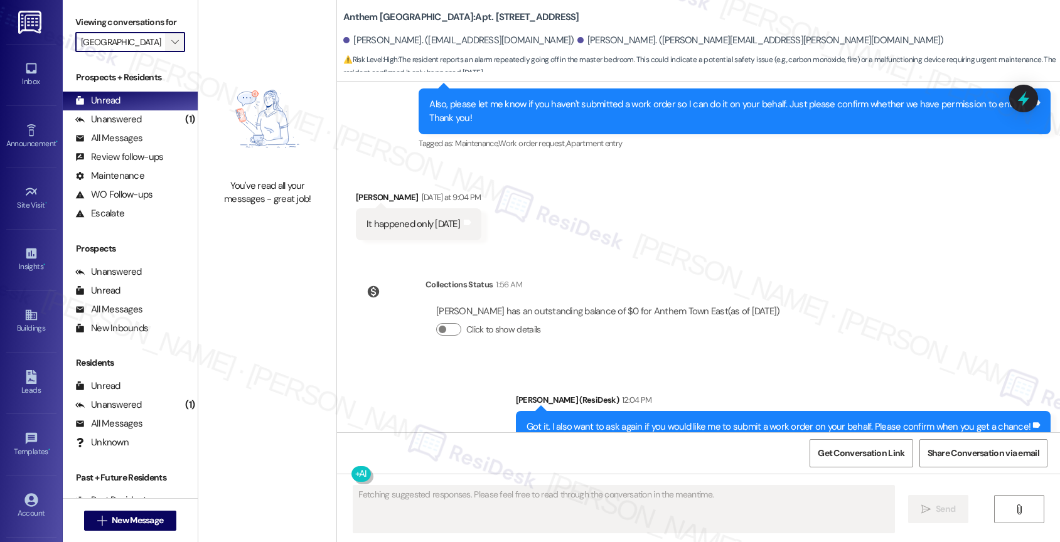
scroll to position [12184, 0]
click at [171, 47] on icon "" at bounding box center [174, 42] width 7 height 10
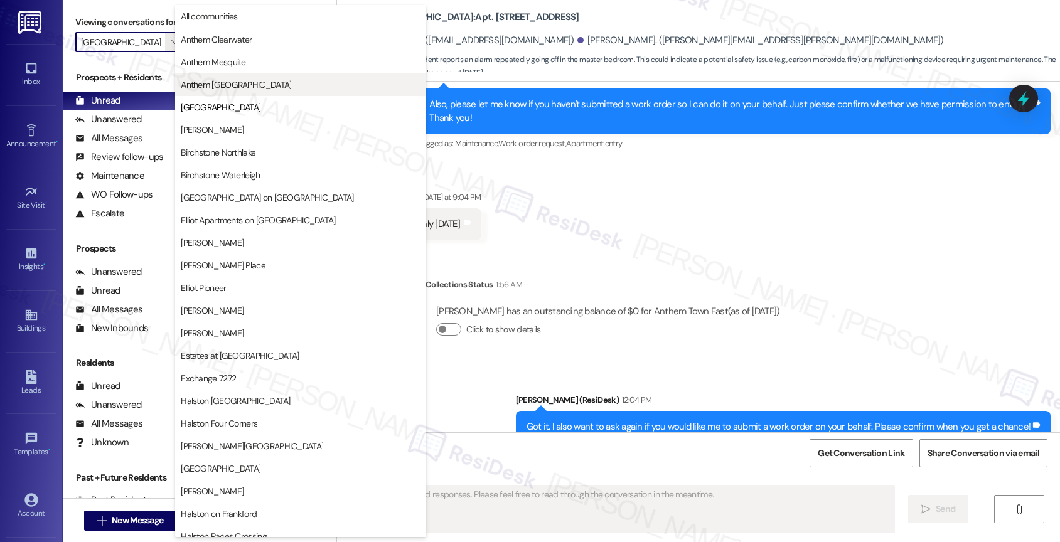
click at [220, 85] on span "Anthem [GEOGRAPHIC_DATA]" at bounding box center [236, 84] width 110 height 13
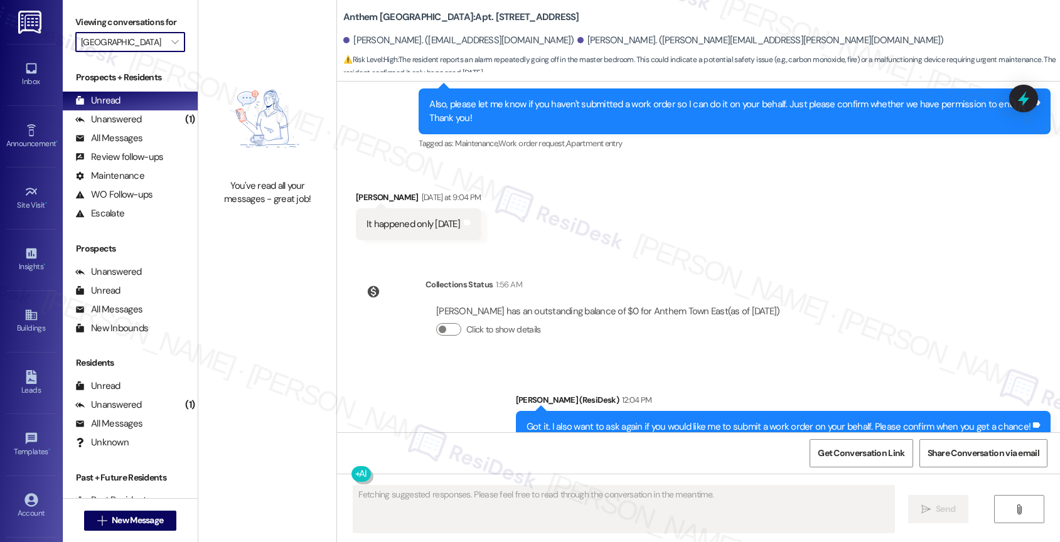
type input "Anthem [GEOGRAPHIC_DATA]"
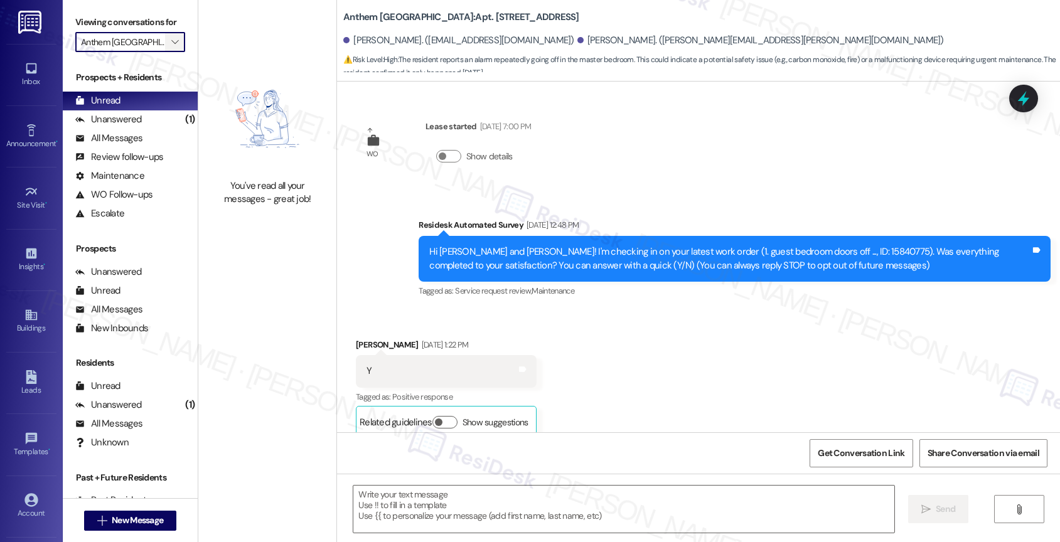
scroll to position [12184, 0]
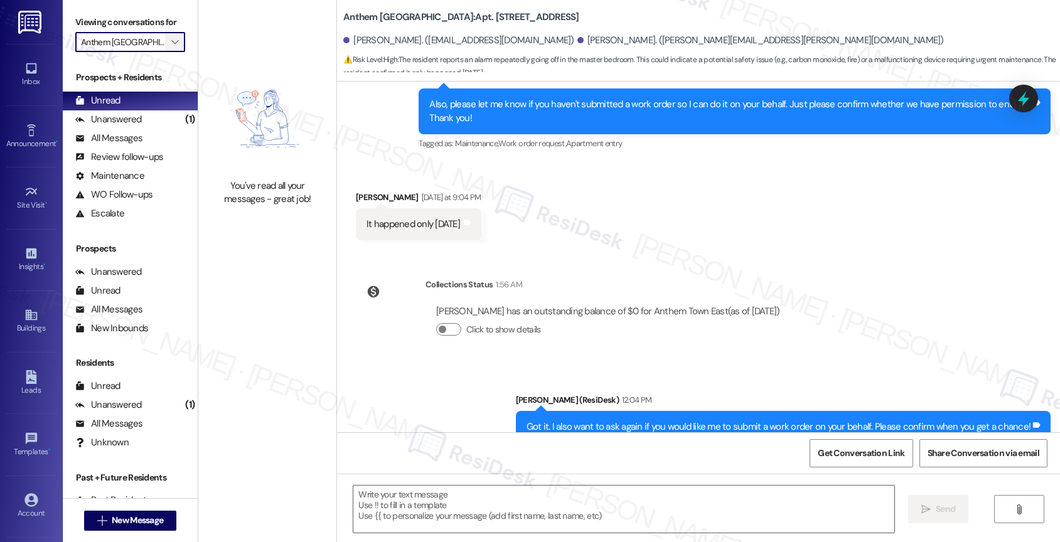
type textarea "Fetching suggested responses. Please feel free to read through the conversation…"
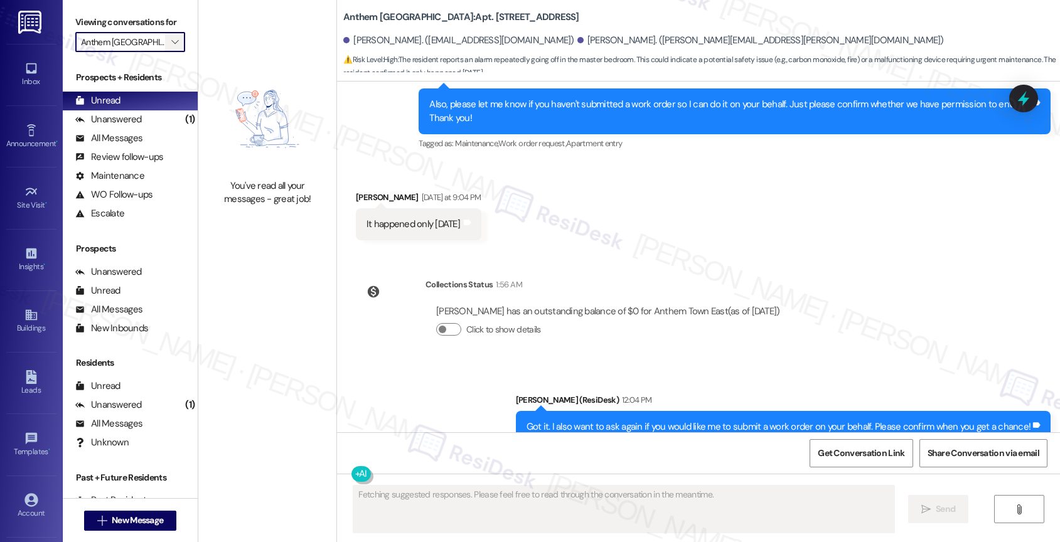
click at [169, 51] on span "" at bounding box center [175, 42] width 12 height 20
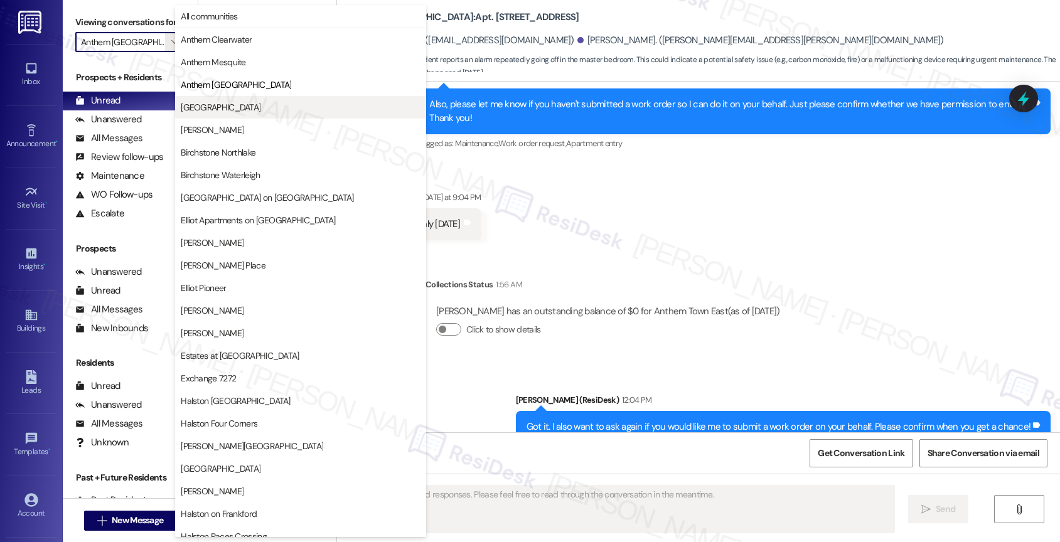
click at [203, 101] on span "[GEOGRAPHIC_DATA]" at bounding box center [221, 107] width 80 height 13
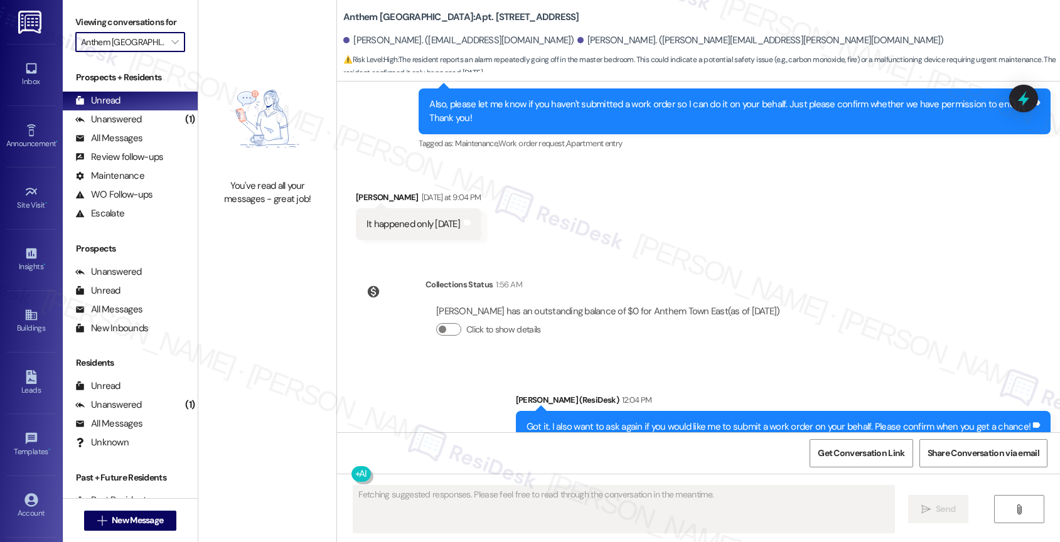
type input "[GEOGRAPHIC_DATA]"
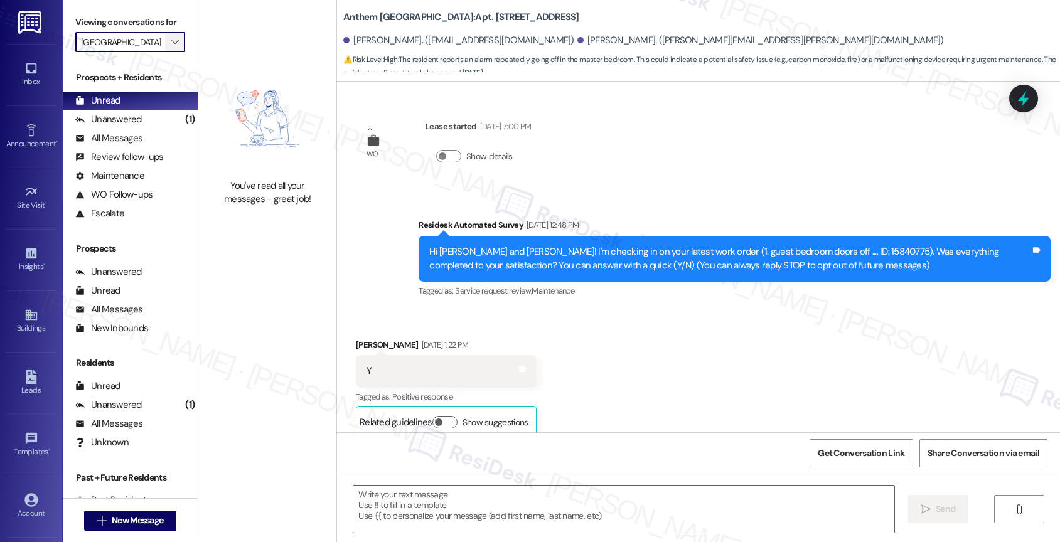
scroll to position [12184, 0]
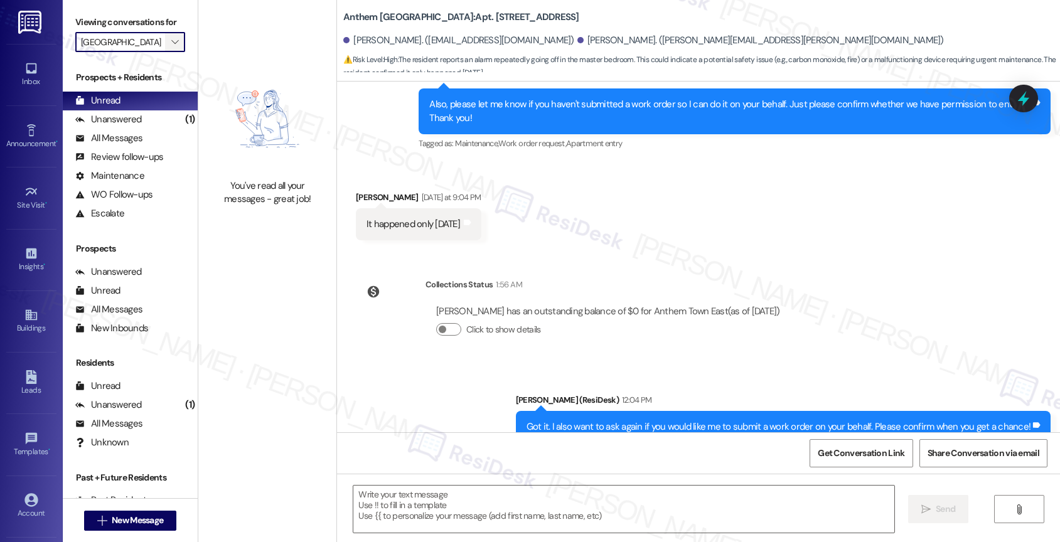
type textarea "Fetching suggested responses. Please feel free to read through the conversation…"
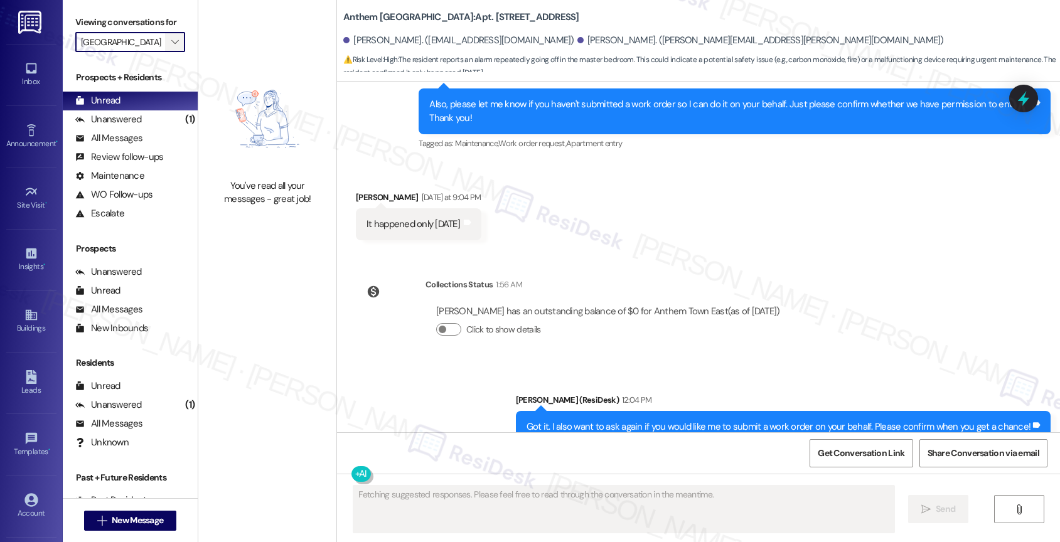
click at [171, 47] on icon "" at bounding box center [174, 42] width 7 height 10
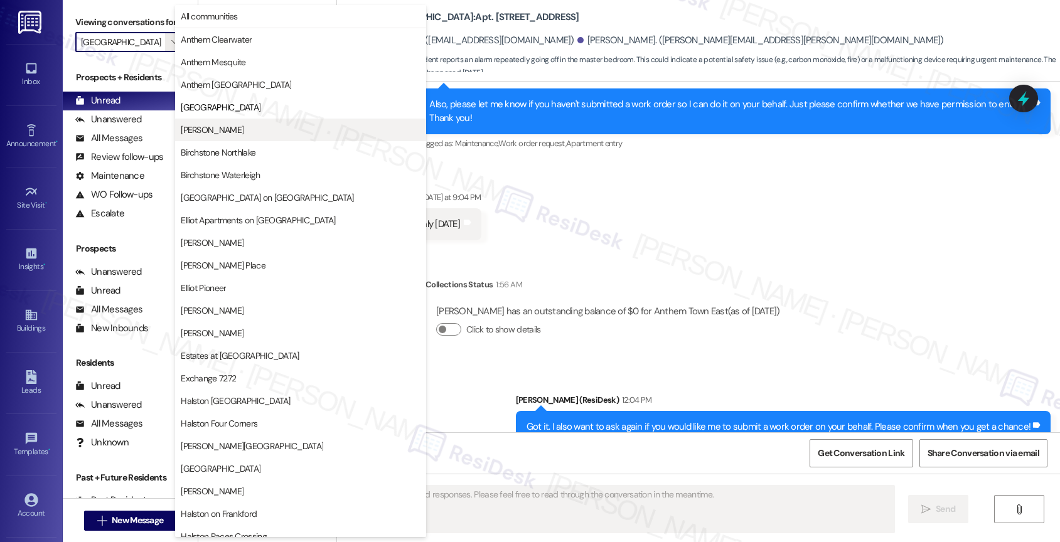
click at [207, 126] on span "[PERSON_NAME]" at bounding box center [301, 130] width 240 height 13
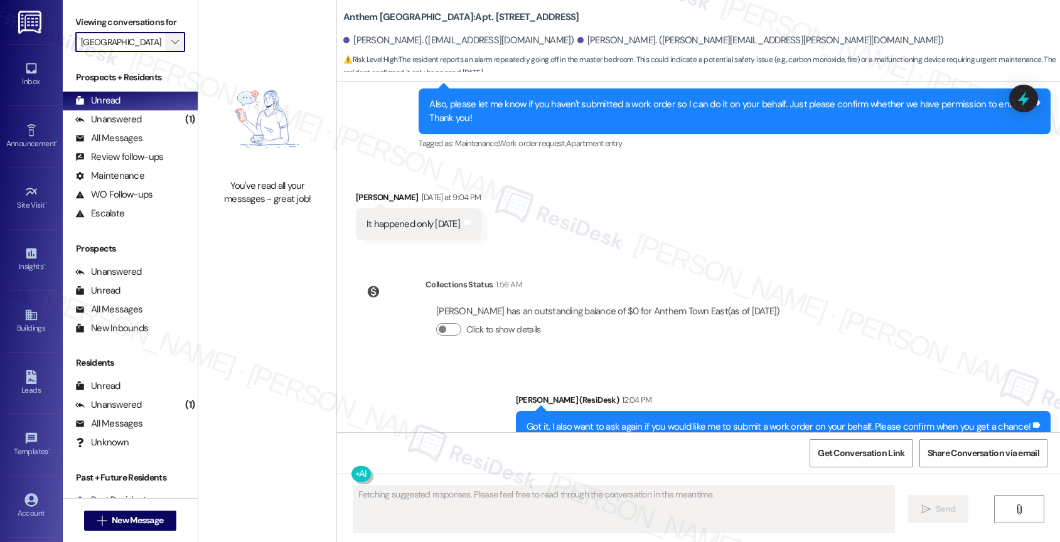
type input "[PERSON_NAME]"
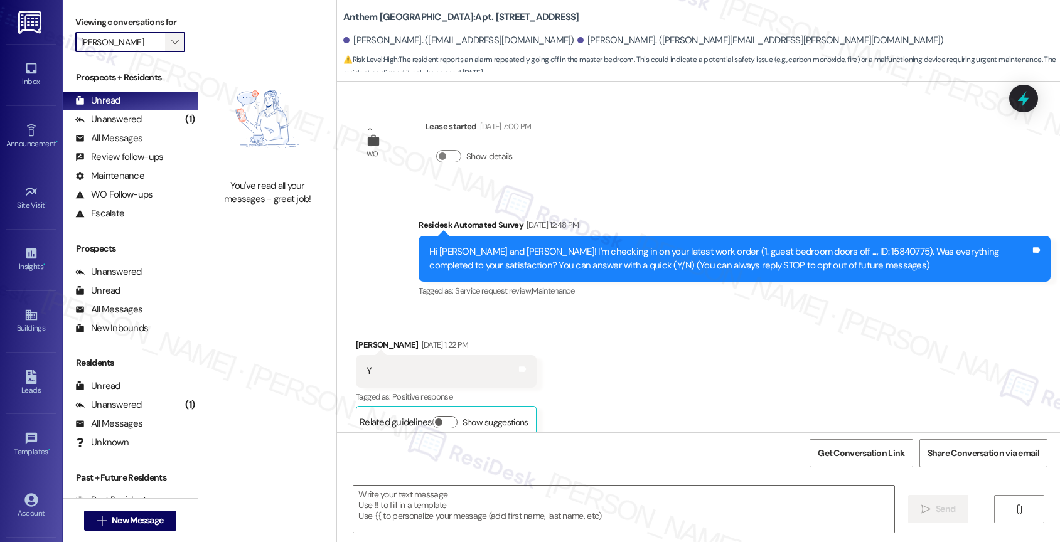
scroll to position [12184, 0]
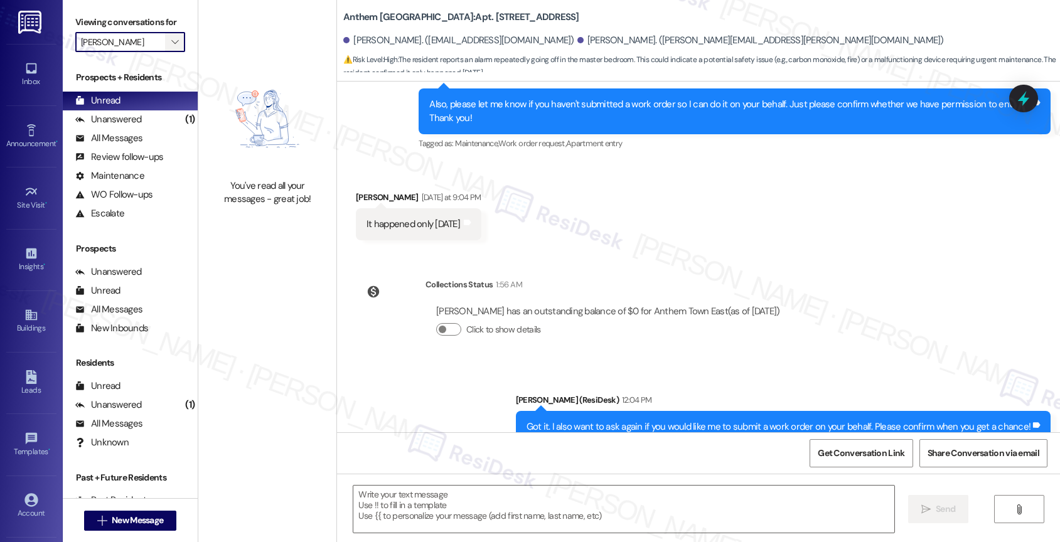
type textarea "Fetching suggested responses. Please feel free to read through the conversation…"
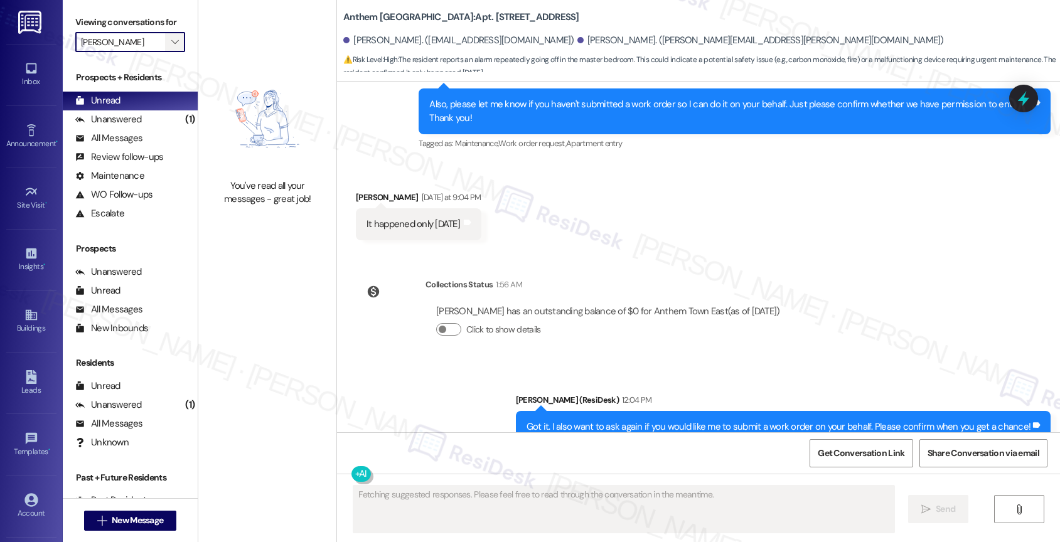
click at [171, 47] on icon "" at bounding box center [174, 42] width 7 height 10
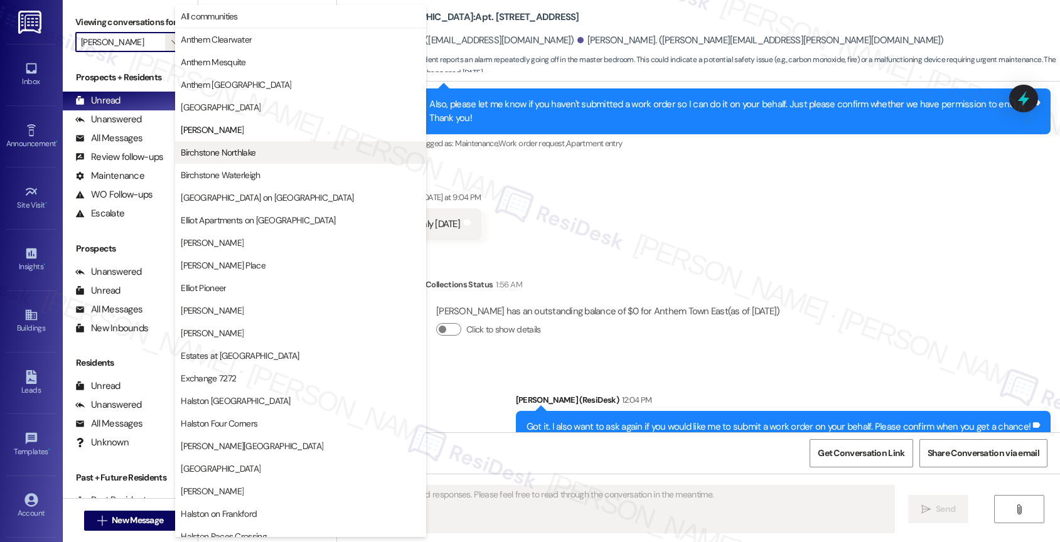
click at [232, 145] on button "Birchstone Northlake" at bounding box center [300, 152] width 251 height 23
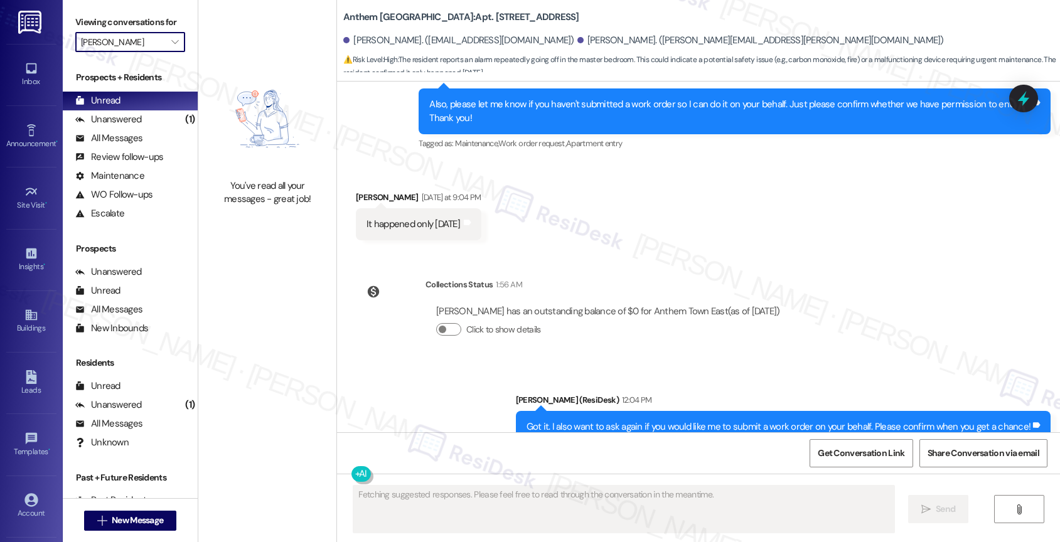
type input "Birchstone Northlake"
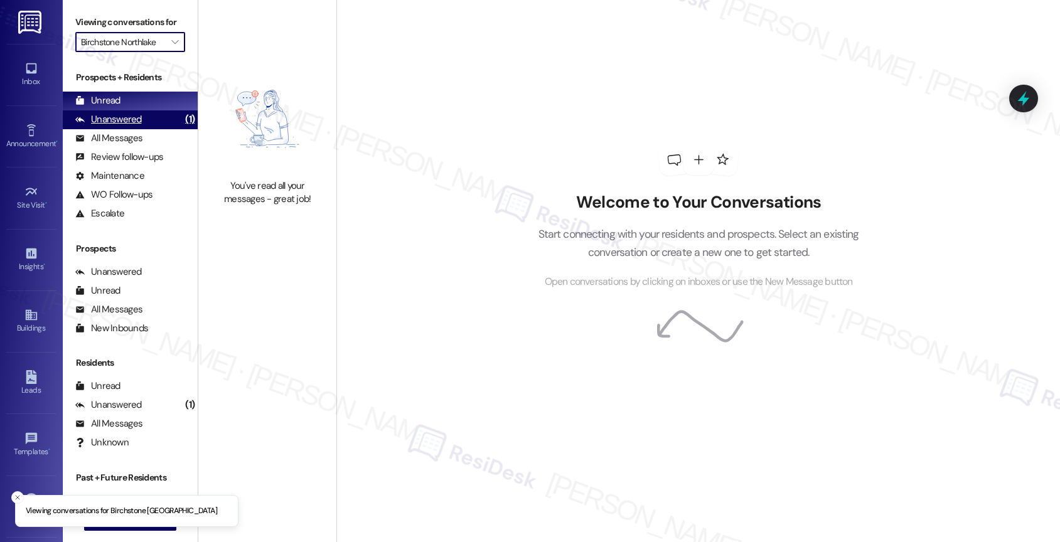
click at [142, 129] on div "Unanswered (1)" at bounding box center [130, 119] width 135 height 19
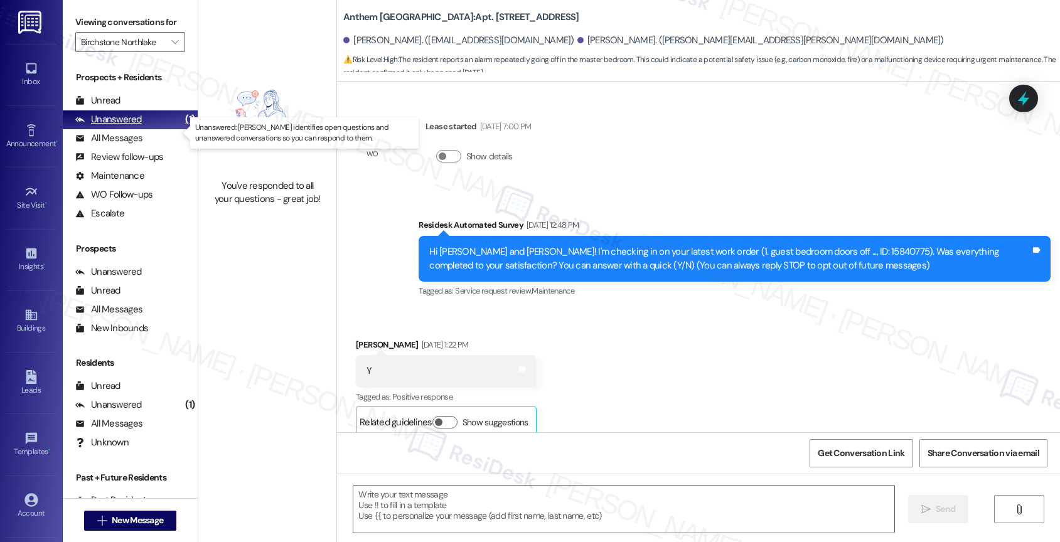
scroll to position [12184, 0]
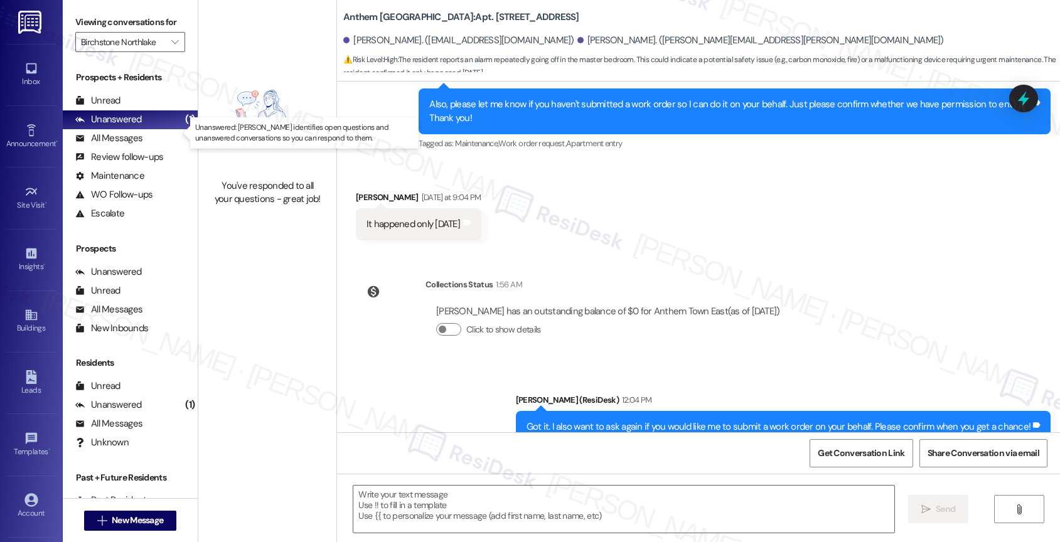
type textarea "Fetching suggested responses. Please feel free to read through the conversation…"
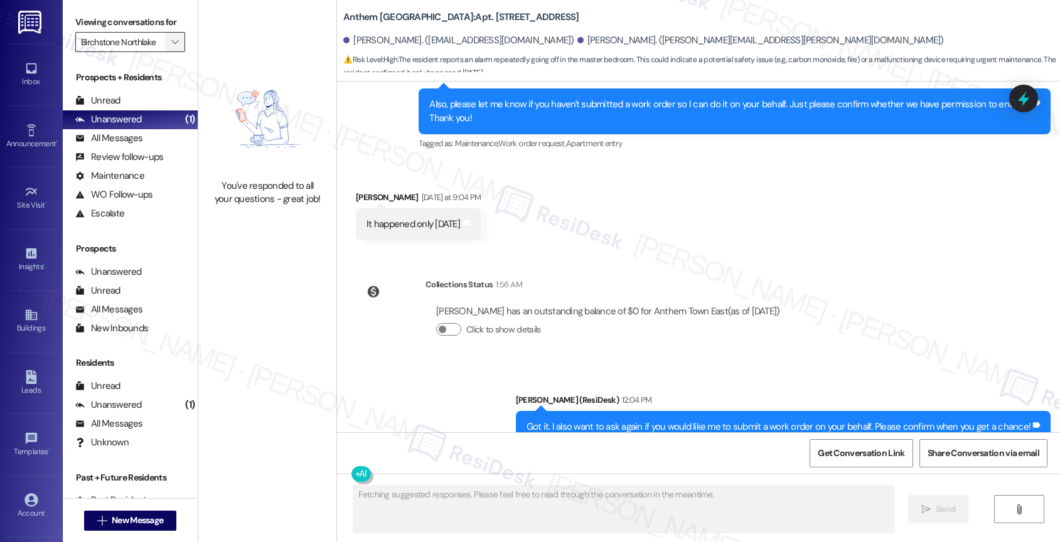
click at [169, 50] on span "" at bounding box center [175, 42] width 12 height 20
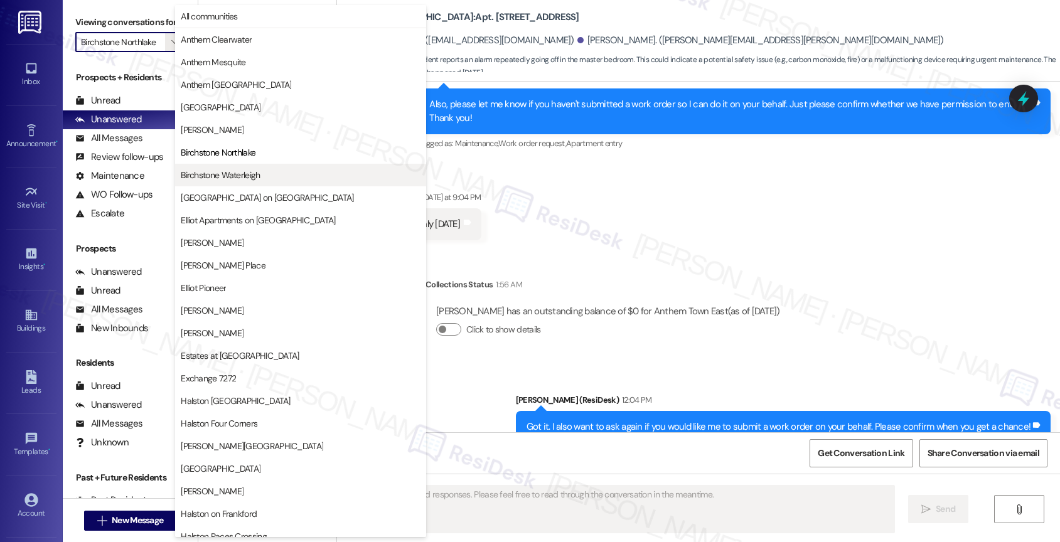
click at [222, 174] on span "Birchstone Waterleigh" at bounding box center [220, 175] width 79 height 13
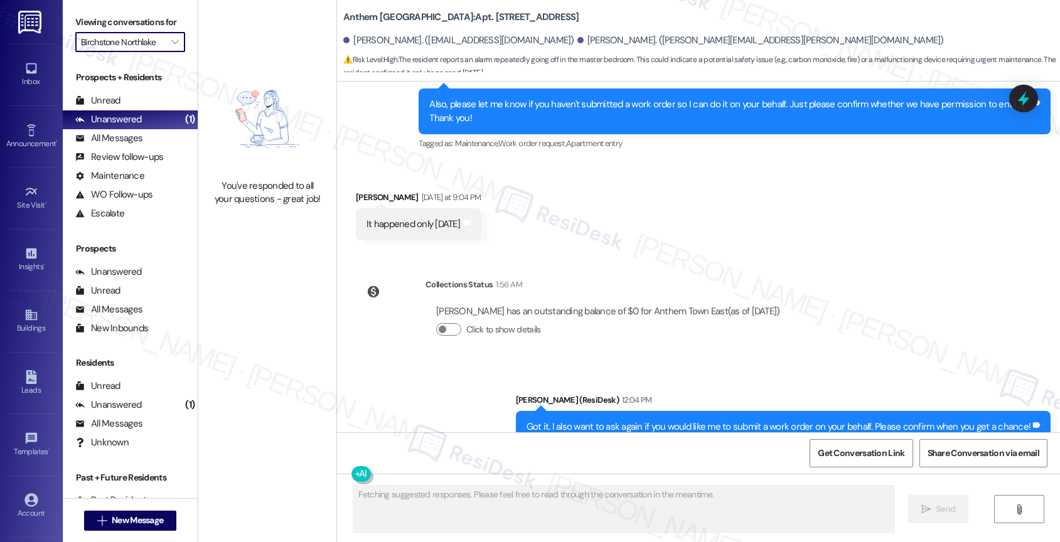
type input "Birchstone Waterleigh"
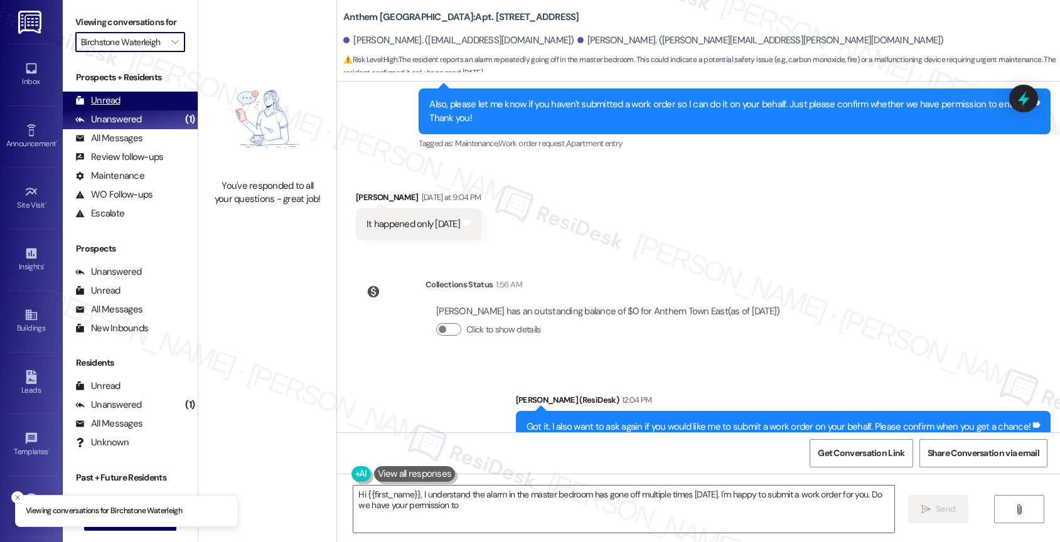
click at [138, 110] on div "Unread (0)" at bounding box center [130, 101] width 135 height 19
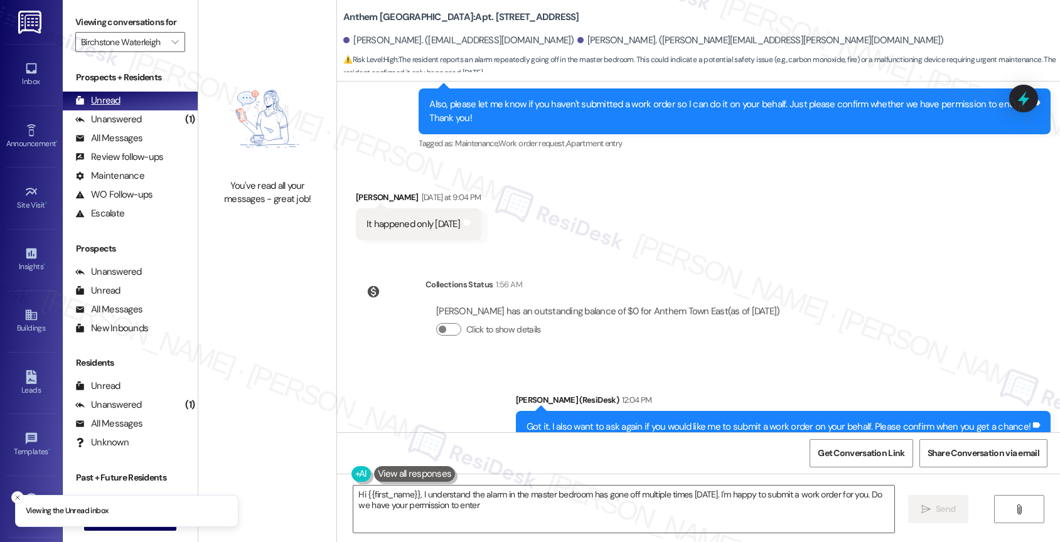
type textarea "Hi {{first_name}}, I understand the alarm in the master bedroom has gone off mu…"
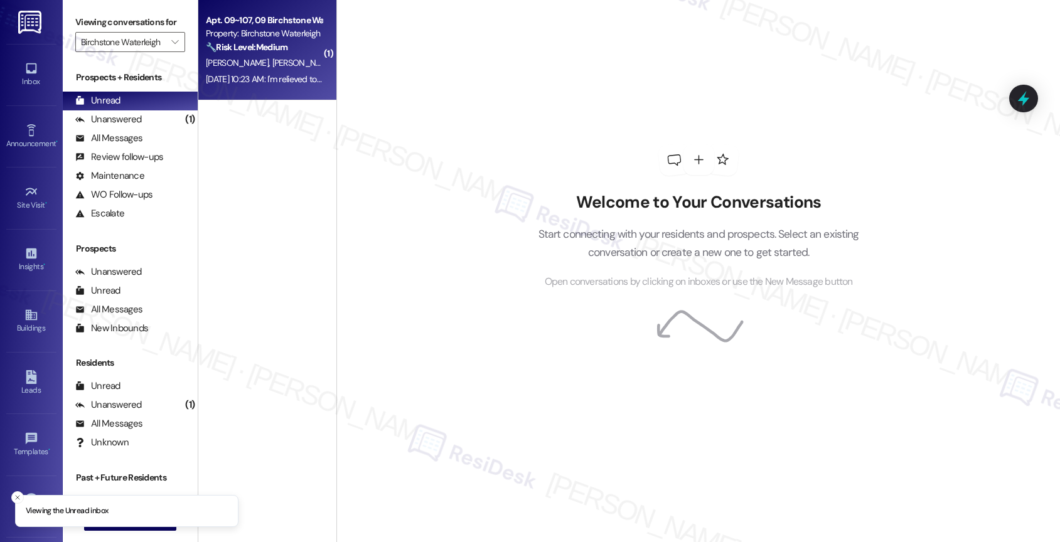
click at [251, 54] on div "Apt. 09~107, 09 Birchstone Waterleigh Property: Birchstone Waterleigh 🔧 Risk Le…" at bounding box center [264, 34] width 119 height 43
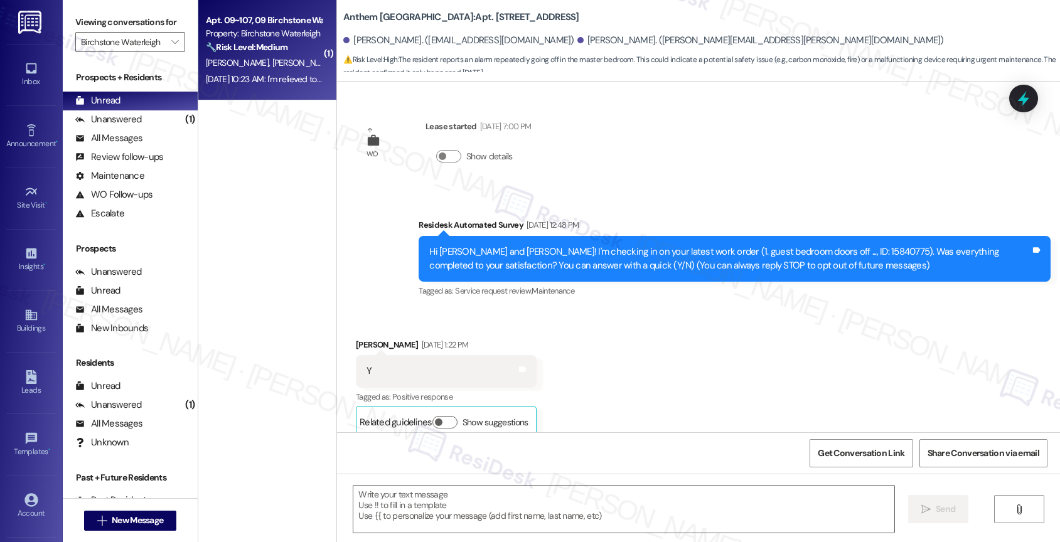
scroll to position [12184, 0]
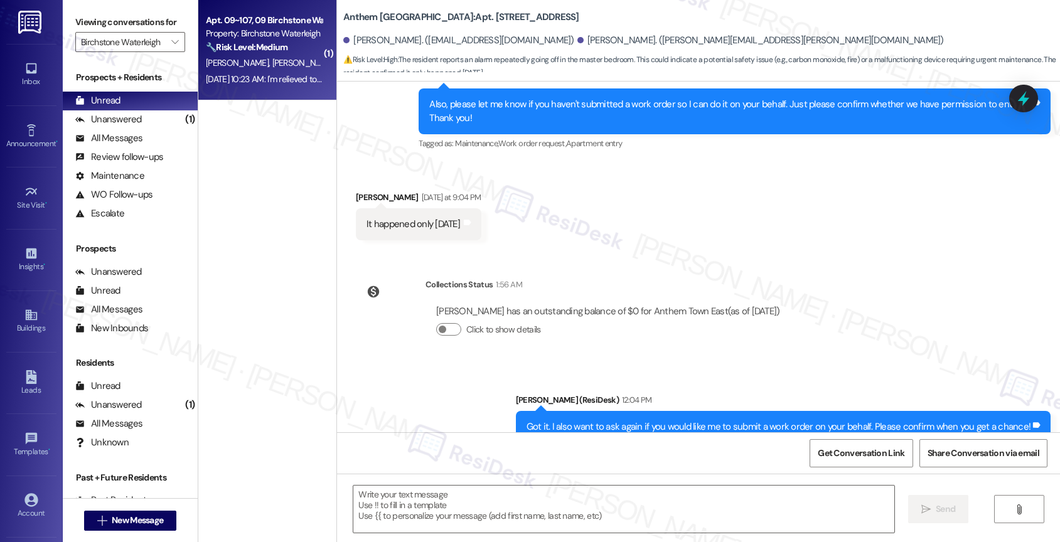
type textarea "Fetching suggested responses. Please feel free to read through the conversation…"
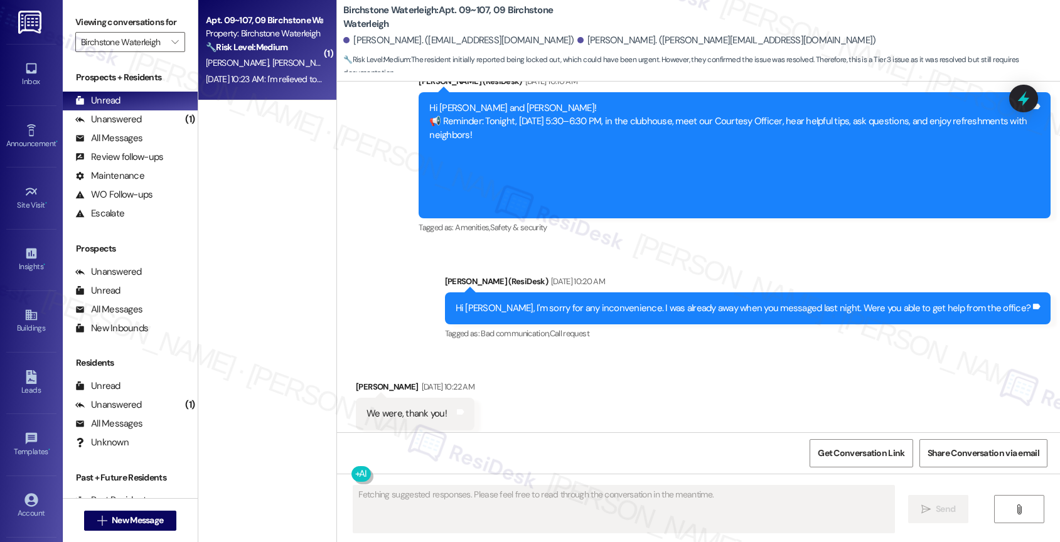
scroll to position [6879, 0]
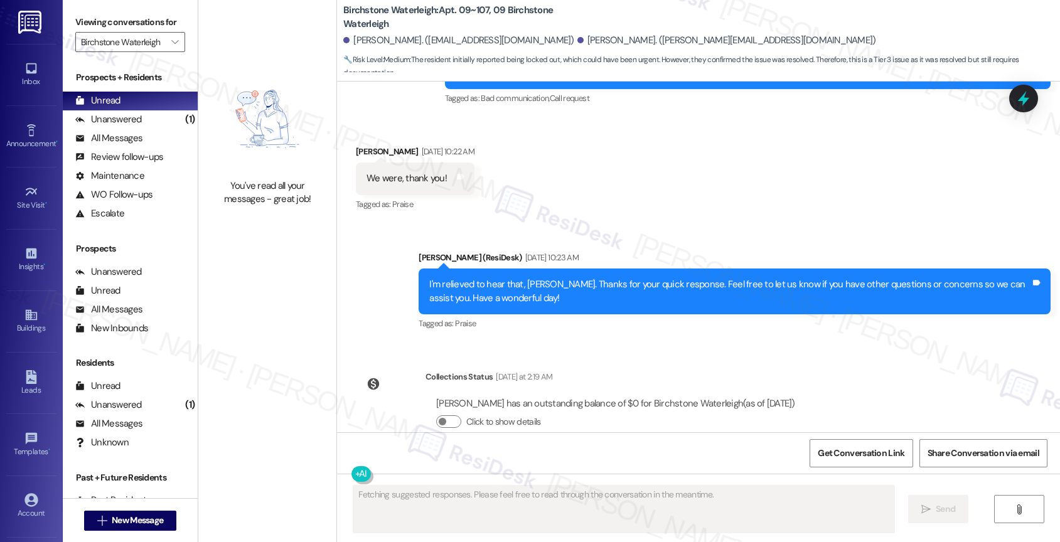
click at [598, 167] on div "Received via SMS Eleanor Erickson Sep 03, 2025 at 10:22 AM We were, thank you! …" at bounding box center [698, 170] width 723 height 106
click at [155, 129] on div "Unanswered (1)" at bounding box center [130, 119] width 135 height 19
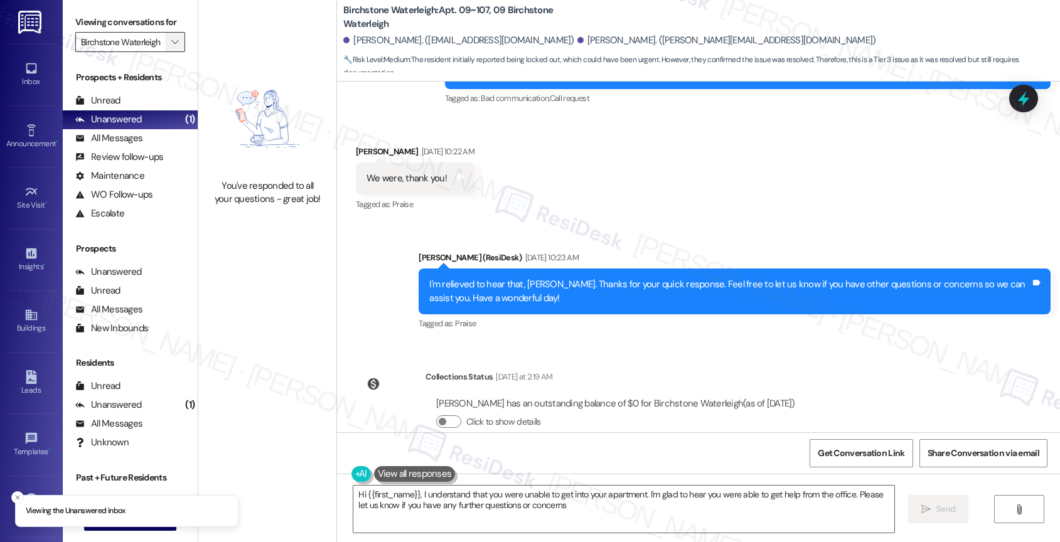
type textarea "Hi {{first_name}}, I understand that you were unable to get into your apartment…"
click at [171, 47] on icon "" at bounding box center [174, 42] width 7 height 10
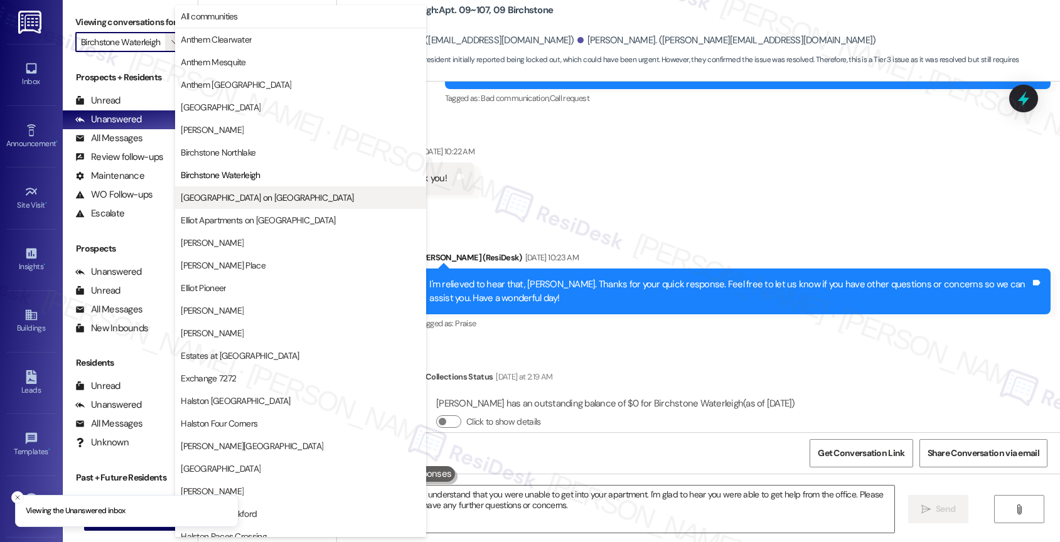
click at [245, 192] on span "[GEOGRAPHIC_DATA] on [GEOGRAPHIC_DATA]" at bounding box center [267, 197] width 173 height 13
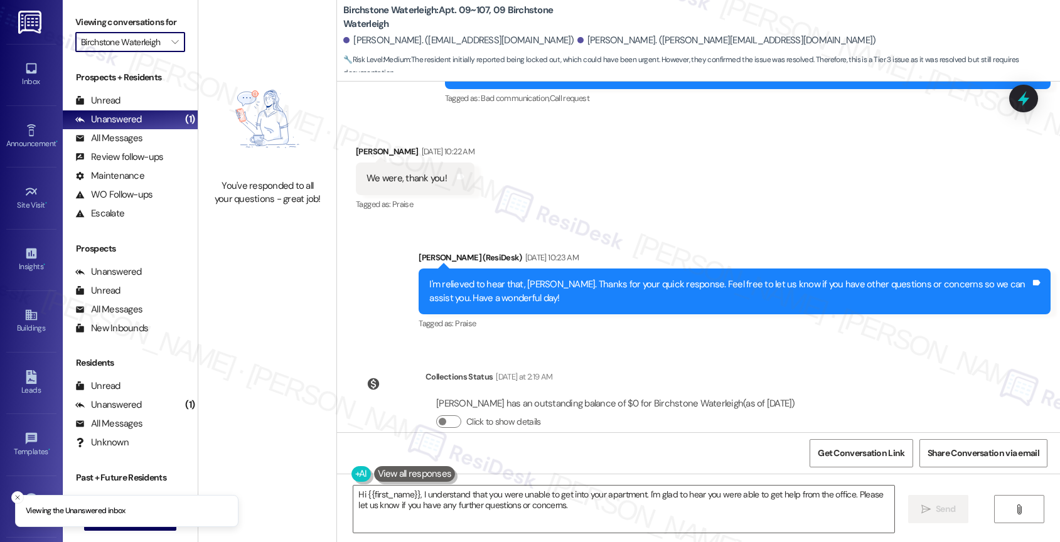
type input "[GEOGRAPHIC_DATA] on [GEOGRAPHIC_DATA]"
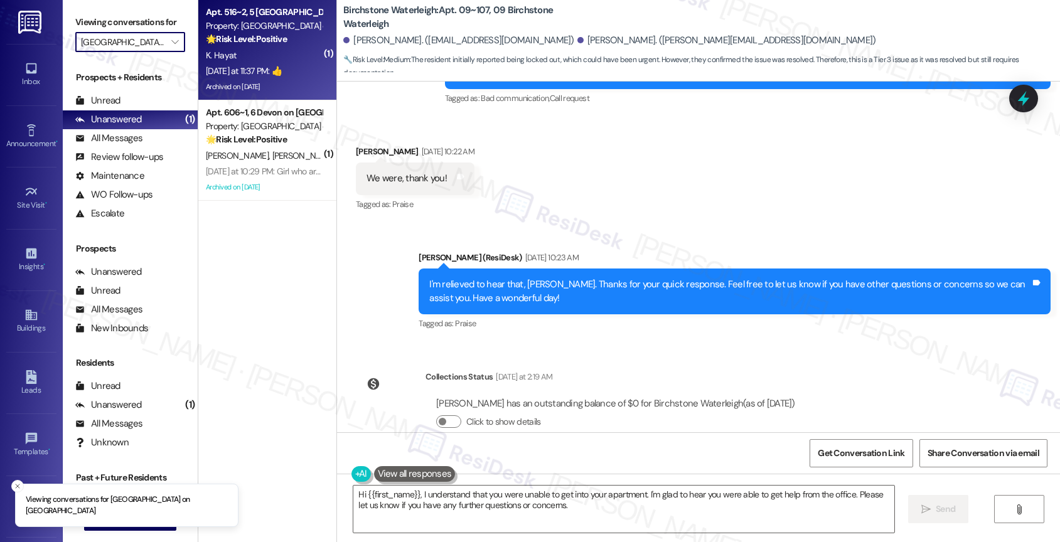
click at [247, 35] on strong "🌟 Risk Level: Positive" at bounding box center [246, 38] width 81 height 11
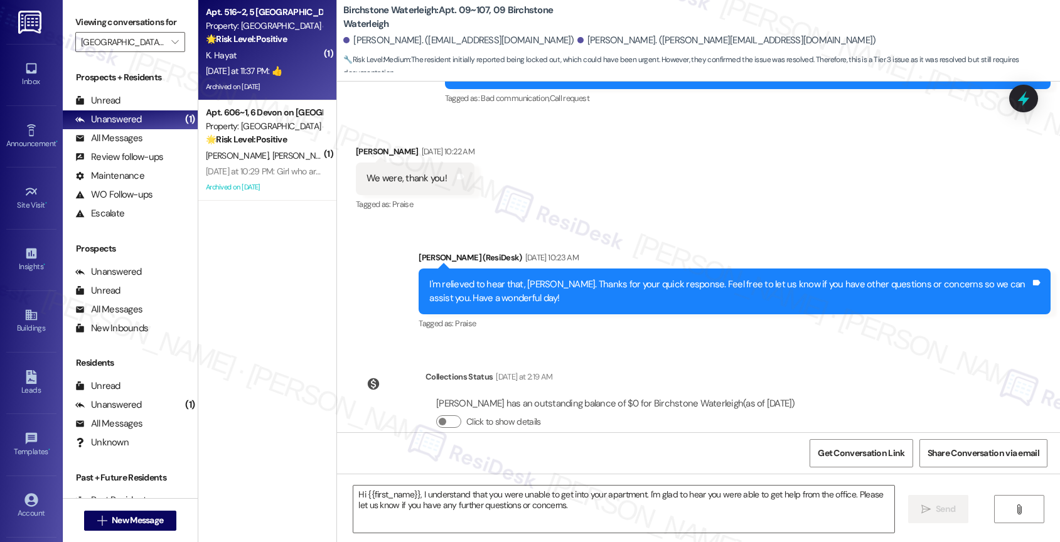
type textarea "Fetching suggested responses. Please feel free to read through the conversation…"
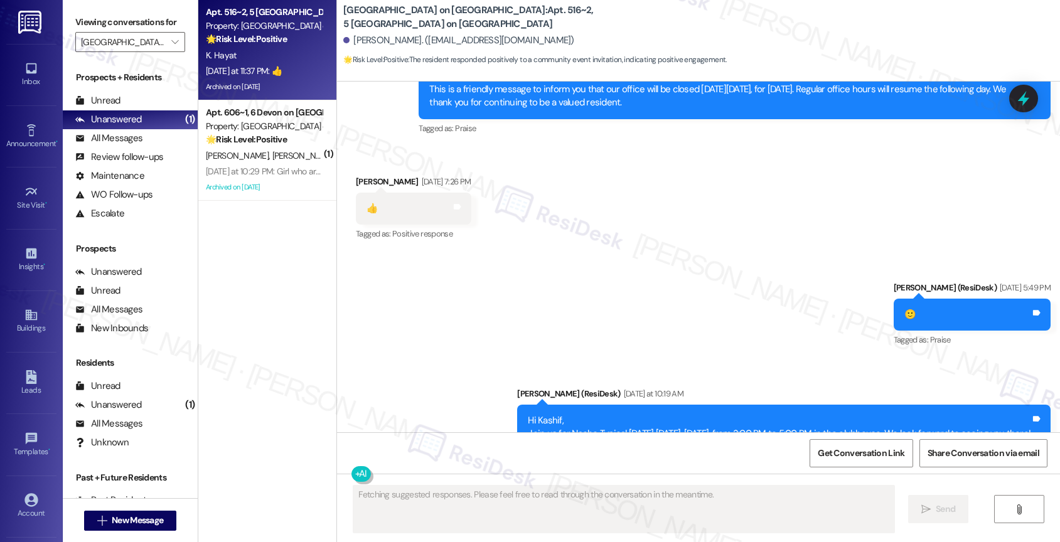
scroll to position [6070, 0]
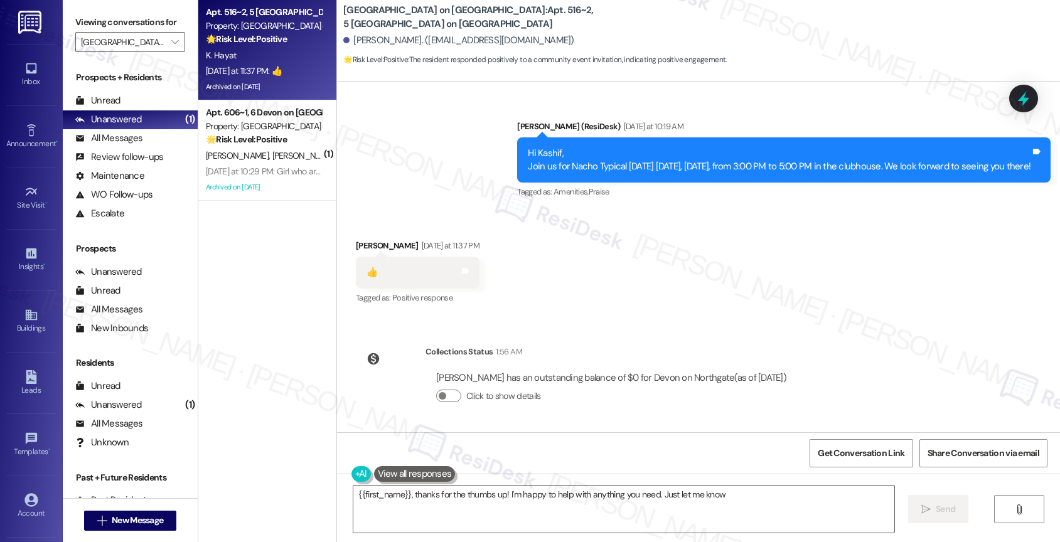
type textarea "{{first_name}}, thanks for the thumbs up! I'm happy to help with anything you n…"
click at [552, 346] on div "Collections Status 1:56 AM" at bounding box center [612, 354] width 372 height 18
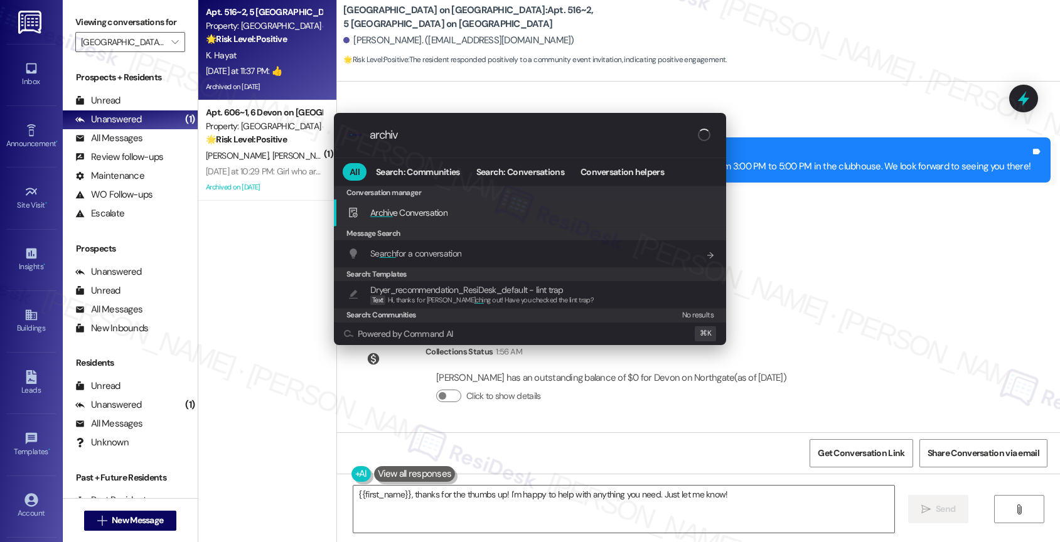
type input "archive"
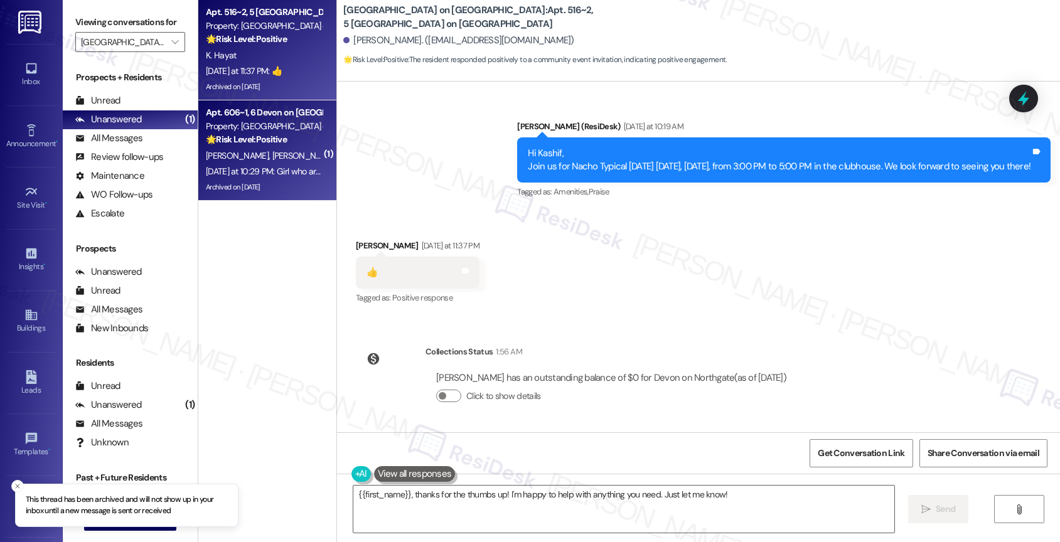
click at [262, 163] on div "R. Agnew Jr G. Agnew" at bounding box center [264, 156] width 119 height 16
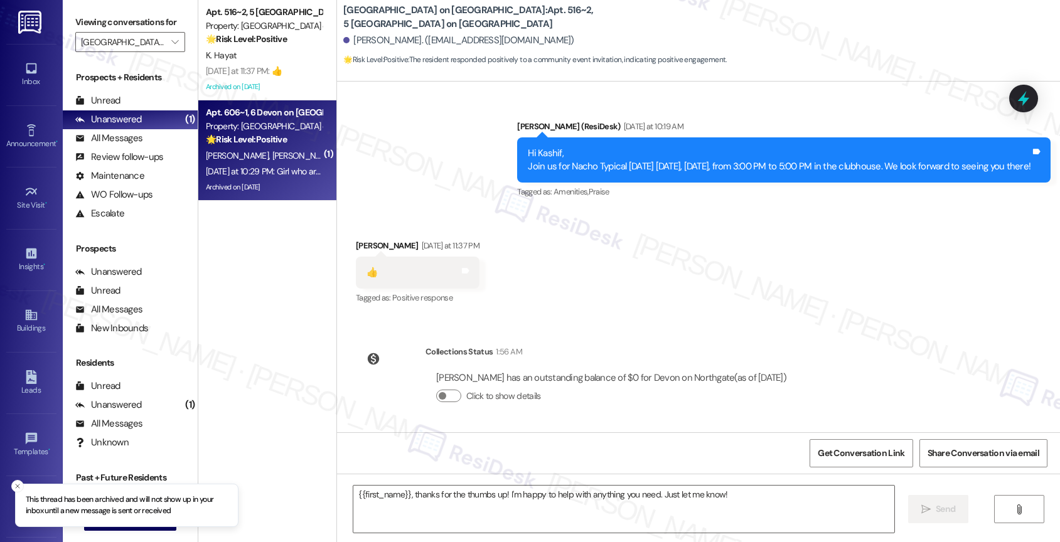
type textarea "Fetching suggested responses. Please feel free to read through the conversation…"
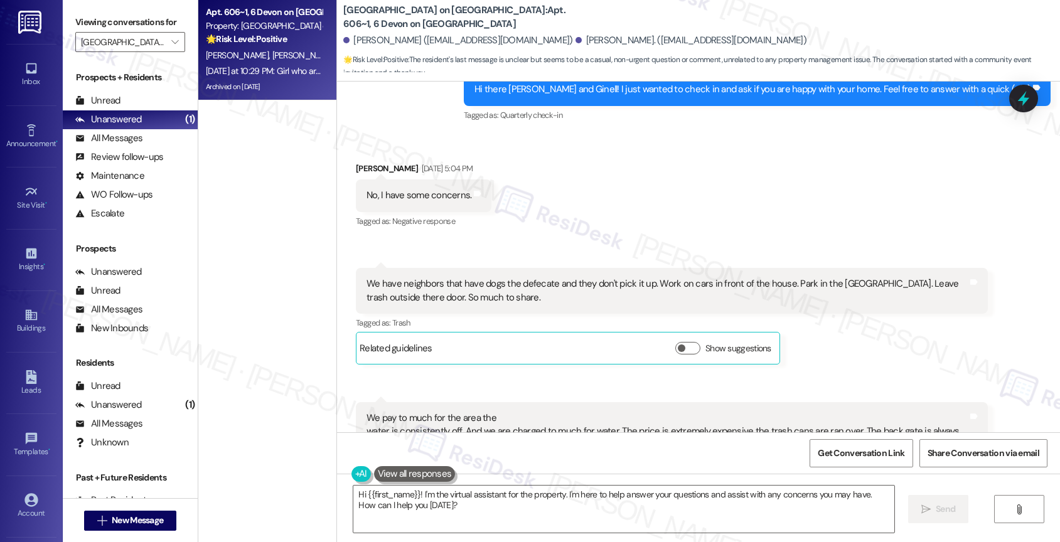
scroll to position [3583, 0]
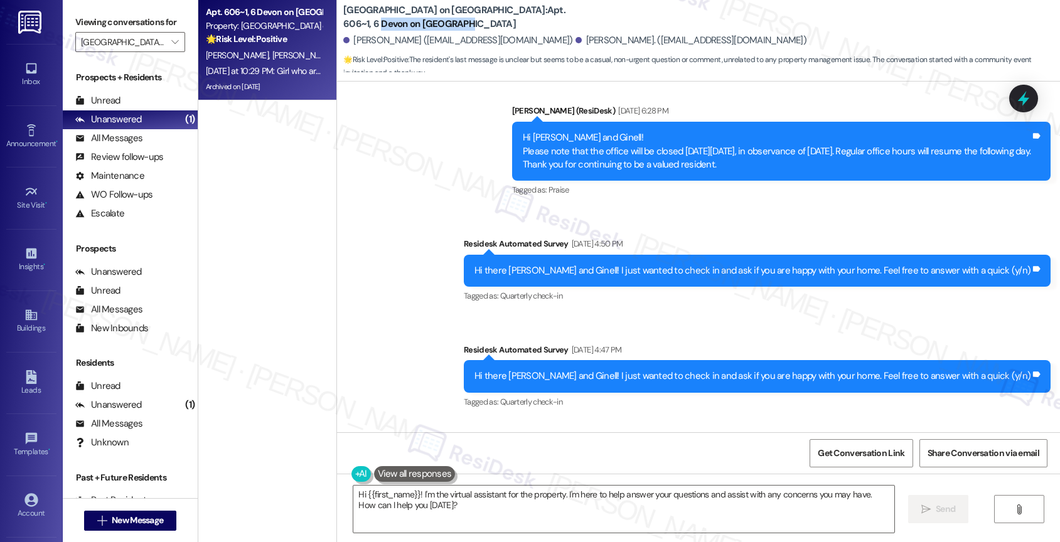
drag, startPoint x: 476, startPoint y: 13, endPoint x: 589, endPoint y: 16, distance: 113.0
click at [589, 16] on div "Devon on Northgate: Apt. 606~1, 6 Devon on Northgate Roderick Agnew Jr. (clark9…" at bounding box center [701, 37] width 717 height 69
copy b "[GEOGRAPHIC_DATA] on [GEOGRAPHIC_DATA]"
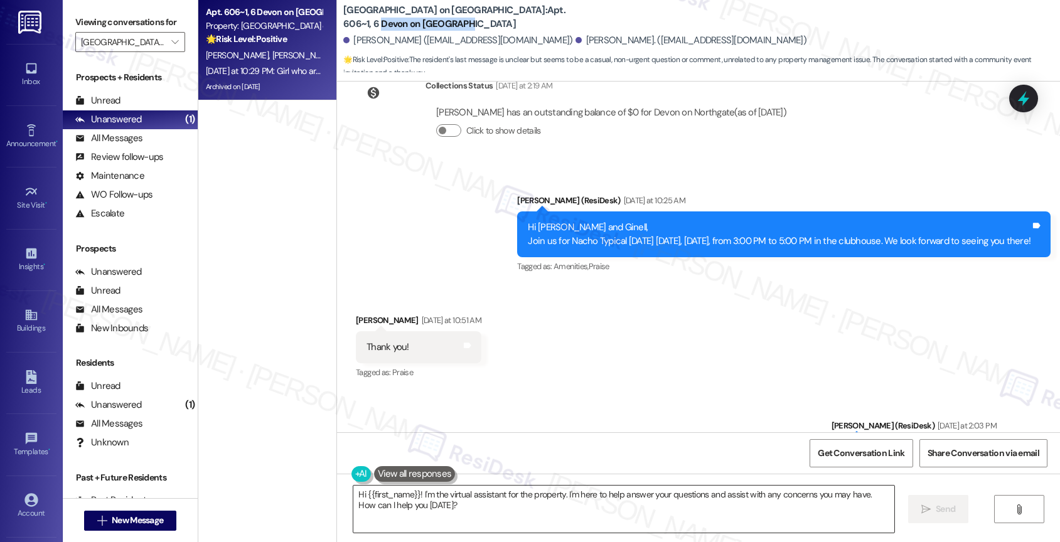
click at [434, 510] on textarea "Hi {{first_name}}! I'm the virtual assistant for the property. I'm here to help…" at bounding box center [623, 509] width 541 height 47
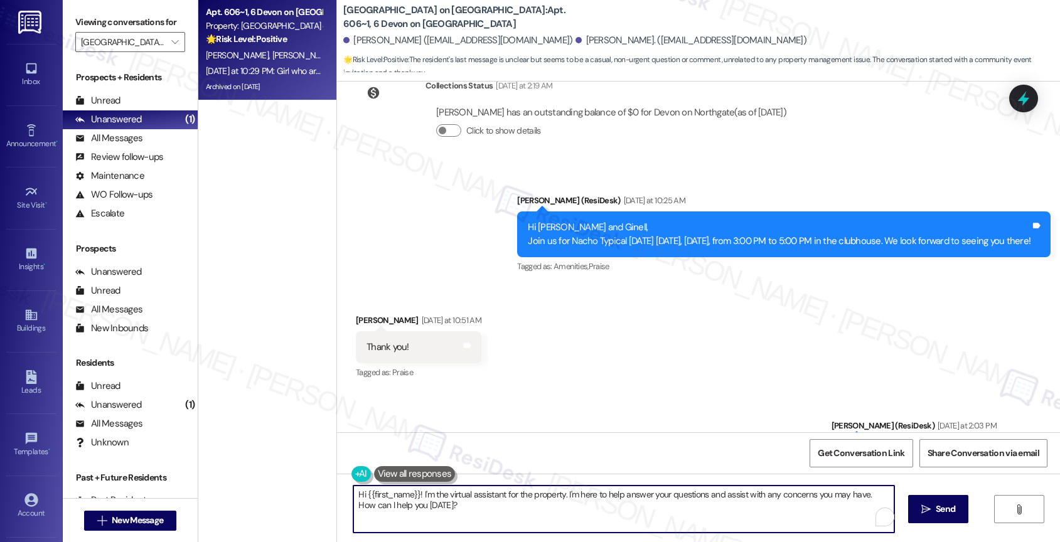
click at [434, 510] on textarea "Hi {{first_name}}! I'm the virtual assistant for the property. I'm here to help…" at bounding box center [623, 509] width 541 height 47
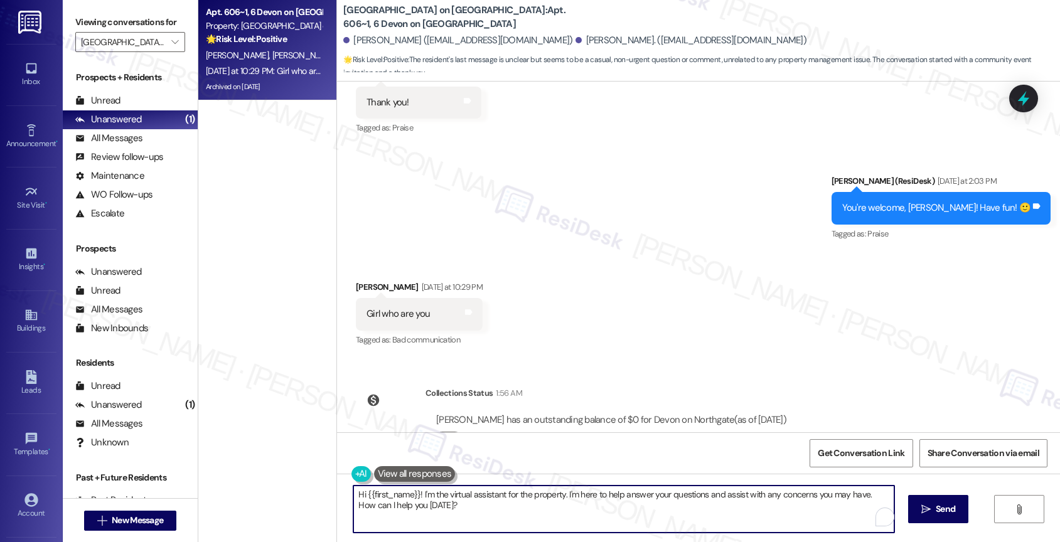
scroll to position [5013, 0]
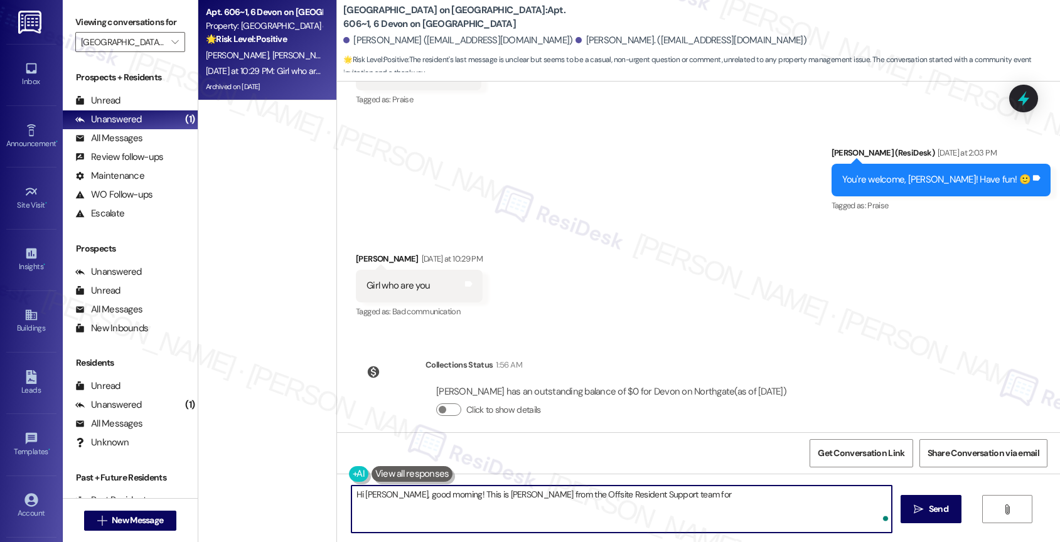
paste textarea "[GEOGRAPHIC_DATA] on [GEOGRAPHIC_DATA]"
type textarea "Hi Roderick, good morning! This is Sarah from the Offsite Resident Support team…"
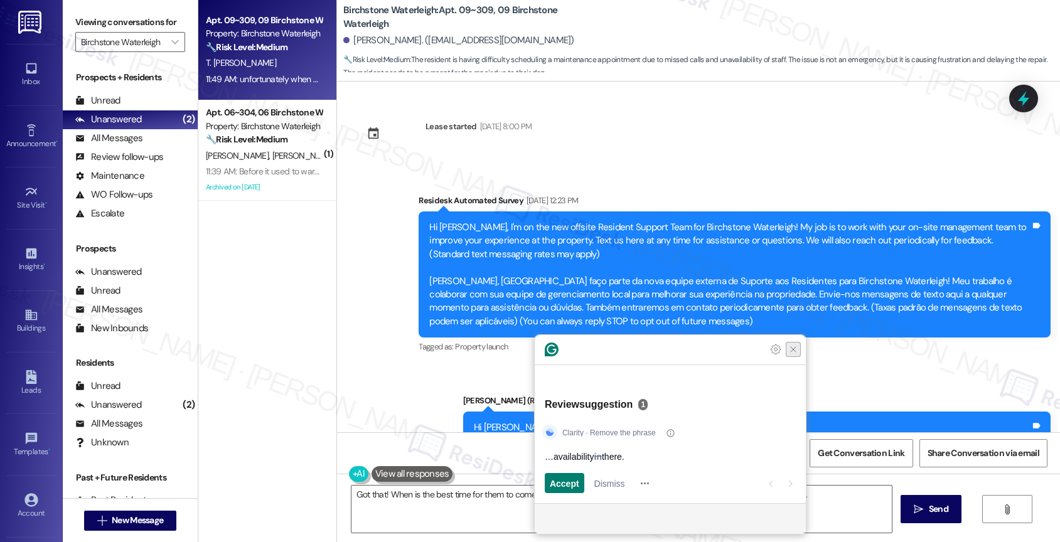
scroll to position [6080, 0]
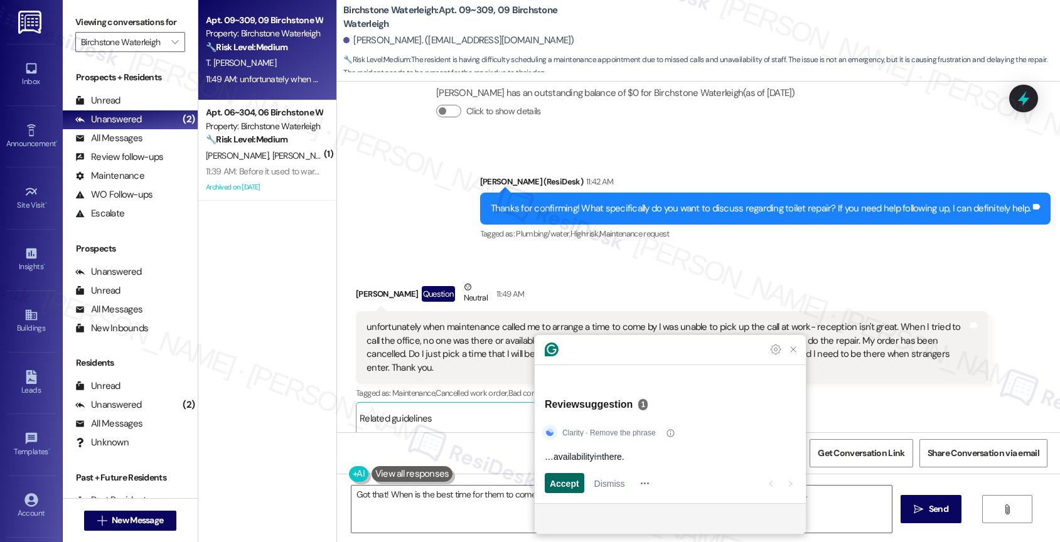
click at [563, 485] on span "Accept" at bounding box center [565, 483] width 30 height 13
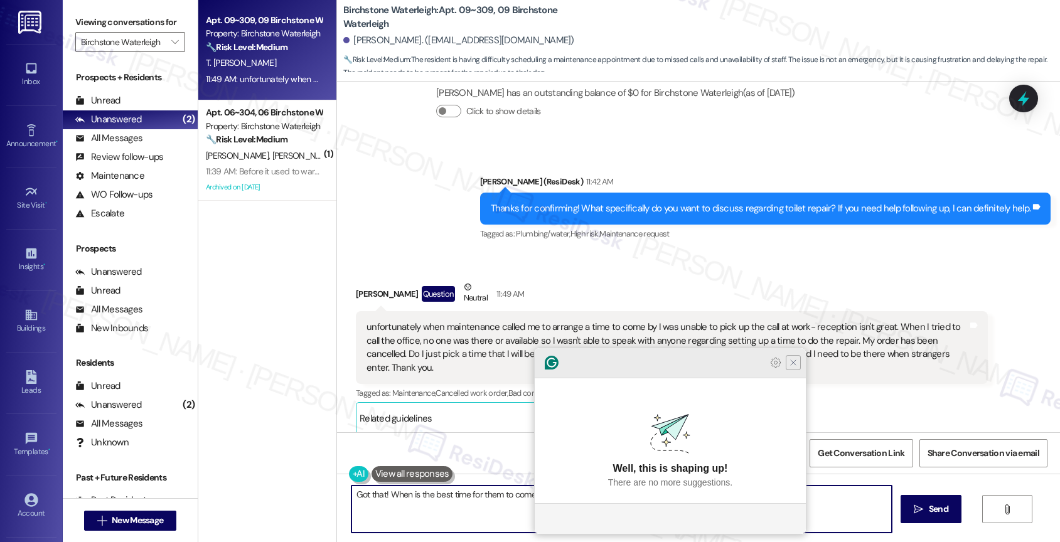
type textarea "Got that! When is the best time for them to come out? I can help submit a new w…"
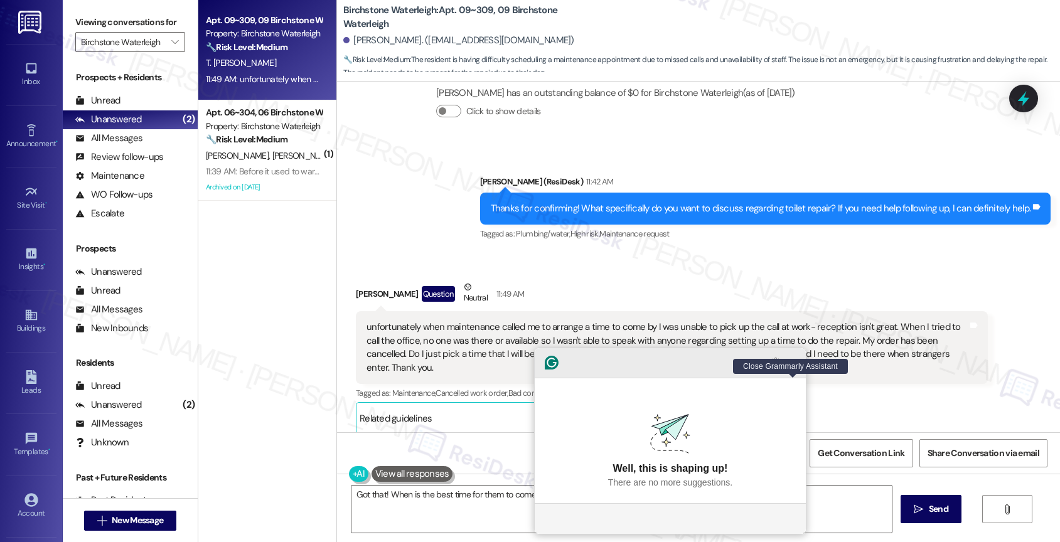
click at [797, 368] on icon "Close Grammarly Assistant" at bounding box center [793, 363] width 10 height 10
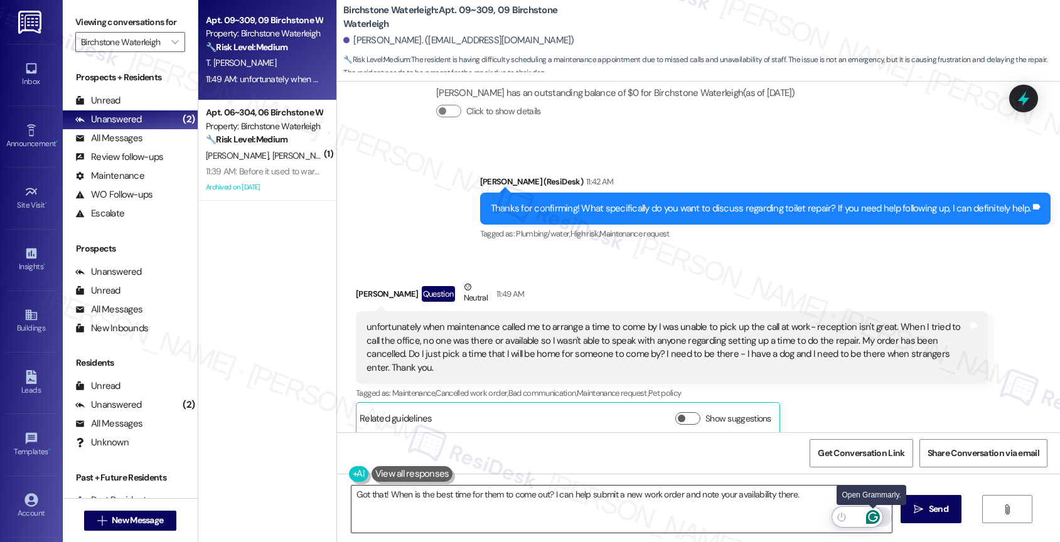
click at [872, 515] on icon "Open Grammarly. 0 Suggestions." at bounding box center [873, 517] width 14 height 14
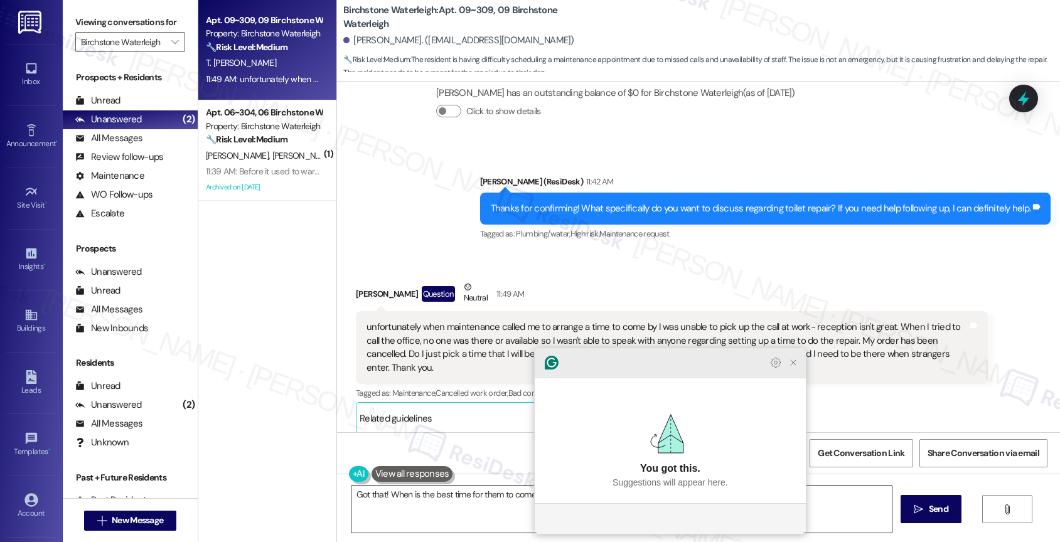
click at [798, 368] on icon "Close Grammarly Assistant" at bounding box center [793, 363] width 10 height 10
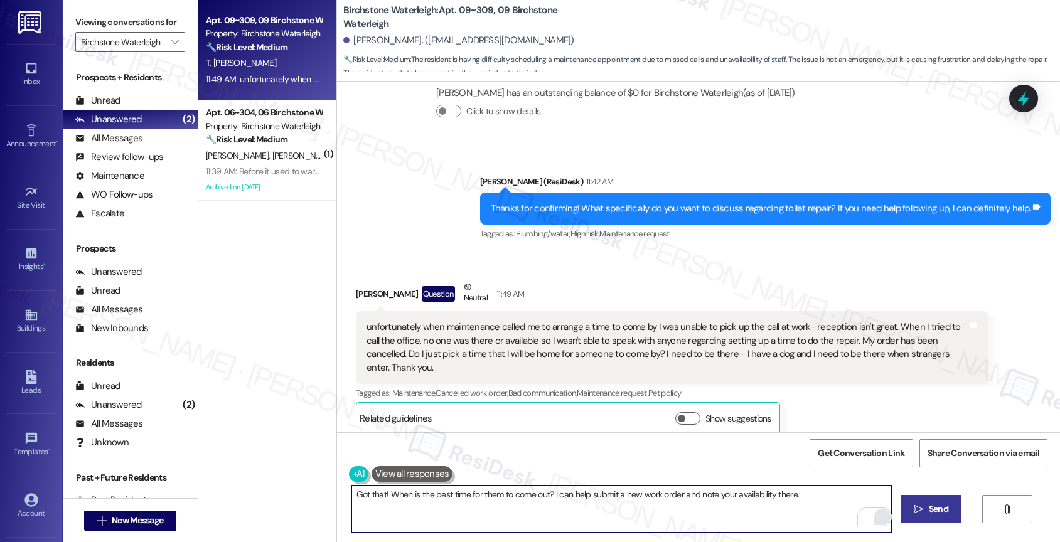
click at [923, 503] on span " Send" at bounding box center [931, 509] width 40 height 13
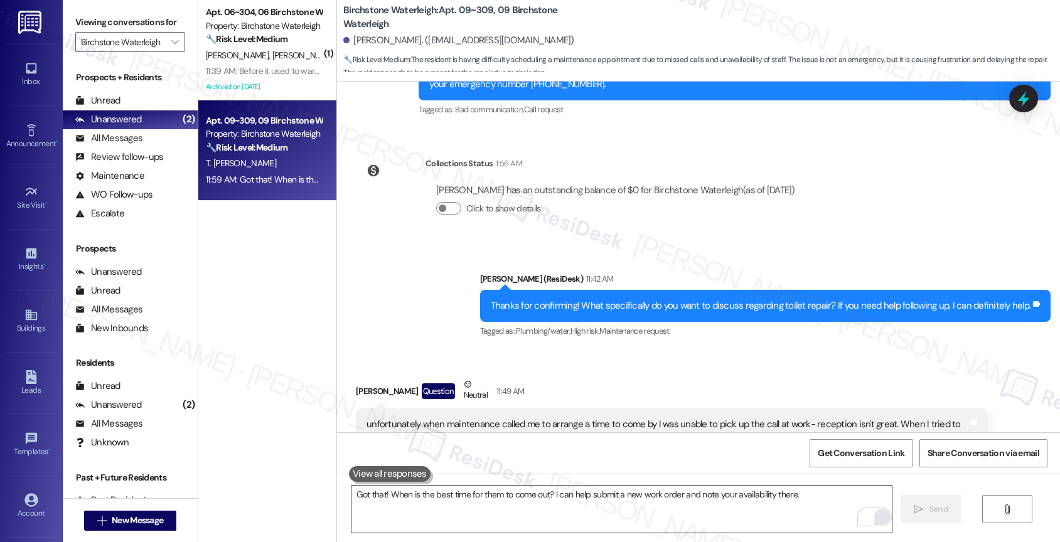
scroll to position [6167, 0]
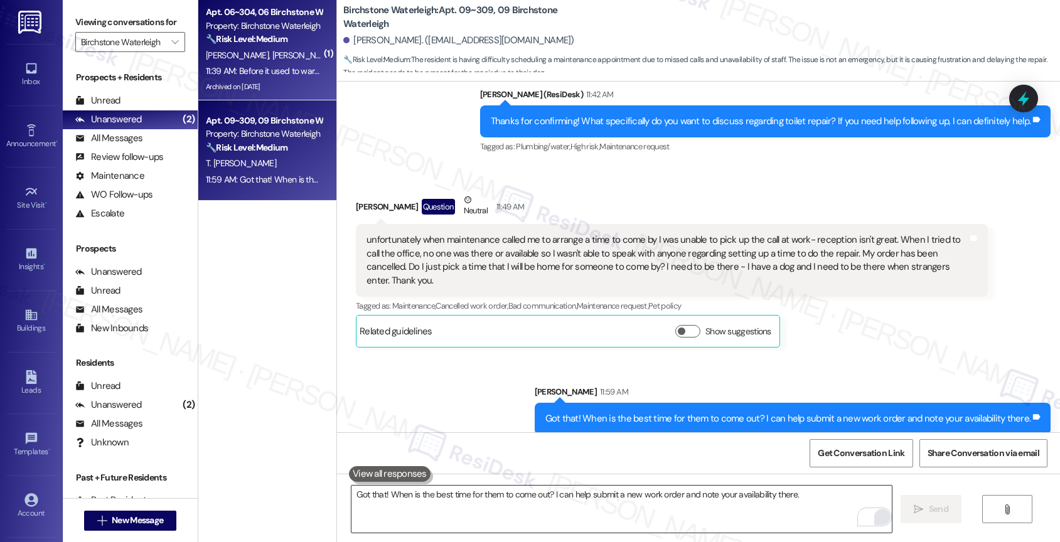
click at [272, 53] on span "[PERSON_NAME]" at bounding box center [303, 55] width 63 height 11
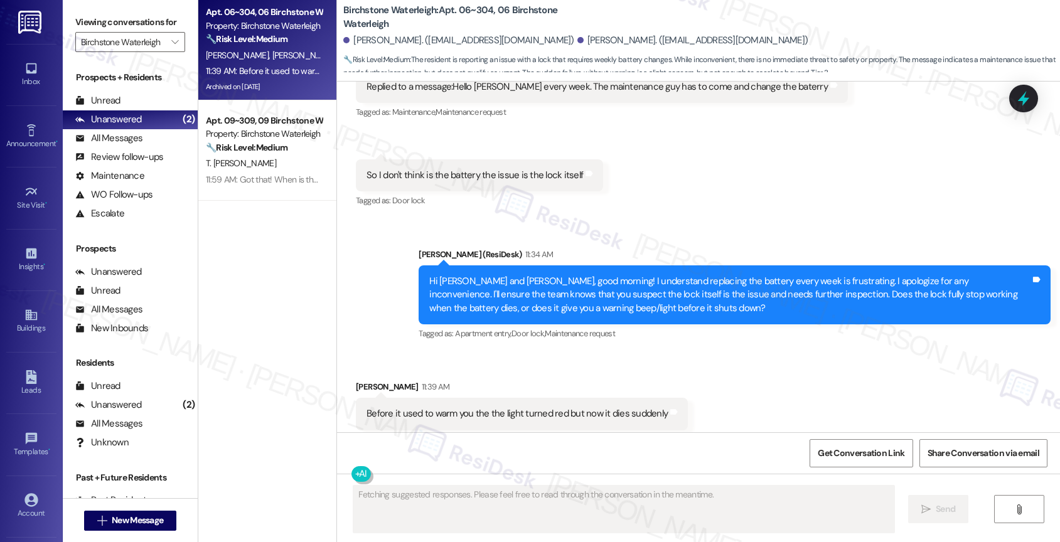
scroll to position [8054, 0]
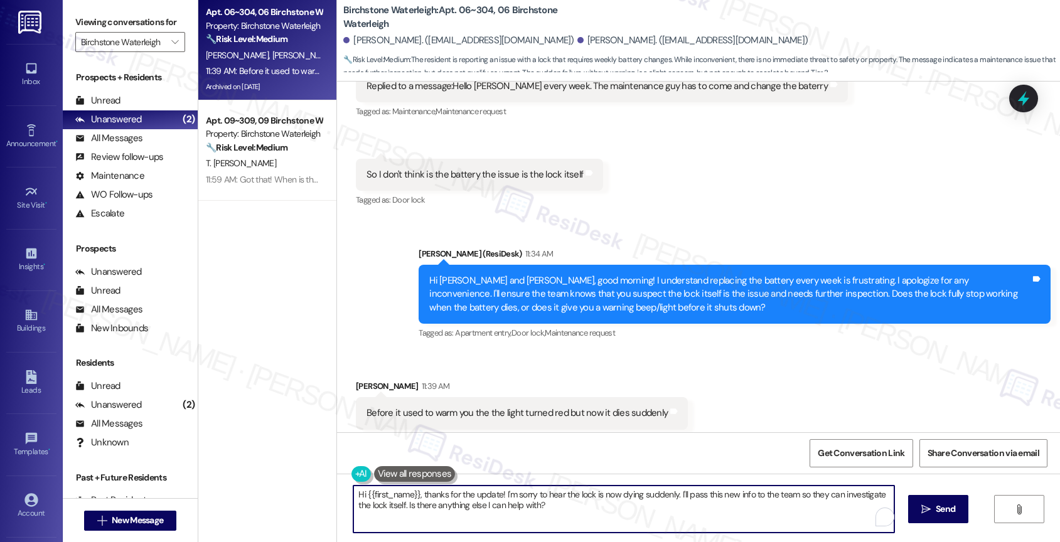
click at [465, 496] on textarea "Hi {{first_name}}, thanks for the update! I'm sorry to hear the lock is now dyi…" at bounding box center [623, 509] width 541 height 47
type textarea "I"
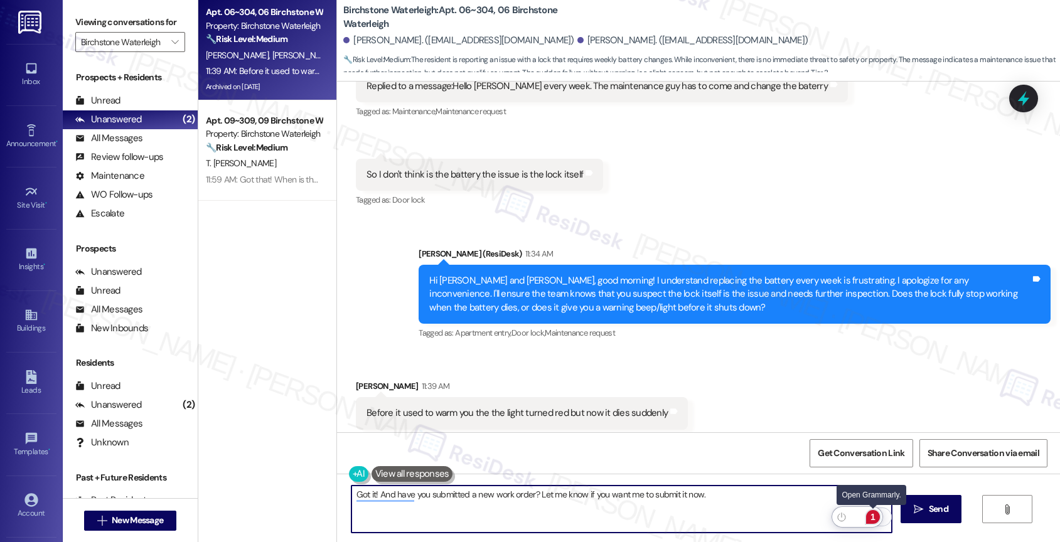
type textarea "Got it! And have you submitted a new work order? Let me know if you want me to …"
click at [876, 517] on div "1" at bounding box center [873, 517] width 14 height 14
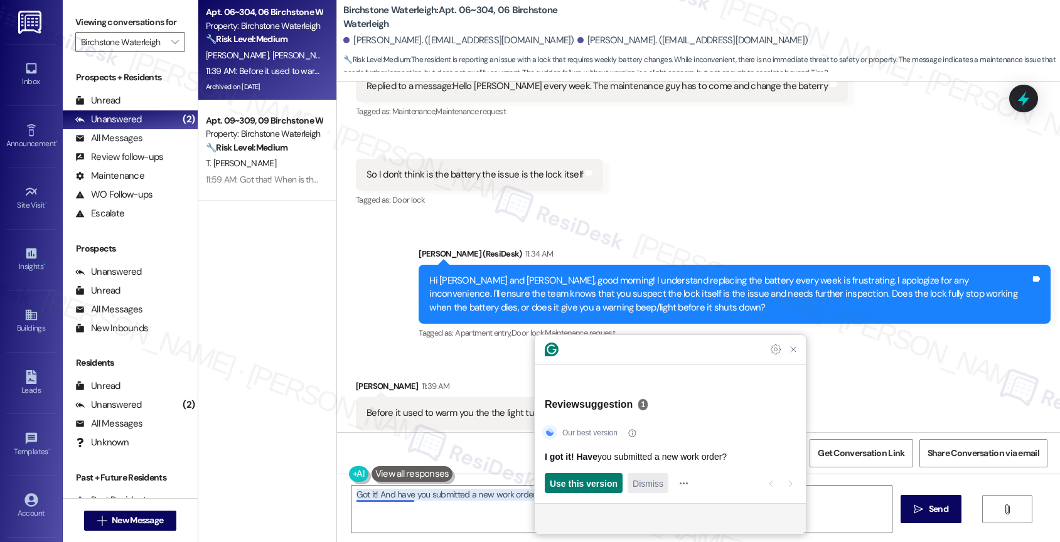
click at [658, 479] on span "Dismiss" at bounding box center [648, 483] width 31 height 13
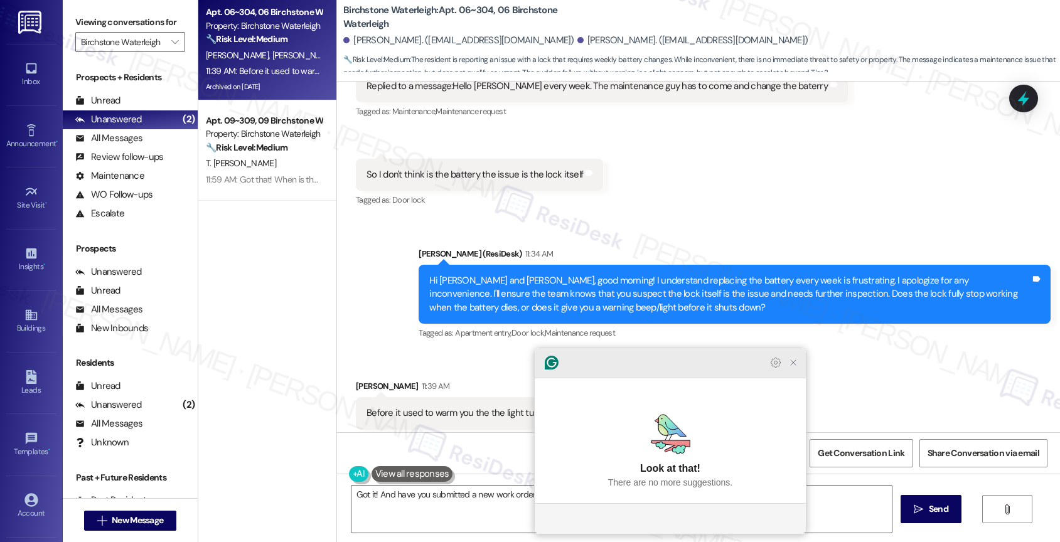
click at [792, 368] on icon "Close Grammarly Assistant" at bounding box center [793, 363] width 10 height 10
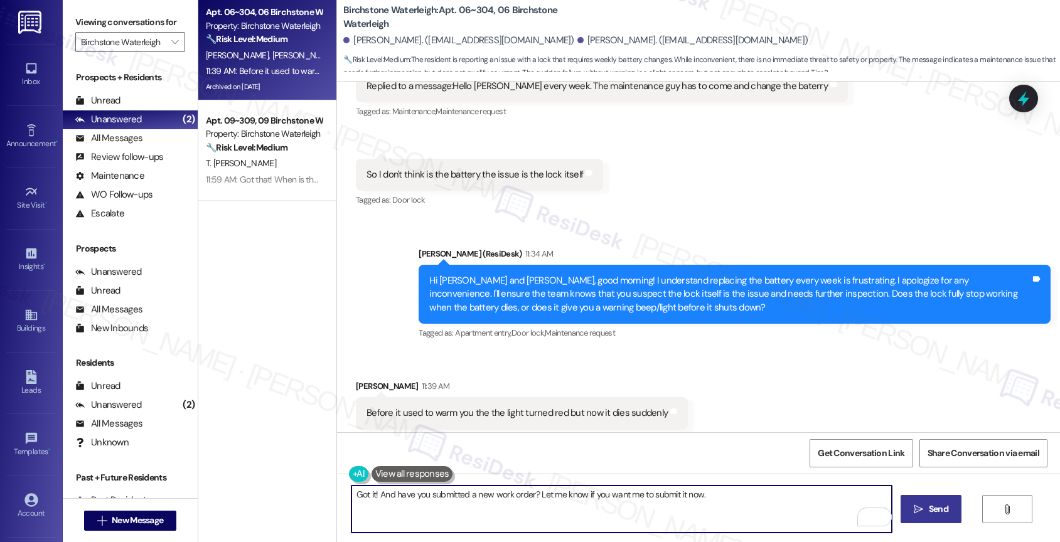
click at [916, 500] on button " Send" at bounding box center [931, 509] width 61 height 28
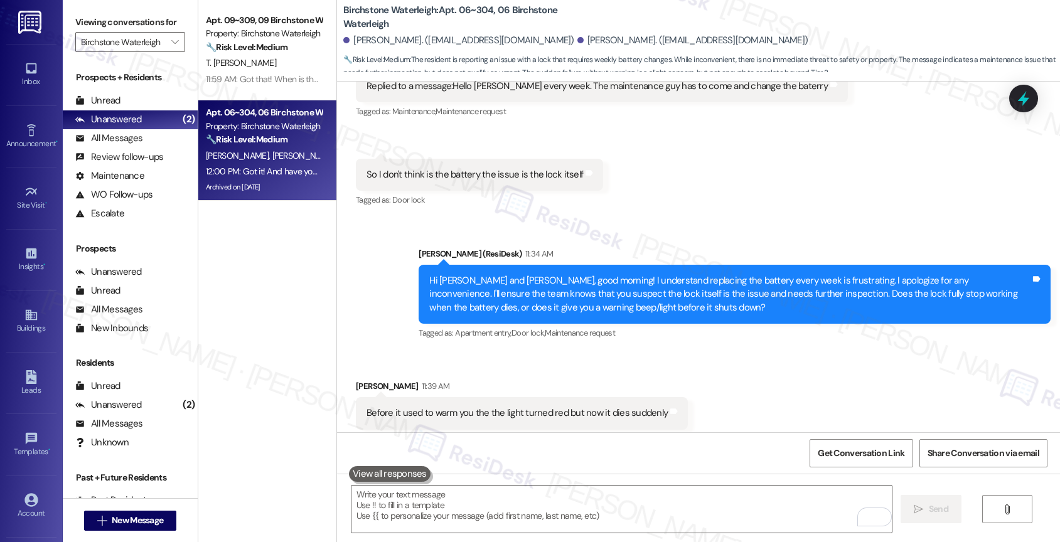
scroll to position [8054, 0]
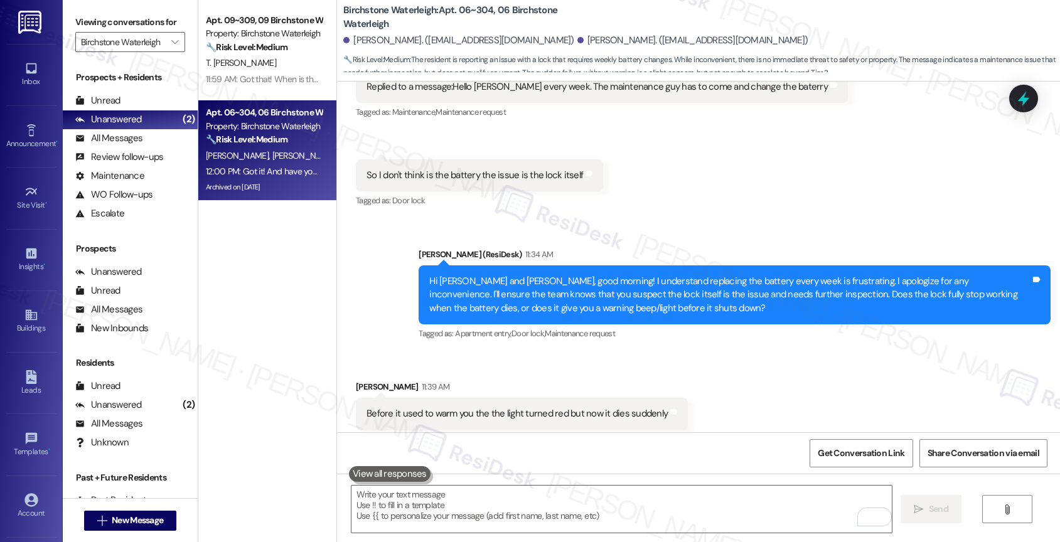
click at [658, 220] on div "Sent via SMS [PERSON_NAME] (ResiDesk) 11:34 AM Hi [PERSON_NAME] and [PERSON_NAM…" at bounding box center [698, 286] width 723 height 133
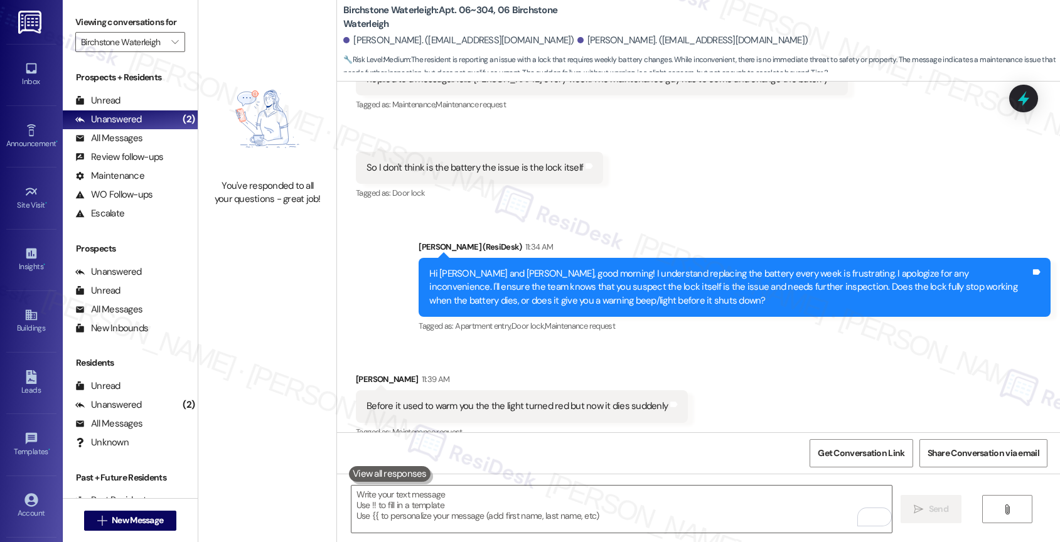
scroll to position [8142, 0]
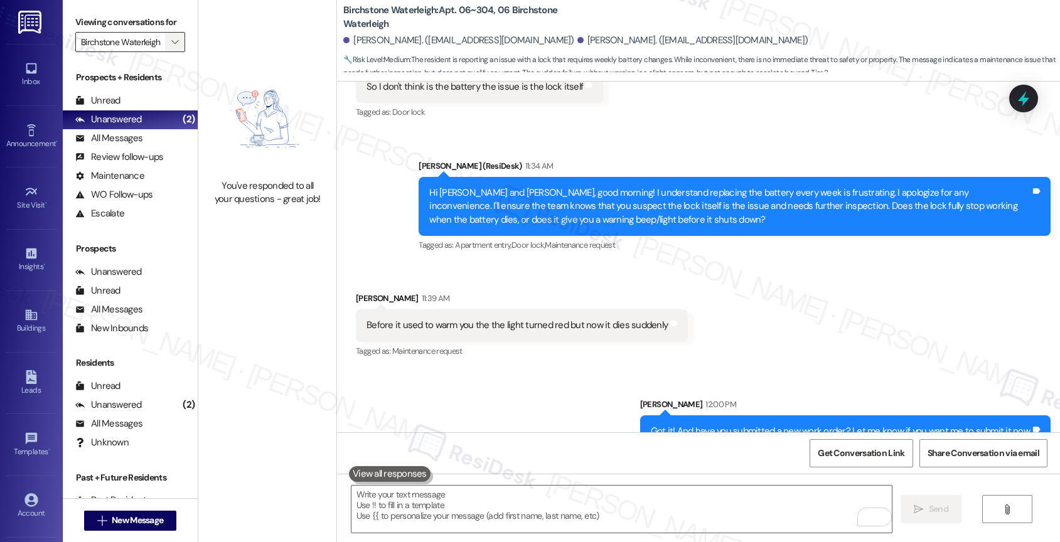
click at [171, 47] on icon "" at bounding box center [174, 42] width 7 height 10
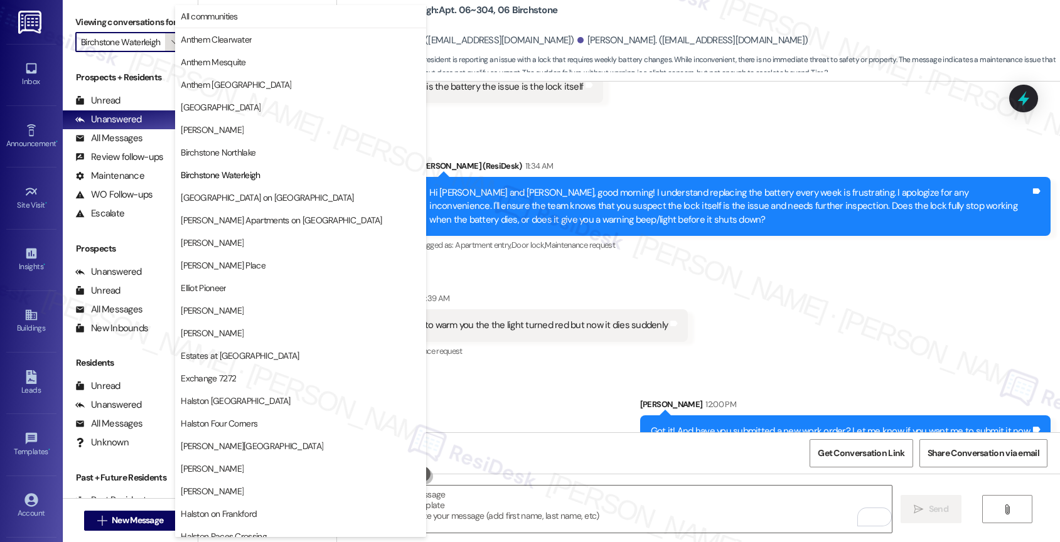
scroll to position [0, 5]
click at [257, 314] on span "[PERSON_NAME]" at bounding box center [301, 310] width 240 height 13
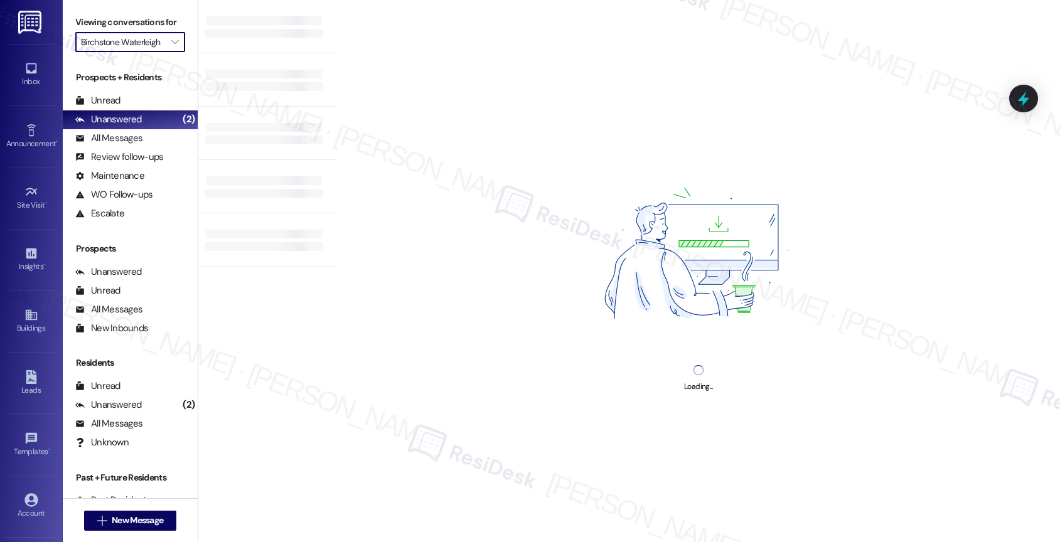
type input "[PERSON_NAME]"
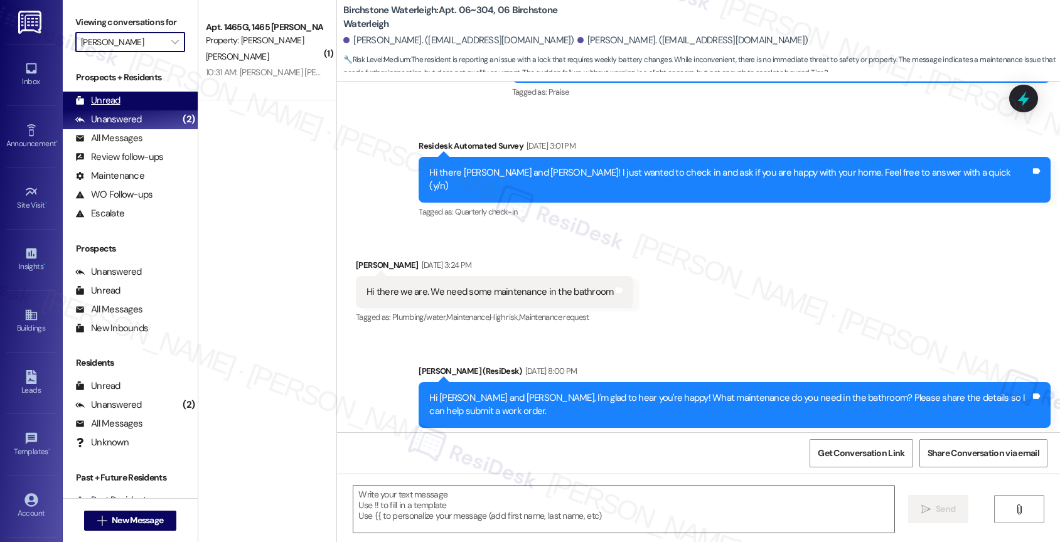
click at [141, 110] on div "Unread (0)" at bounding box center [130, 101] width 135 height 19
type textarea "Fetching suggested responses. Please feel free to read through the conversation…"
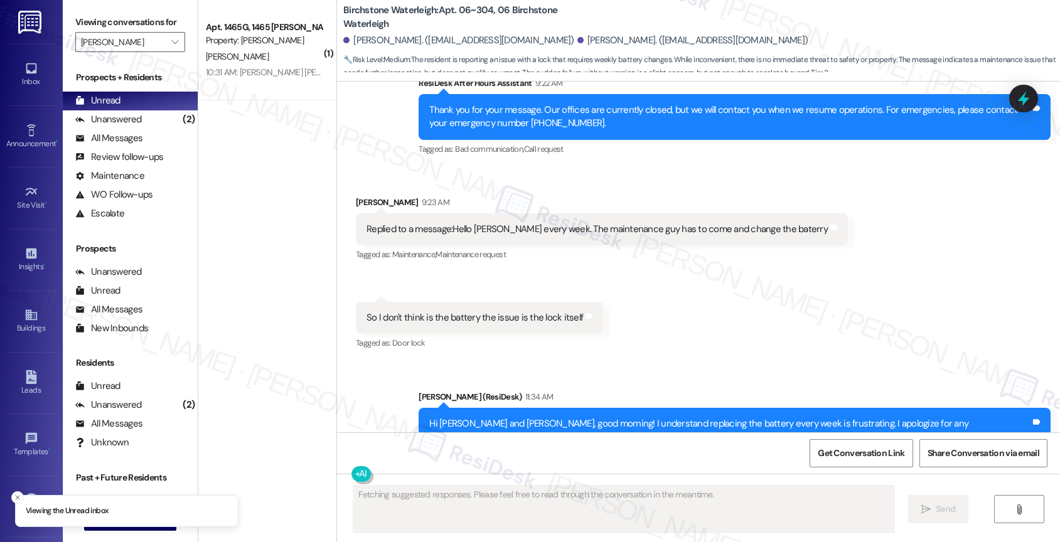
scroll to position [8054, 0]
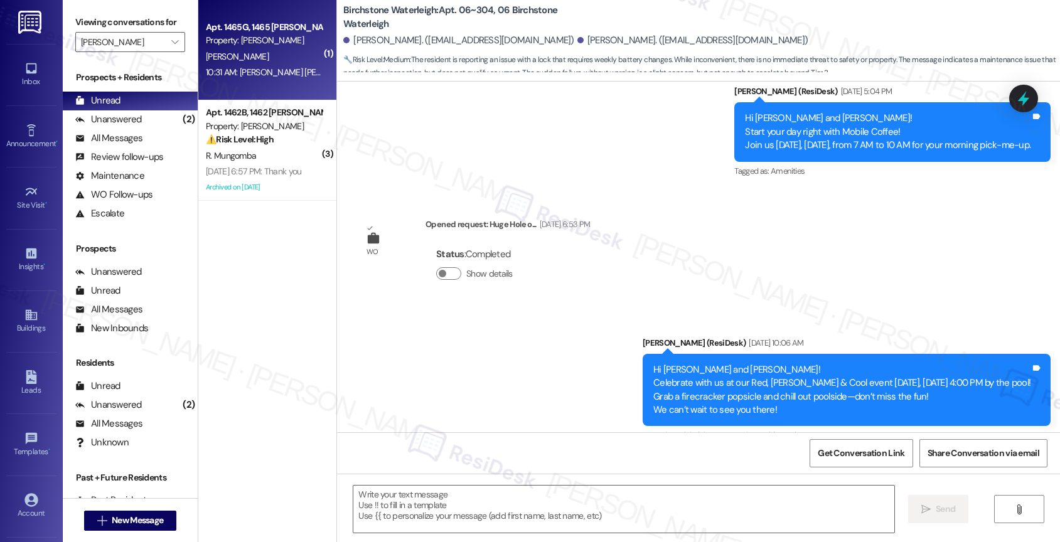
type textarea "Fetching suggested responses. Please feel free to read through the conversation…"
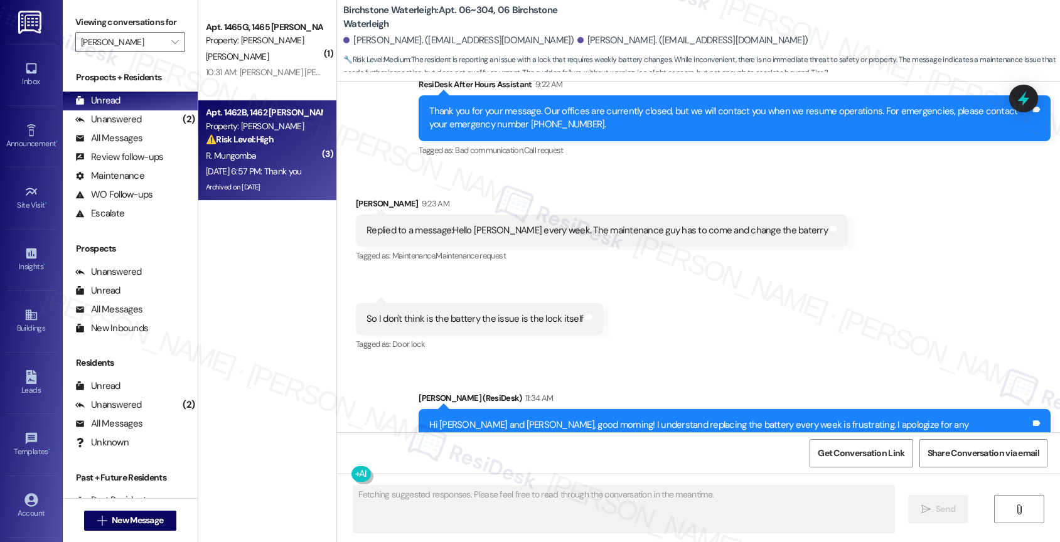
click at [262, 156] on div "R. Mungomba" at bounding box center [264, 156] width 119 height 16
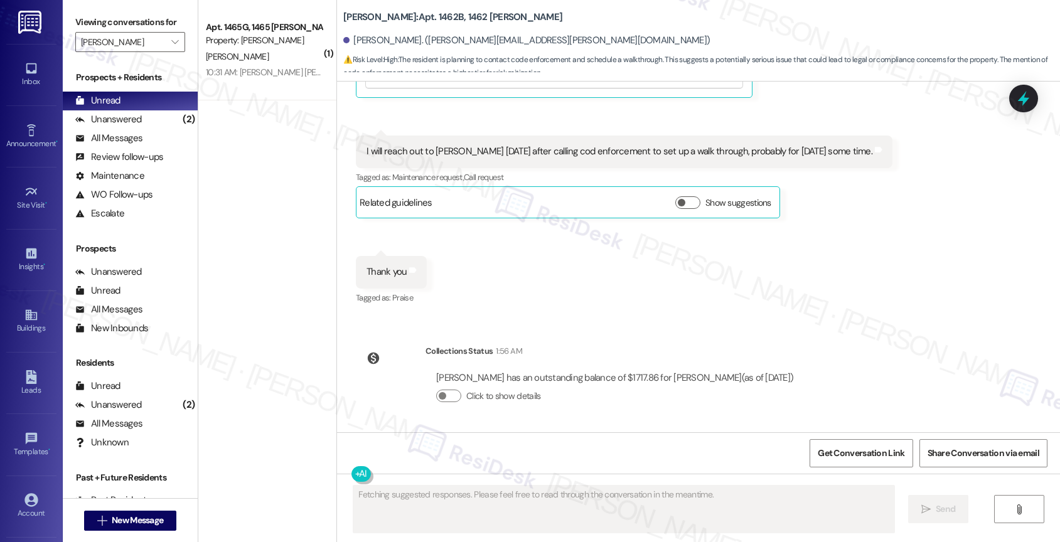
scroll to position [32267, 0]
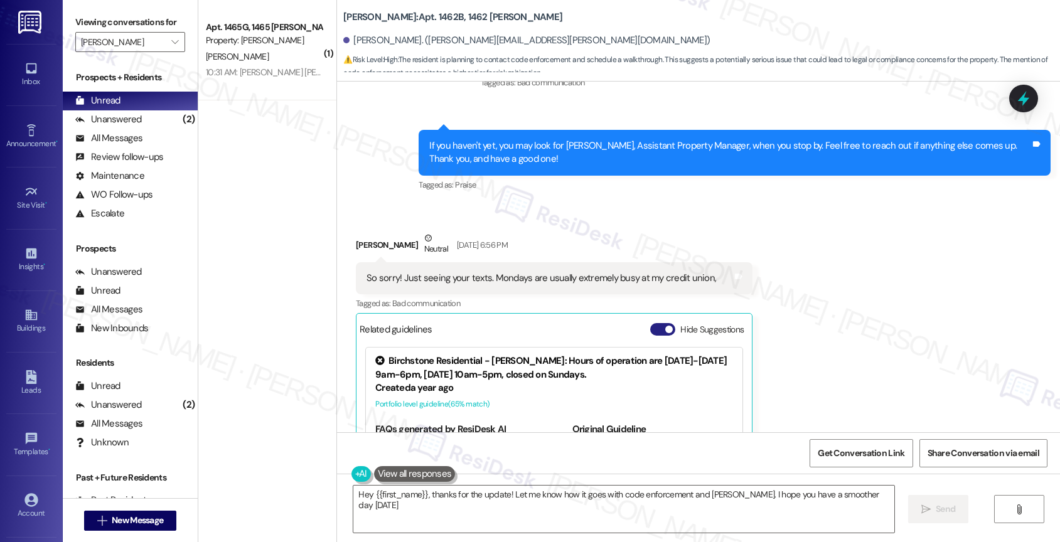
click at [653, 323] on button "Hide Suggestions" at bounding box center [662, 329] width 25 height 13
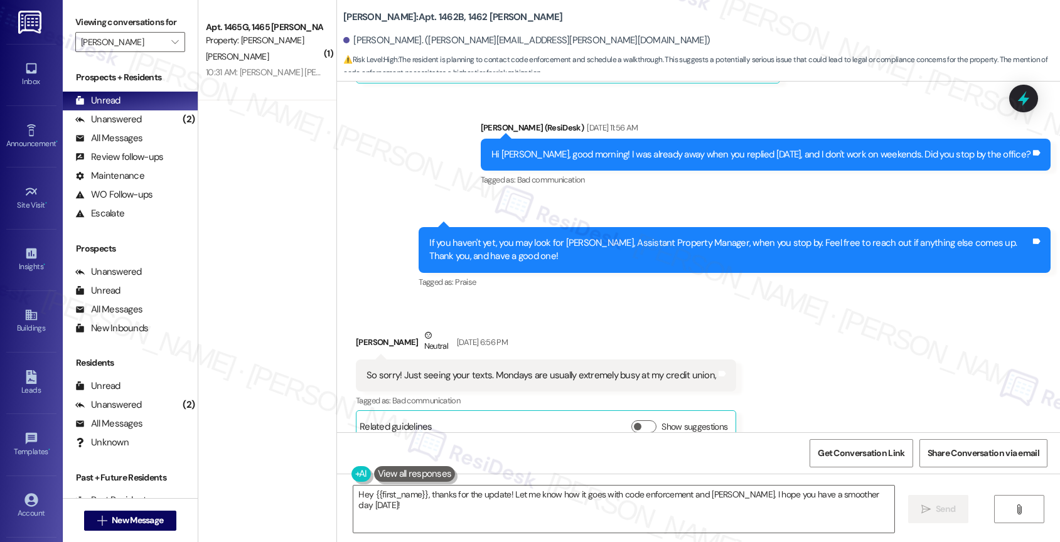
scroll to position [32150, 0]
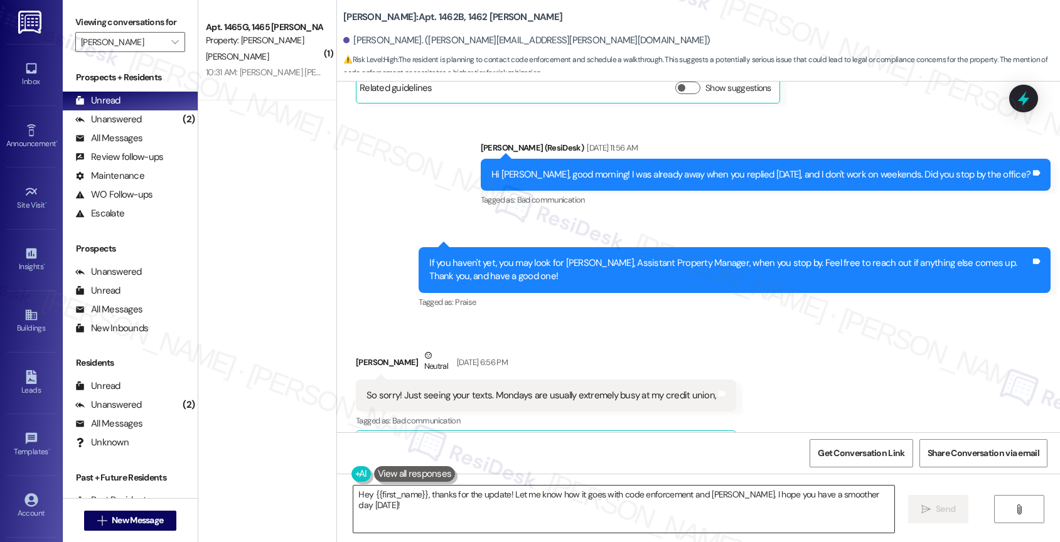
click at [363, 494] on textarea "Hey {{first_name}}, thanks for the update! Let me know how it goes with code en…" at bounding box center [623, 509] width 541 height 47
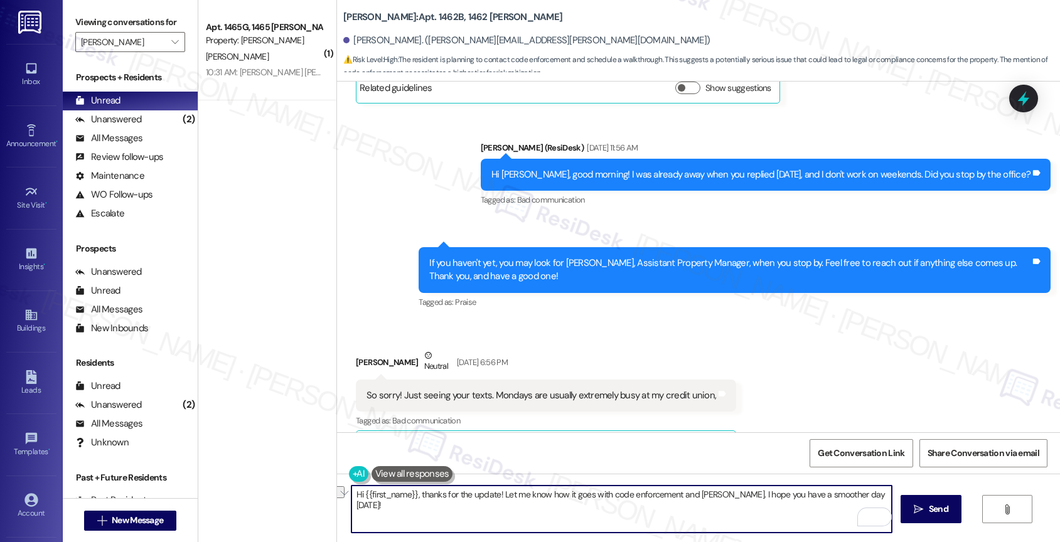
drag, startPoint x: 496, startPoint y: 490, endPoint x: 878, endPoint y: 495, distance: 381.7
click at [878, 495] on textarea "Hi {{first_name}}, thanks for the update! Let me know how it goes with code enf…" at bounding box center [621, 509] width 541 height 47
drag, startPoint x: 448, startPoint y: 498, endPoint x: 709, endPoint y: 500, distance: 261.7
click at [709, 500] on textarea "Hi {{first_name}}, thanks for informing me that you" at bounding box center [621, 509] width 541 height 47
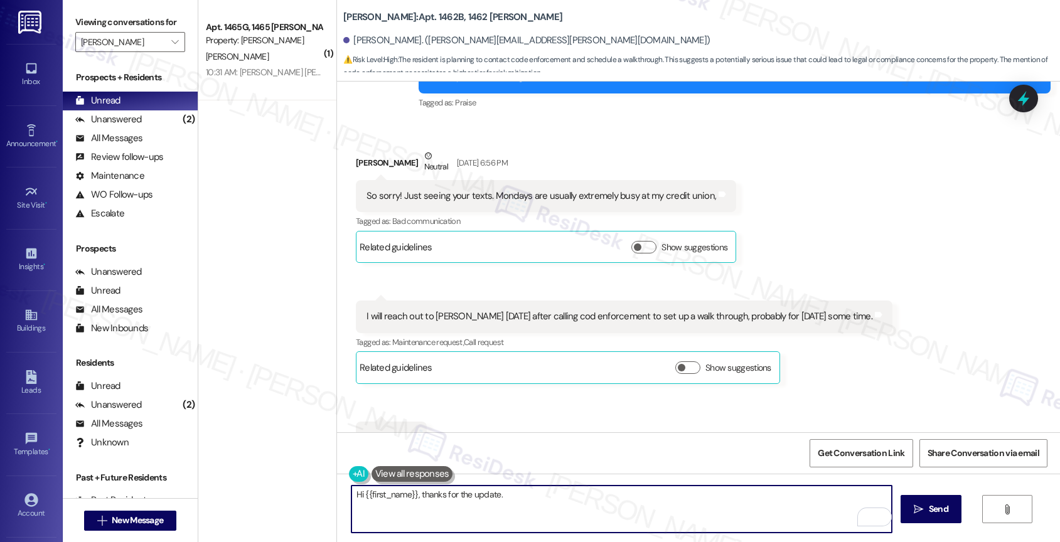
scroll to position [32319, 0]
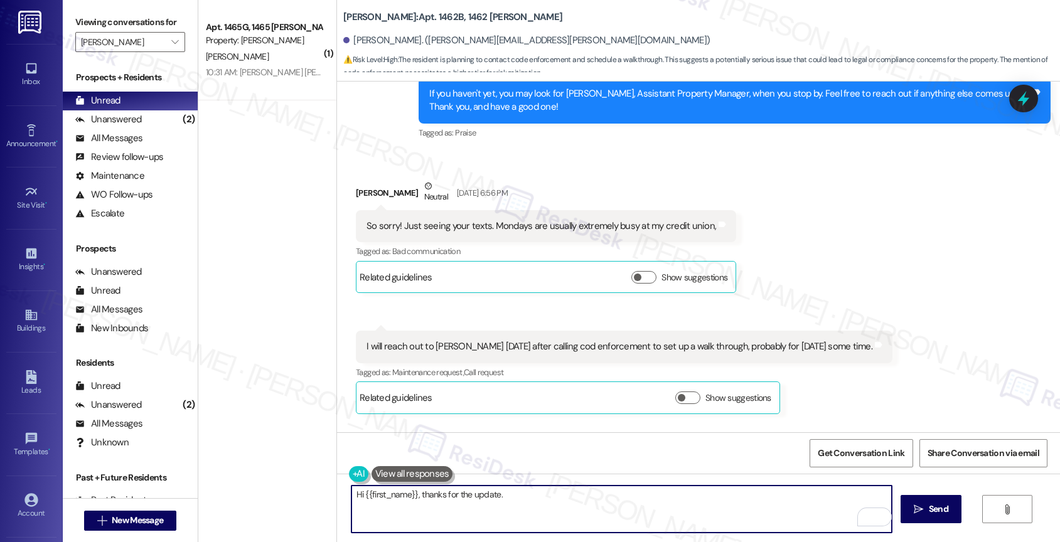
click at [552, 503] on textarea "Hi {{first_name}}, thanks for the update." at bounding box center [621, 509] width 541 height 47
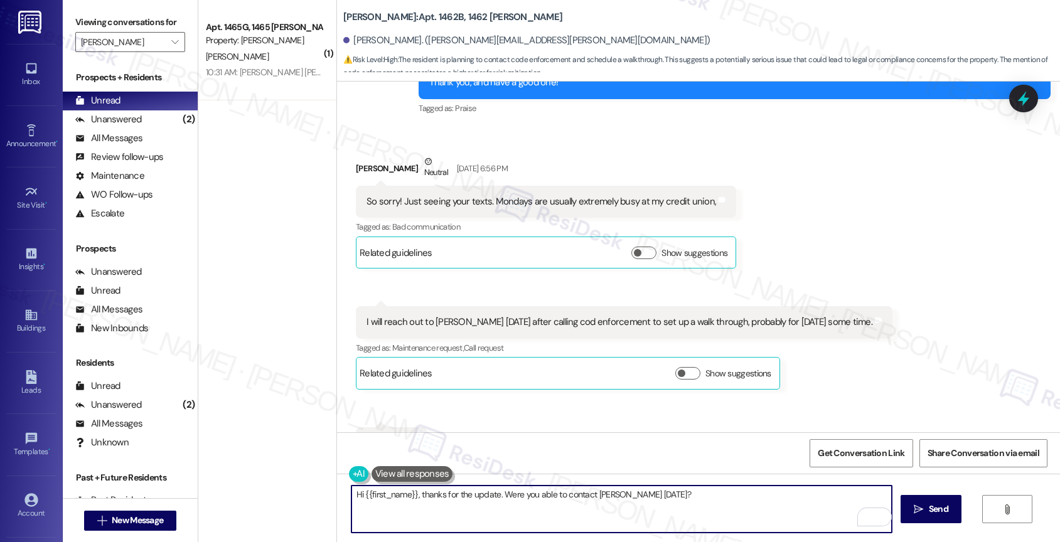
scroll to position [32349, 0]
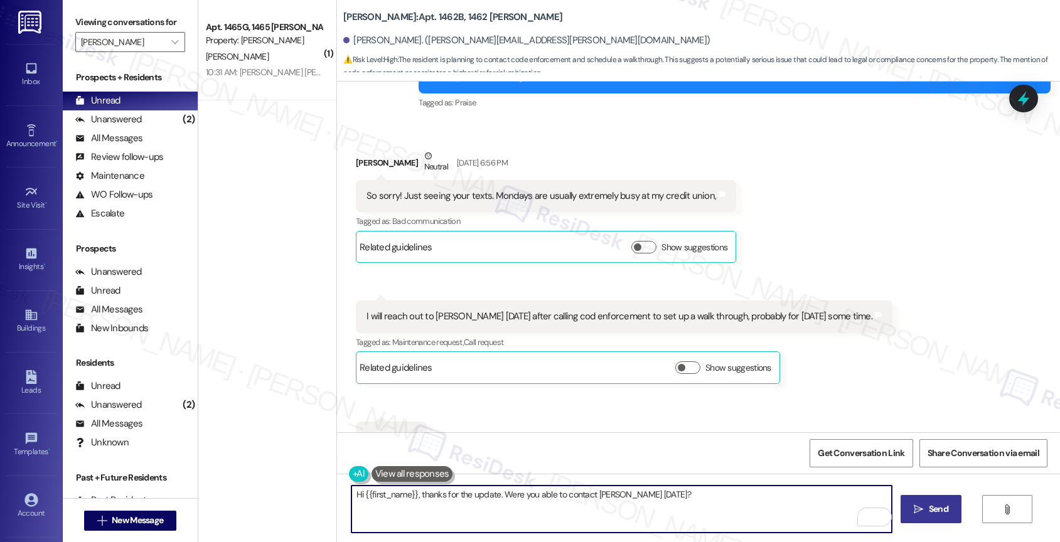
type textarea "Hi {{first_name}}, thanks for the update. Were you able to contact Alan yesterd…"
click at [916, 503] on span " Send" at bounding box center [931, 509] width 40 height 13
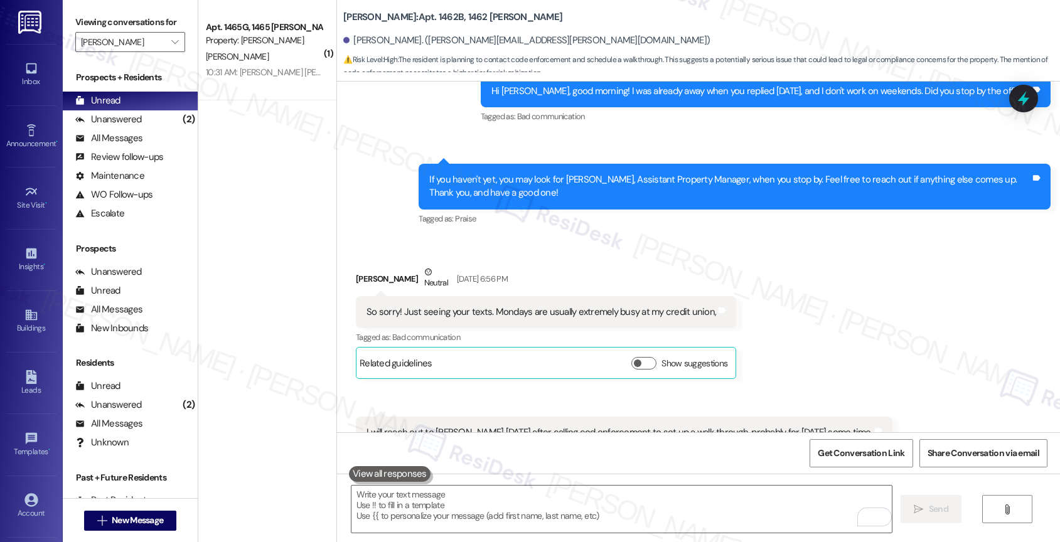
scroll to position [32437, 0]
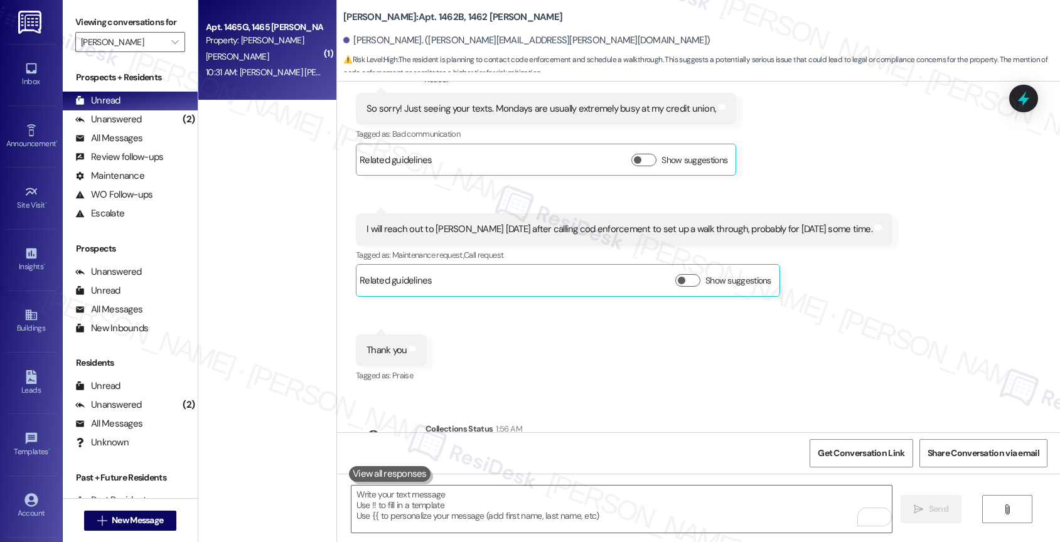
click at [267, 64] on div "[PERSON_NAME]" at bounding box center [264, 57] width 119 height 16
type textarea "Fetching suggested responses. Please feel free to read through the conversation…"
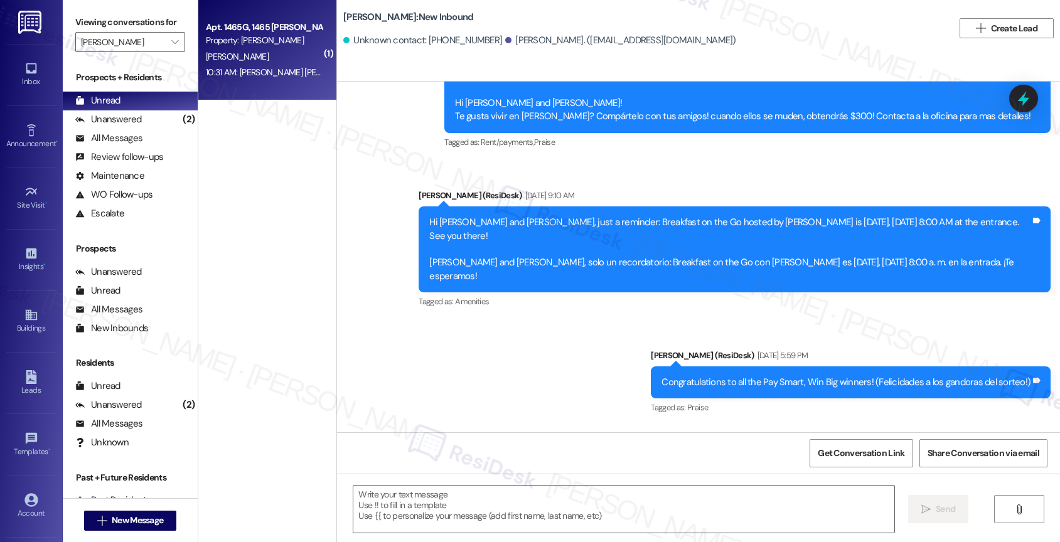
type textarea "Fetching suggested responses. Please feel free to read through the conversation…"
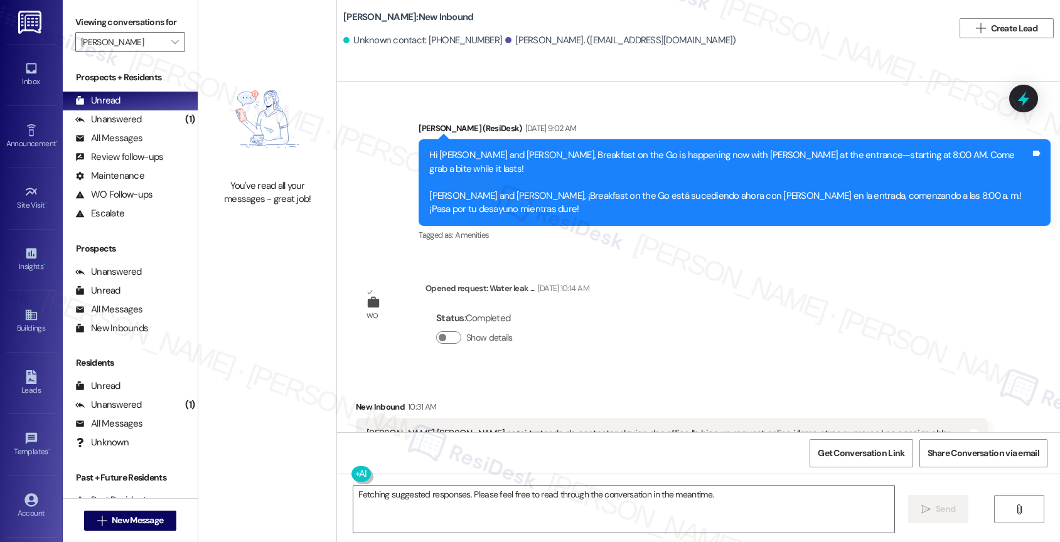
scroll to position [676, 0]
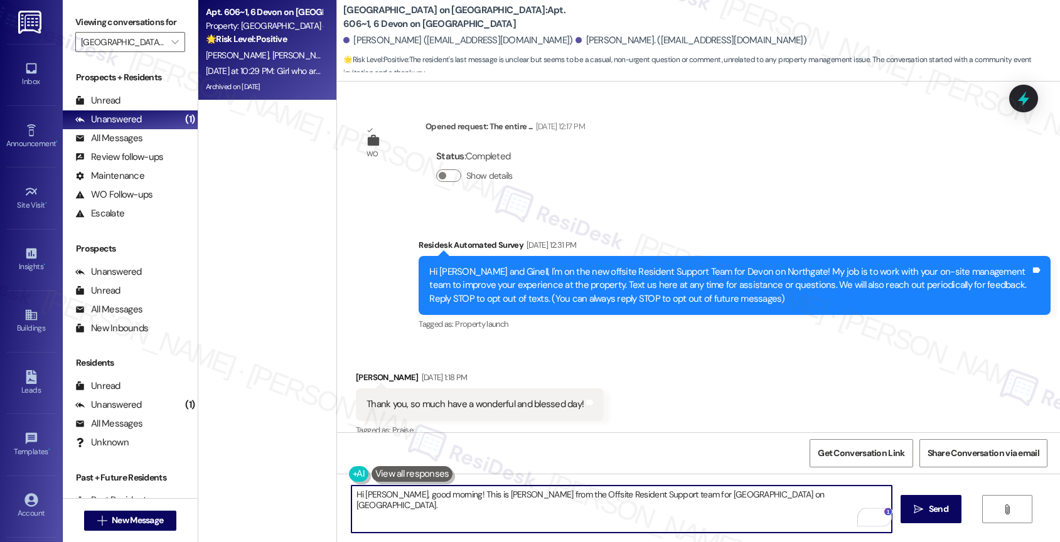
scroll to position [5013, 0]
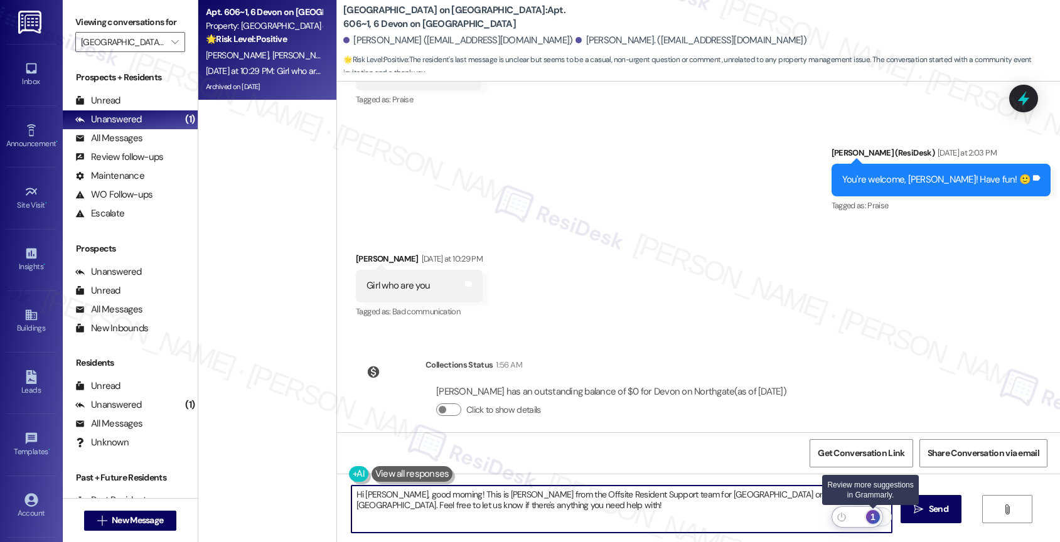
type textarea "Hi [PERSON_NAME], good morning! This is [PERSON_NAME] from the Offsite Resident…"
click at [873, 514] on div "1" at bounding box center [873, 517] width 14 height 14
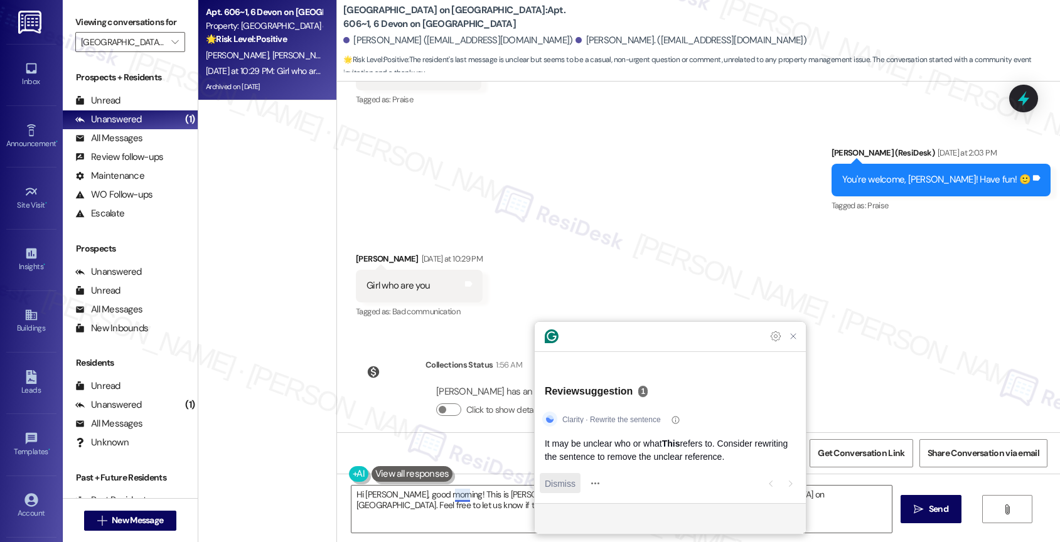
click at [557, 477] on span "Dismiss" at bounding box center [560, 483] width 31 height 13
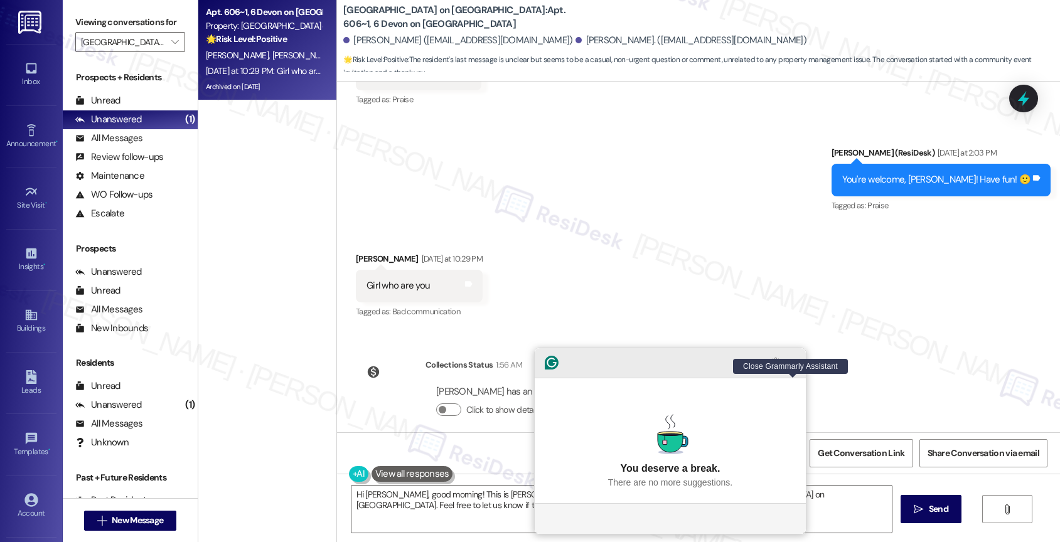
click at [794, 368] on icon "Close Grammarly Assistant" at bounding box center [793, 363] width 10 height 10
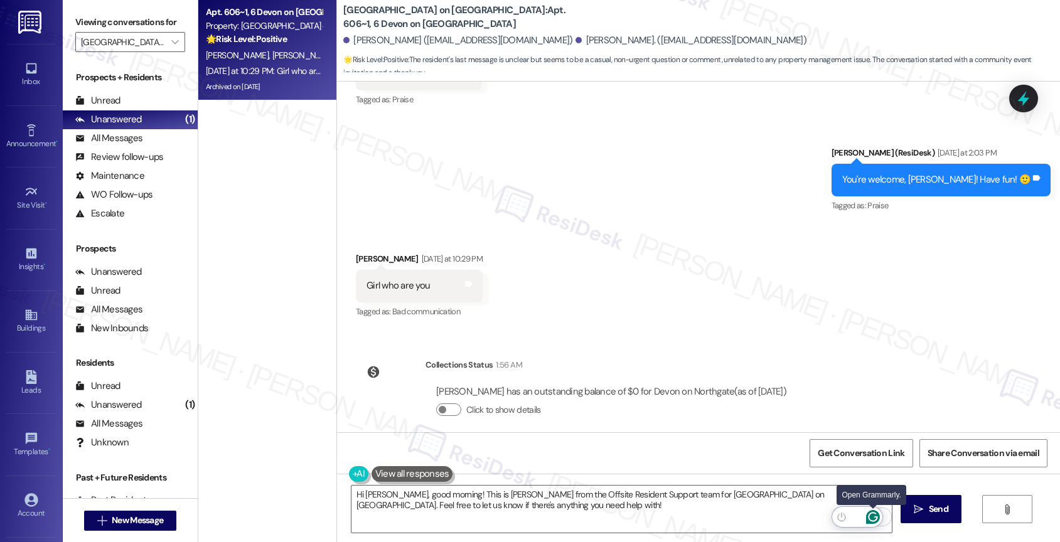
click at [876, 516] on icon "Open Grammarly. 0 Suggestions." at bounding box center [873, 517] width 14 height 14
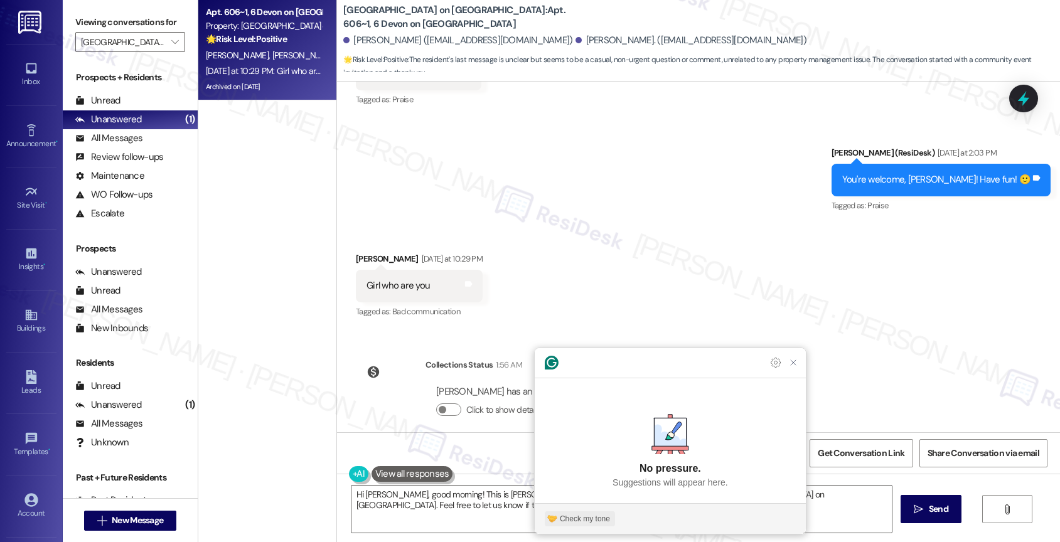
click at [586, 523] on div "Check my tone" at bounding box center [585, 518] width 50 height 11
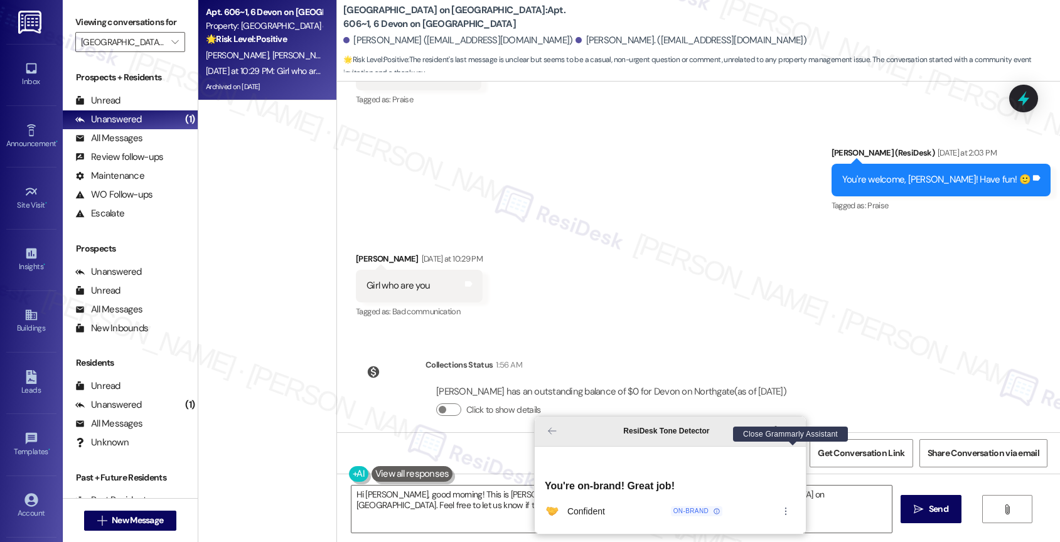
click at [791, 436] on icon "Close Grammarly Assistant" at bounding box center [793, 431] width 10 height 10
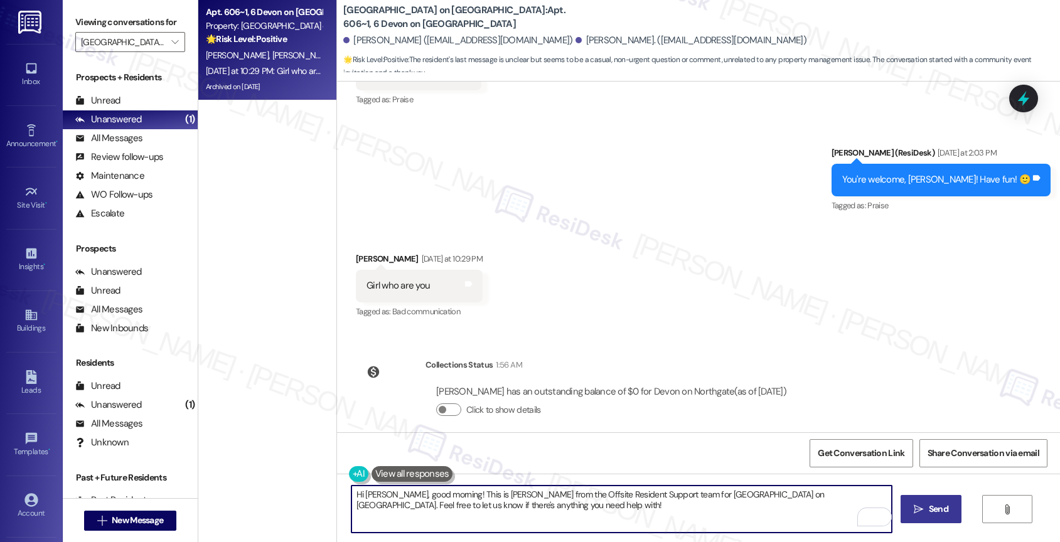
click at [933, 512] on span "Send" at bounding box center [938, 509] width 19 height 13
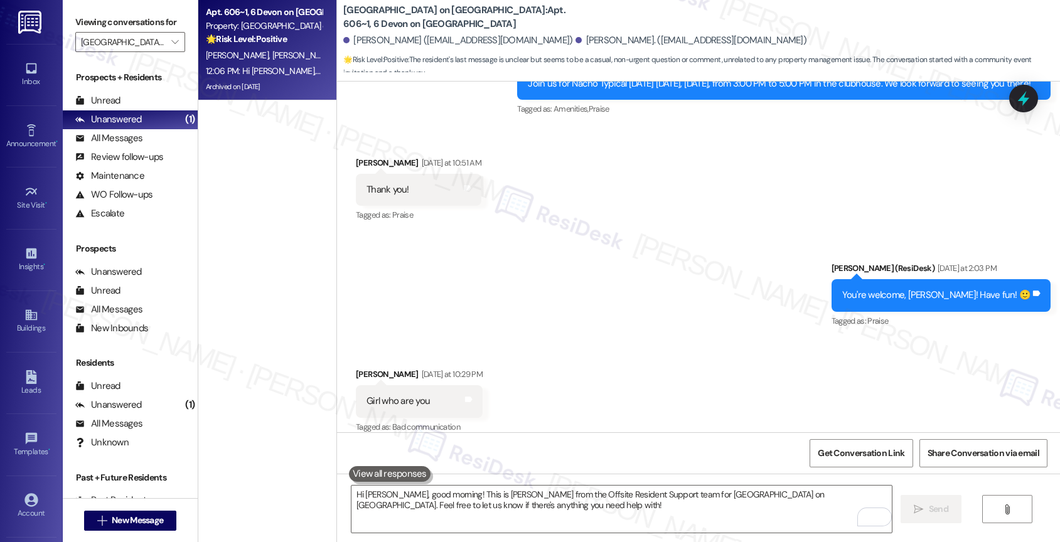
scroll to position [5114, 0]
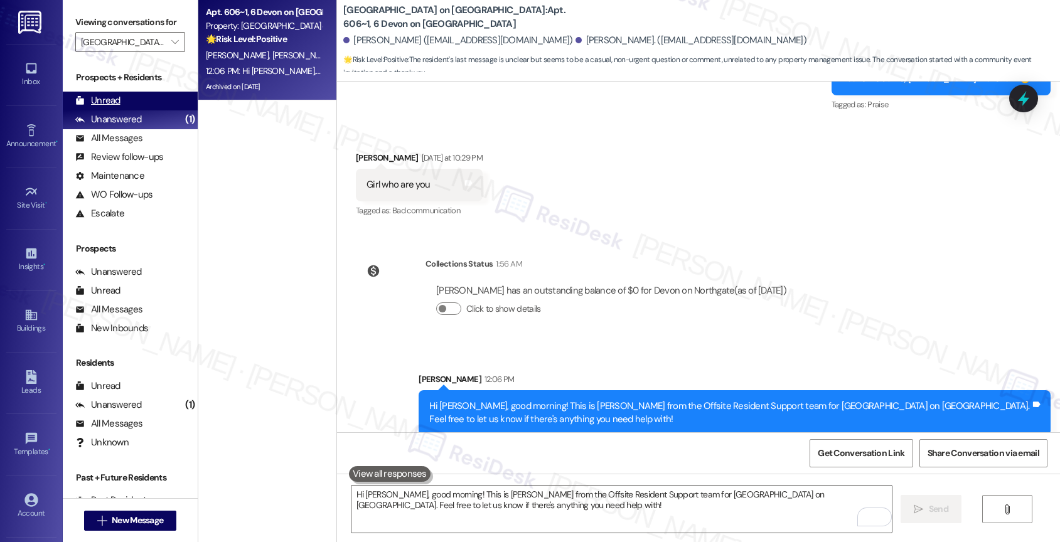
click at [131, 110] on div "Unread (0)" at bounding box center [130, 101] width 135 height 19
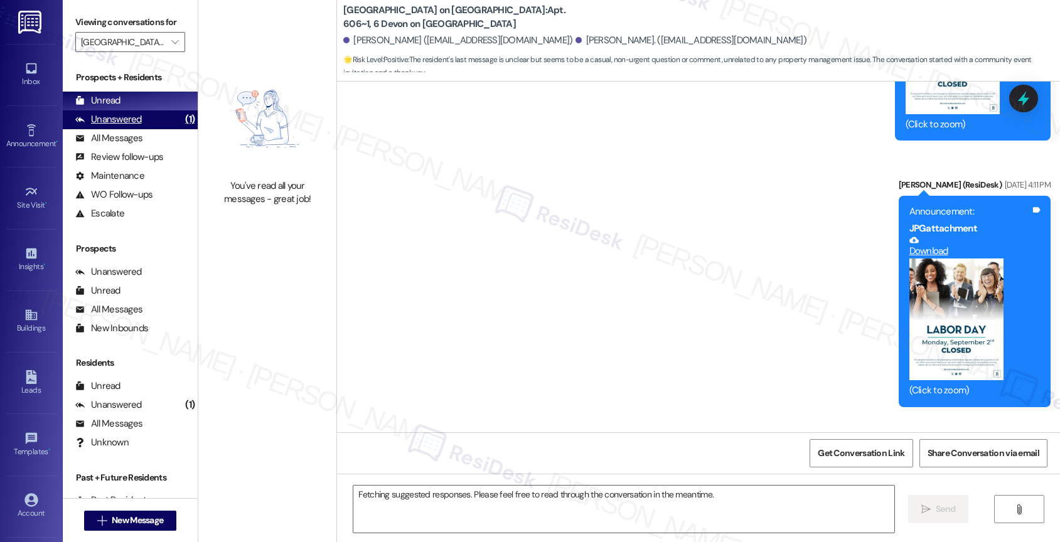
scroll to position [5132, 0]
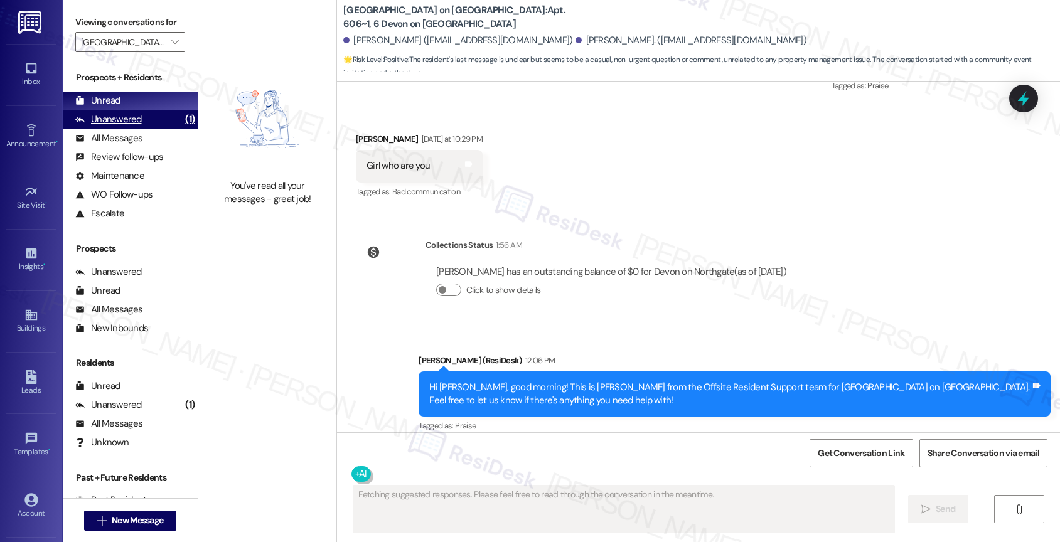
click at [145, 129] on div "Unanswered (1)" at bounding box center [130, 119] width 135 height 19
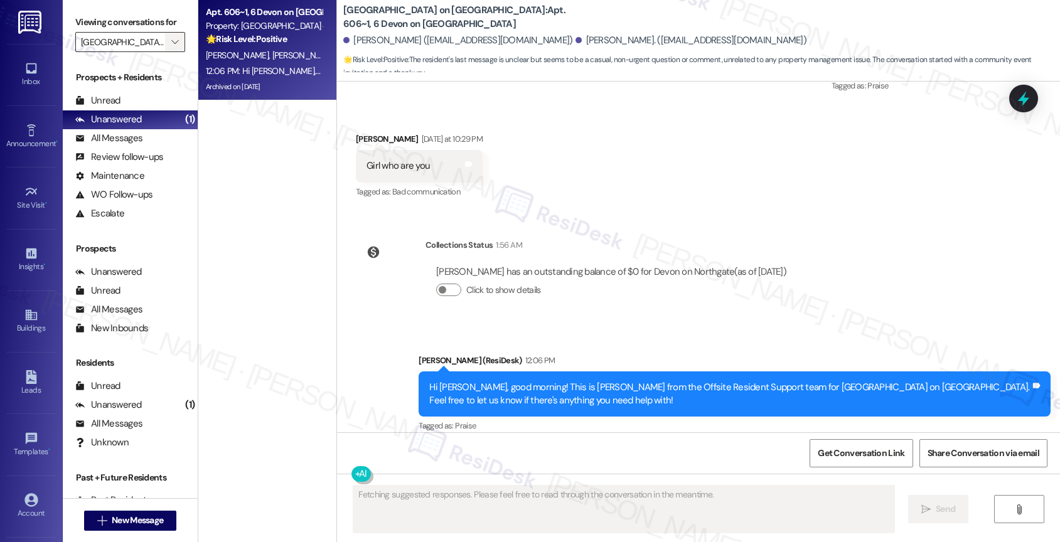
click at [169, 48] on span "" at bounding box center [175, 42] width 12 height 20
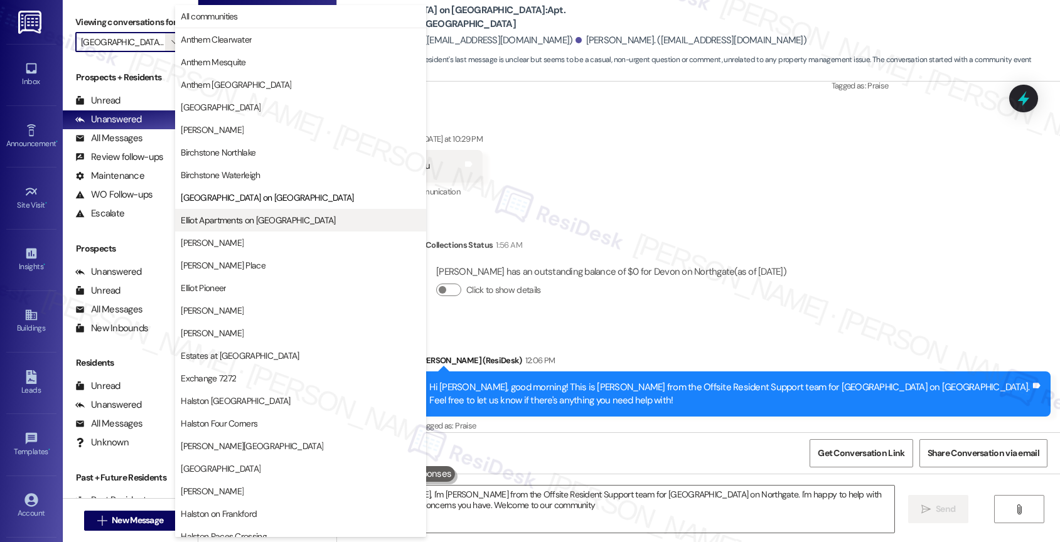
type textarea "Hi [PERSON_NAME], I'm [PERSON_NAME] from the Offsite Resident Support team for …"
click at [225, 220] on span "Elliot Apartments on [GEOGRAPHIC_DATA]" at bounding box center [258, 220] width 154 height 13
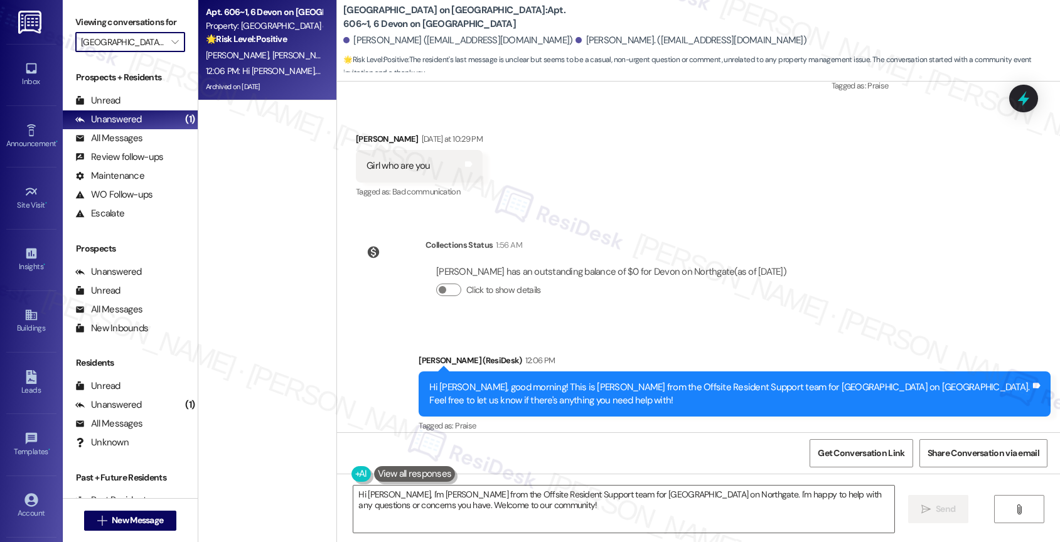
type input "Elliot Apartments on [GEOGRAPHIC_DATA]"
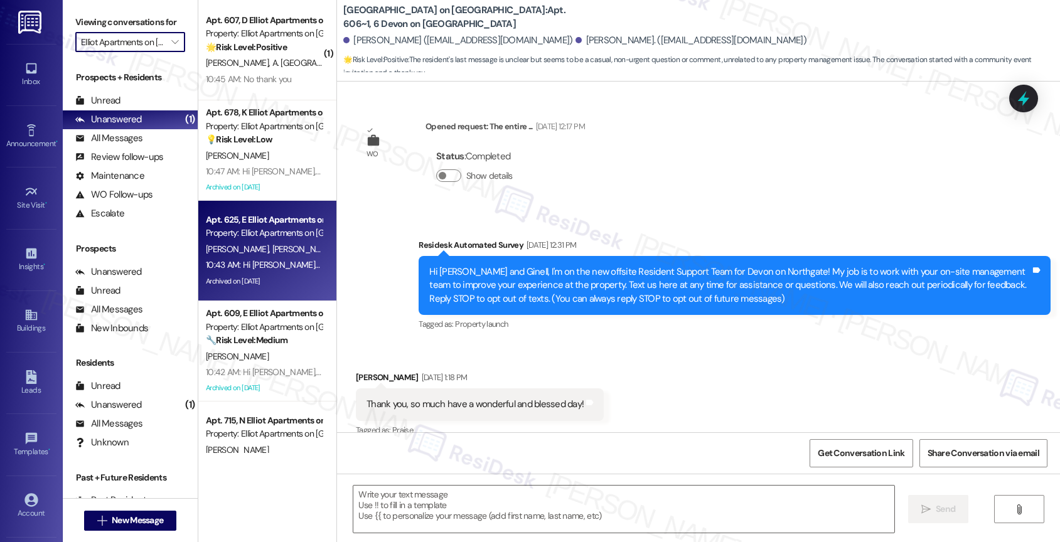
scroll to position [5132, 0]
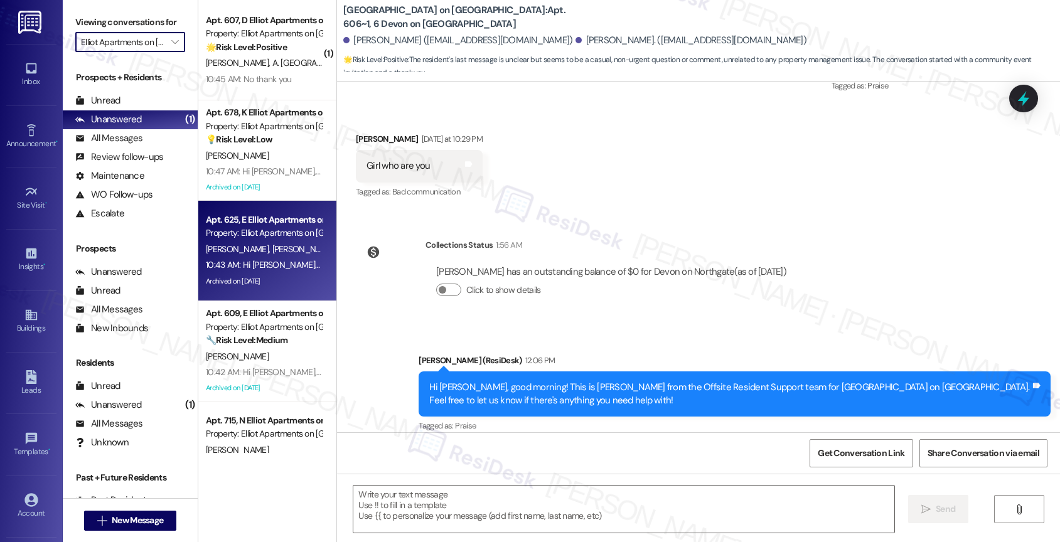
type textarea "Fetching suggested responses. Please feel free to read through the conversation…"
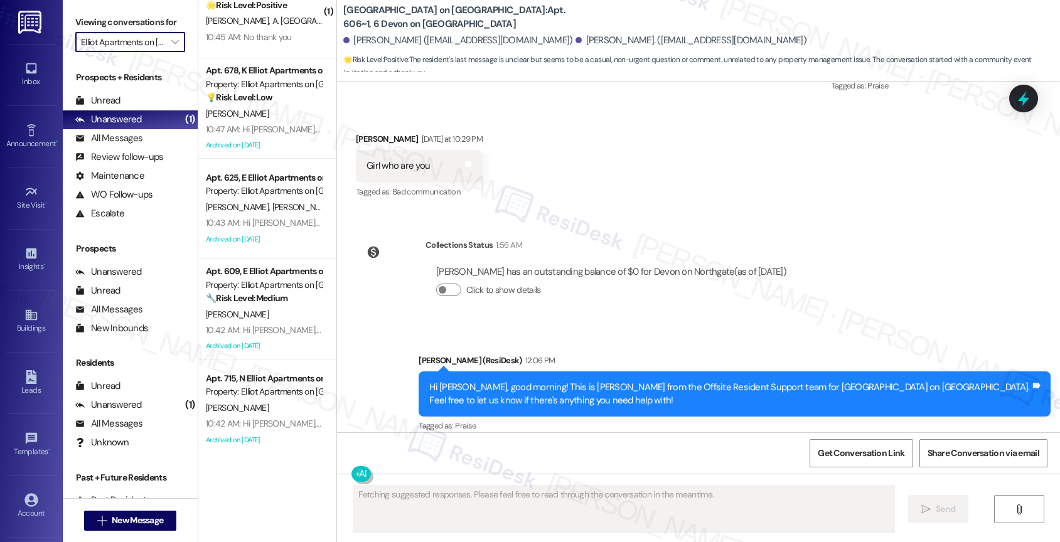
scroll to position [49, 0]
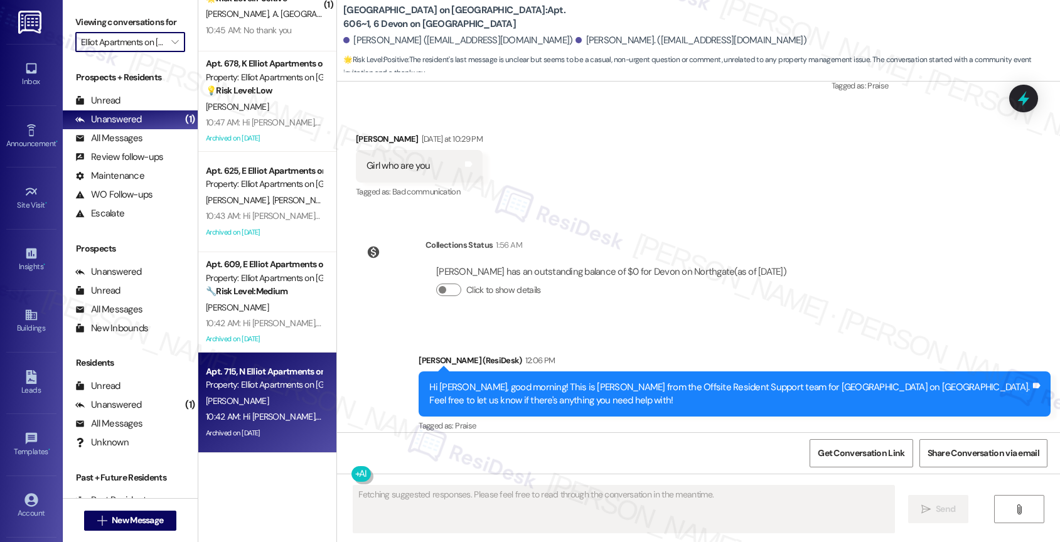
click at [253, 432] on div "Archived on [DATE]" at bounding box center [264, 434] width 119 height 16
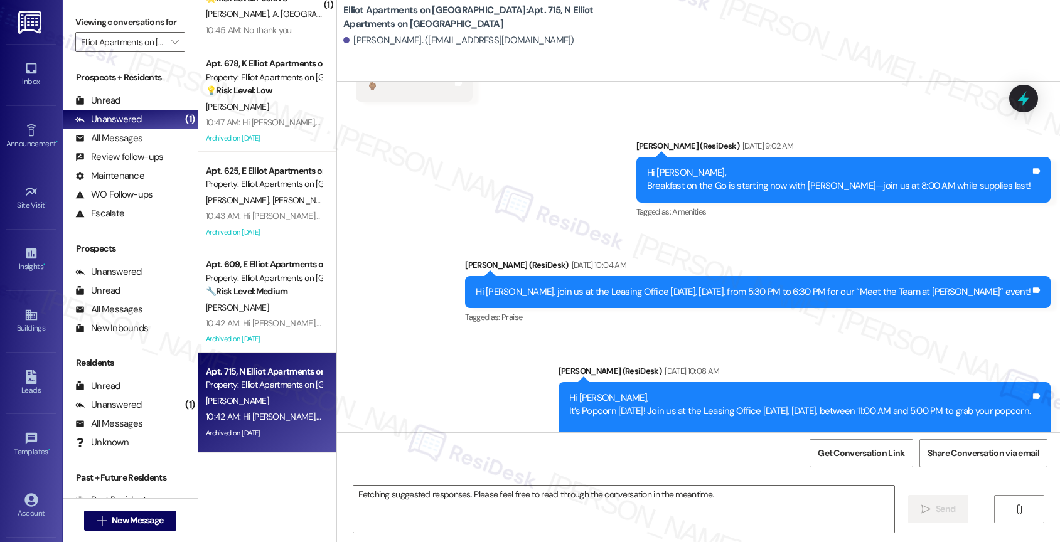
scroll to position [10316, 0]
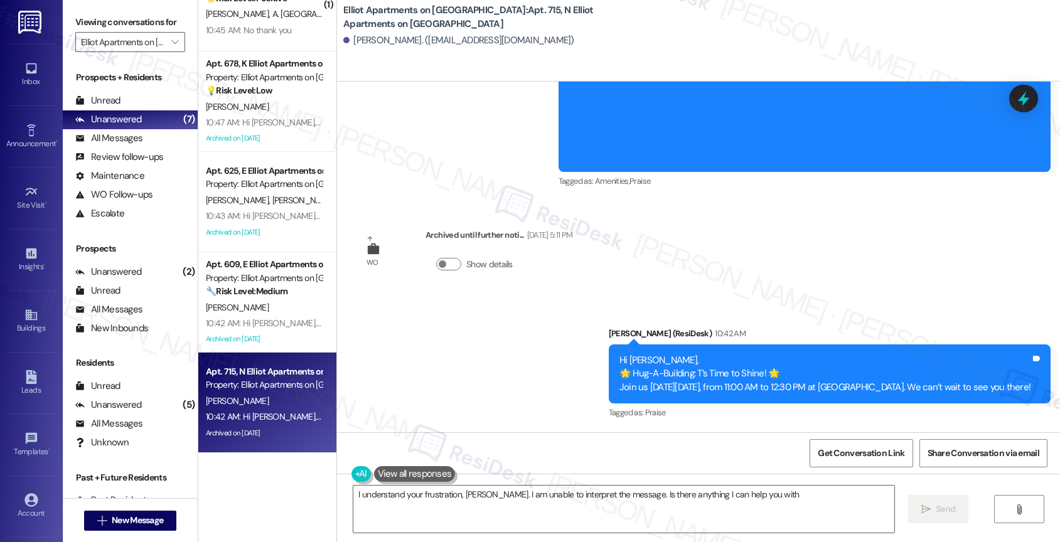
type textarea "I understand your frustration, [PERSON_NAME]. I am unable to interpret the mess…"
click at [468, 370] on div "Announcement, sent via SMS [PERSON_NAME] (ResiDesk) 10:42 AM Hi [PERSON_NAME], …" at bounding box center [698, 365] width 723 height 133
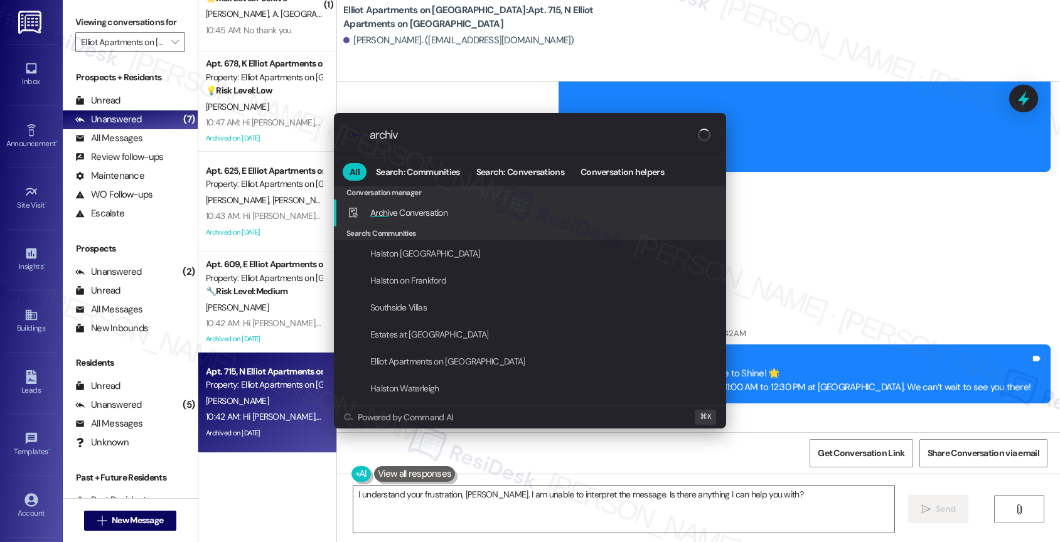
type input "archive"
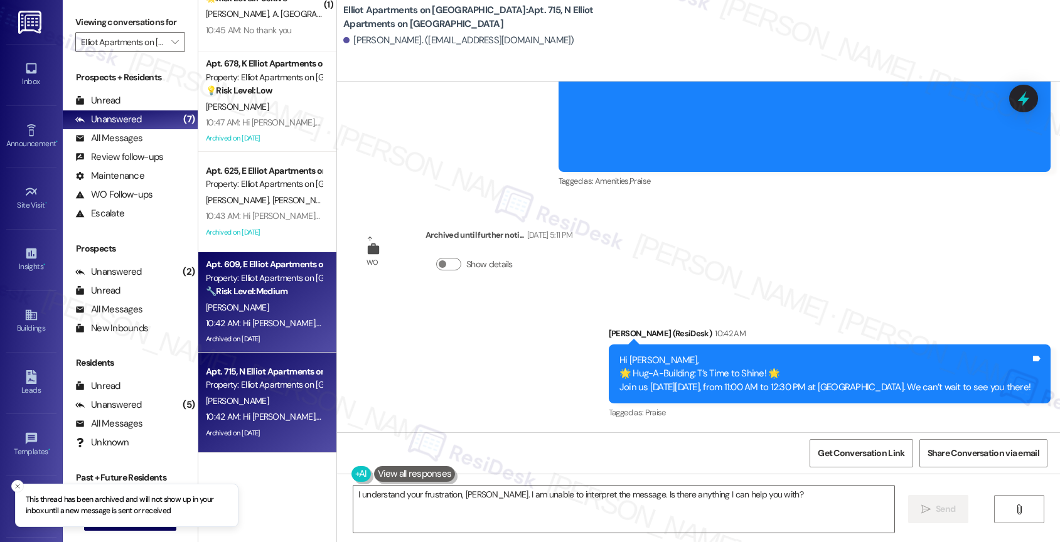
click at [260, 300] on div "[PERSON_NAME]" at bounding box center [264, 308] width 119 height 16
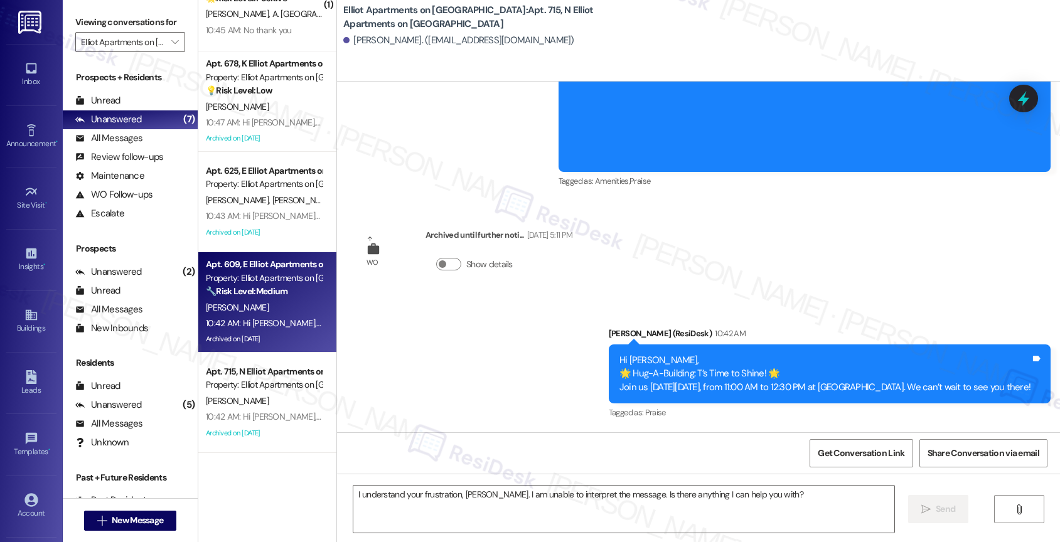
type textarea "Fetching suggested responses. Please feel free to read through the conversation…"
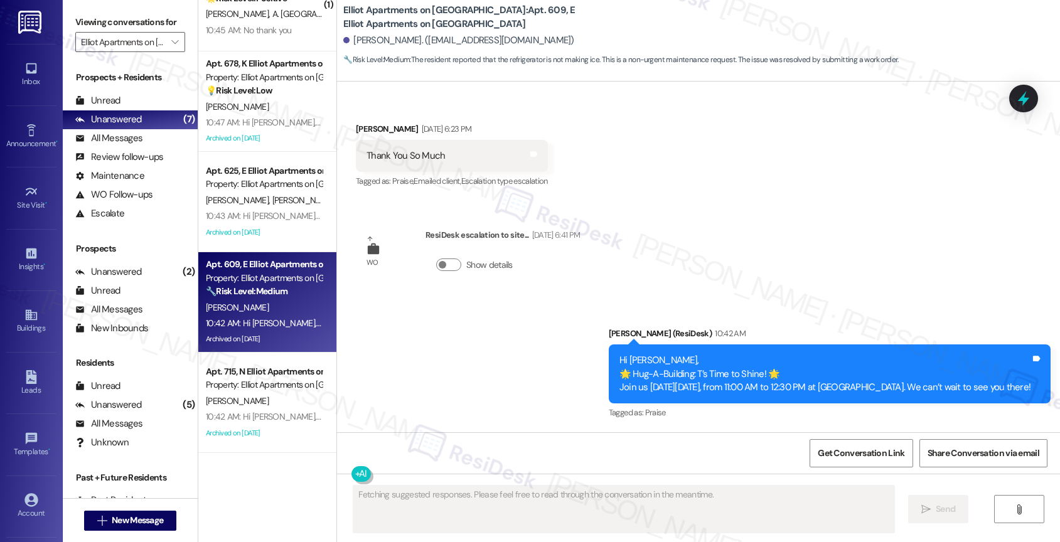
scroll to position [0, 0]
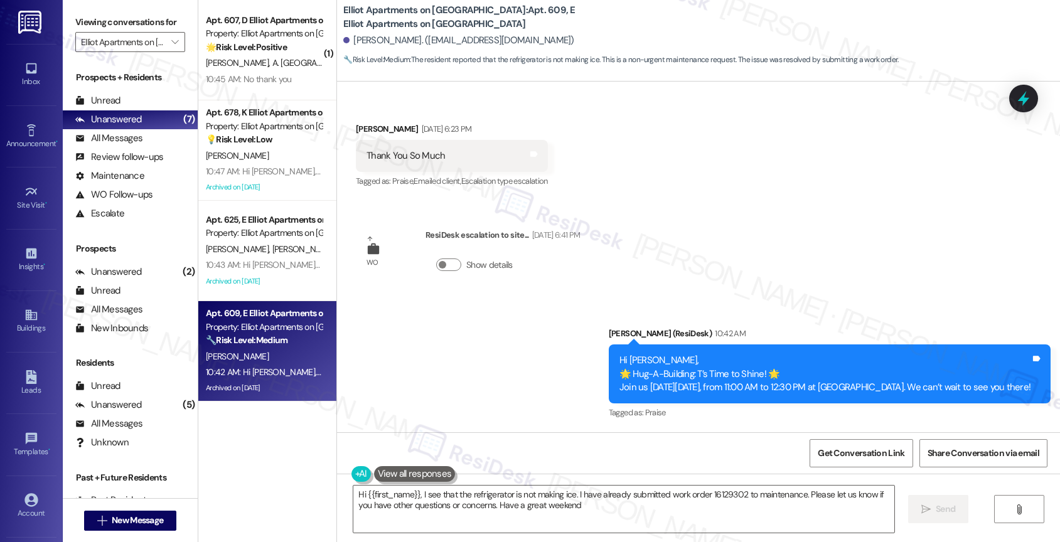
type textarea "Hi {{first_name}}, I see that the refrigerator is not making ice. I have alread…"
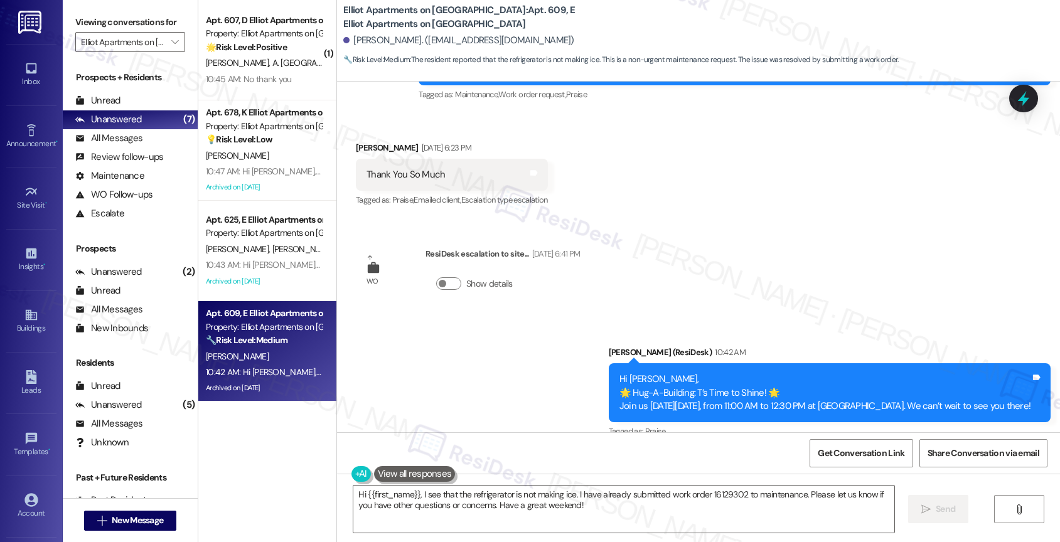
scroll to position [5679, 0]
click at [443, 282] on button "Show details" at bounding box center [448, 284] width 25 height 13
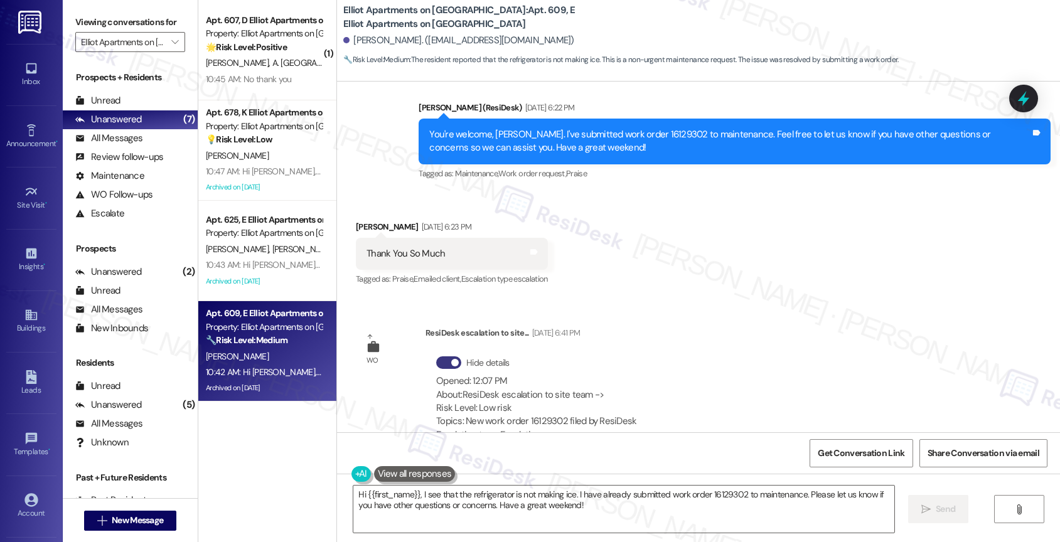
scroll to position [5766, 0]
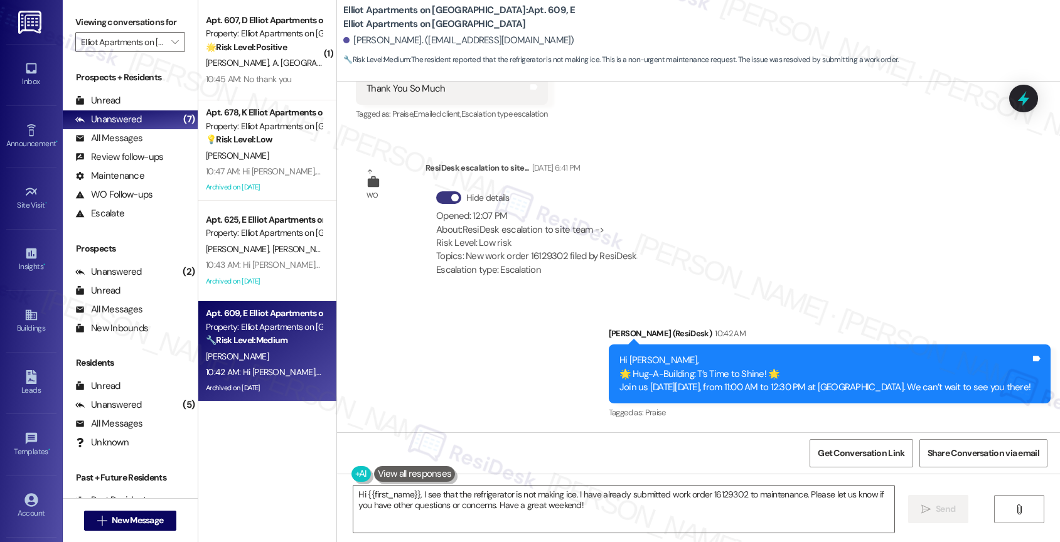
click at [467, 341] on div "Announcement, sent via SMS [PERSON_NAME] (ResiDesk) 10:42 AM Hi [PERSON_NAME], …" at bounding box center [698, 365] width 723 height 133
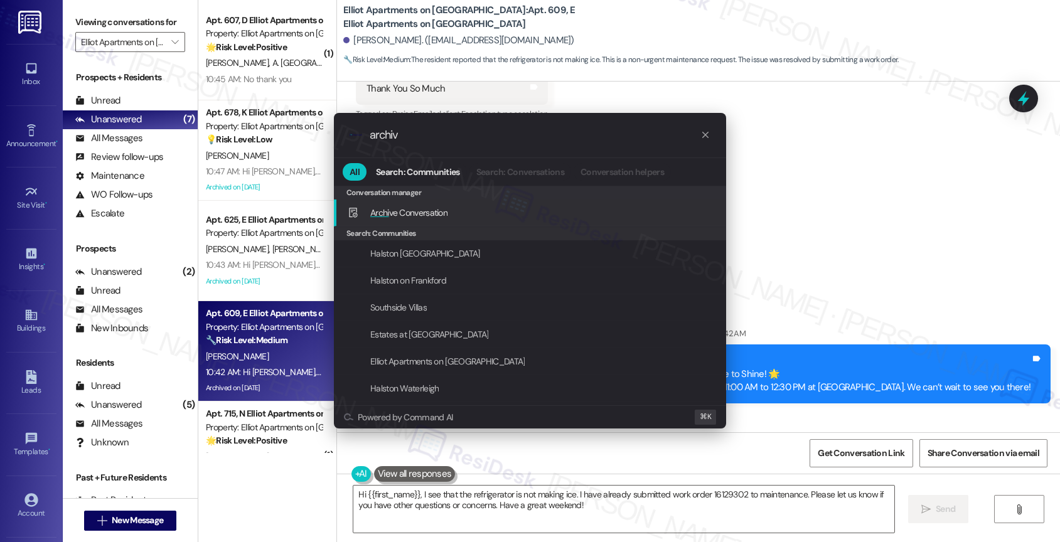
type input "archive"
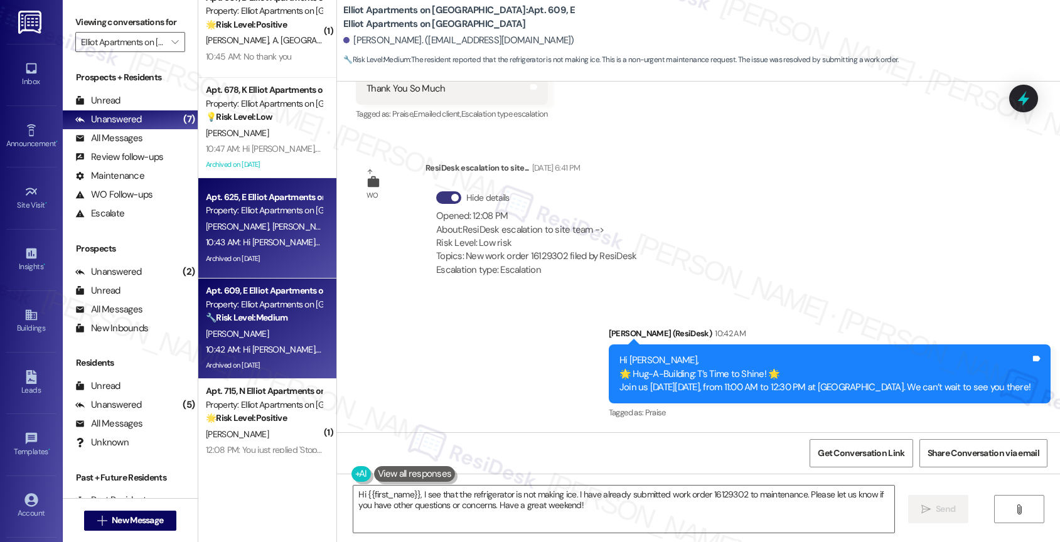
scroll to position [49, 0]
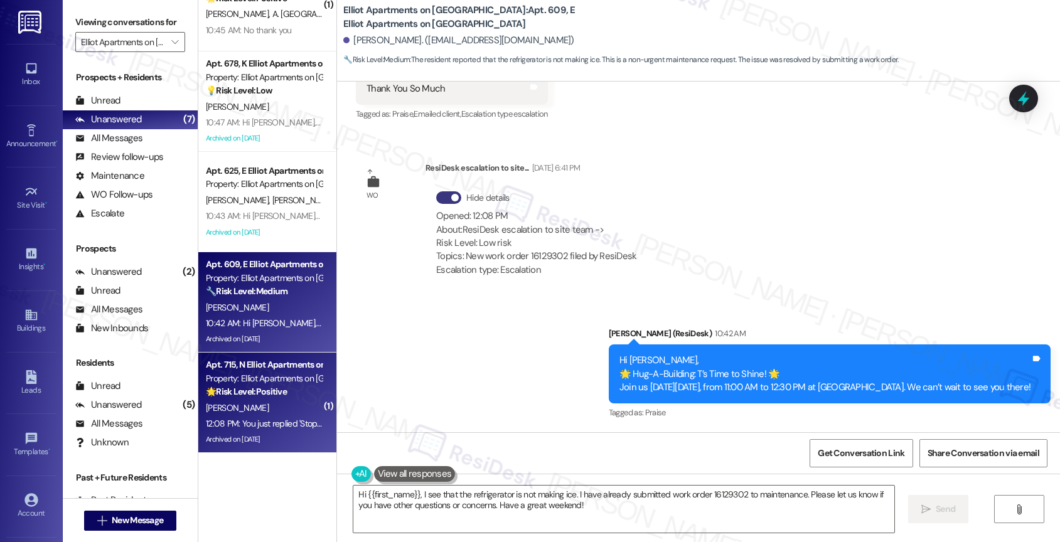
click at [253, 416] on div "12:08 PM: You just replied 'Stop'. Are you sure you want to opt out of this thr…" at bounding box center [264, 424] width 119 height 16
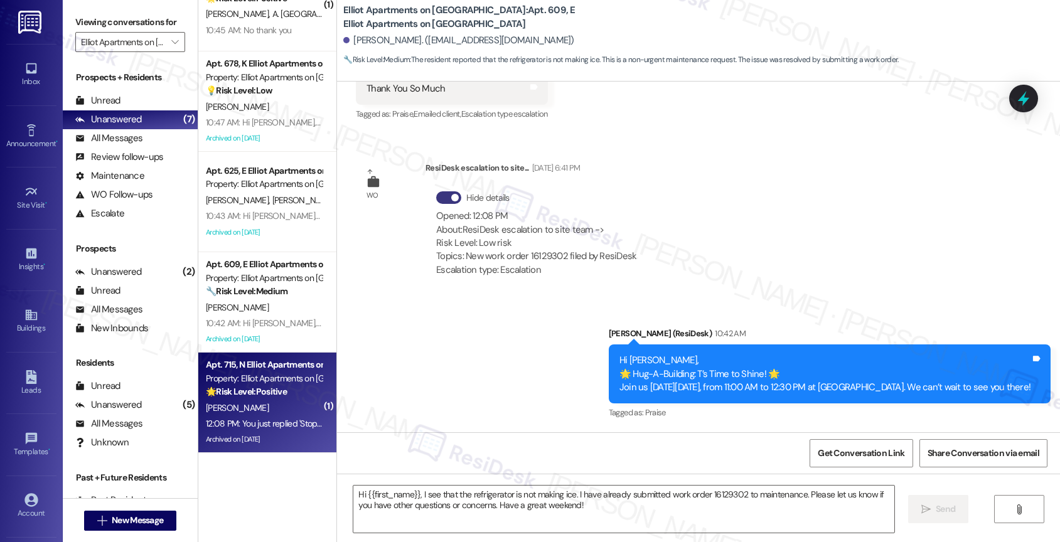
type textarea "Fetching suggested responses. Please feel free to read through the conversation…"
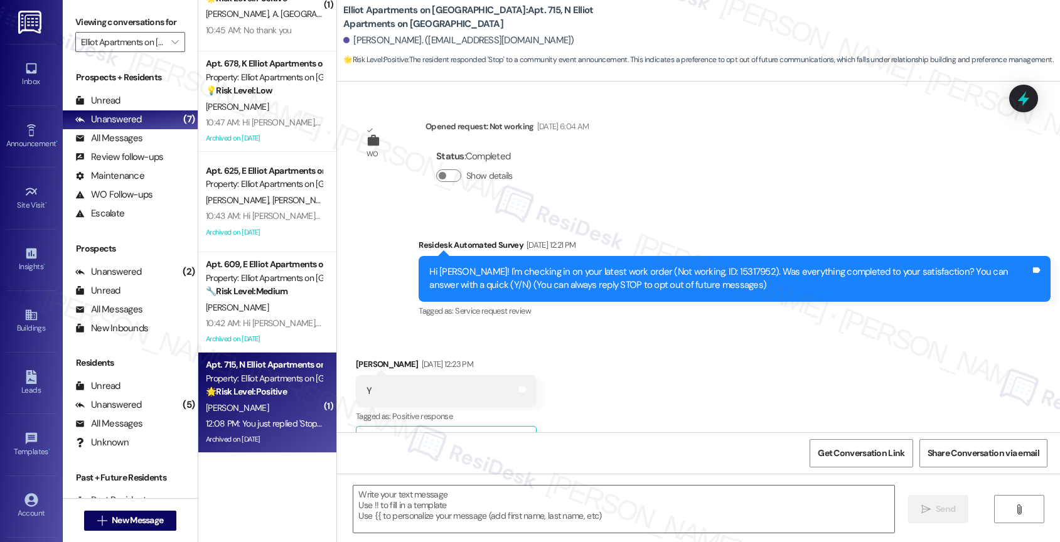
scroll to position [10634, 0]
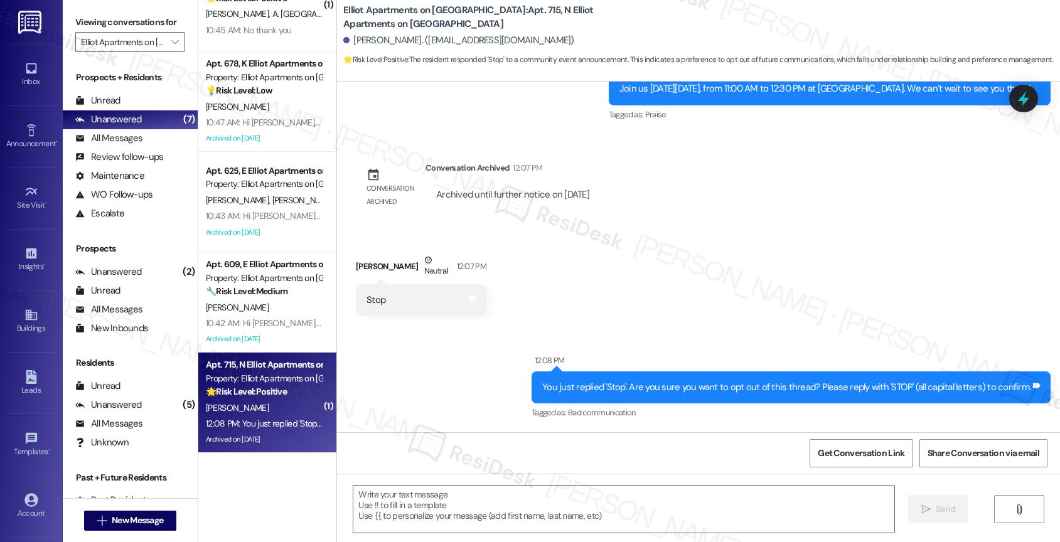
type textarea "Fetching suggested responses. Please feel free to read through the conversation…"
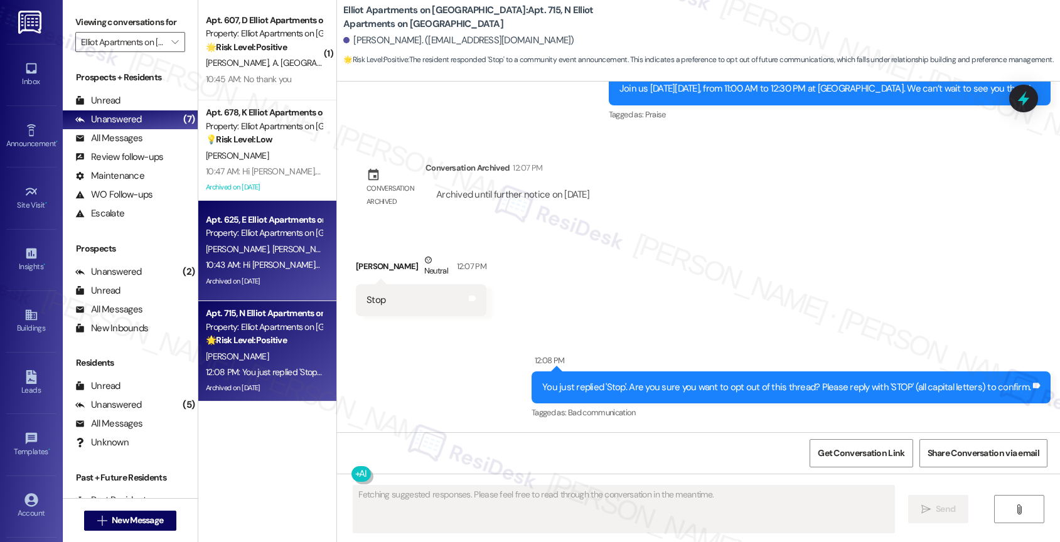
click at [247, 242] on div "[PERSON_NAME] [PERSON_NAME]" at bounding box center [264, 250] width 119 height 16
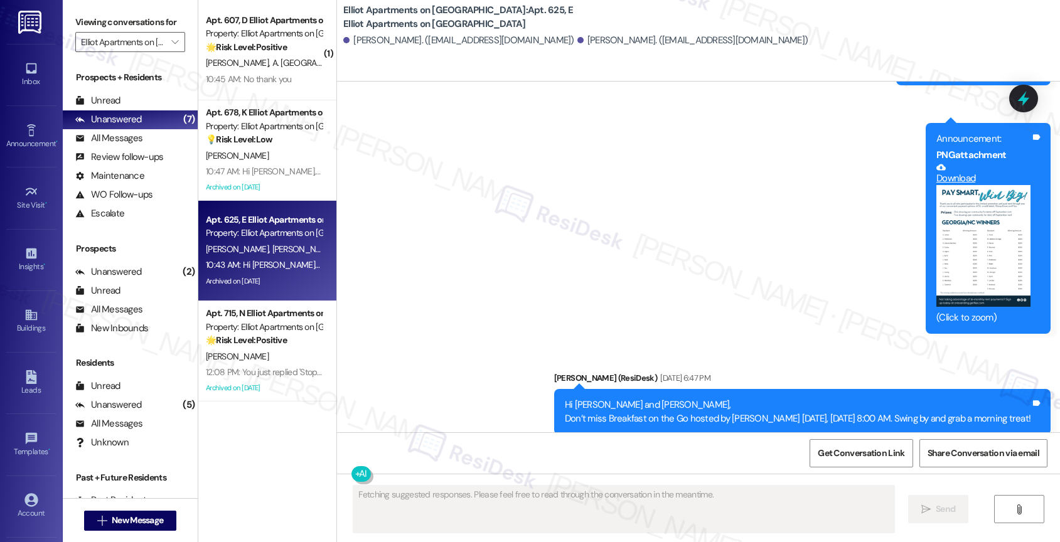
scroll to position [26461, 0]
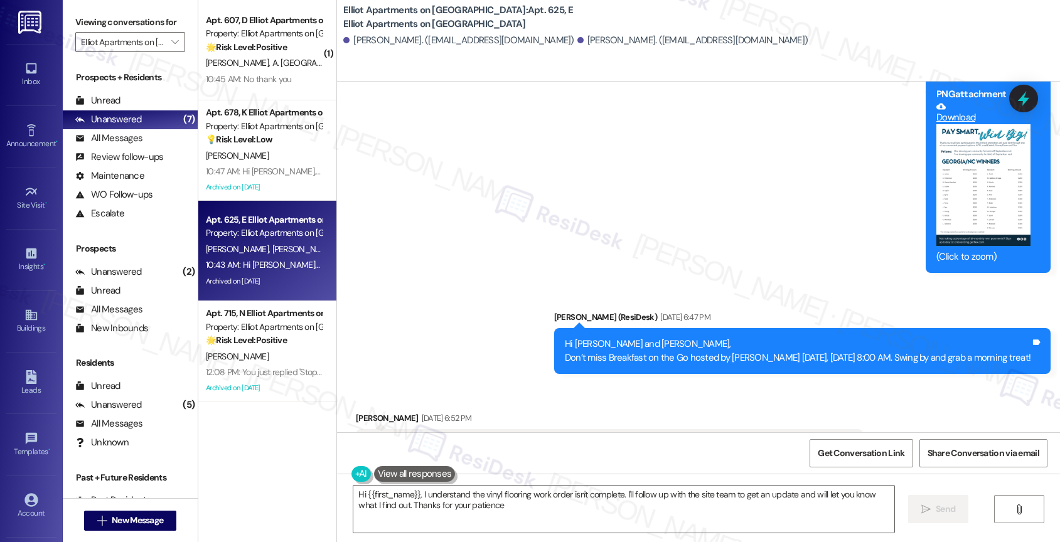
type textarea "Hi {{first_name}}, I understand the vinyl flooring work order isn't complete. I…"
click at [678, 485] on button "Hide Suggestions" at bounding box center [690, 491] width 25 height 13
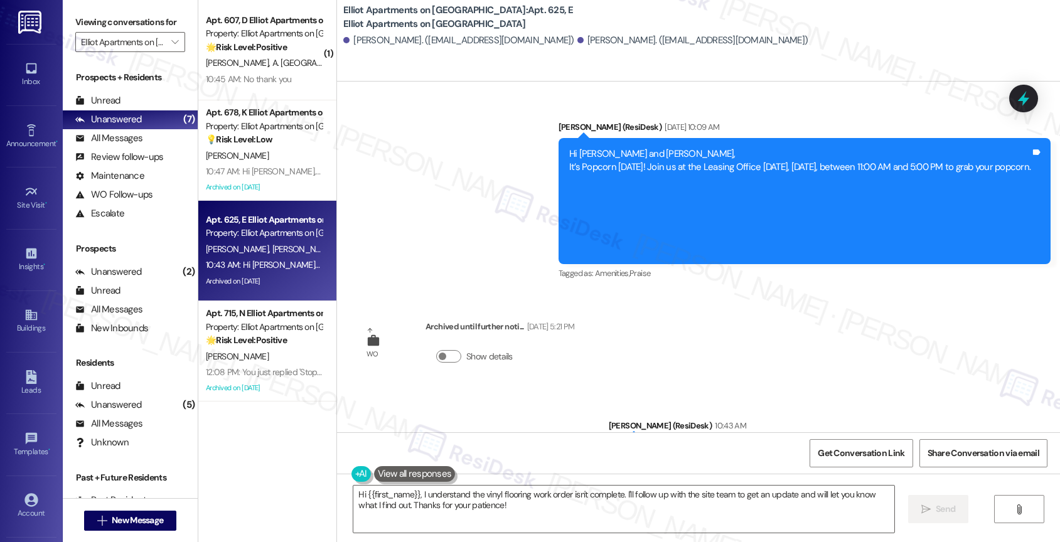
scroll to position [27353, 0]
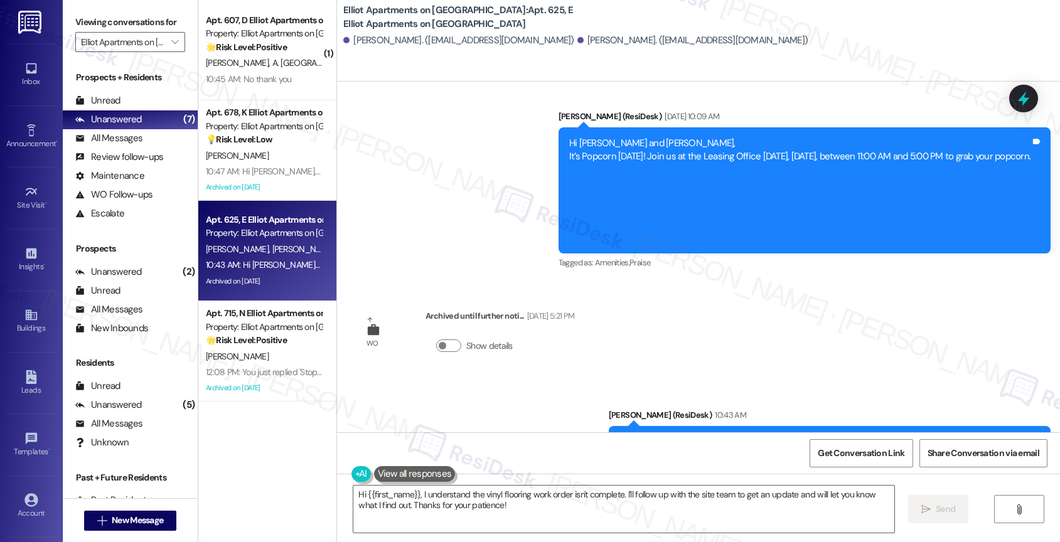
click at [407, 380] on div "Announcement, sent via SMS [PERSON_NAME] (ResiDesk) 10:43 AM Hi [PERSON_NAME] a…" at bounding box center [698, 446] width 723 height 133
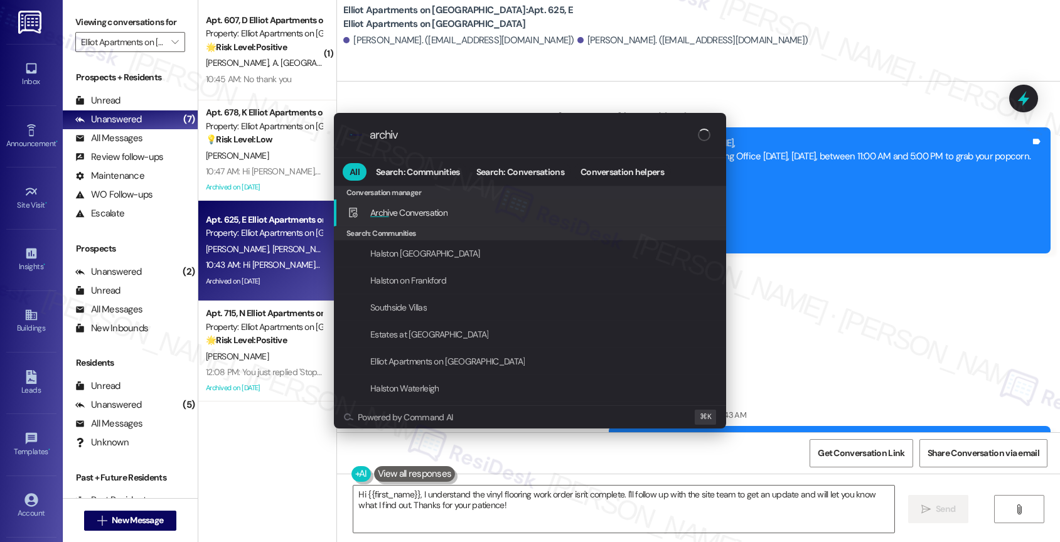
type input "archive"
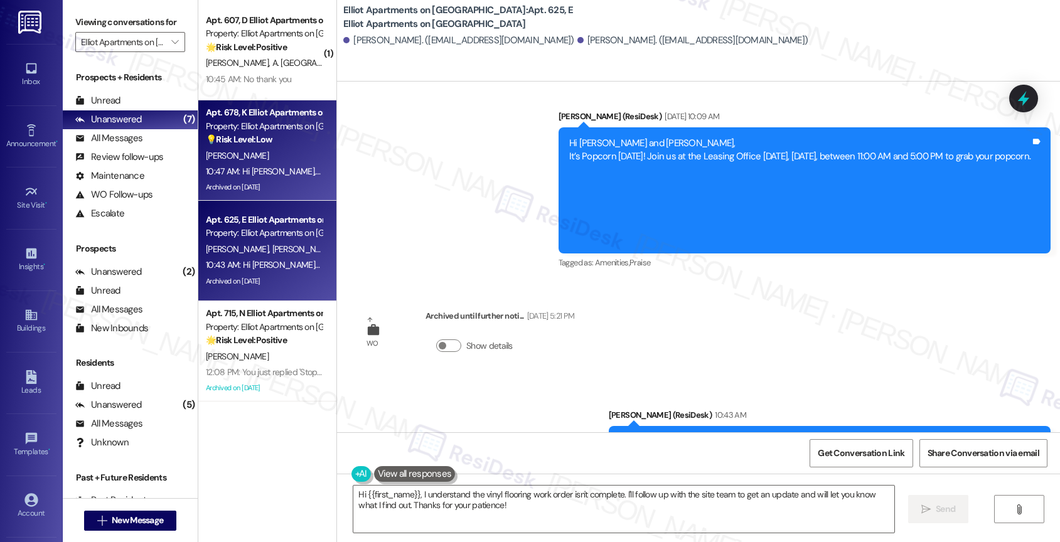
click at [262, 157] on div "[PERSON_NAME]" at bounding box center [264, 156] width 119 height 16
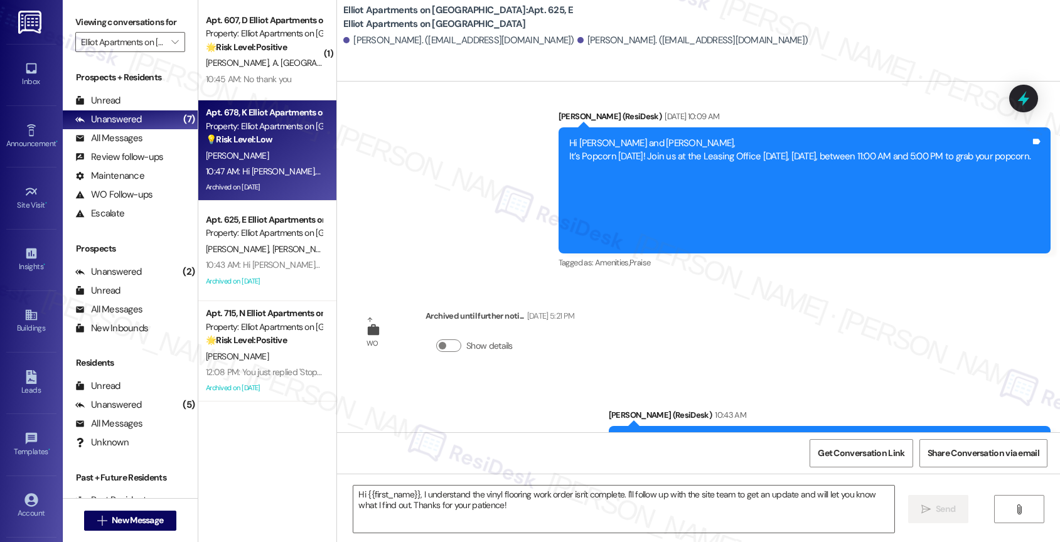
type textarea "Fetching suggested responses. Please feel free to read through the conversation…"
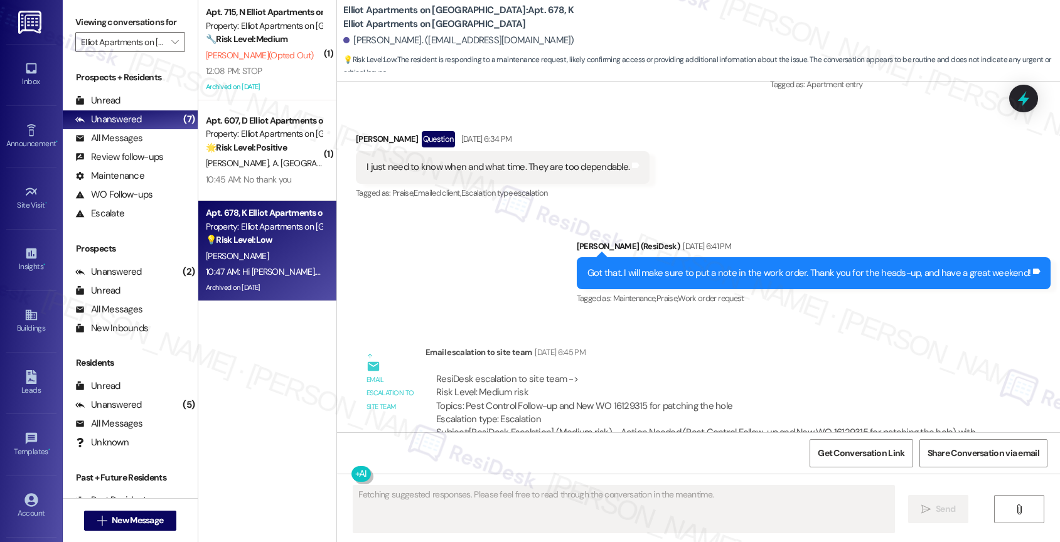
scroll to position [49261, 0]
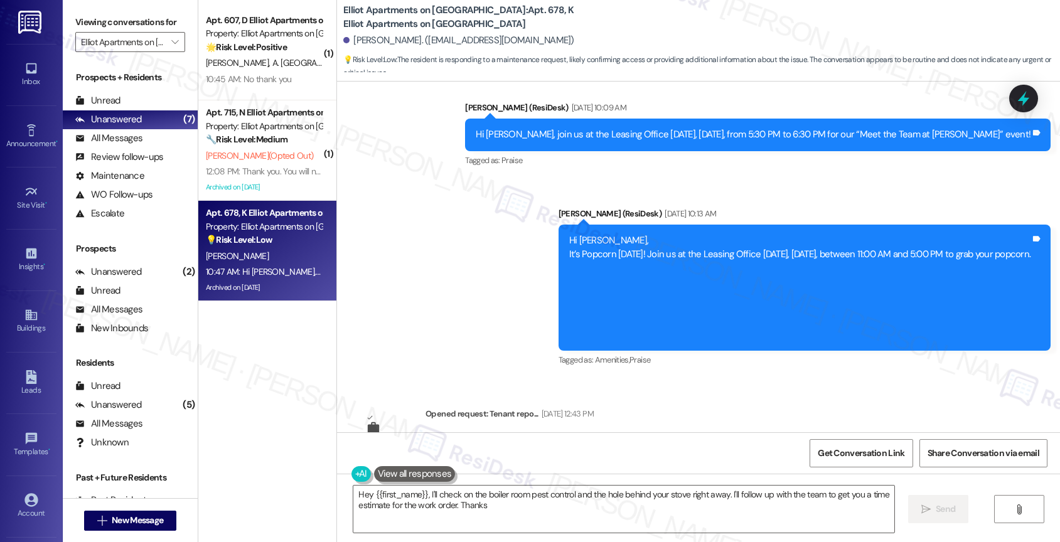
type textarea "Hey {{first_name}}, I'll check on the boiler room pest control and the hole beh…"
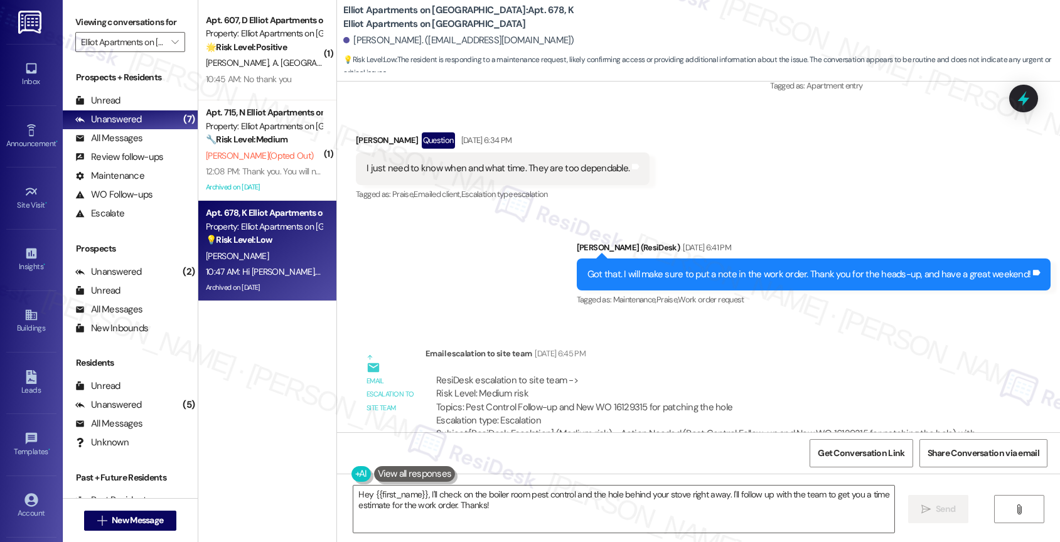
scroll to position [49550, 0]
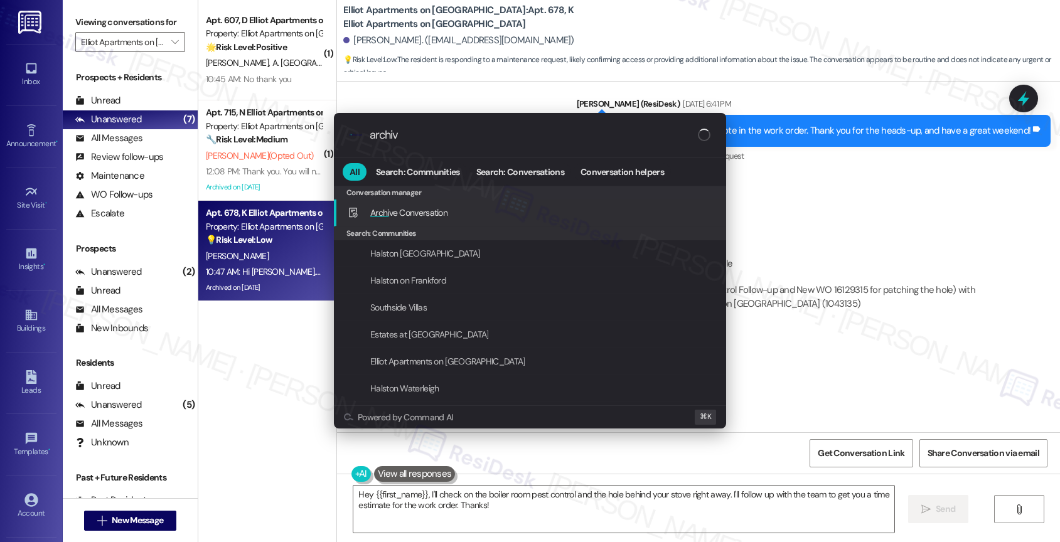
type input "archive"
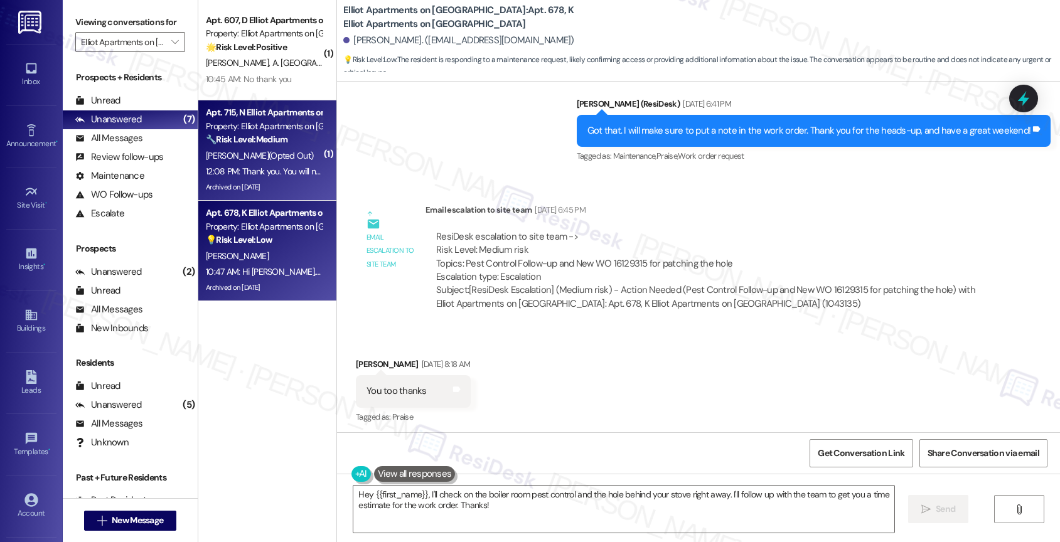
click at [269, 136] on strong "🔧 Risk Level: Medium" at bounding box center [247, 139] width 82 height 11
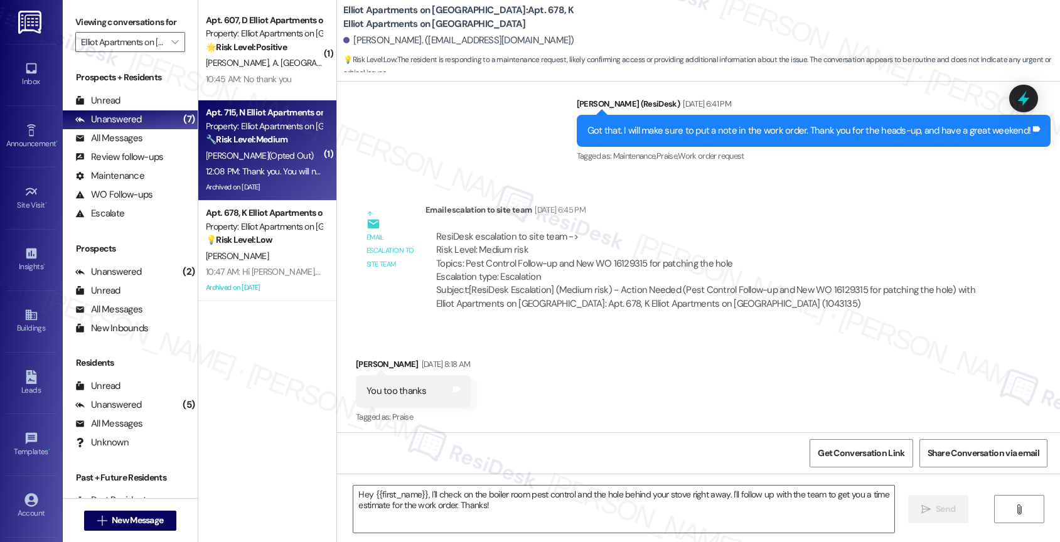
type textarea "Fetching suggested responses. Please feel free to read through the conversation…"
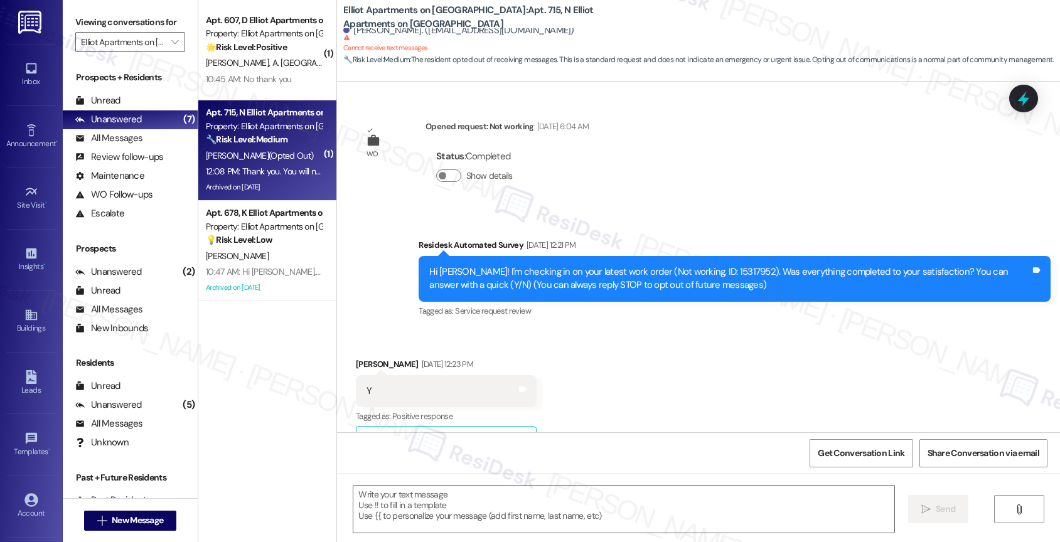
scroll to position [10859, 0]
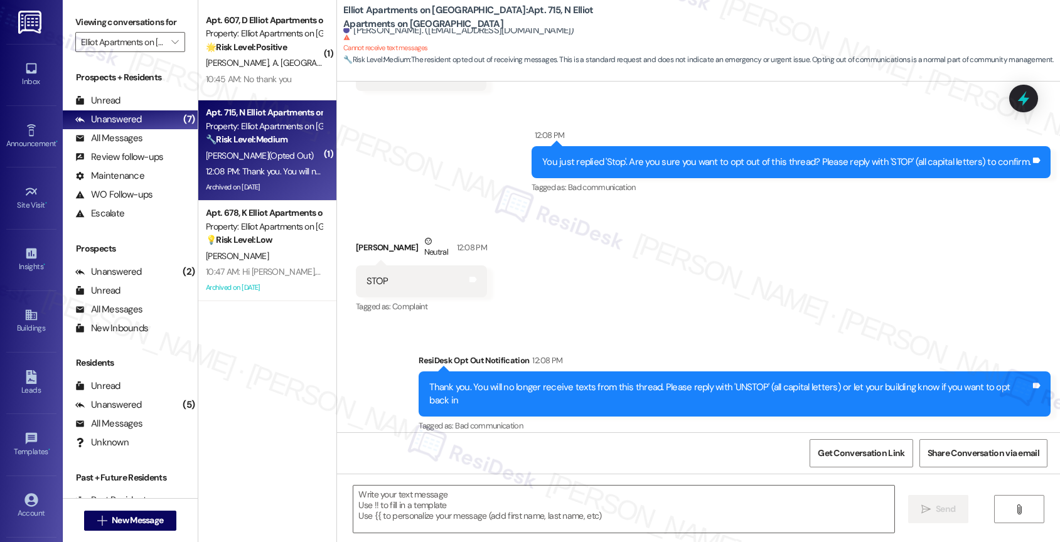
type textarea "Fetching suggested responses. Please feel free to read through the conversation…"
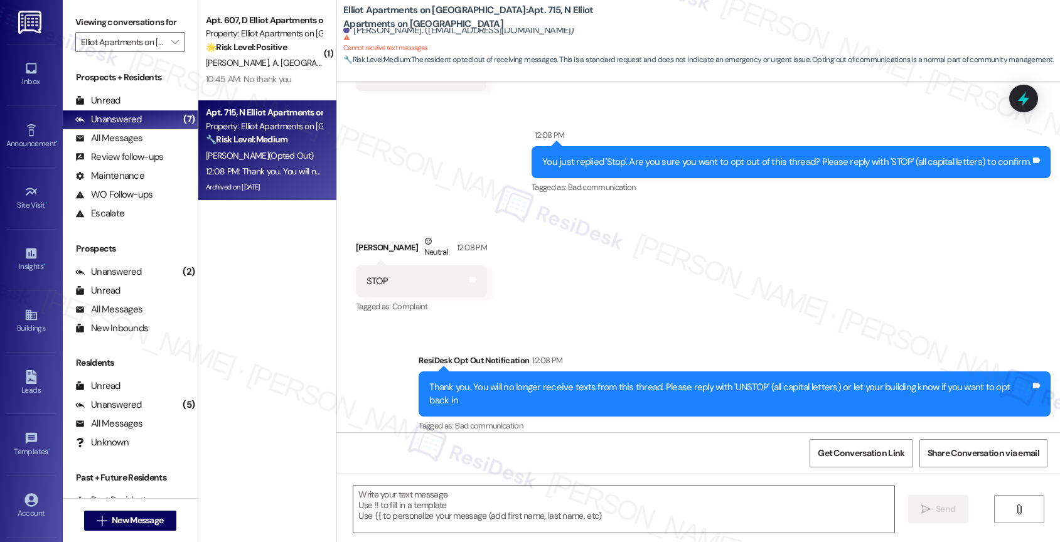
click at [539, 309] on div "Received via SMS [PERSON_NAME] Neutral 12:08 PM STOP Tags and notes Tagged as: …" at bounding box center [698, 266] width 723 height 119
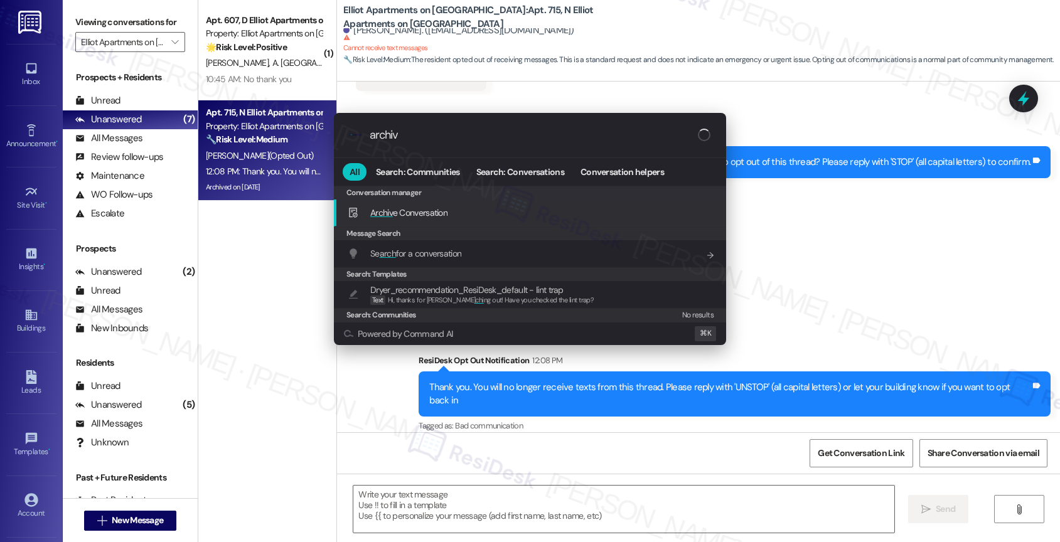
type input "archive"
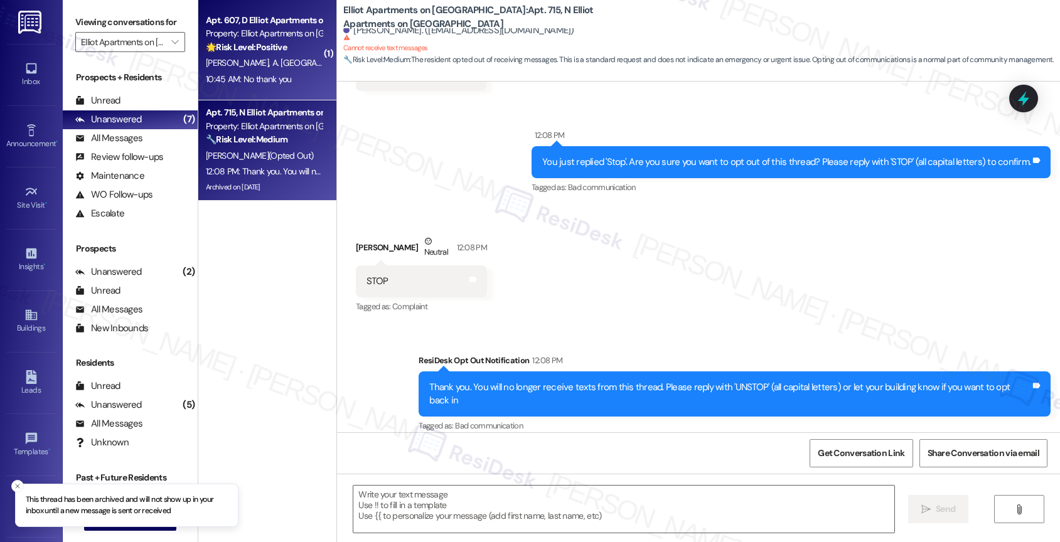
click at [230, 45] on strong "🌟 Risk Level: Positive" at bounding box center [246, 46] width 81 height 11
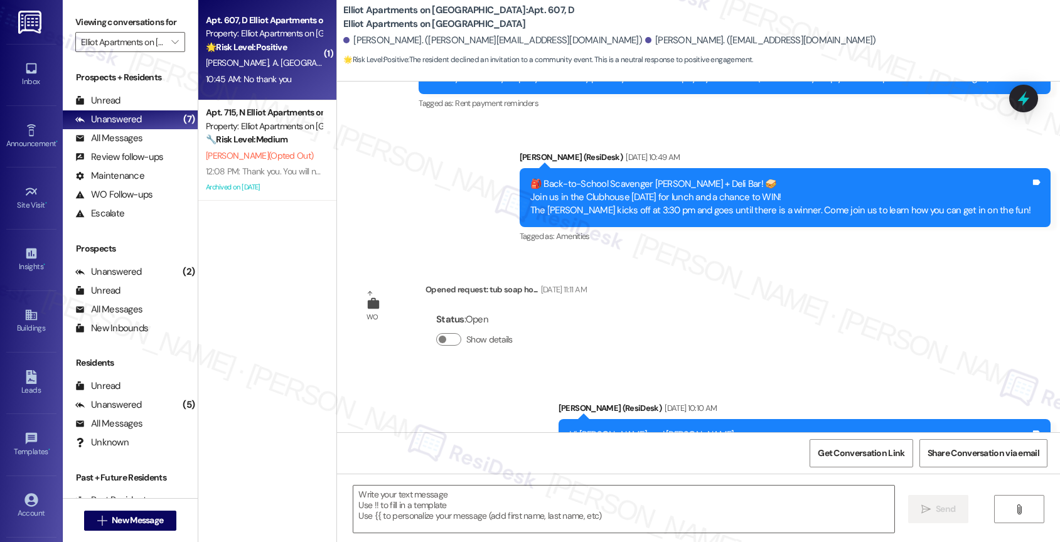
type textarea "Fetching suggested responses. Please feel free to read through the conversation…"
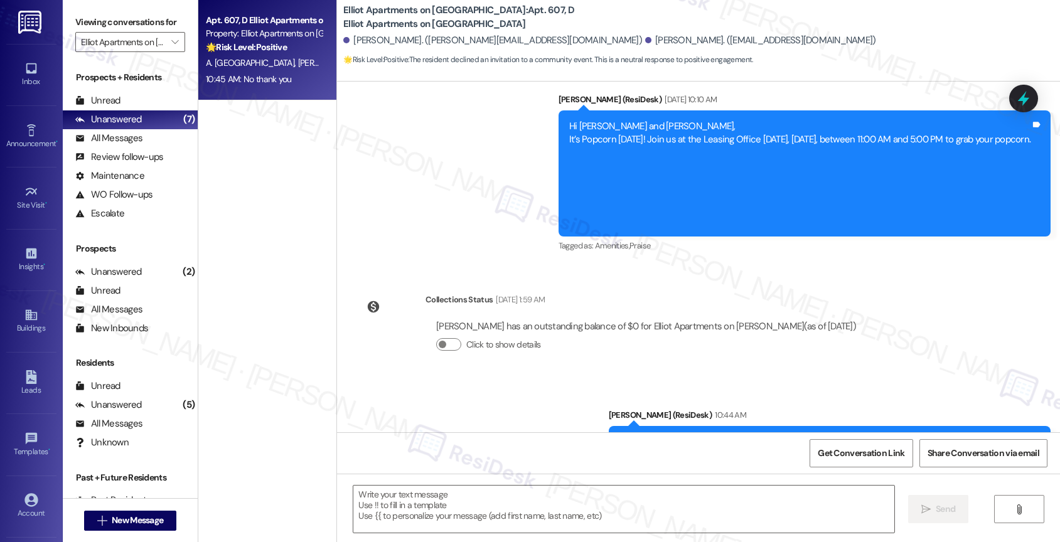
scroll to position [817, 0]
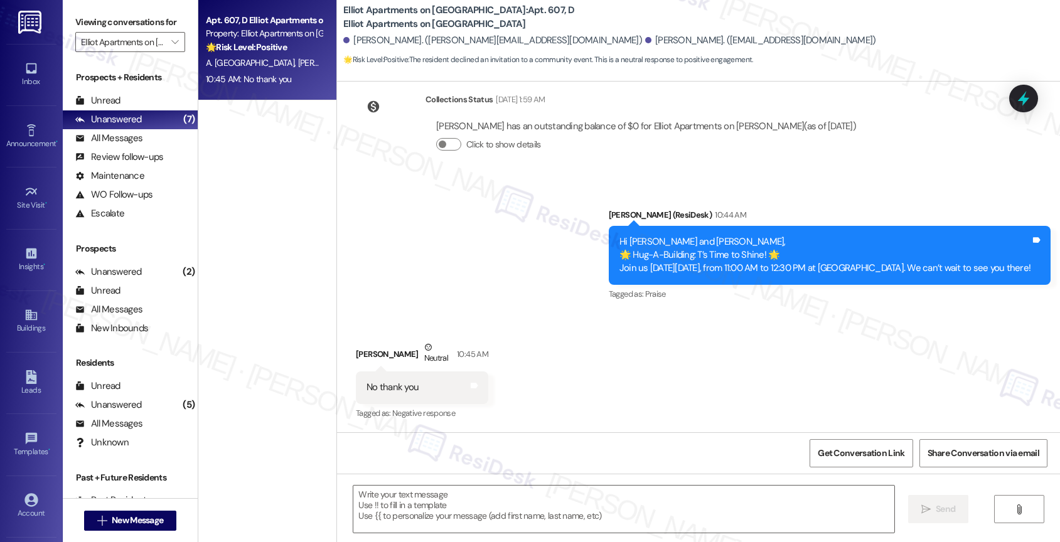
click at [518, 343] on div "Received via SMS [PERSON_NAME] Neutral 10:45 AM No thank you Tags and notes Tag…" at bounding box center [698, 372] width 723 height 119
click at [399, 502] on textarea at bounding box center [623, 509] width 541 height 47
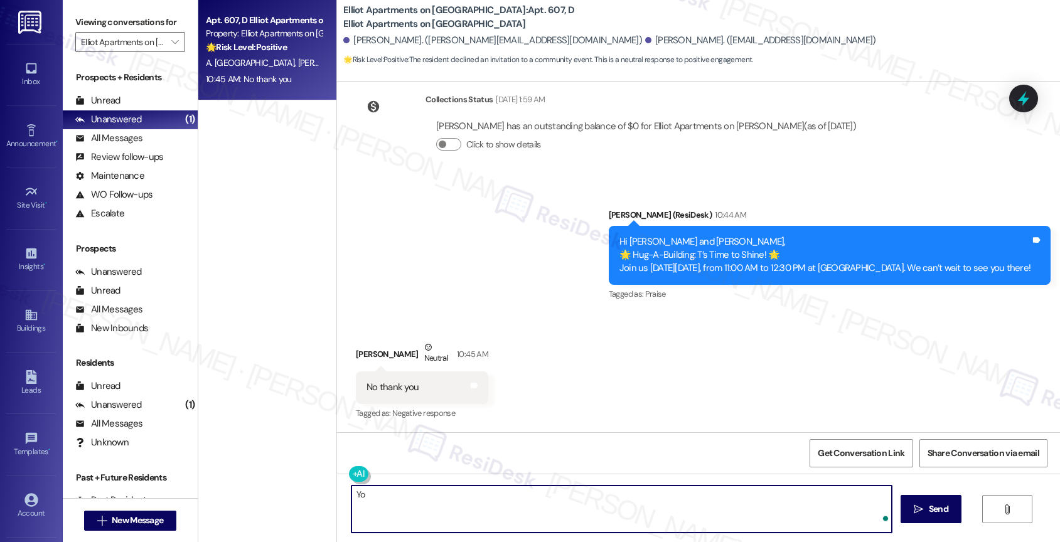
type textarea "Y"
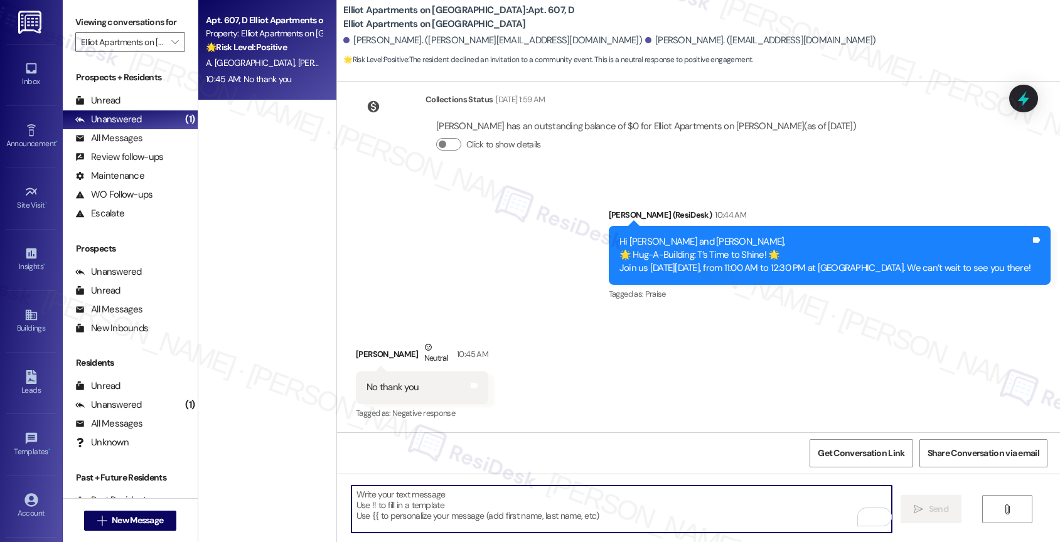
click at [417, 507] on textarea "To enrich screen reader interactions, please activate Accessibility in Grammarl…" at bounding box center [621, 509] width 541 height 47
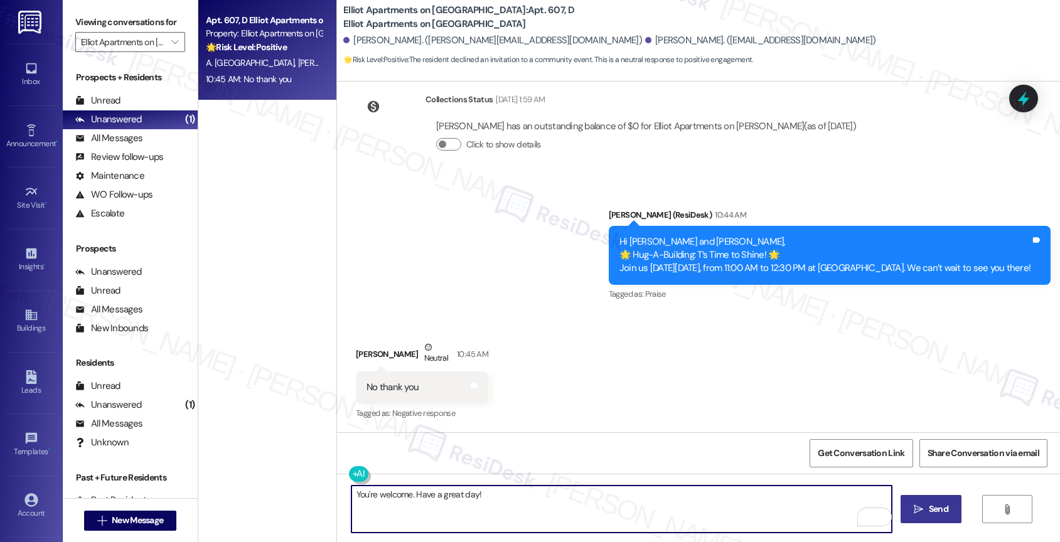
type textarea "You're welcome. Have a great day!"
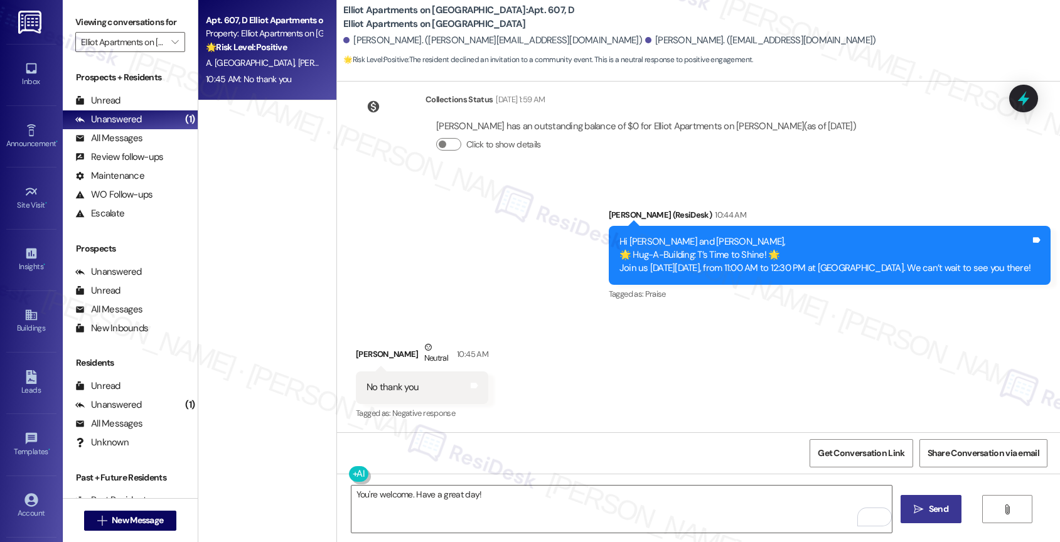
click at [926, 511] on span "Send" at bounding box center [938, 509] width 24 height 13
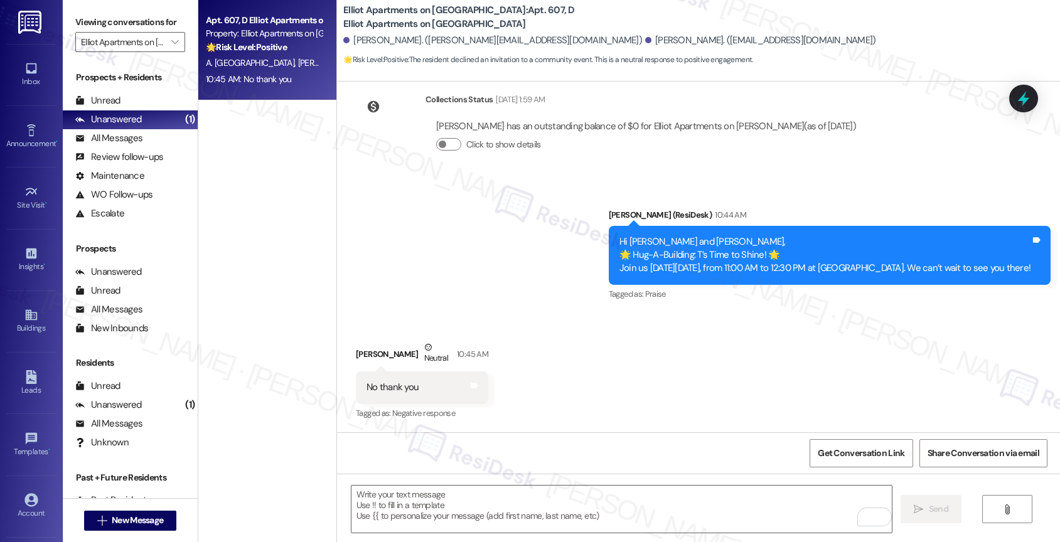
scroll to position [817, 0]
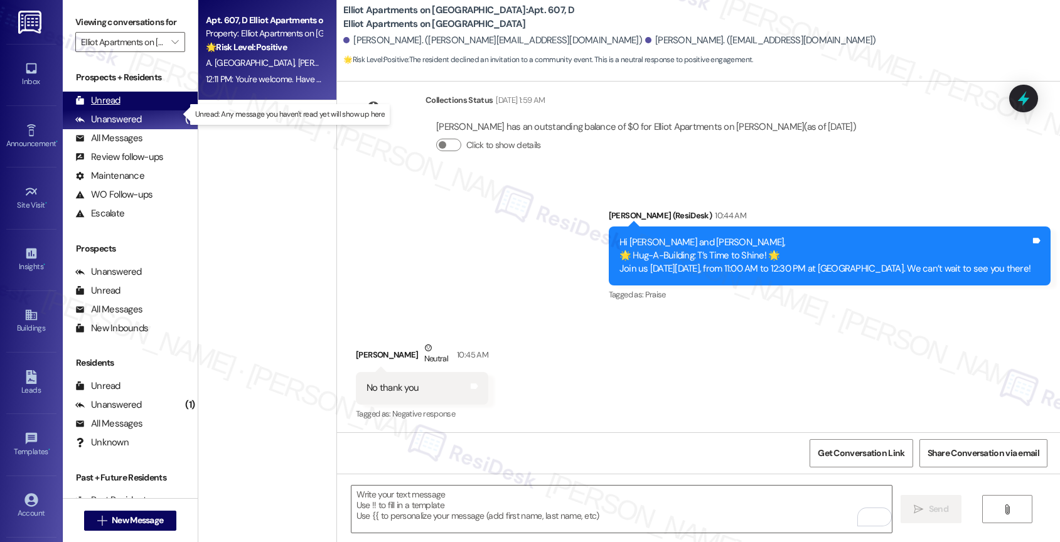
click at [114, 106] on div "Unread (0)" at bounding box center [130, 101] width 135 height 19
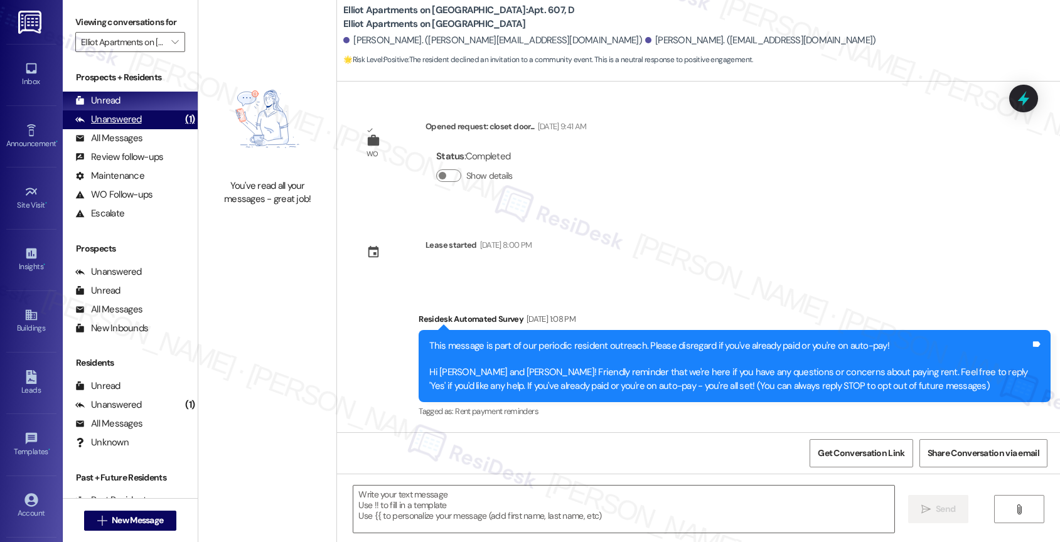
click at [121, 126] on div "Unanswered" at bounding box center [108, 119] width 67 height 13
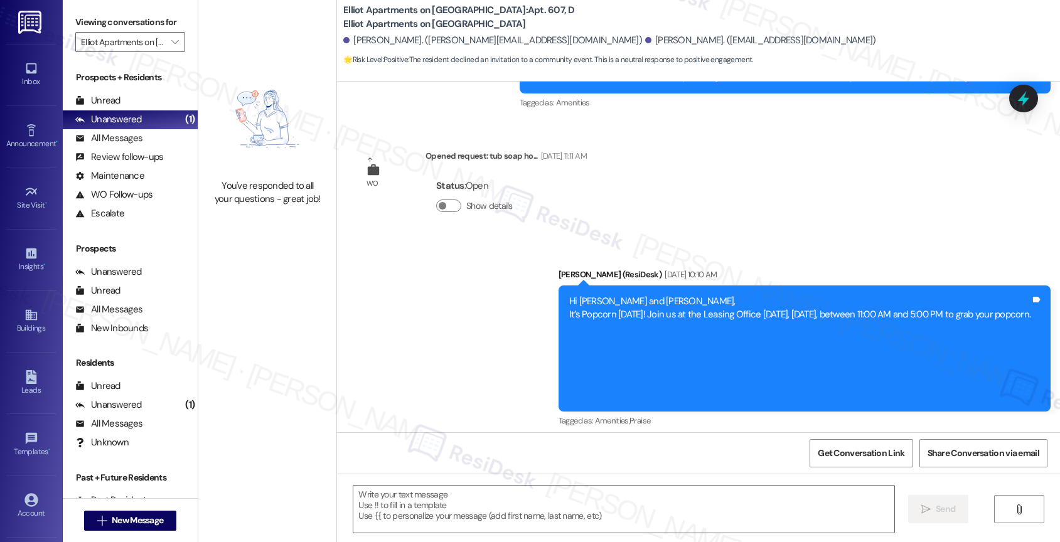
scroll to position [653, 0]
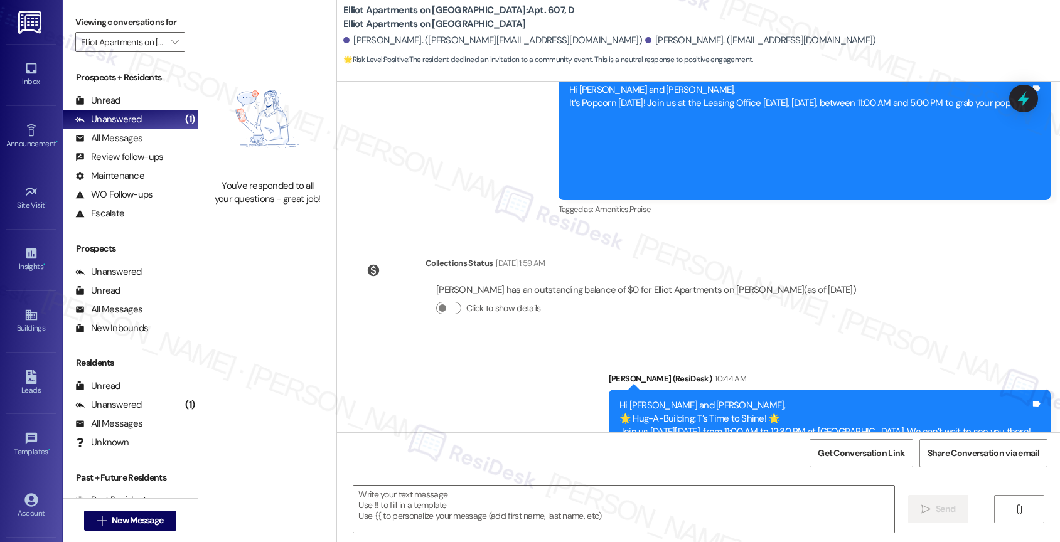
type textarea "Fetching suggested responses. Please feel free to read through the conversation…"
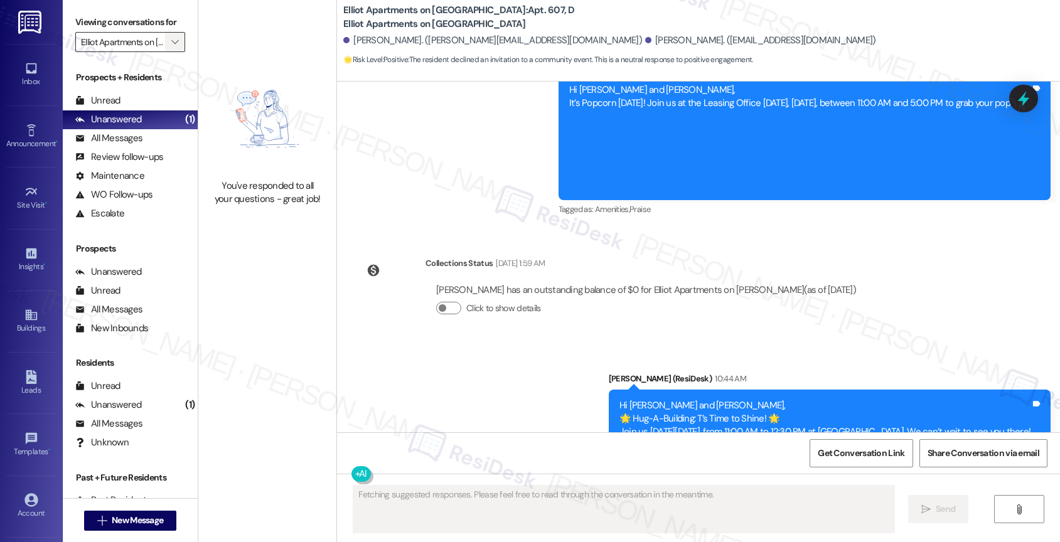
scroll to position [0, 0]
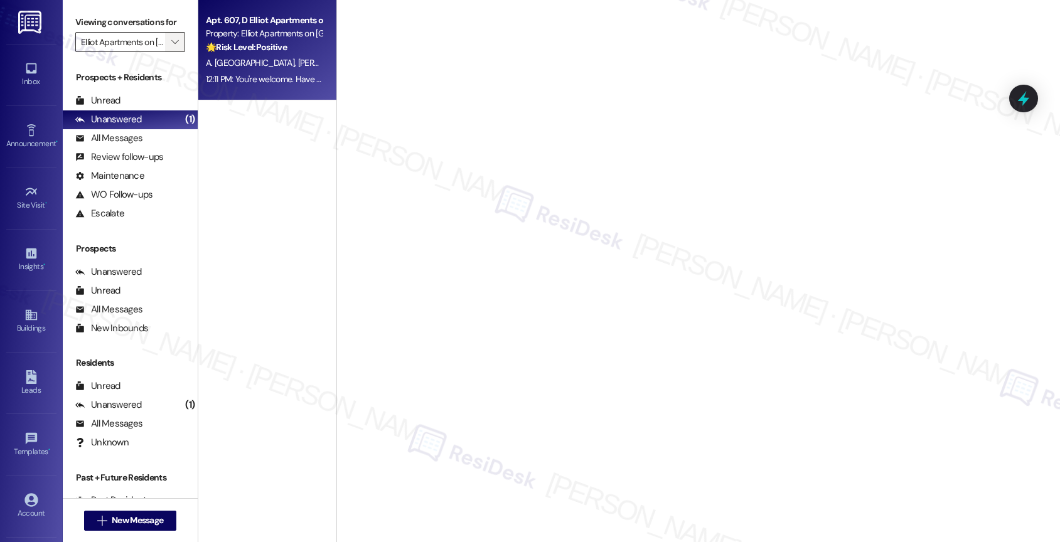
click at [171, 47] on icon "" at bounding box center [174, 42] width 7 height 10
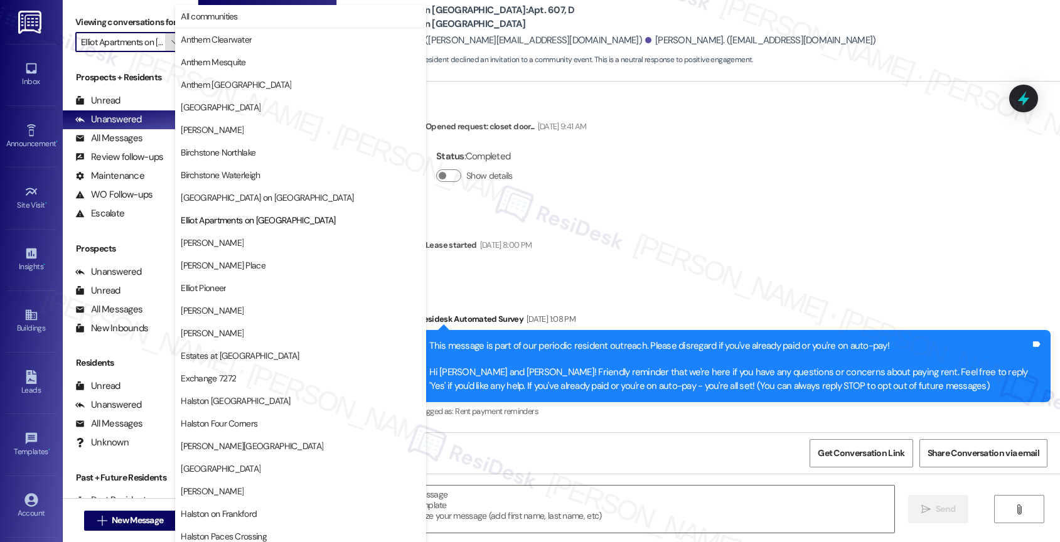
scroll to position [0, 40]
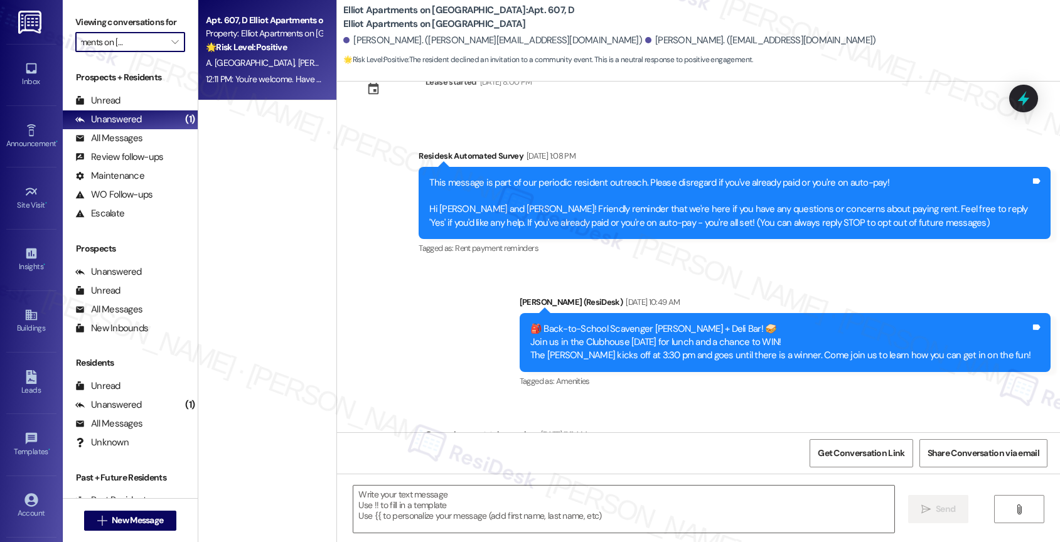
type textarea "Fetching suggested responses. Please feel free to read through the conversation…"
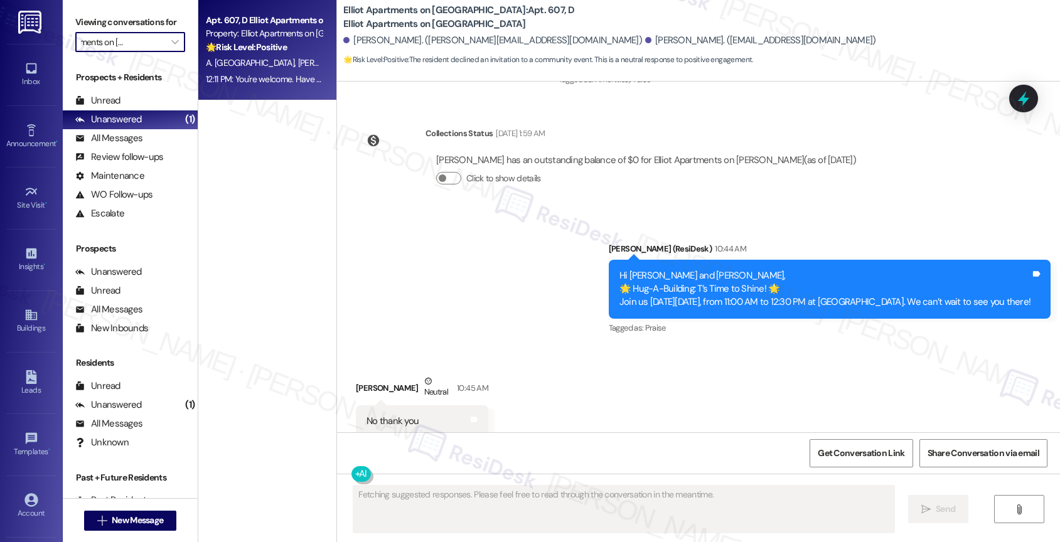
scroll to position [817, 0]
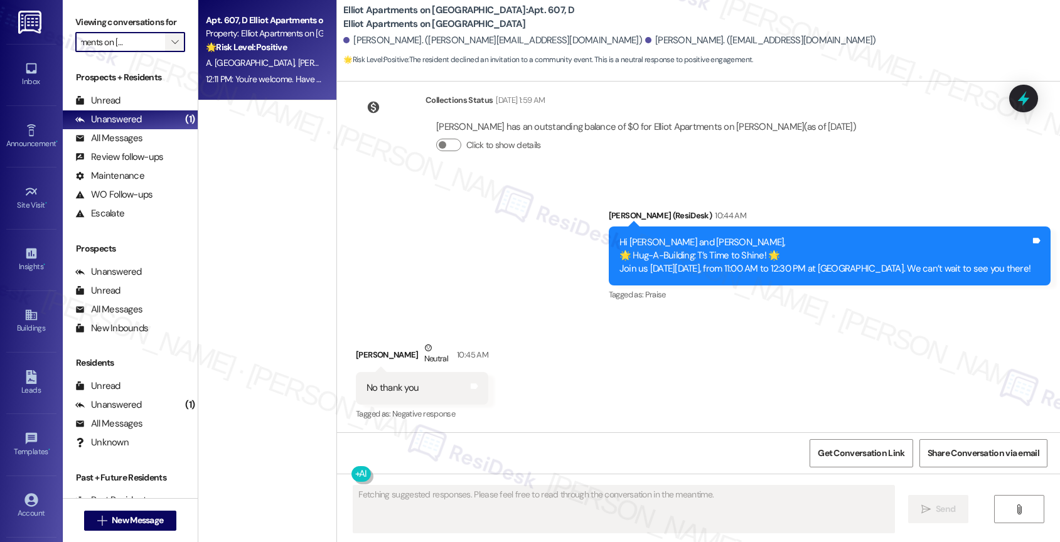
click at [171, 50] on span "" at bounding box center [175, 42] width 12 height 20
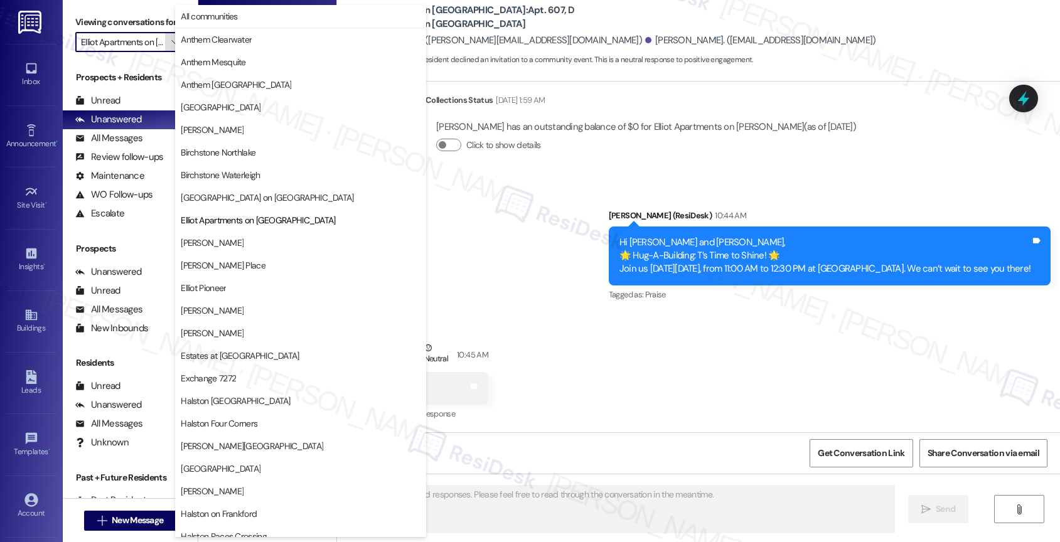
scroll to position [204, 0]
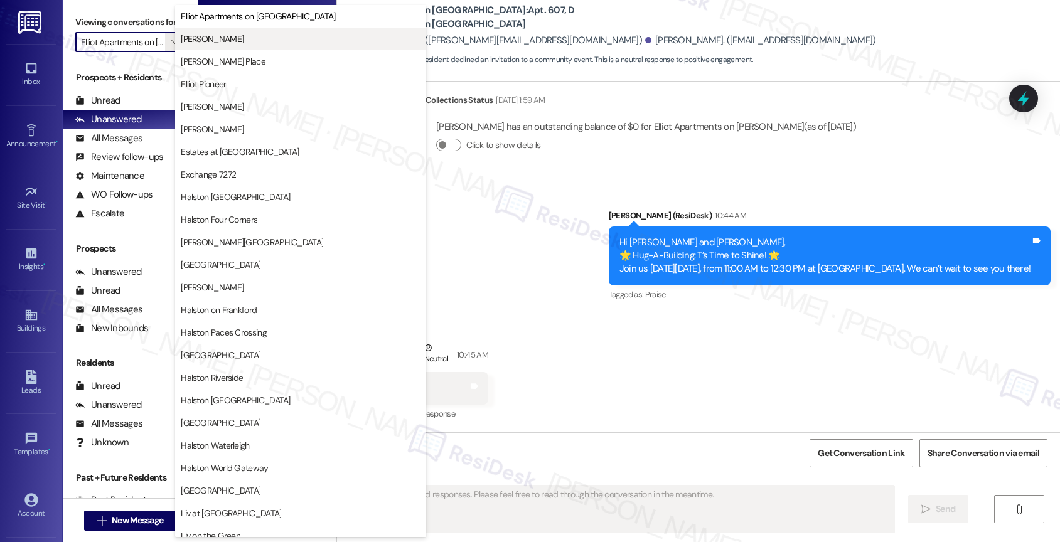
click at [255, 28] on button "[PERSON_NAME]" at bounding box center [300, 39] width 251 height 23
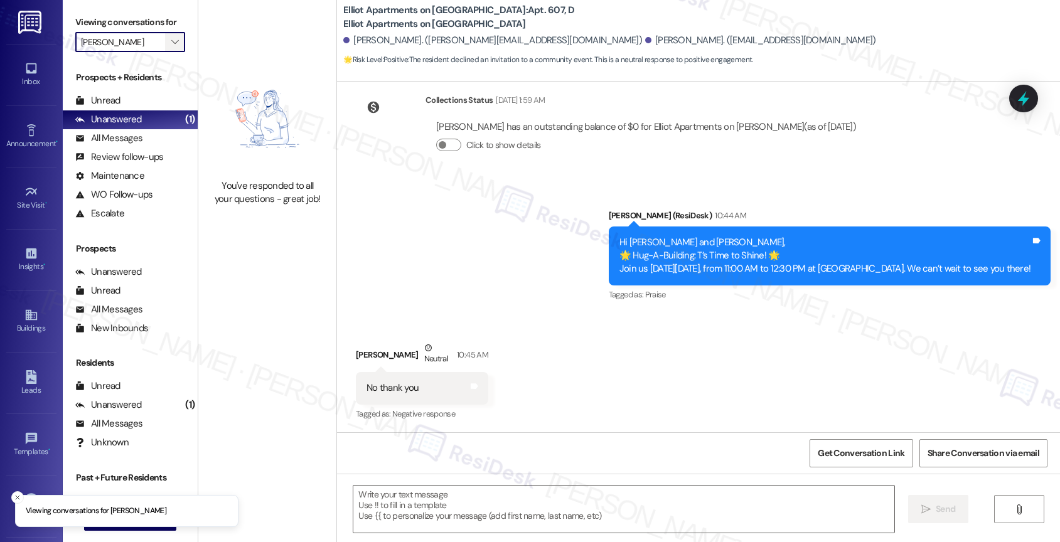
click at [169, 49] on span "" at bounding box center [175, 42] width 12 height 20
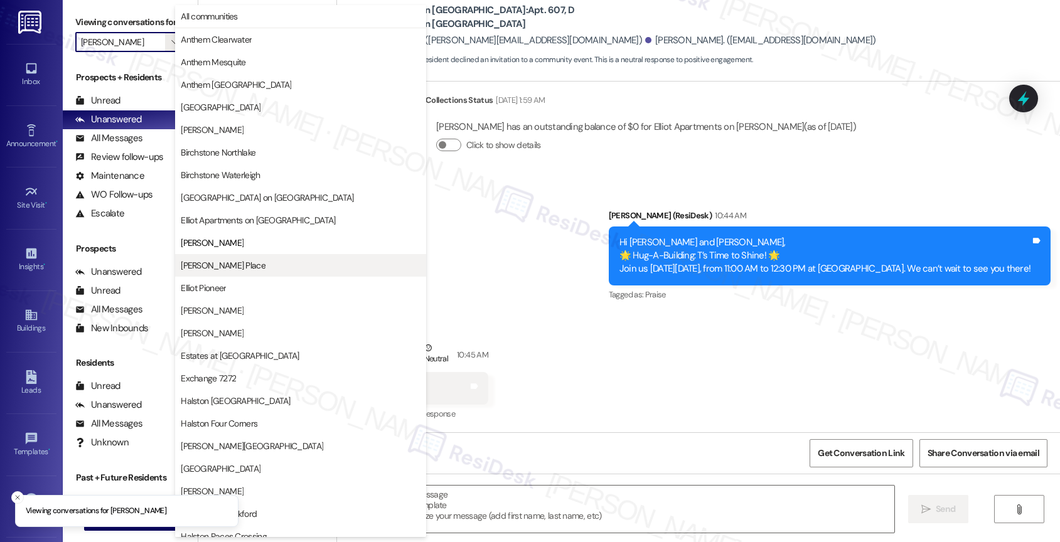
scroll to position [204, 0]
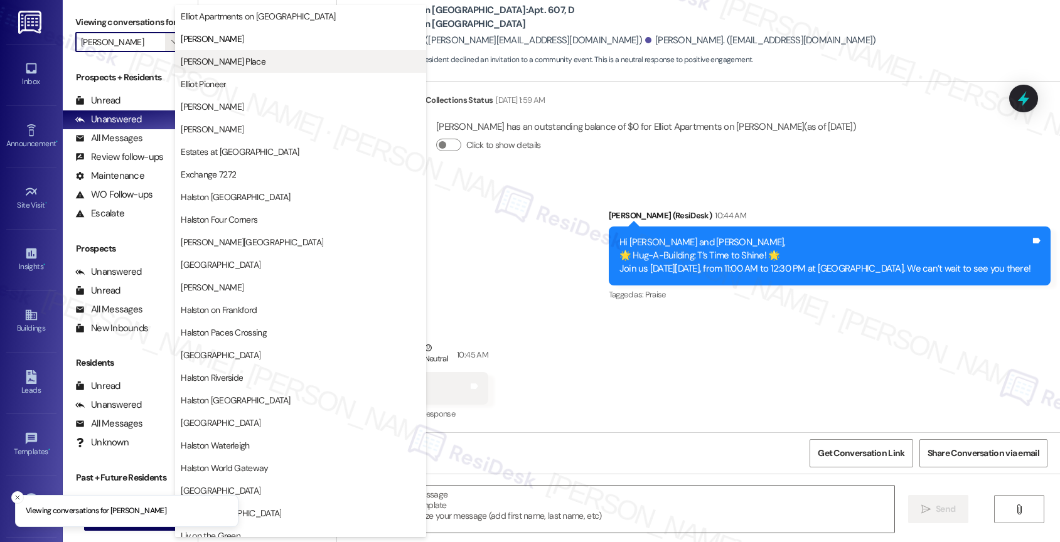
click at [228, 62] on span "[PERSON_NAME] Place" at bounding box center [223, 61] width 85 height 13
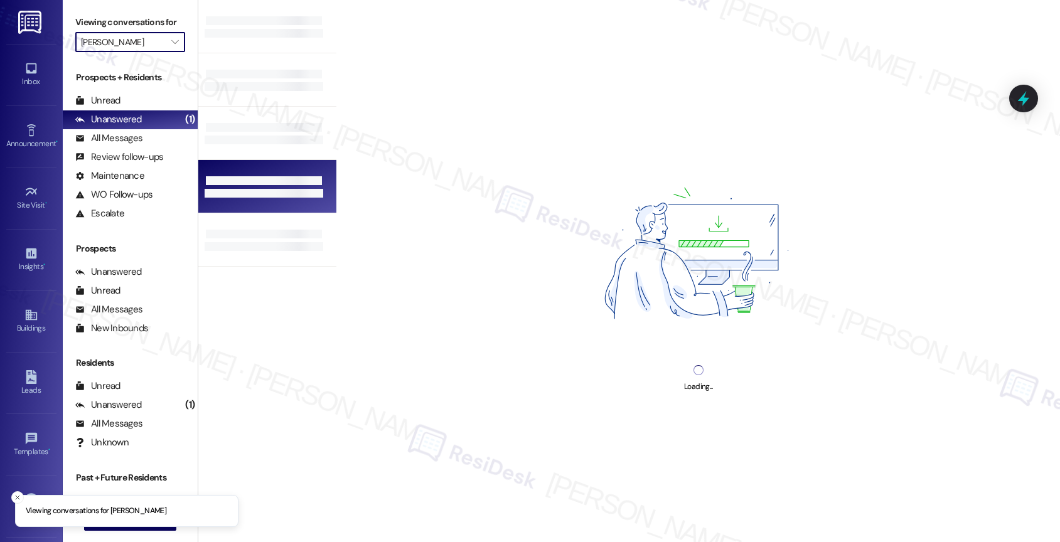
type input "[PERSON_NAME] Place"
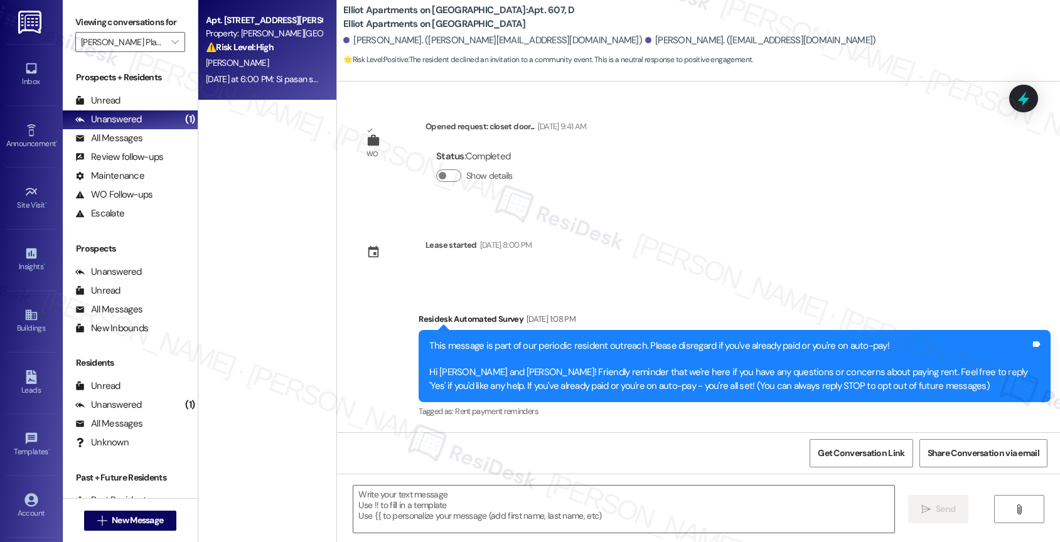
click at [260, 72] on div "[DATE] at 6:00 PM: Si pasan será nomas una vez por semana o en veces no pasan n…" at bounding box center [264, 80] width 119 height 16
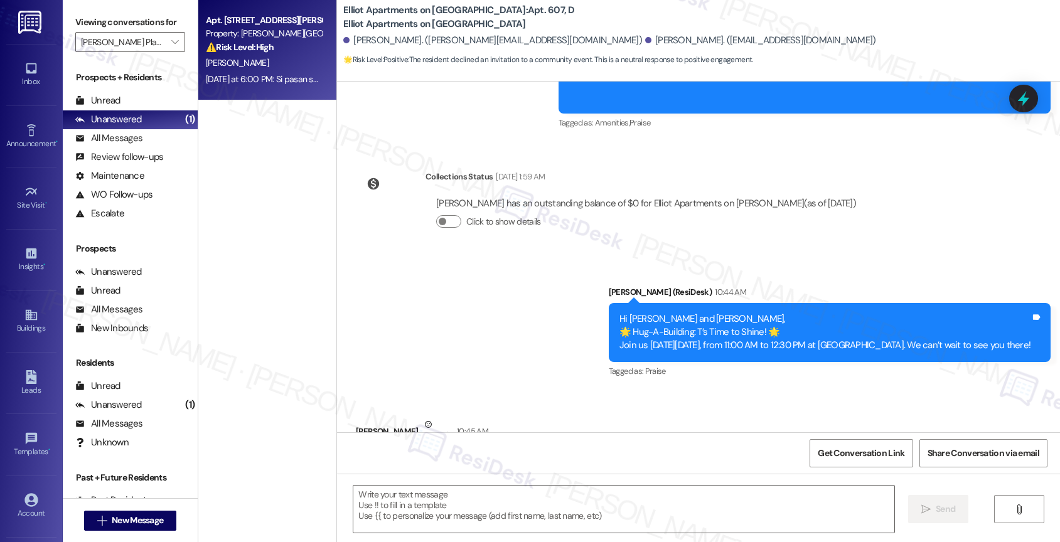
type textarea "Fetching suggested responses. Please feel free to read through the conversation…"
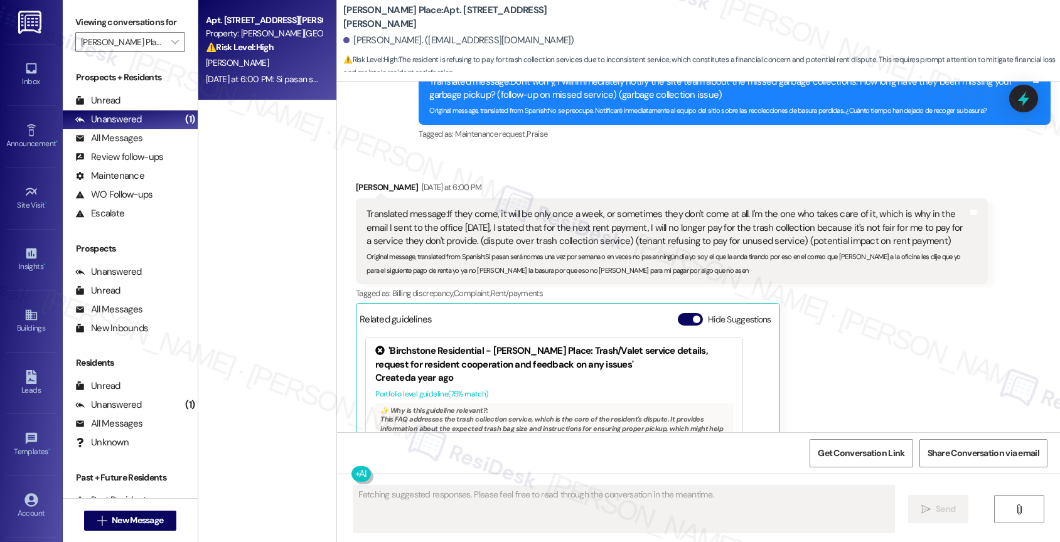
scroll to position [14306, 0]
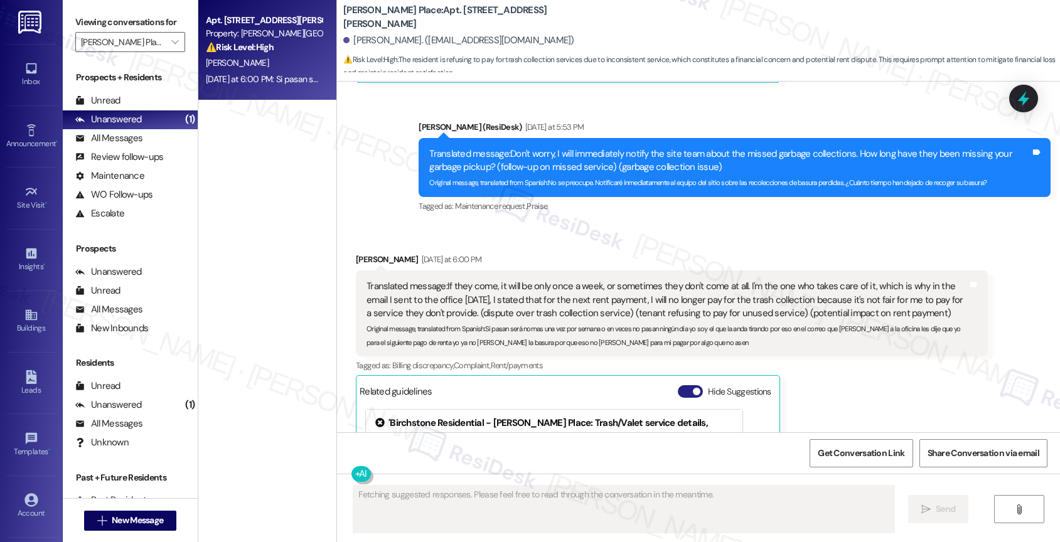
click at [678, 385] on button "Hide Suggestions" at bounding box center [690, 391] width 25 height 13
click at [587, 225] on div "Received via SMS [PERSON_NAME] [DATE] at 6:00 PM Translated message: If they co…" at bounding box center [698, 321] width 723 height 192
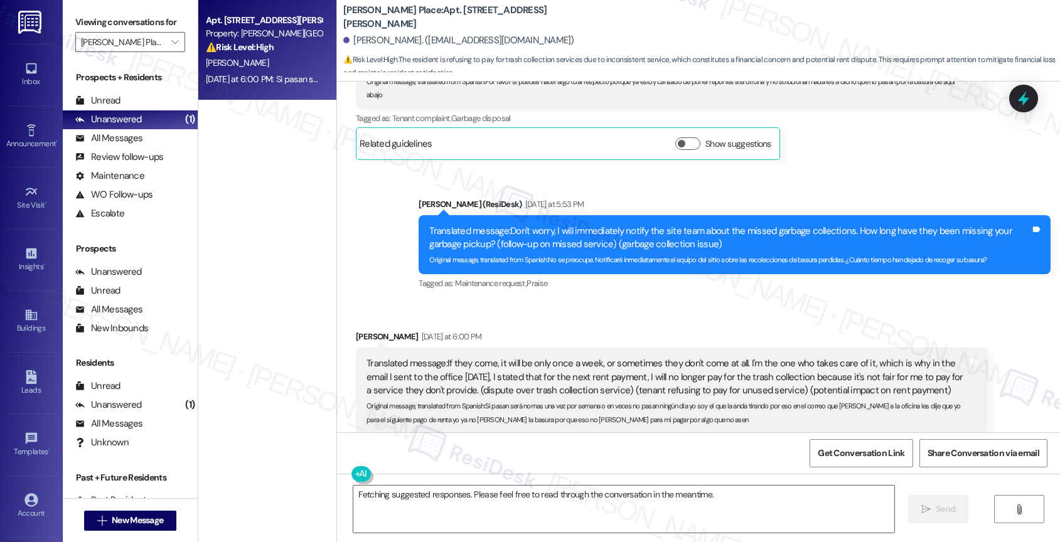
scroll to position [14228, 0]
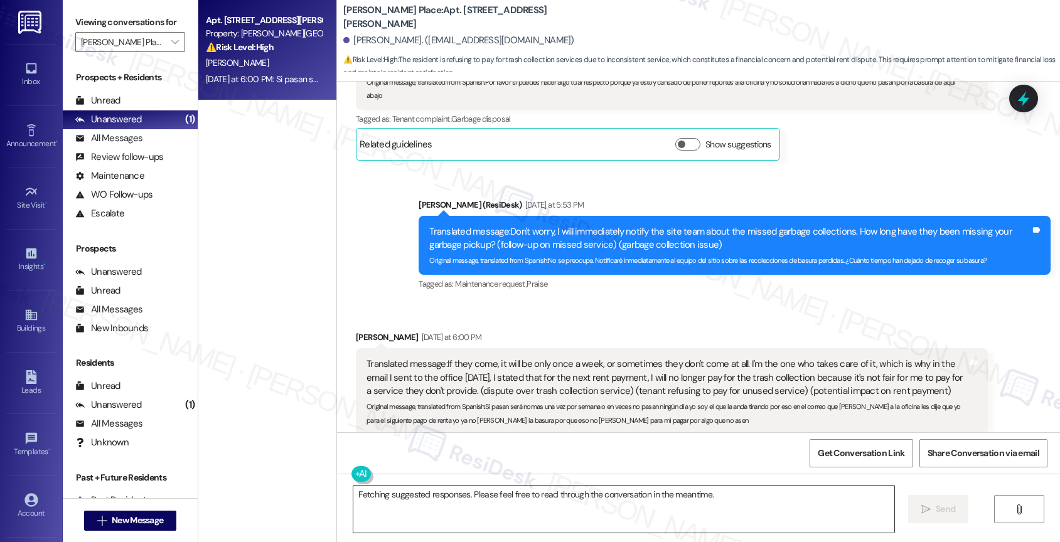
click at [471, 498] on textarea "Fetching suggested responses. Please feel free to read through the conversation…" at bounding box center [623, 509] width 541 height 47
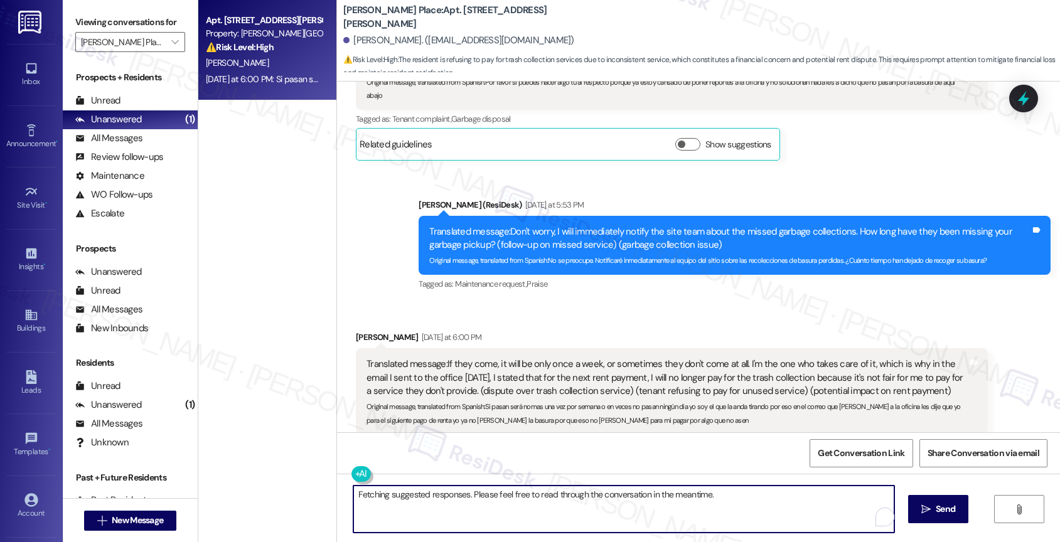
click at [471, 498] on textarea "Fetching suggested responses. Please feel free to read through the conversation…" at bounding box center [623, 509] width 541 height 47
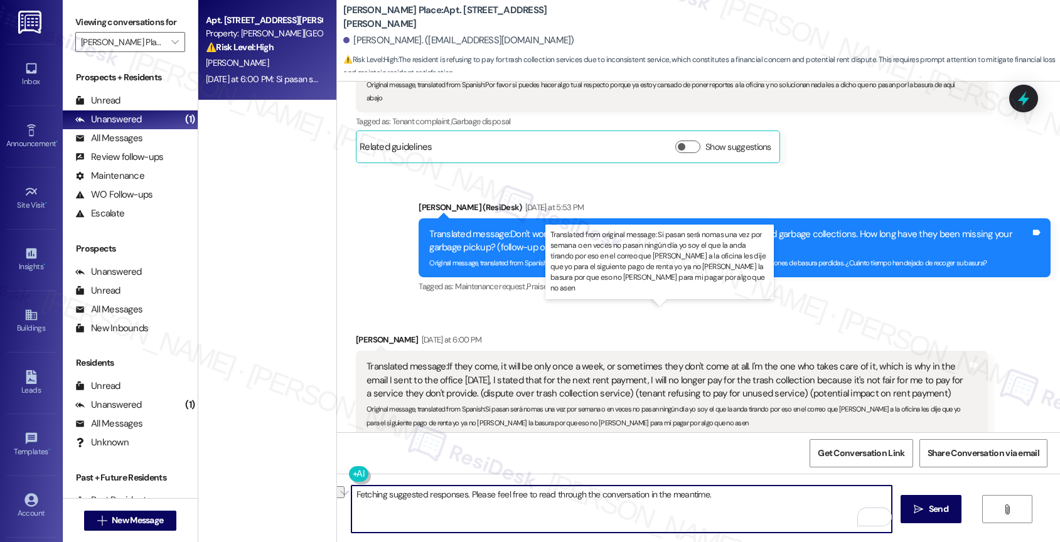
scroll to position [14225, 0]
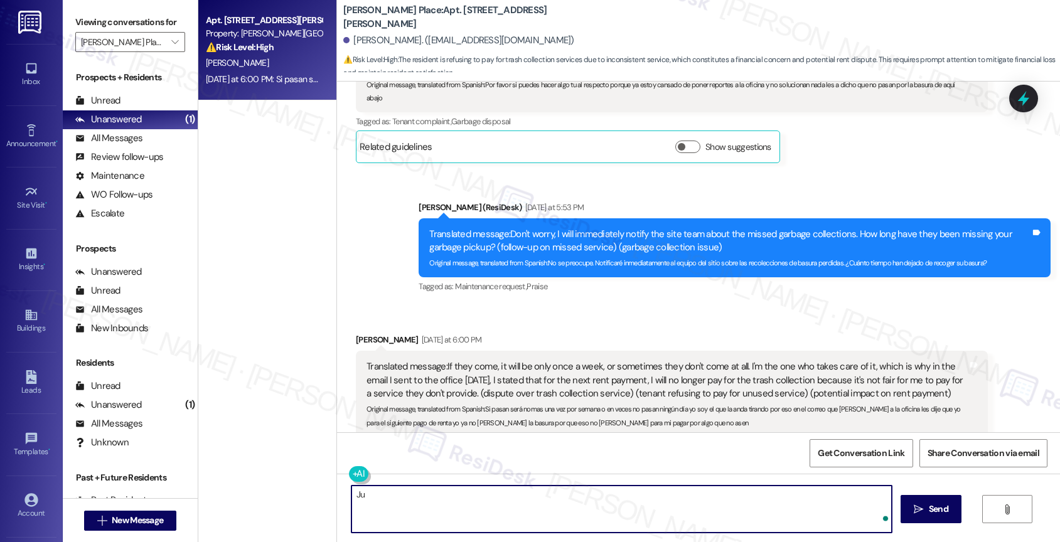
type textarea "J"
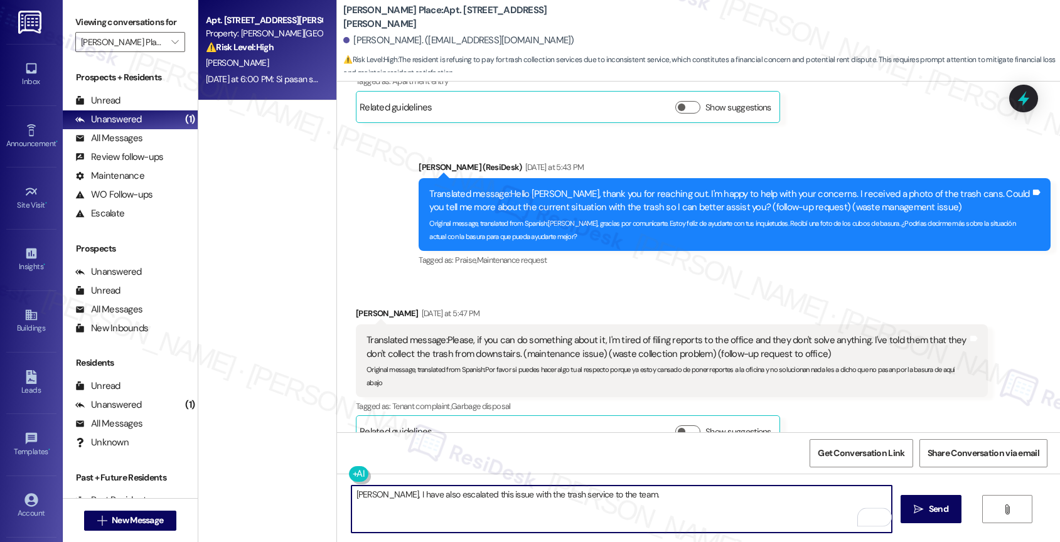
scroll to position [13924, 0]
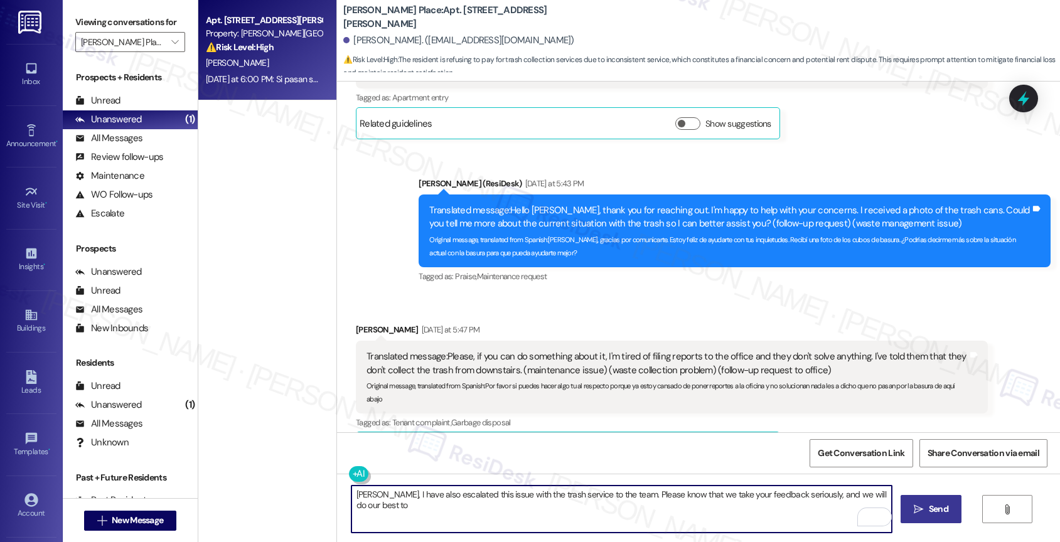
drag, startPoint x: 832, startPoint y: 495, endPoint x: 913, endPoint y: 497, distance: 80.4
click at [912, 498] on div "[PERSON_NAME], I have also escalated this issue with the trash service to the t…" at bounding box center [698, 521] width 723 height 94
drag, startPoint x: 458, startPoint y: 495, endPoint x: 478, endPoint y: 489, distance: 20.4
click at [458, 495] on textarea "[PERSON_NAME], I have also escalated this issue with the trash service to the t…" at bounding box center [621, 509] width 541 height 47
drag, startPoint x: 608, startPoint y: 495, endPoint x: 554, endPoint y: 494, distance: 54.6
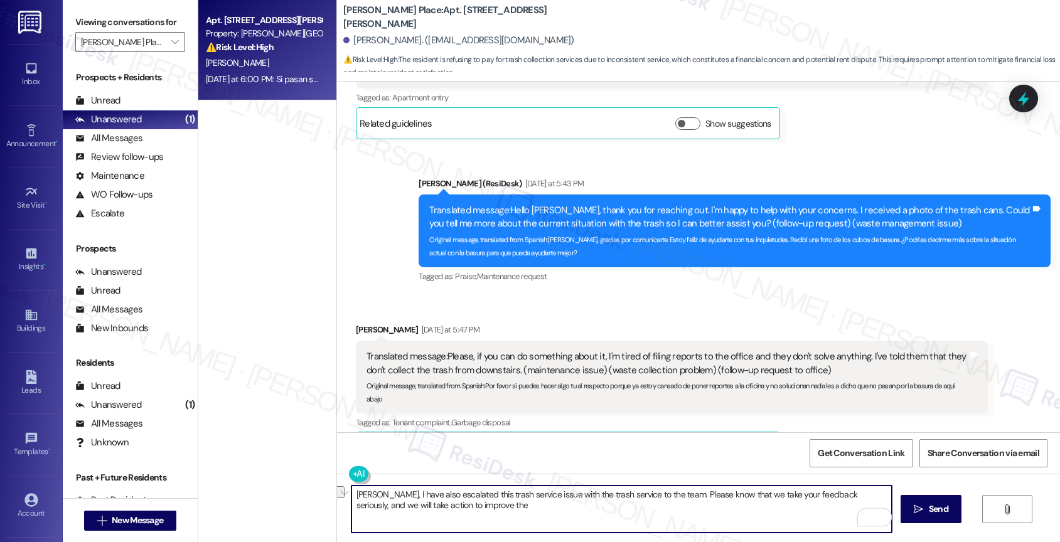
click at [554, 494] on textarea "[PERSON_NAME], I have also escalated this trash service issue with the trash se…" at bounding box center [621, 509] width 541 height 47
click at [587, 513] on textarea "[PERSON_NAME], I have also escalated this trash service issue with the team. Pl…" at bounding box center [621, 509] width 541 height 47
click at [451, 511] on textarea "[PERSON_NAME], I have also escalated this trash service issue with the team. Pl…" at bounding box center [621, 509] width 541 height 47
paste textarea "If anything else comes up or you have more questions, feel free to reach out an…"
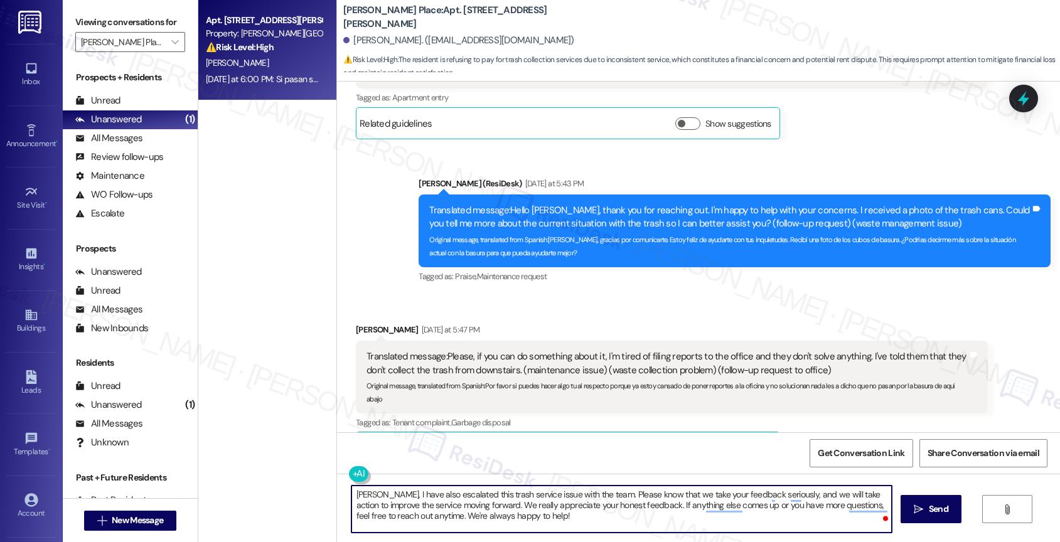
drag, startPoint x: 419, startPoint y: 513, endPoint x: 587, endPoint y: 525, distance: 168.6
click at [587, 525] on textarea "[PERSON_NAME], I have also escalated this trash service issue with the team. Pl…" at bounding box center [621, 509] width 541 height 47
type textarea "[PERSON_NAME], I have also escalated this trash service issue with the team. Pl…"
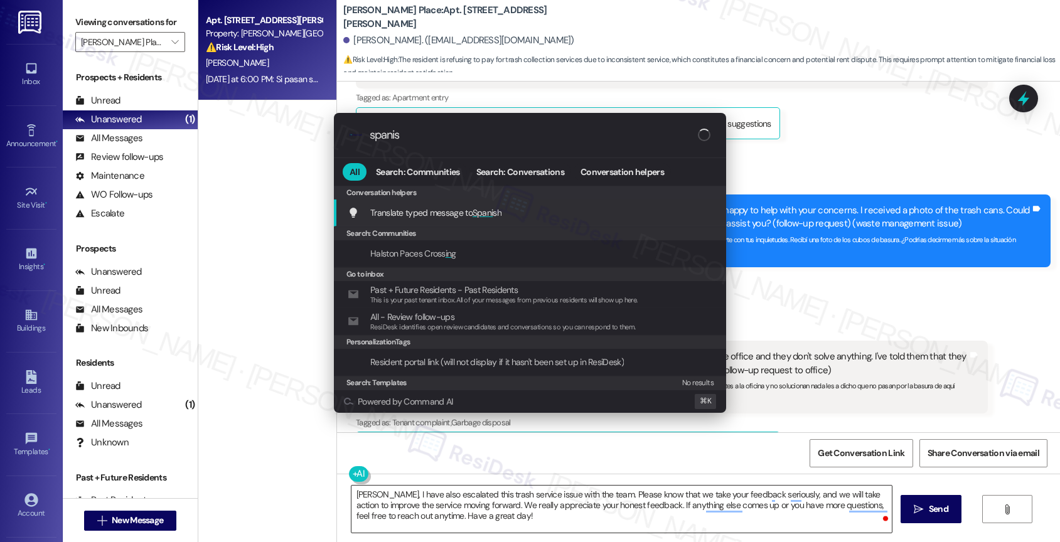
type input "spanish"
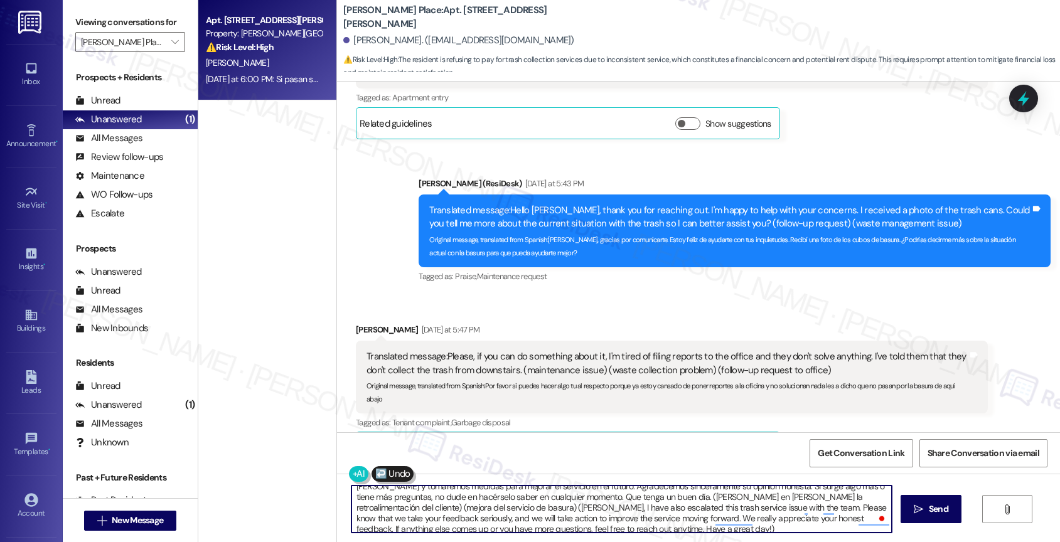
scroll to position [24, 0]
drag, startPoint x: 591, startPoint y: 498, endPoint x: 608, endPoint y: 531, distance: 36.5
click at [608, 531] on textarea "[PERSON_NAME], también he escalado este problema del servicio de basura con el …" at bounding box center [621, 509] width 541 height 47
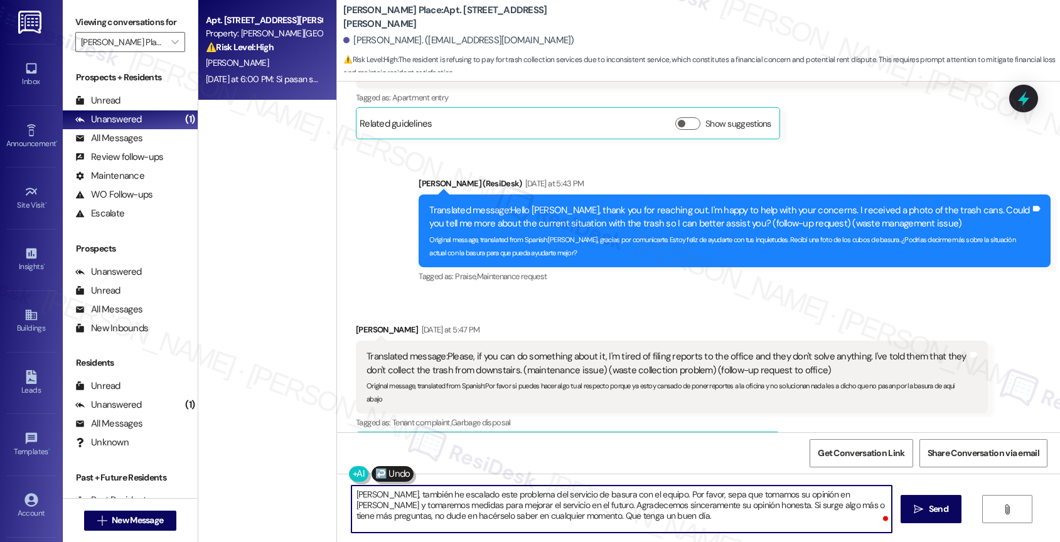
scroll to position [0, 0]
type textarea "[PERSON_NAME], también he escalado este problema del servicio de basura con el …"
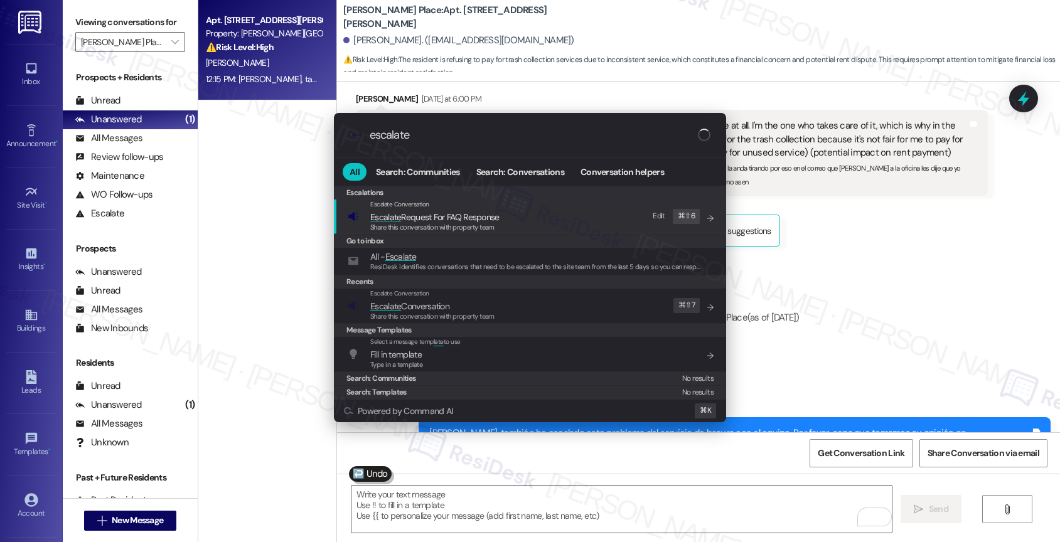
type input "escalate"
click at [475, 296] on div "Escalate Conversation" at bounding box center [432, 294] width 124 height 10
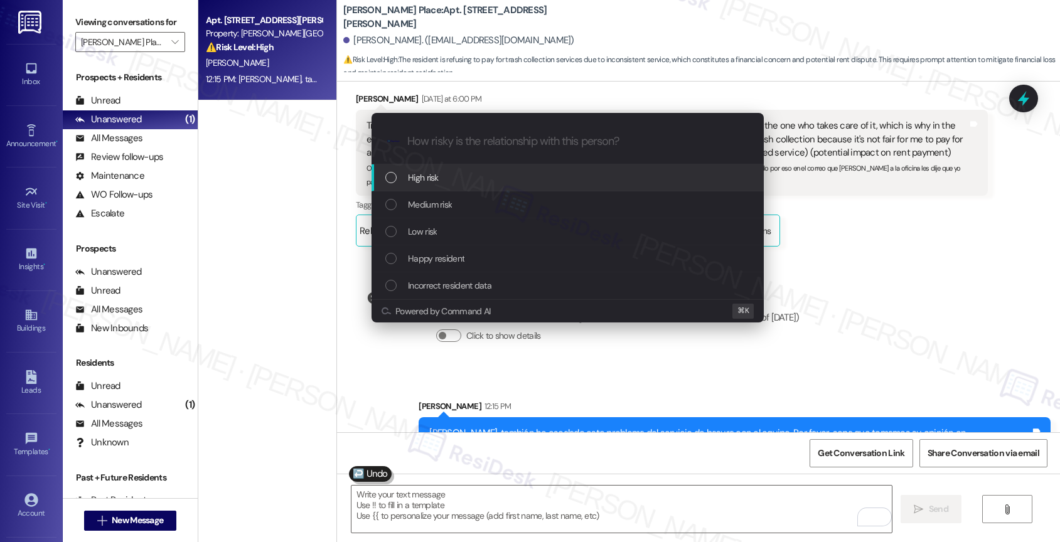
click at [440, 166] on div "High risk" at bounding box center [568, 177] width 392 height 27
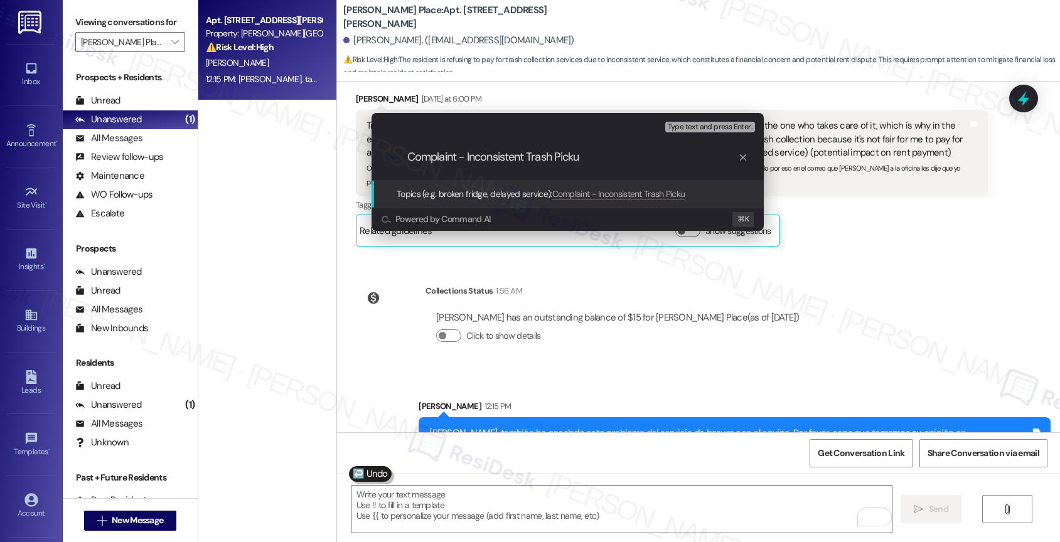
type input "Complaint - Inconsistent Trash Pickup"
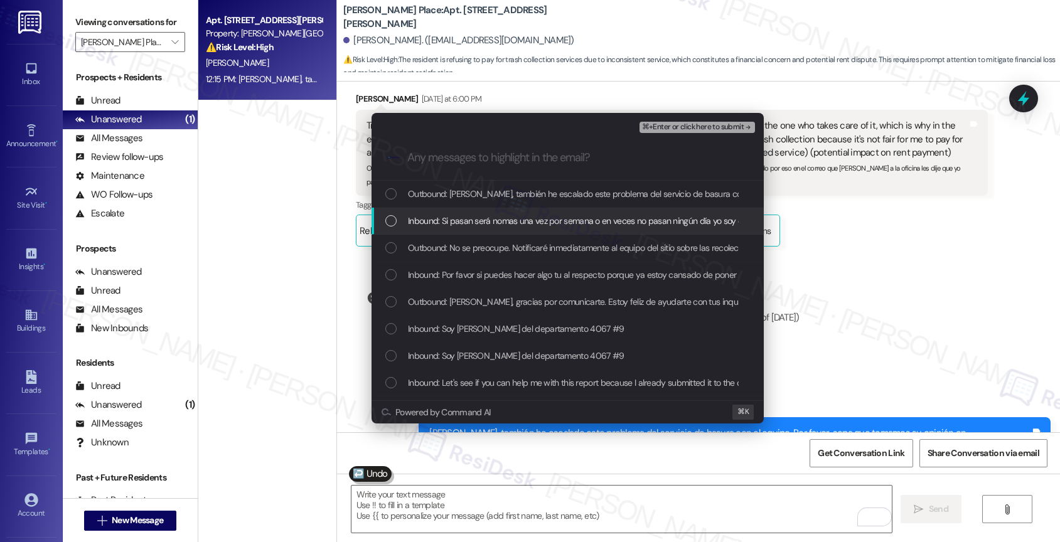
click at [523, 219] on span "Inbound: Si pasan será nomas una vez por semana o en veces no pasan ningún día …" at bounding box center [990, 221] width 1165 height 14
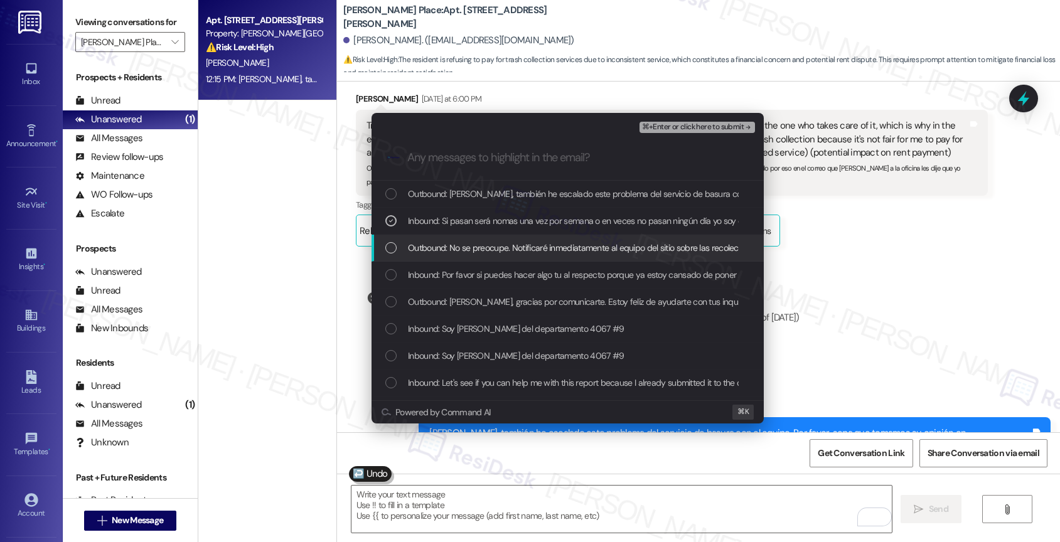
click at [507, 245] on span "Outbound: No se preocupe. Notificaré inmediatamente al equipo del sitio sobre l…" at bounding box center [717, 248] width 619 height 14
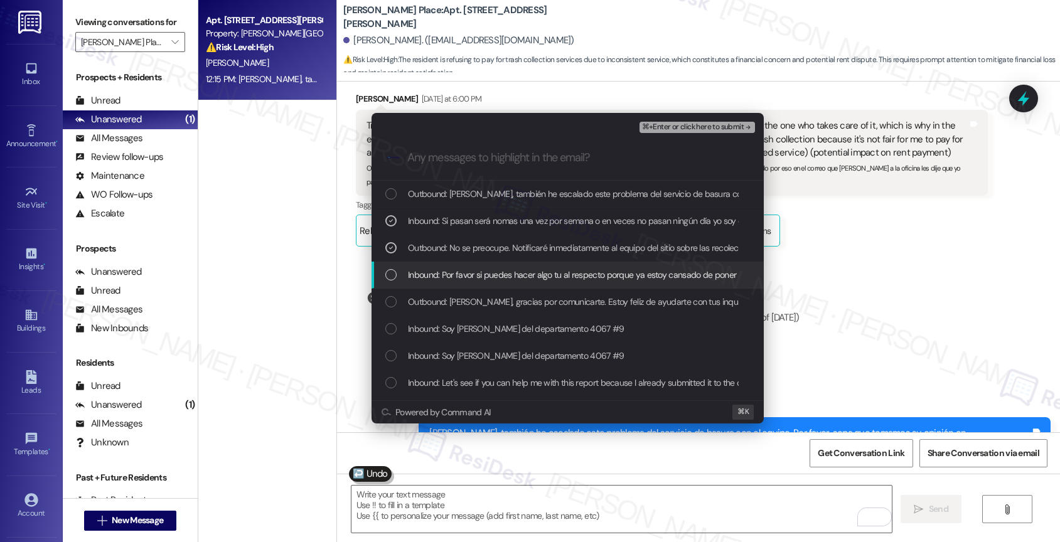
click at [504, 274] on span "Inbound: Por favor si puedes hacer algo tu al respecto porque ya estoy cansado …" at bounding box center [747, 275] width 679 height 14
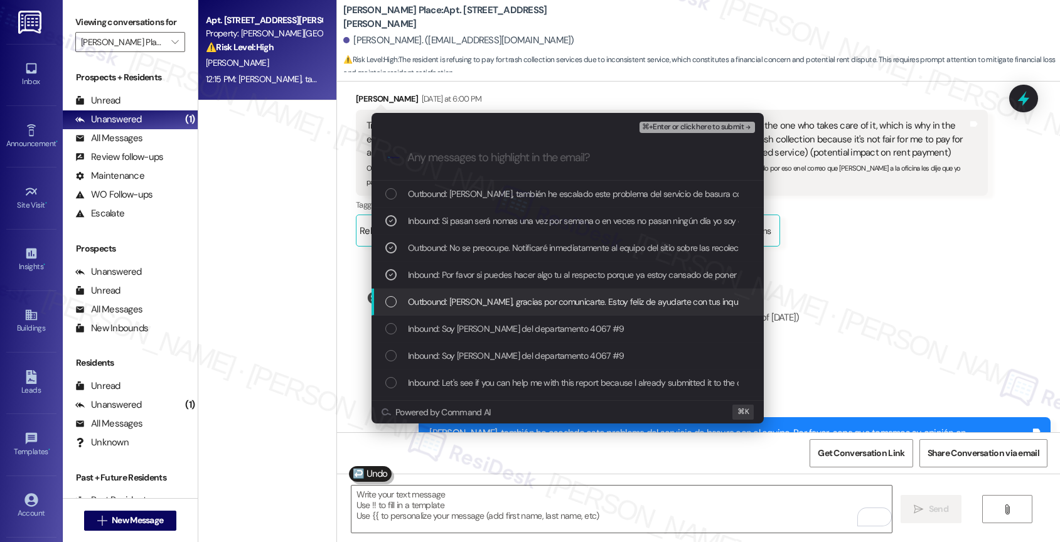
click at [508, 300] on span "Outbound: [PERSON_NAME], gracias por comunicarte. Estoy feliz de ayudarte con t…" at bounding box center [835, 302] width 854 height 14
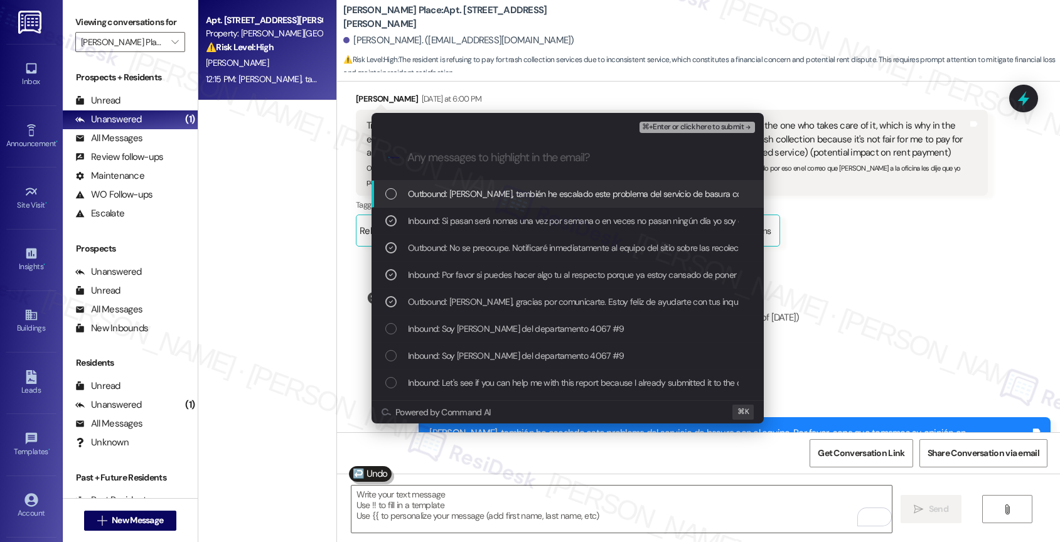
click at [741, 126] on span "⌘+Enter or click here to submit" at bounding box center [693, 127] width 102 height 9
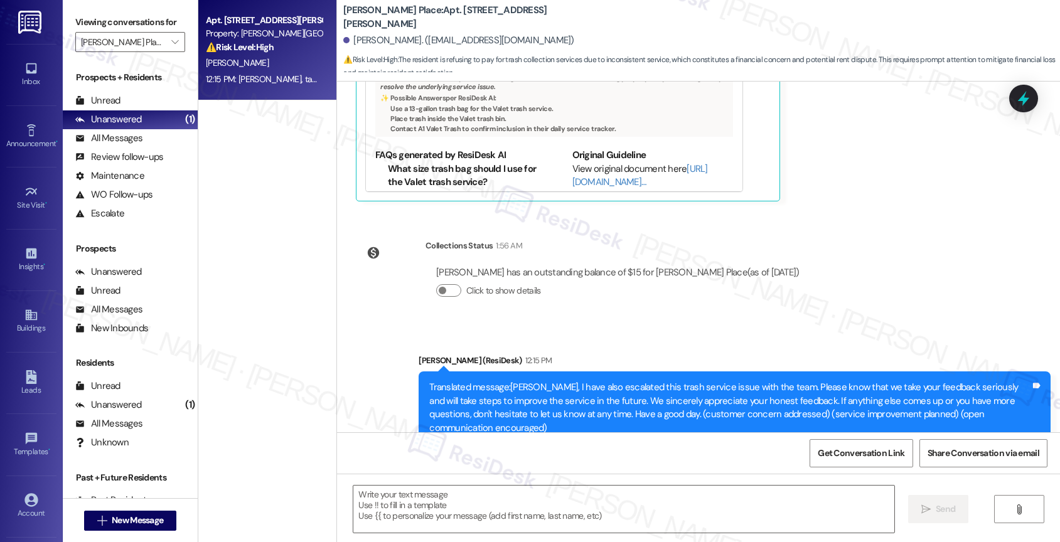
type textarea "Fetching suggested responses. Please feel free to read through the conversation…"
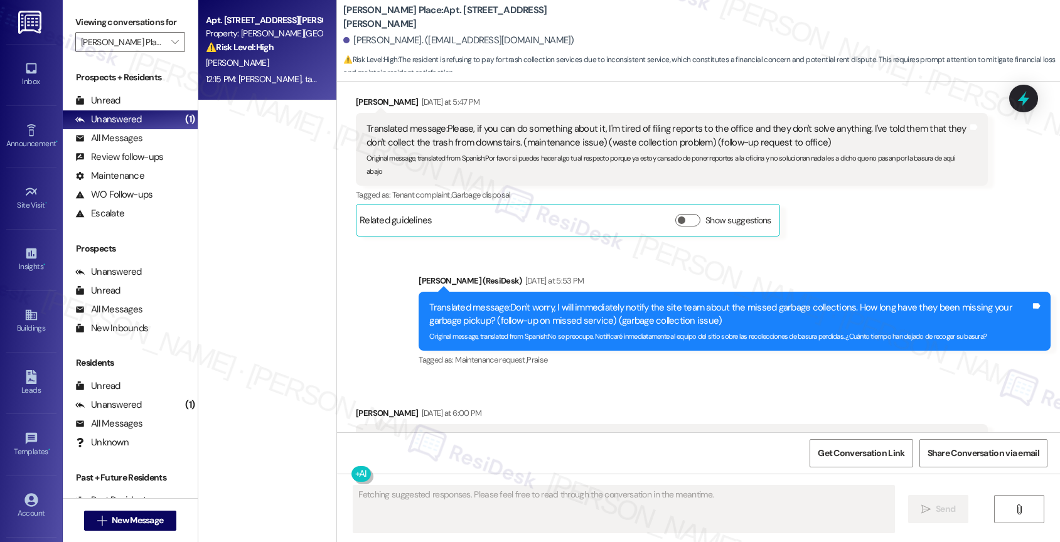
scroll to position [14729, 0]
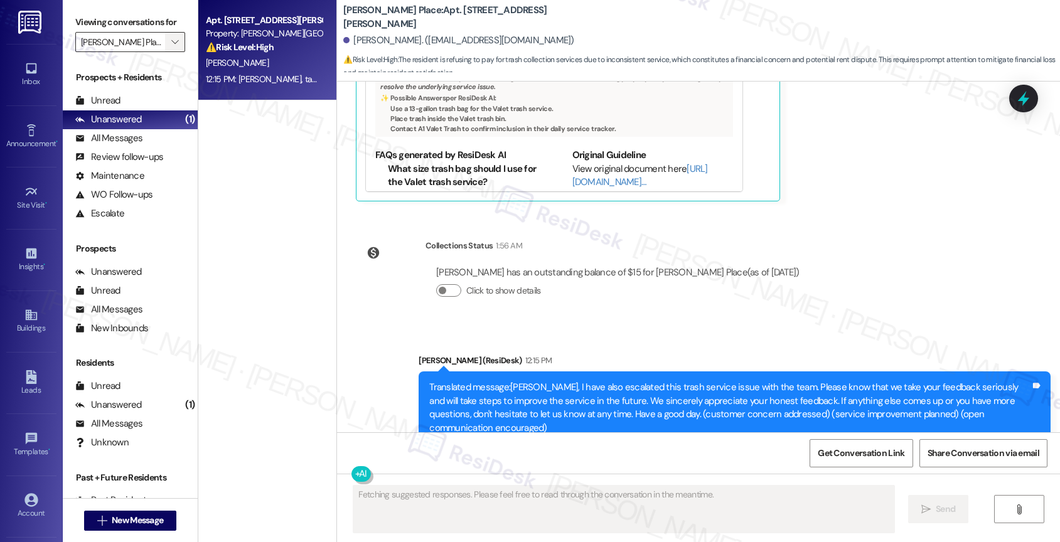
click at [169, 48] on span "" at bounding box center [175, 42] width 12 height 20
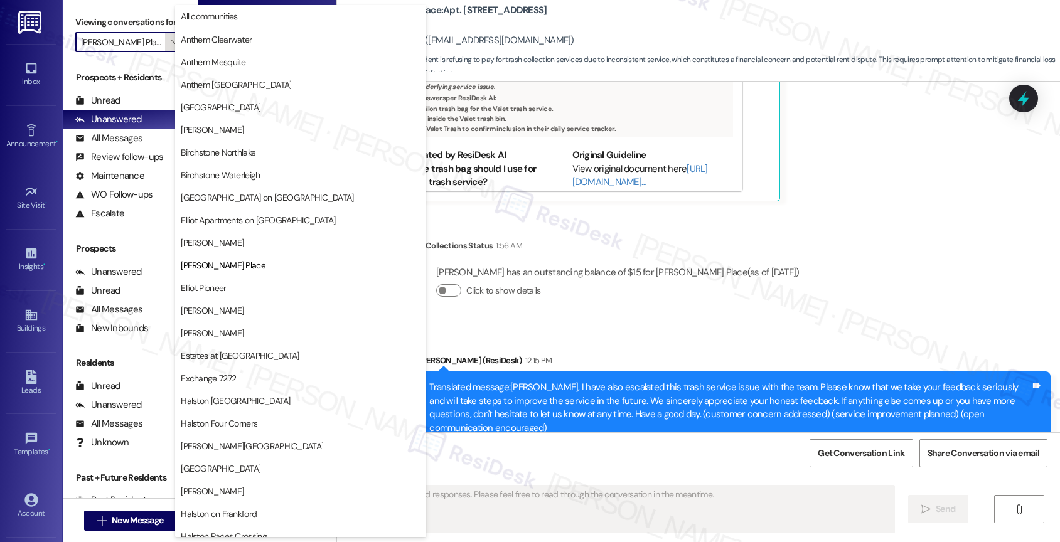
scroll to position [204, 0]
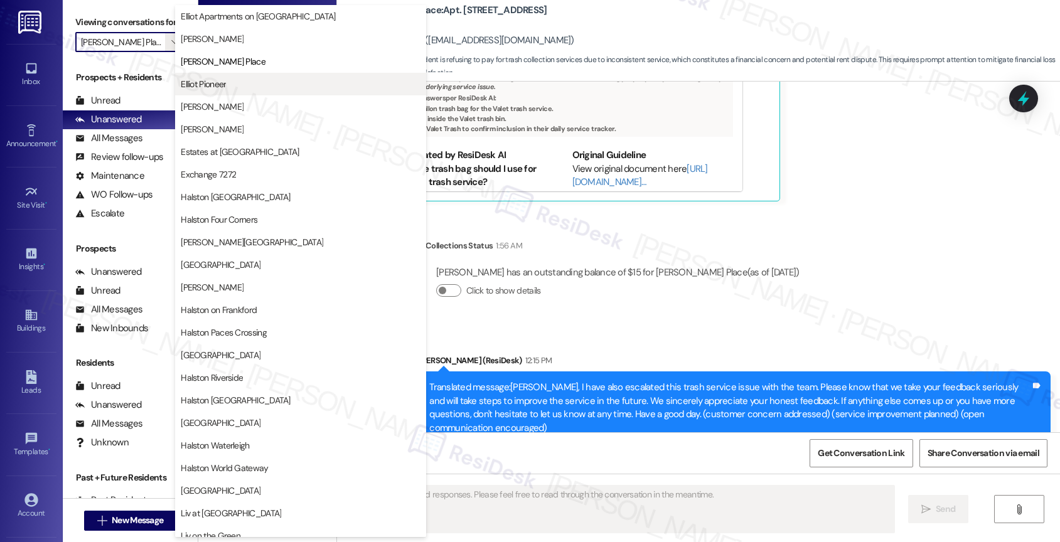
click at [239, 83] on span "Elliot Pioneer" at bounding box center [301, 84] width 240 height 13
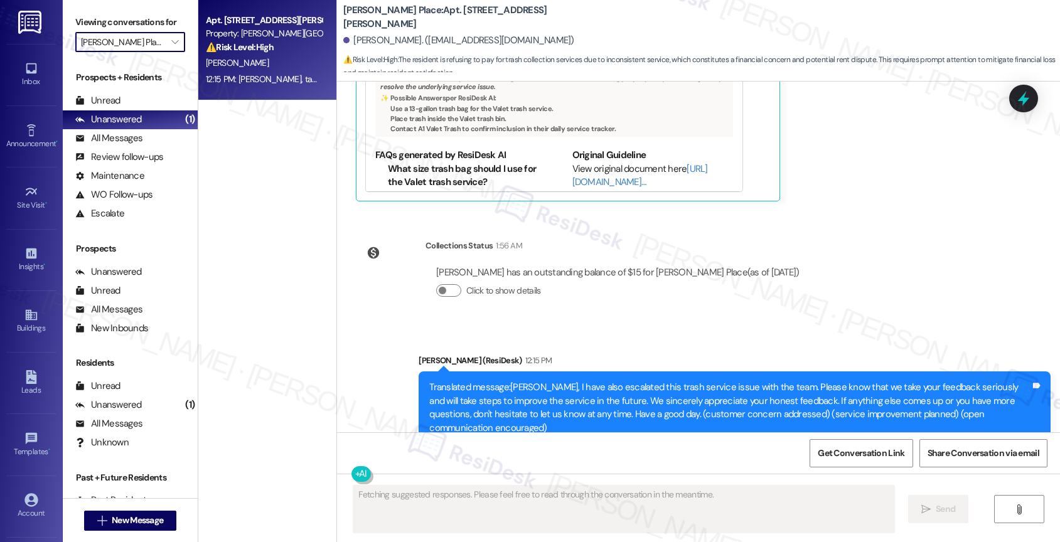
type input "Elliot Pioneer"
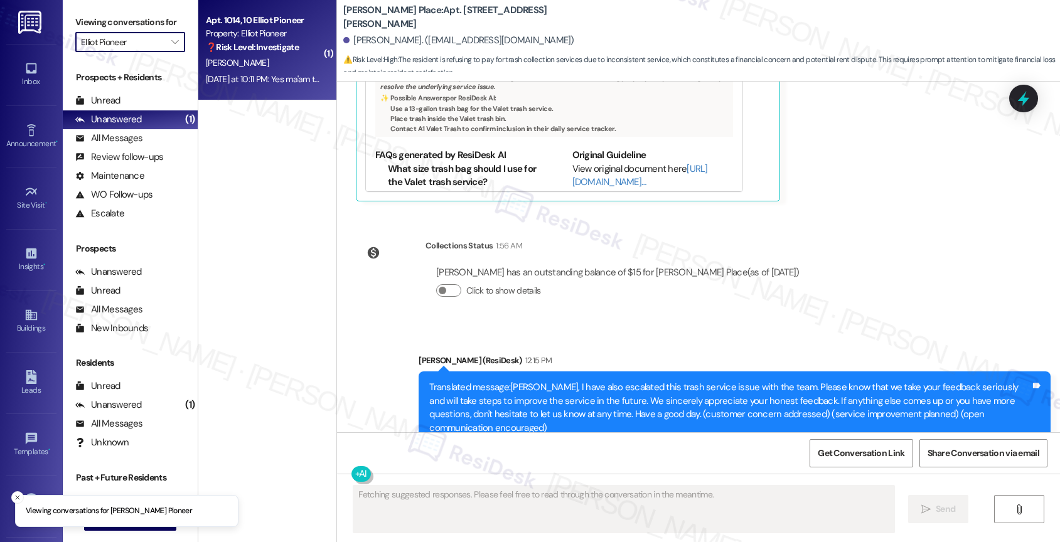
click at [269, 75] on div "[DATE] at 10:11 PM: Yes ma'am there is [DATE] at 10:11 PM: Yes ma'am there is" at bounding box center [272, 78] width 132 height 11
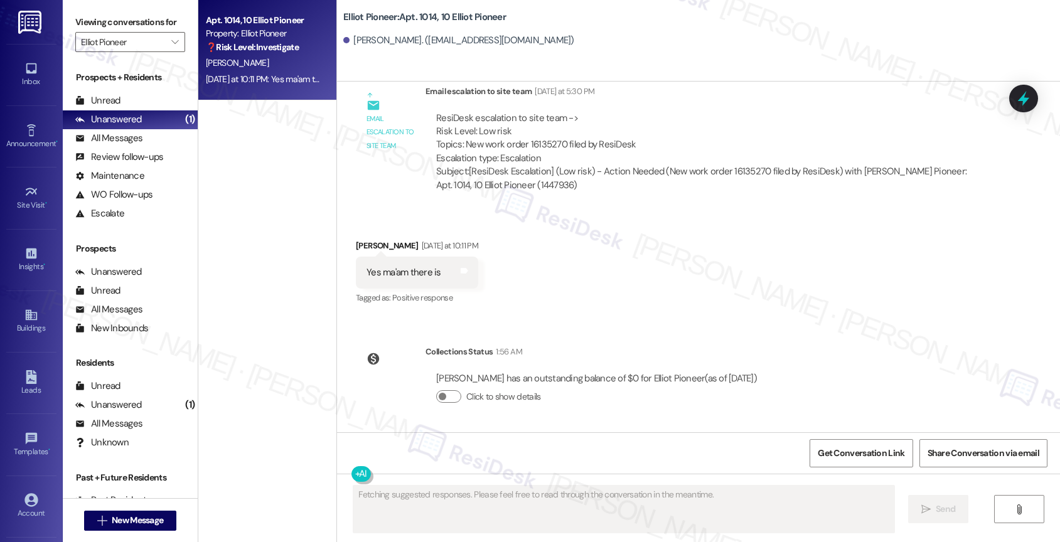
scroll to position [2013, 0]
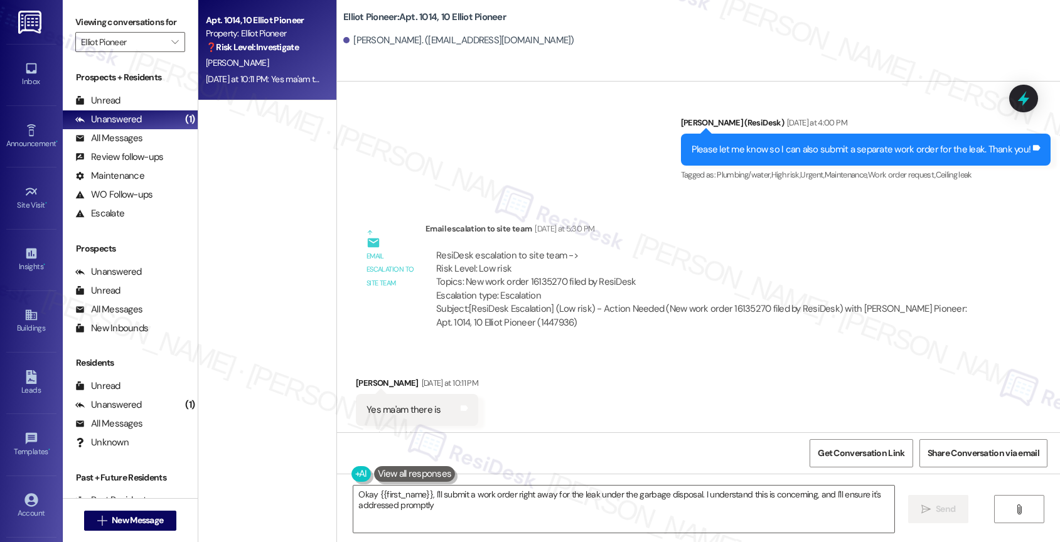
type textarea "Okay {{first_name}}, I'll submit a work order right away for the leak under the…"
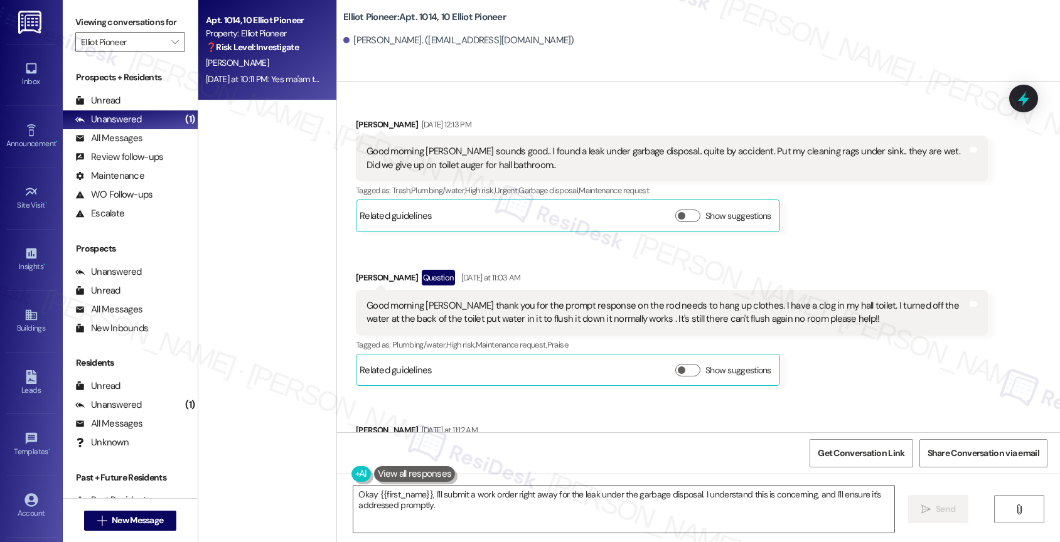
scroll to position [1258, 0]
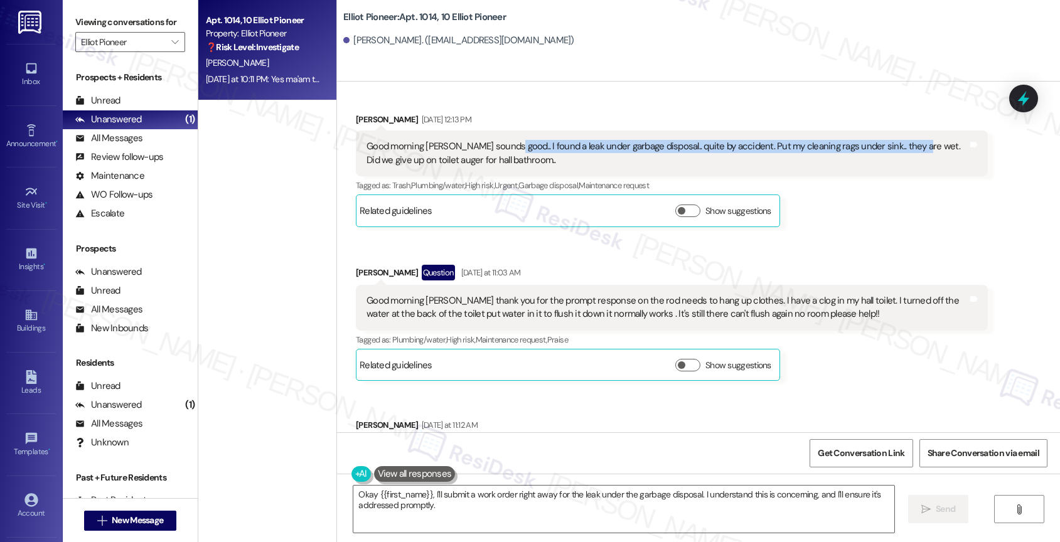
drag, startPoint x: 495, startPoint y: 145, endPoint x: 899, endPoint y: 143, distance: 403.6
click at [899, 143] on div "Good morning [PERSON_NAME] sounds good.. I found a leak under garbage disposal.…" at bounding box center [667, 153] width 601 height 27
copy div "I found a leak under garbage disposal.. quite by accident. Put my cleaning rags…"
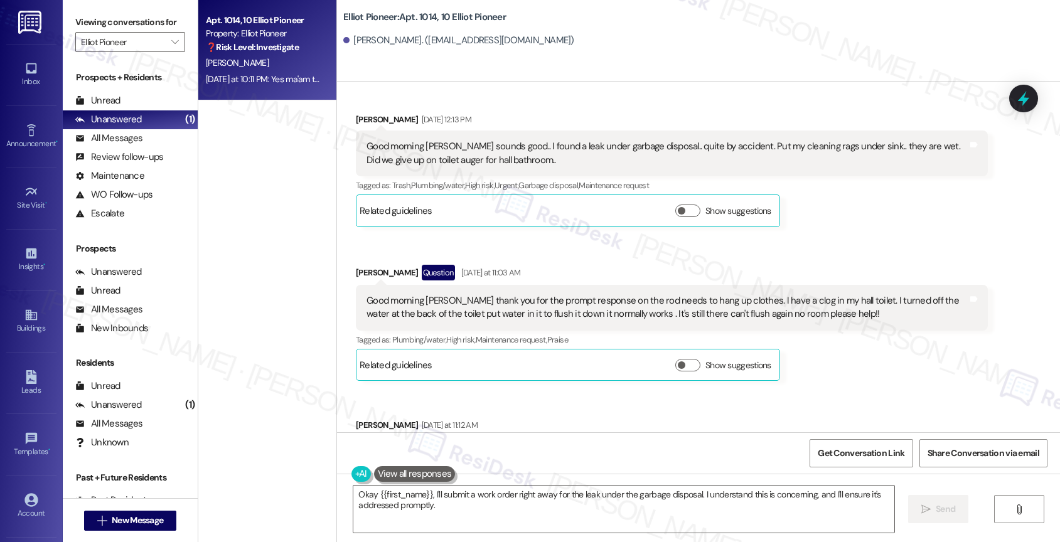
click at [562, 262] on div "Received via SMS [PERSON_NAME] Question [DATE] at 11:03 AM Good morning [PERSON…" at bounding box center [671, 323] width 651 height 136
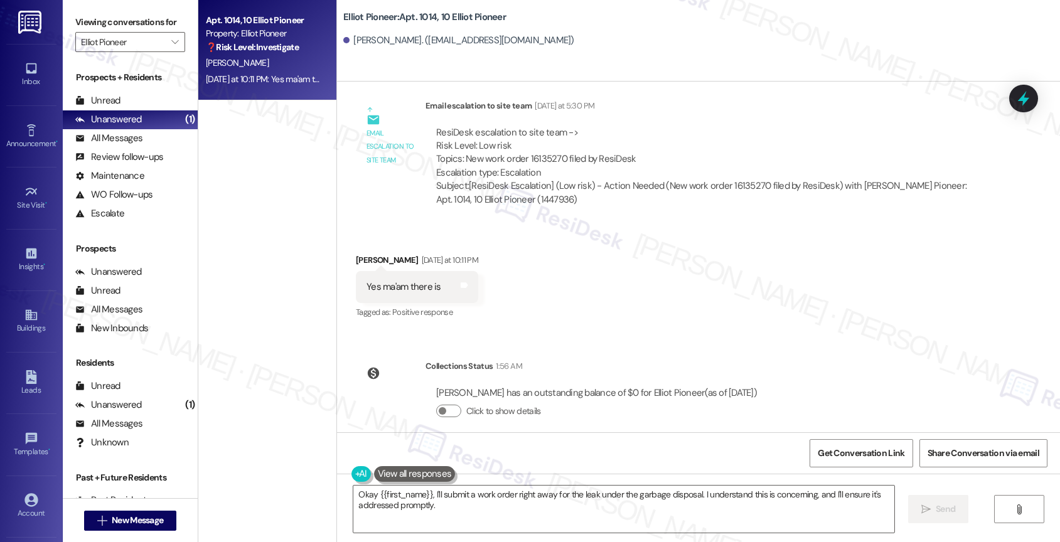
scroll to position [2120, 0]
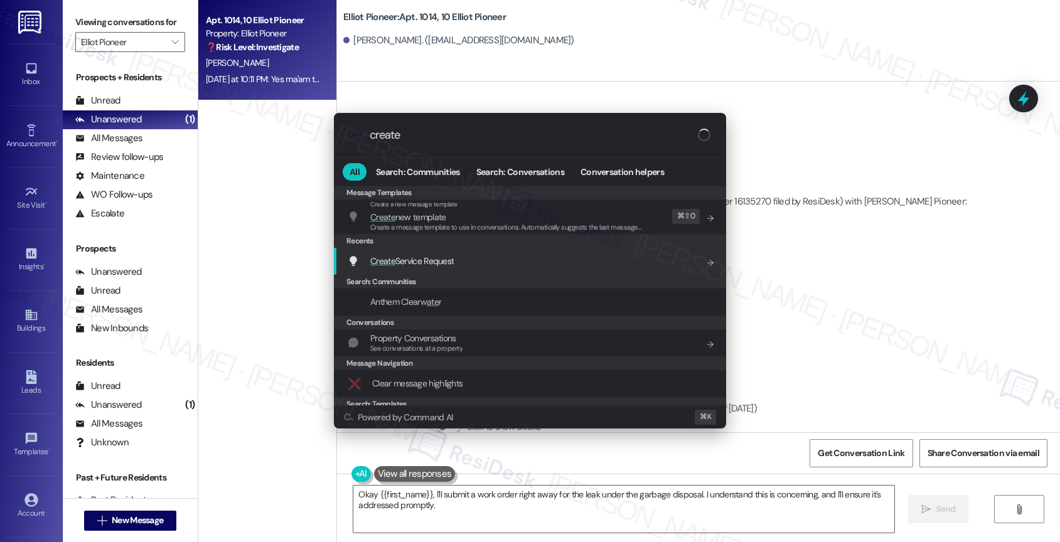
type input "create"
click at [430, 262] on span "Create Service Request" at bounding box center [411, 260] width 83 height 11
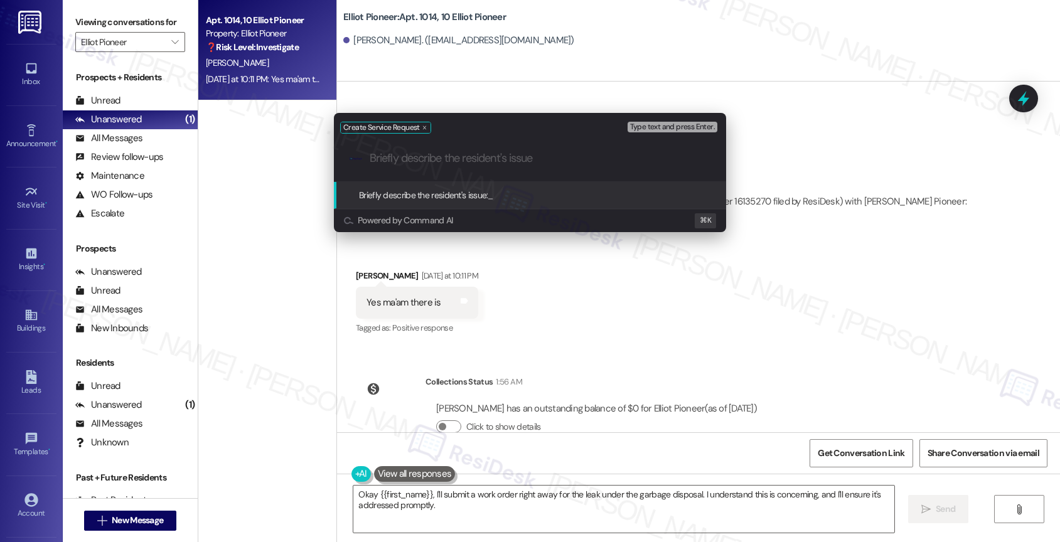
paste input "I found a leak under garbage disposal.. quite by accident. Put my cleaning rags…"
type input "I found a leak under garbage disposal.. quite by accident. Put my cleaning rags…"
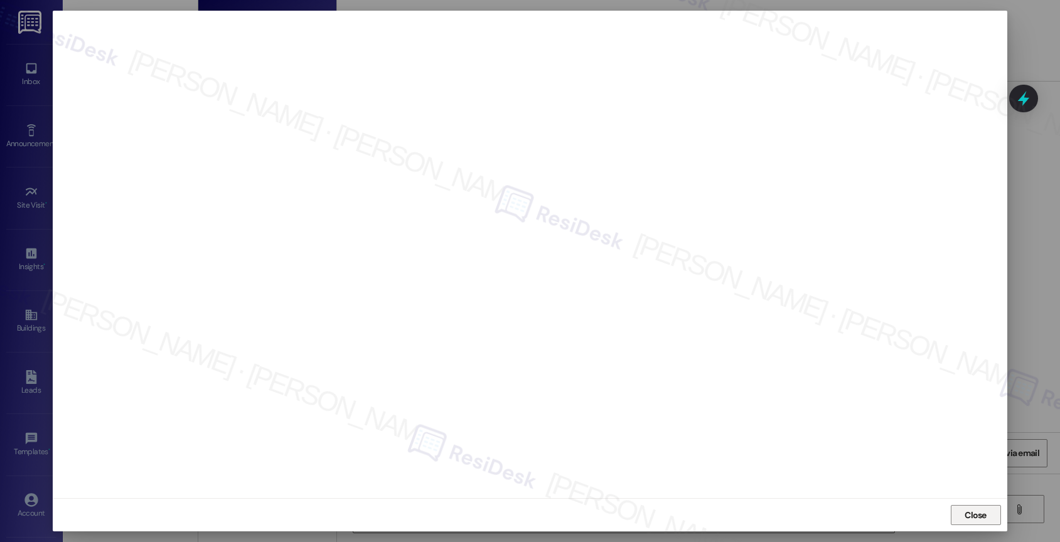
click at [980, 510] on span "Close" at bounding box center [976, 515] width 22 height 13
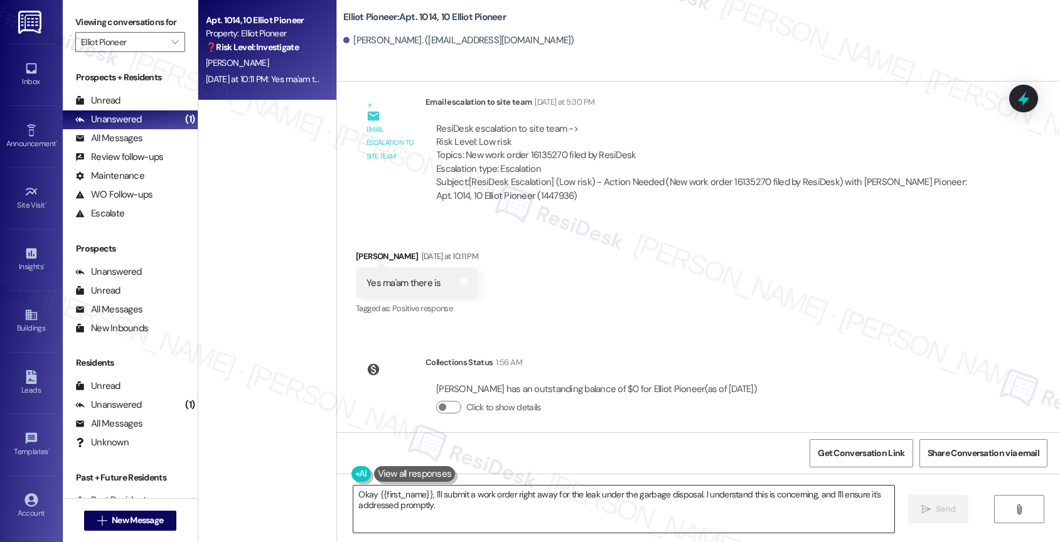
scroll to position [2150, 0]
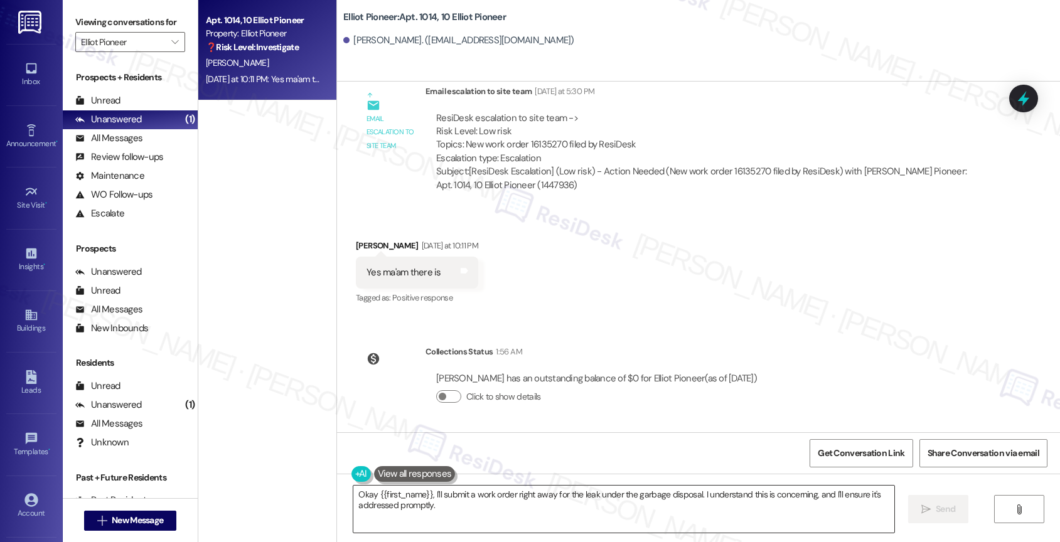
click at [453, 503] on textarea "Okay {{first_name}}, I'll submit a work order right away for the leak under the…" at bounding box center [623, 509] width 541 height 47
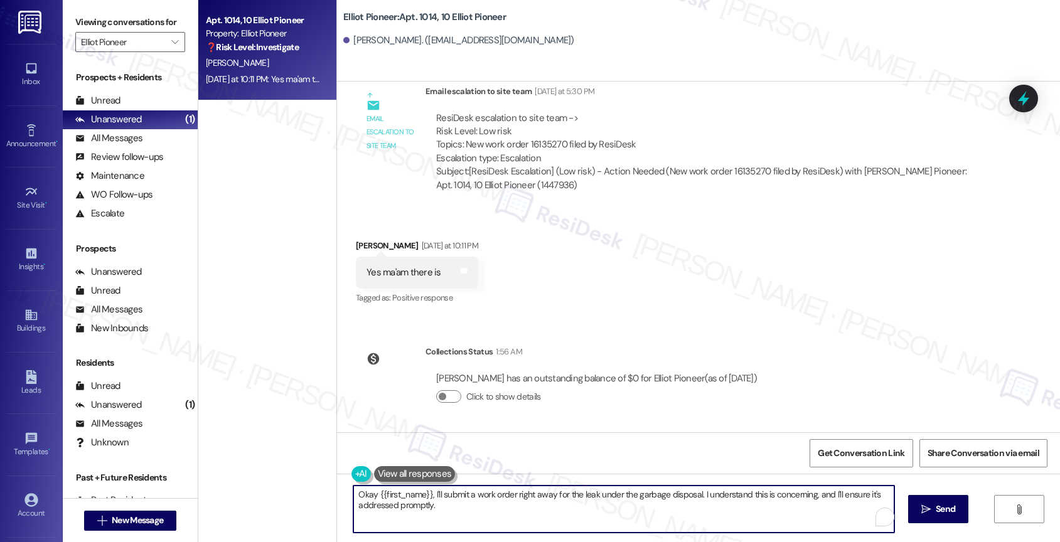
click at [453, 503] on textarea "Okay {{first_name}}, I'll submit a work order right away for the leak under the…" at bounding box center [623, 509] width 541 height 47
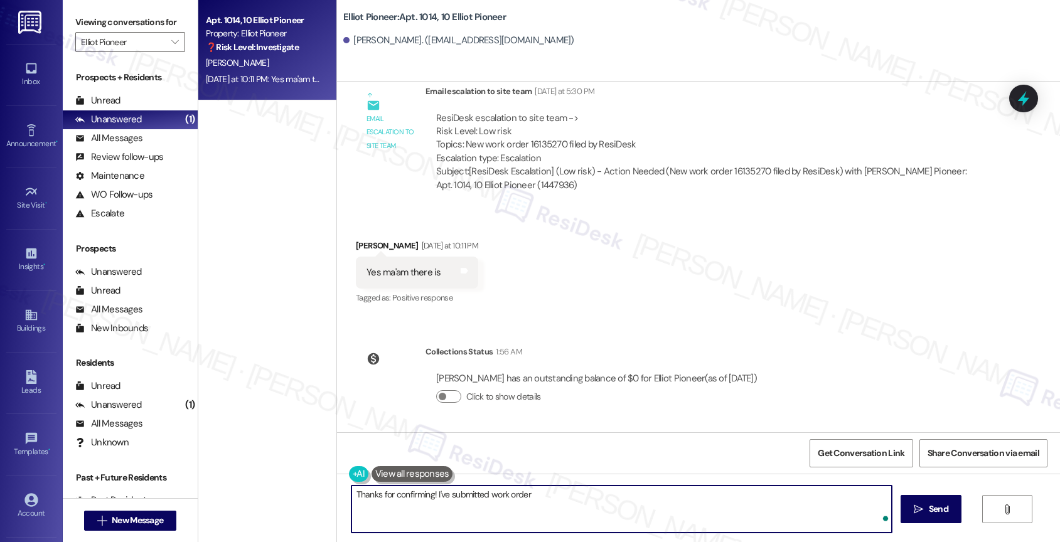
paste textarea "16136616"
type textarea "Thanks for confirming! I've submitted work order 16136616 for the garbage dispo…"
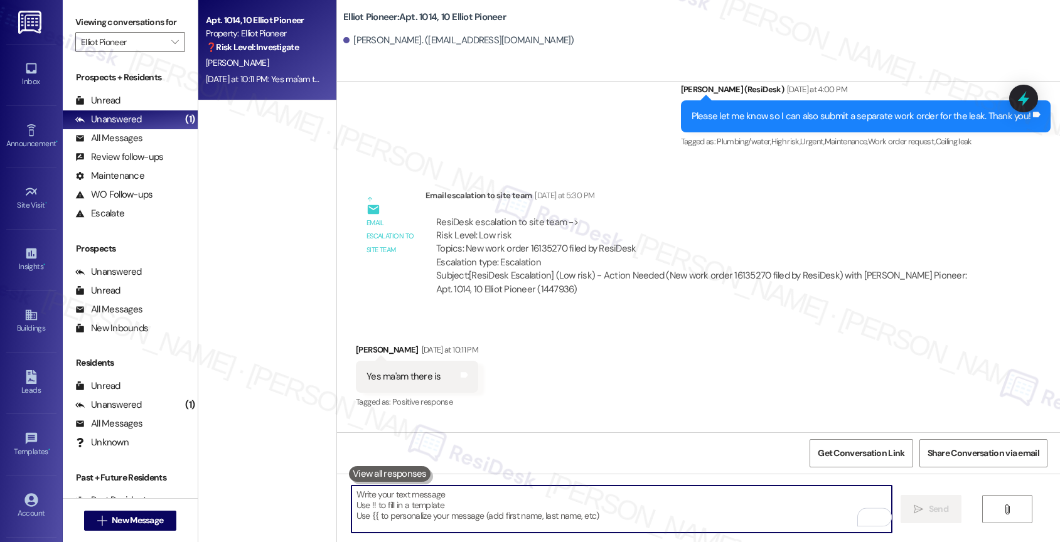
scroll to position [2251, 0]
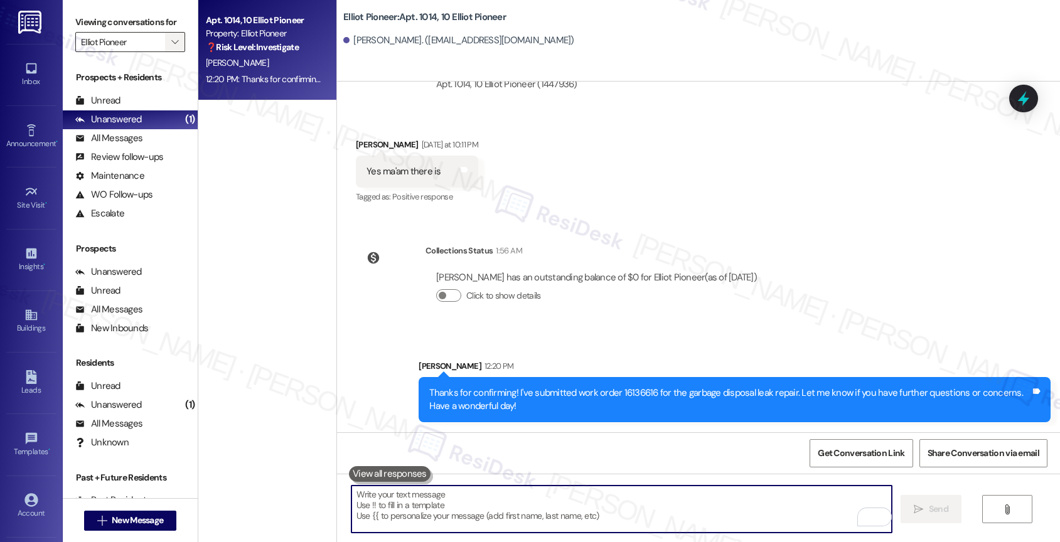
click at [171, 47] on icon "" at bounding box center [174, 42] width 7 height 10
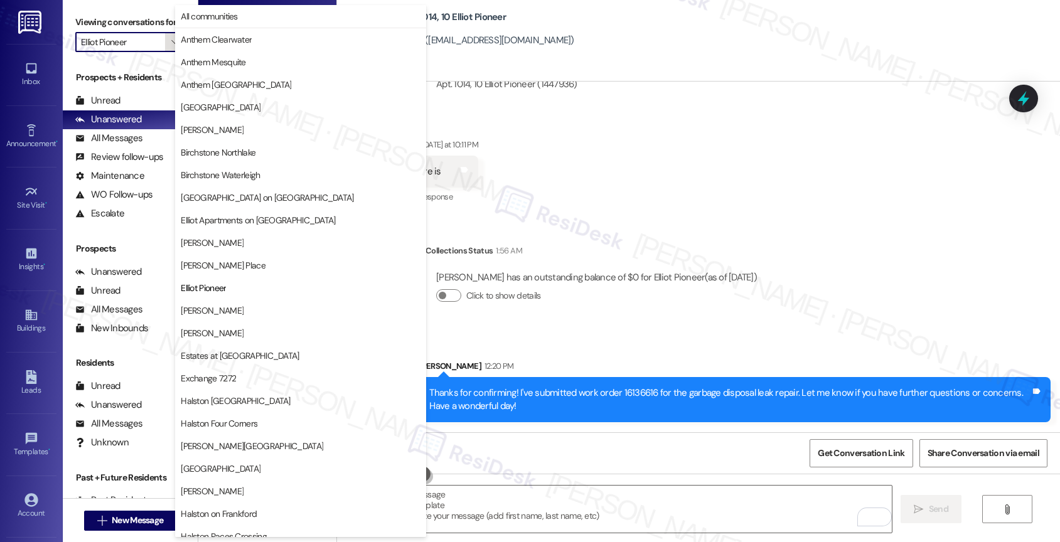
scroll to position [204, 0]
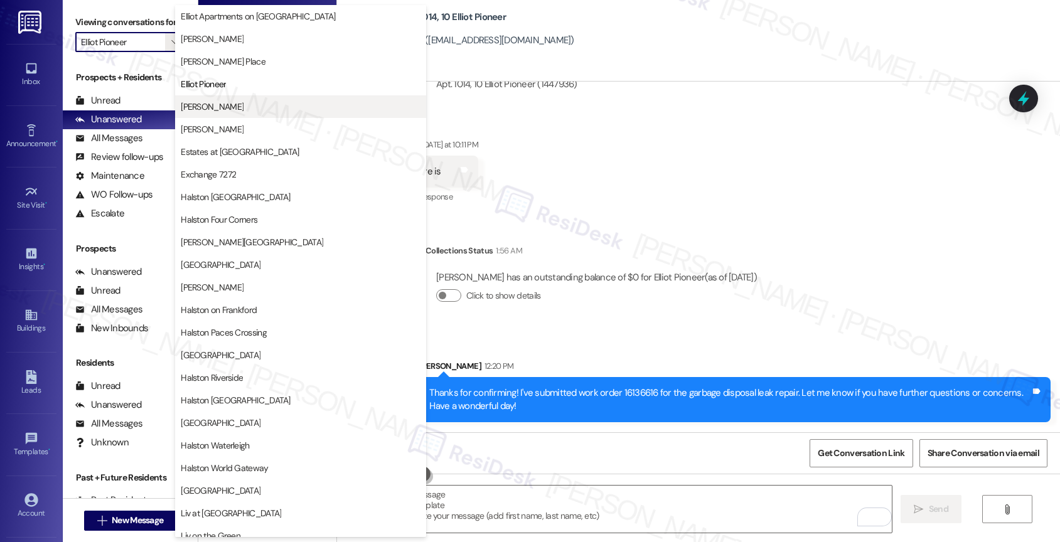
click at [238, 100] on span "[PERSON_NAME]" at bounding box center [301, 106] width 240 height 13
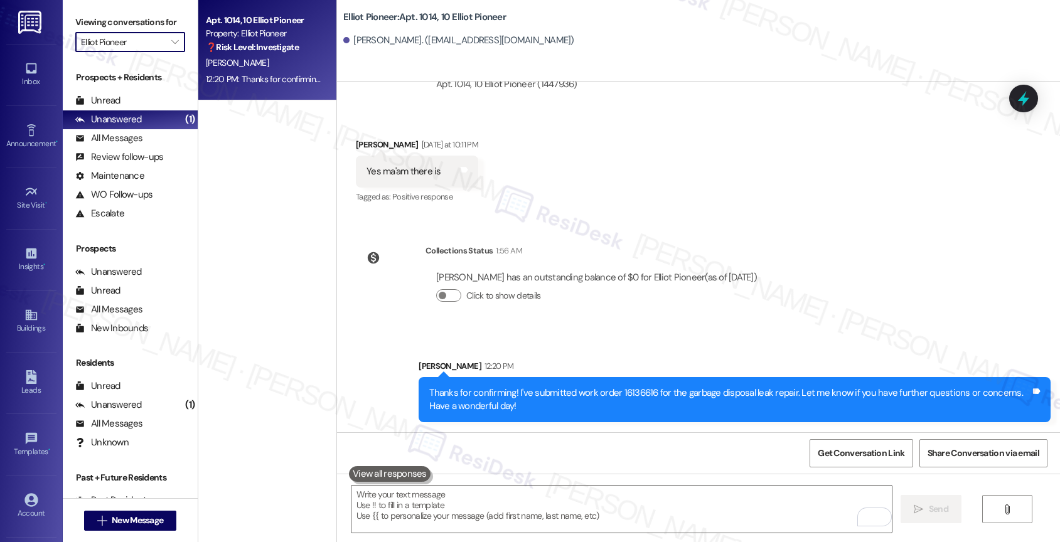
type input "[PERSON_NAME]"
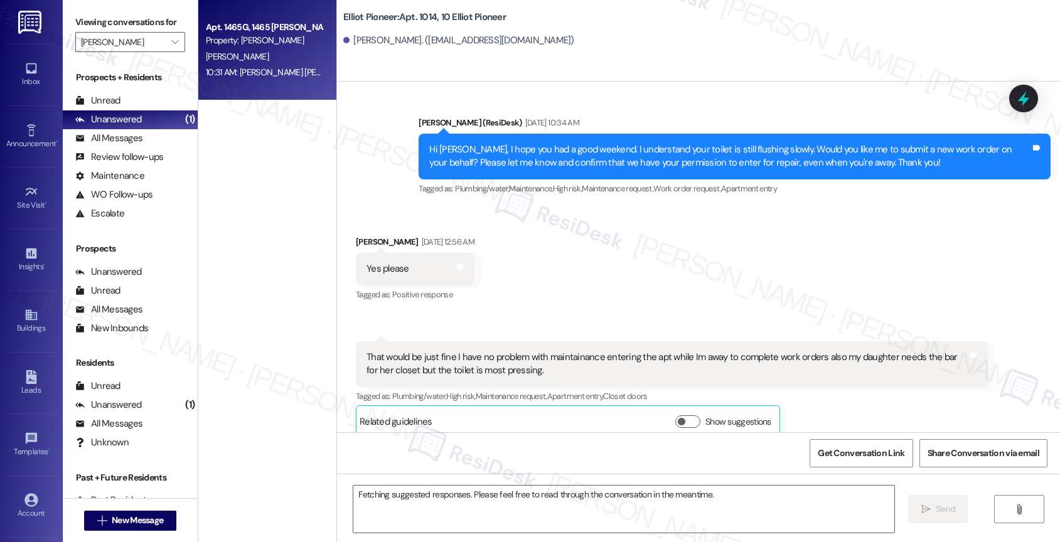
scroll to position [2270, 0]
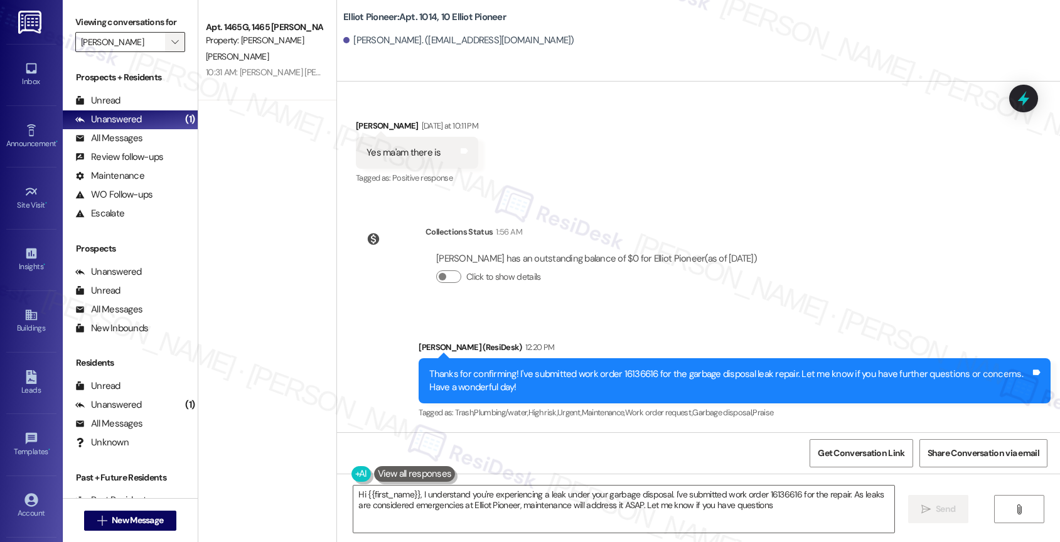
type textarea "Hi {{first_name}}, I understand you're experiencing a leak under your garbage d…"
click at [171, 47] on icon "" at bounding box center [174, 42] width 7 height 10
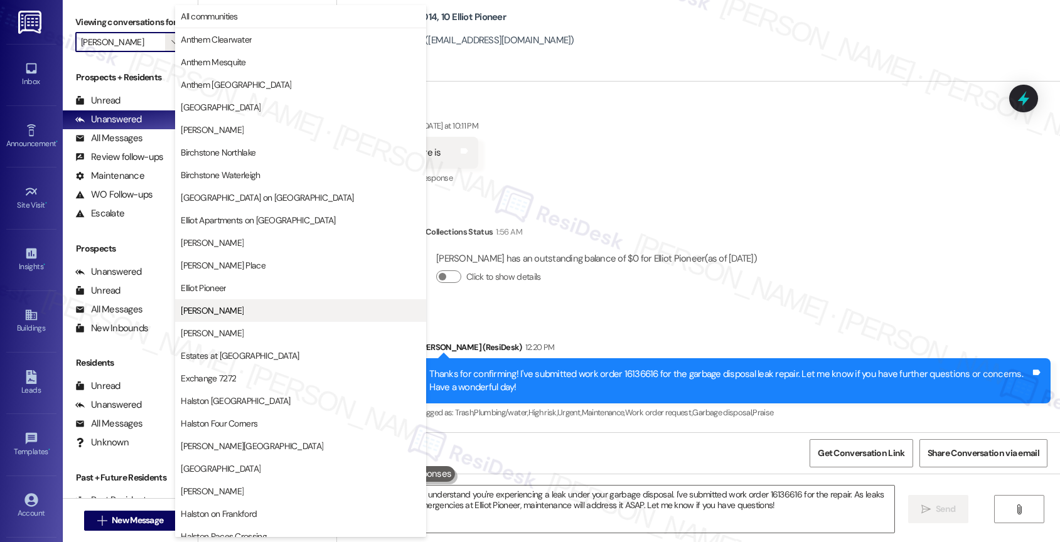
scroll to position [204, 0]
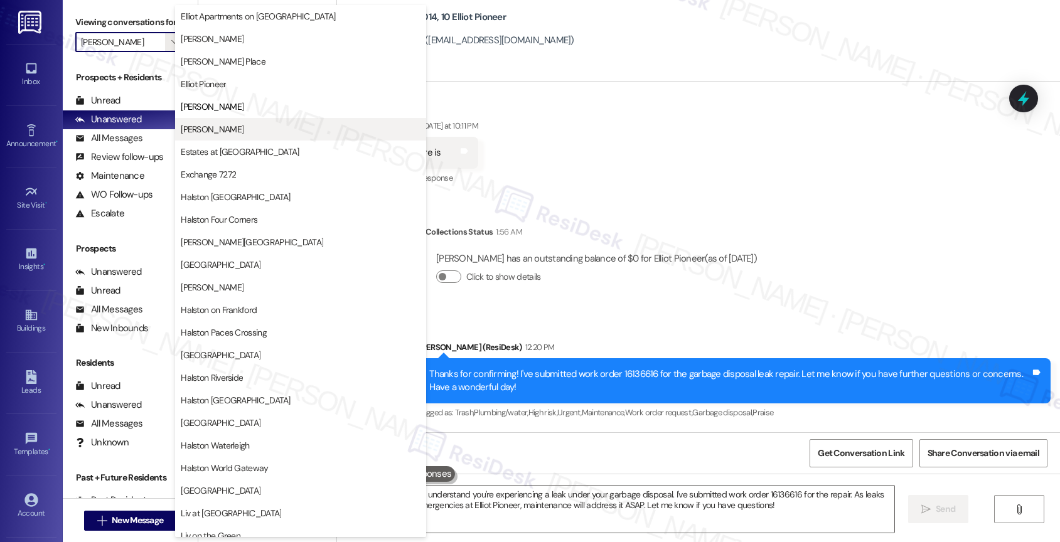
click at [210, 136] on button "[PERSON_NAME]" at bounding box center [300, 129] width 251 height 23
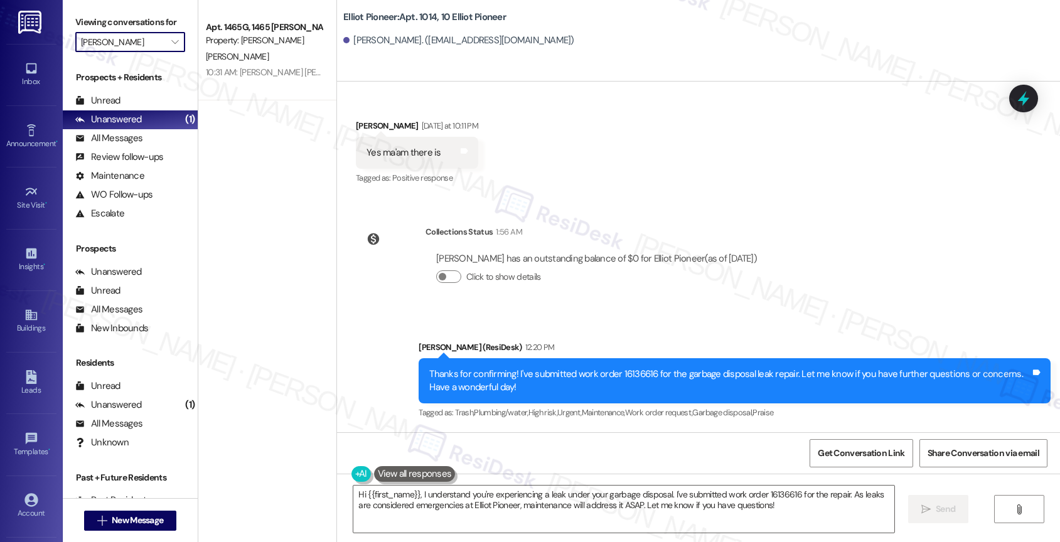
type input "[PERSON_NAME]"
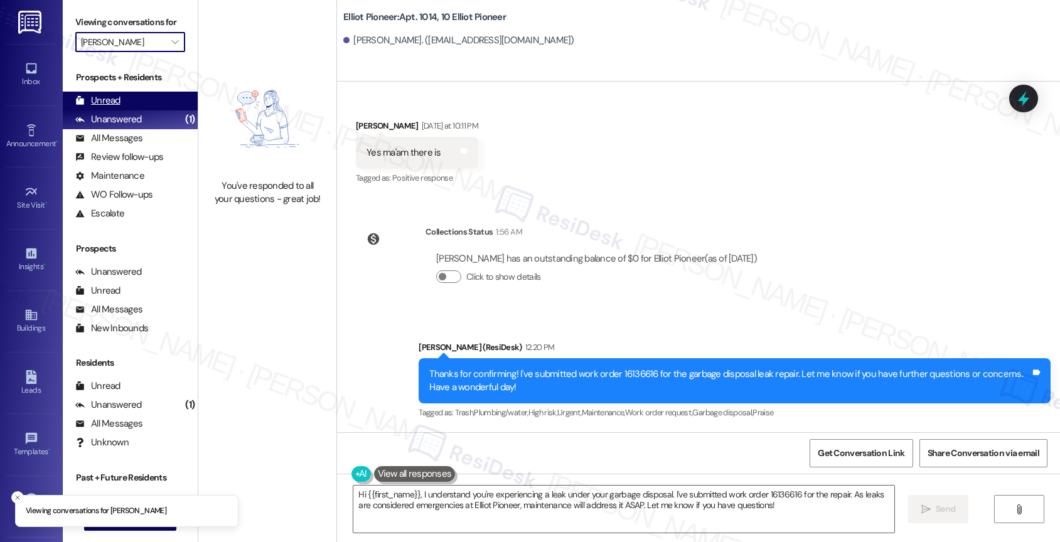
click at [115, 107] on div "Unread" at bounding box center [97, 100] width 45 height 13
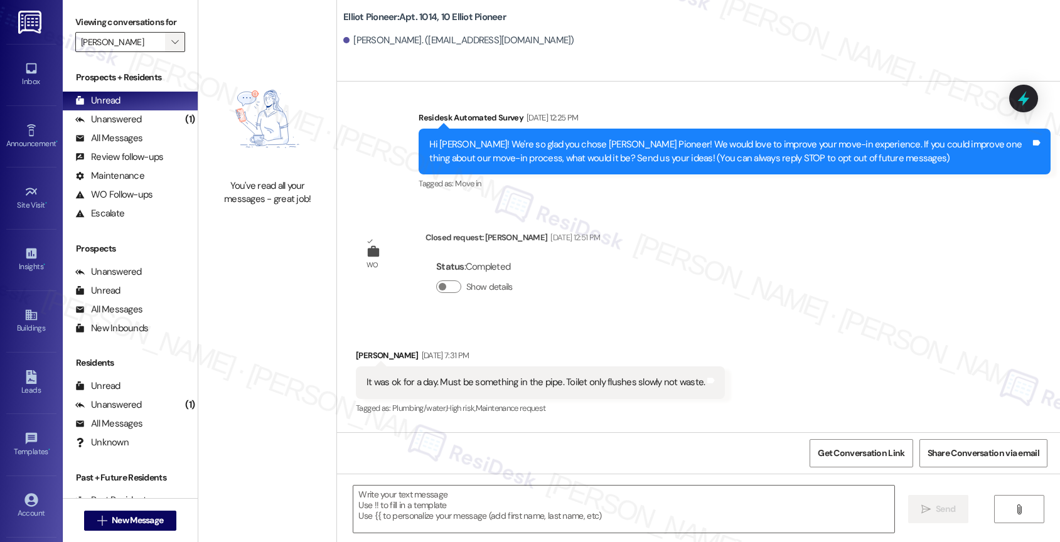
scroll to position [2270, 0]
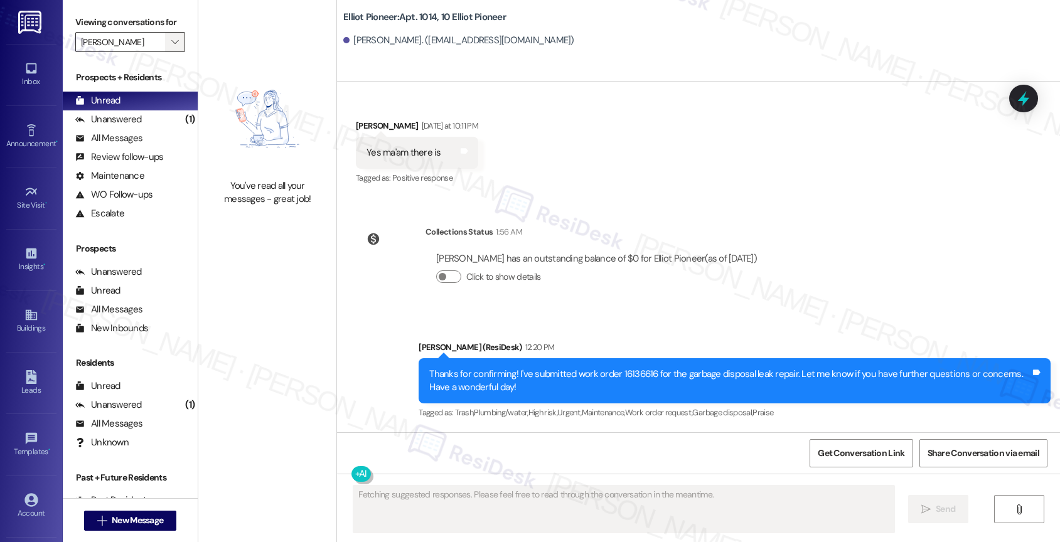
click at [171, 47] on icon "" at bounding box center [174, 42] width 7 height 10
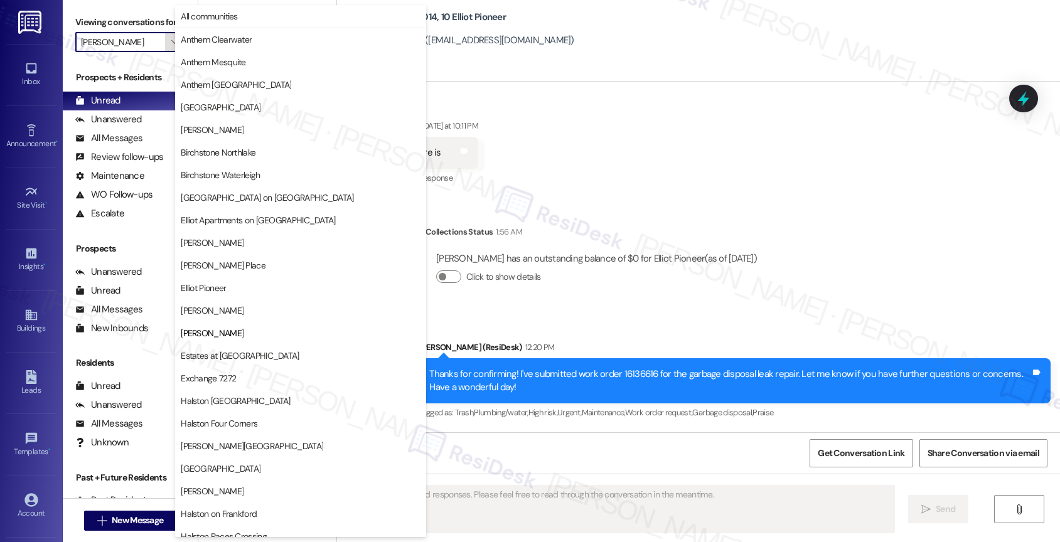
scroll to position [204, 0]
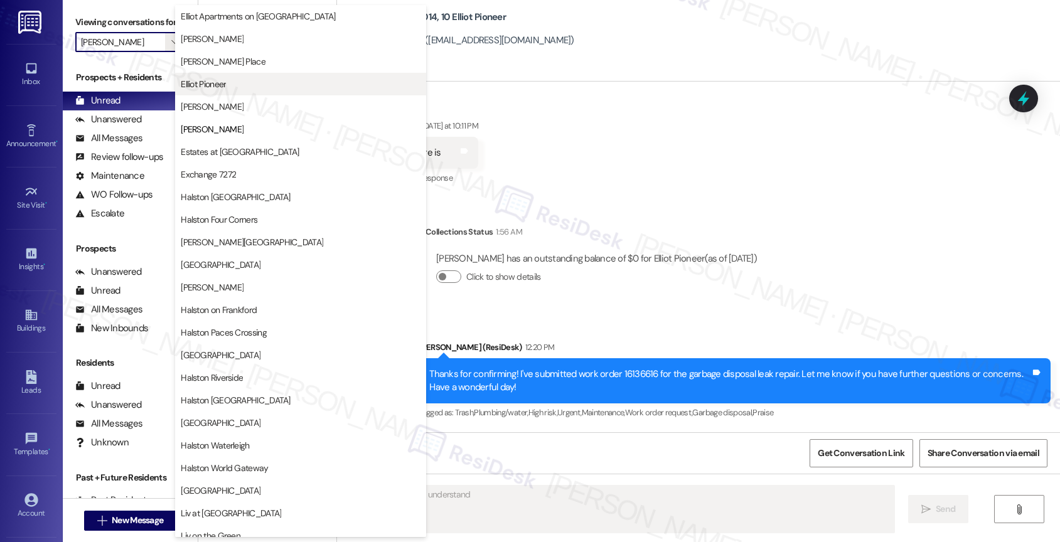
click at [230, 85] on span "Elliot Pioneer" at bounding box center [301, 84] width 240 height 13
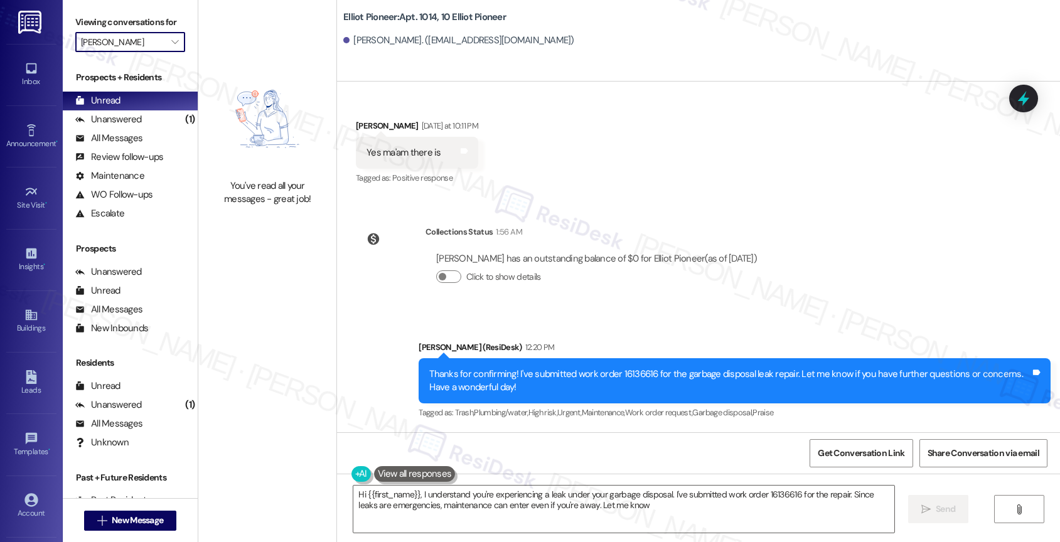
type textarea "Hi {{first_name}}, I understand you're experiencing a leak under your garbage d…"
type input "Elliot Pioneer"
type textarea "Hi {{first_name}}, I understand you're experiencing a leak under your garbage d…"
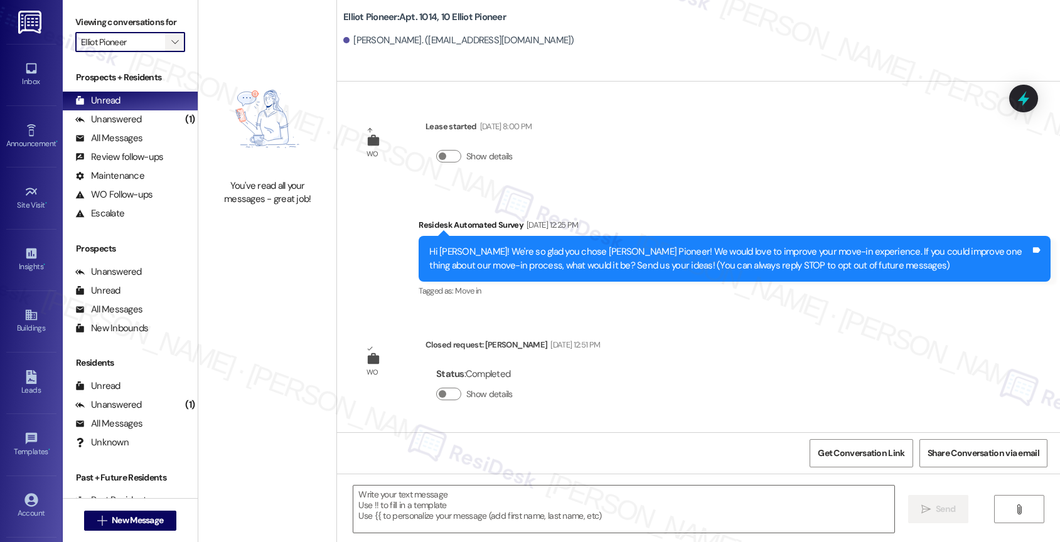
type textarea "Fetching suggested responses. Please feel free to read through the conversation…"
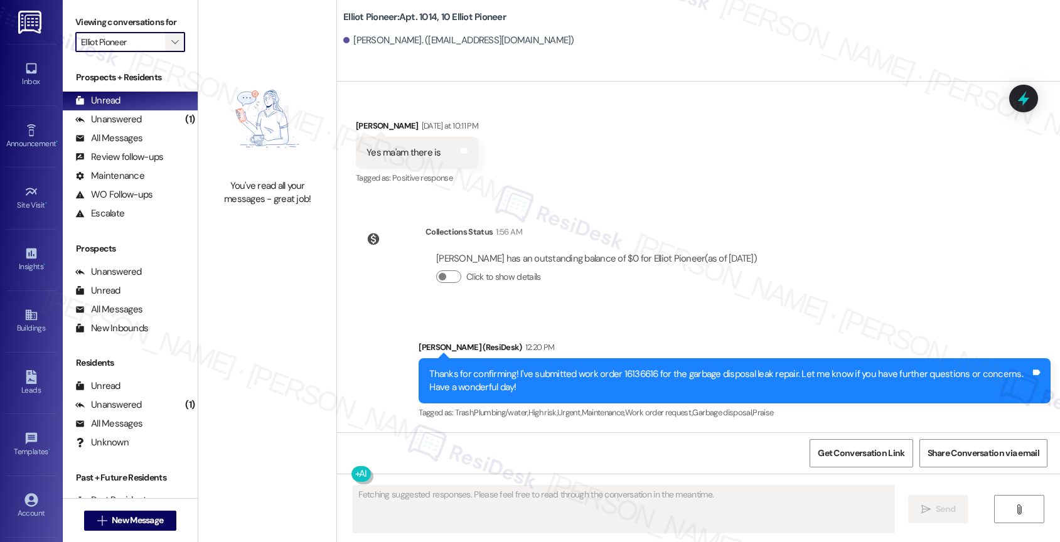
click at [171, 47] on icon "" at bounding box center [174, 42] width 7 height 10
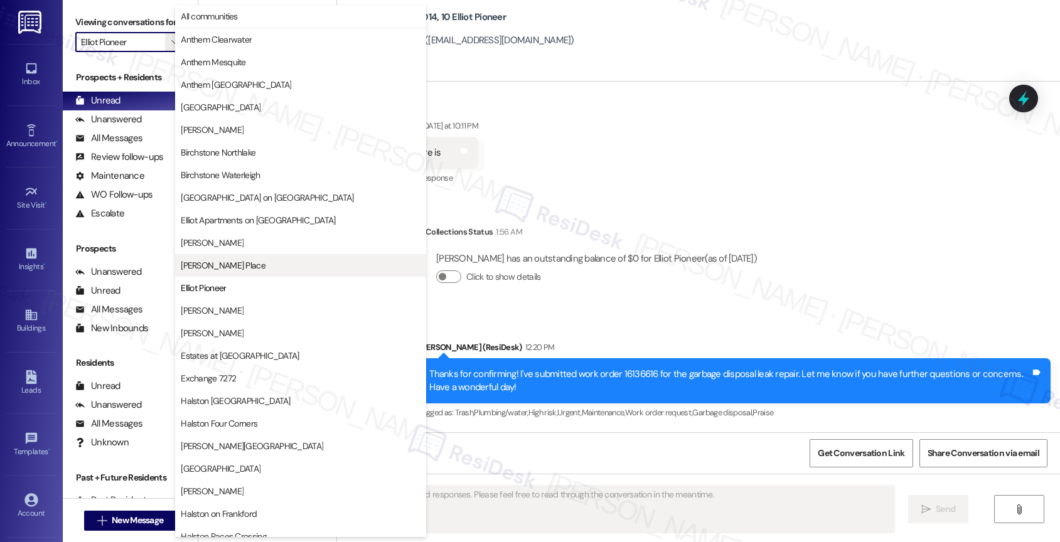
scroll to position [204, 0]
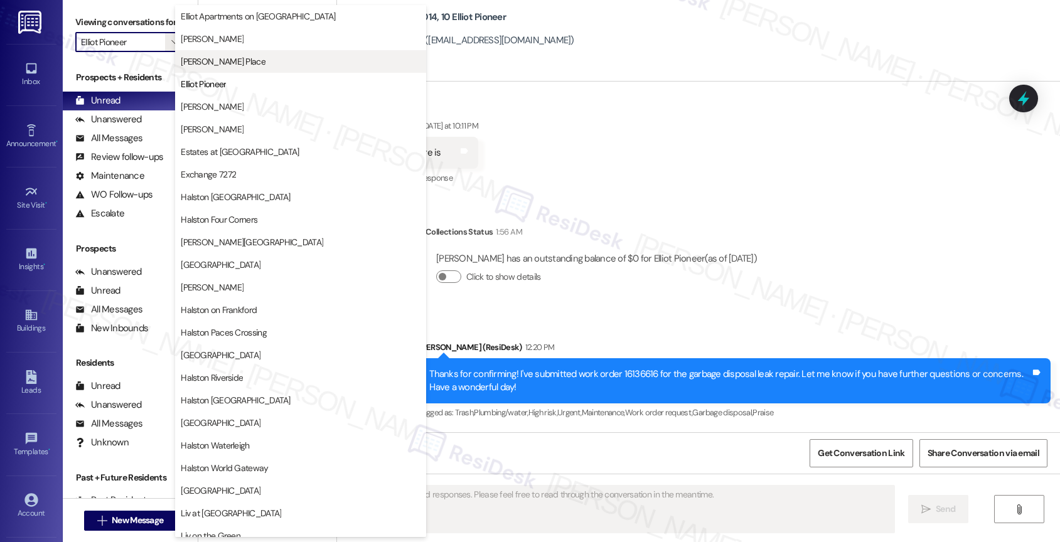
click at [225, 61] on span "[PERSON_NAME] Place" at bounding box center [223, 61] width 85 height 13
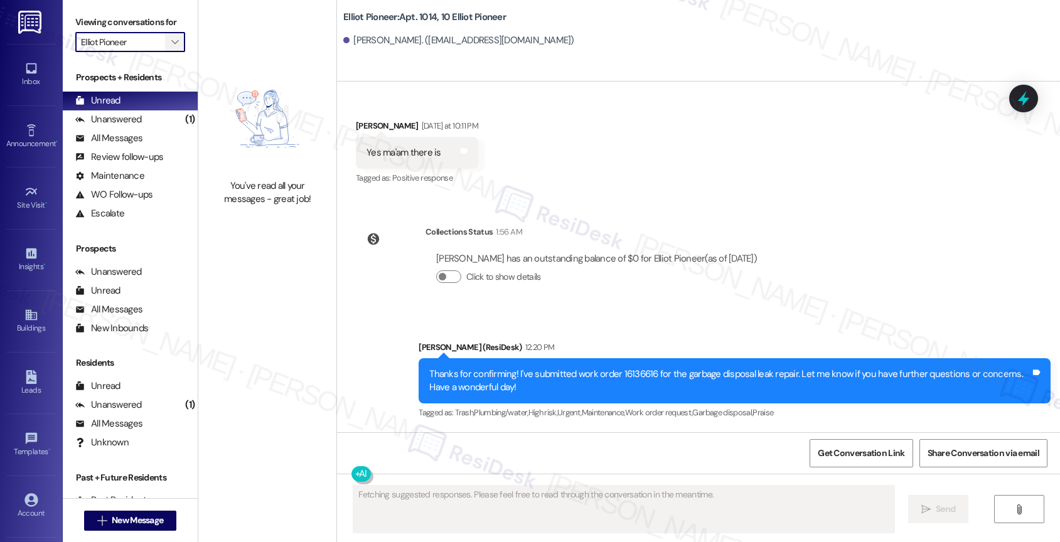
type input "[PERSON_NAME] Place"
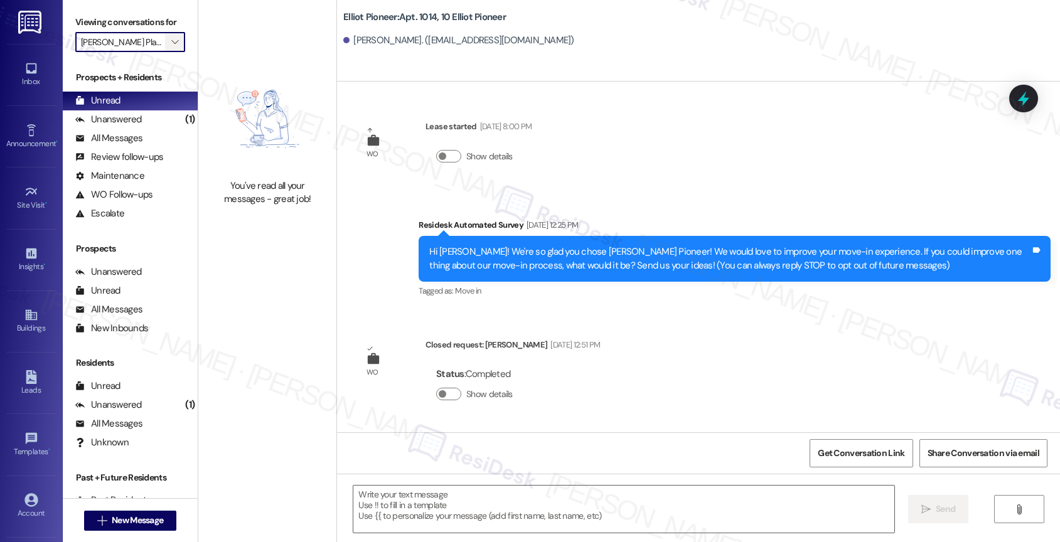
scroll to position [2270, 0]
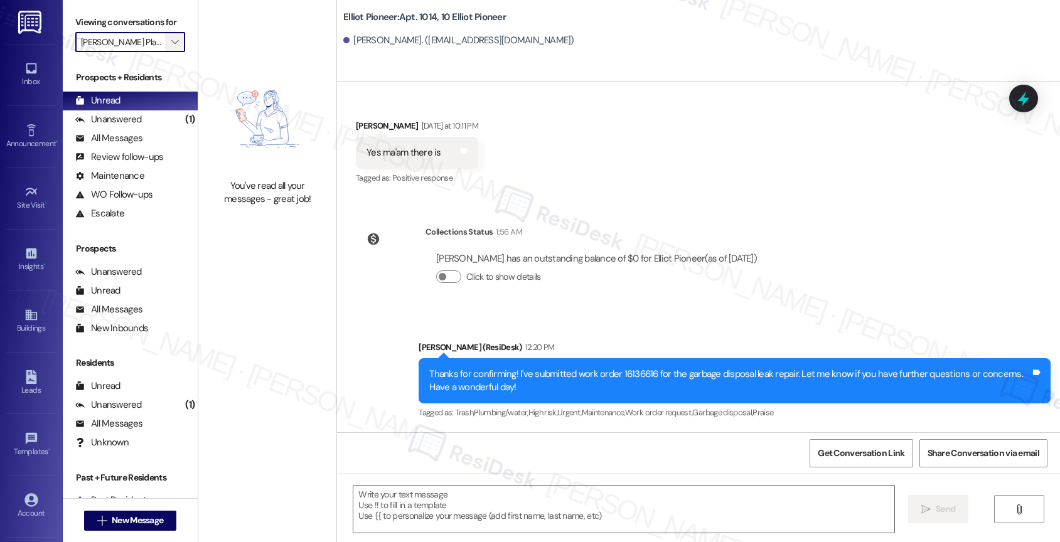
type textarea "Fetching suggested responses. Please feel free to read through the conversation…"
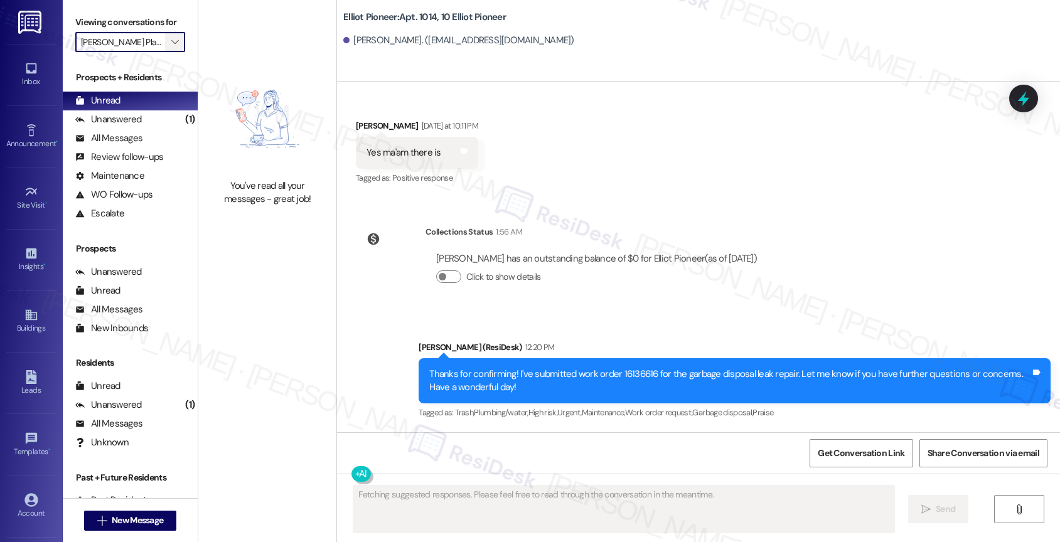
click at [171, 47] on icon "" at bounding box center [174, 42] width 7 height 10
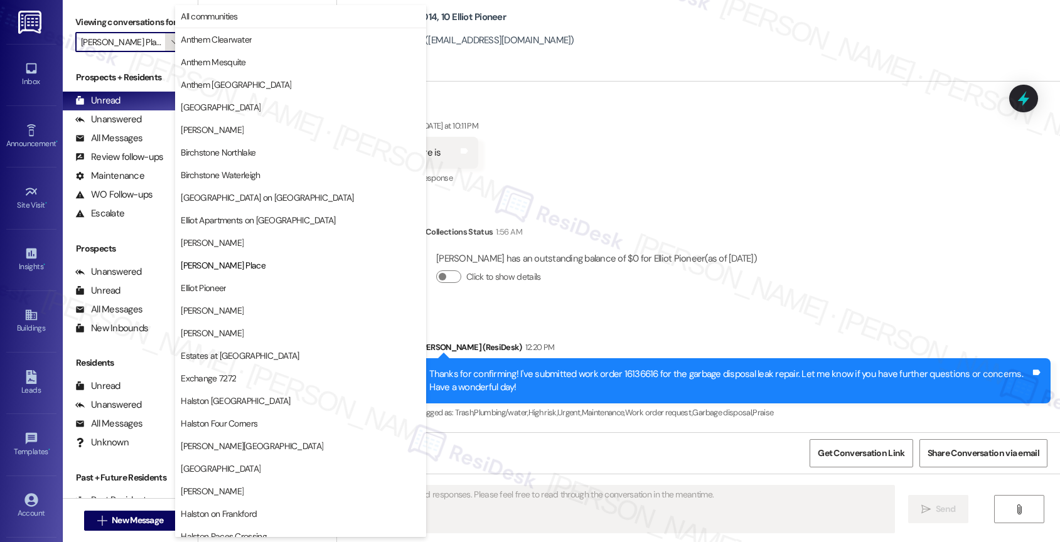
scroll to position [204, 0]
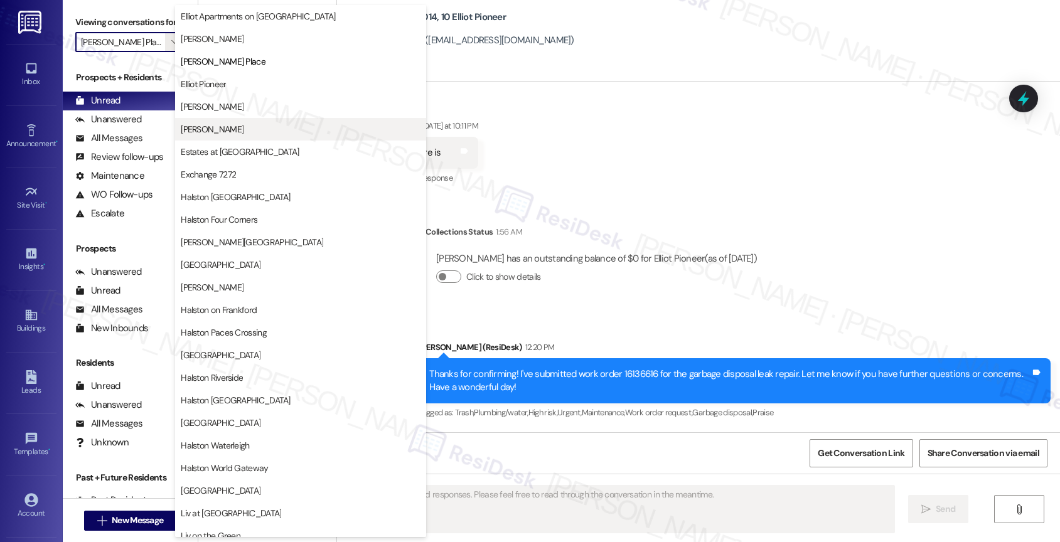
click at [201, 126] on span "[PERSON_NAME]" at bounding box center [212, 129] width 63 height 13
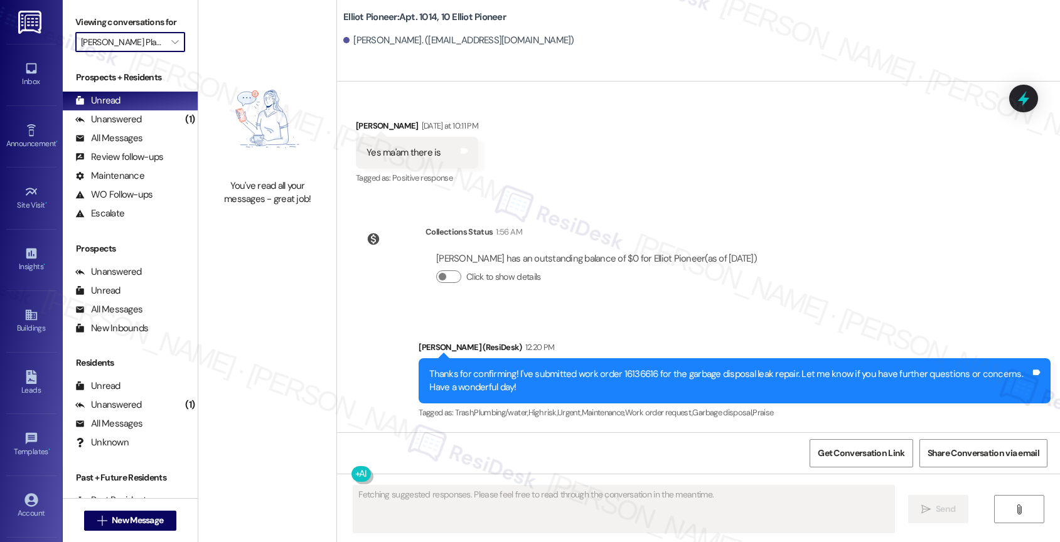
type input "[PERSON_NAME]"
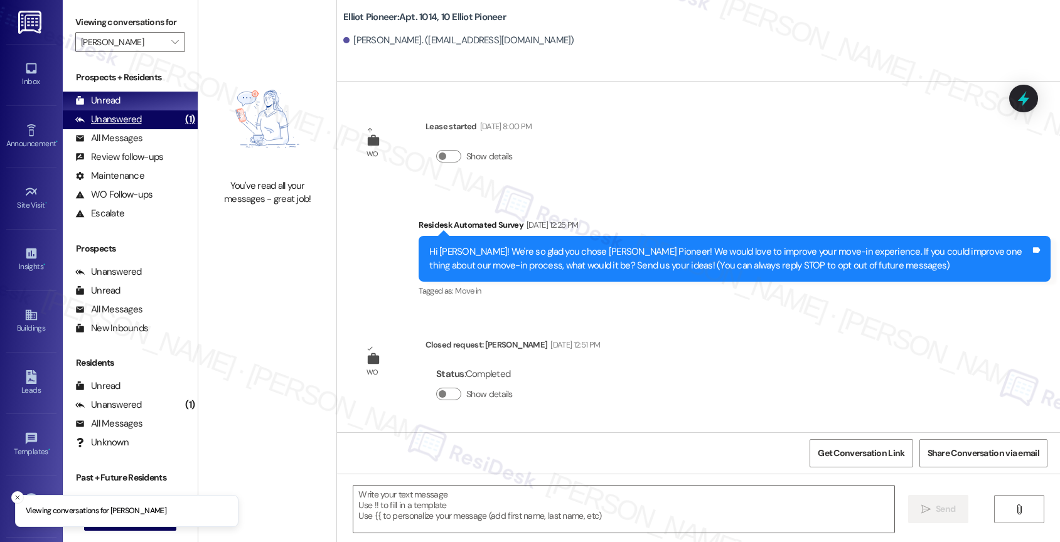
click at [140, 129] on div "Unanswered (1)" at bounding box center [130, 119] width 135 height 19
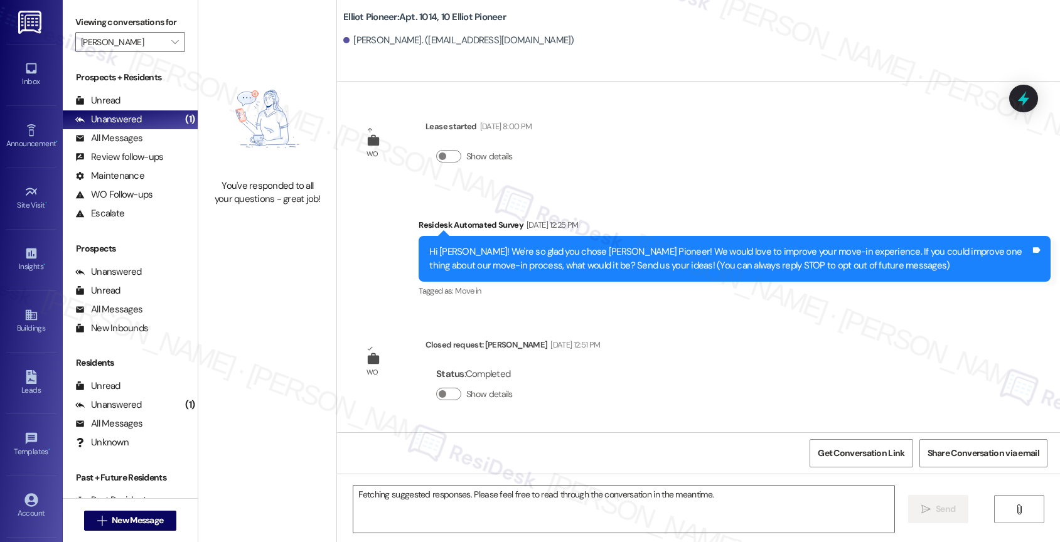
scroll to position [2270, 0]
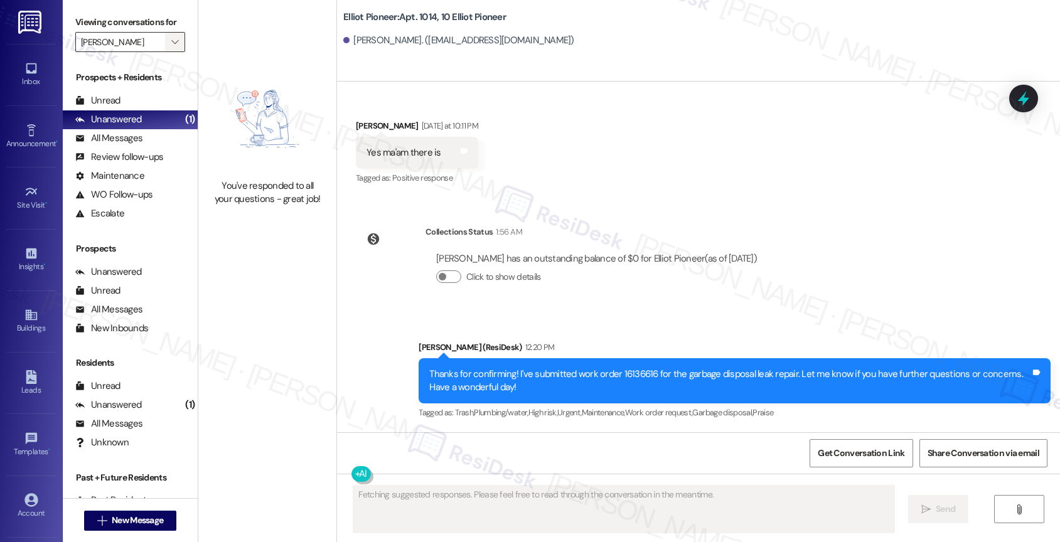
click at [169, 52] on span "" at bounding box center [175, 42] width 12 height 20
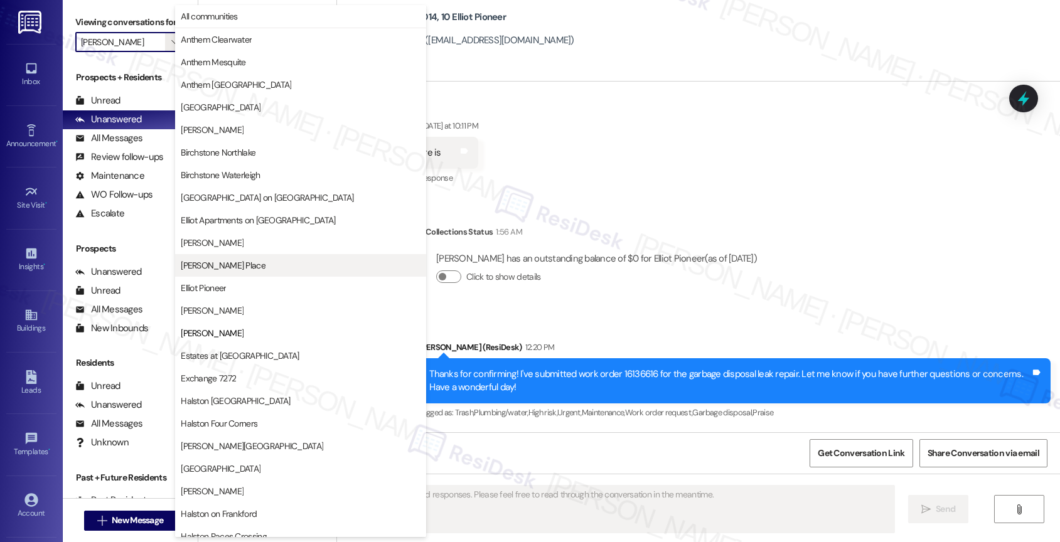
scroll to position [204, 0]
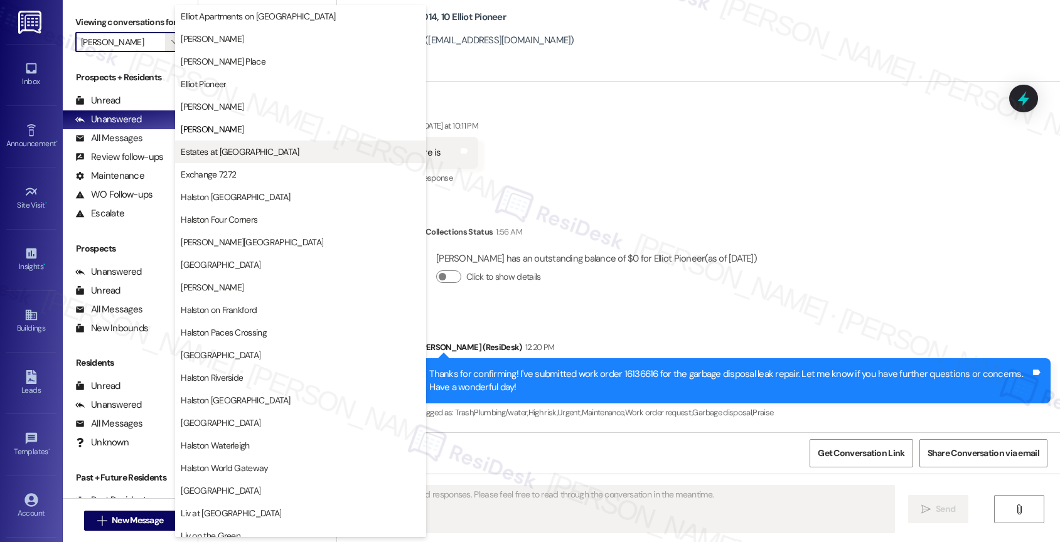
click at [238, 158] on button "Estates at [GEOGRAPHIC_DATA]" at bounding box center [300, 152] width 251 height 23
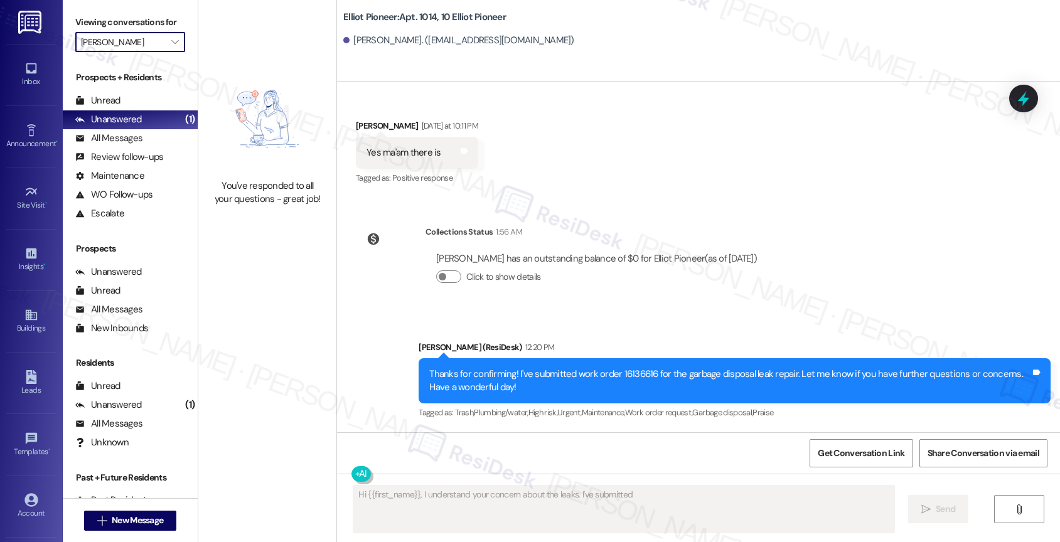
type textarea "Hi {{first_name}}, I understand your concern about the leaks. I've submitted"
type input "Estates at [GEOGRAPHIC_DATA]"
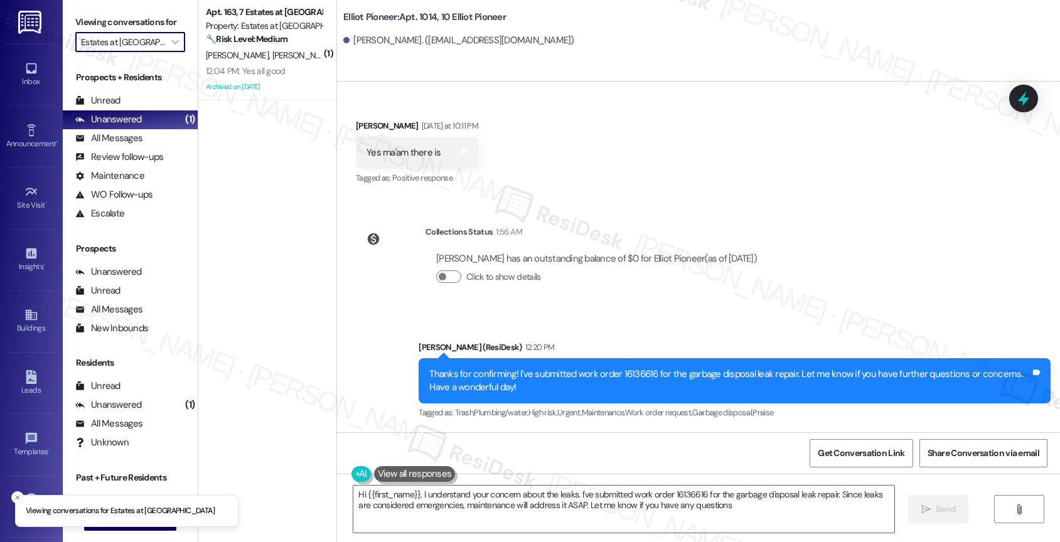
type textarea "Hi {{first_name}}, I understand your concern about the leaks. I've submitted wo…"
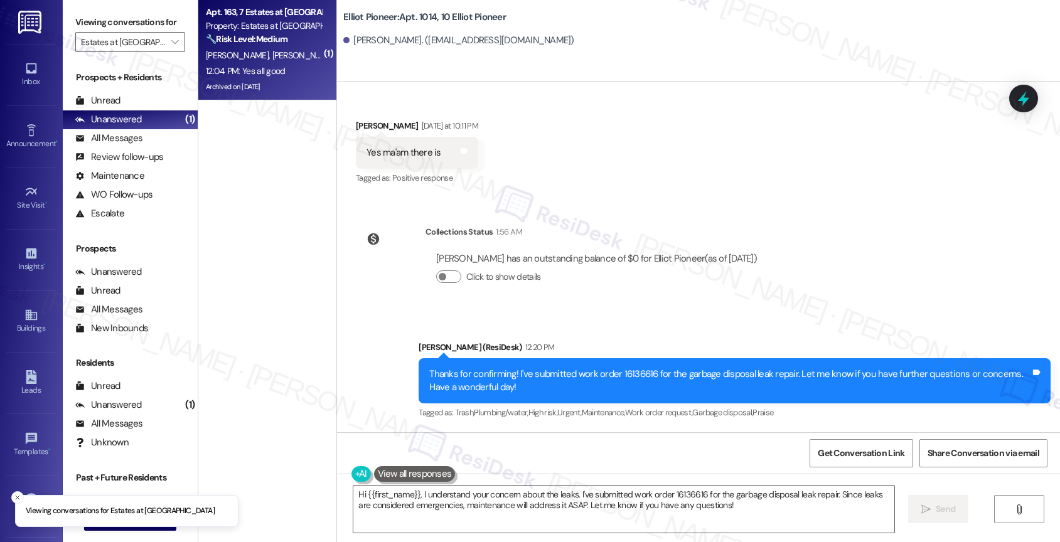
click at [248, 40] on strong "🔧 Risk Level: Medium" at bounding box center [247, 38] width 82 height 11
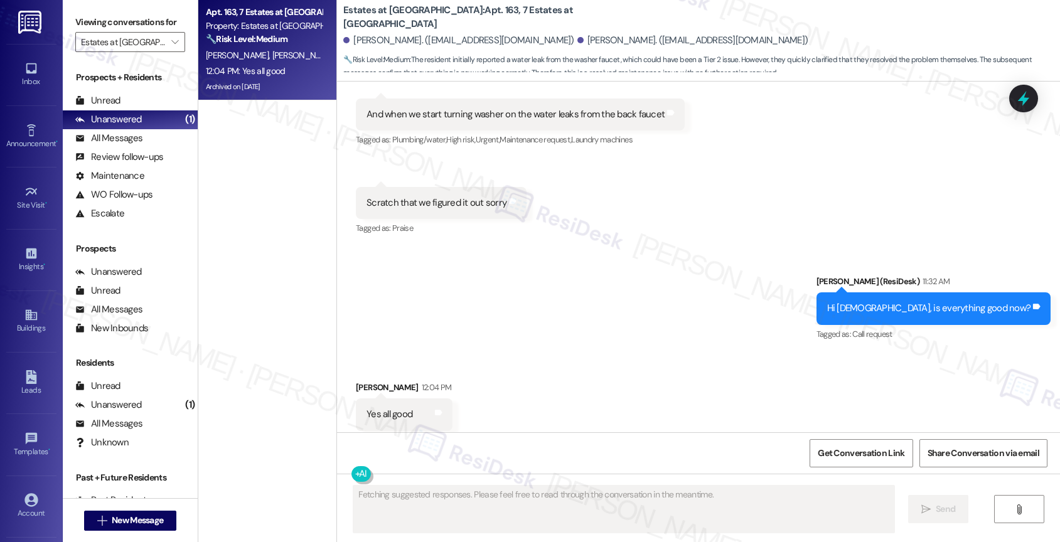
scroll to position [5431, 0]
click at [550, 313] on div "Sent via SMS [PERSON_NAME] (ResiDesk) 11:32 AM Hi [PERSON_NAME], is everything …" at bounding box center [698, 299] width 723 height 106
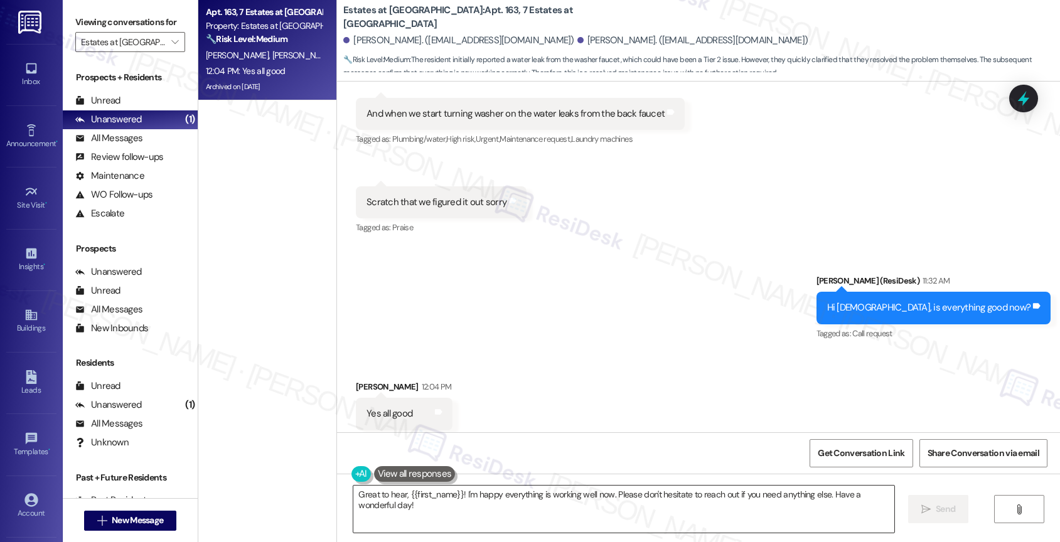
click at [443, 508] on textarea "Great to hear, {{first_name}}! I'm happy everything is working well now. Please…" at bounding box center [623, 509] width 541 height 47
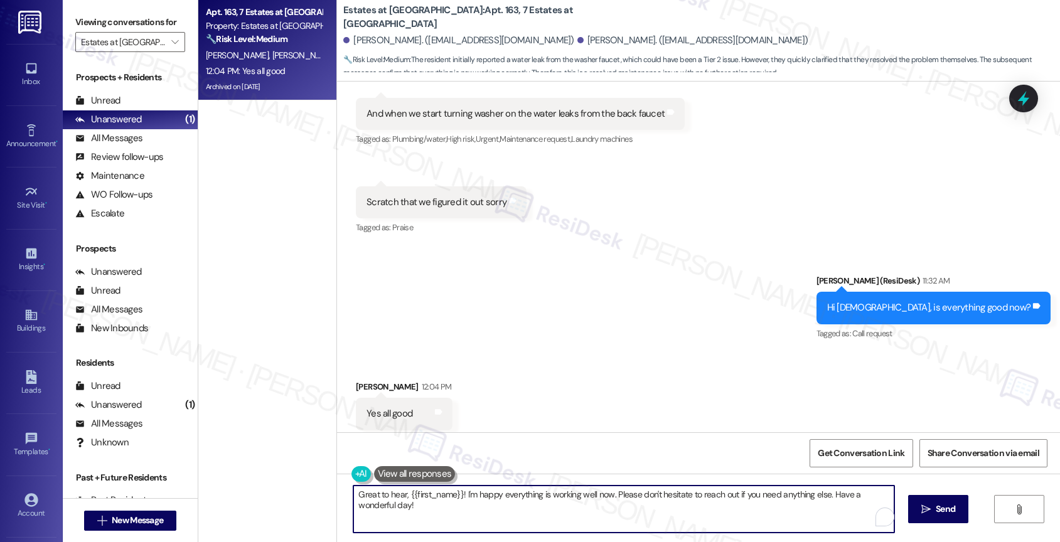
click at [443, 508] on textarea "Great to hear, {{first_name}}! I'm happy everything is working well now. Please…" at bounding box center [623, 509] width 541 height 47
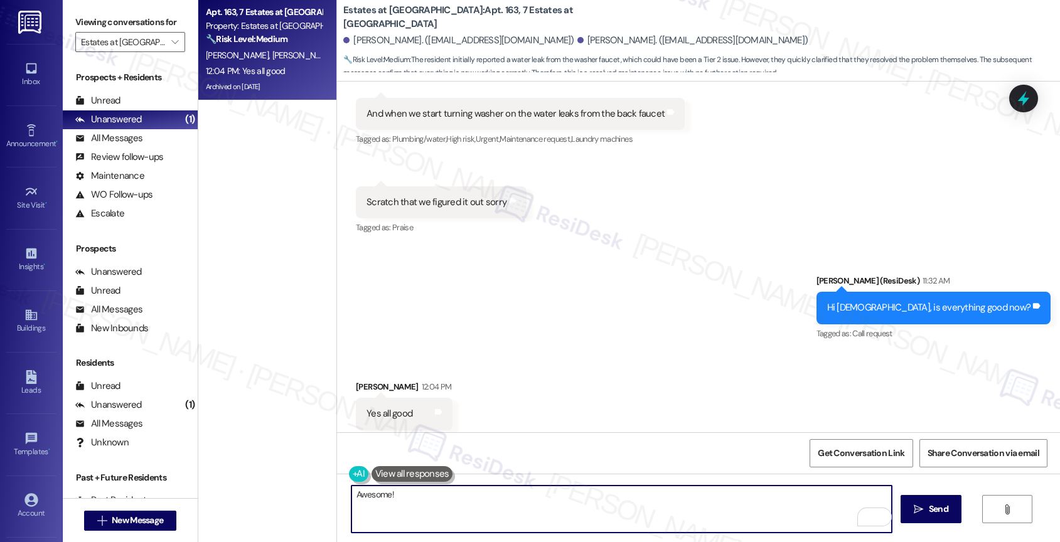
drag, startPoint x: 345, startPoint y: 496, endPoint x: 309, endPoint y: 495, distance: 35.2
click at [337, 496] on div "Awesome!  Send " at bounding box center [698, 521] width 723 height 94
type textarea "P"
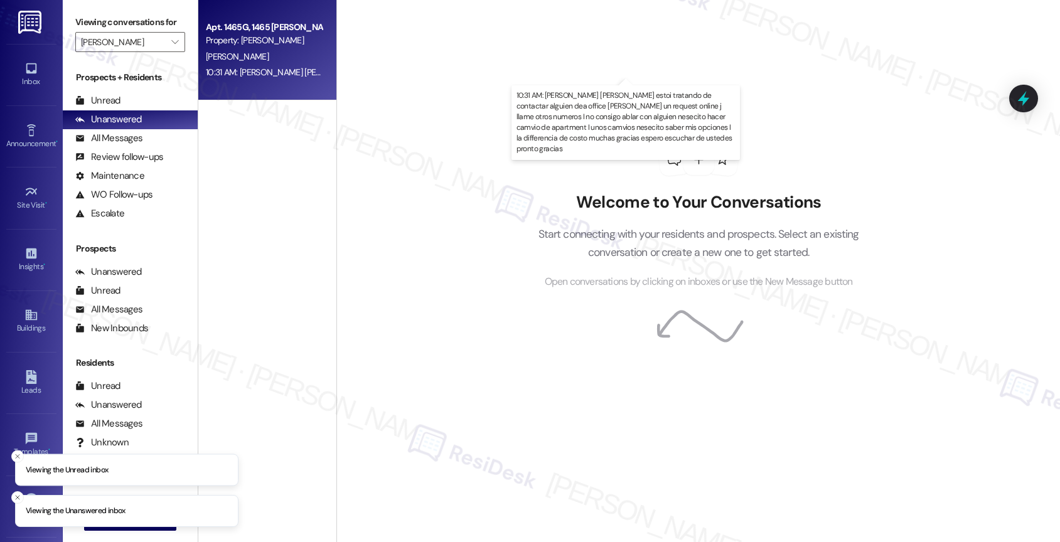
click at [260, 75] on div "10:31 AM: [PERSON_NAME] [PERSON_NAME] estoi tratando de contactar alguien dea o…" at bounding box center [835, 72] width 1258 height 11
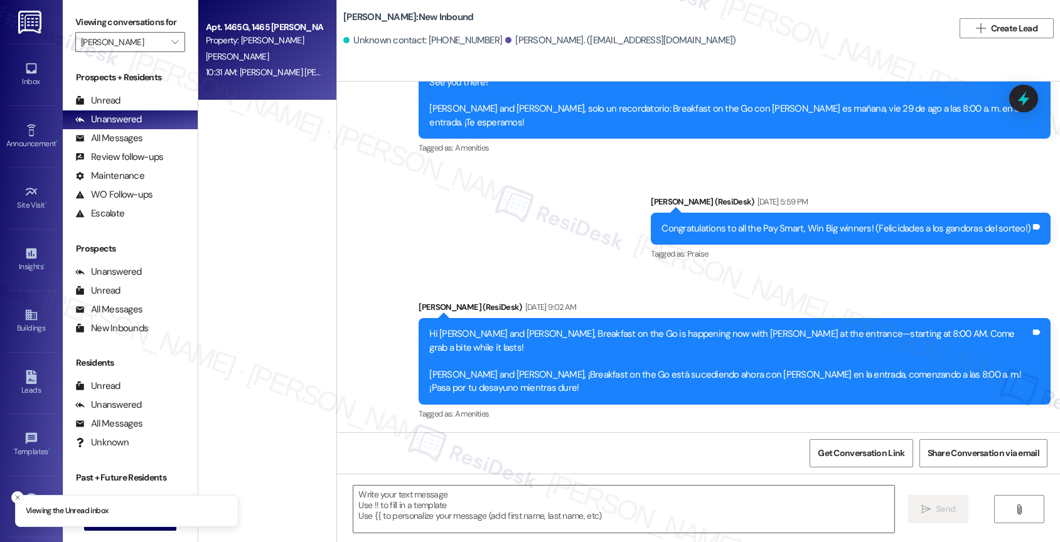
type textarea "Fetching suggested responses. Please feel free to read through the conversation…"
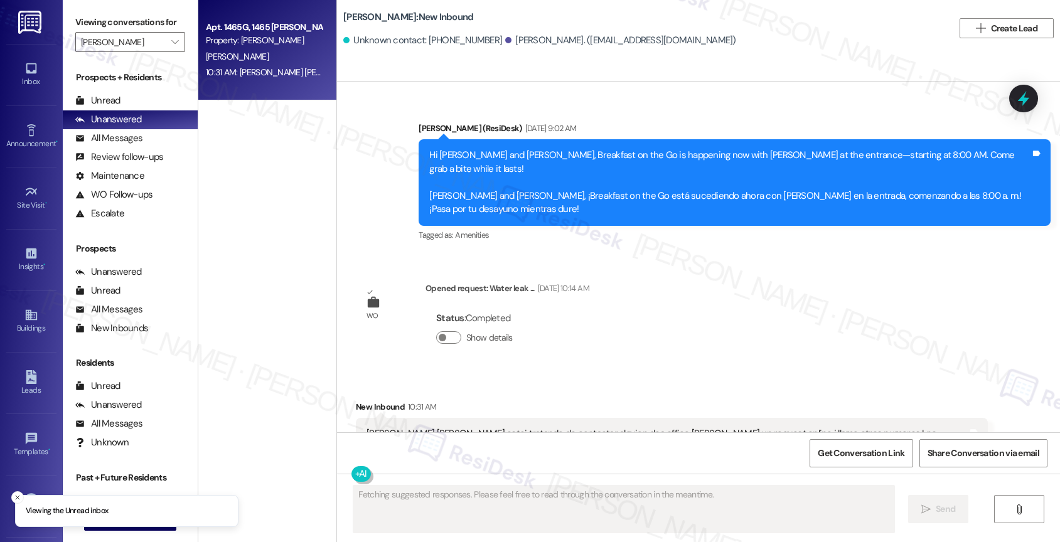
scroll to position [676, 0]
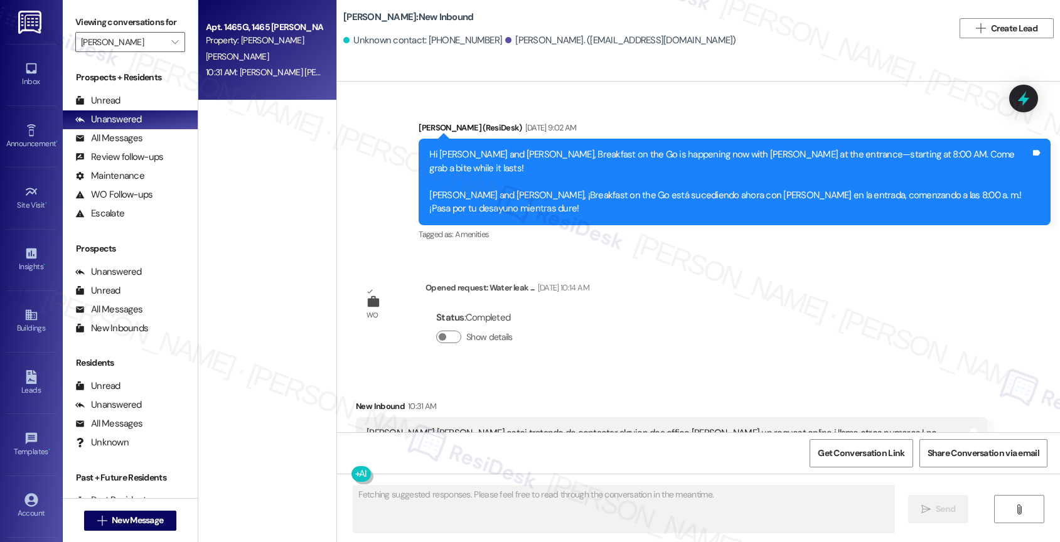
click at [491, 427] on div "[PERSON_NAME] [PERSON_NAME] estoi tratando de contactar alguien dea office [PER…" at bounding box center [667, 447] width 601 height 40
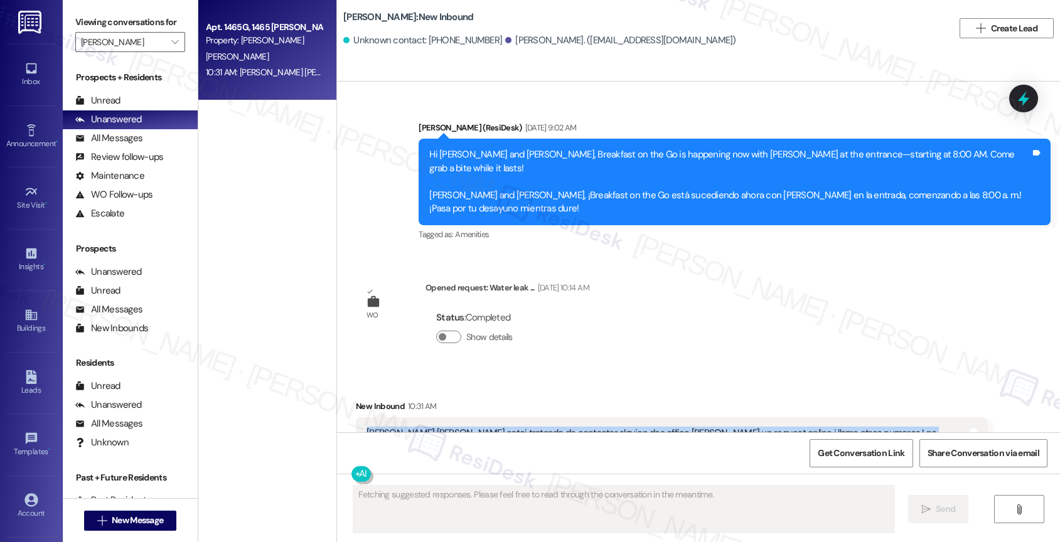
click at [491, 427] on div "Hola Sarah estoi tratando de contactar alguien dea office lla hice un request o…" at bounding box center [667, 447] width 601 height 40
copy div "Hola Sarah estoi tratando de contactar alguien dea office lla hice un request o…"
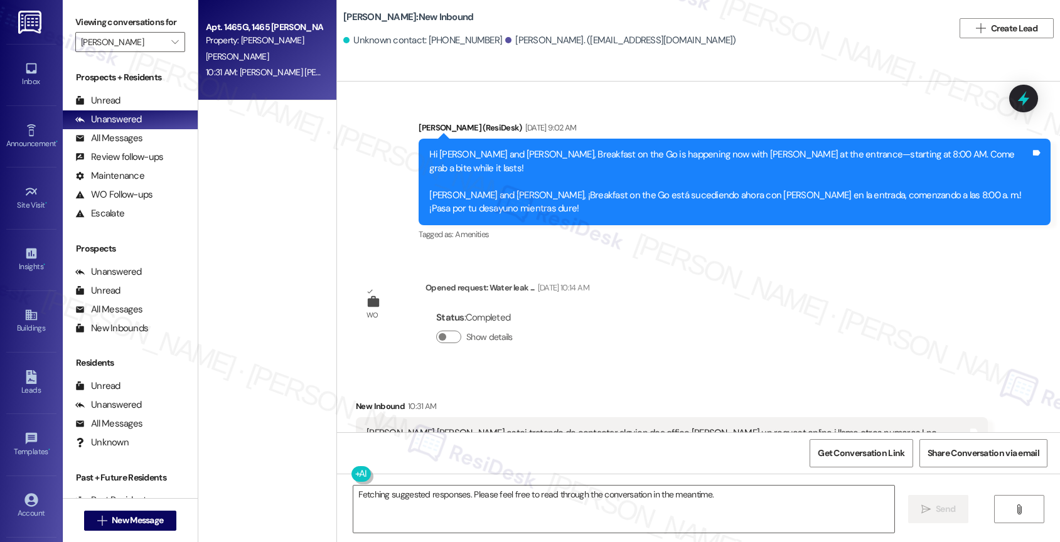
click at [631, 328] on div "Survey, sent via SMS Residesk Automated Survey Aug 25, 2025 at 12:26 PM Hi Roge…" at bounding box center [698, 257] width 723 height 351
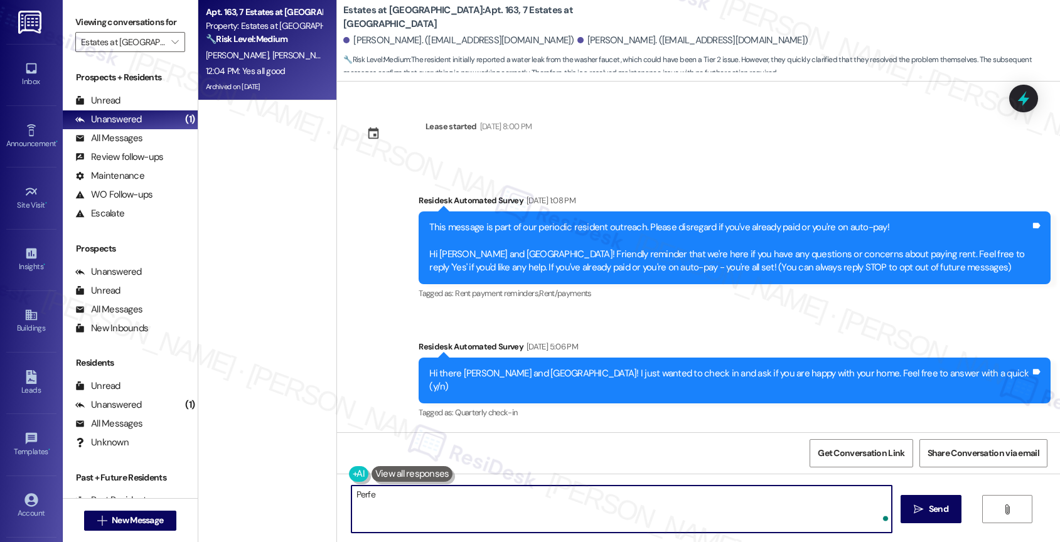
scroll to position [5431, 0]
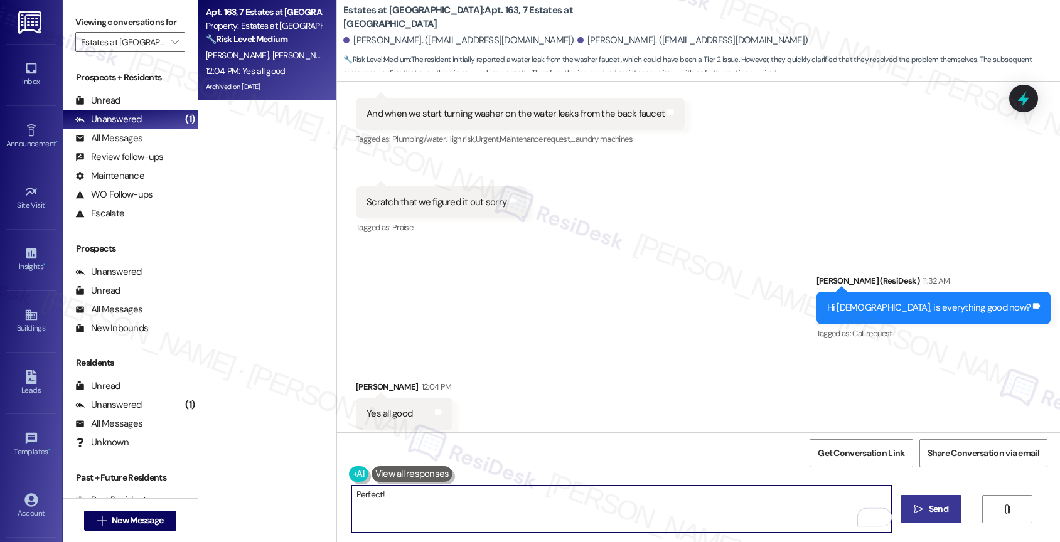
type textarea "Perfect!"
click at [914, 499] on button " Send" at bounding box center [931, 509] width 61 height 28
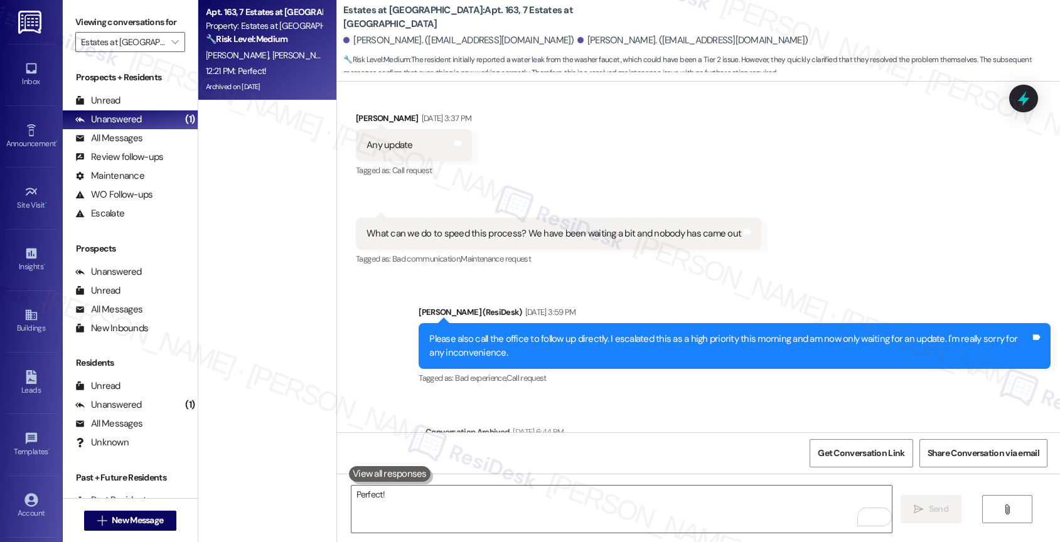
scroll to position [2955, 0]
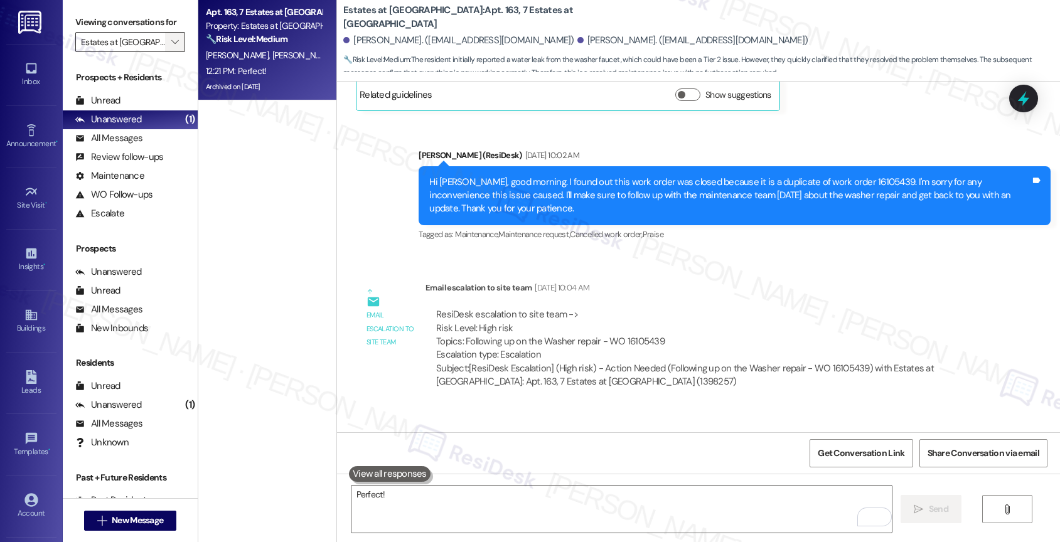
click at [171, 47] on icon "" at bounding box center [174, 42] width 7 height 10
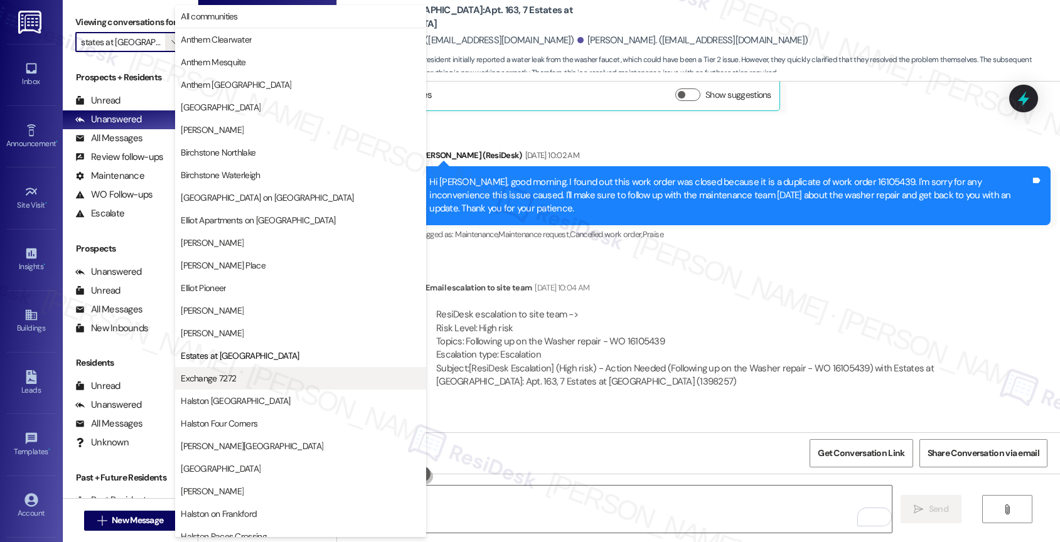
scroll to position [204, 0]
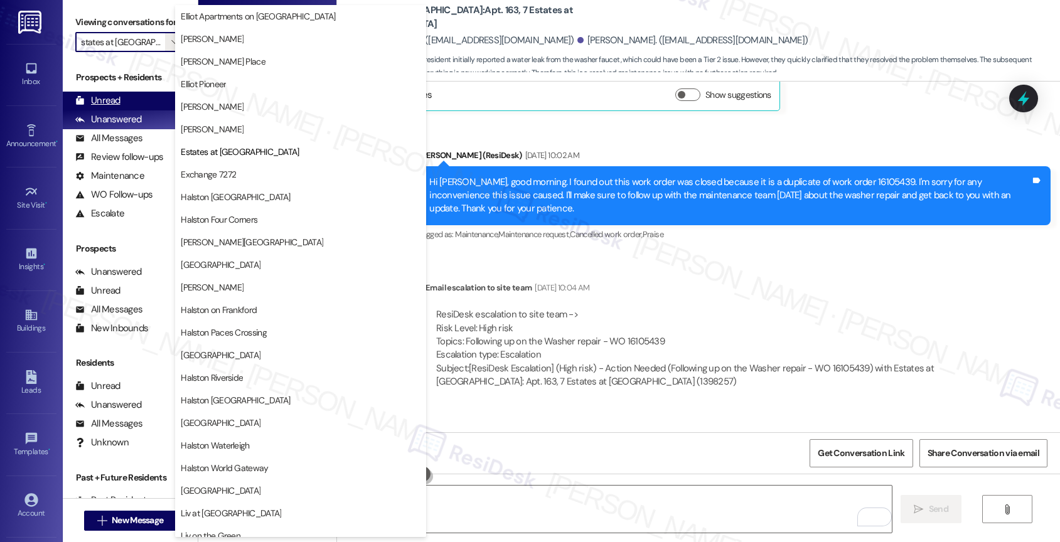
click at [134, 110] on div "Unread (0)" at bounding box center [130, 101] width 135 height 19
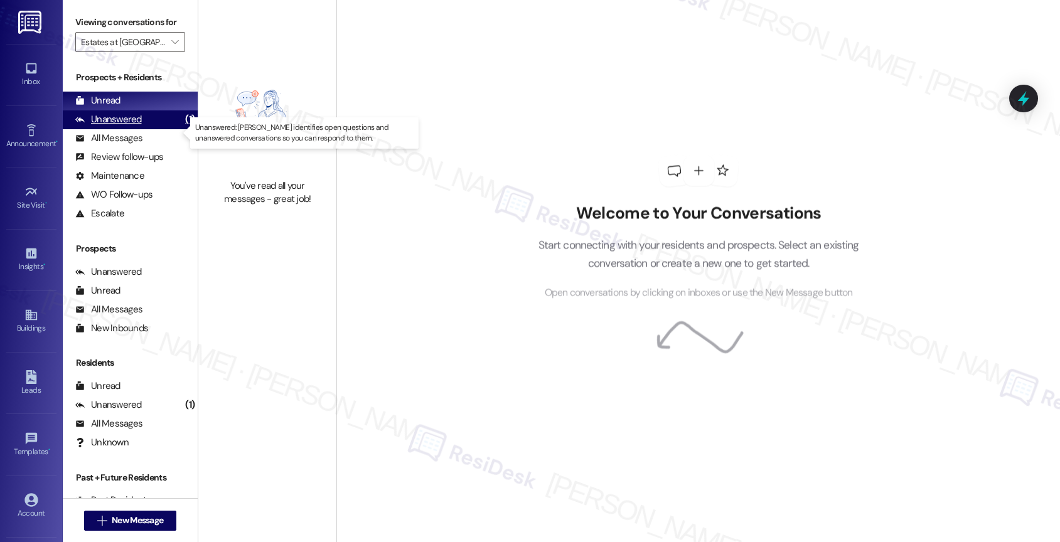
click at [117, 126] on div "Unanswered" at bounding box center [108, 119] width 67 height 13
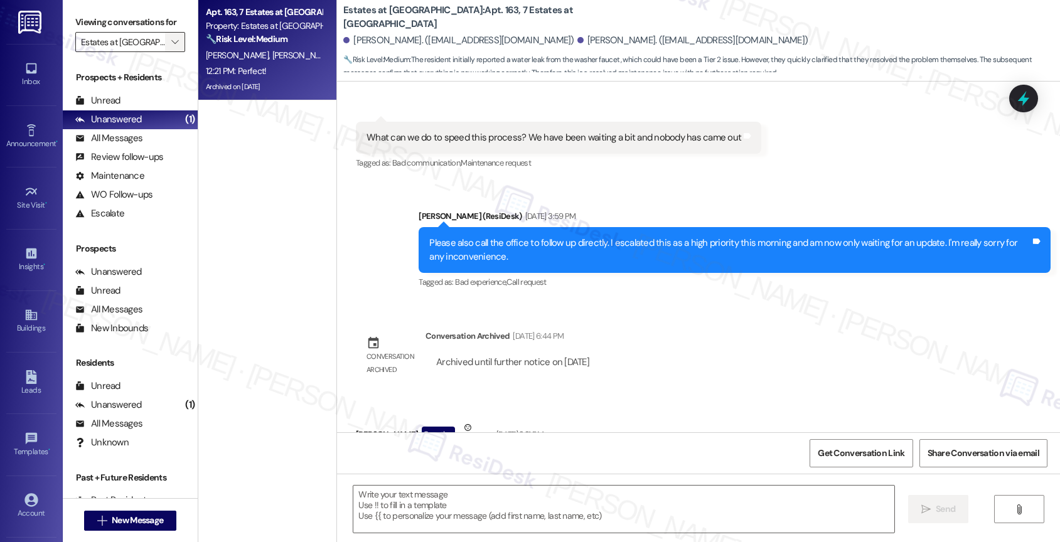
type textarea "Fetching suggested responses. Please feel free to read through the conversation…"
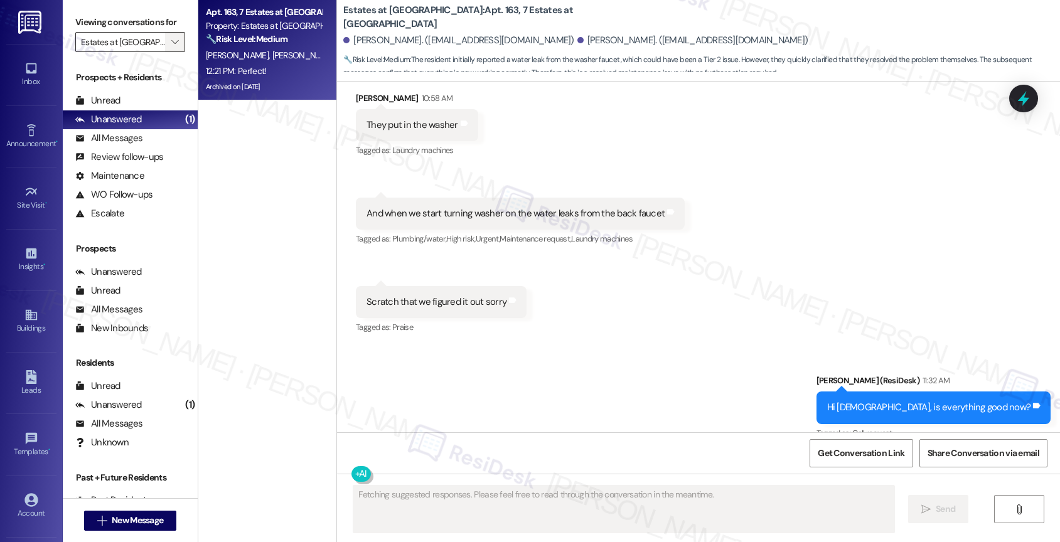
scroll to position [5431, 0]
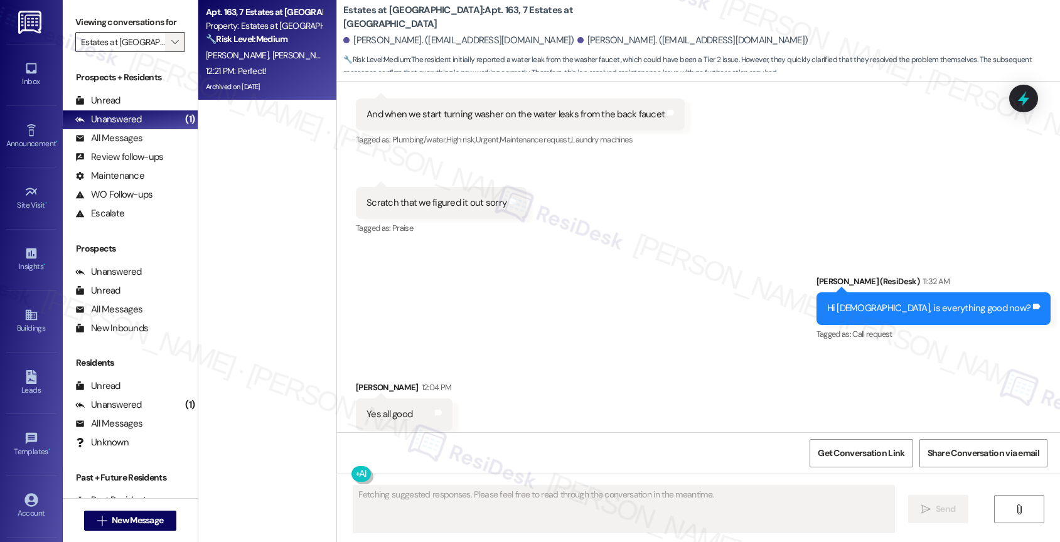
click at [169, 52] on span "" at bounding box center [175, 42] width 12 height 20
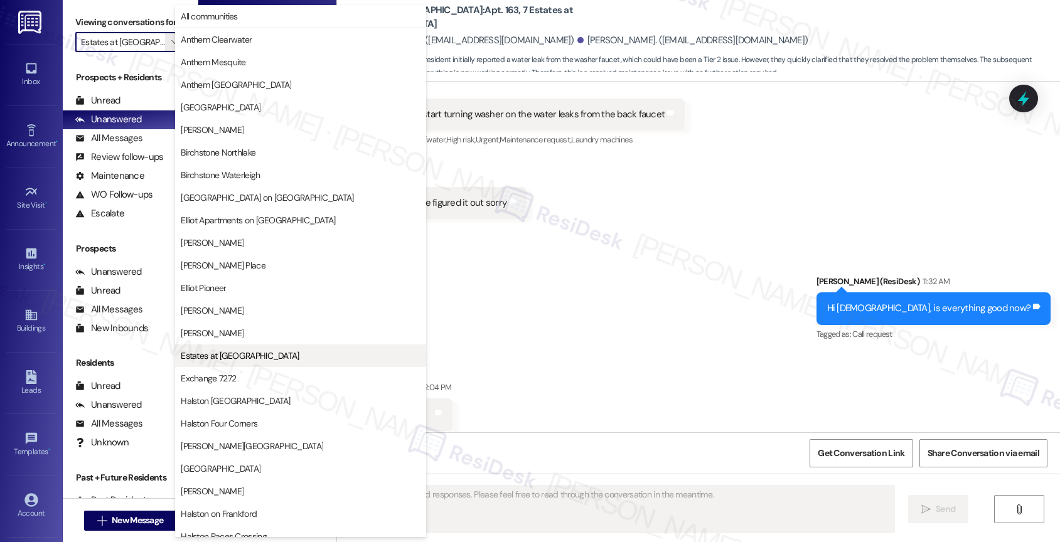
scroll to position [204, 0]
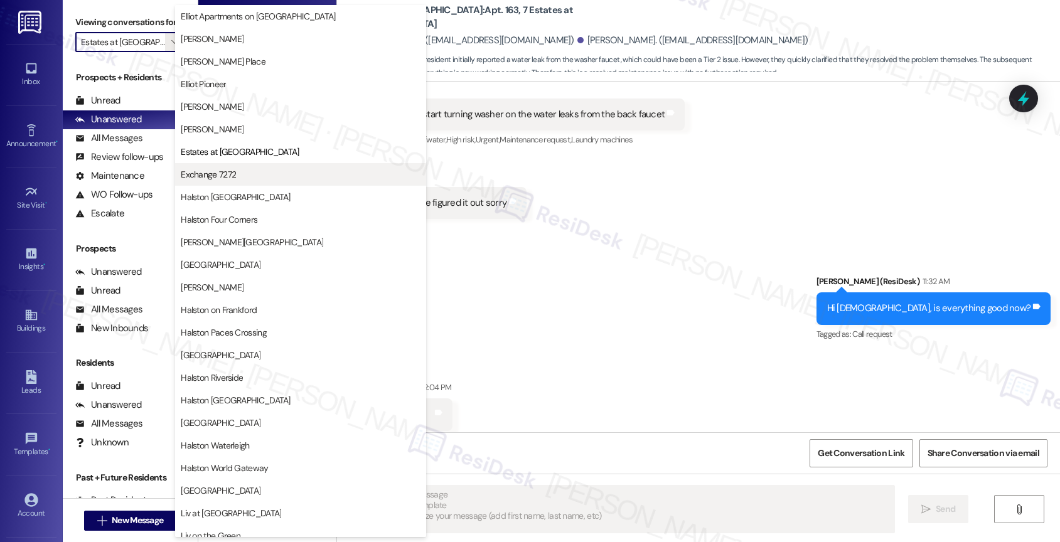
click at [236, 179] on span "Exchange 7272" at bounding box center [301, 174] width 240 height 13
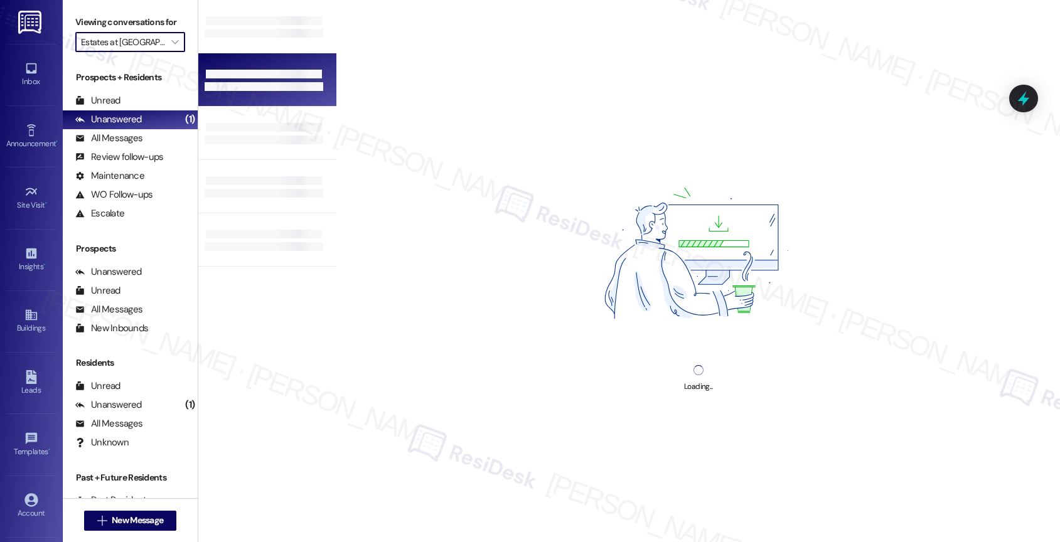
type input "Exchange 7272"
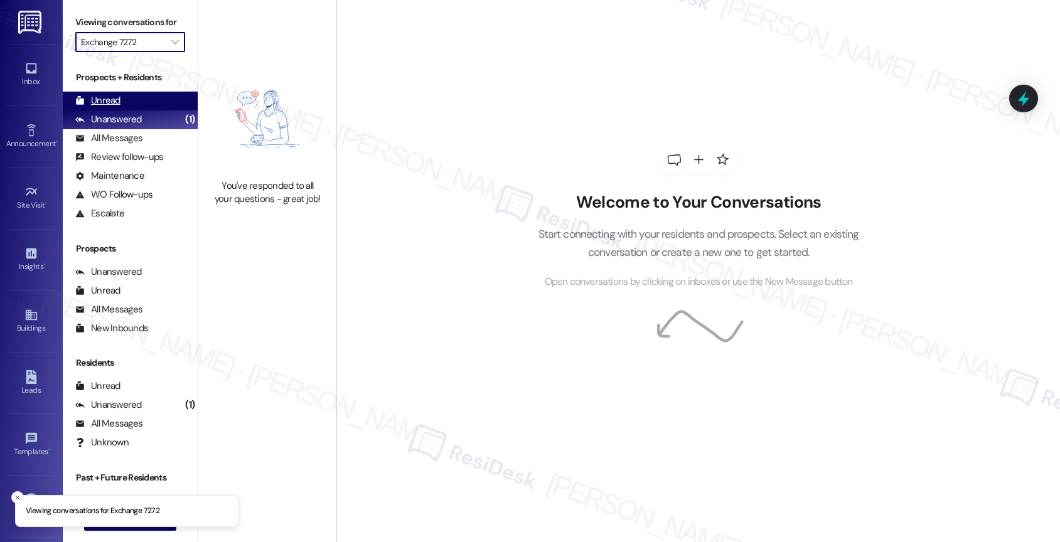
click at [117, 107] on div "Unread" at bounding box center [97, 100] width 45 height 13
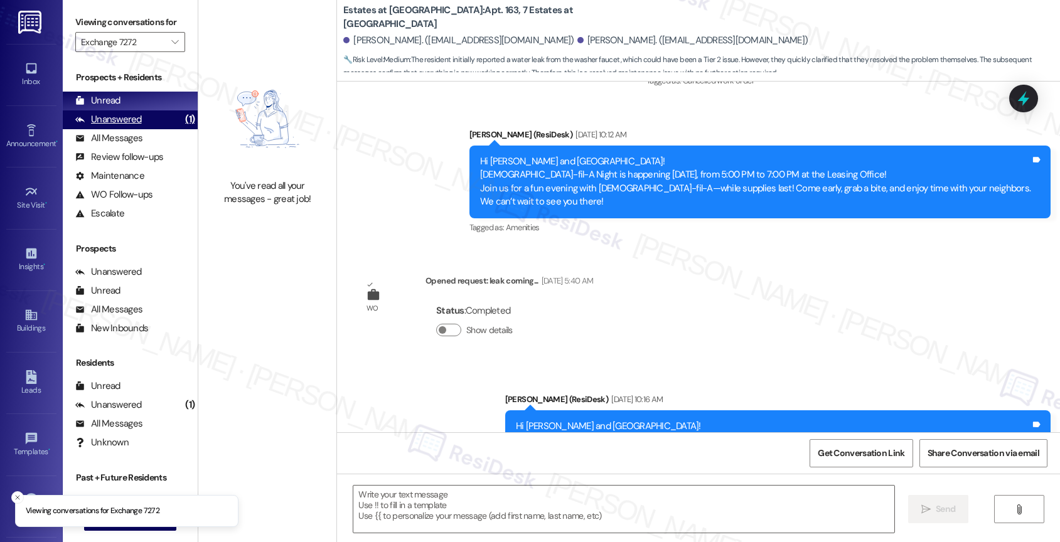
click at [134, 126] on div "Unanswered" at bounding box center [108, 119] width 67 height 13
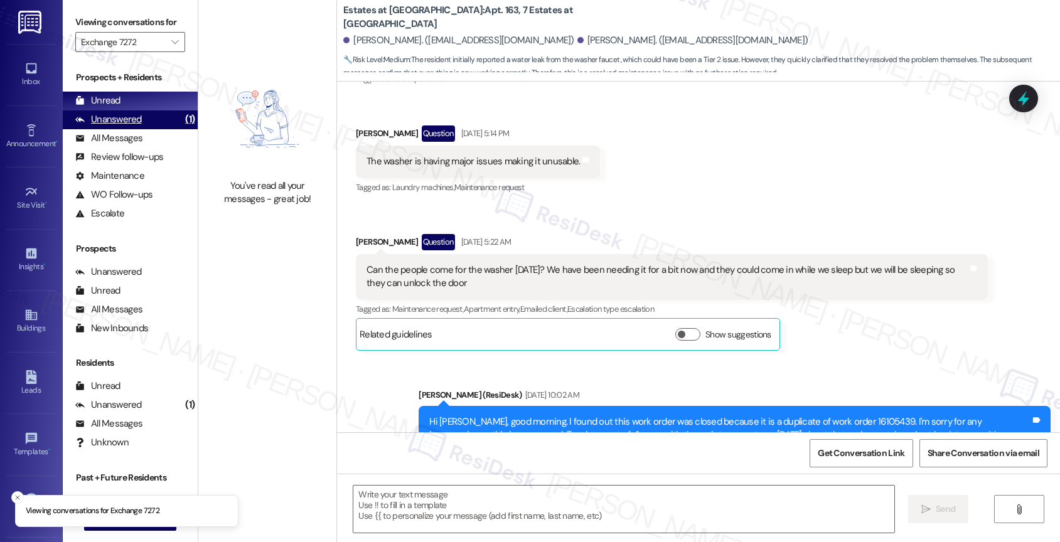
type textarea "Fetching suggested responses. Please feel free to read through the conversation…"
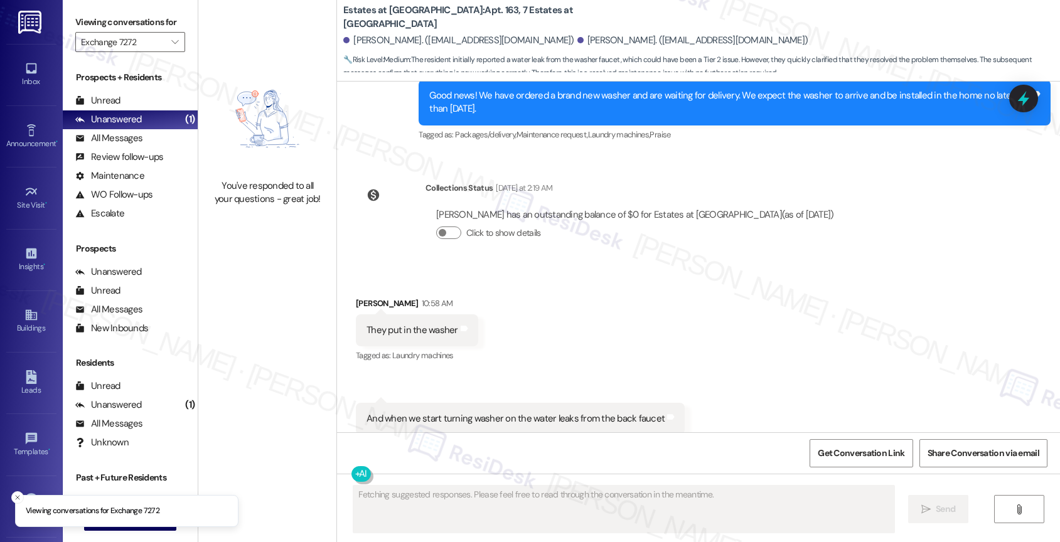
scroll to position [5431, 0]
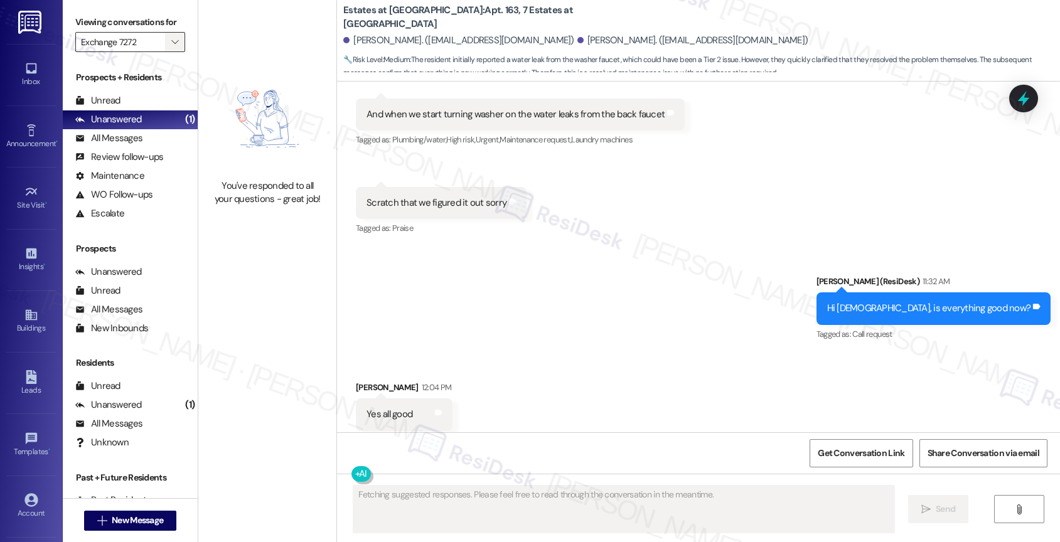
click at [171, 47] on icon "" at bounding box center [174, 42] width 7 height 10
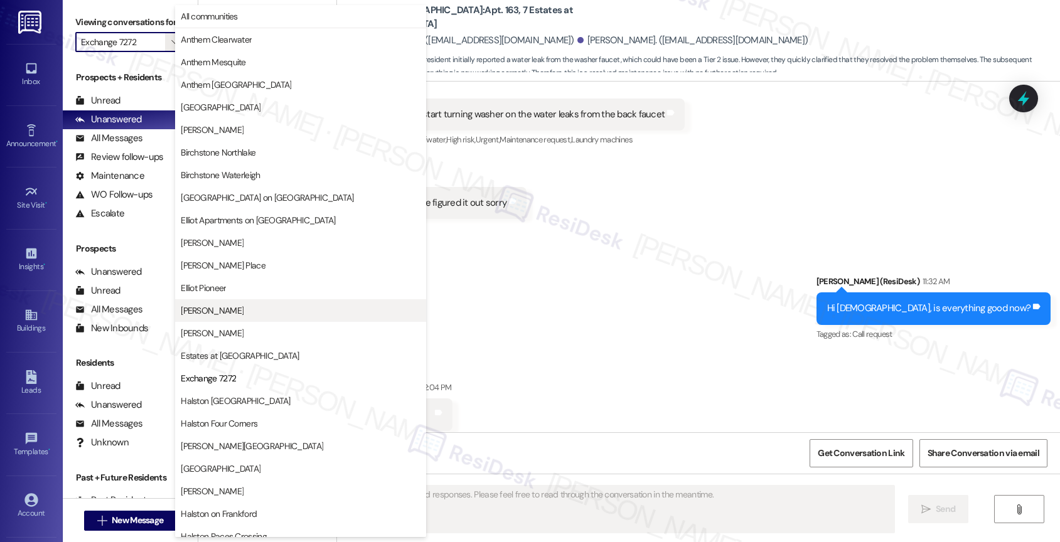
scroll to position [204, 0]
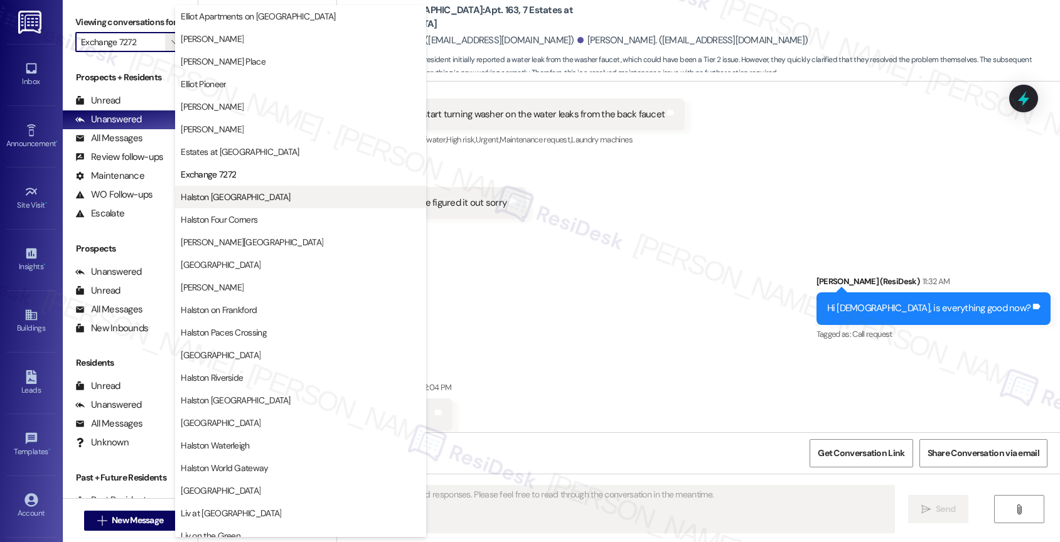
click at [200, 191] on span "Halston [GEOGRAPHIC_DATA]" at bounding box center [236, 197] width 110 height 13
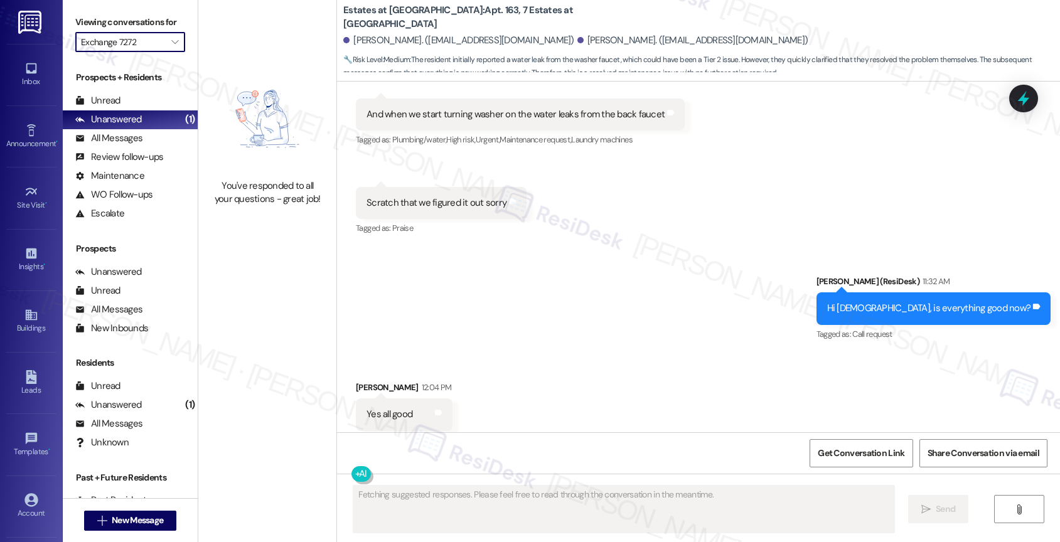
type input "Halston [GEOGRAPHIC_DATA]"
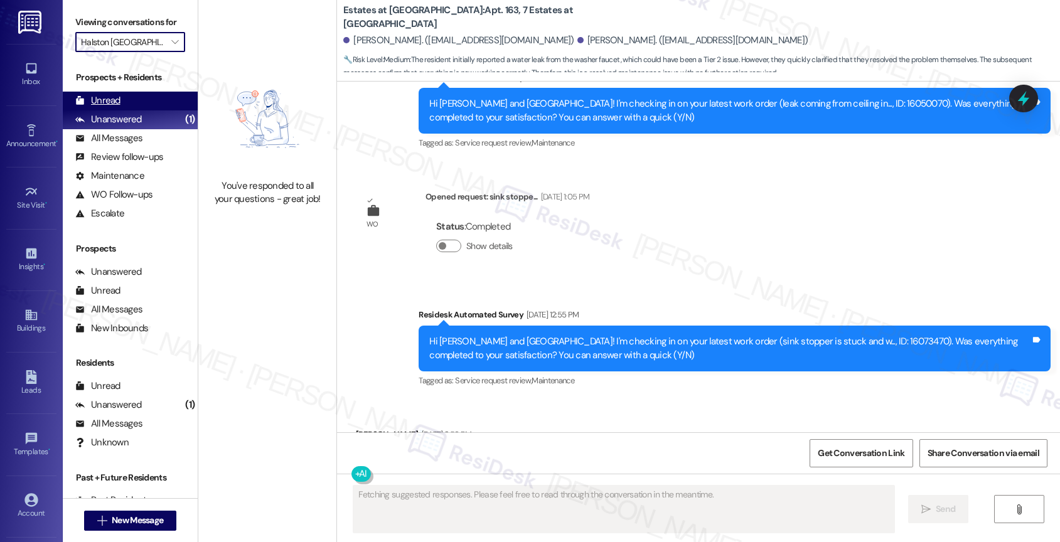
type textarea "Fetching suggested responses. Please feel free to read through the conversation…"
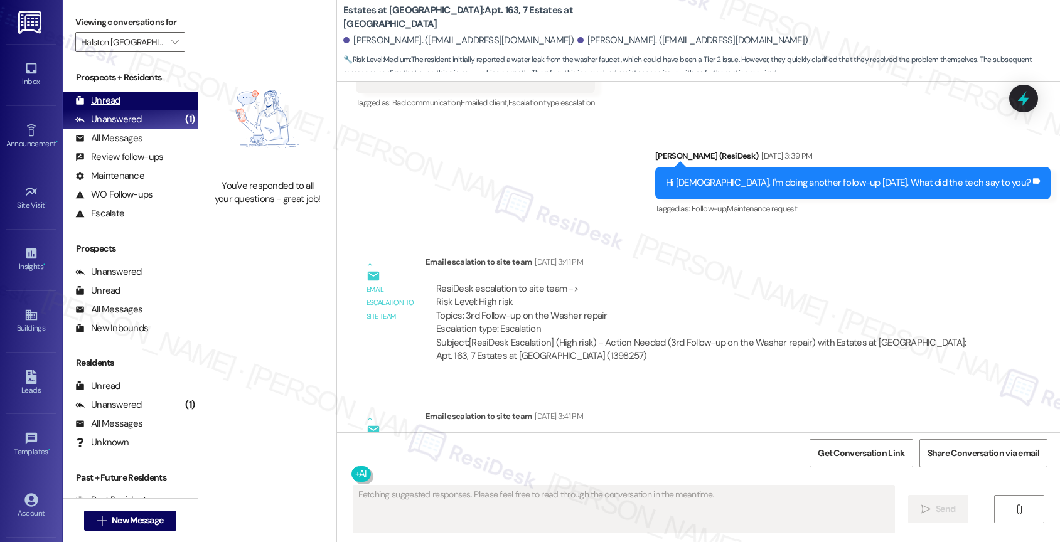
scroll to position [5431, 0]
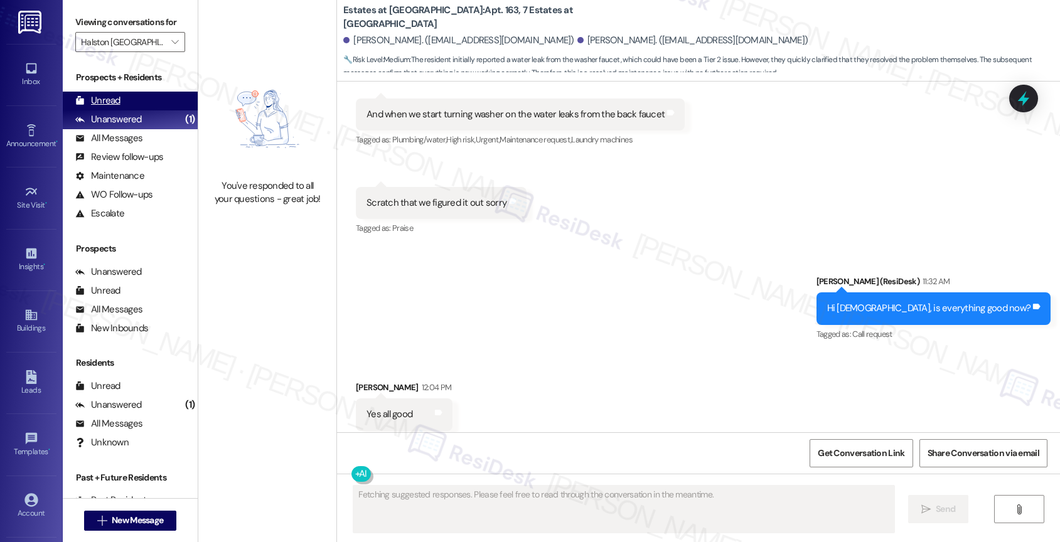
click at [142, 110] on div "Unread (0)" at bounding box center [130, 101] width 135 height 19
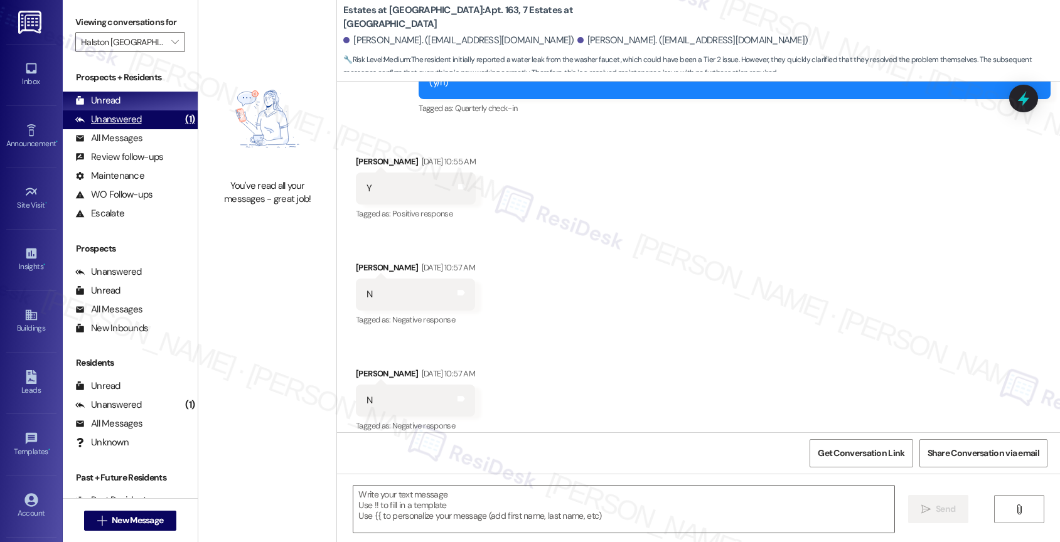
click at [143, 129] on div "Unanswered (1)" at bounding box center [130, 119] width 135 height 19
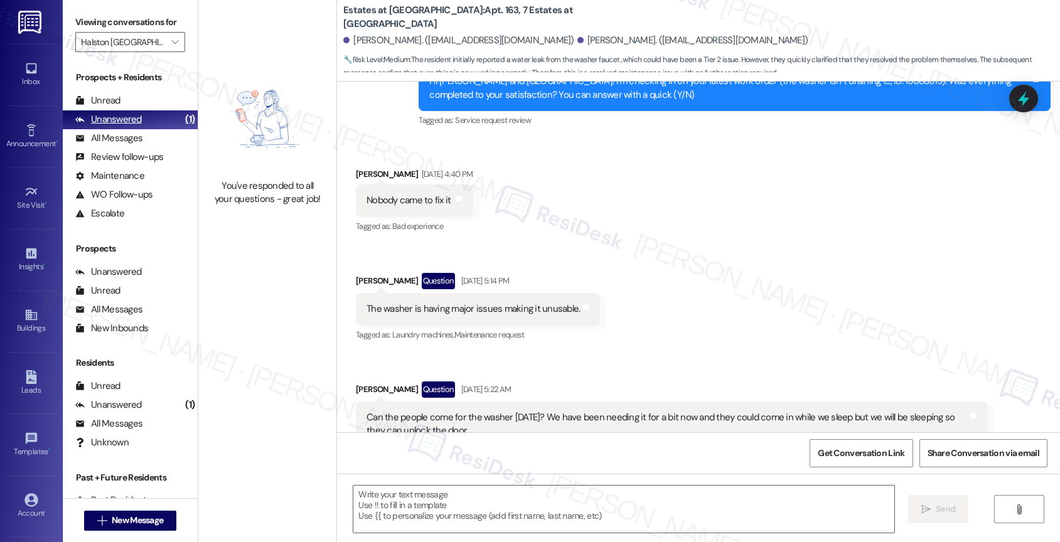
type textarea "Fetching suggested responses. Please feel free to read through the conversation…"
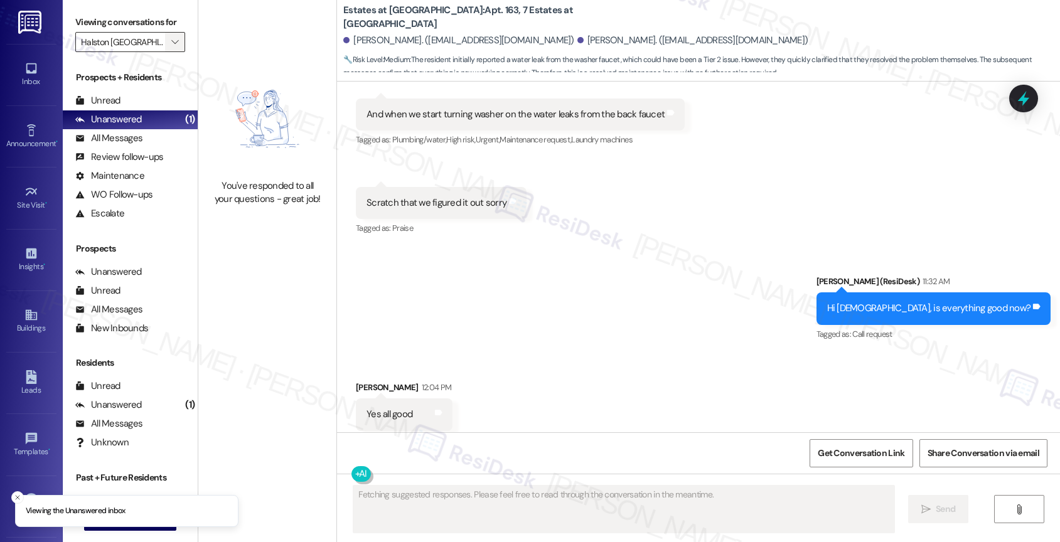
click at [169, 51] on span "" at bounding box center [175, 42] width 12 height 20
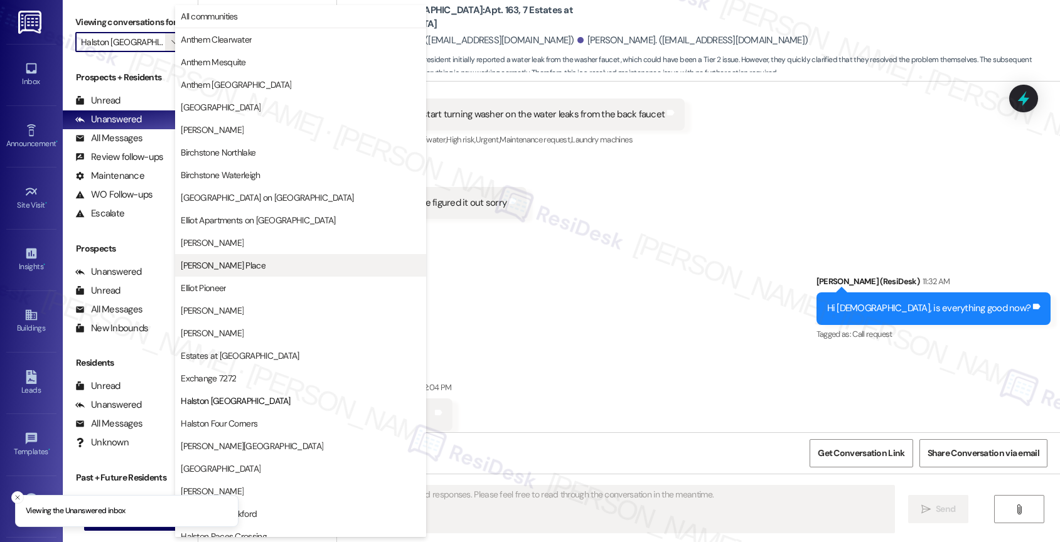
scroll to position [204, 0]
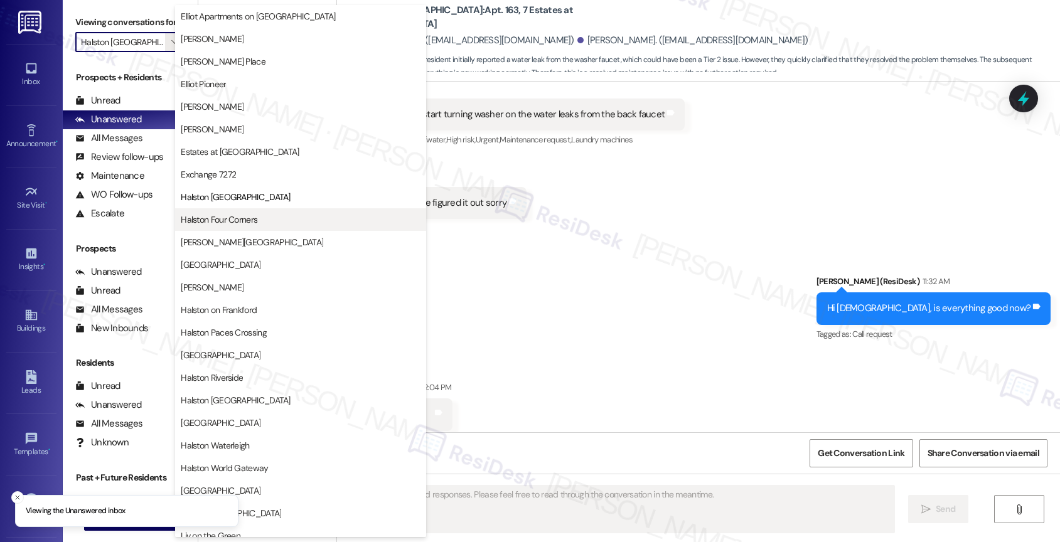
click at [220, 220] on span "Halston Four Corners" at bounding box center [219, 219] width 77 height 13
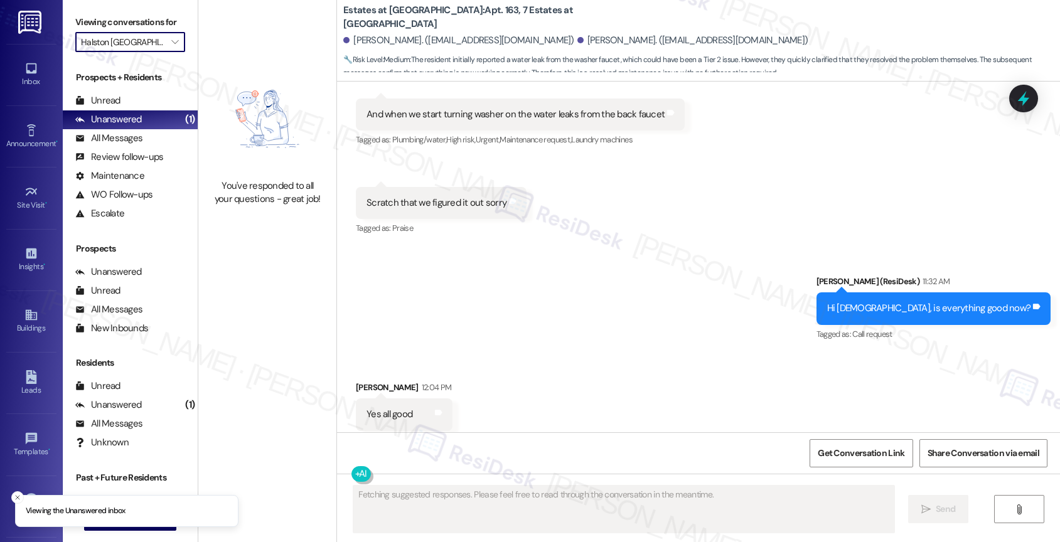
type input "Halston Four Corners"
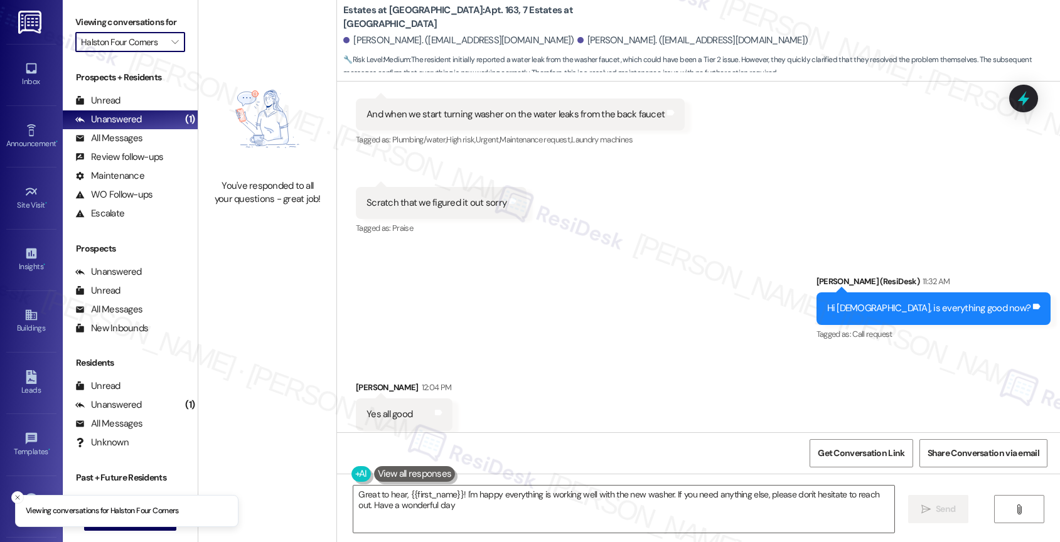
type textarea "Great to hear, {{first_name}}! I'm happy everything is working well with the ne…"
click at [128, 110] on div "Unread (0)" at bounding box center [130, 101] width 135 height 19
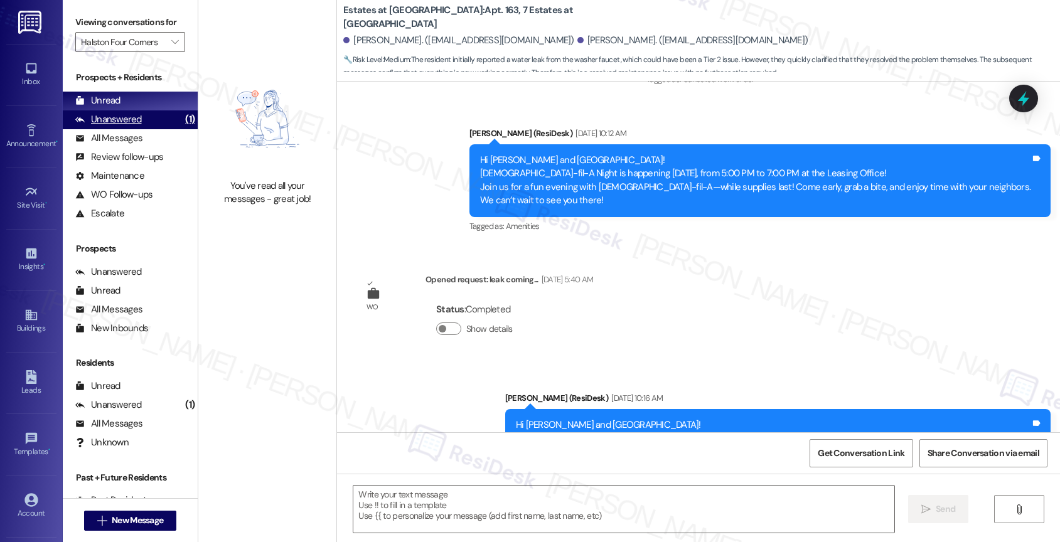
type textarea "Fetching suggested responses. Please feel free to read through the conversation…"
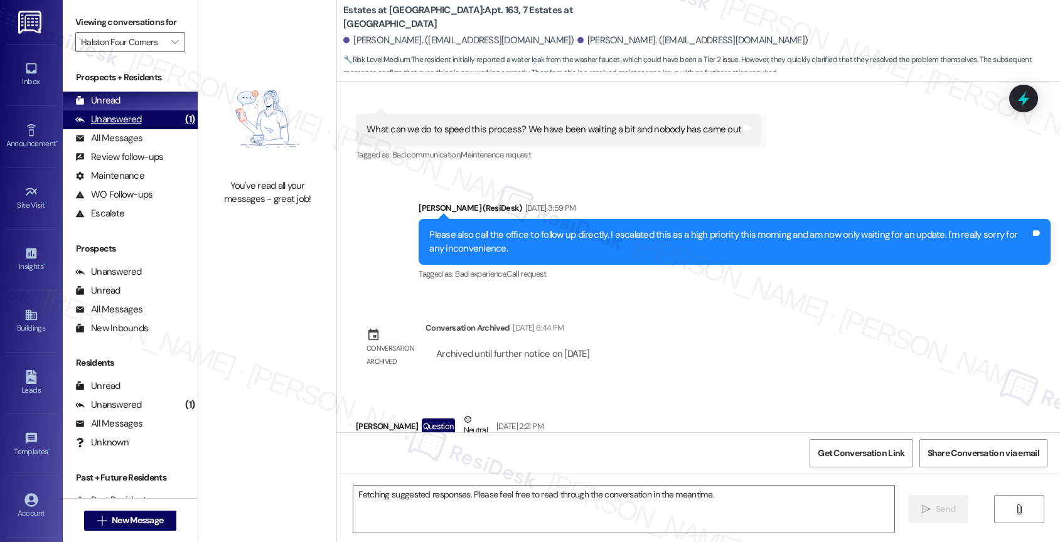
click at [132, 126] on div "Unanswered" at bounding box center [108, 119] width 67 height 13
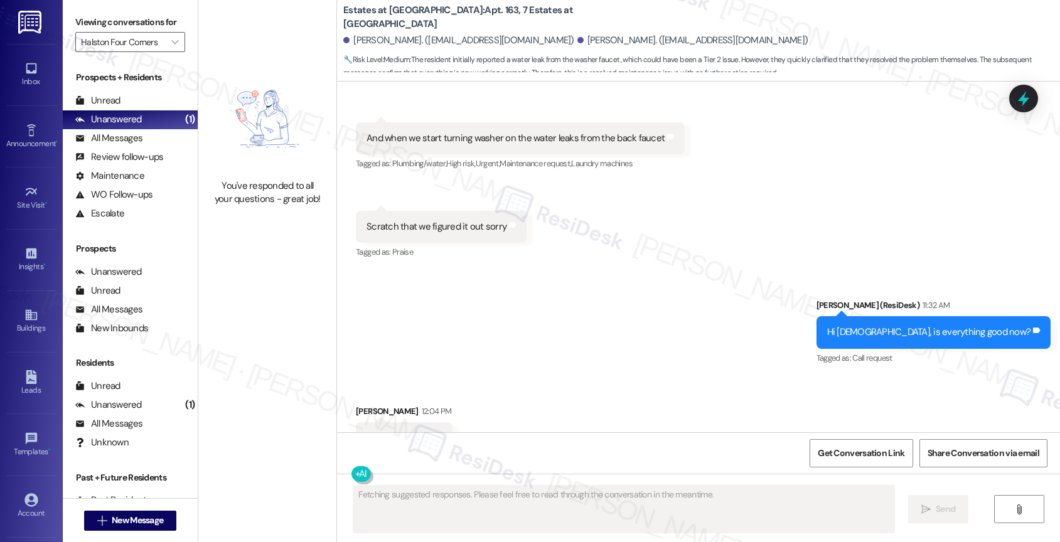
scroll to position [5431, 0]
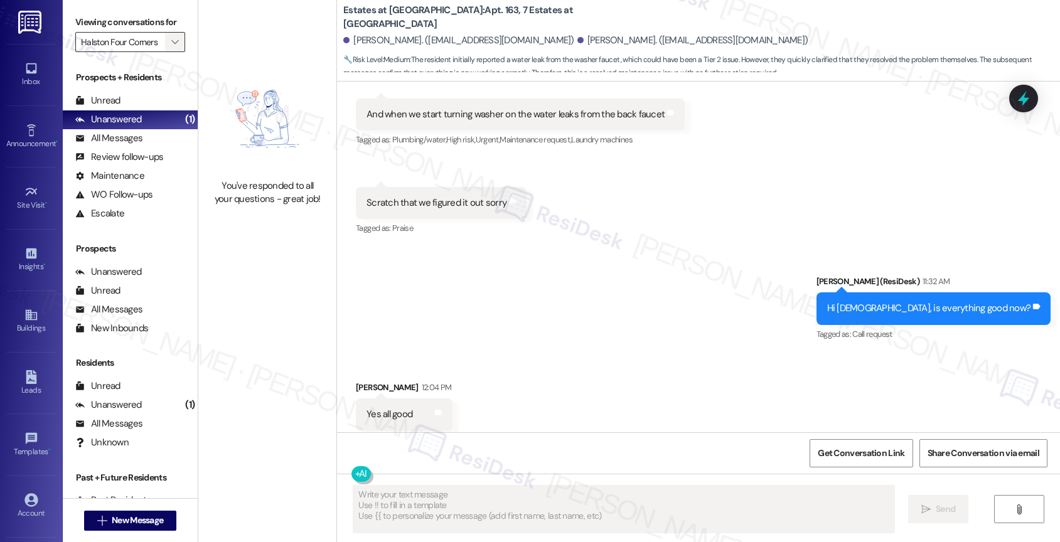
click at [171, 47] on icon "" at bounding box center [174, 42] width 7 height 10
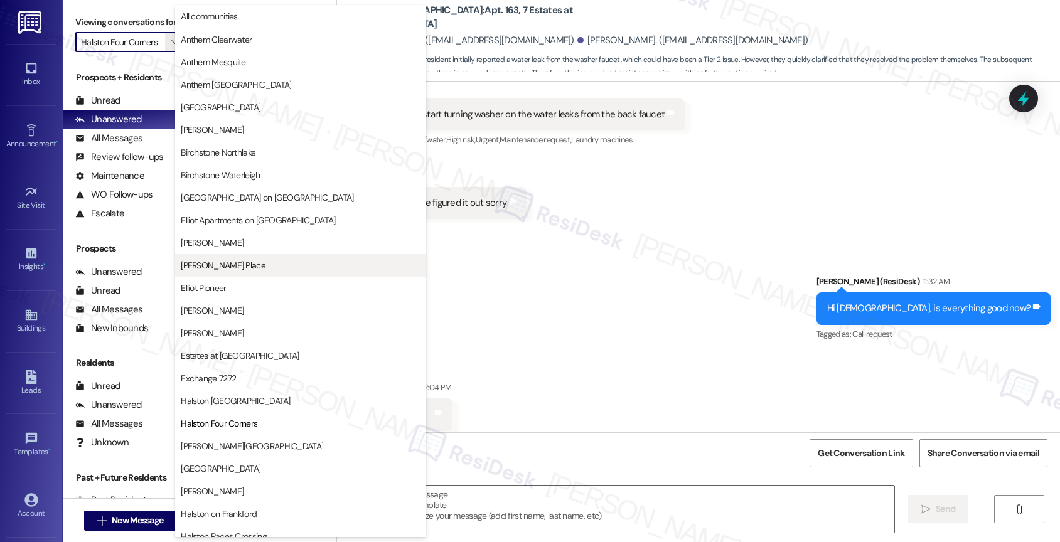
scroll to position [204, 0]
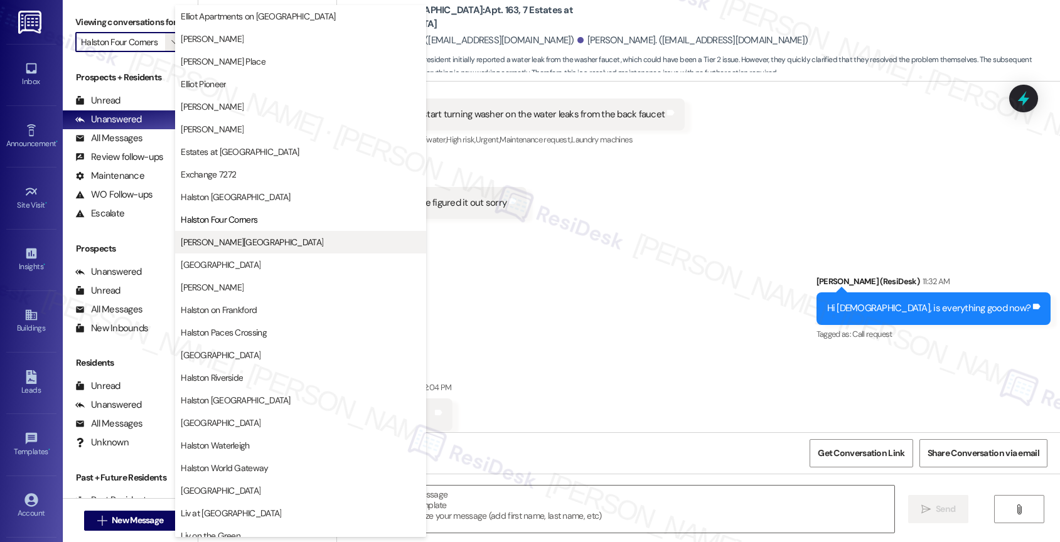
click at [222, 245] on span "[PERSON_NAME][GEOGRAPHIC_DATA]" at bounding box center [252, 242] width 142 height 13
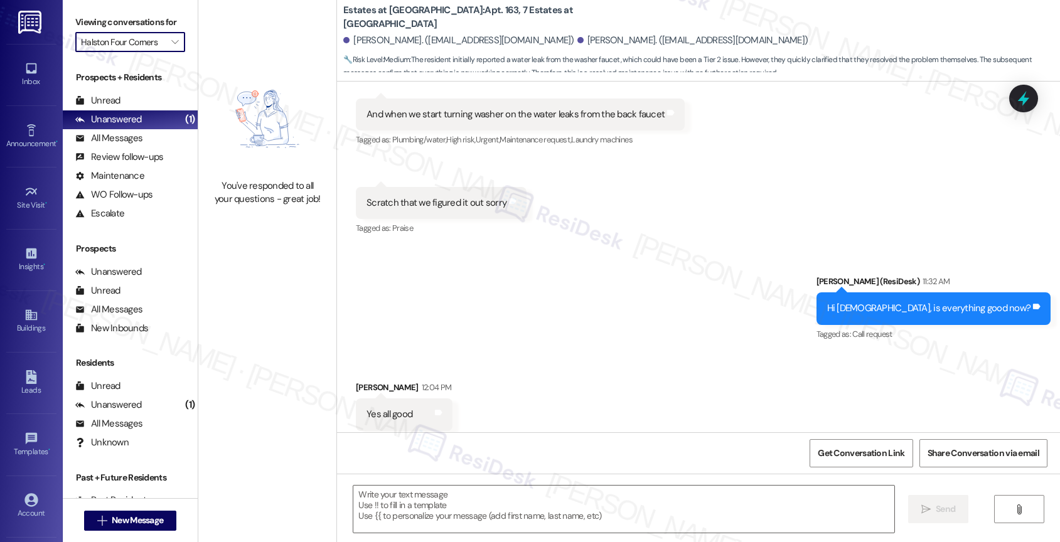
type input "[PERSON_NAME][GEOGRAPHIC_DATA]"
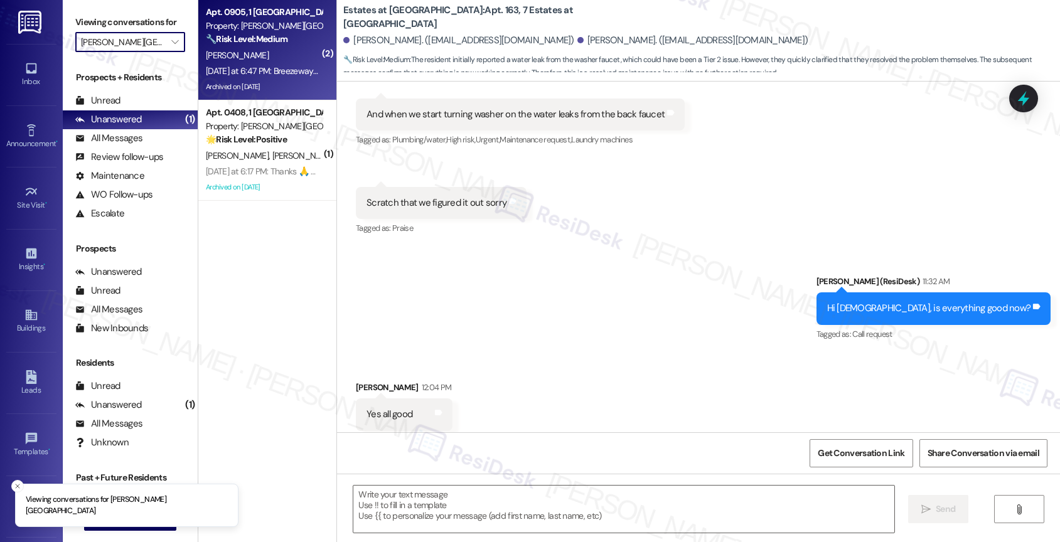
click at [249, 45] on strong "🔧 Risk Level: Medium" at bounding box center [247, 38] width 82 height 11
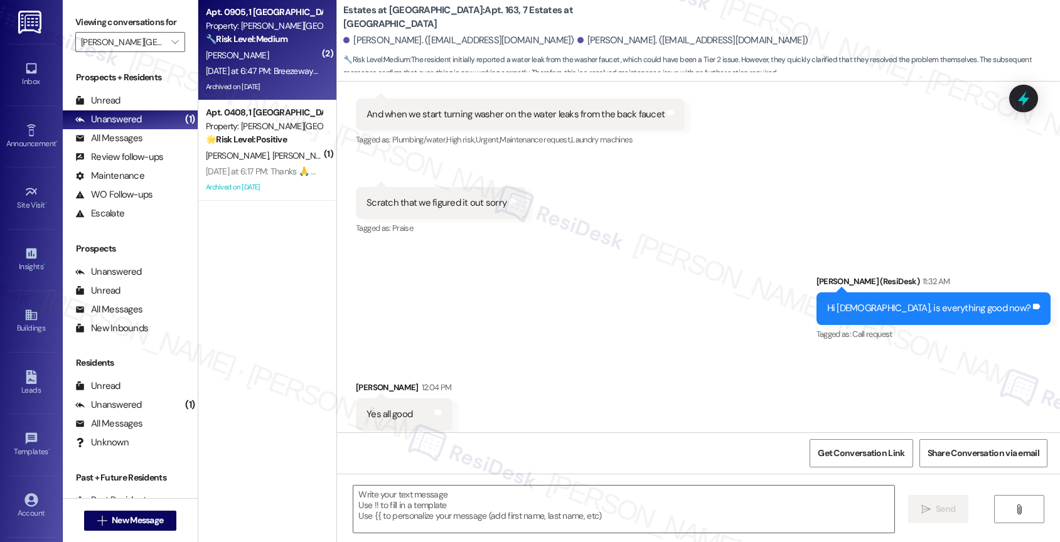
type textarea "Fetching suggested responses. Please feel free to read through the conversation…"
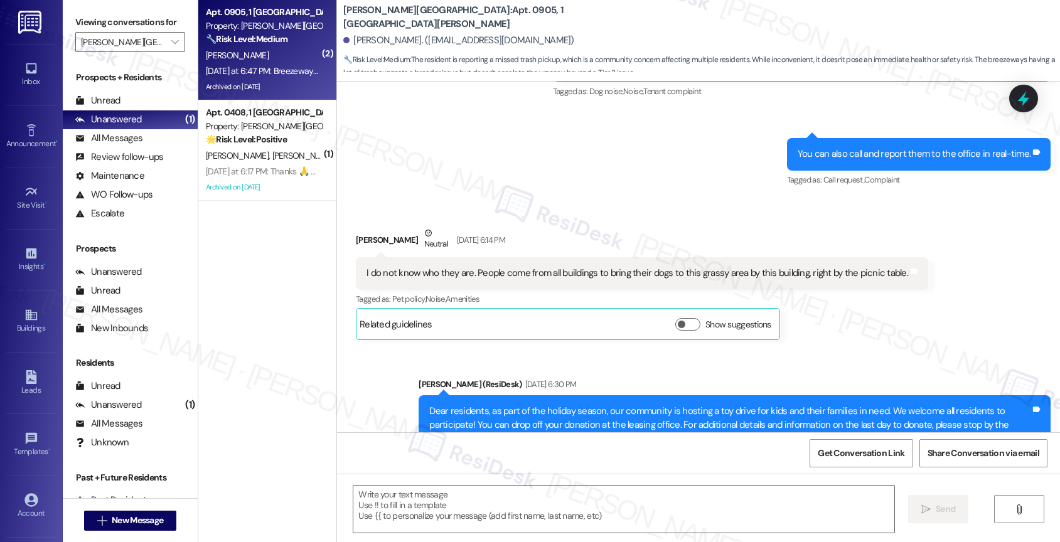
type textarea "Fetching suggested responses. Please feel free to read through the conversation…"
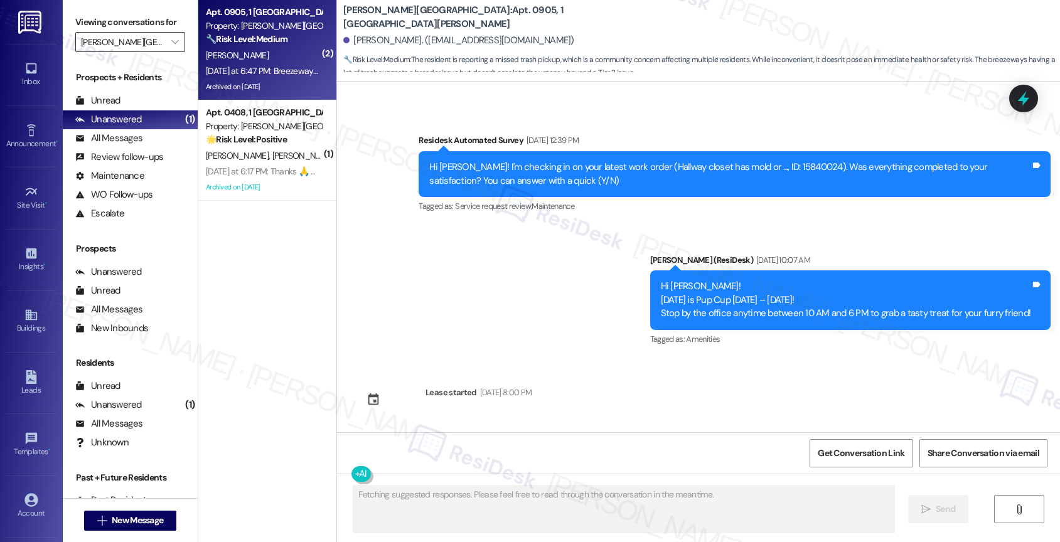
scroll to position [11427, 0]
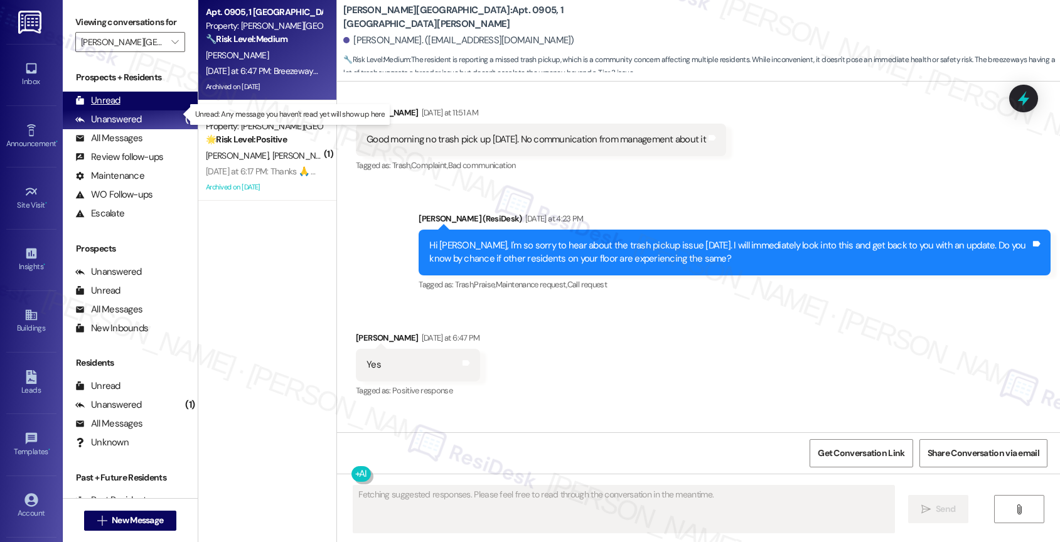
click at [114, 106] on div "Unread (0)" at bounding box center [130, 101] width 135 height 19
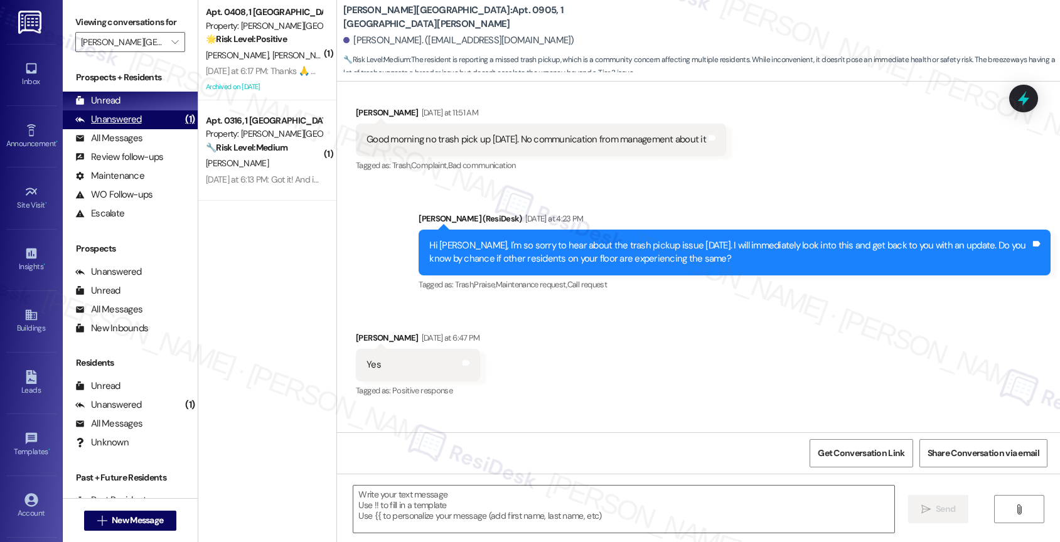
type textarea "Fetching suggested responses. Please feel free to read through the conversation…"
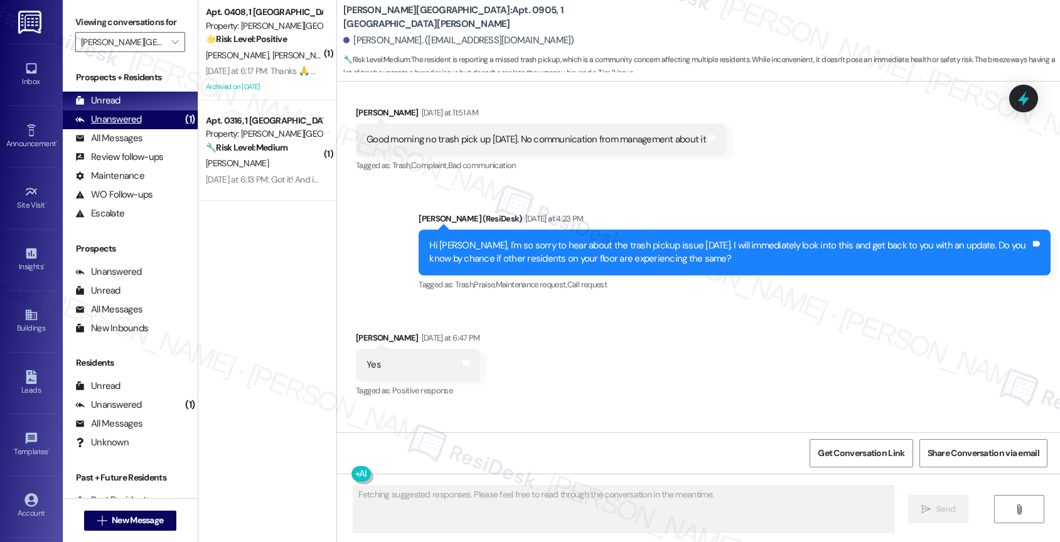
click at [144, 127] on div "Unanswered (1)" at bounding box center [130, 119] width 135 height 19
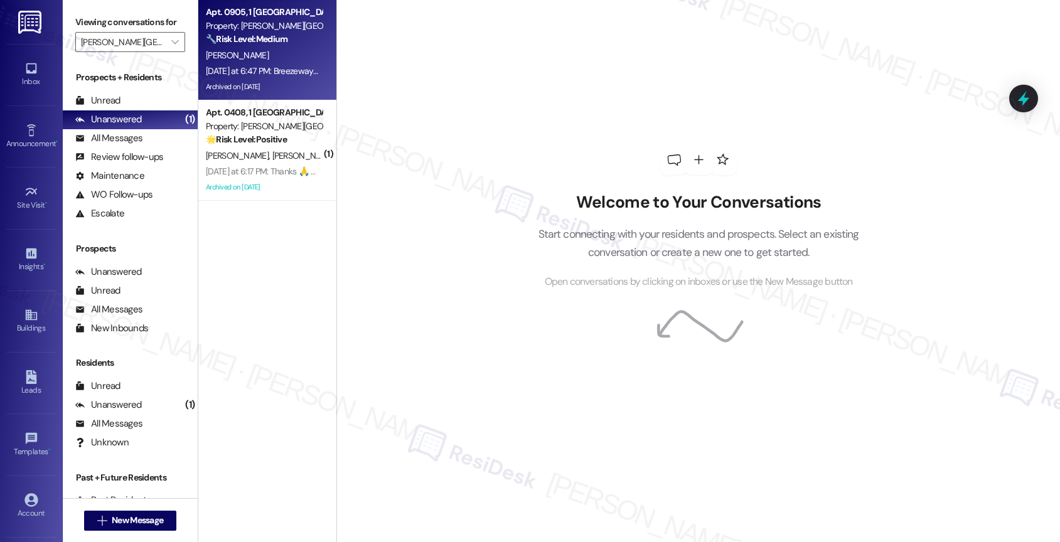
click at [249, 40] on strong "🔧 Risk Level: Medium" at bounding box center [247, 38] width 82 height 11
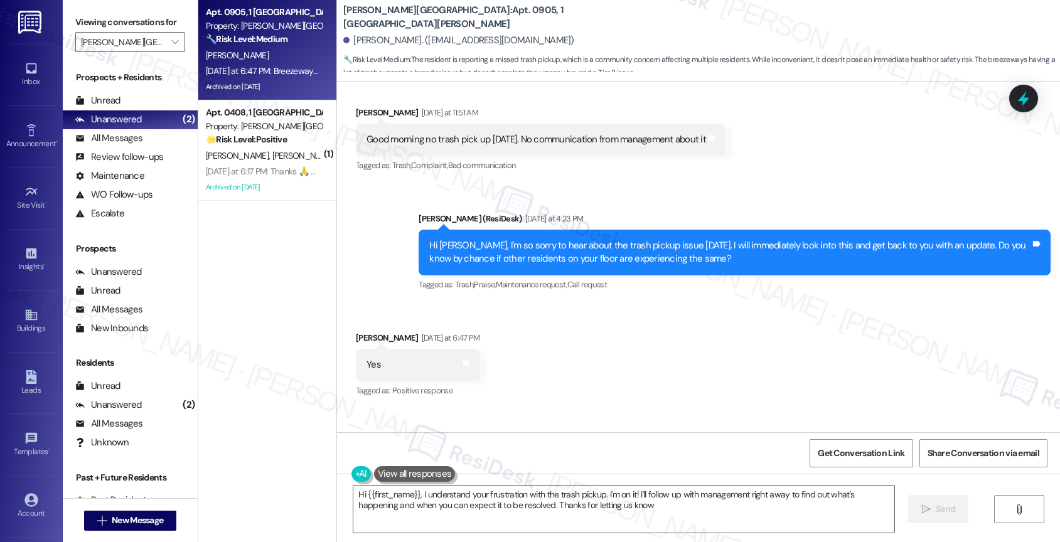
type textarea "Hi {{first_name}}, I understand your frustration with the trash pickup. I'm on …"
